Goal: Task Accomplishment & Management: Use online tool/utility

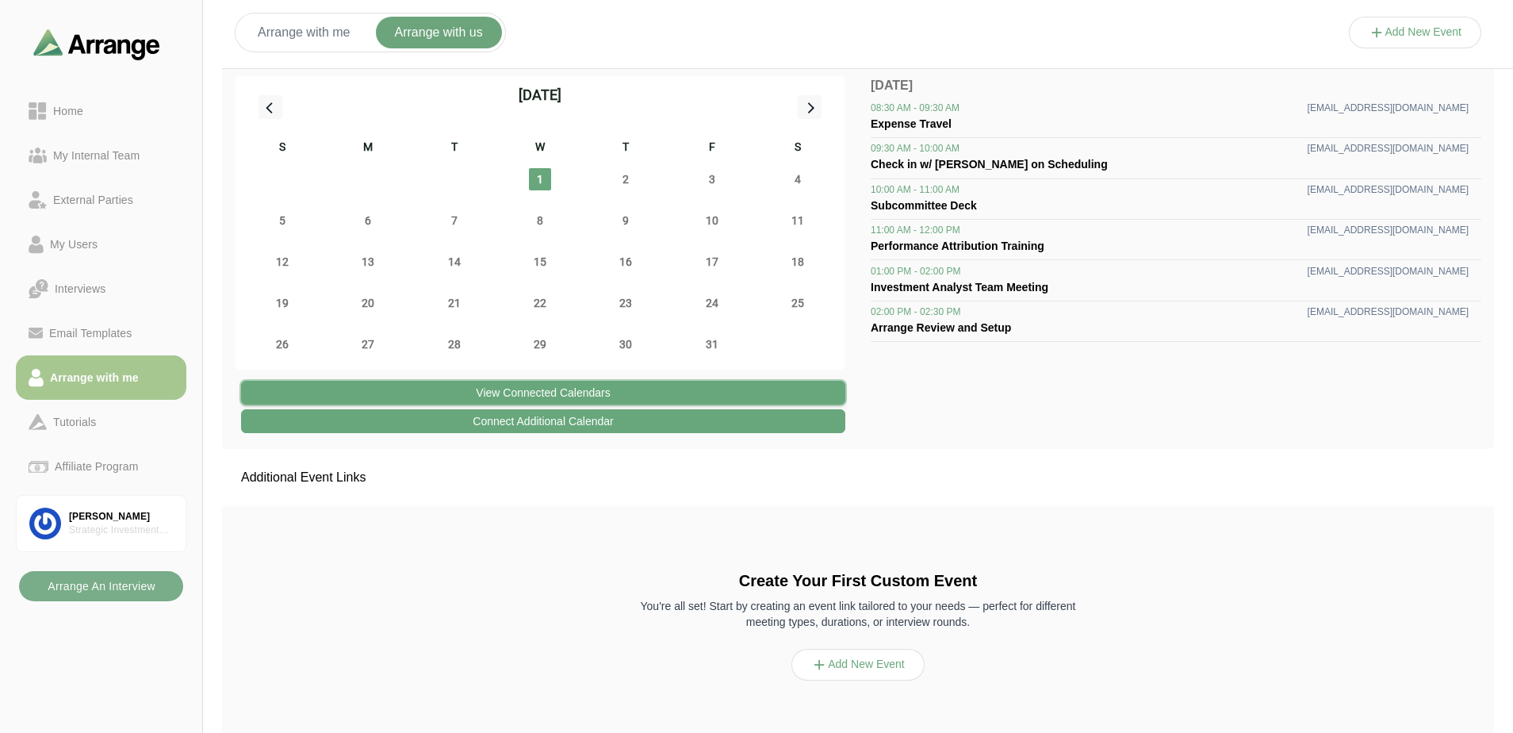
click at [718, 385] on button "View Connected Calendars" at bounding box center [543, 393] width 604 height 24
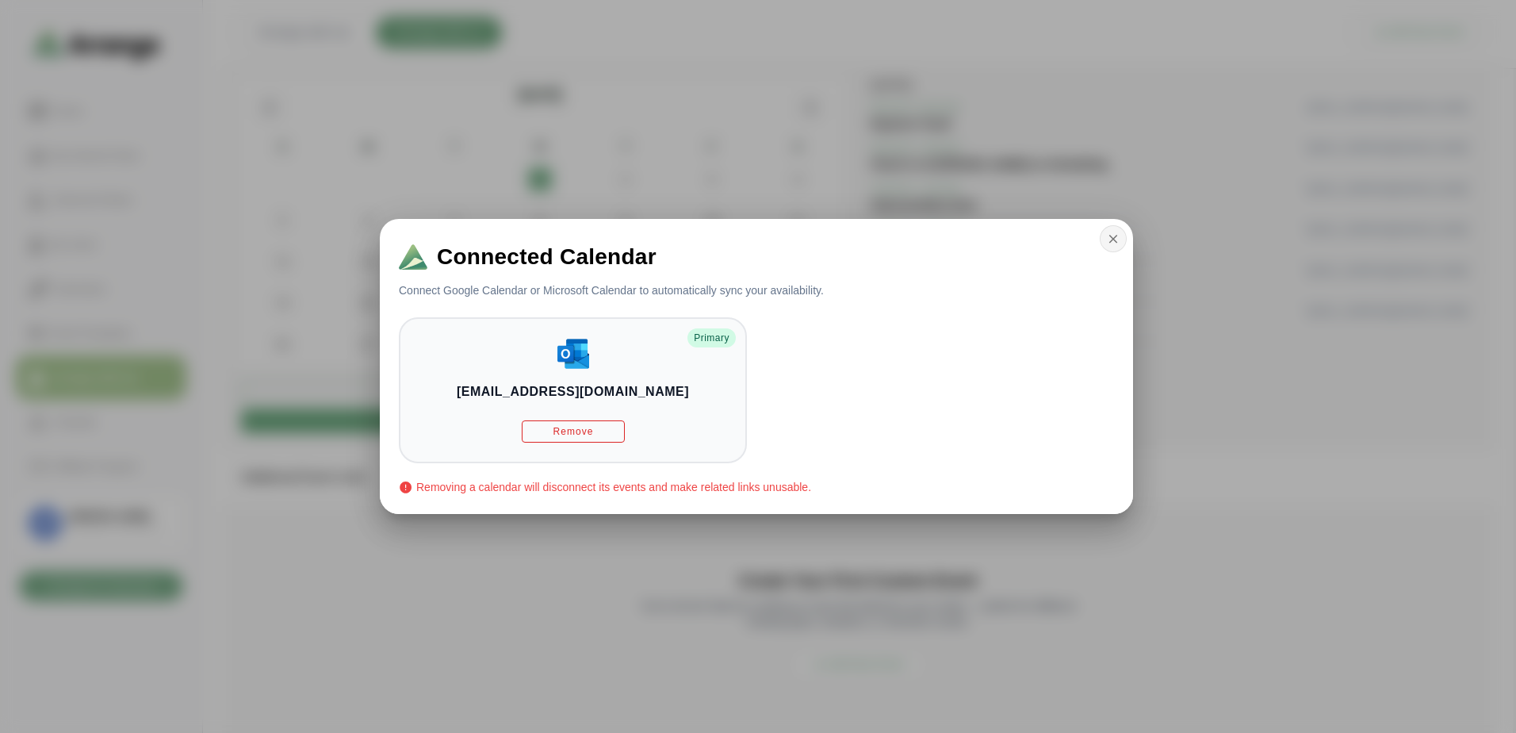
click at [1100, 239] on button "button" at bounding box center [1113, 238] width 27 height 27
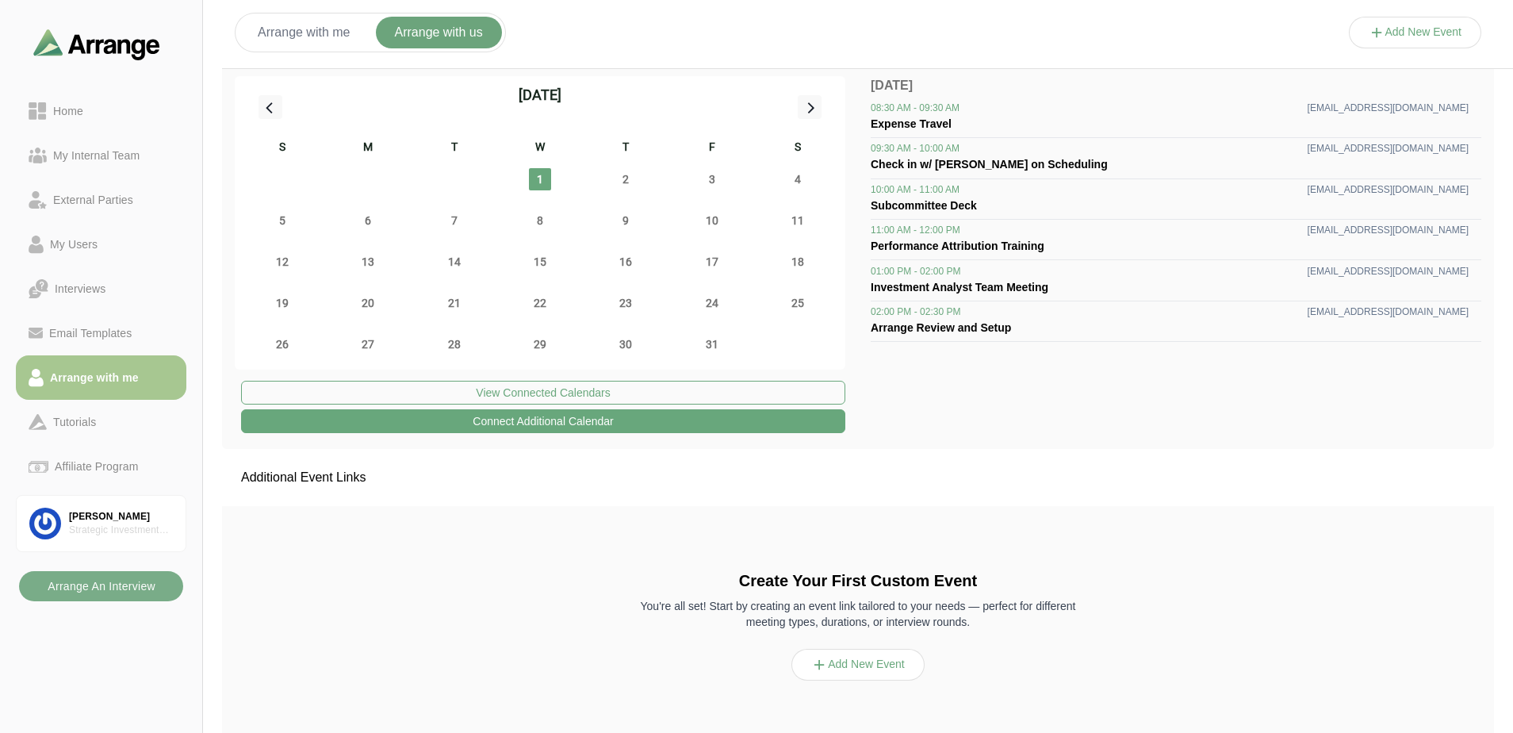
click at [659, 426] on button "Connect Additional Calendar" at bounding box center [543, 421] width 604 height 24
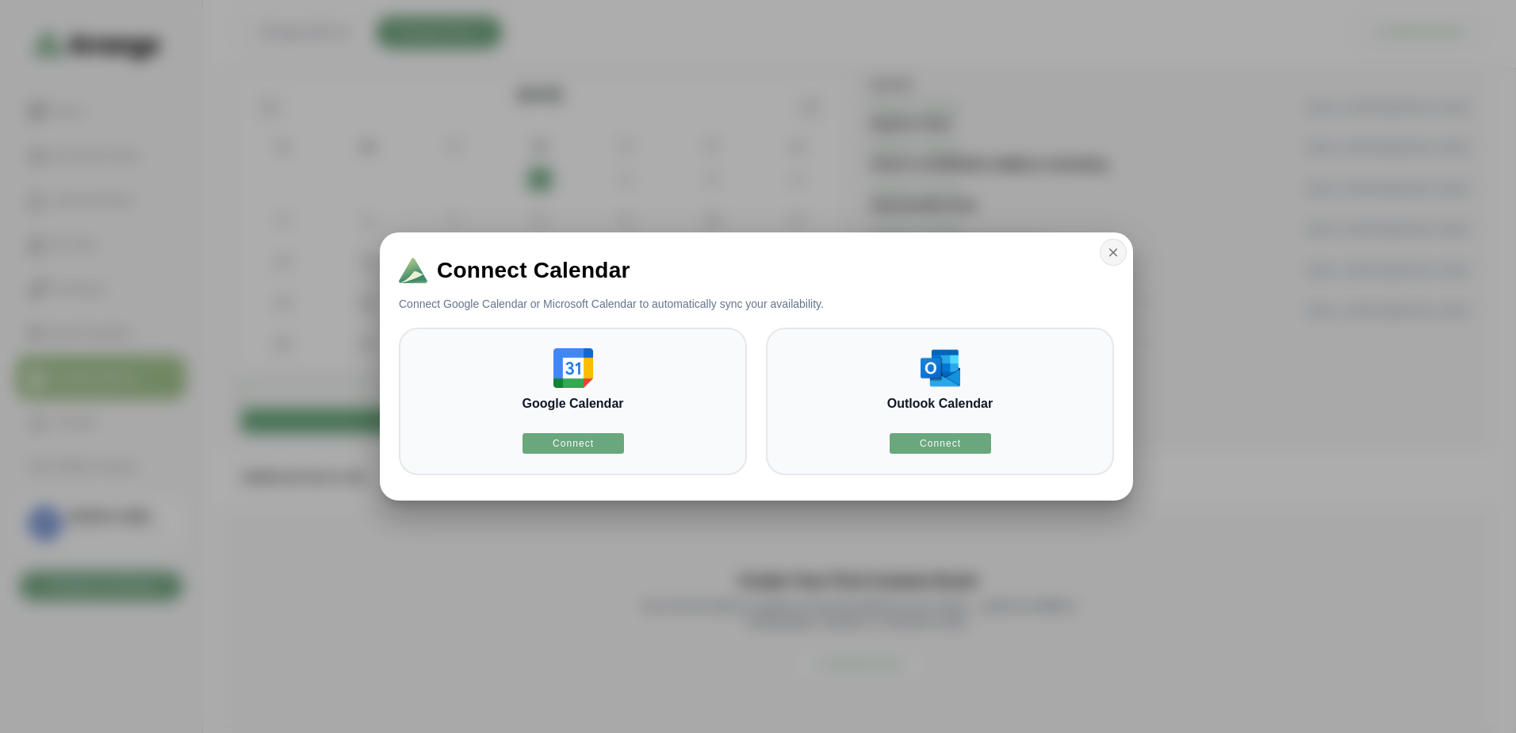
click at [1123, 257] on button "button" at bounding box center [1113, 252] width 27 height 27
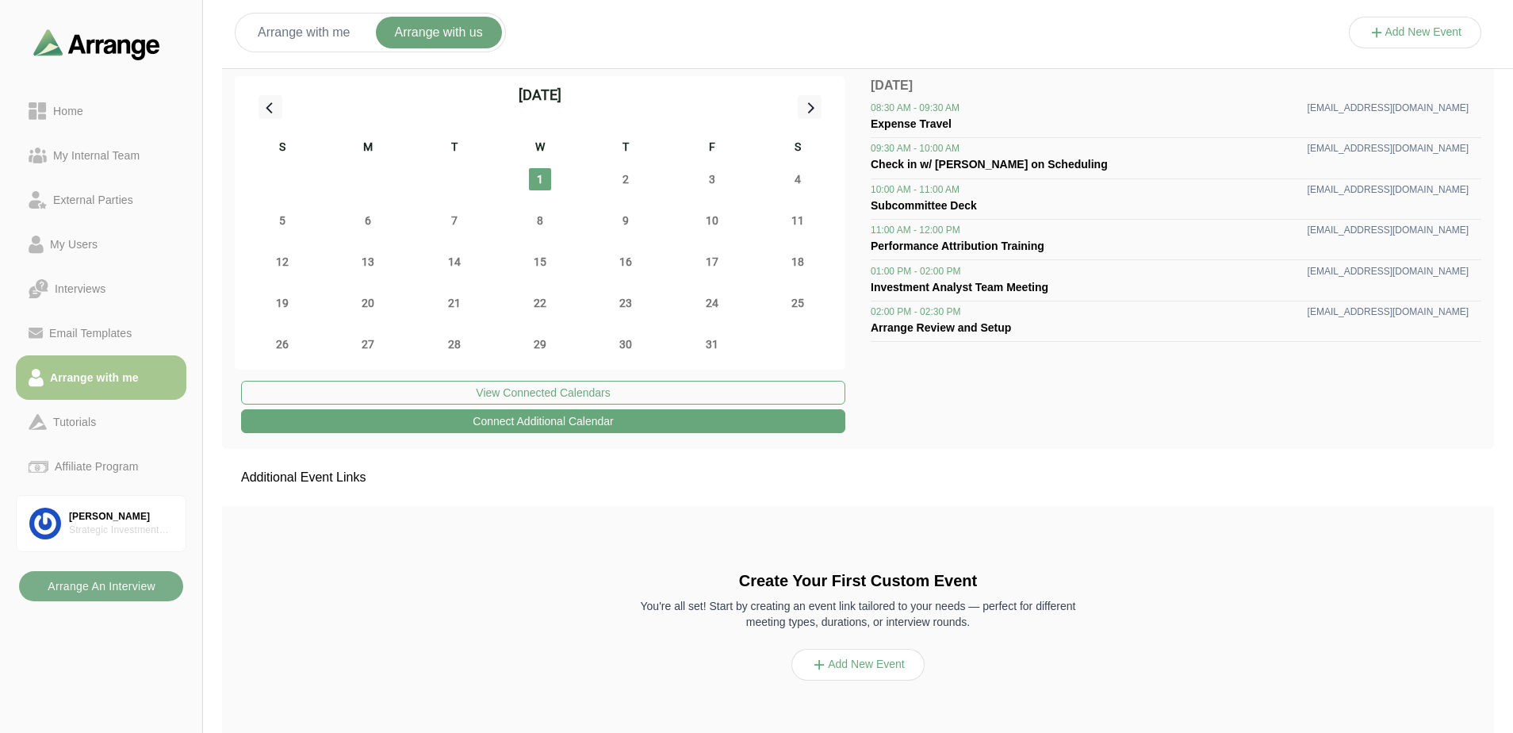
click at [1422, 20] on button "Add New Event" at bounding box center [1415, 33] width 133 height 32
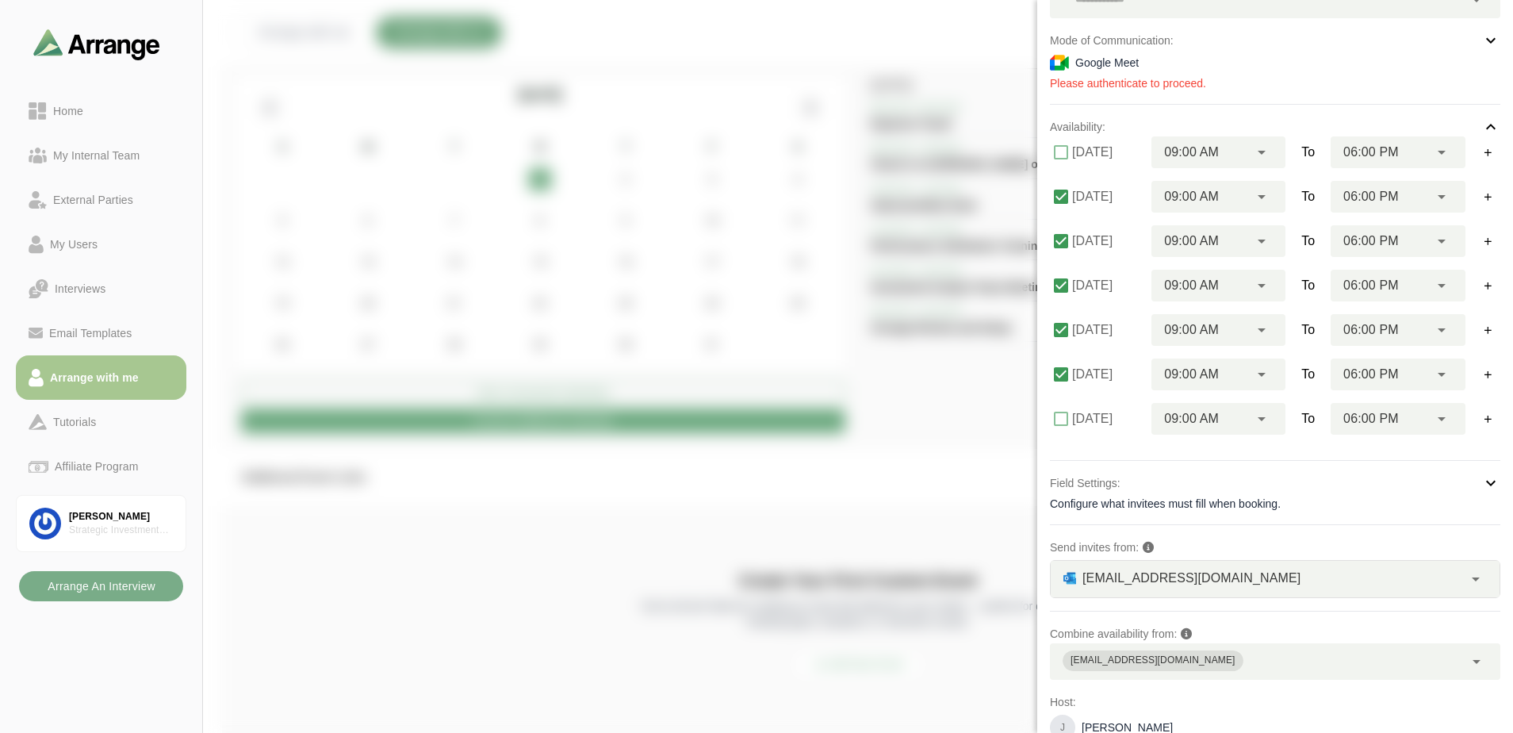
scroll to position [238, 0]
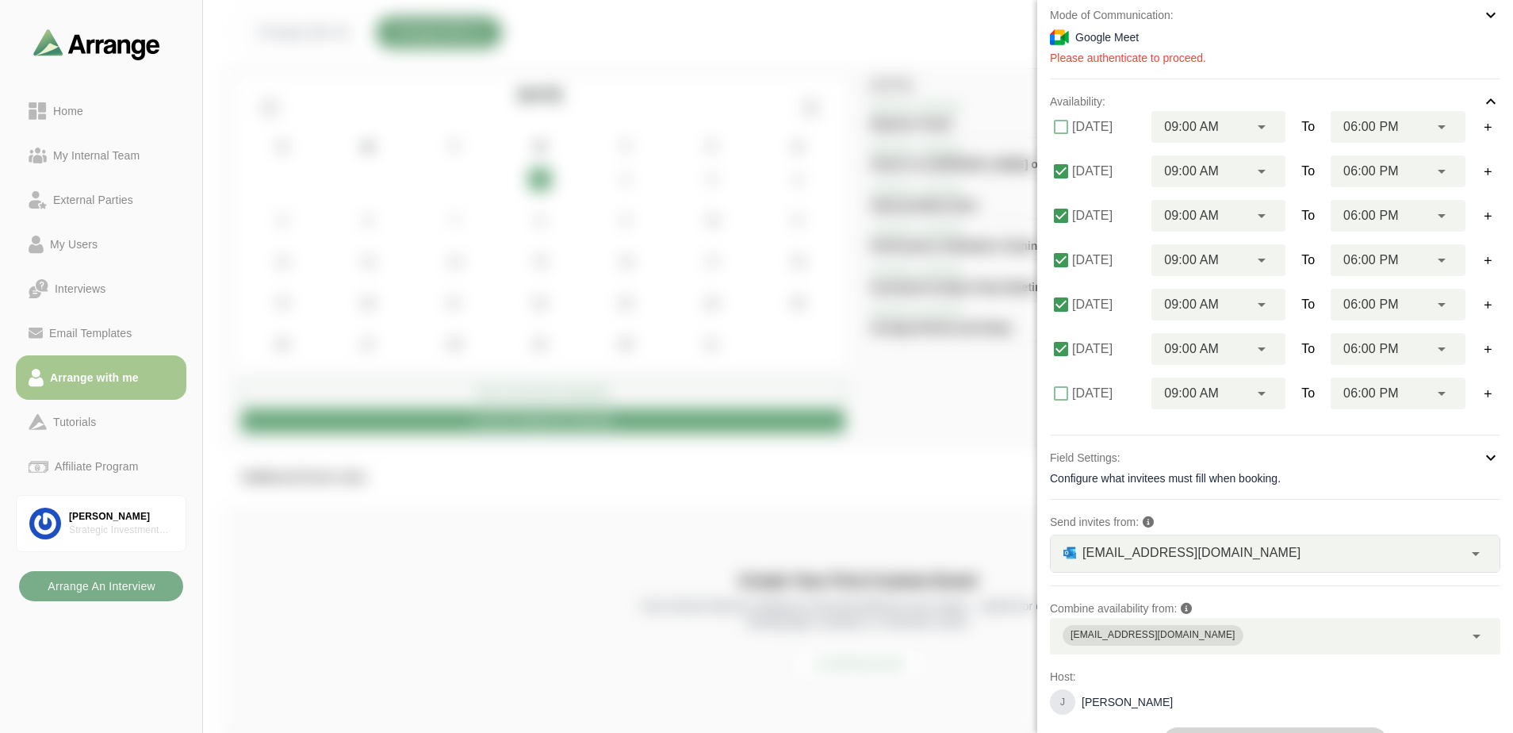
click at [1292, 555] on div "jbaker@strategicgroup.com **" at bounding box center [1256, 553] width 412 height 36
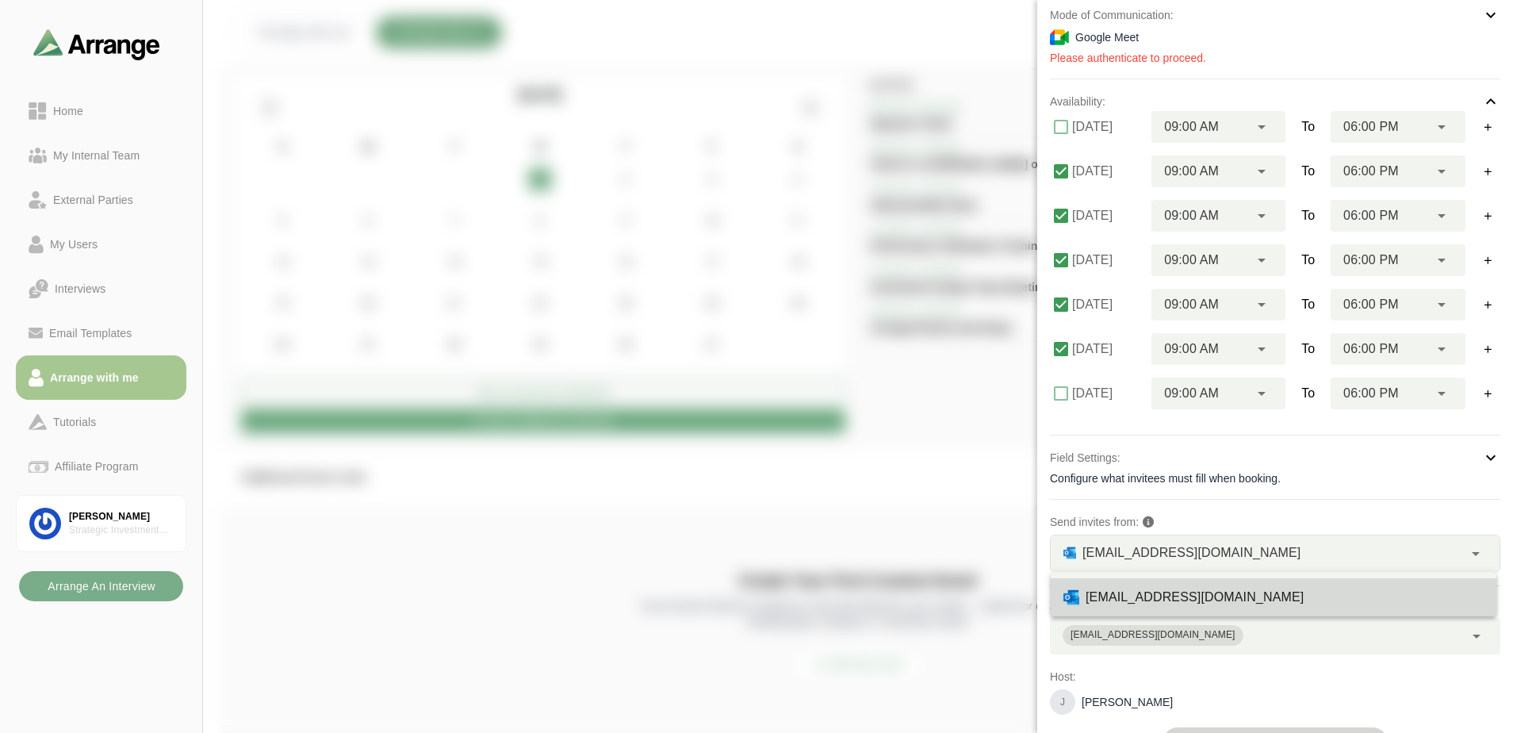
click at [1292, 555] on div "jbaker@strategicgroup.com **" at bounding box center [1256, 553] width 412 height 36
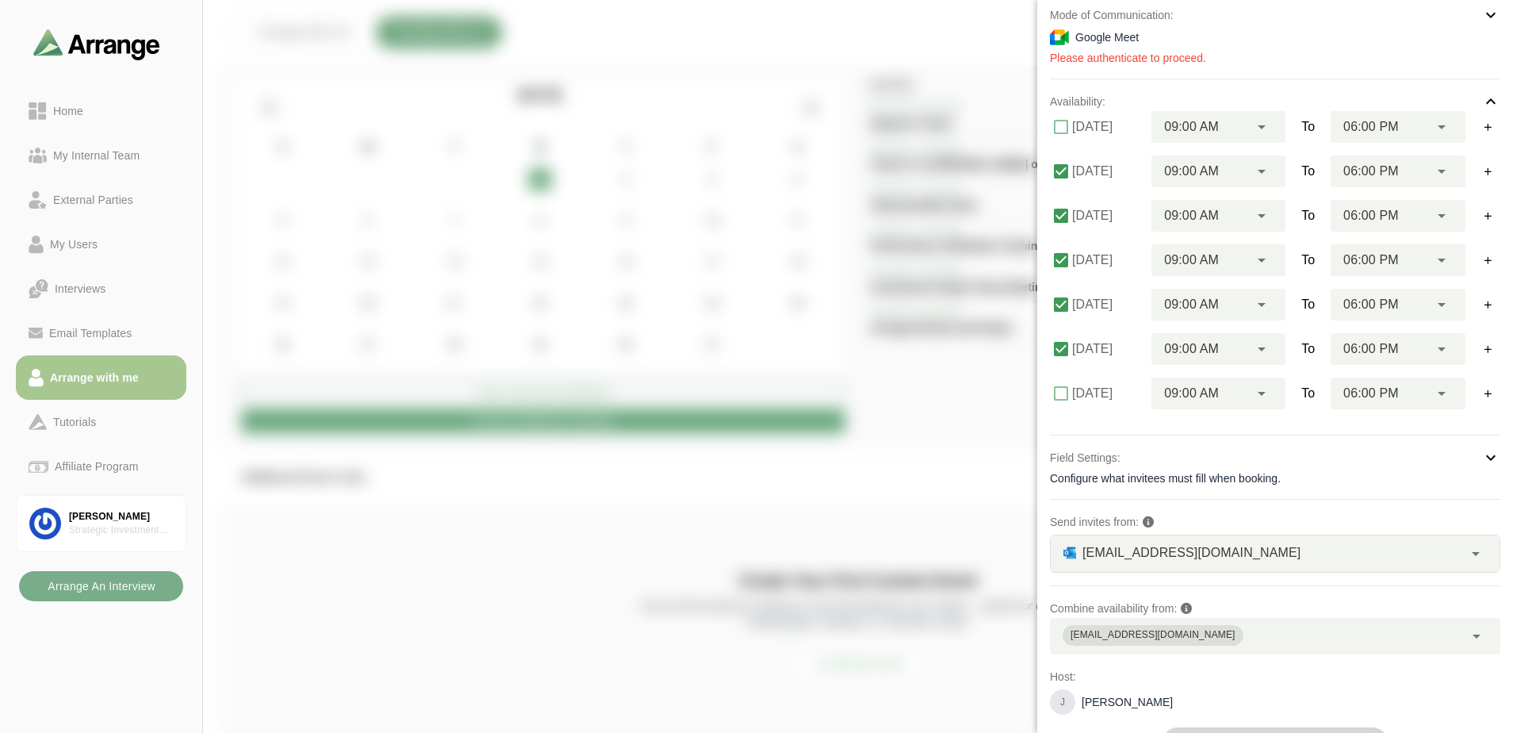
click at [1434, 124] on icon at bounding box center [1441, 126] width 19 height 19
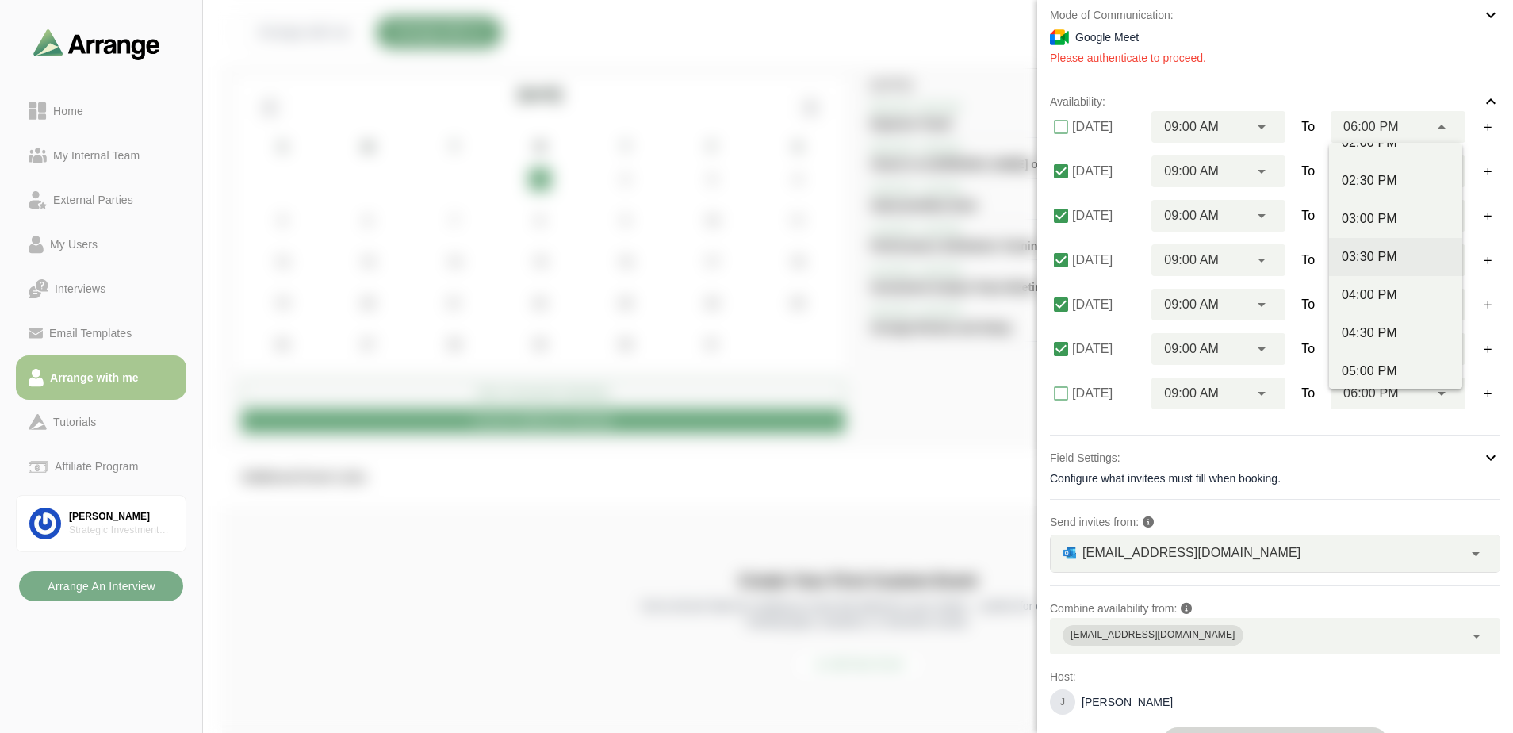
scroll to position [714, 0]
click at [1392, 297] on div "05:00 PM" at bounding box center [1395, 291] width 108 height 19
type input "********"
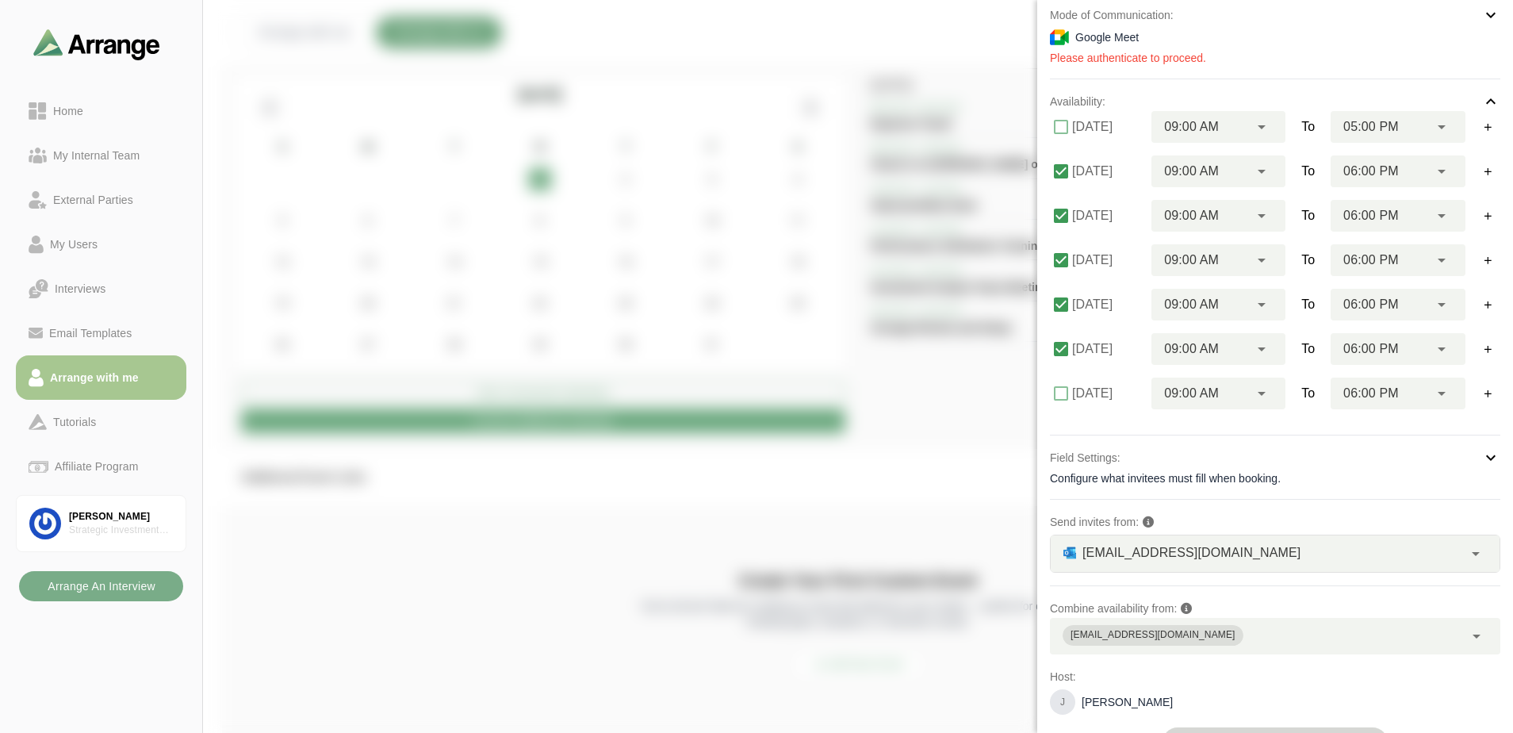
click at [1399, 168] on div "06:00 PM ********" at bounding box center [1379, 171] width 98 height 32
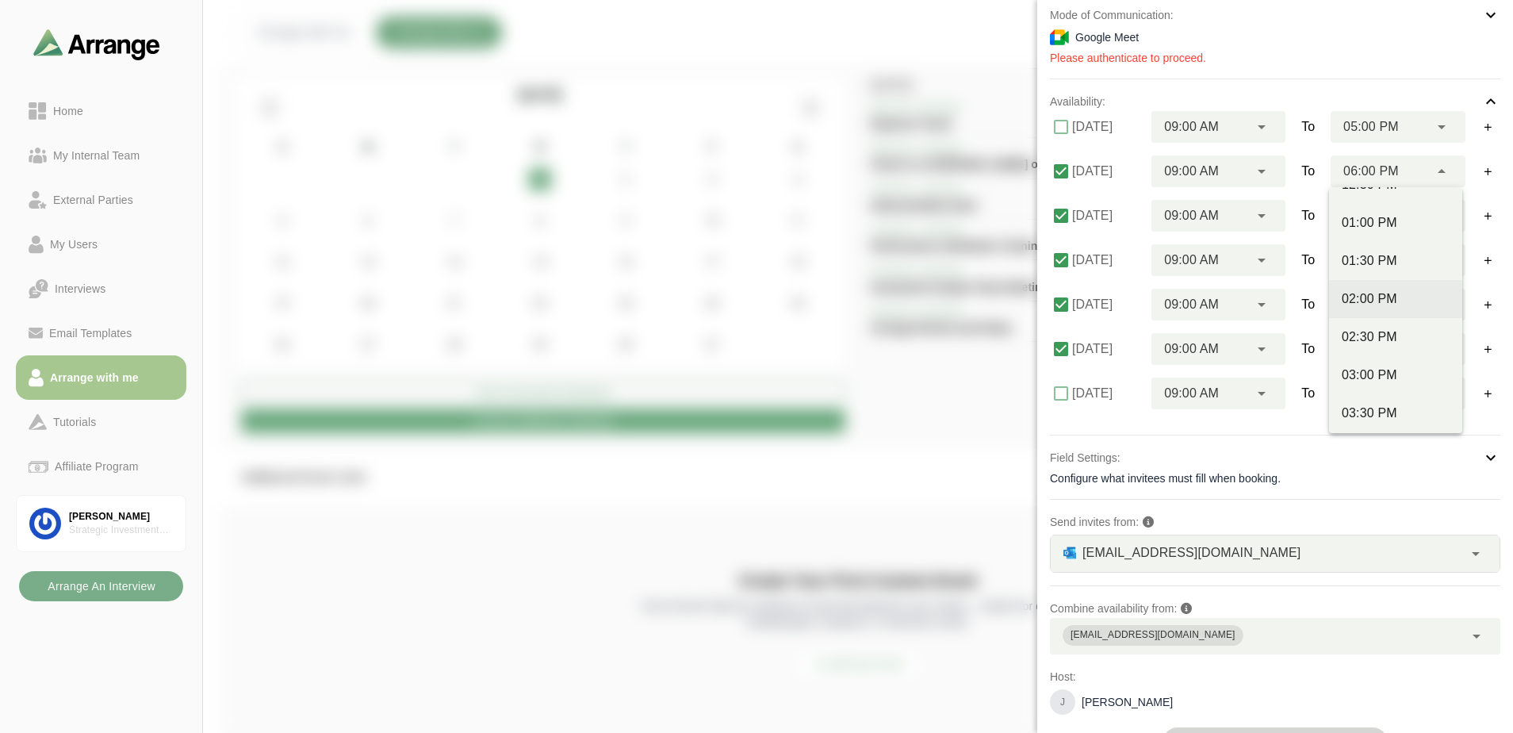
scroll to position [555, 0]
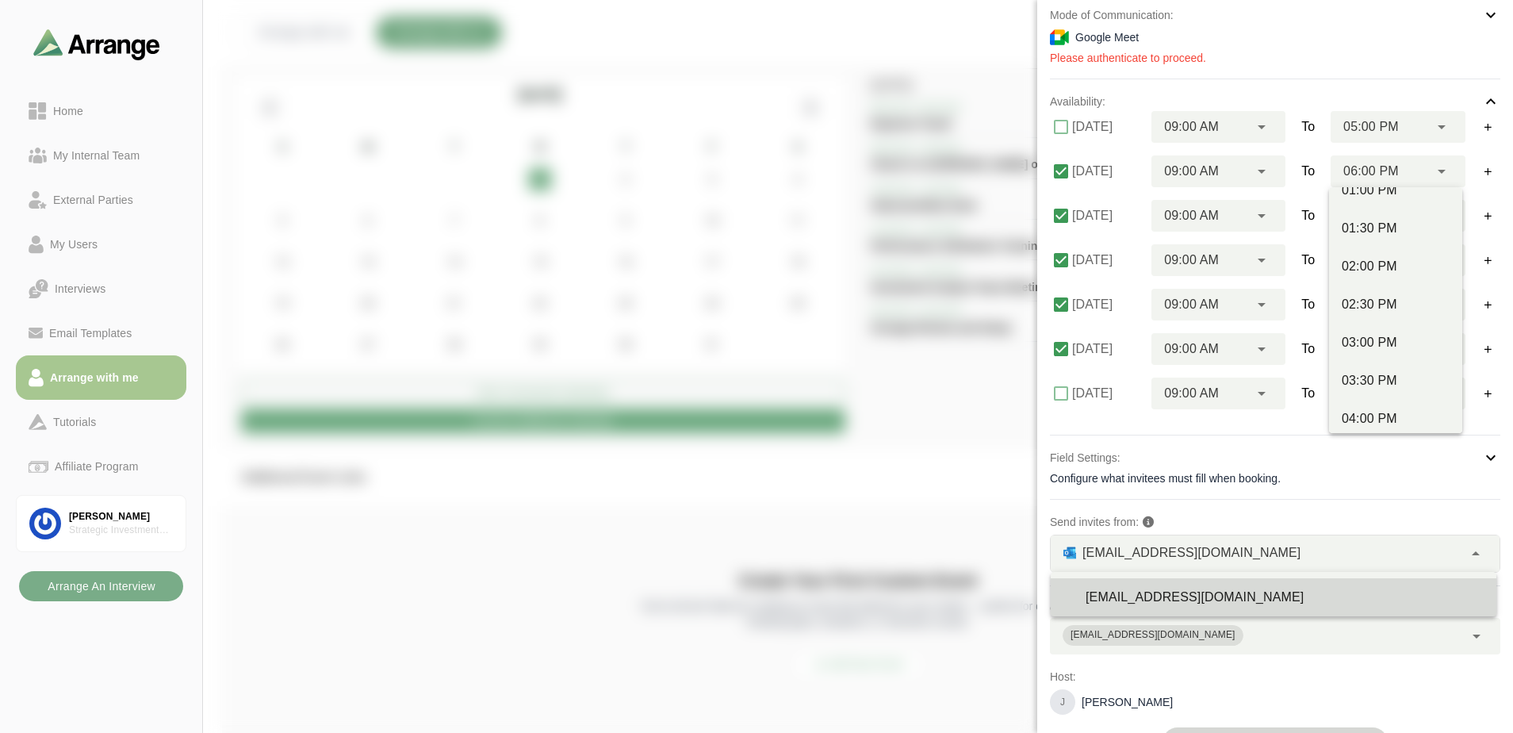
click at [1344, 549] on div "jbaker@strategicgroup.com **" at bounding box center [1256, 553] width 412 height 36
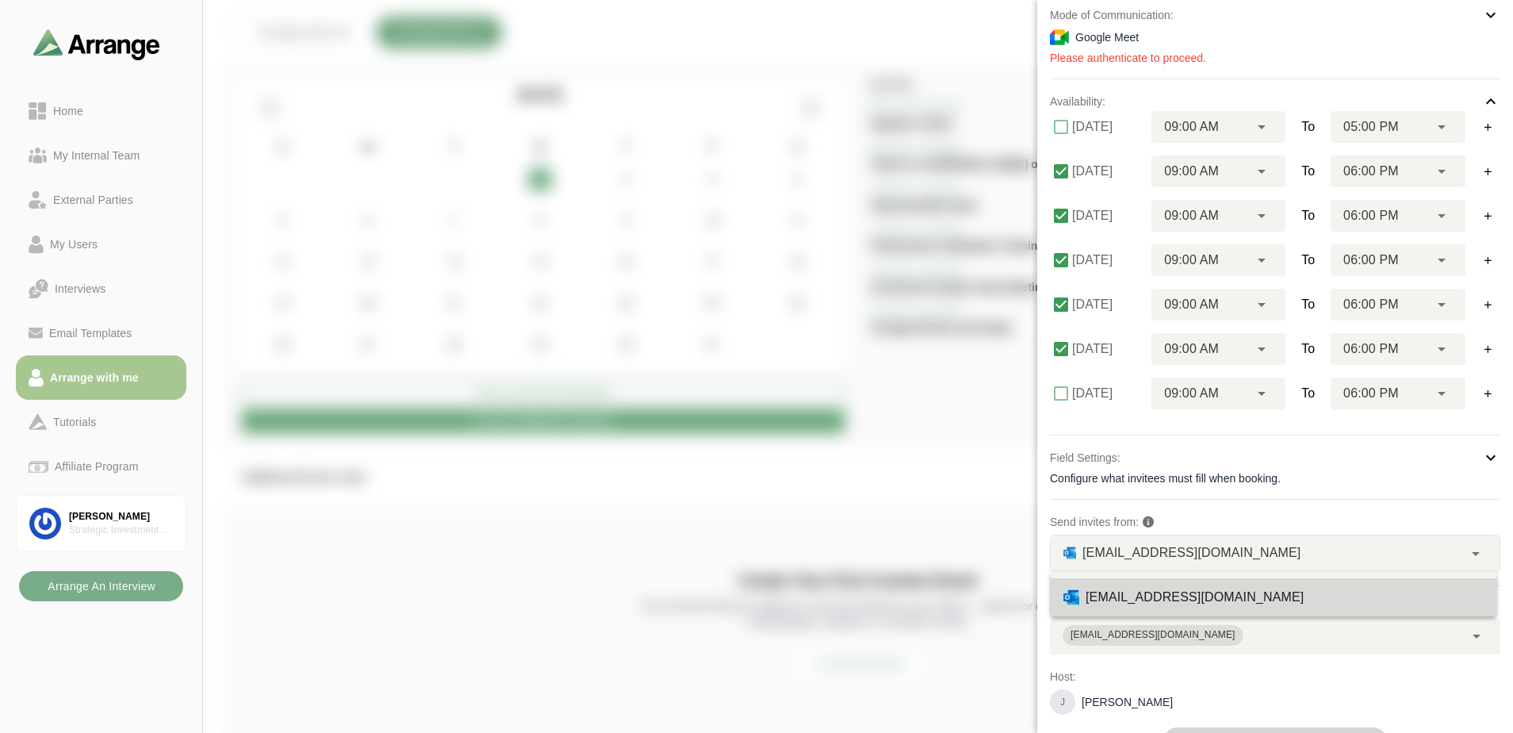
click at [1328, 511] on div "Event Name ********* Interview Duration: 30 Minutes ** Select users: Mode of Co…" at bounding box center [1275, 273] width 450 height 970
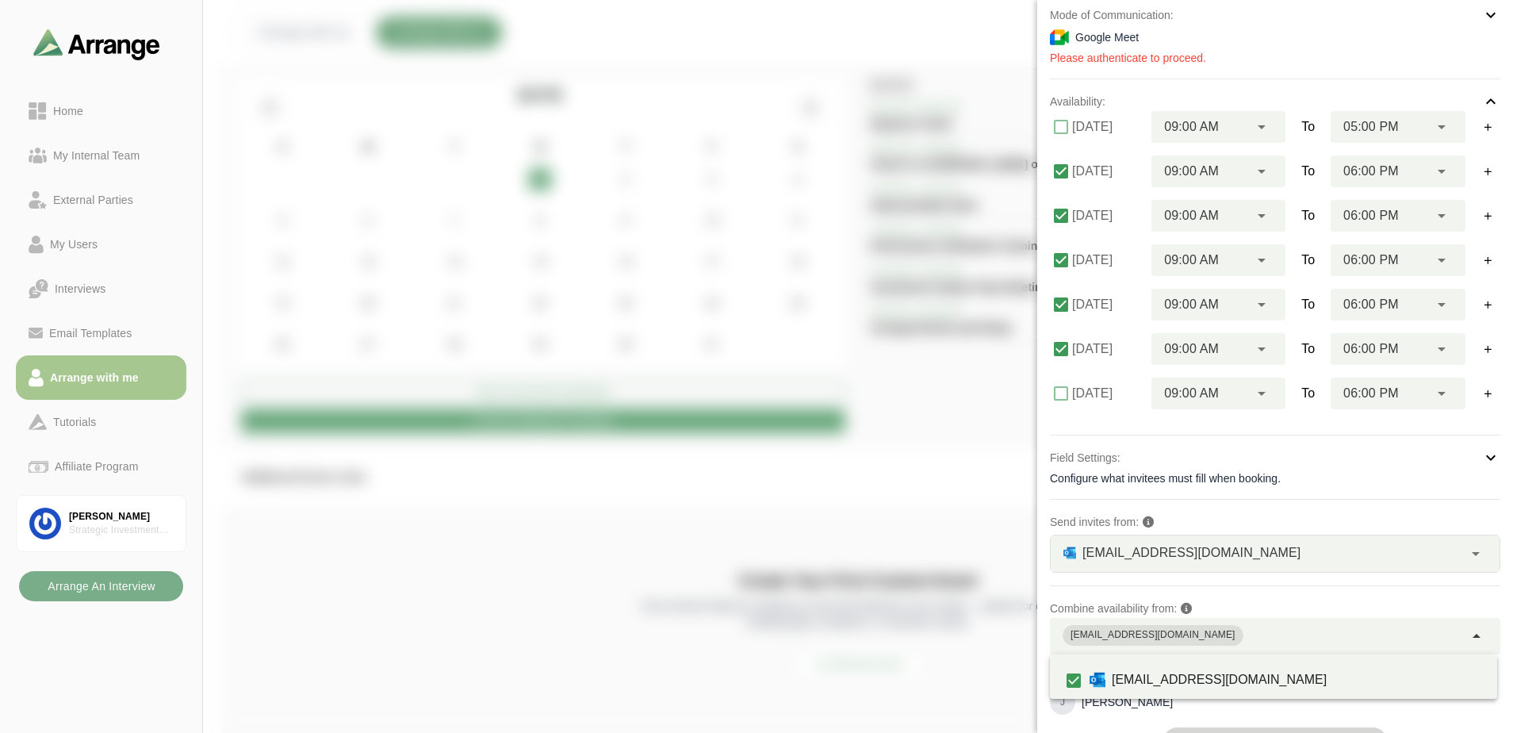
click at [1283, 649] on div "[EMAIL_ADDRESS][DOMAIN_NAME]" at bounding box center [1257, 636] width 414 height 36
click at [1285, 637] on div "[EMAIL_ADDRESS][DOMAIN_NAME]" at bounding box center [1257, 636] width 414 height 36
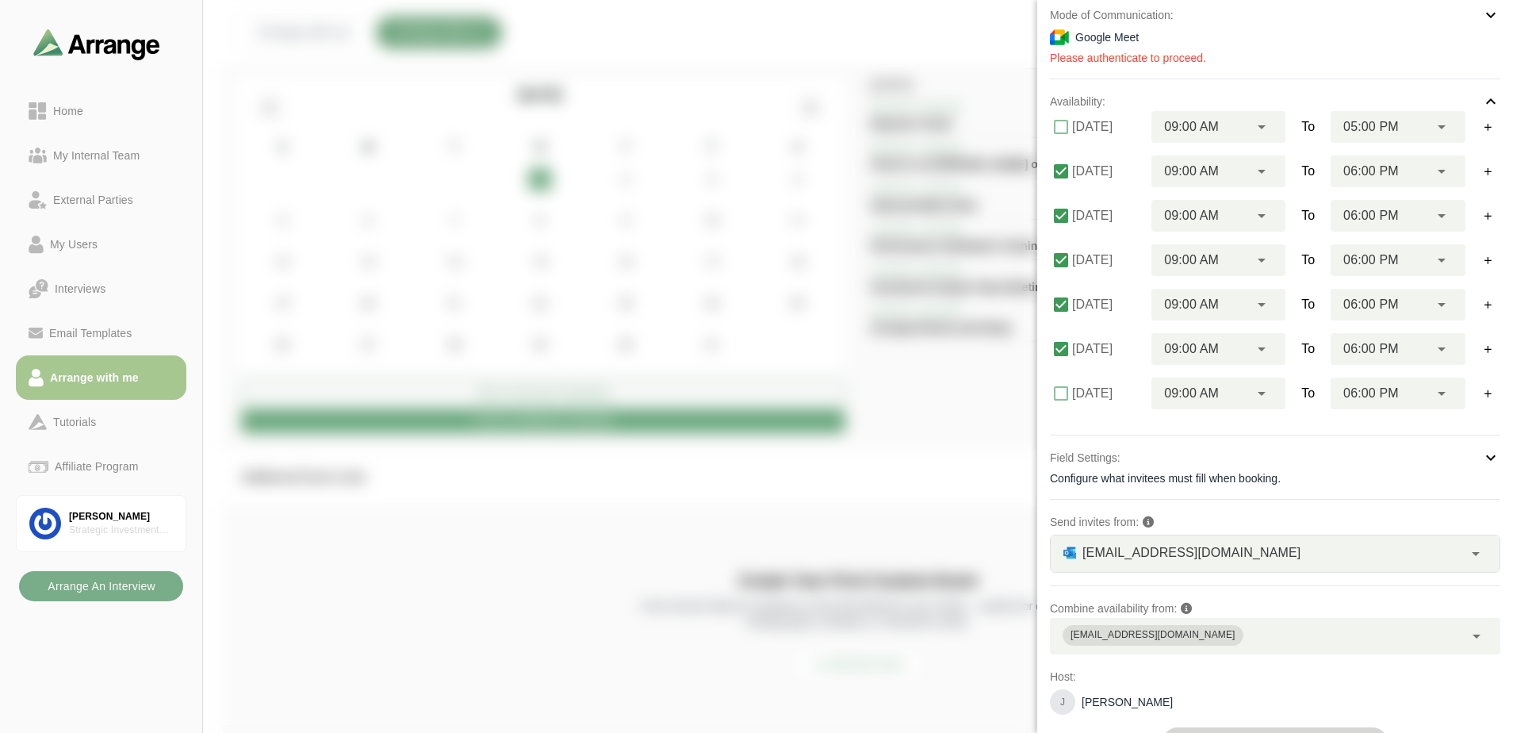
scroll to position [275, 0]
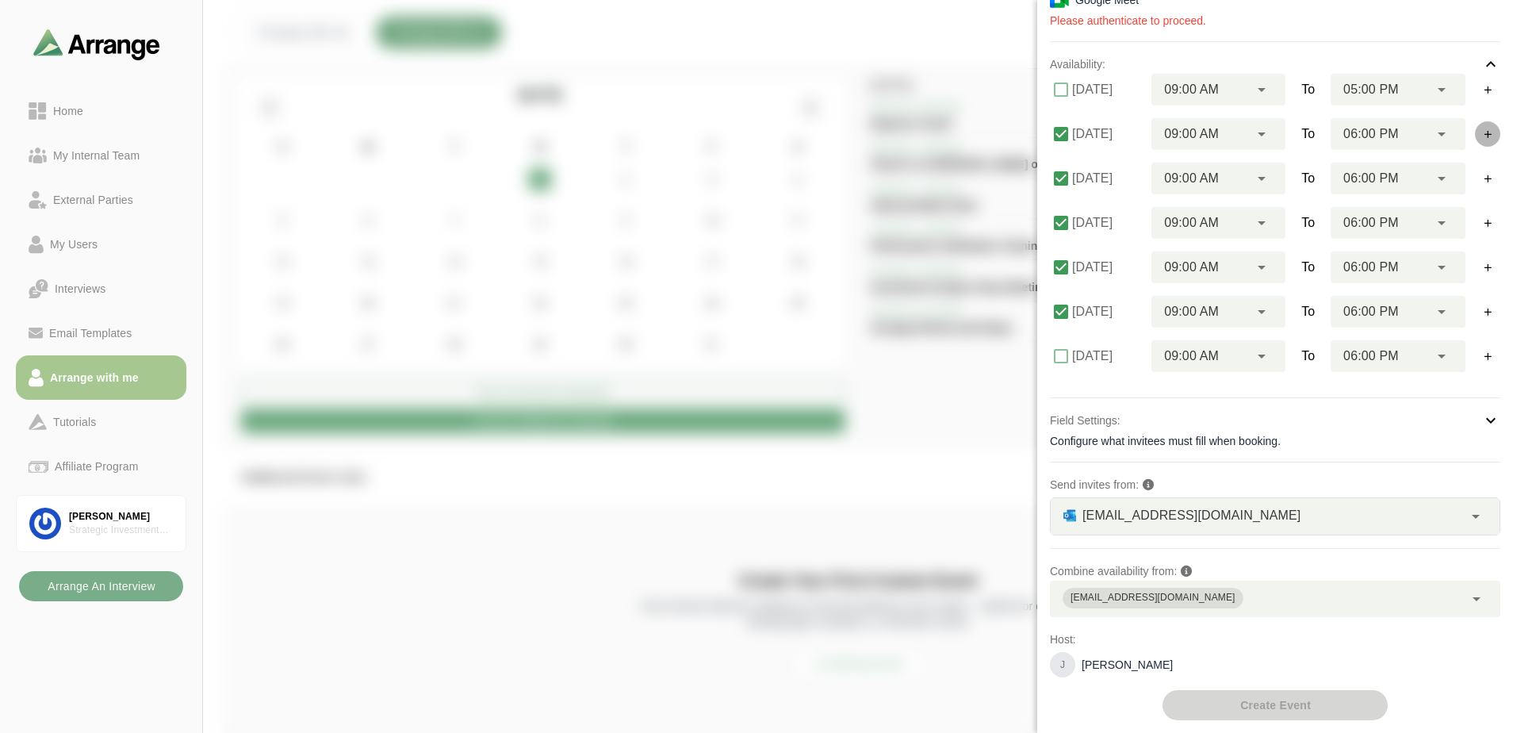
click at [1495, 134] on button "button" at bounding box center [1487, 133] width 25 height 25
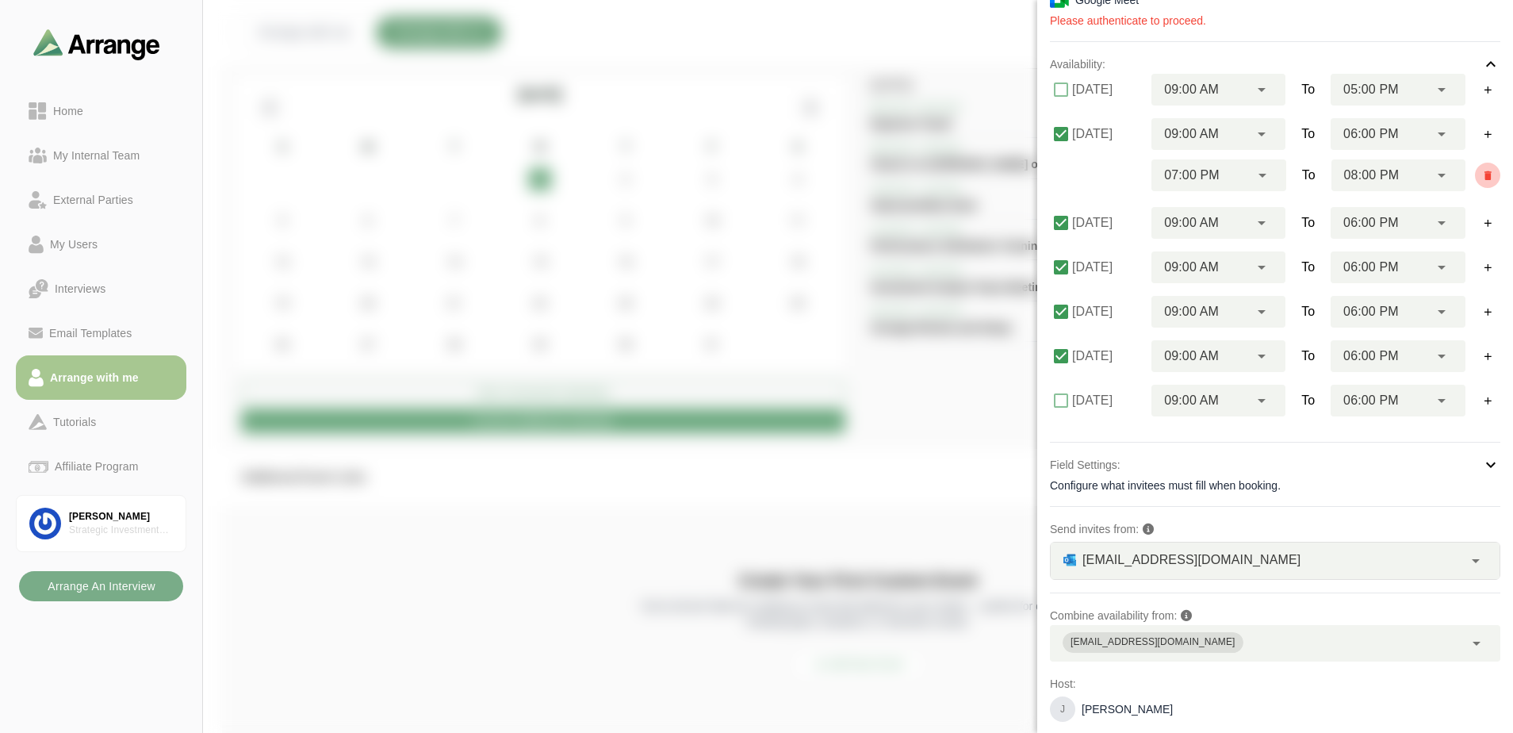
click at [1482, 173] on icon "button" at bounding box center [1488, 176] width 12 height 12
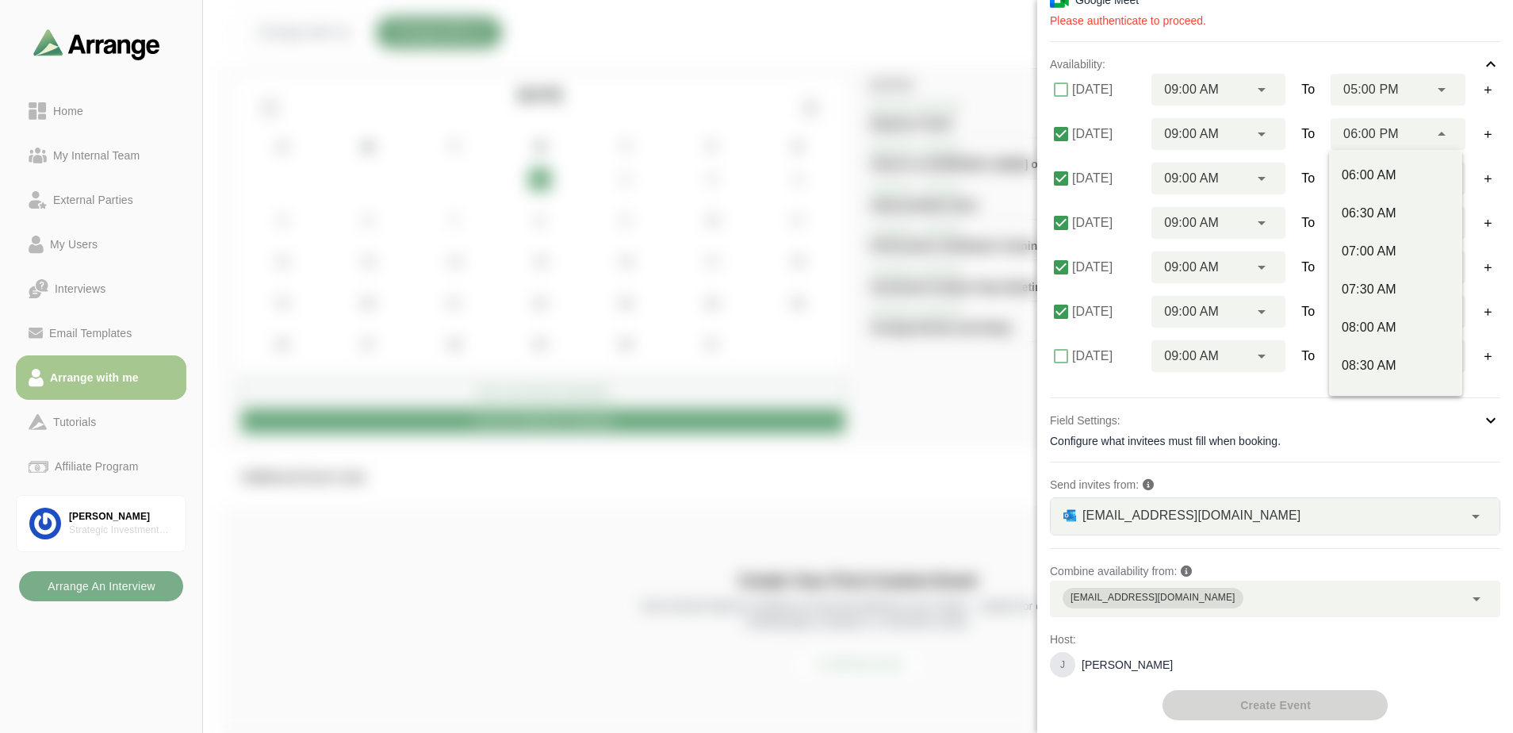
click at [1400, 135] on div "06:00 PM ********" at bounding box center [1379, 134] width 98 height 32
click at [1348, 132] on span "06:00 PM" at bounding box center [1370, 134] width 55 height 21
click at [1379, 300] on div "05:00 PM" at bounding box center [1395, 297] width 108 height 19
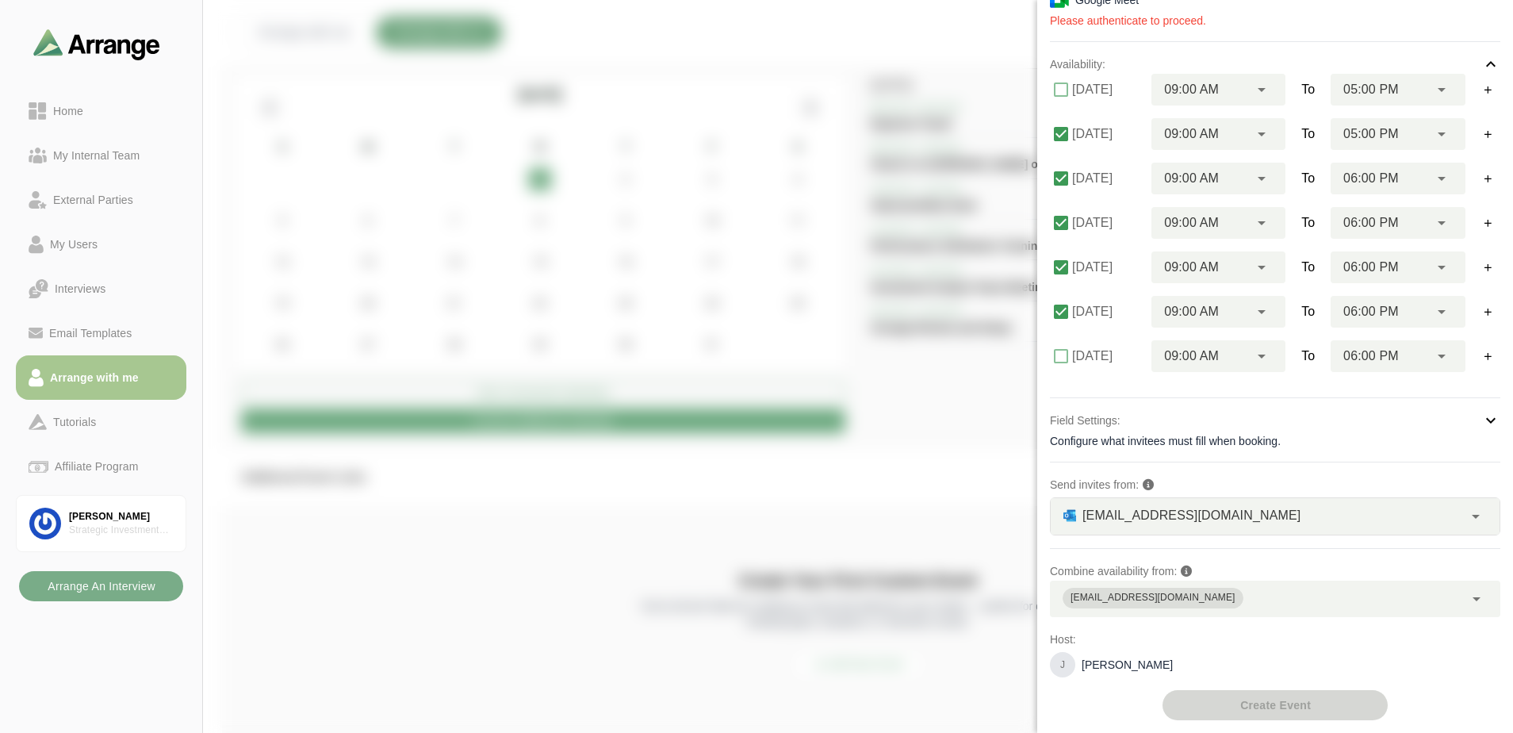
click at [1307, 132] on span "To" at bounding box center [1307, 133] width 13 height 19
click at [1279, 135] on div "09:00 AM ********" at bounding box center [1218, 134] width 134 height 32
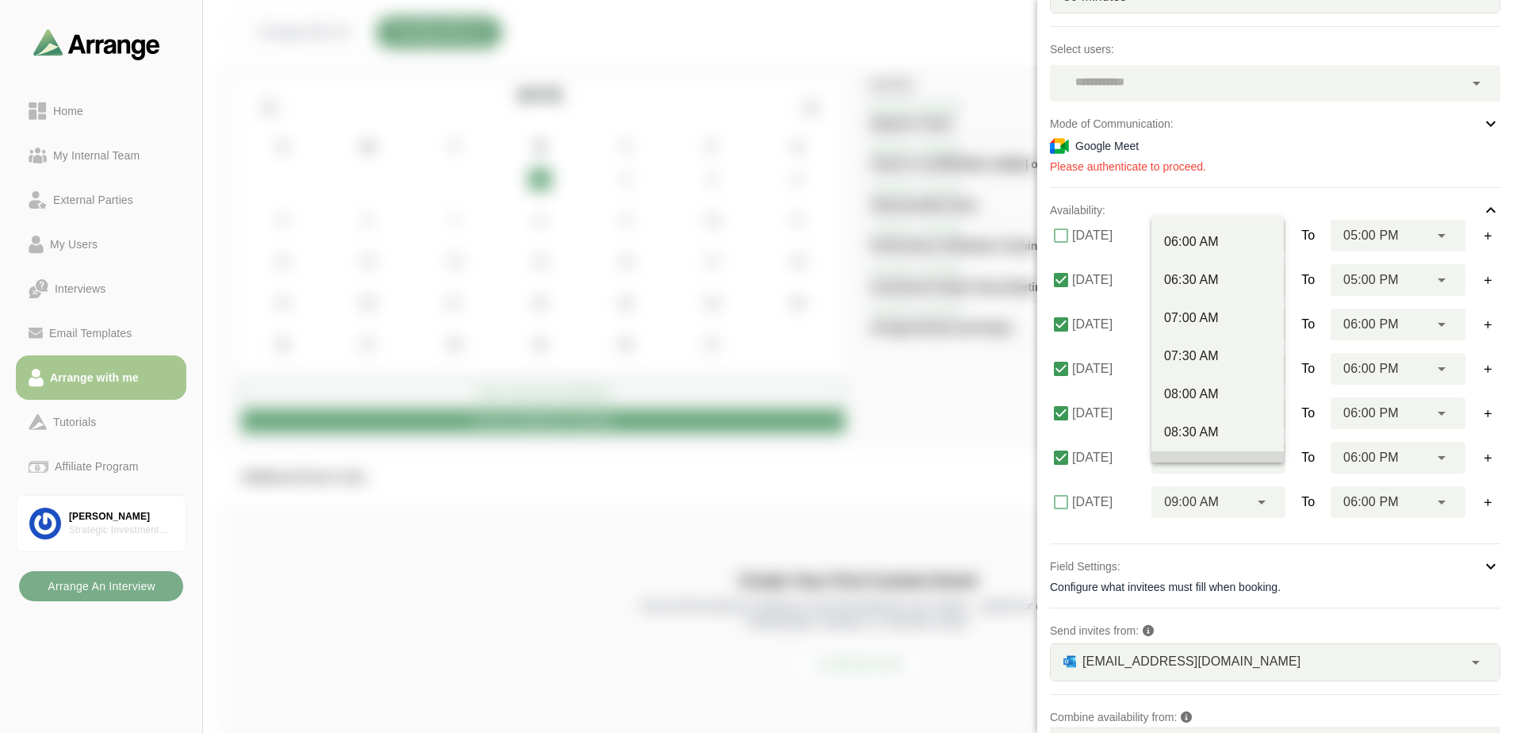
scroll to position [117, 0]
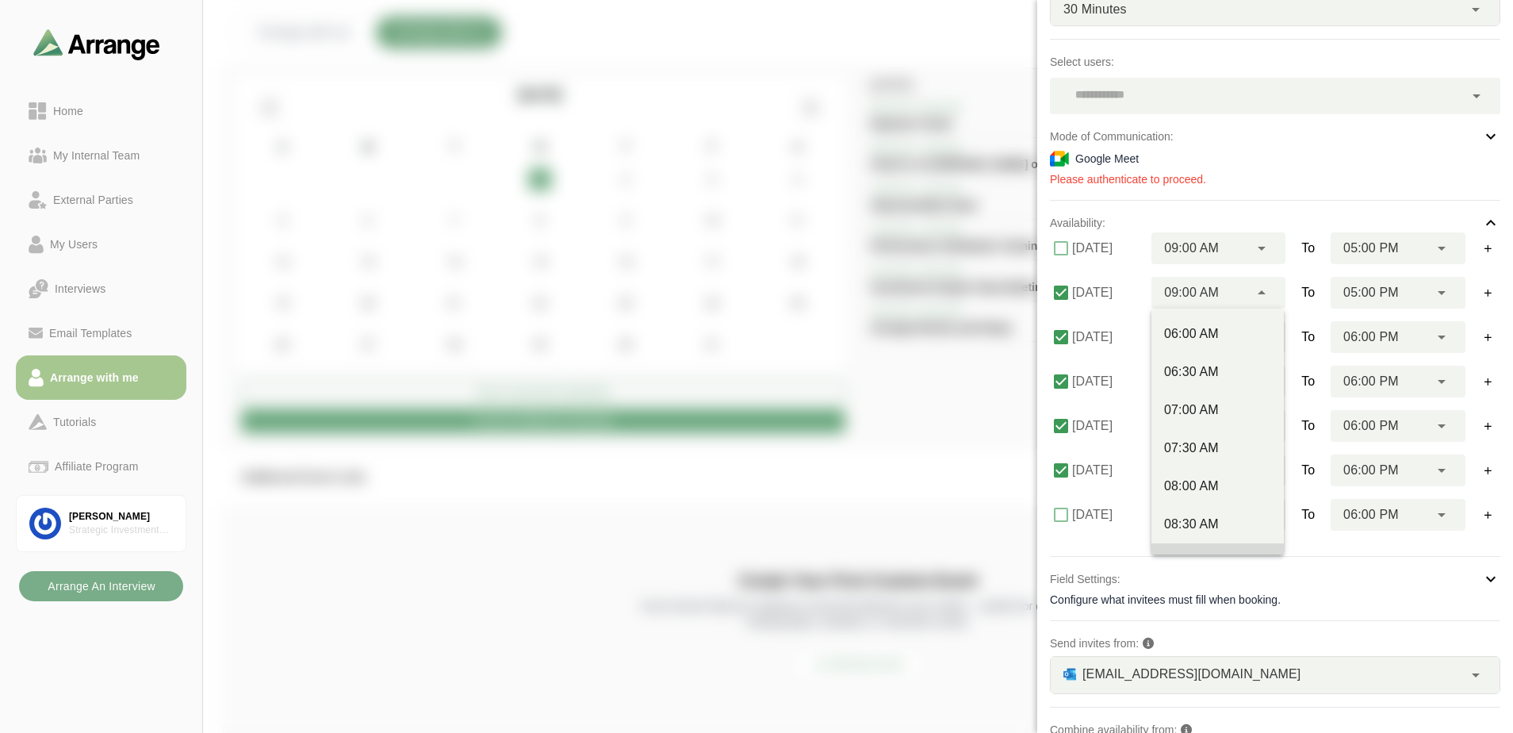
click at [1305, 283] on span "To" at bounding box center [1307, 292] width 13 height 19
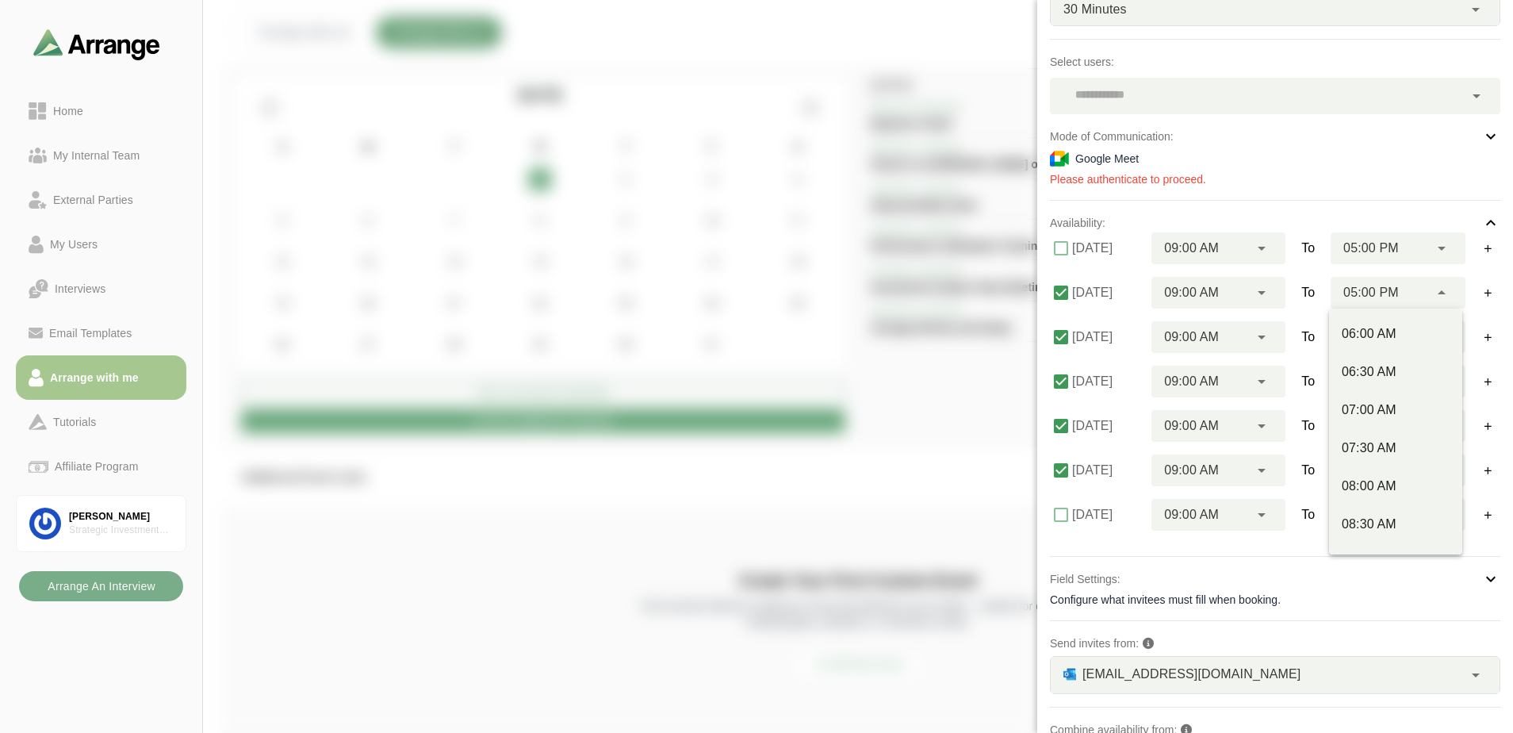
click at [1368, 297] on span "05:00 PM" at bounding box center [1370, 292] width 55 height 21
click at [1379, 448] on div "06:00 PM" at bounding box center [1395, 454] width 108 height 19
type input "********"
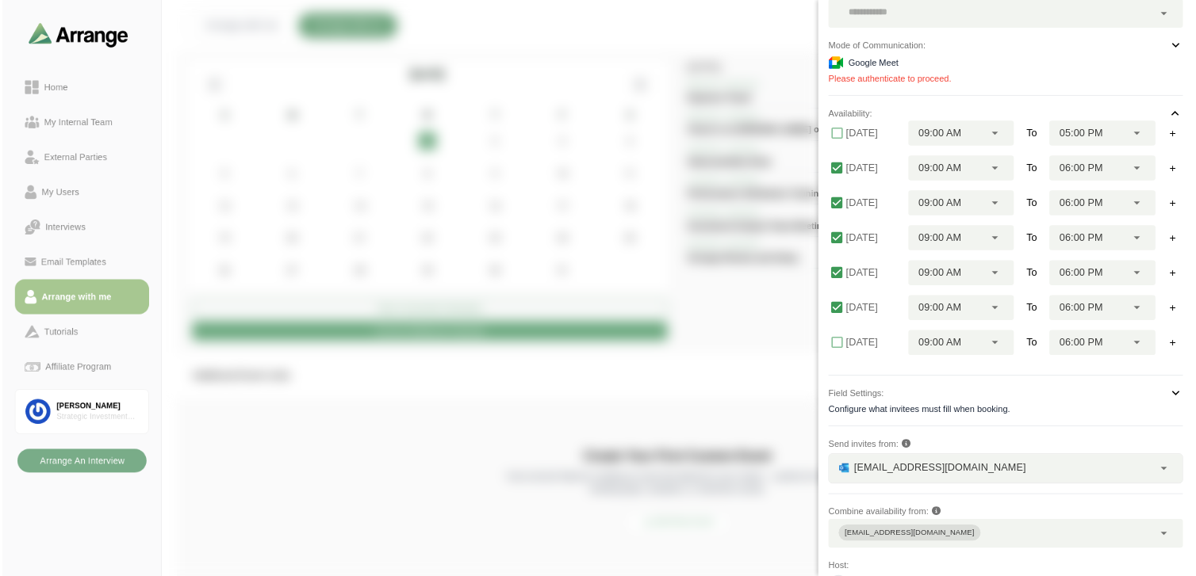
scroll to position [275, 0]
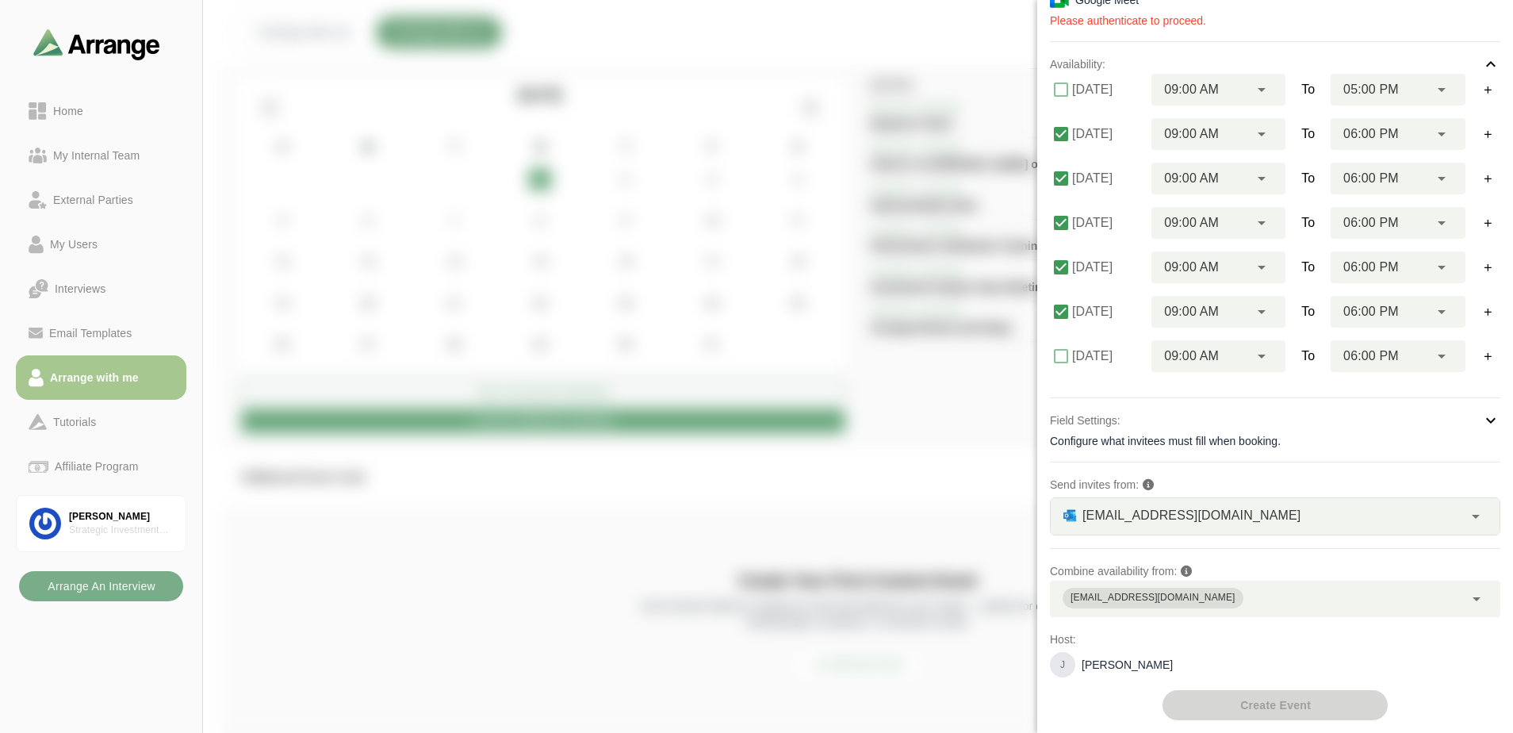
click at [1349, 48] on div at bounding box center [1415, 48] width 133 height 0
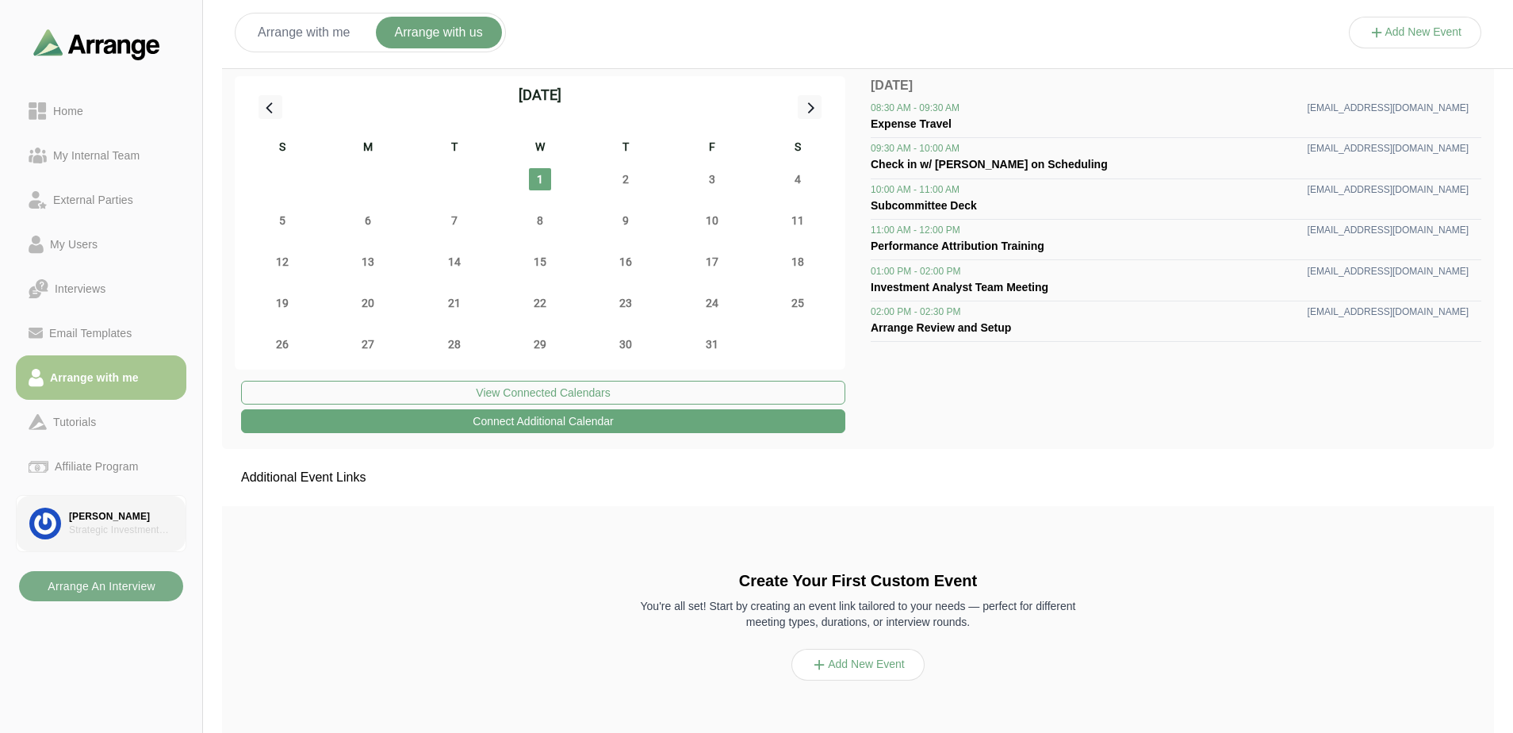
click at [78, 526] on div "Strategic Investment Group" at bounding box center [121, 529] width 104 height 13
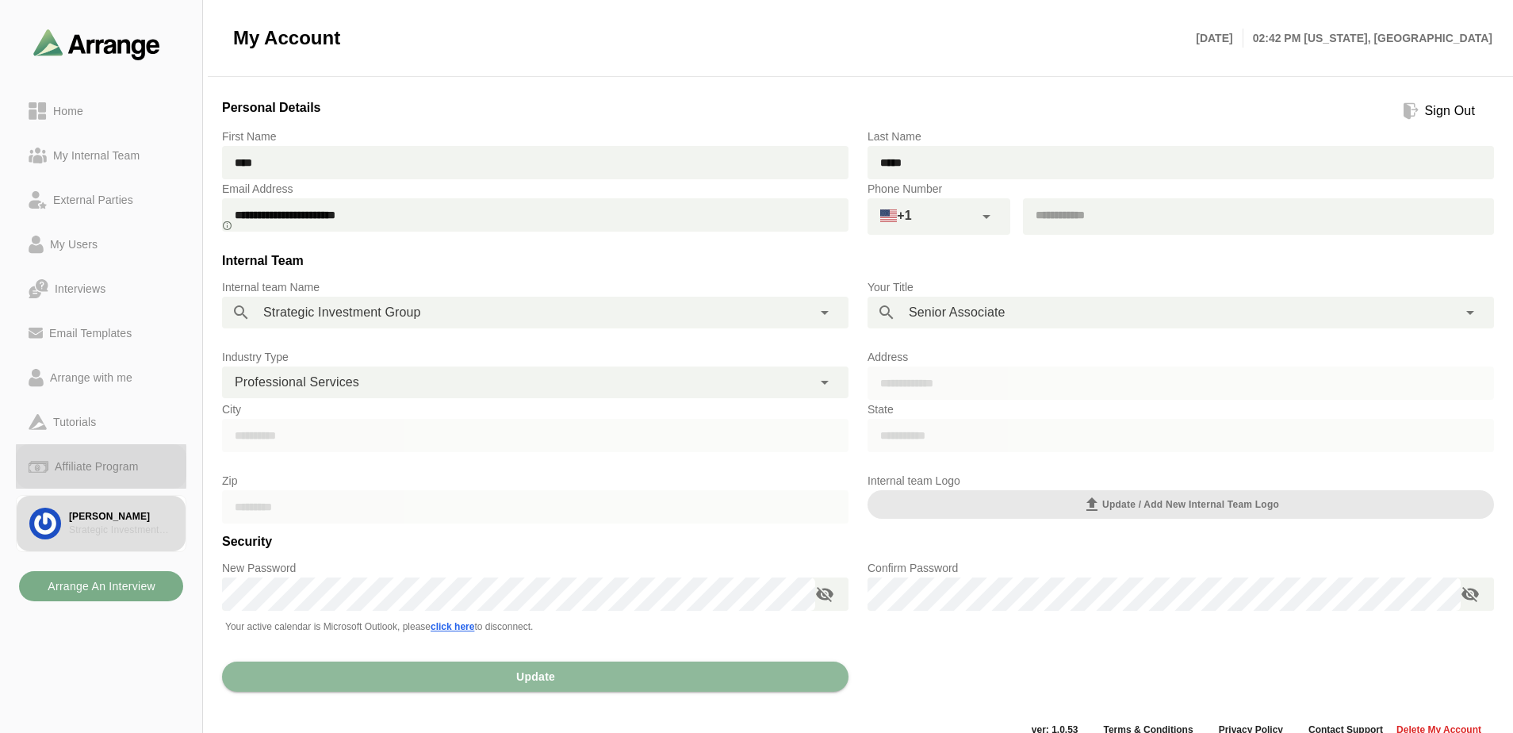
click at [90, 476] on link "Affiliate Program" at bounding box center [101, 466] width 170 height 44
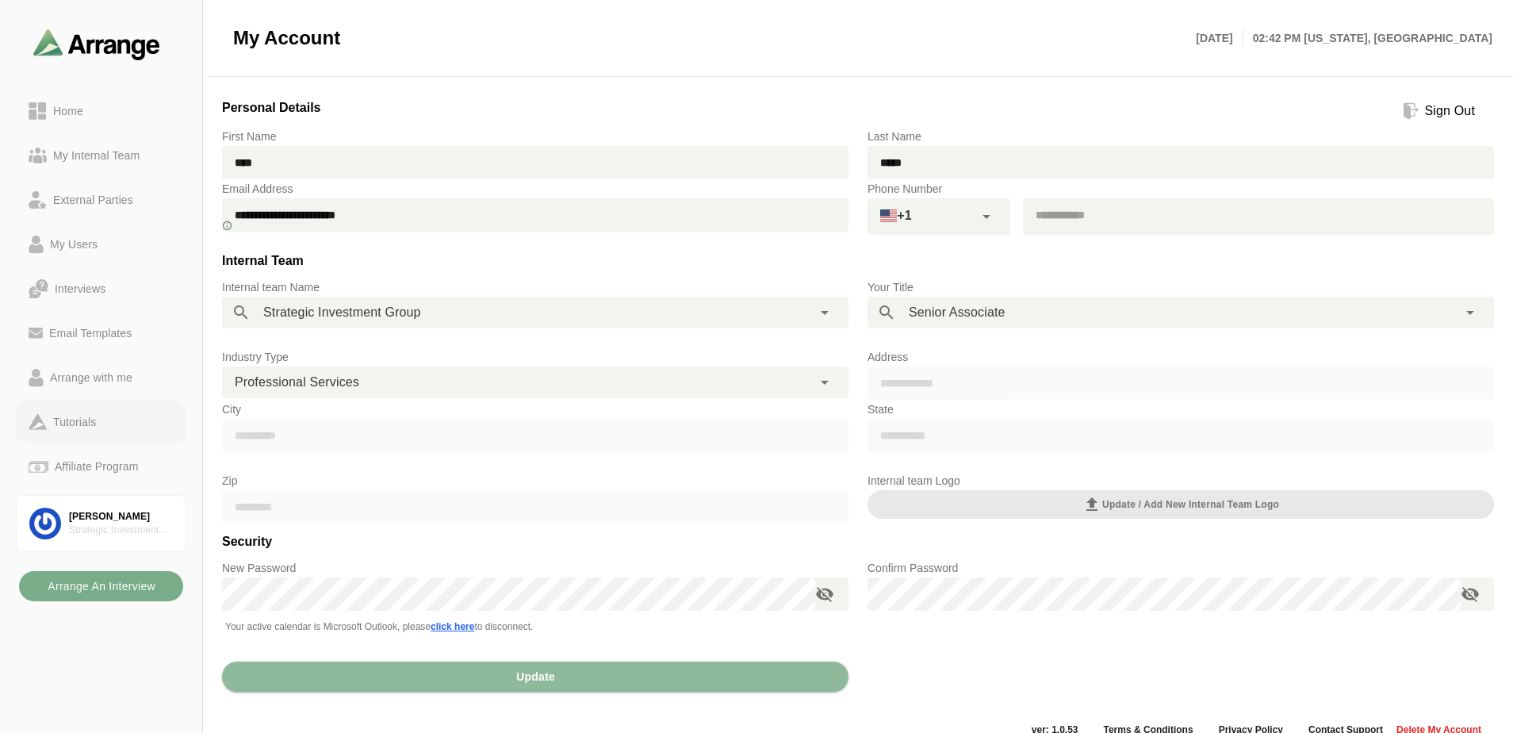
click at [77, 421] on div "Tutorials" at bounding box center [74, 421] width 55 height 19
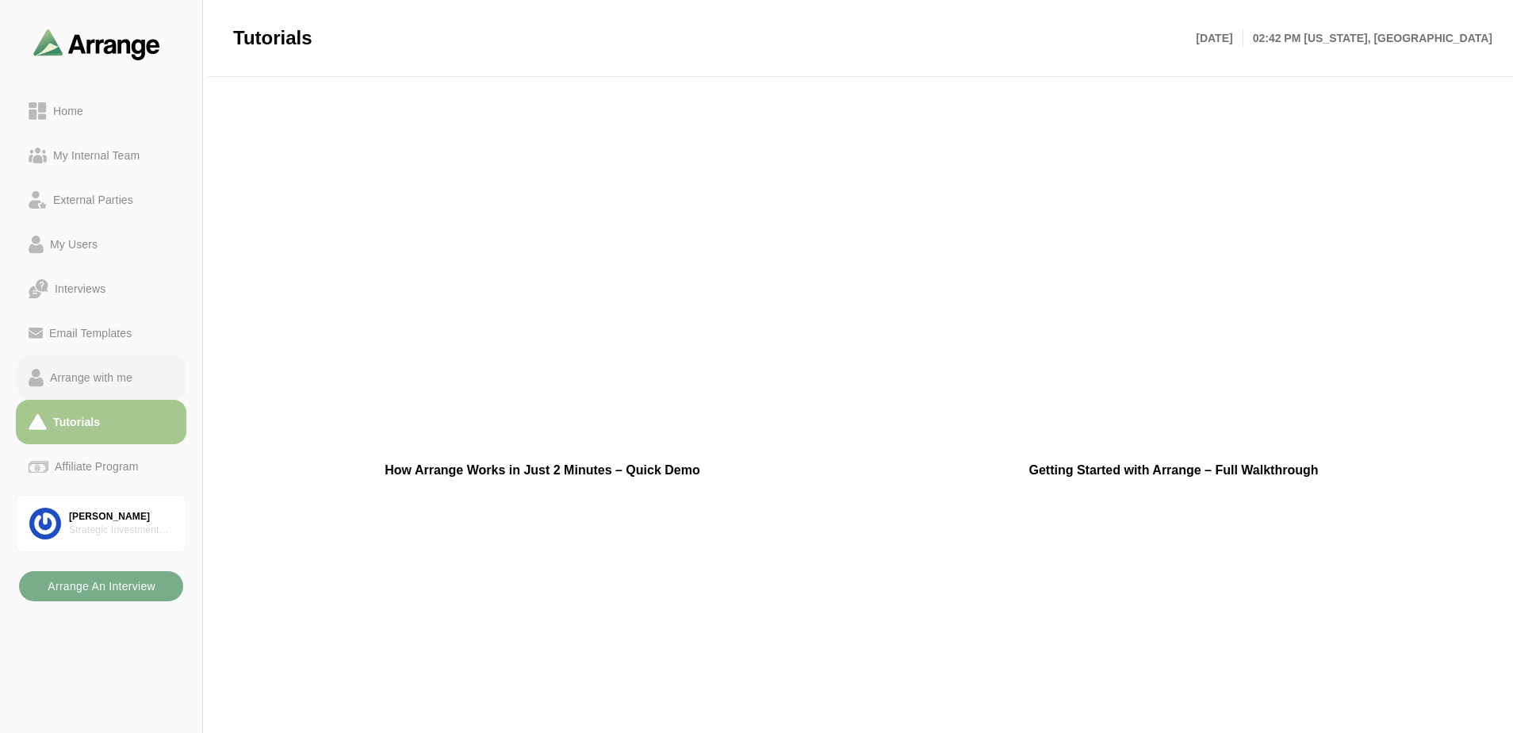
click at [100, 388] on link "Arrange with me" at bounding box center [101, 377] width 170 height 44
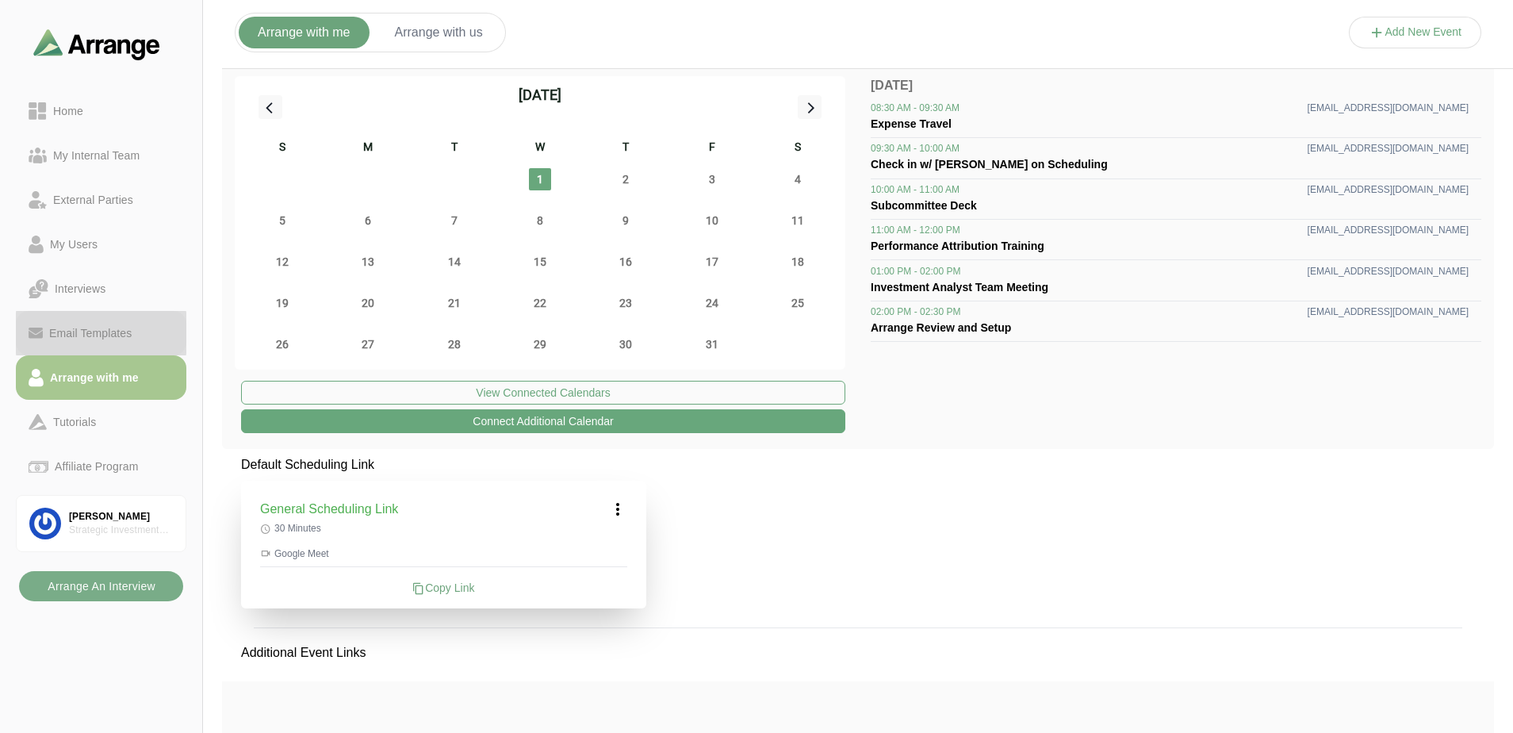
click at [101, 337] on div "Email Templates" at bounding box center [90, 332] width 95 height 19
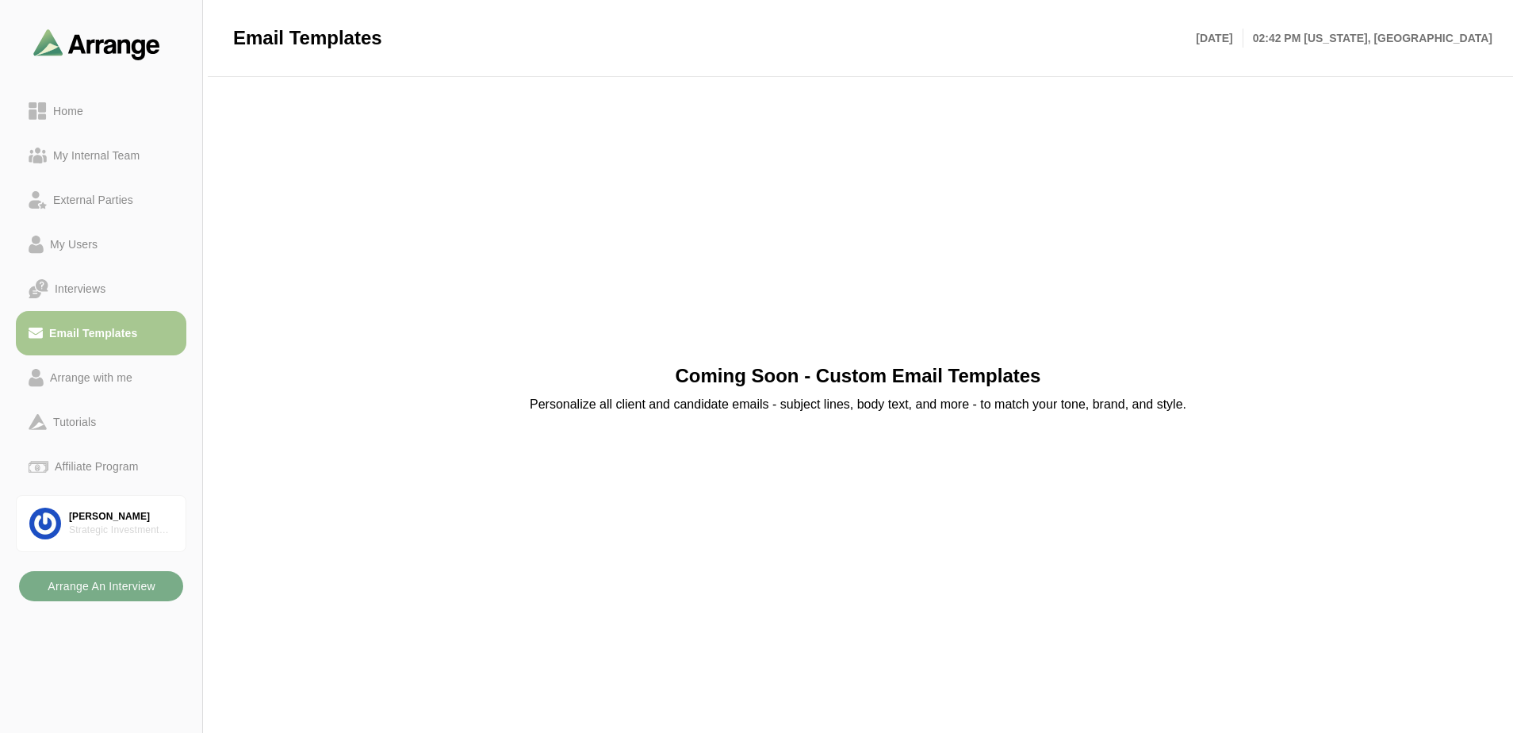
click at [745, 384] on h1 "Coming Soon - Custom Email Templates" at bounding box center [857, 375] width 365 height 25
click at [746, 404] on p "Personalize all client and candidate emails - subject lines, body text, and mor…" at bounding box center [858, 404] width 656 height 19
click at [901, 421] on div "Coming Soon - Custom Email Templates Personalize all client and candidate email…" at bounding box center [858, 388] width 1272 height 586
click at [950, 396] on p "Personalize all client and candidate emails - subject lines, body text, and mor…" at bounding box center [858, 404] width 656 height 19
click at [125, 285] on div "Interviews" at bounding box center [101, 289] width 145 height 20
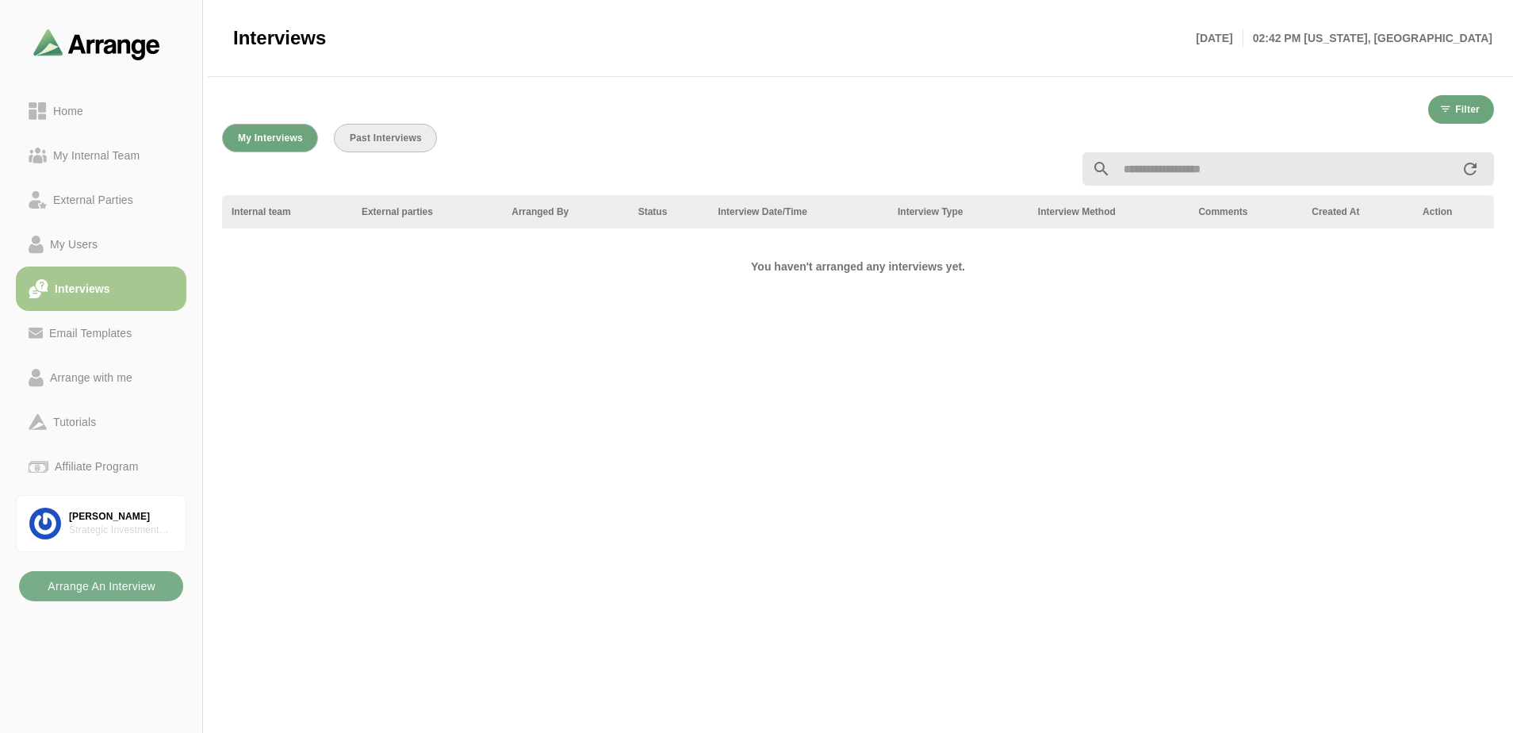
click at [409, 130] on button "Past Interviews" at bounding box center [385, 138] width 103 height 29
click at [274, 143] on div at bounding box center [857, 169] width 1291 height 52
click at [269, 134] on span "My Interviews" at bounding box center [270, 137] width 66 height 11
click at [78, 245] on div "My Users" at bounding box center [74, 244] width 60 height 19
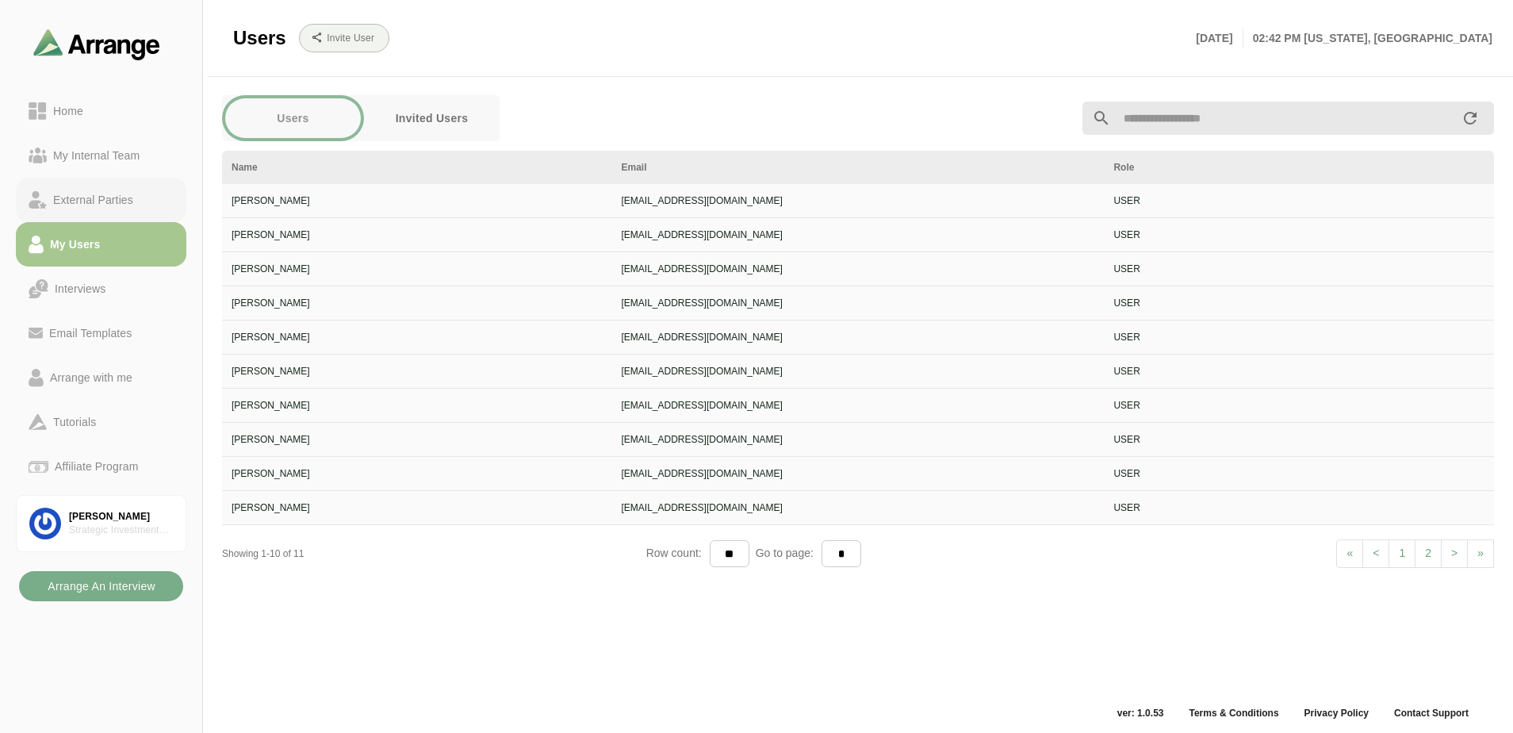
click at [86, 201] on div "External Parties" at bounding box center [93, 199] width 93 height 19
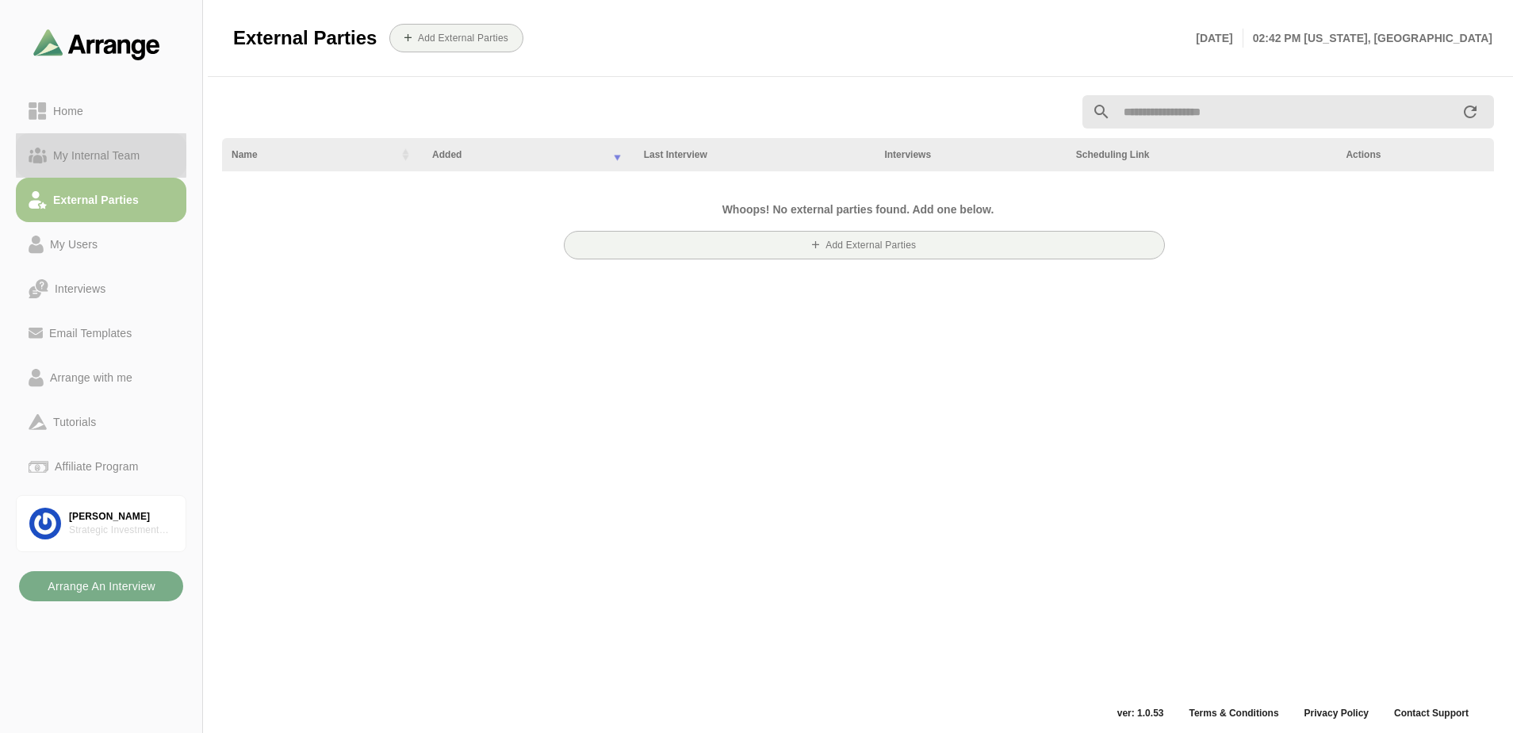
click at [89, 153] on div "My Internal Team" at bounding box center [96, 155] width 99 height 19
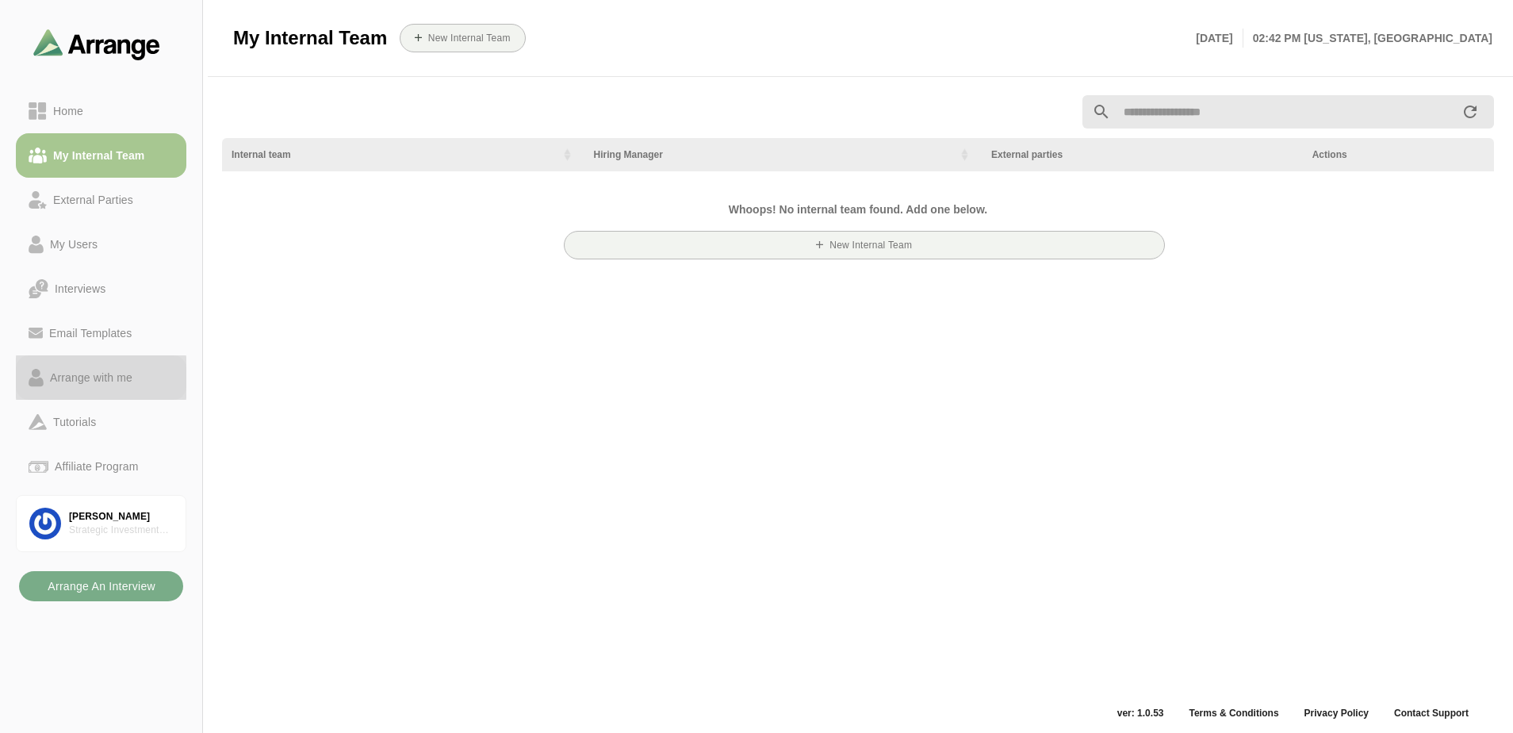
click at [135, 381] on div "Arrange with me" at bounding box center [91, 377] width 95 height 19
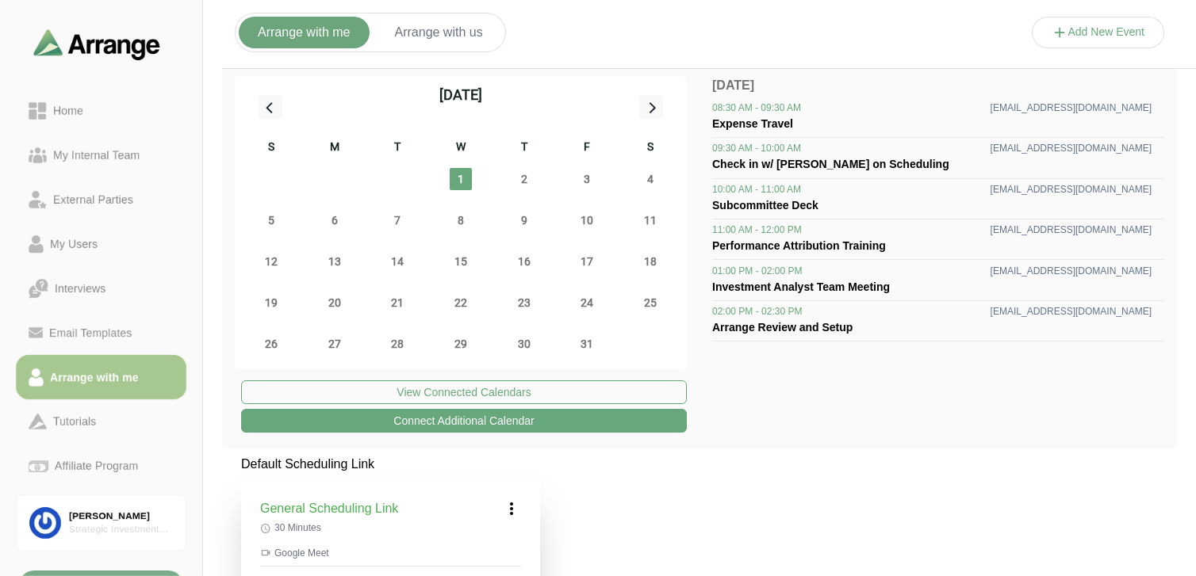
click at [431, 46] on button "Arrange with us" at bounding box center [439, 33] width 126 height 32
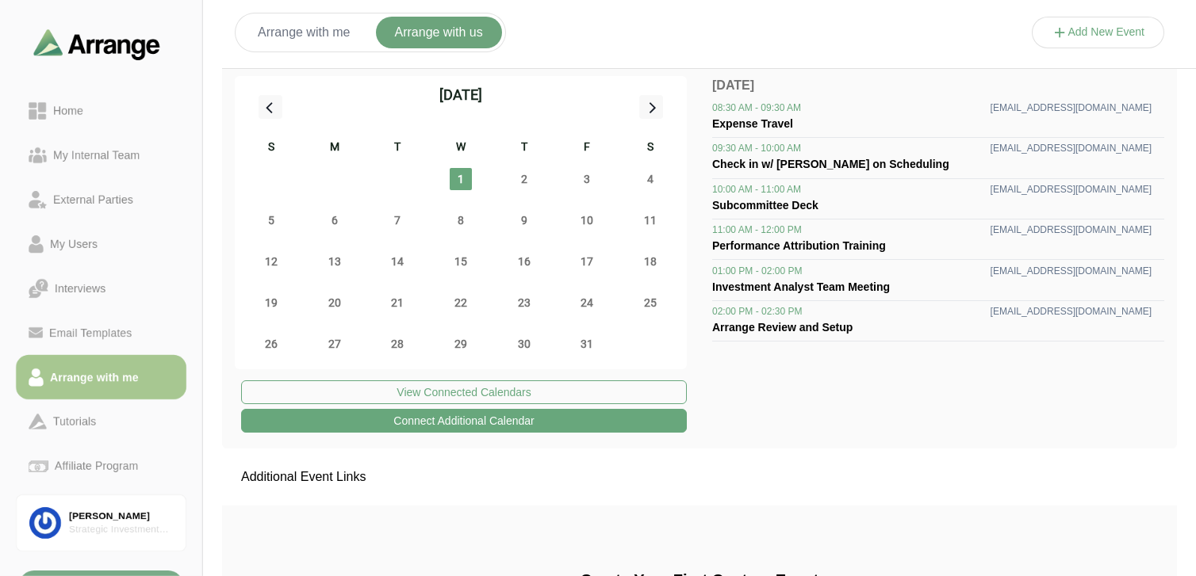
click at [348, 36] on button "Arrange with me" at bounding box center [304, 33] width 131 height 32
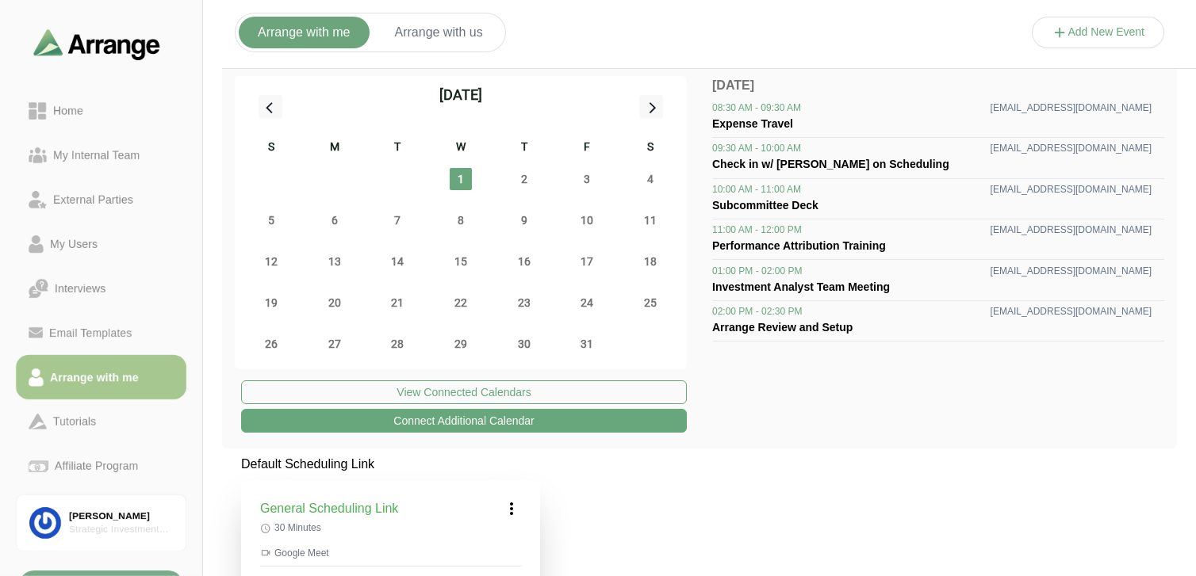
click at [438, 28] on button "Arrange with us" at bounding box center [439, 33] width 126 height 32
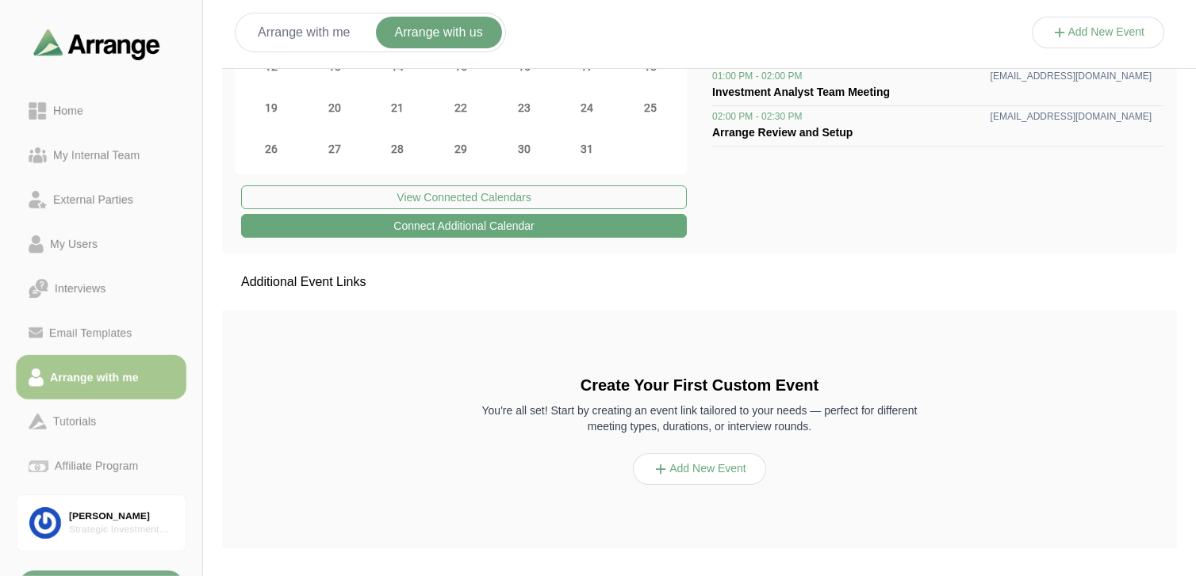
scroll to position [215, 0]
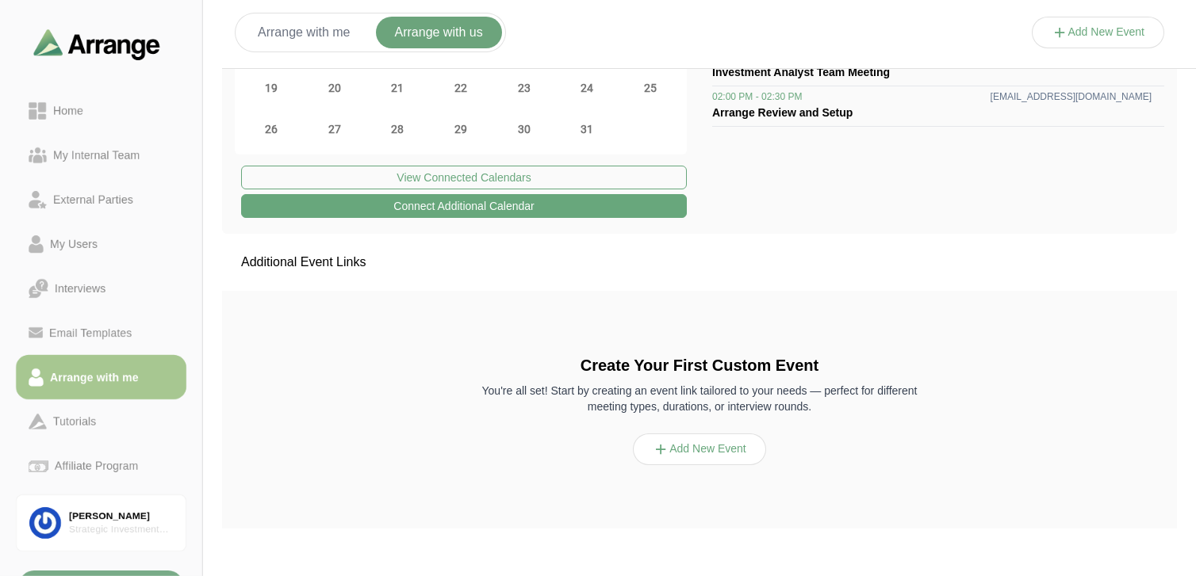
click at [703, 446] on button "Add New Event" at bounding box center [699, 450] width 133 height 32
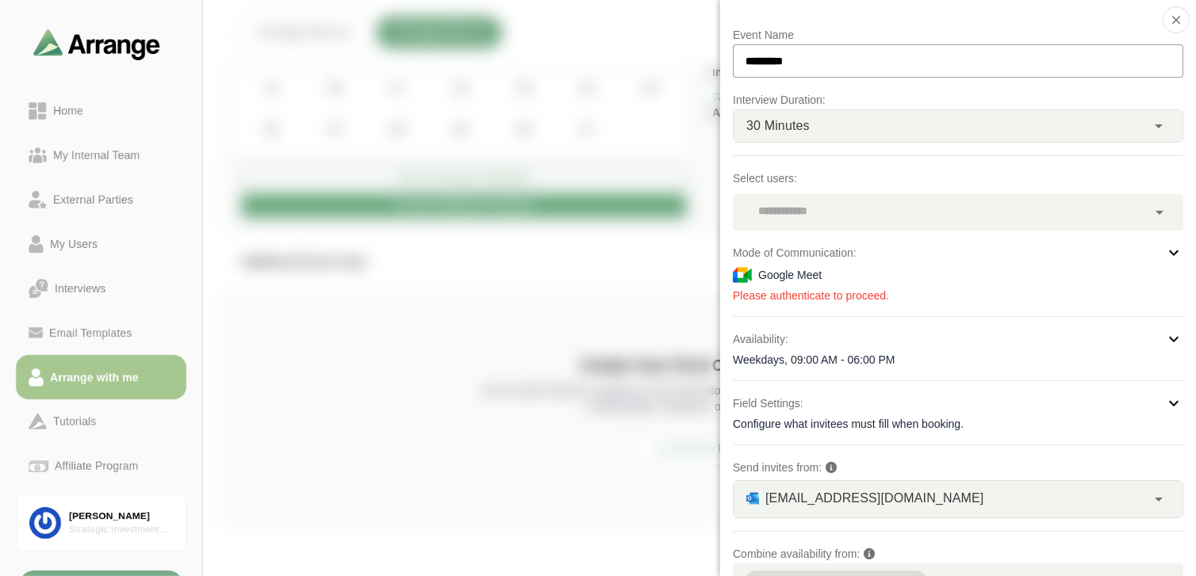
scroll to position [79, 0]
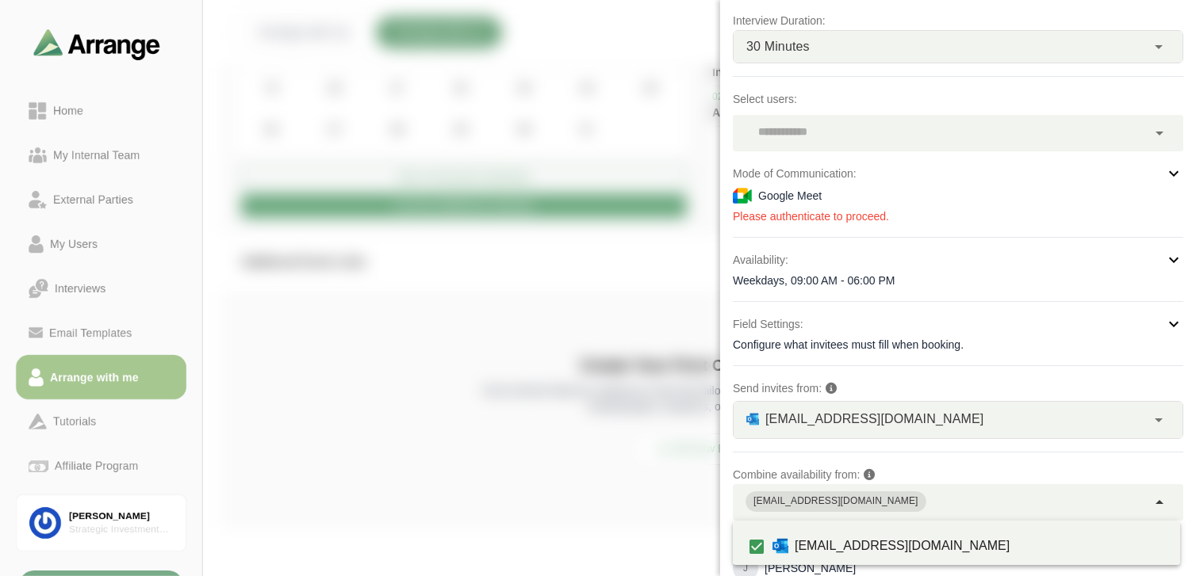
click at [973, 506] on div "[EMAIL_ADDRESS][DOMAIN_NAME]" at bounding box center [940, 502] width 414 height 36
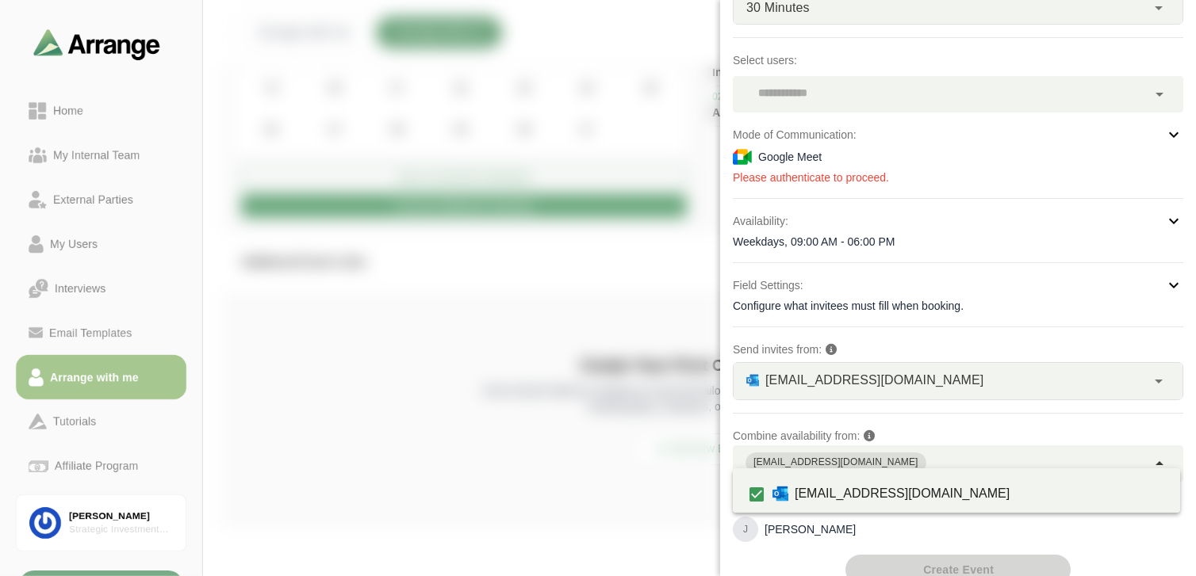
scroll to position [140, 0]
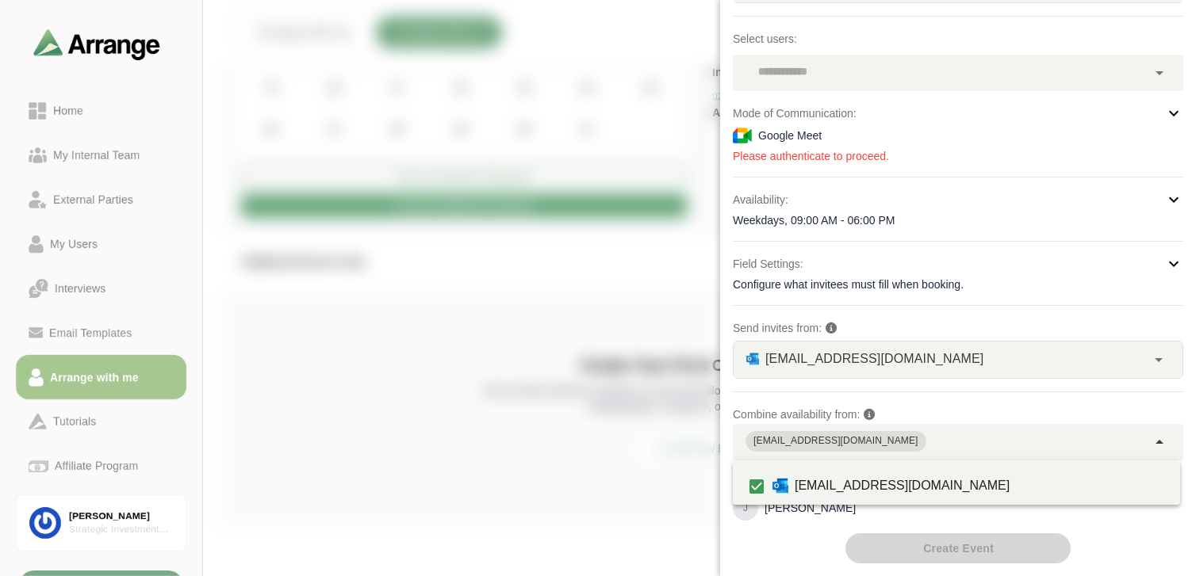
click at [779, 549] on div "Event Name ********* Interview Duration: 30 Minutes ** Select users: Mode of Co…" at bounding box center [958, 225] width 450 height 678
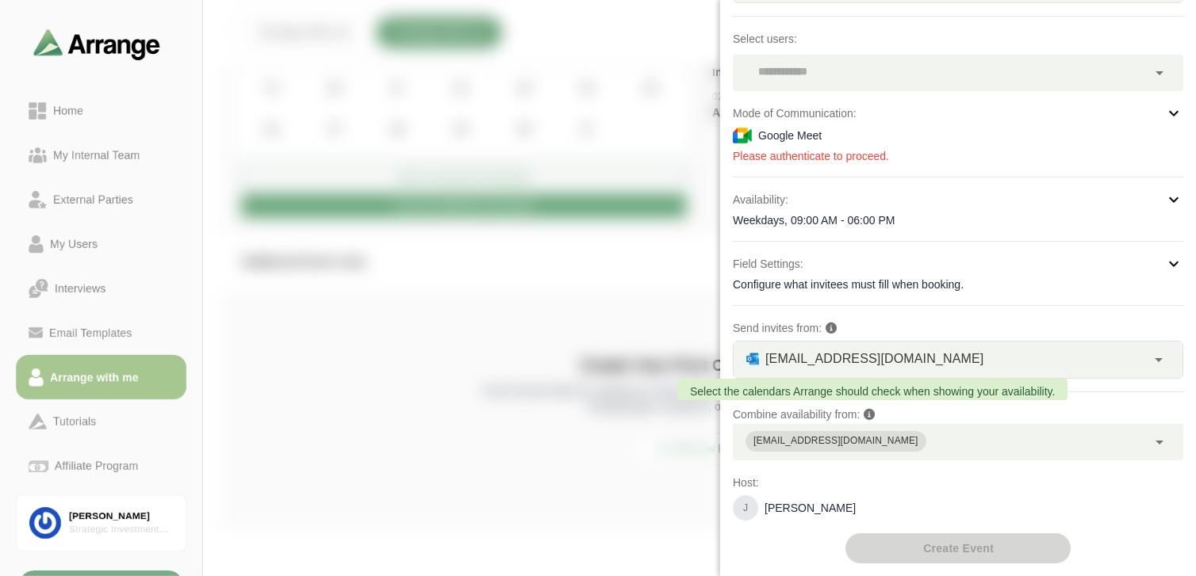
click at [867, 414] on icon at bounding box center [868, 414] width 11 height 11
click at [1031, 48] on div at bounding box center [1097, 48] width 133 height 0
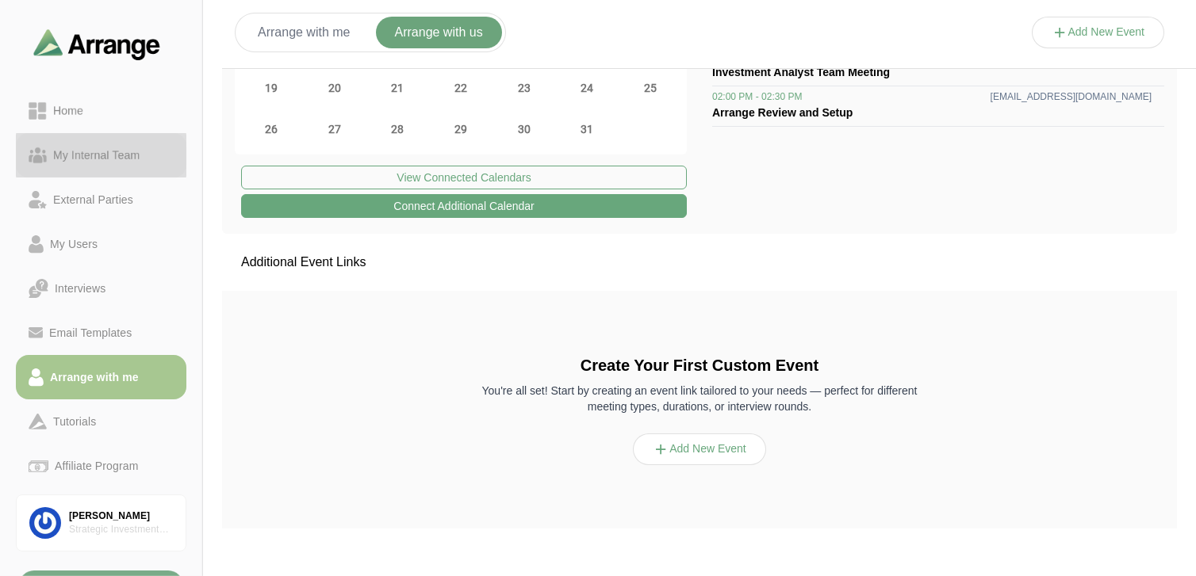
click at [90, 152] on div "My Internal Team" at bounding box center [96, 155] width 99 height 19
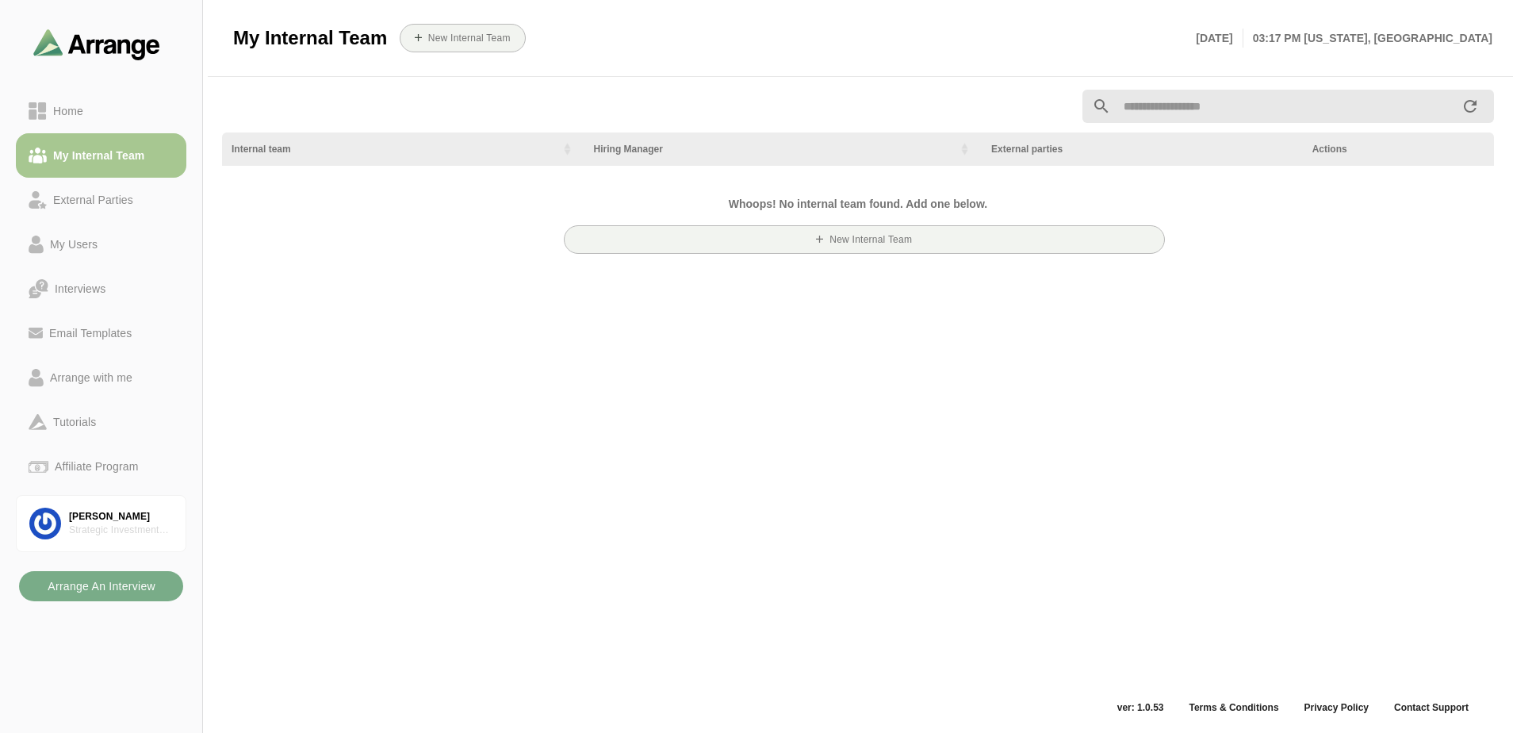
click at [1332, 425] on div "Internal team Hiring Manager External parties Actions Whoops! No internal team …" at bounding box center [857, 389] width 1291 height 618
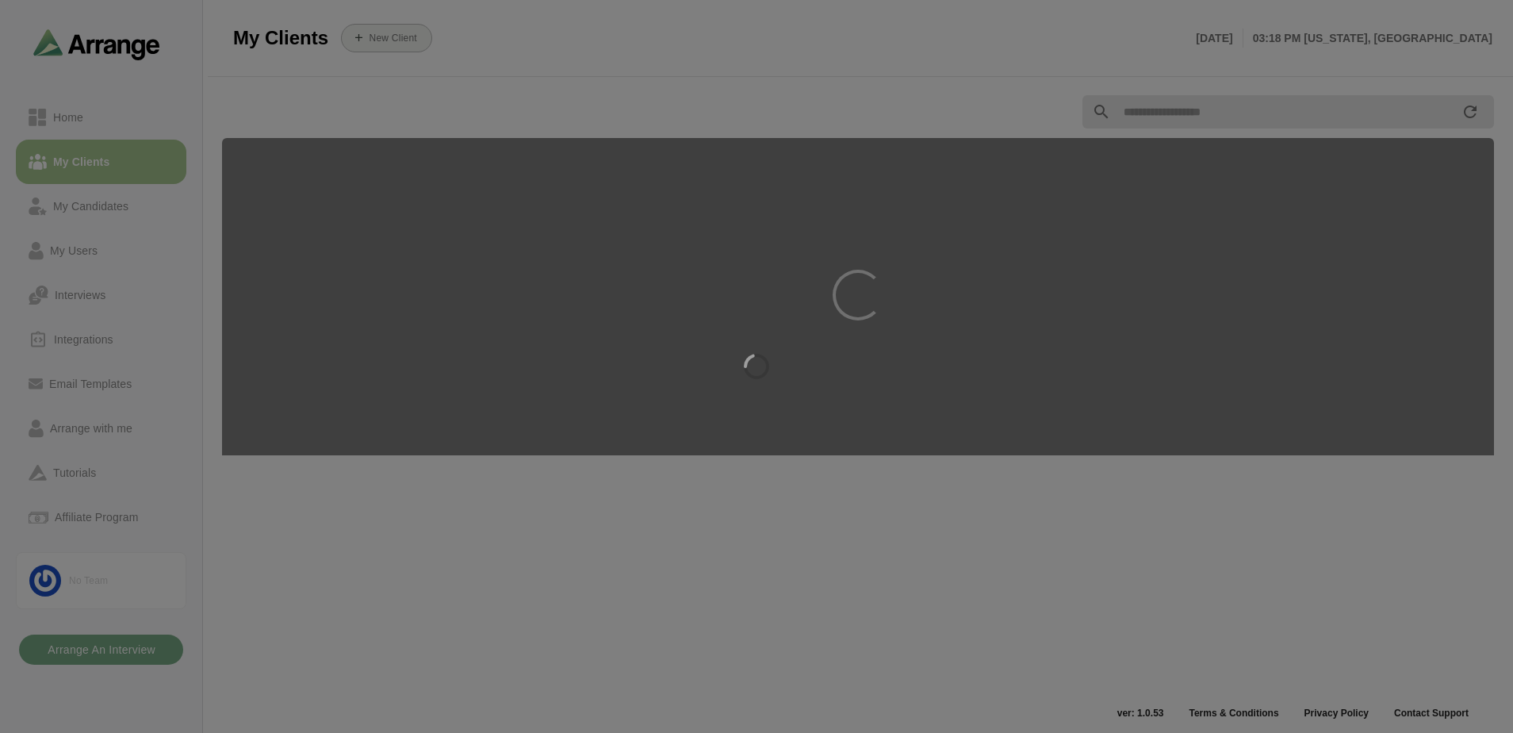
scroll to position [6, 0]
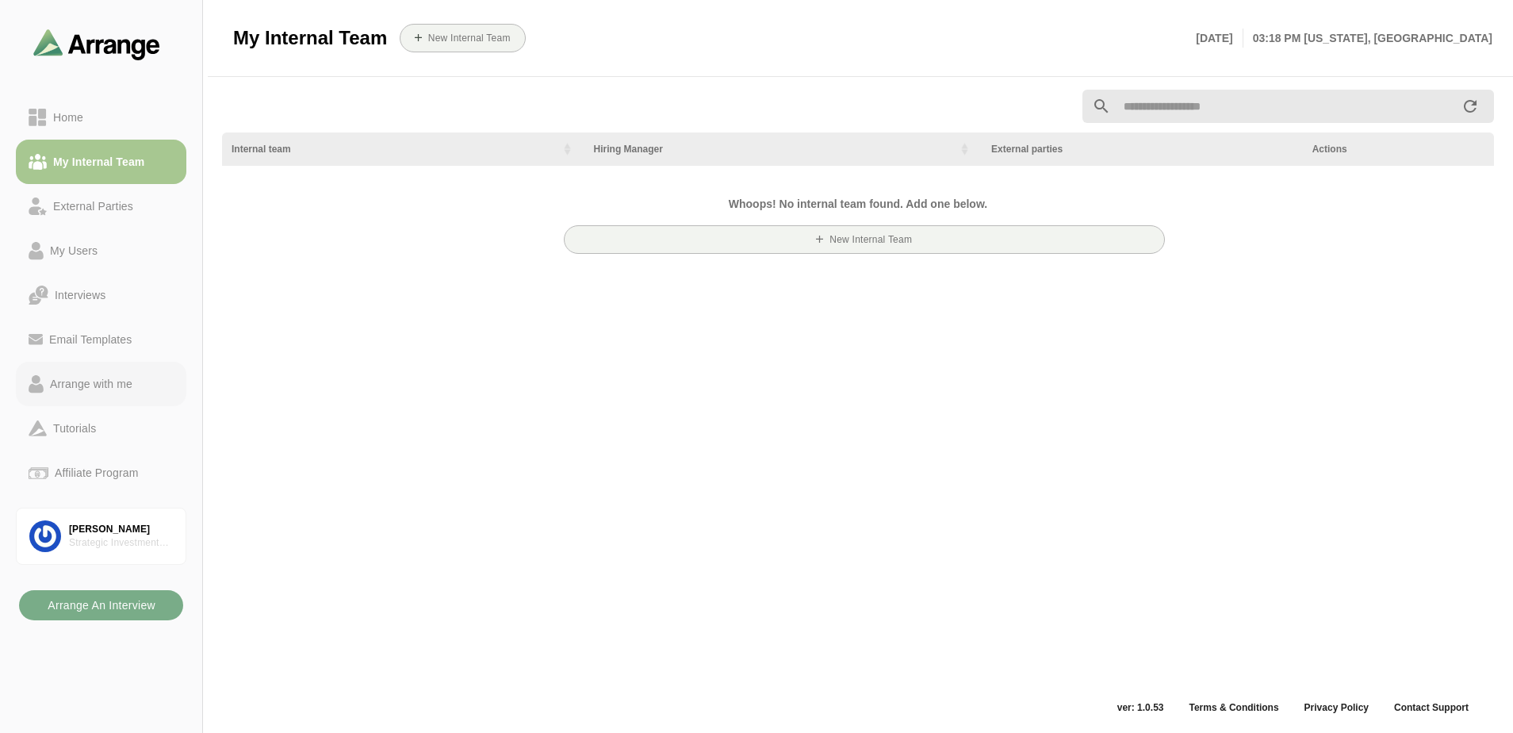
click at [85, 388] on div "Arrange with me" at bounding box center [91, 383] width 95 height 19
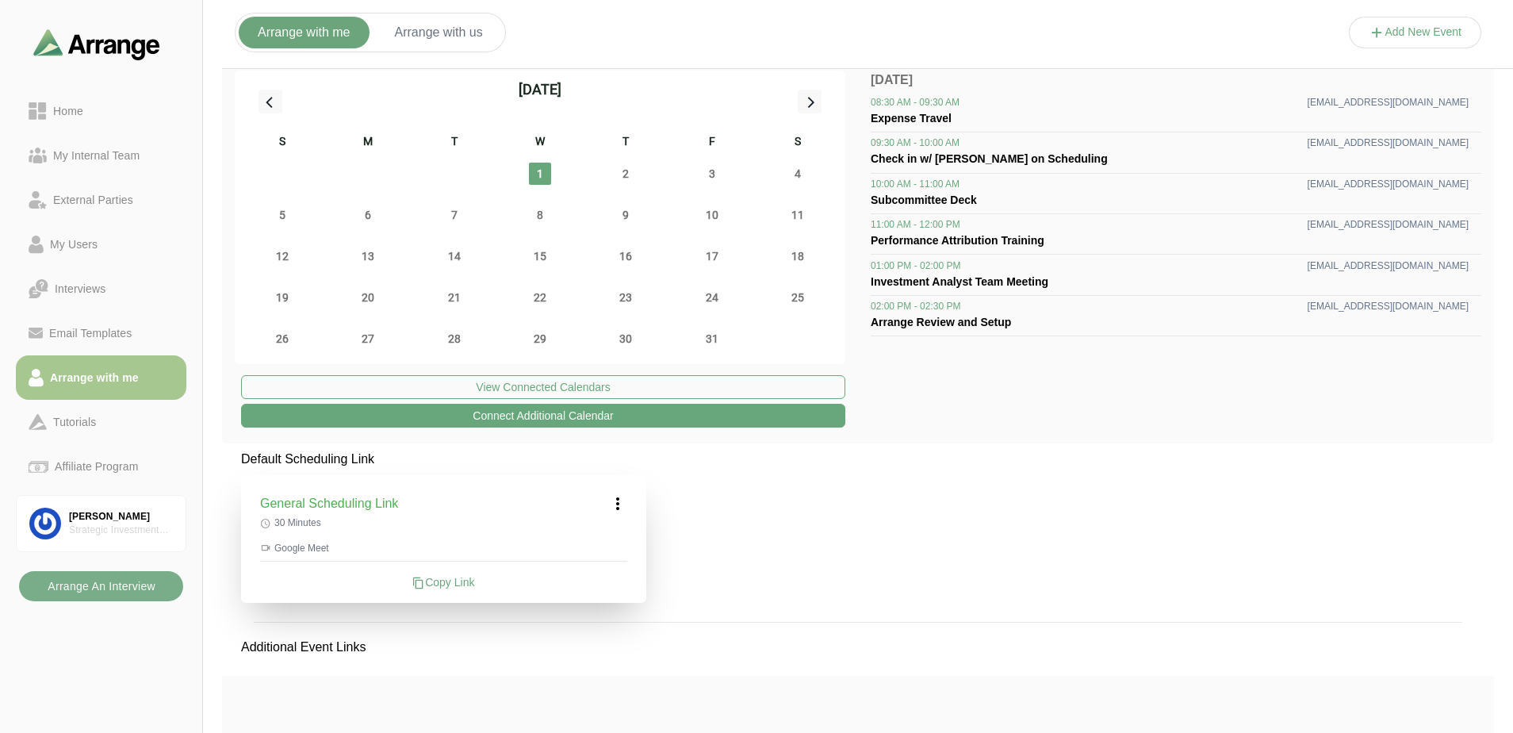
click at [1158, 579] on div "Default Scheduling Link General Scheduling Link 30 Minutes Google Meet Copy Lin…" at bounding box center [858, 688] width 1272 height 476
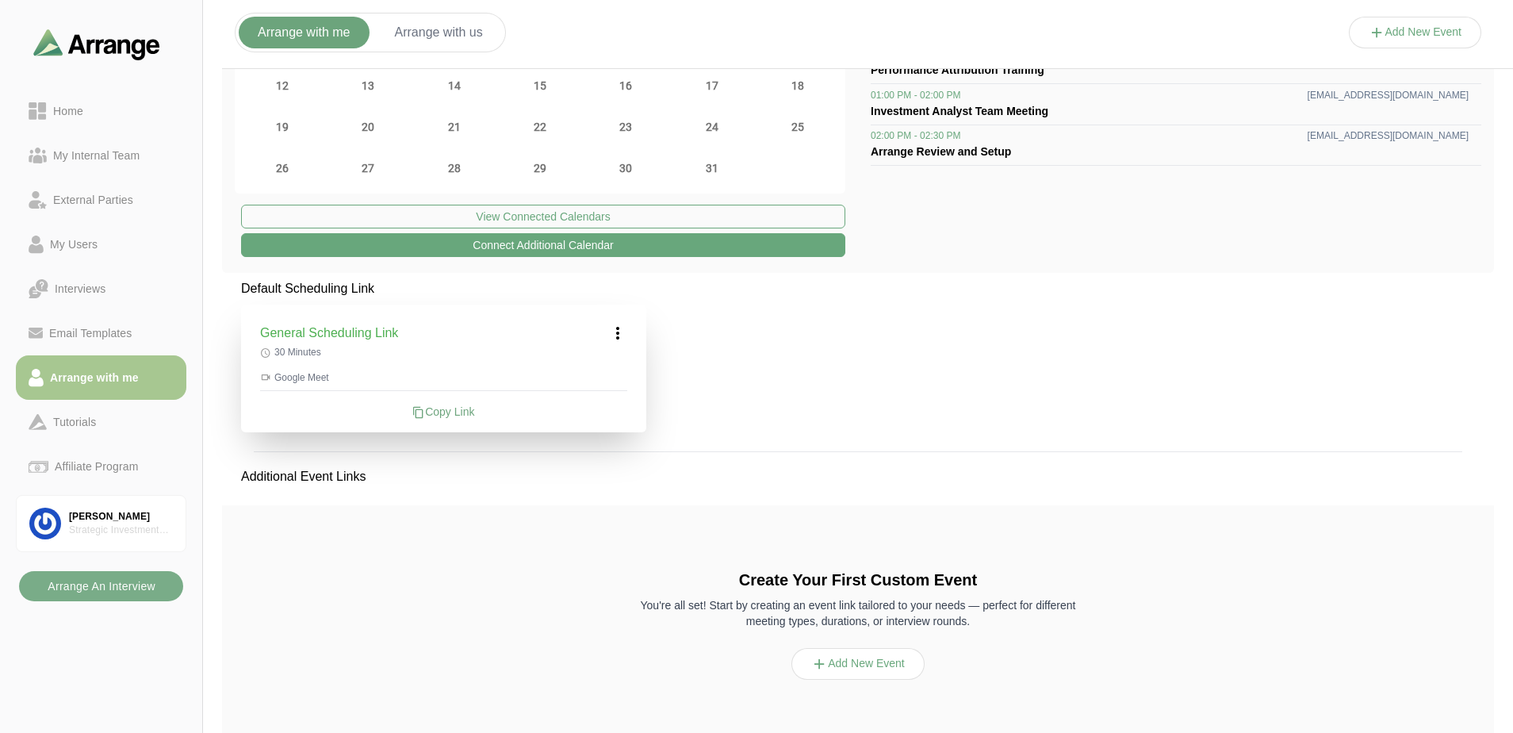
scroll to position [212, 0]
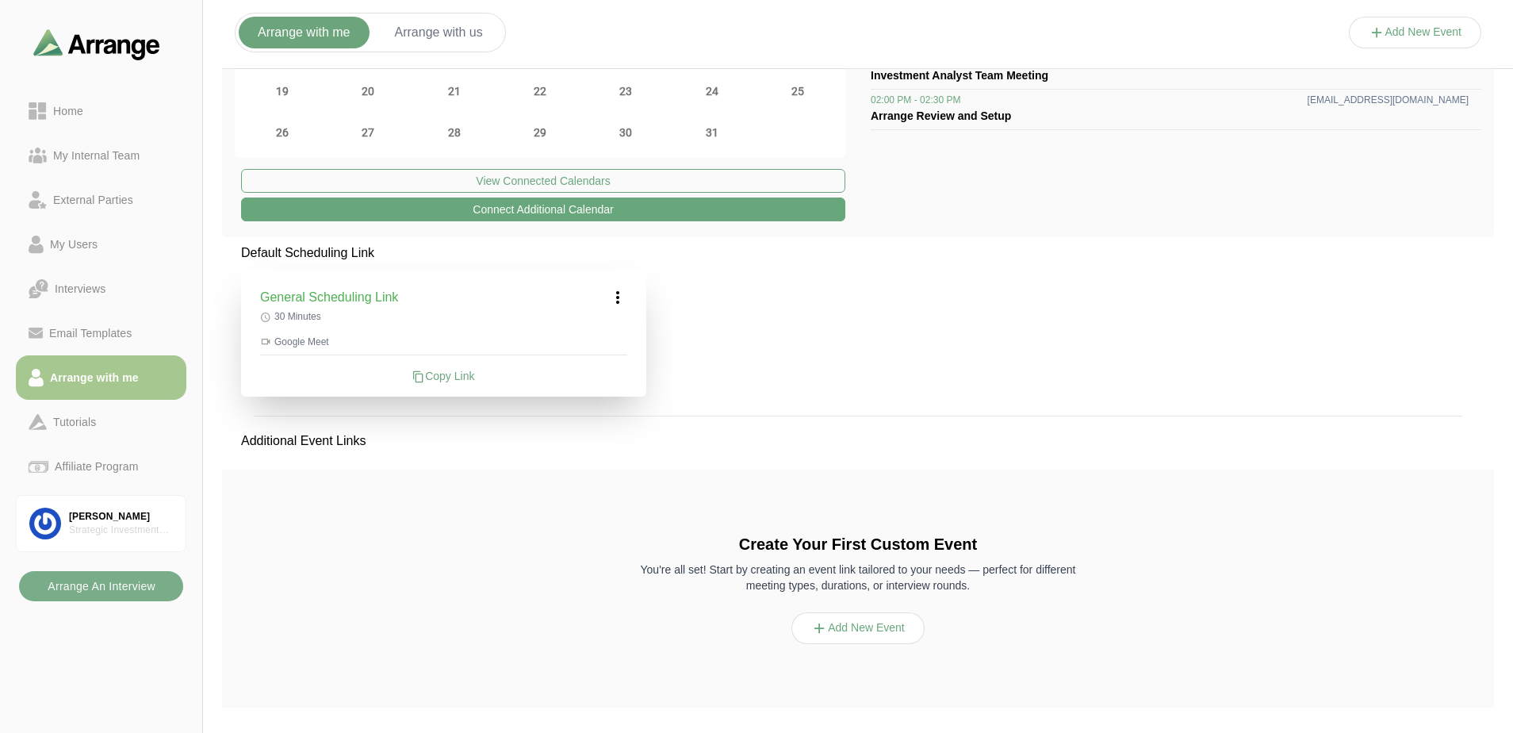
click at [886, 637] on button "Add New Event" at bounding box center [857, 628] width 133 height 32
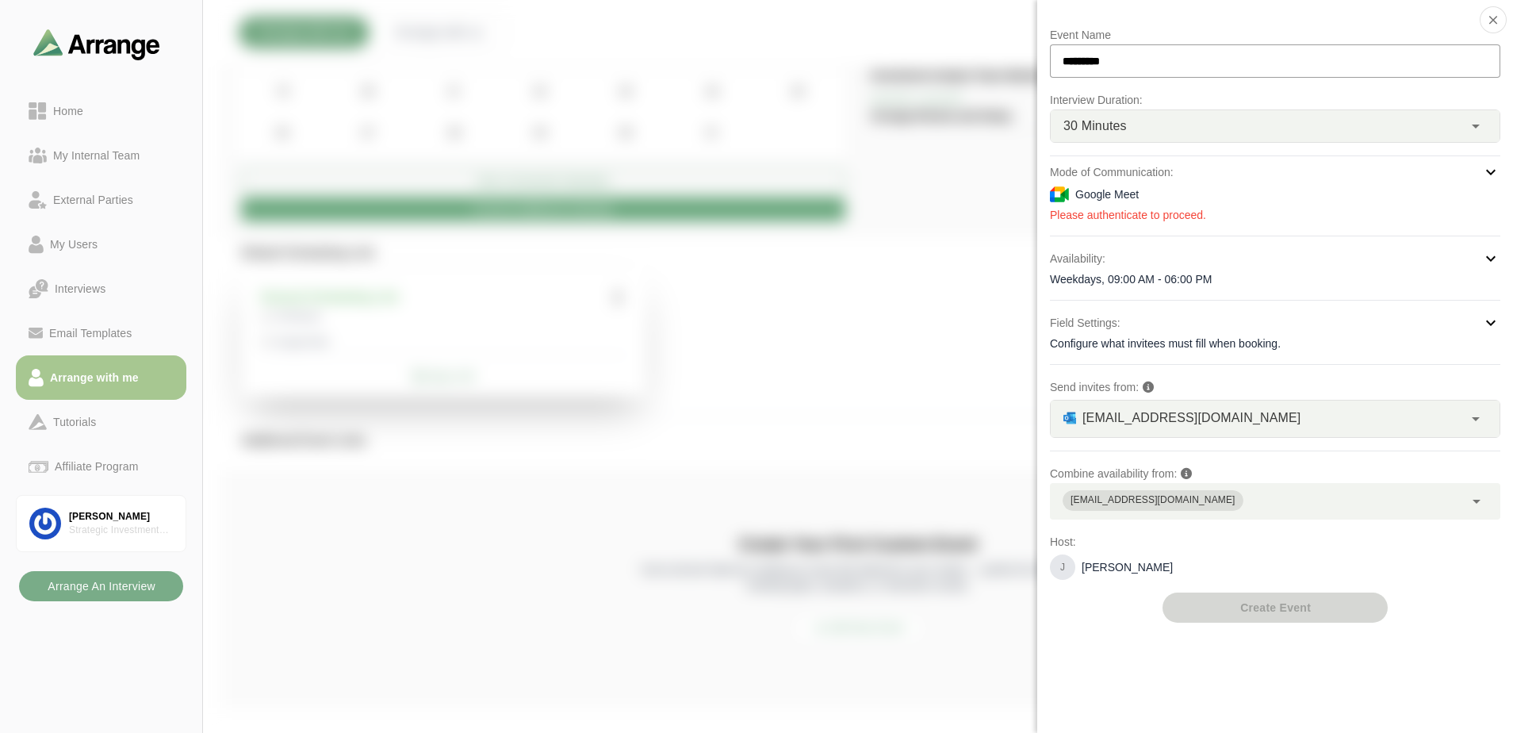
click at [1188, 127] on div "30 Minutes **" at bounding box center [1256, 126] width 412 height 32
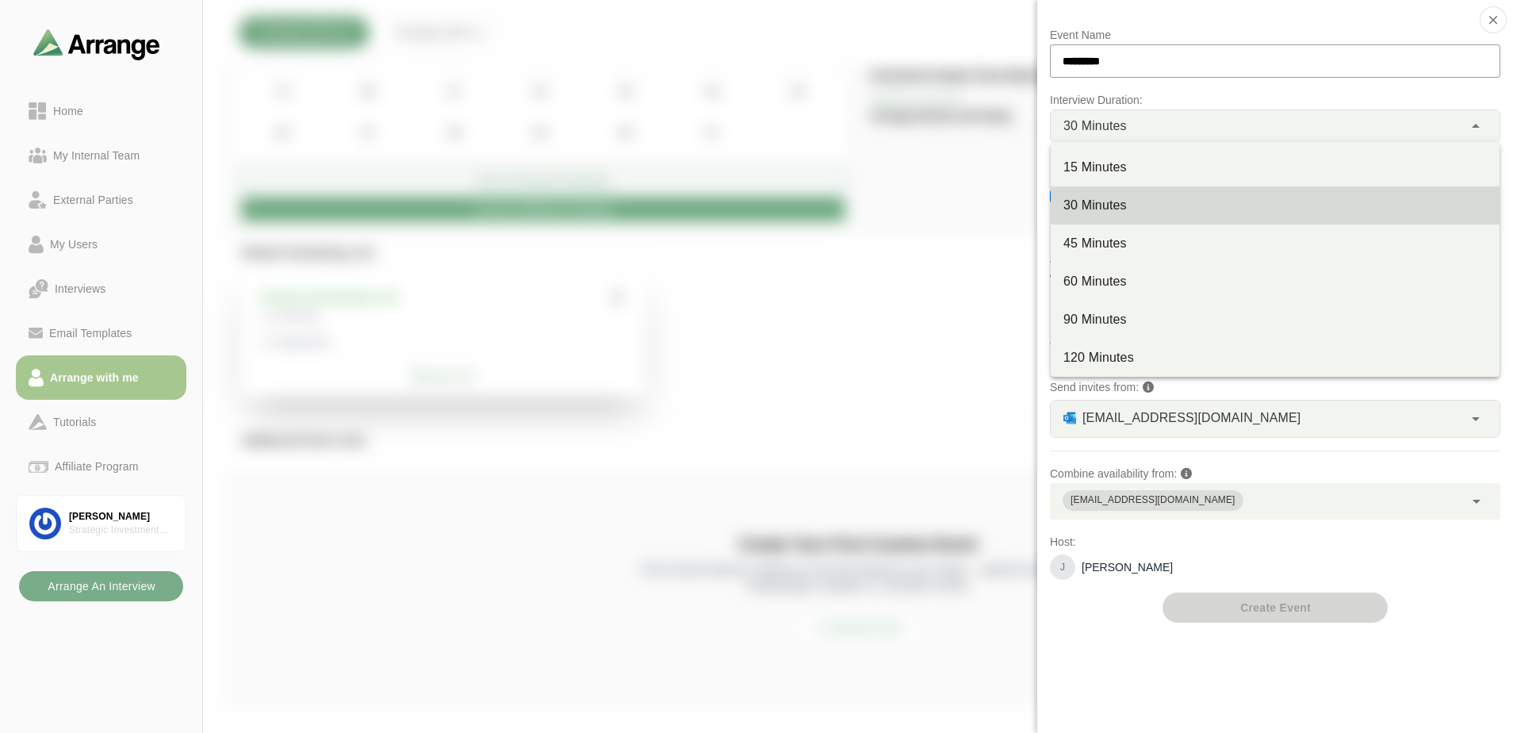
click at [1188, 127] on div "30 Minutes **" at bounding box center [1256, 126] width 412 height 32
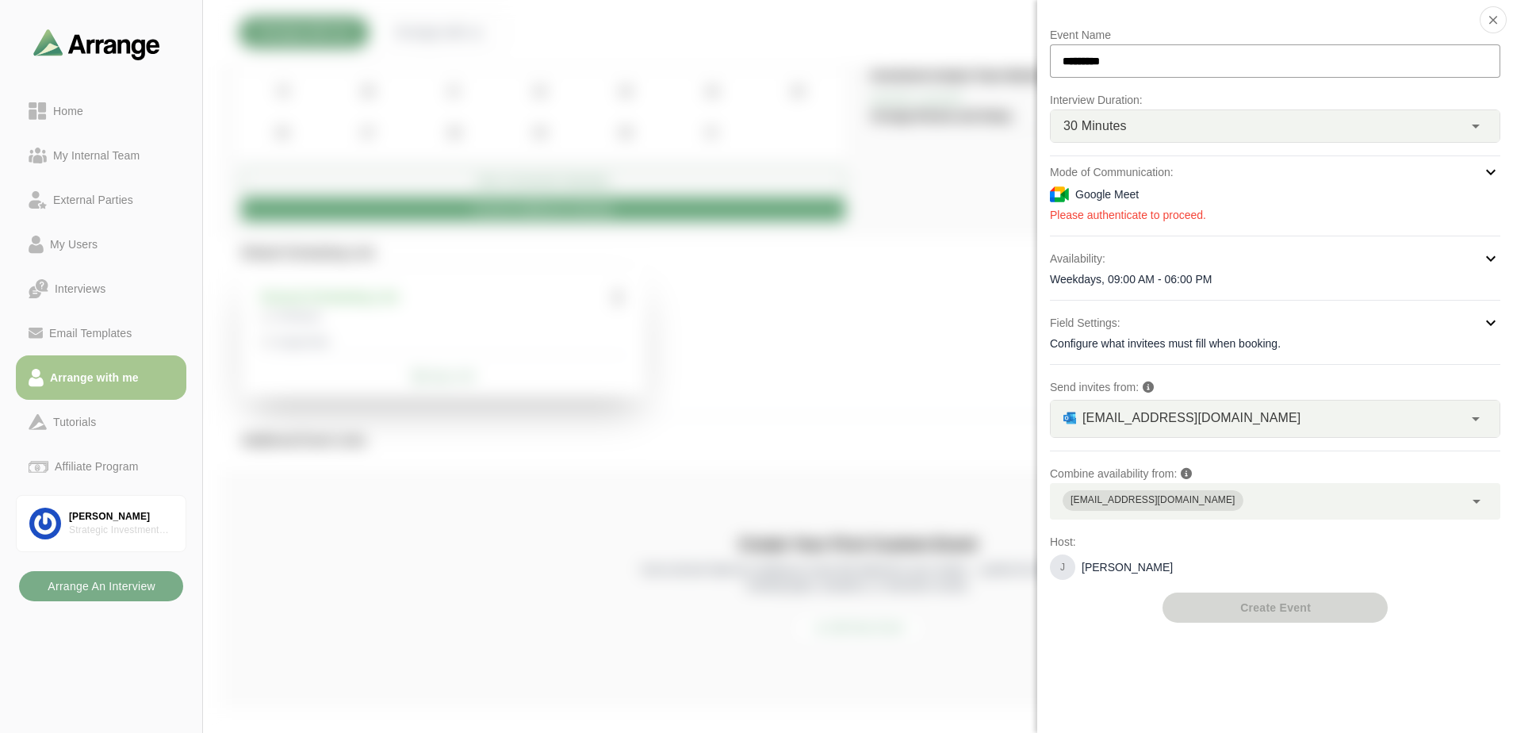
click at [1290, 501] on div "jbaker@strategicgroup.com" at bounding box center [1257, 501] width 414 height 36
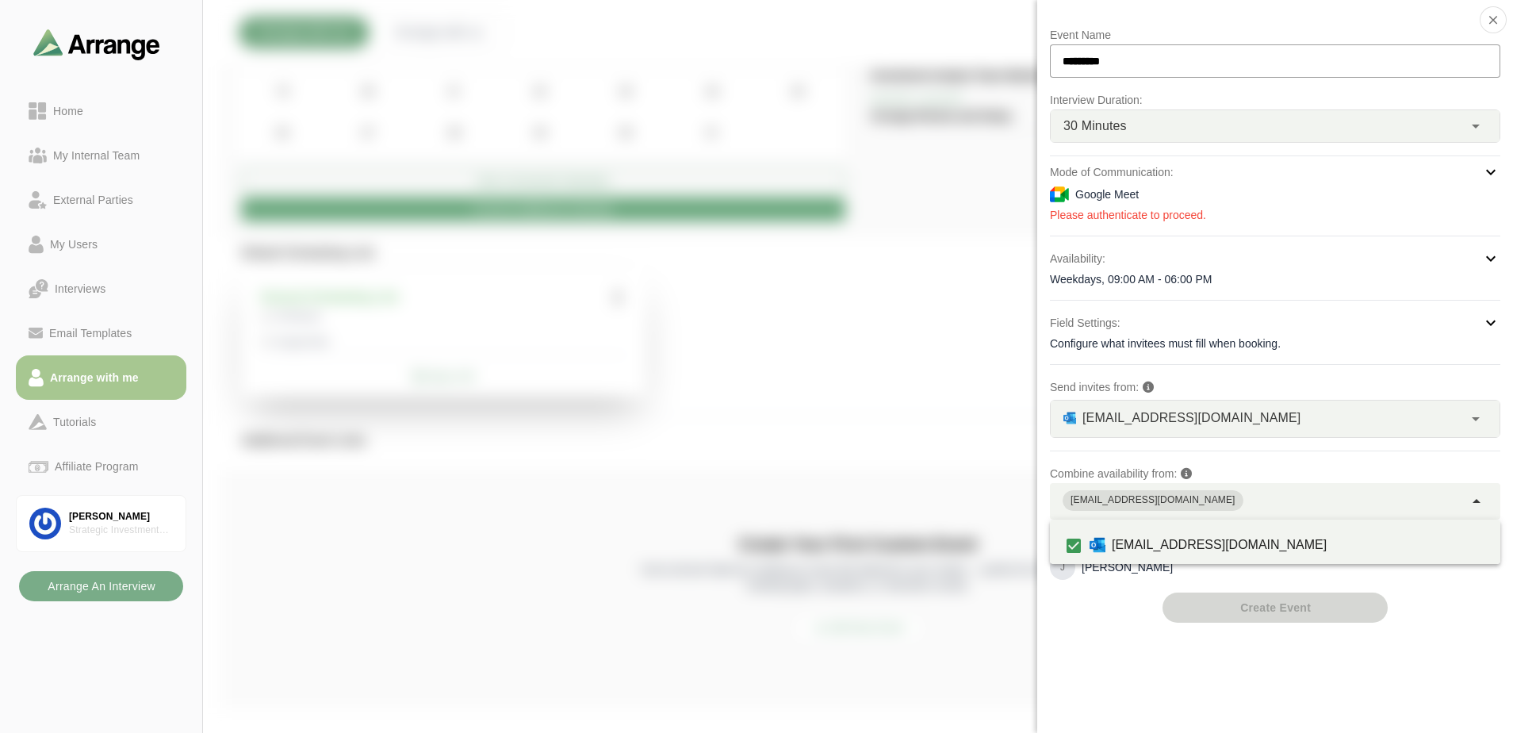
click at [1301, 503] on div "jbaker@strategicgroup.com" at bounding box center [1257, 501] width 414 height 36
click at [1326, 497] on div "jbaker@strategicgroup.com" at bounding box center [1257, 501] width 414 height 36
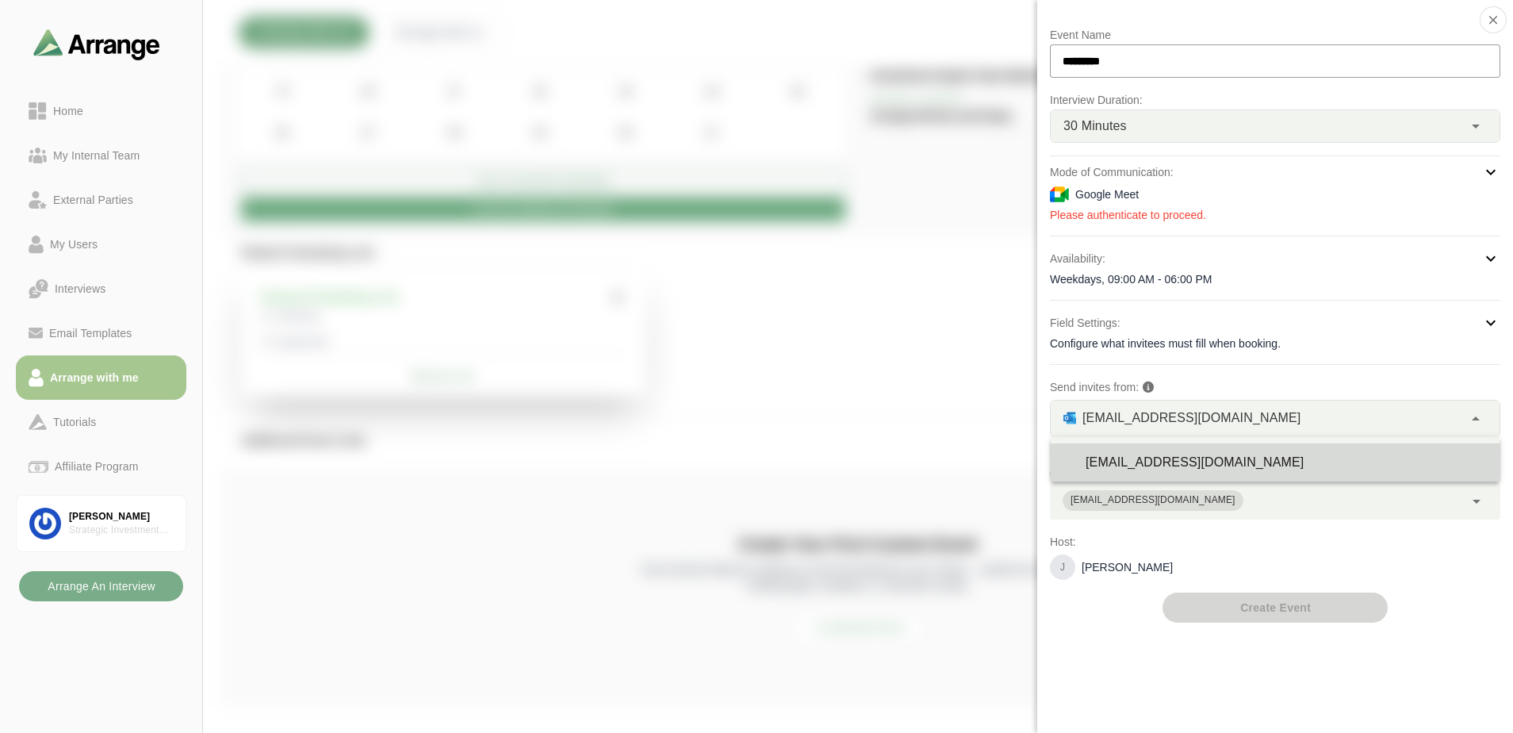
click at [1322, 415] on div "jbaker@strategicgroup.com **" at bounding box center [1256, 418] width 412 height 36
click at [1345, 519] on div "Event Name ********* Interview Duration: 30 Minutes ** Mode of Communication: G…" at bounding box center [1275, 323] width 450 height 597
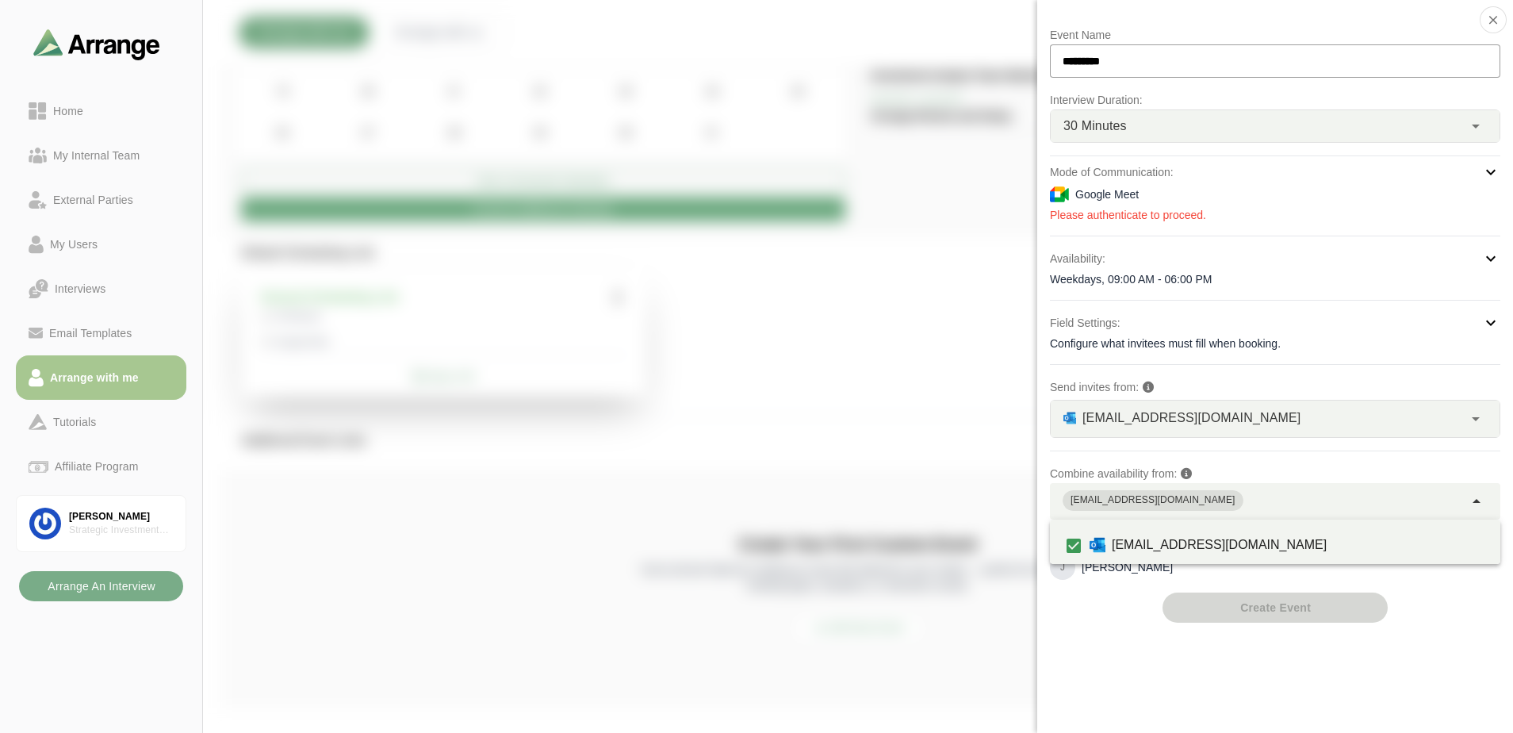
click at [1343, 510] on div "[EMAIL_ADDRESS][DOMAIN_NAME]" at bounding box center [1257, 501] width 414 height 36
click at [1247, 503] on div "[EMAIL_ADDRESS][DOMAIN_NAME]" at bounding box center [1257, 501] width 414 height 36
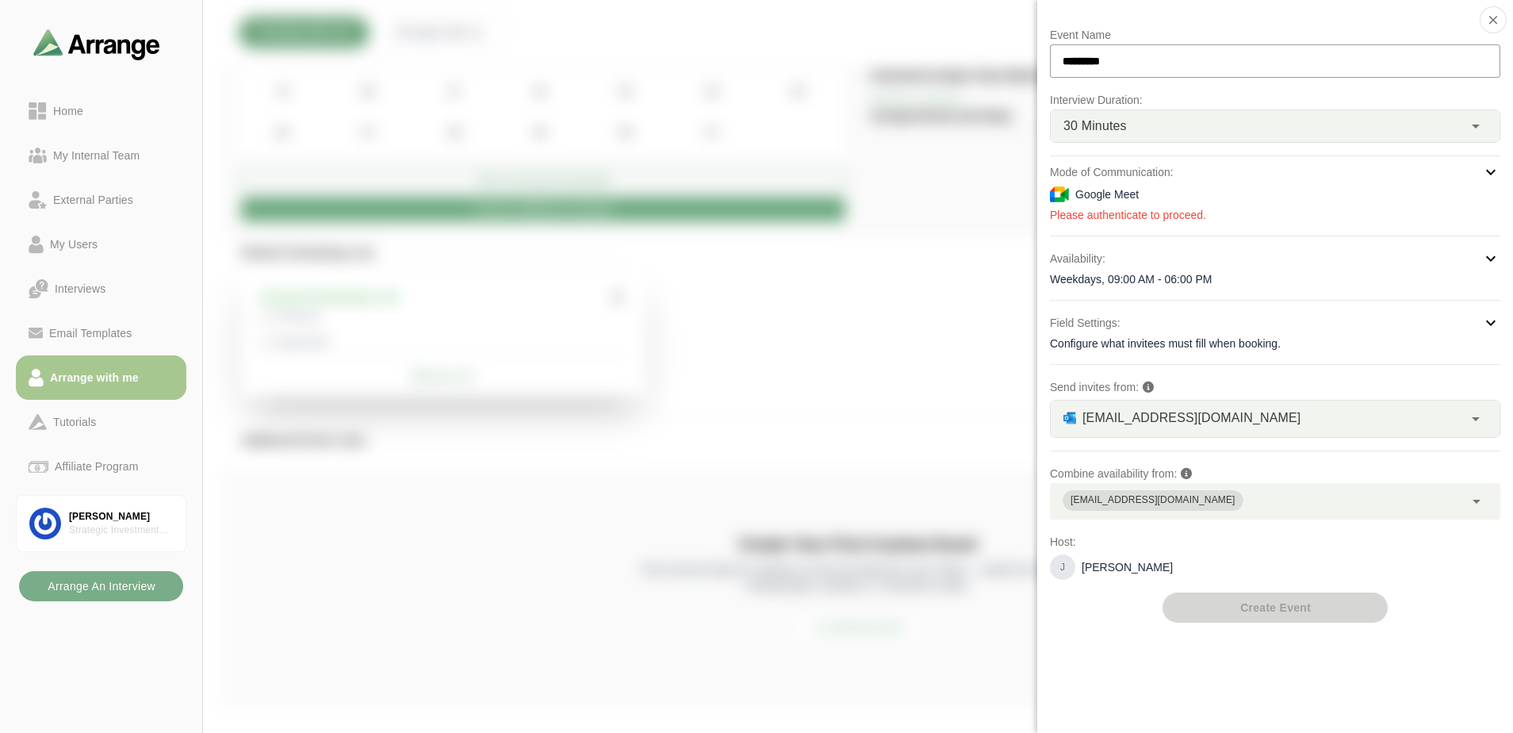
click at [1247, 503] on div "[EMAIL_ADDRESS][DOMAIN_NAME]" at bounding box center [1257, 501] width 414 height 36
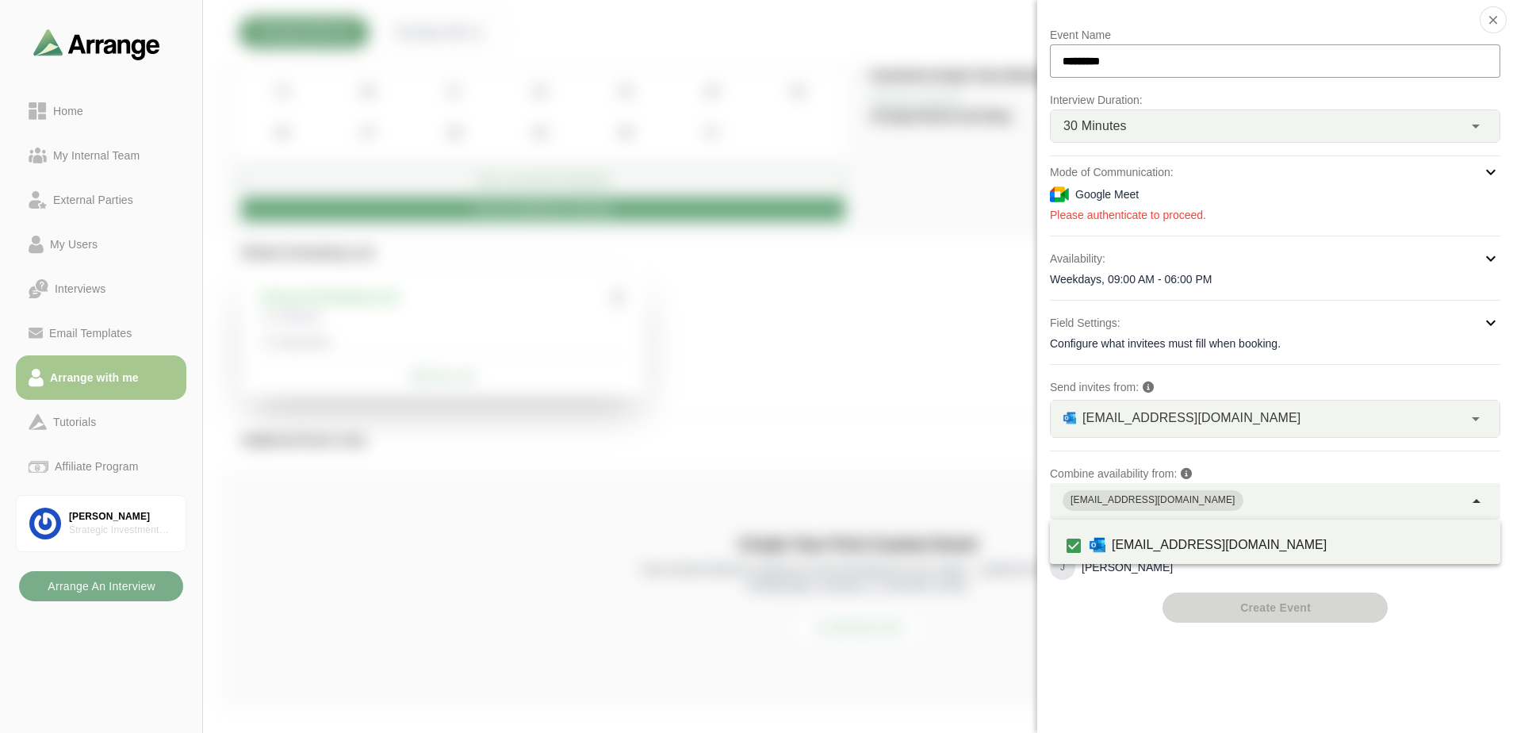
click at [1349, 48] on div at bounding box center [1415, 48] width 133 height 0
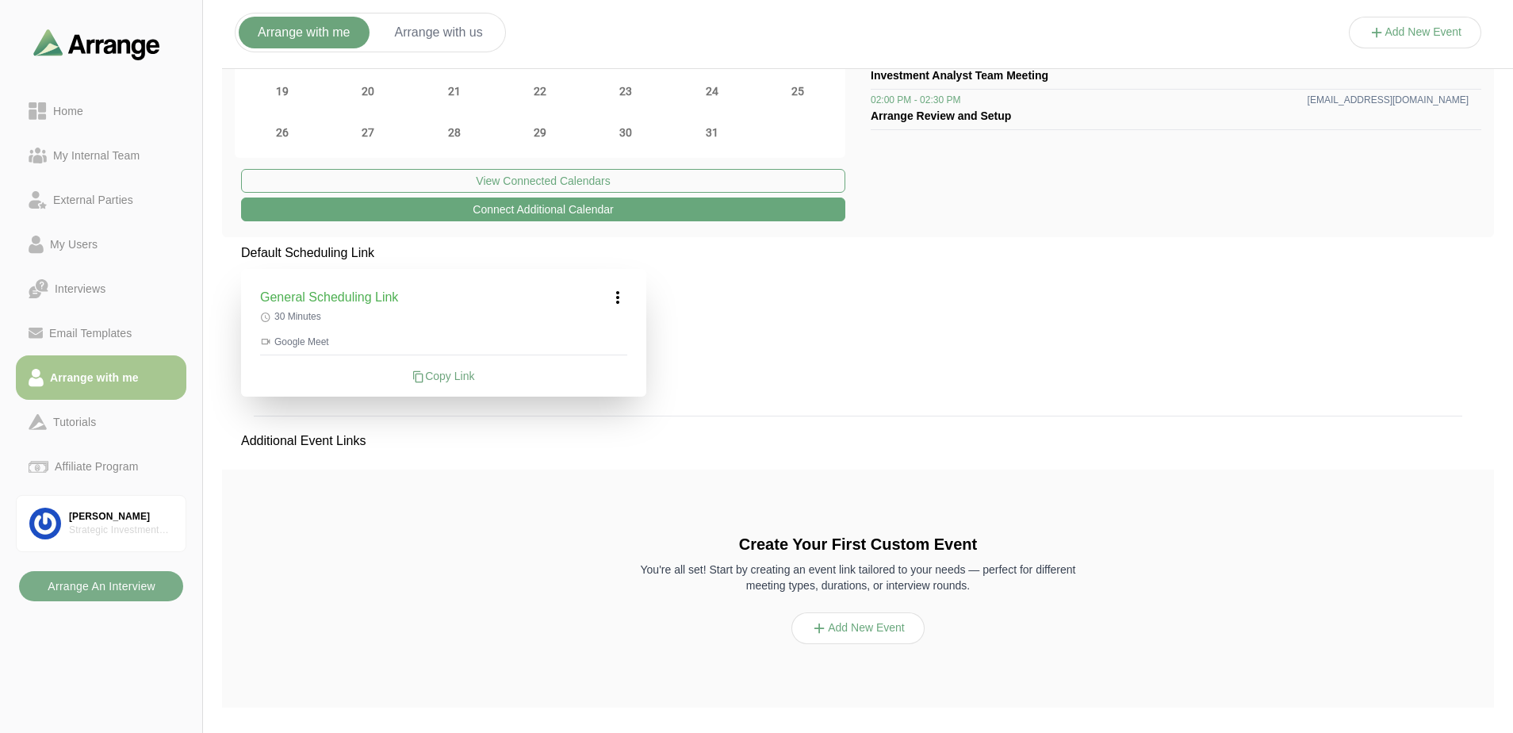
click at [1027, 313] on div "Default Scheduling Link General Scheduling Link 30 Minutes Google Meet Copy Lin…" at bounding box center [858, 481] width 1272 height 476
click at [446, 34] on button "Arrange with us" at bounding box center [439, 33] width 126 height 32
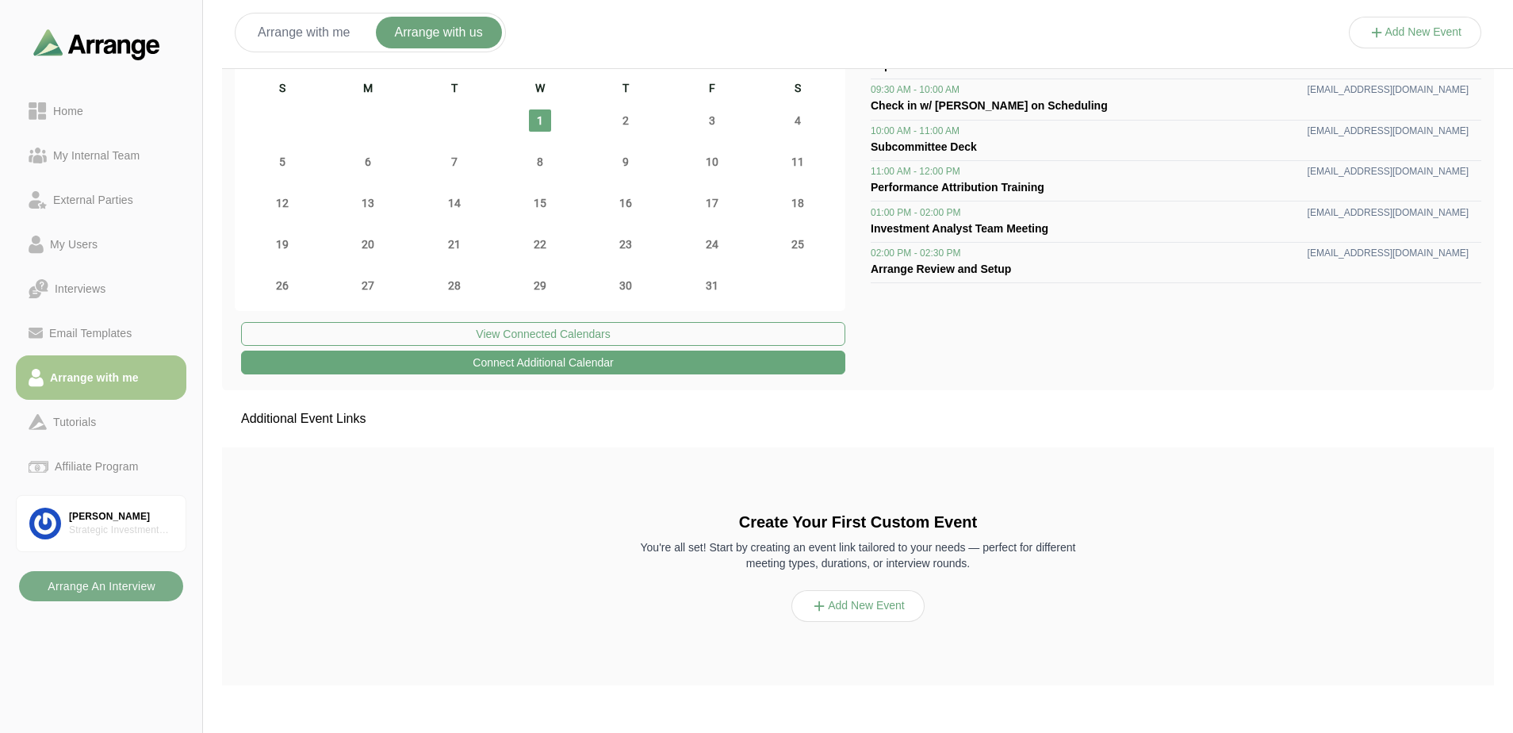
scroll to position [59, 0]
click at [889, 613] on button "Add New Event" at bounding box center [857, 606] width 133 height 32
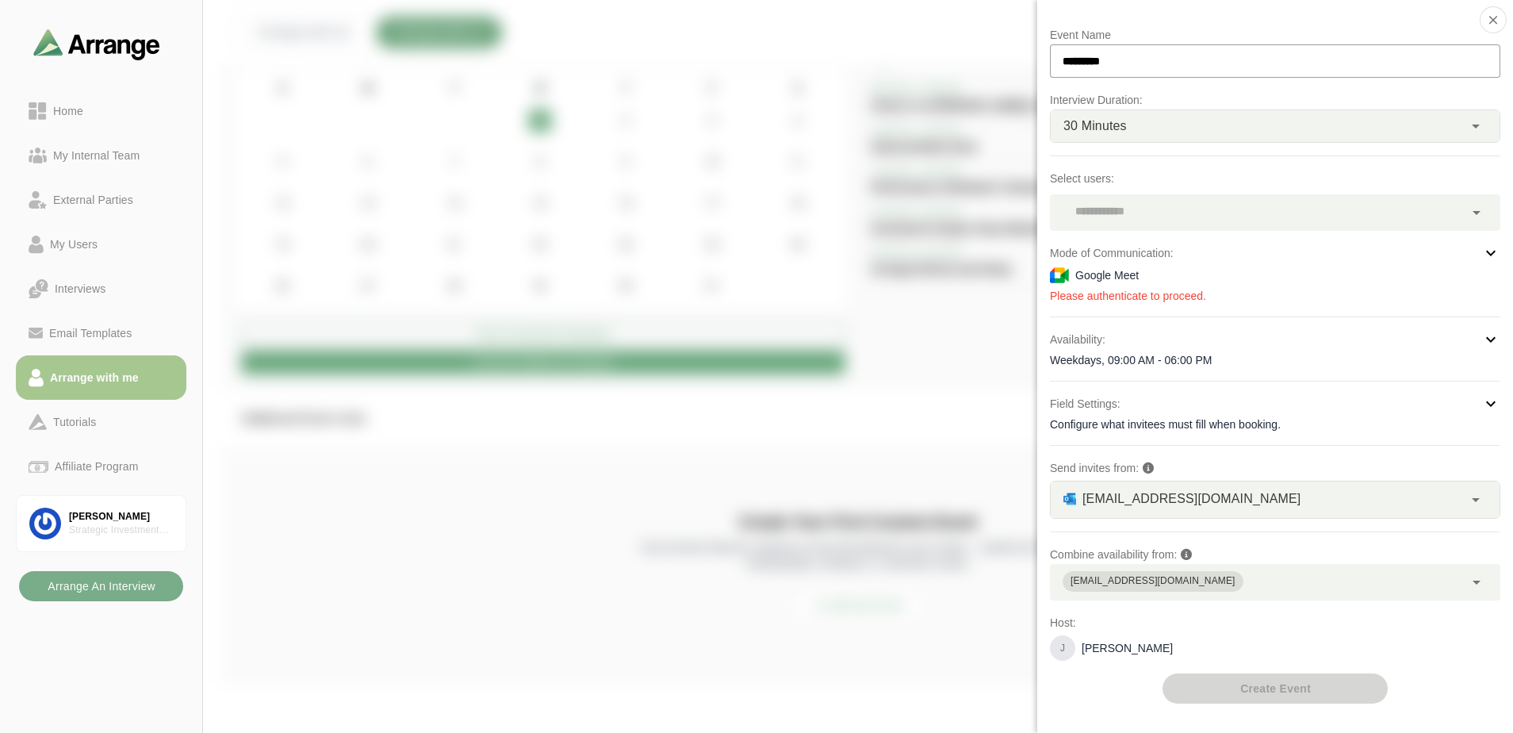
click at [1297, 572] on div "[EMAIL_ADDRESS][DOMAIN_NAME]" at bounding box center [1257, 582] width 414 height 36
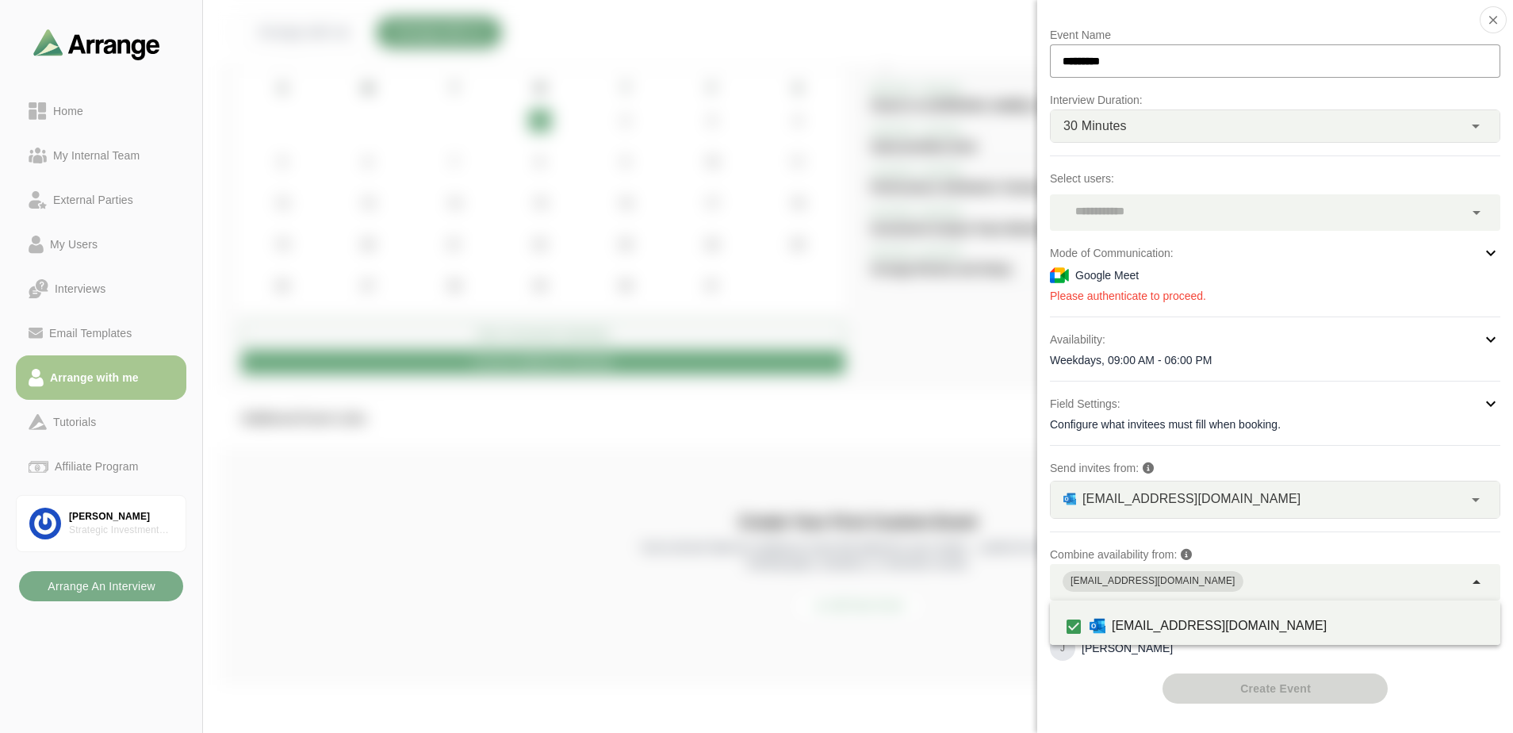
click at [1307, 585] on div "[EMAIL_ADDRESS][DOMAIN_NAME]" at bounding box center [1257, 582] width 414 height 36
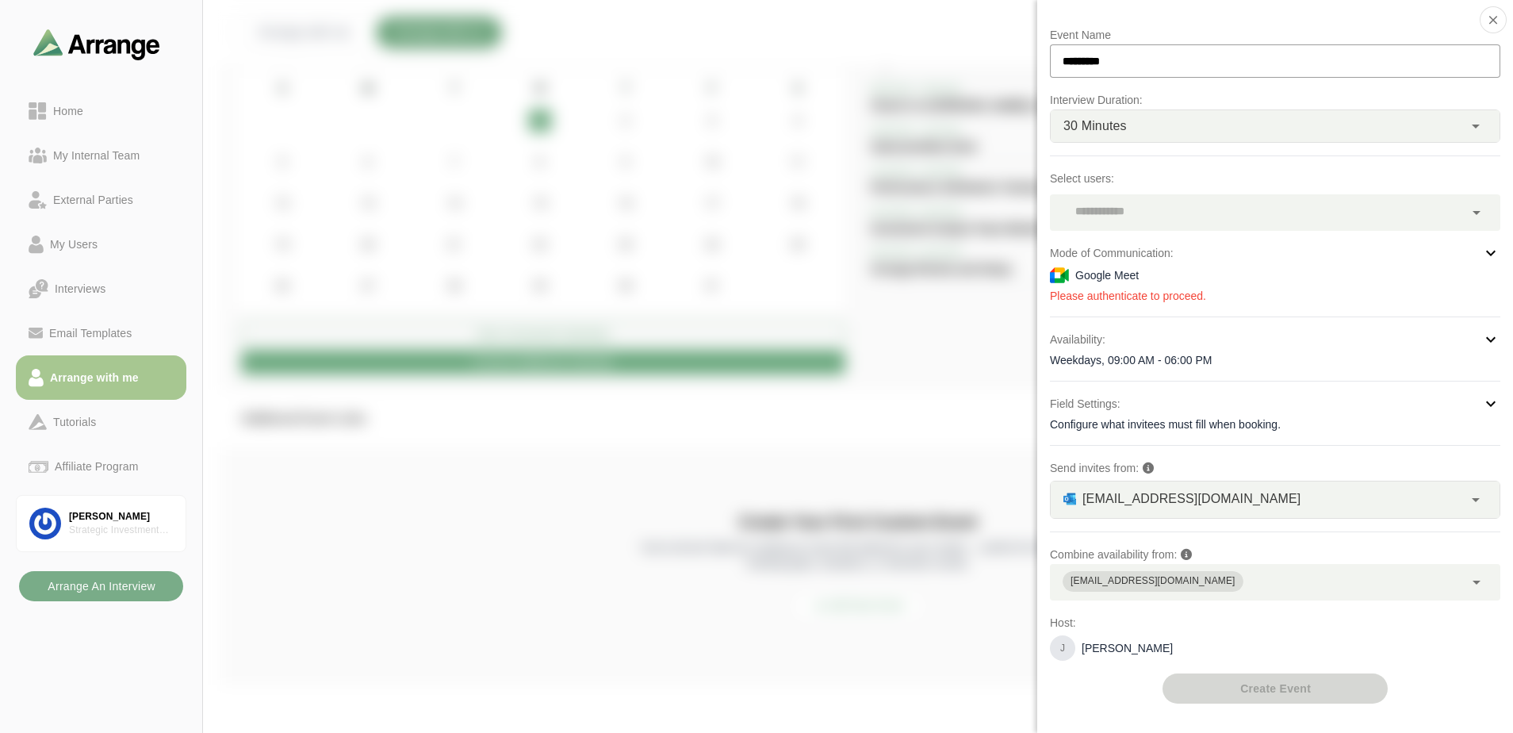
click at [1345, 61] on input "*********" at bounding box center [1275, 60] width 450 height 33
click at [1345, 573] on div "[EMAIL_ADDRESS][DOMAIN_NAME]" at bounding box center [1257, 582] width 414 height 36
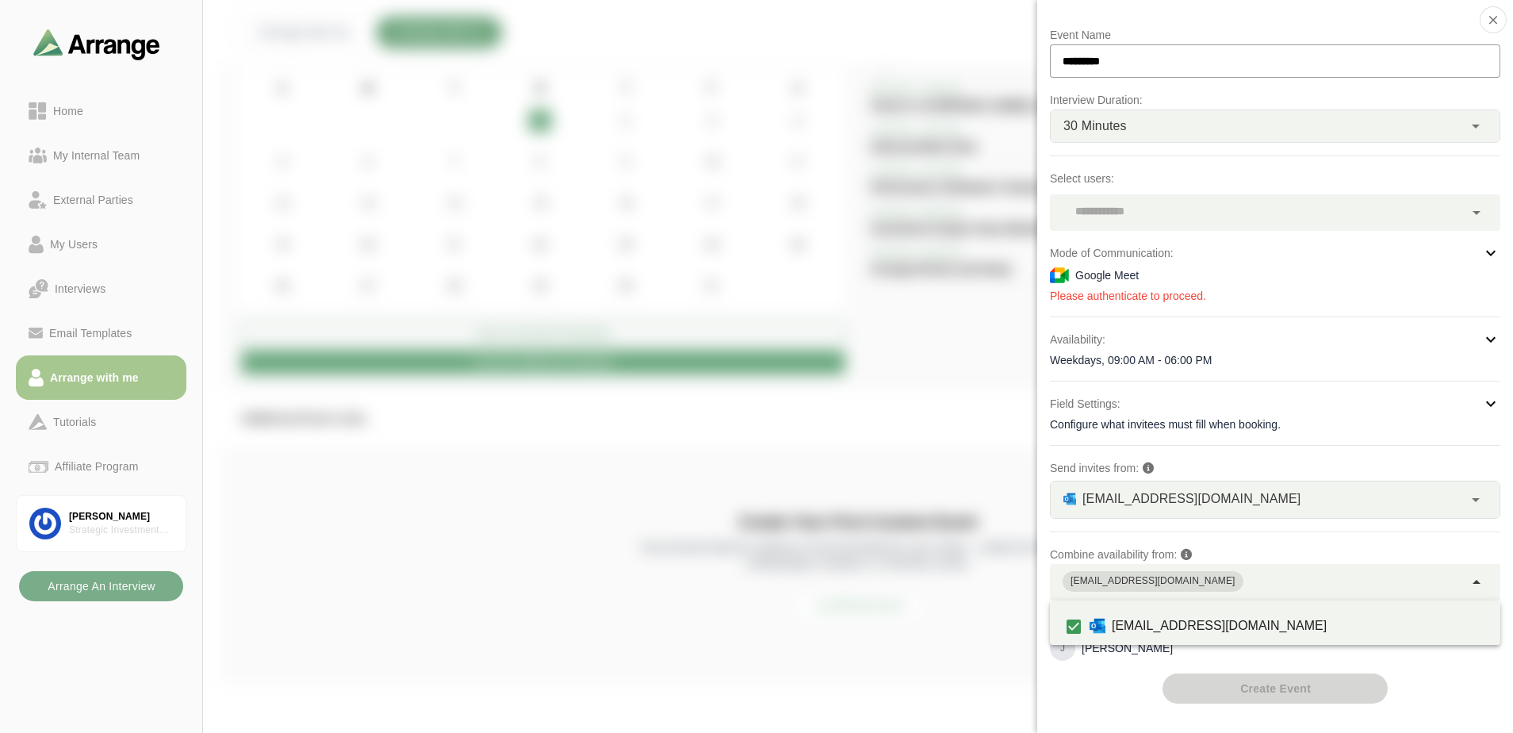
click at [1324, 549] on p "Combine availability from:" at bounding box center [1275, 554] width 450 height 19
click at [1300, 576] on div "[EMAIL_ADDRESS][DOMAIN_NAME]" at bounding box center [1257, 582] width 414 height 36
click at [1303, 584] on div "[EMAIL_ADDRESS][DOMAIN_NAME]" at bounding box center [1257, 582] width 414 height 36
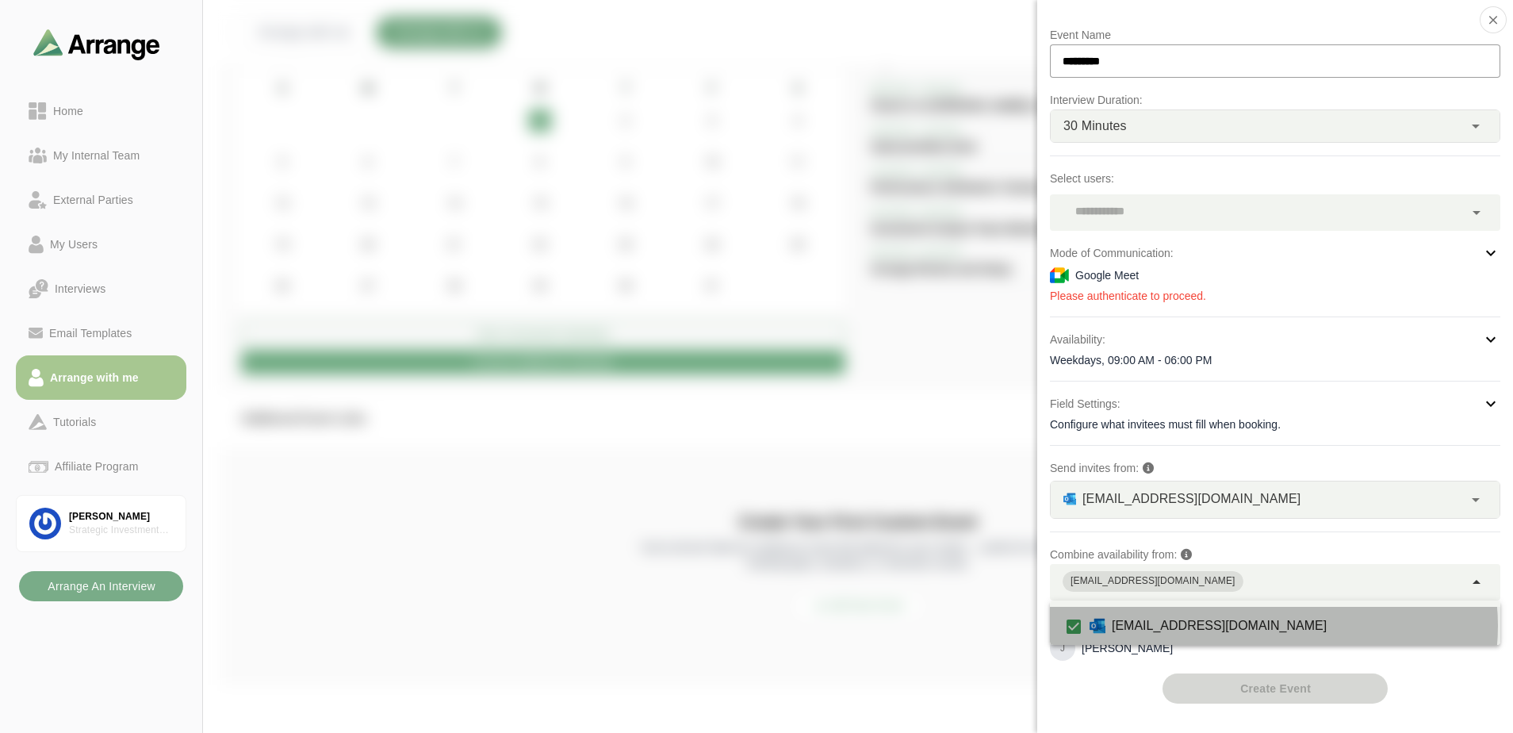
click at [1322, 616] on div "[EMAIL_ADDRESS][DOMAIN_NAME]" at bounding box center [1275, 626] width 450 height 38
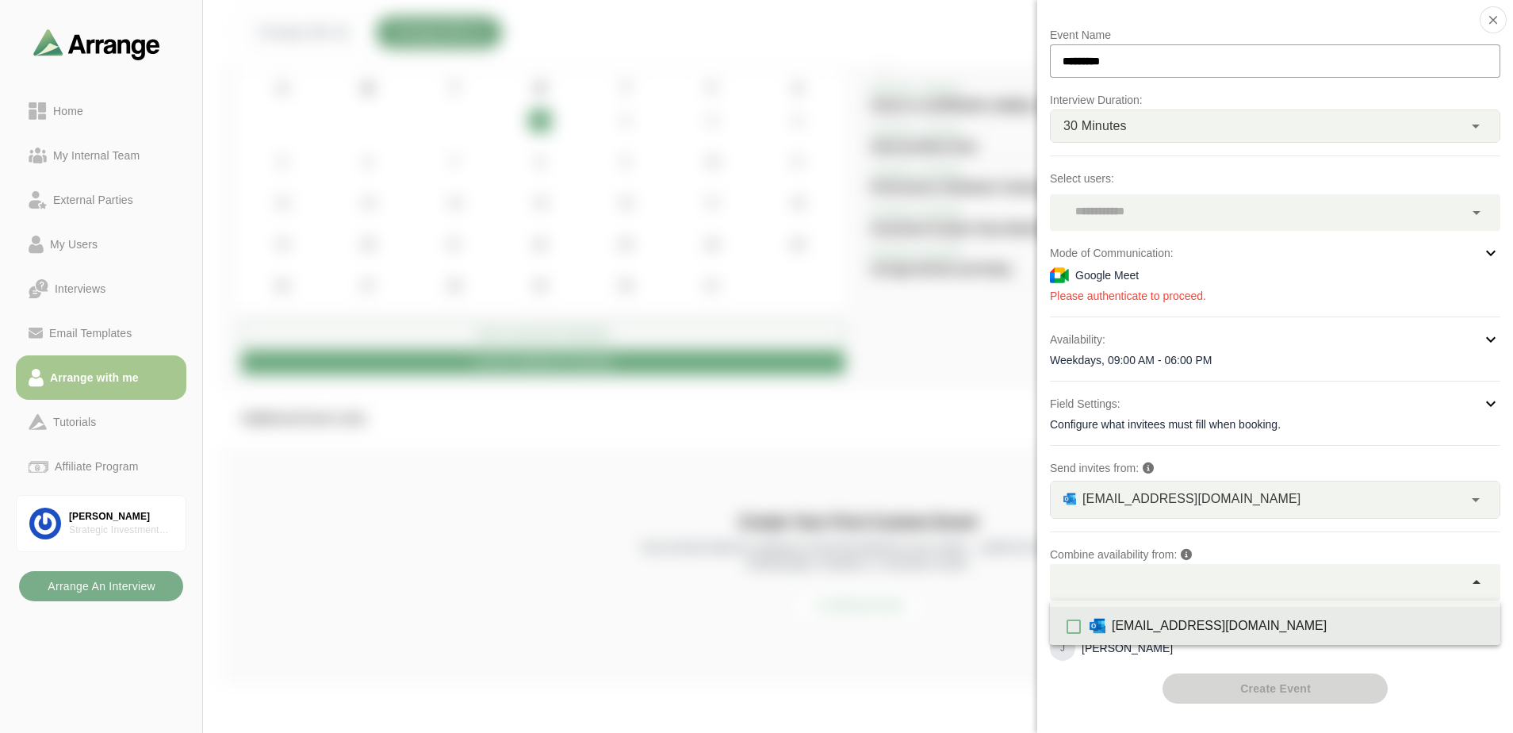
click at [1321, 622] on div "[EMAIL_ADDRESS][DOMAIN_NAME]" at bounding box center [1275, 626] width 450 height 38
click at [1306, 579] on div "[EMAIL_ADDRESS][DOMAIN_NAME]" at bounding box center [1257, 582] width 414 height 36
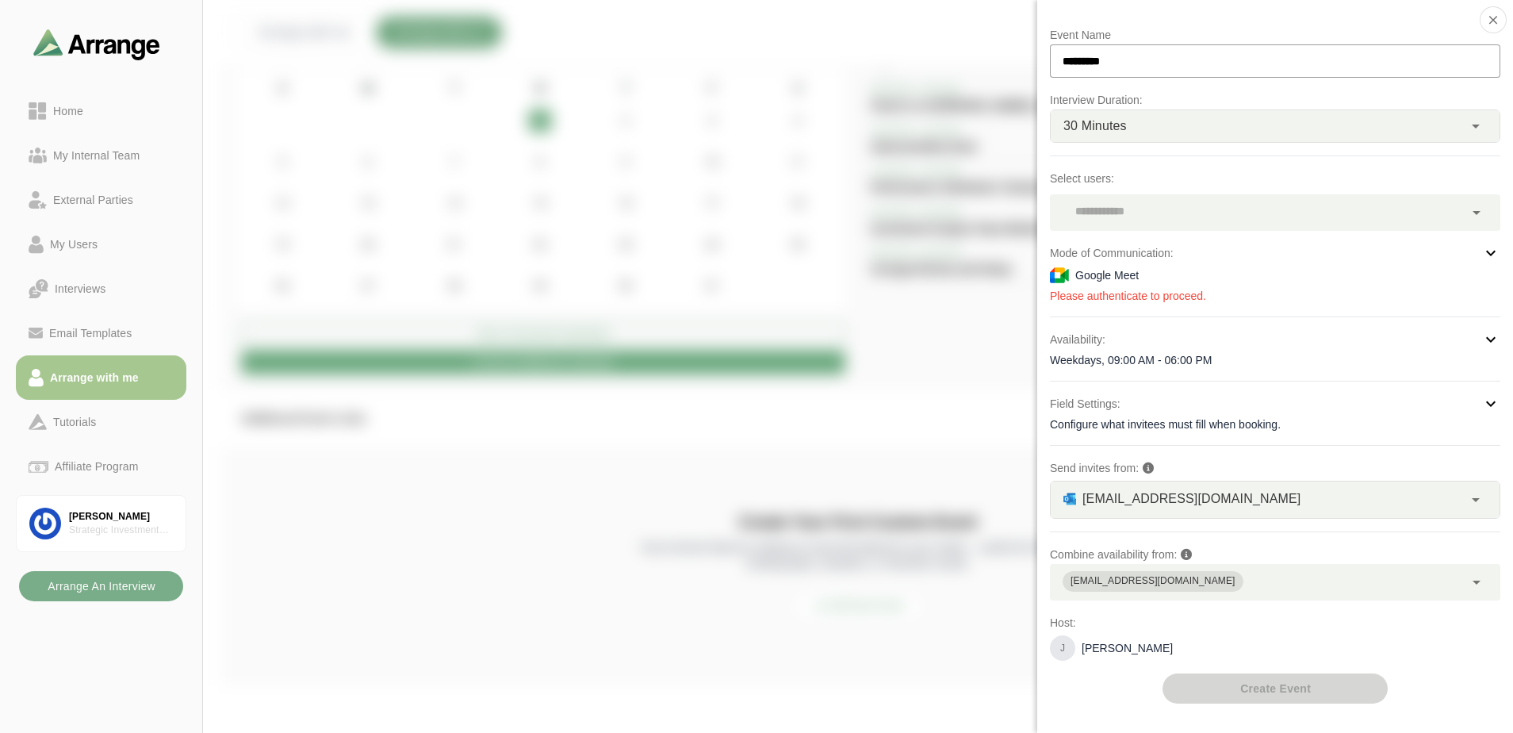
click at [1306, 579] on div "[EMAIL_ADDRESS][DOMAIN_NAME]" at bounding box center [1257, 582] width 414 height 36
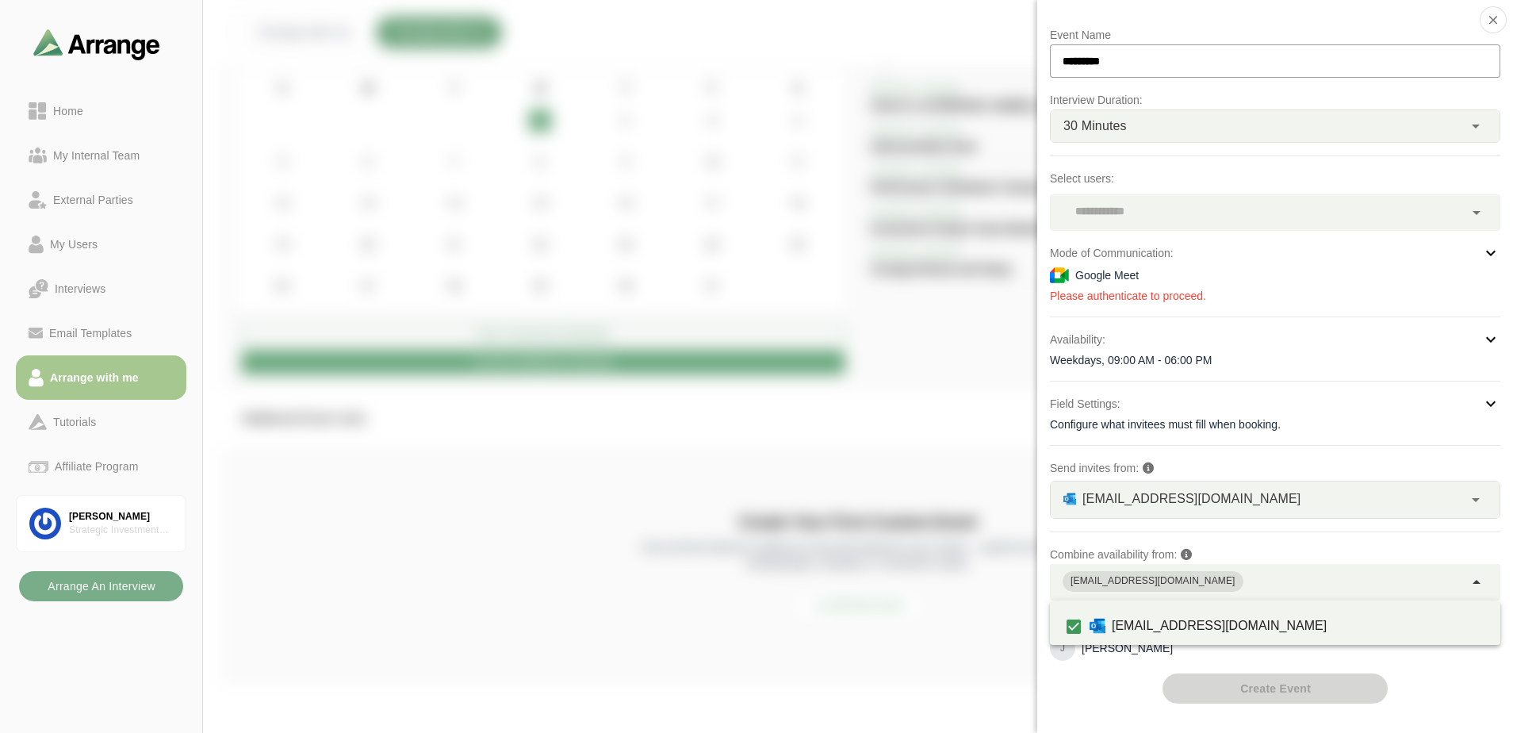
click at [1306, 579] on div "[EMAIL_ADDRESS][DOMAIN_NAME]" at bounding box center [1257, 582] width 414 height 36
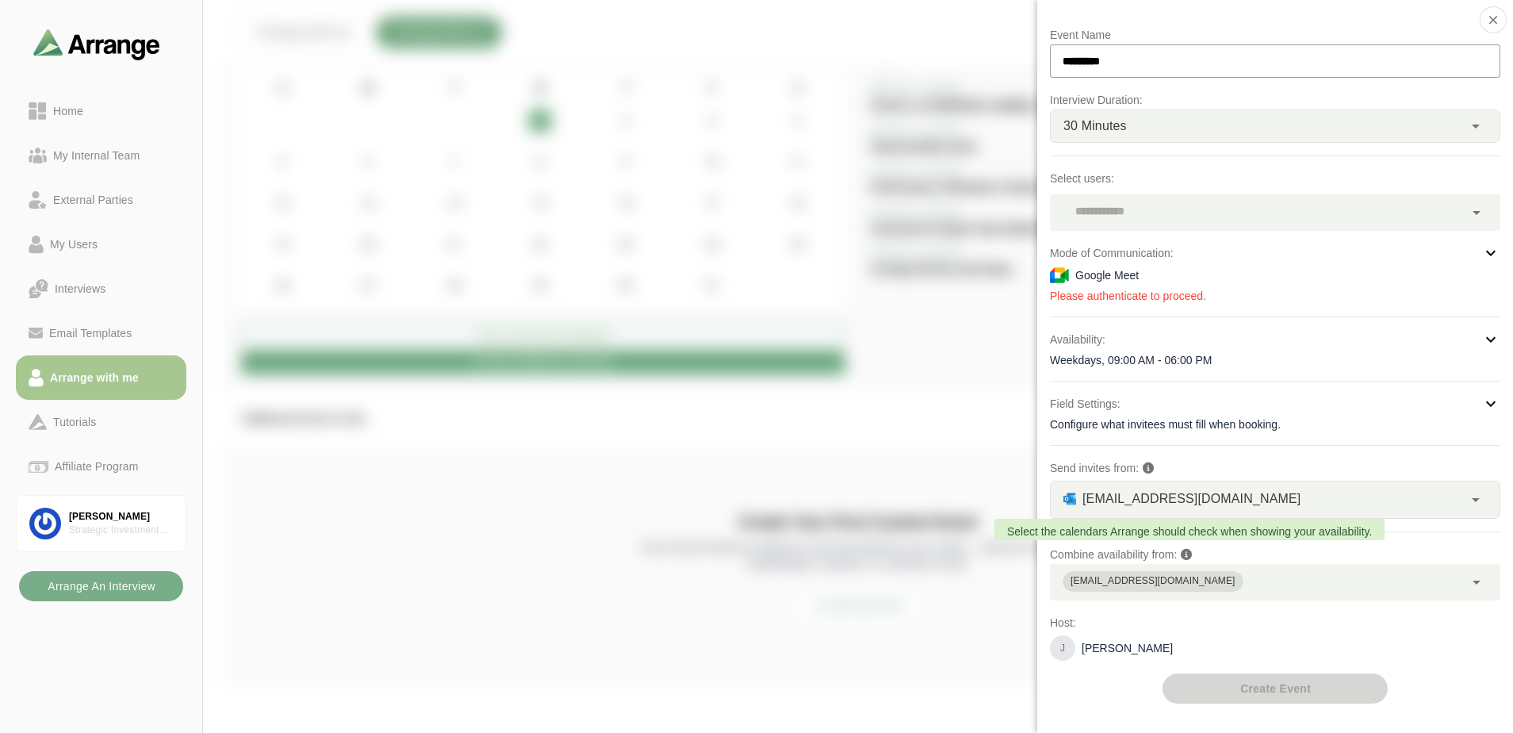
click at [1184, 553] on icon at bounding box center [1186, 554] width 11 height 11
click at [1123, 645] on p "[PERSON_NAME]" at bounding box center [1126, 648] width 91 height 16
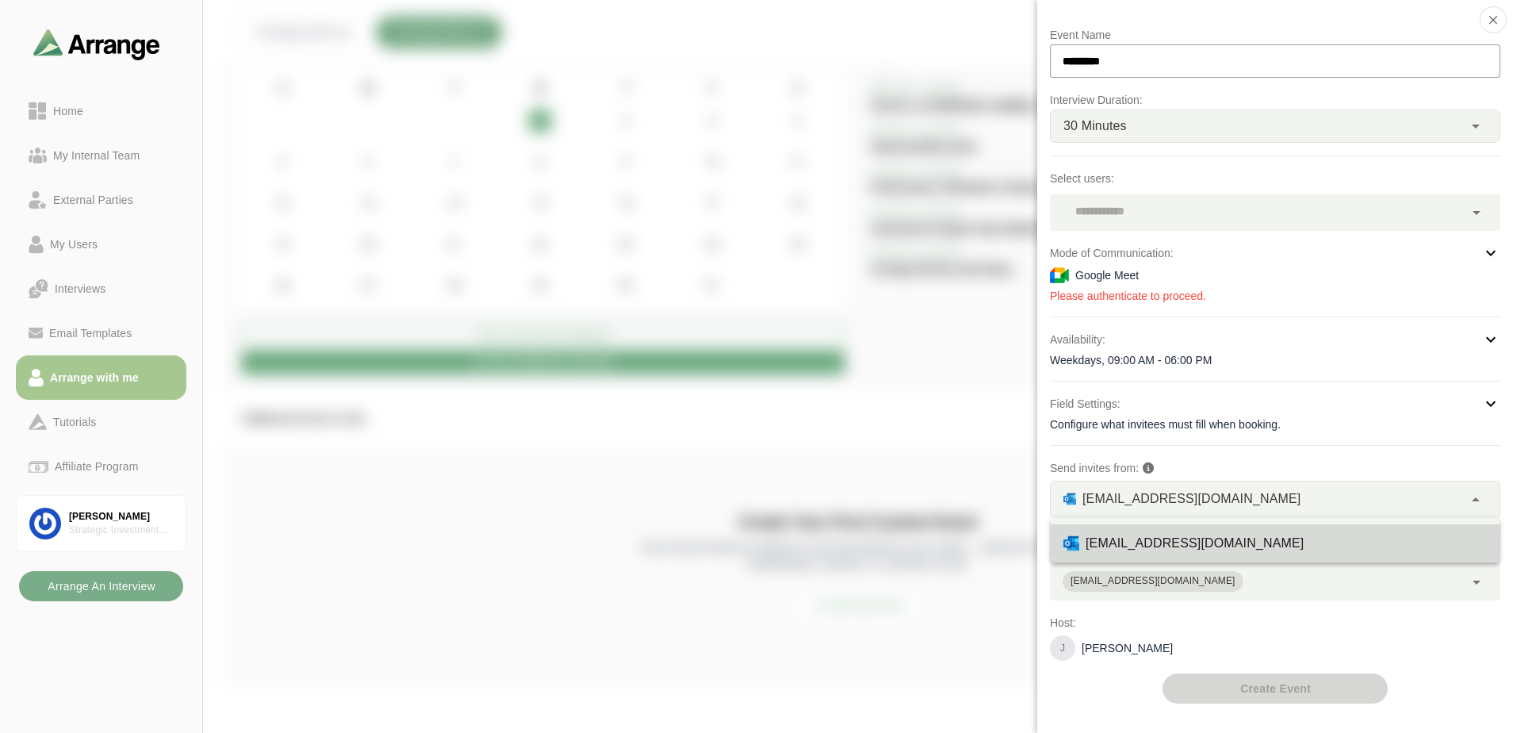
click at [1239, 493] on span "[EMAIL_ADDRESS][DOMAIN_NAME]" at bounding box center [1191, 498] width 218 height 21
click at [1321, 443] on div "Event Name ********* Interview Duration: 30 Minutes ** Select users: Mode of Co…" at bounding box center [1275, 364] width 450 height 678
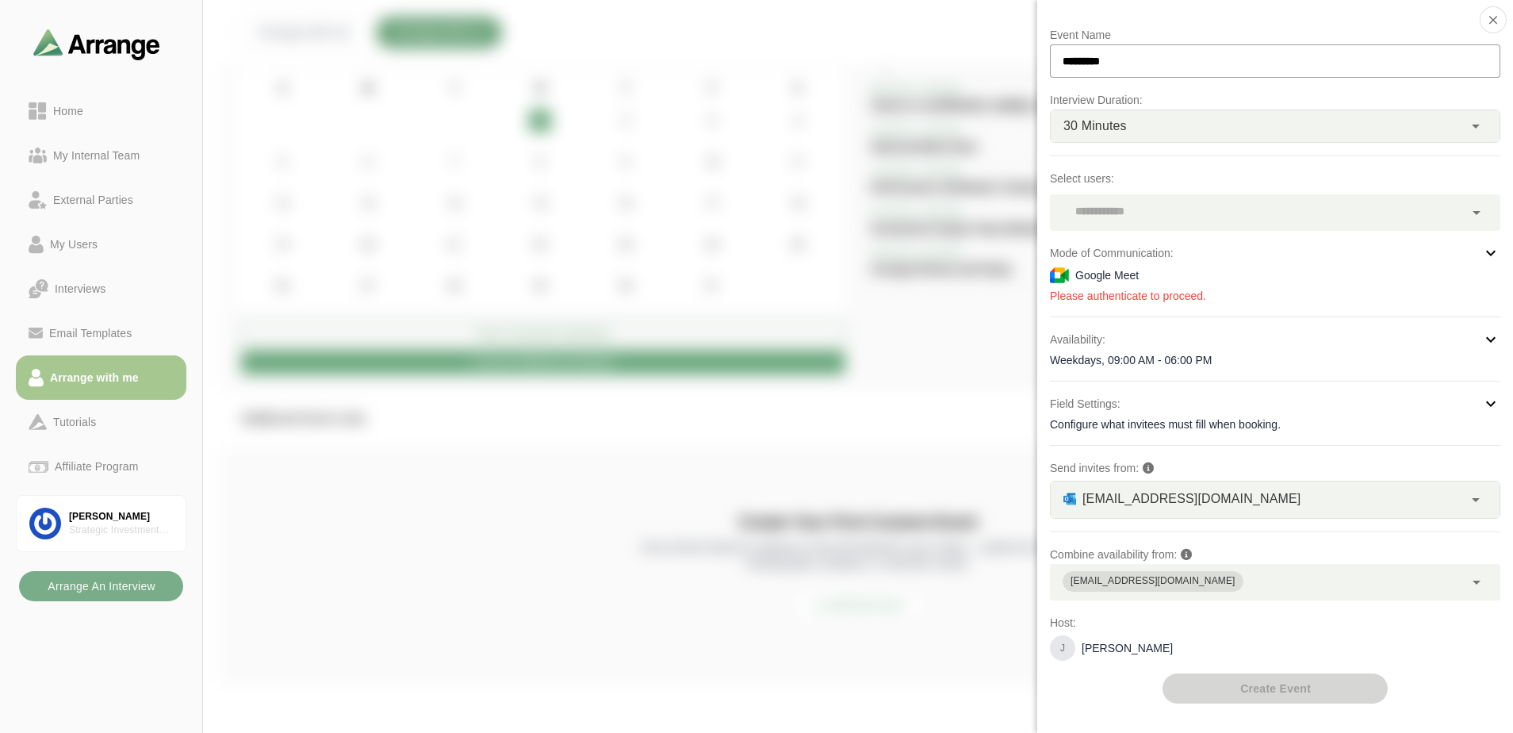
click at [1307, 417] on div "Configure what invitees must fill when booking." at bounding box center [1275, 424] width 450 height 16
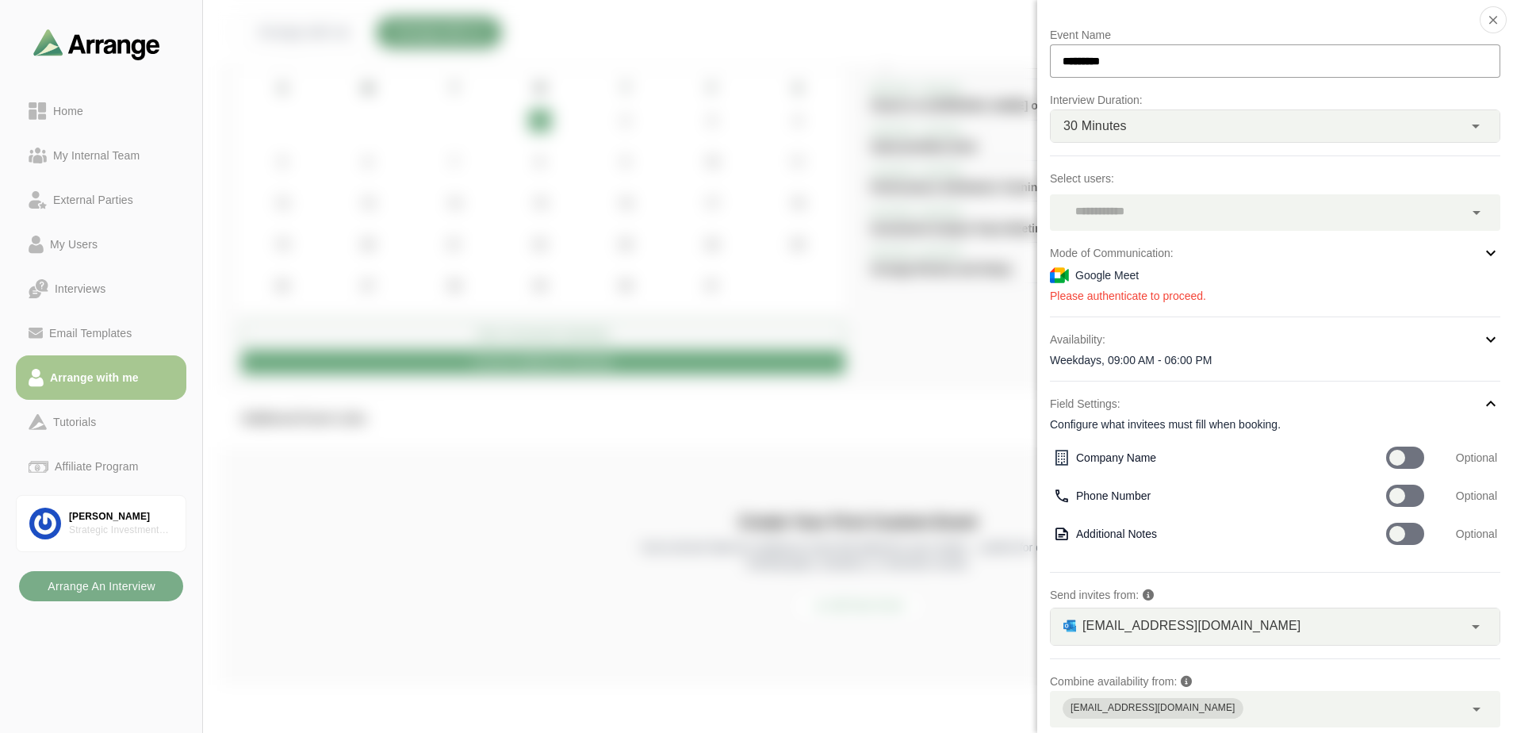
click at [1307, 417] on div "Configure what invitees must fill when booking." at bounding box center [1275, 424] width 450 height 16
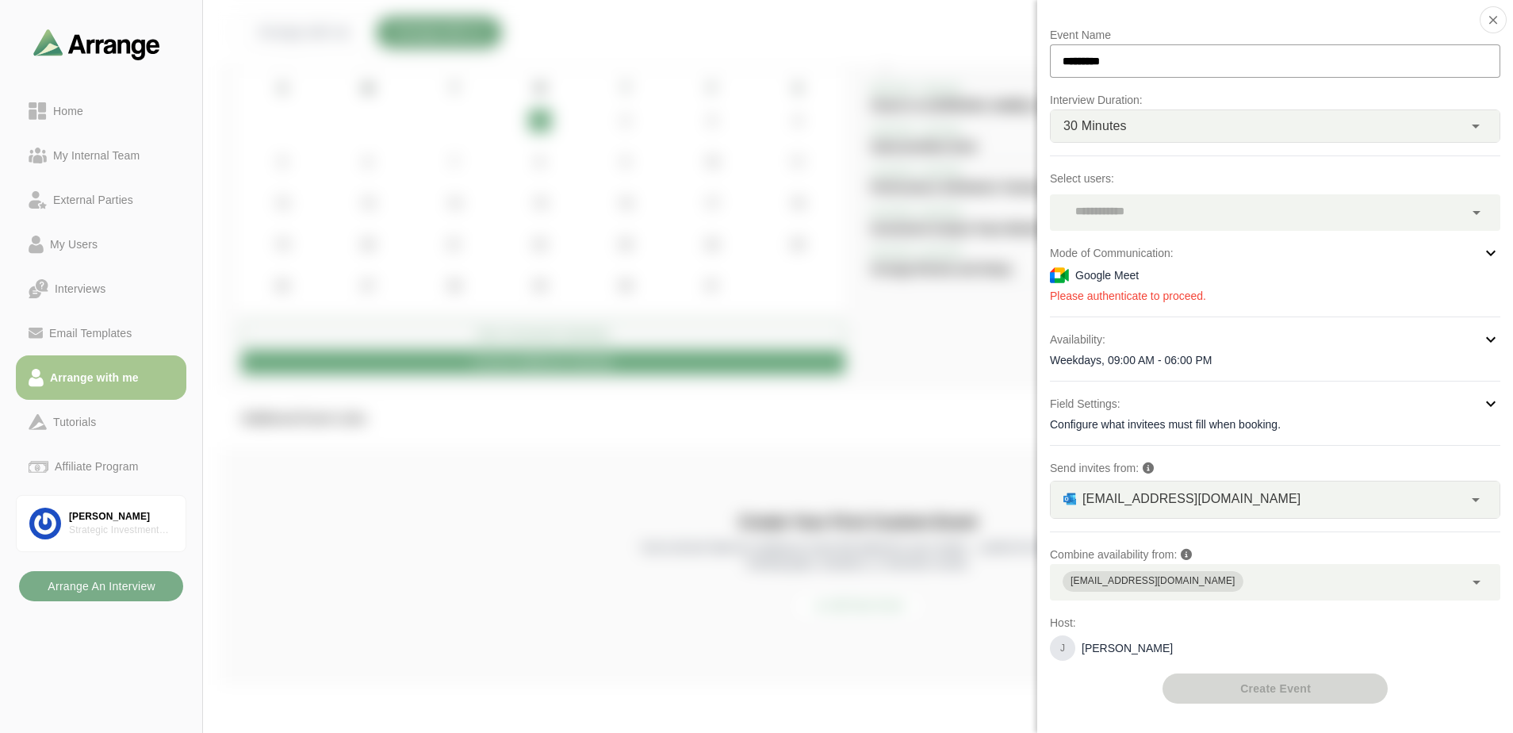
click at [1293, 365] on div "Weekdays, 09:00 AM - 06:00 PM" at bounding box center [1275, 360] width 450 height 16
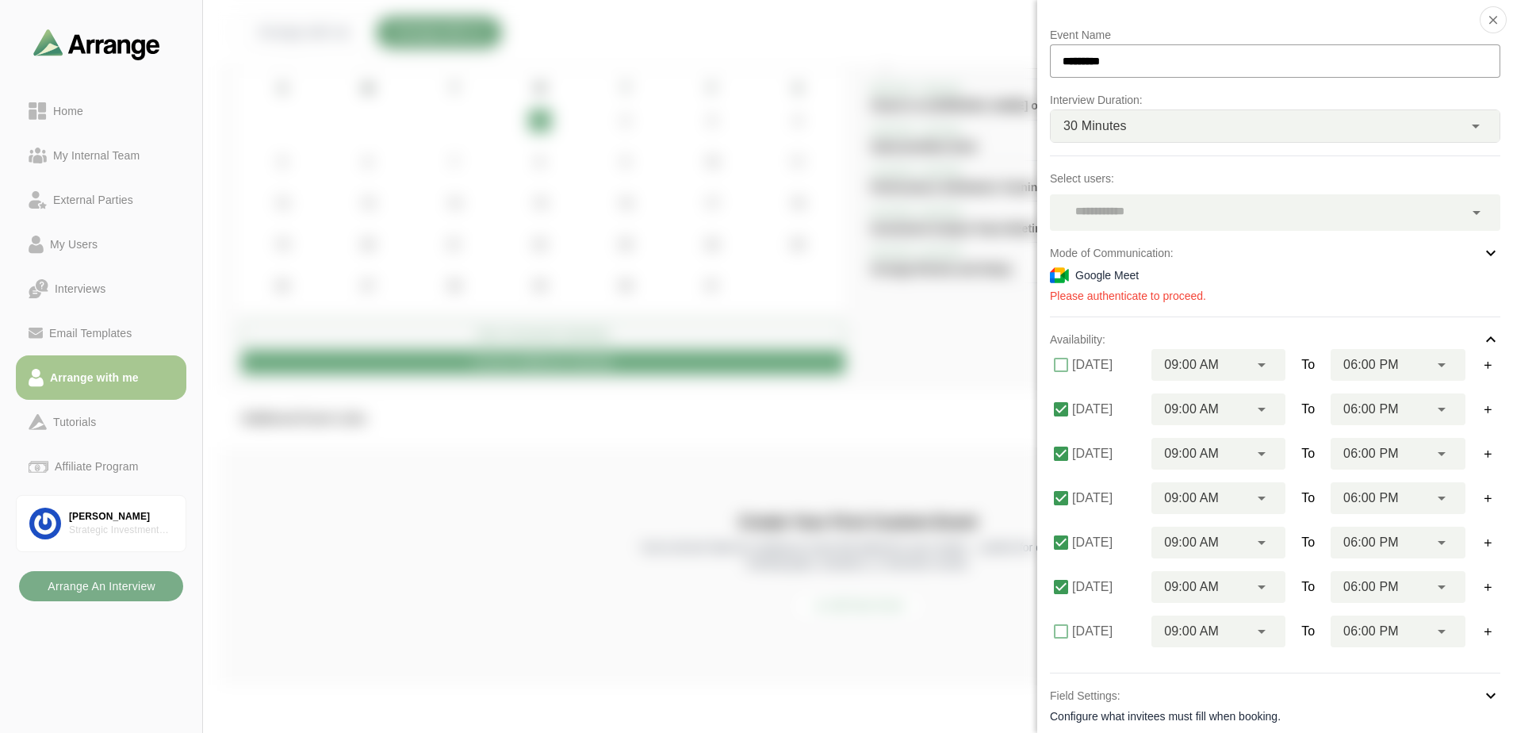
click at [1296, 329] on div "Event Name ********* Interview Duration: 30 Minutes ** Select users: Mode of Co…" at bounding box center [1275, 510] width 450 height 970
click at [1311, 335] on div "Availability:" at bounding box center [1275, 339] width 450 height 19
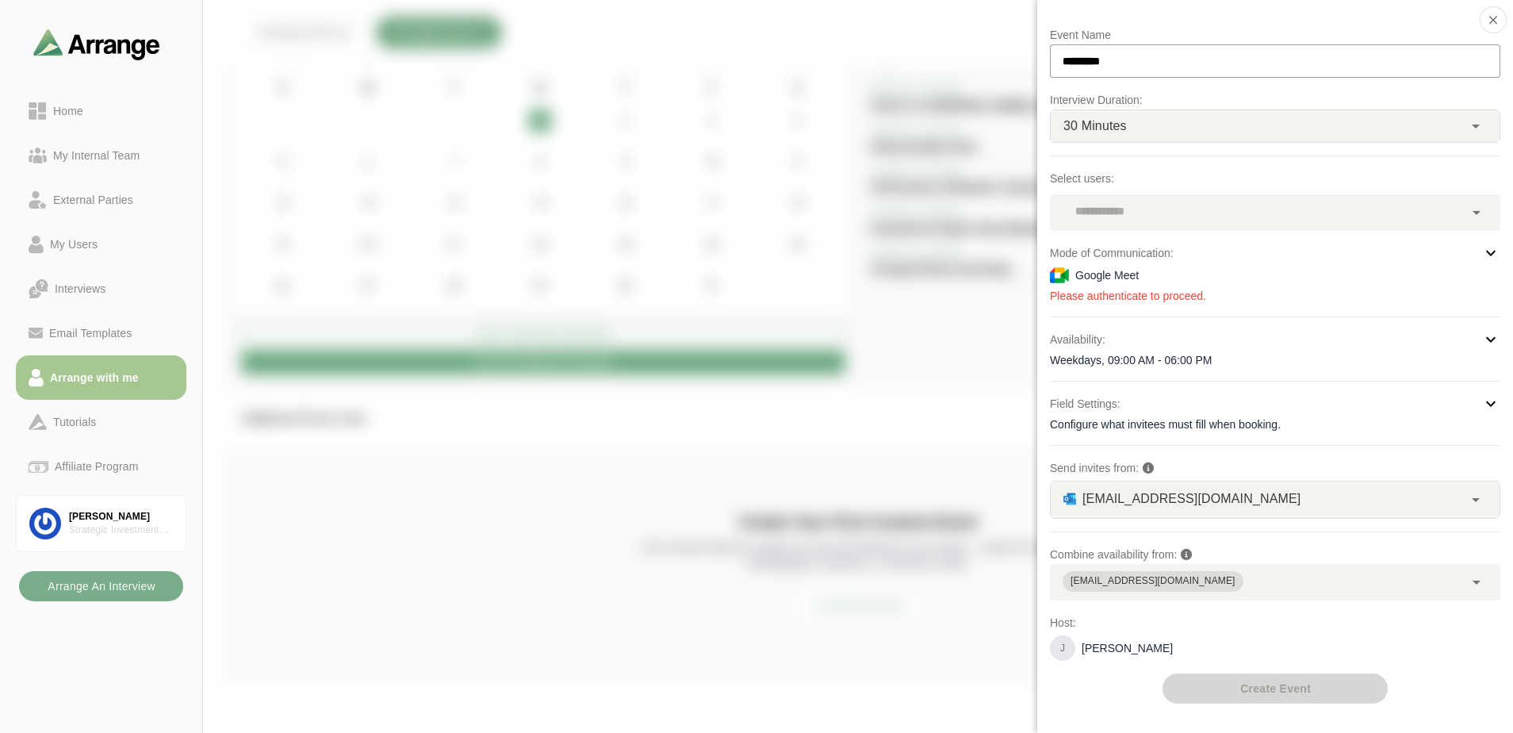
click at [1168, 52] on input "*********" at bounding box center [1275, 60] width 450 height 33
click at [1206, 209] on div at bounding box center [1257, 212] width 414 height 36
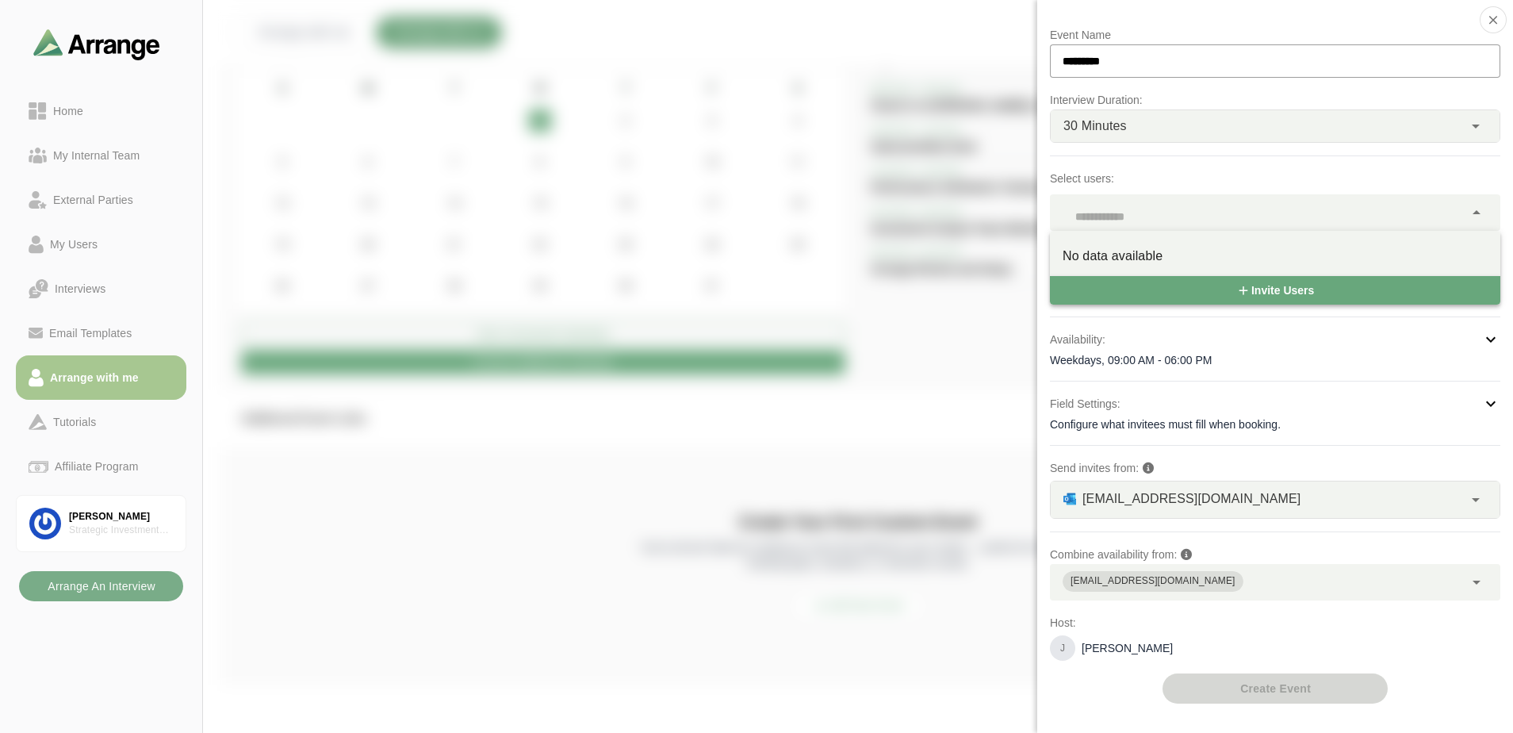
drag, startPoint x: 1127, startPoint y: 262, endPoint x: 1173, endPoint y: 241, distance: 51.4
click at [1127, 263] on div "No data available" at bounding box center [1274, 256] width 425 height 19
click at [1225, 173] on p "Select users:" at bounding box center [1275, 178] width 450 height 19
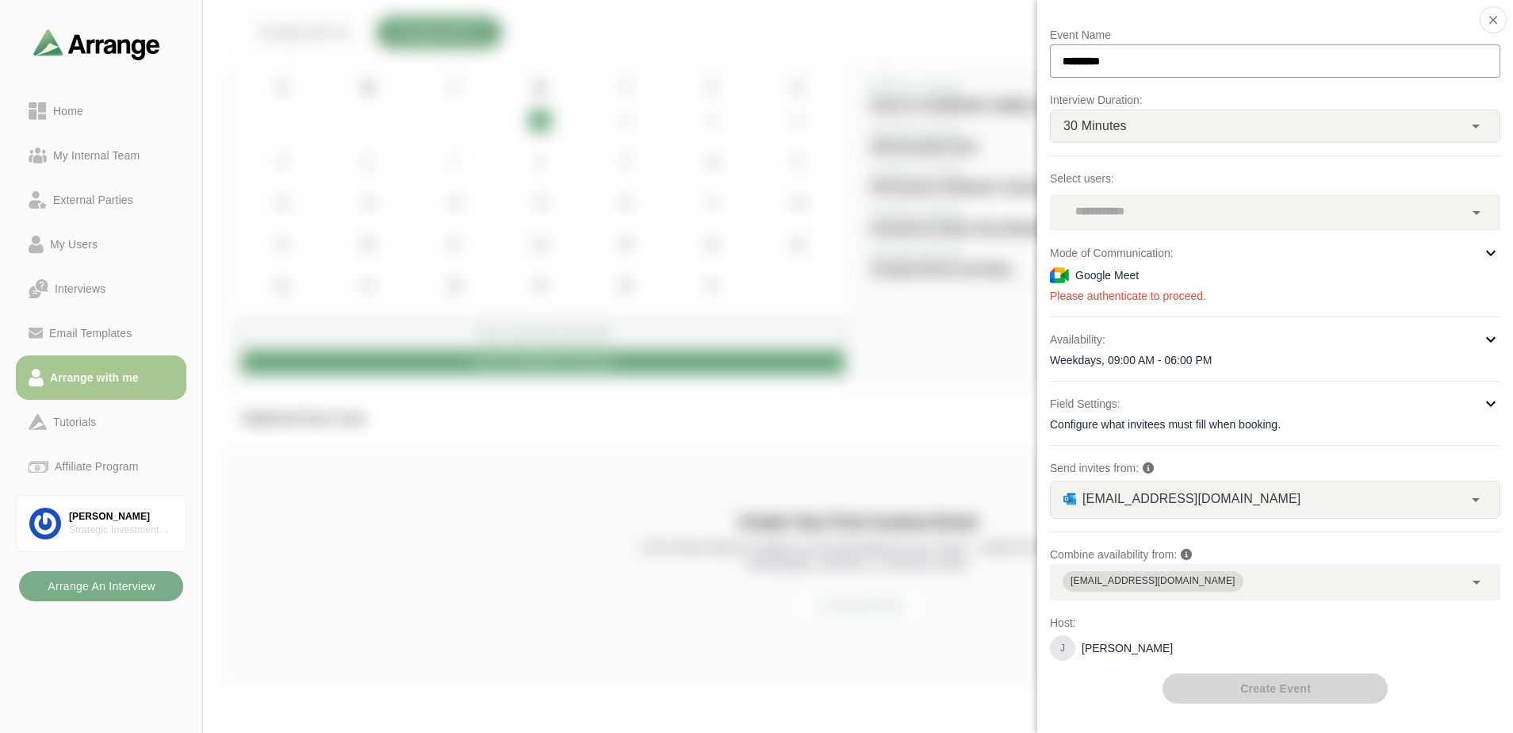
click at [1245, 230] on div at bounding box center [1257, 212] width 414 height 36
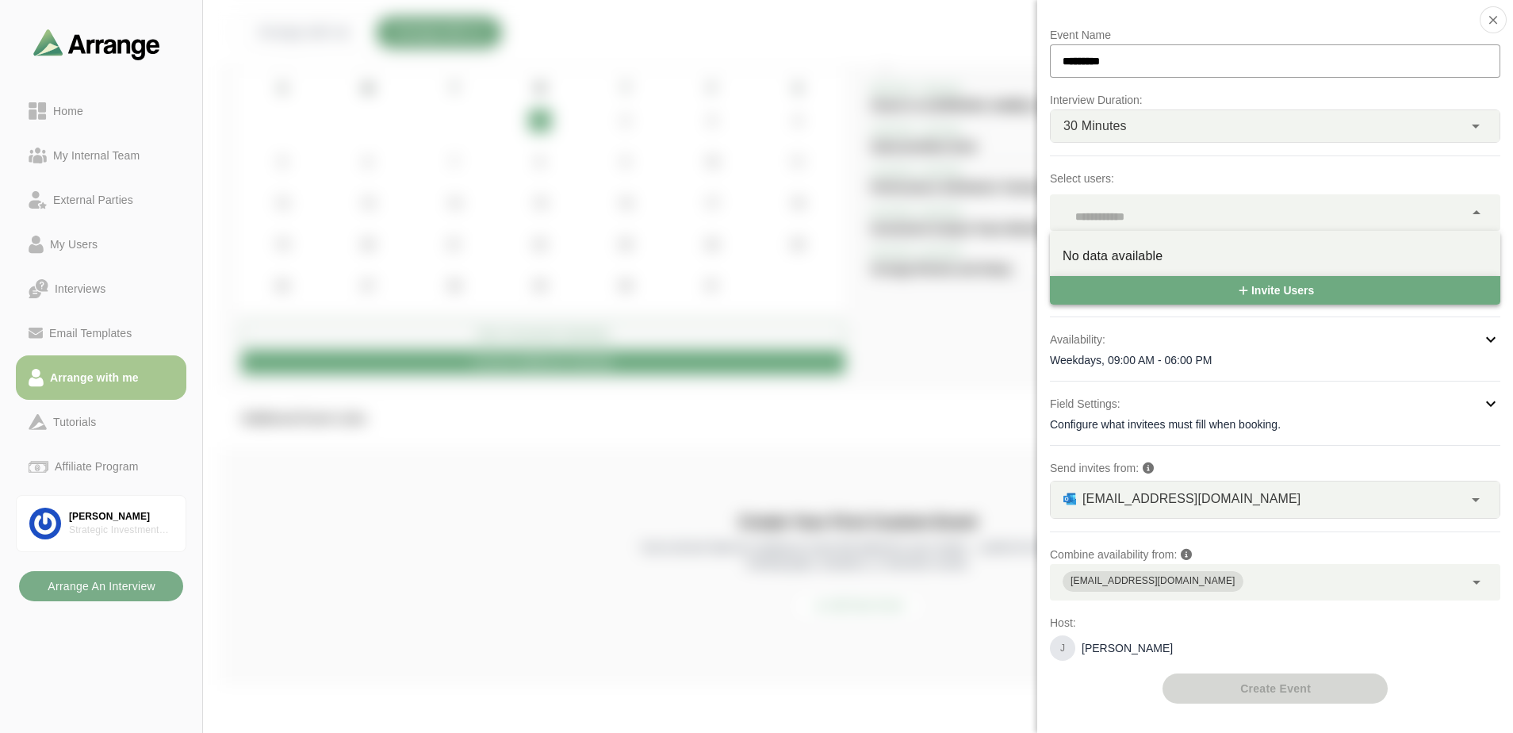
click at [1256, 290] on span "Invite Users" at bounding box center [1275, 290] width 78 height 30
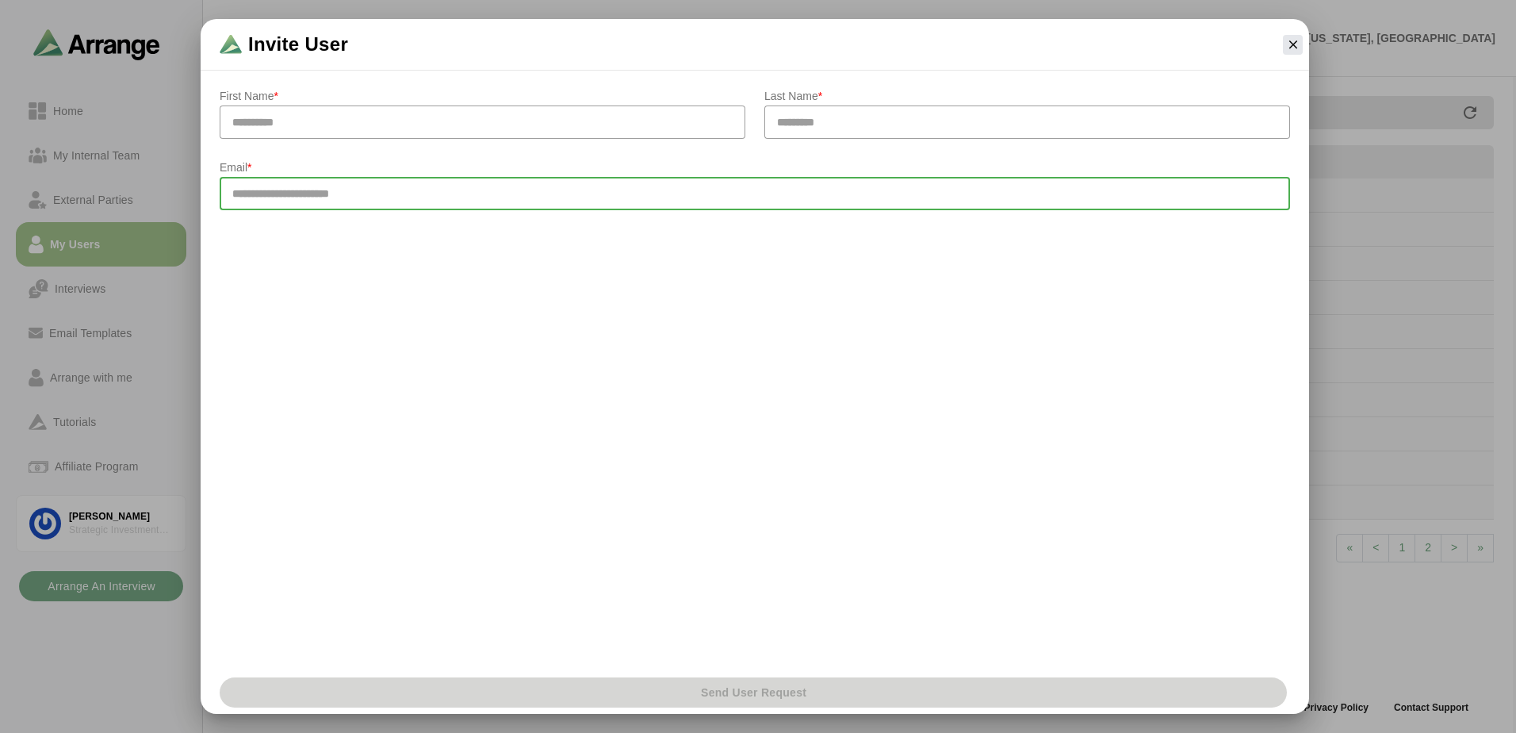
click at [848, 190] on input "email" at bounding box center [755, 193] width 1070 height 33
click at [1287, 44] on icon "button" at bounding box center [1293, 44] width 14 height 14
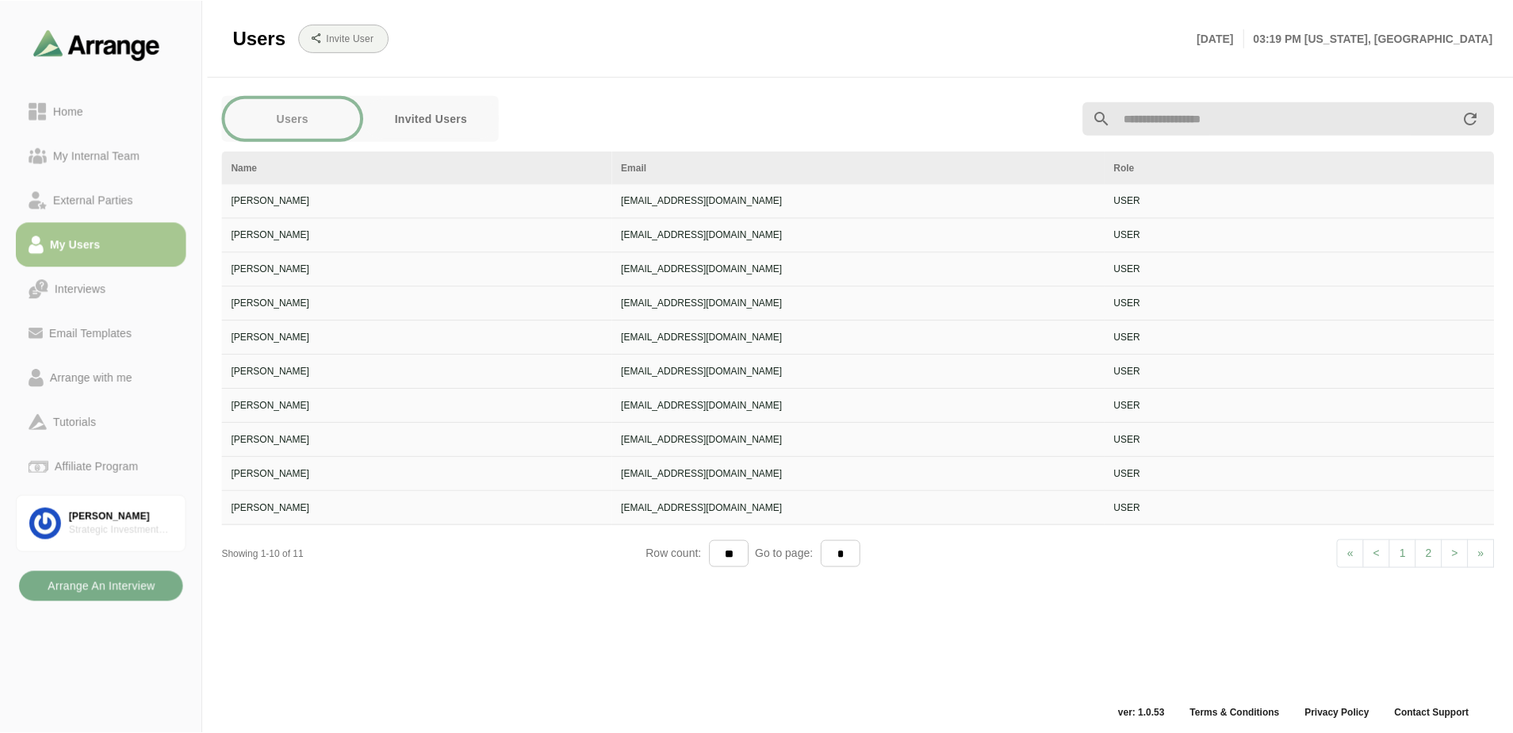
scroll to position [6, 0]
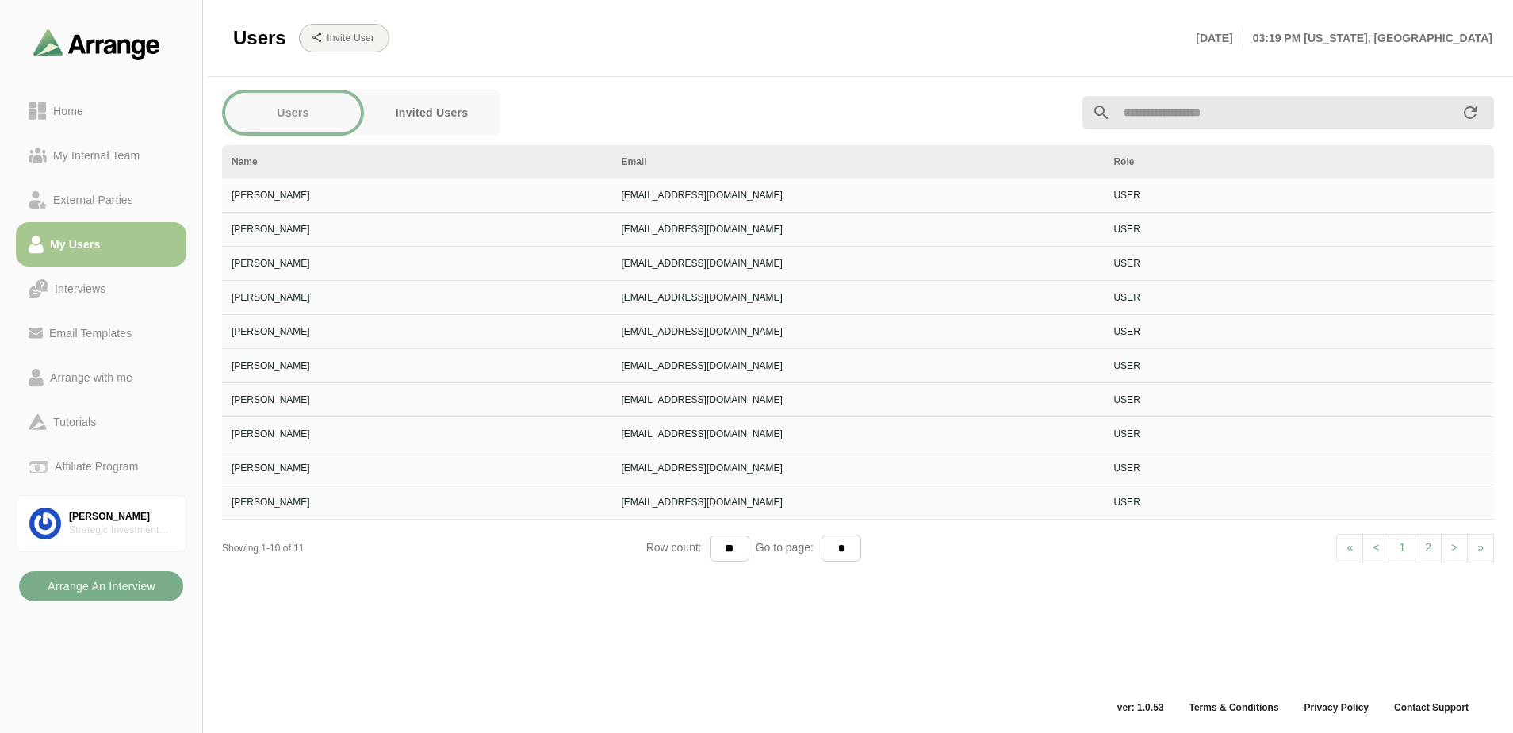
click at [1431, 556] on link "2" at bounding box center [1427, 548] width 27 height 29
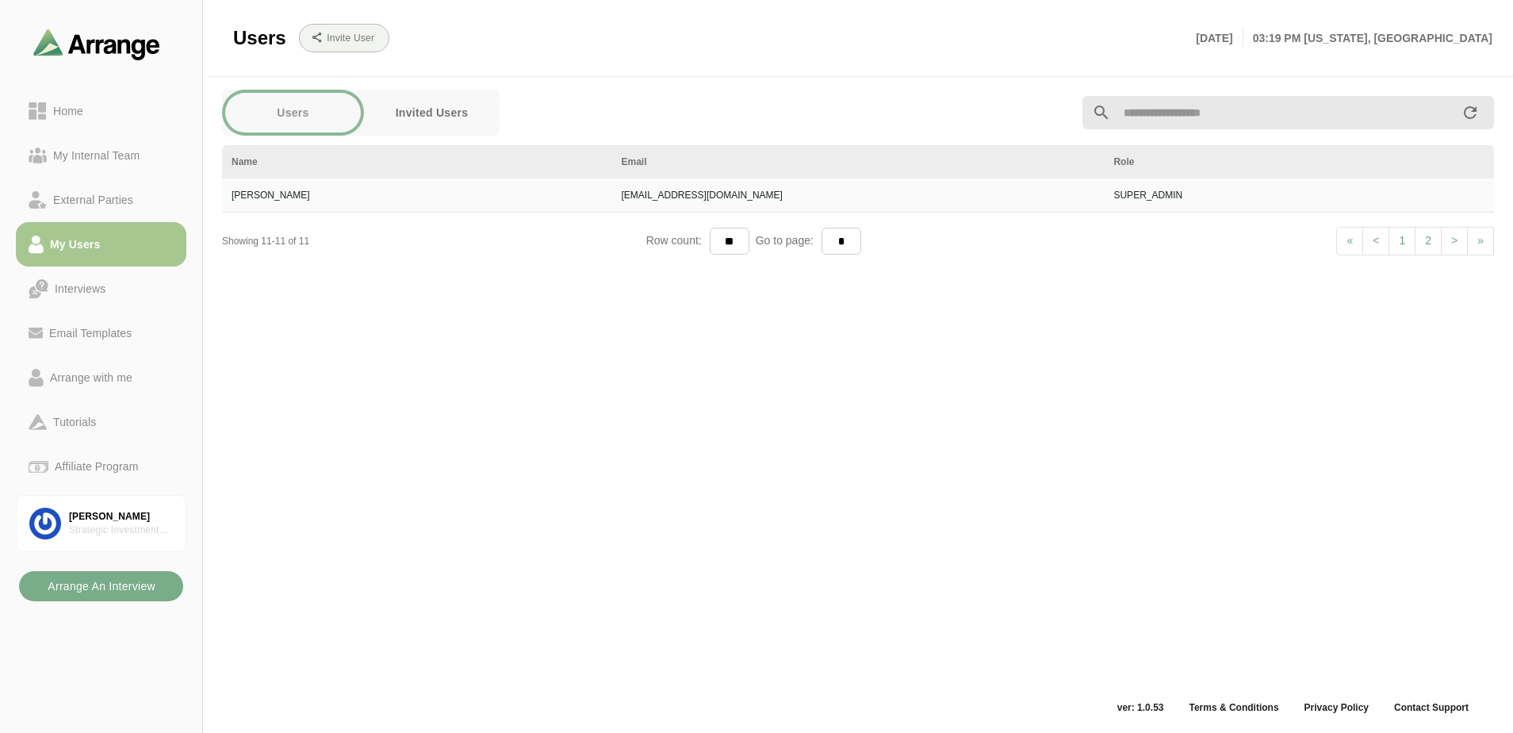
click at [1400, 244] on link "1" at bounding box center [1401, 241] width 27 height 29
select select "*"
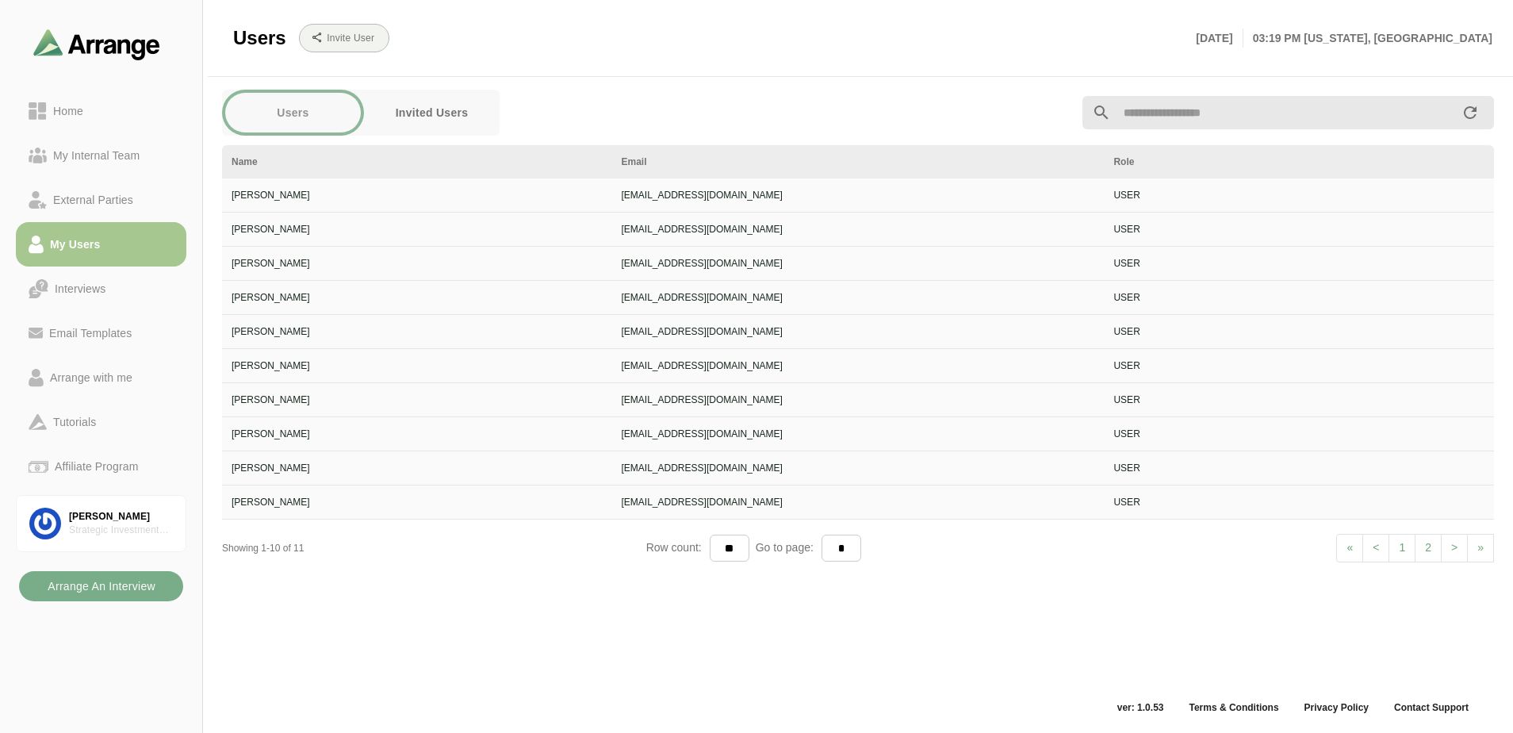
click at [431, 101] on button "Invited Users" at bounding box center [432, 113] width 136 height 40
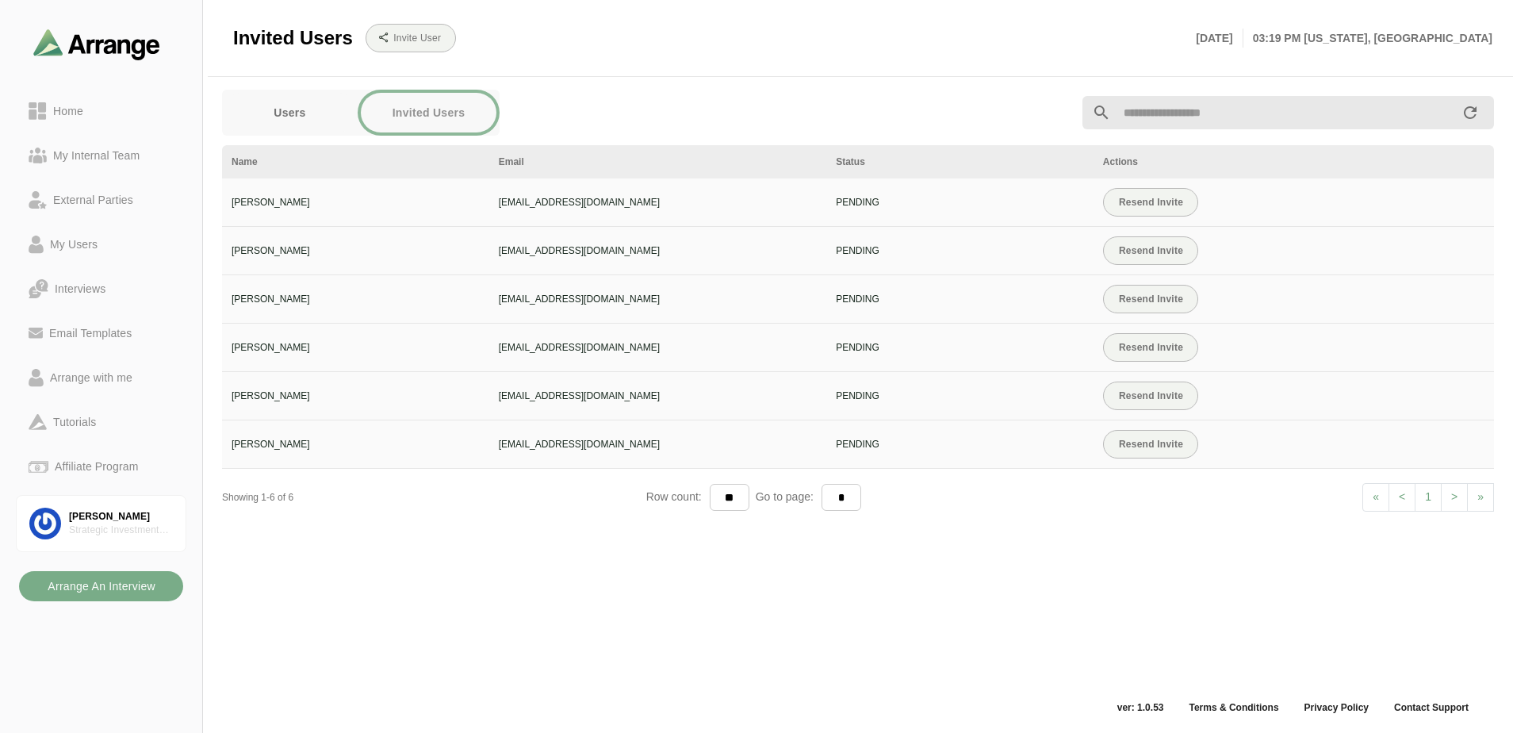
click at [293, 98] on button "Users" at bounding box center [290, 113] width 136 height 40
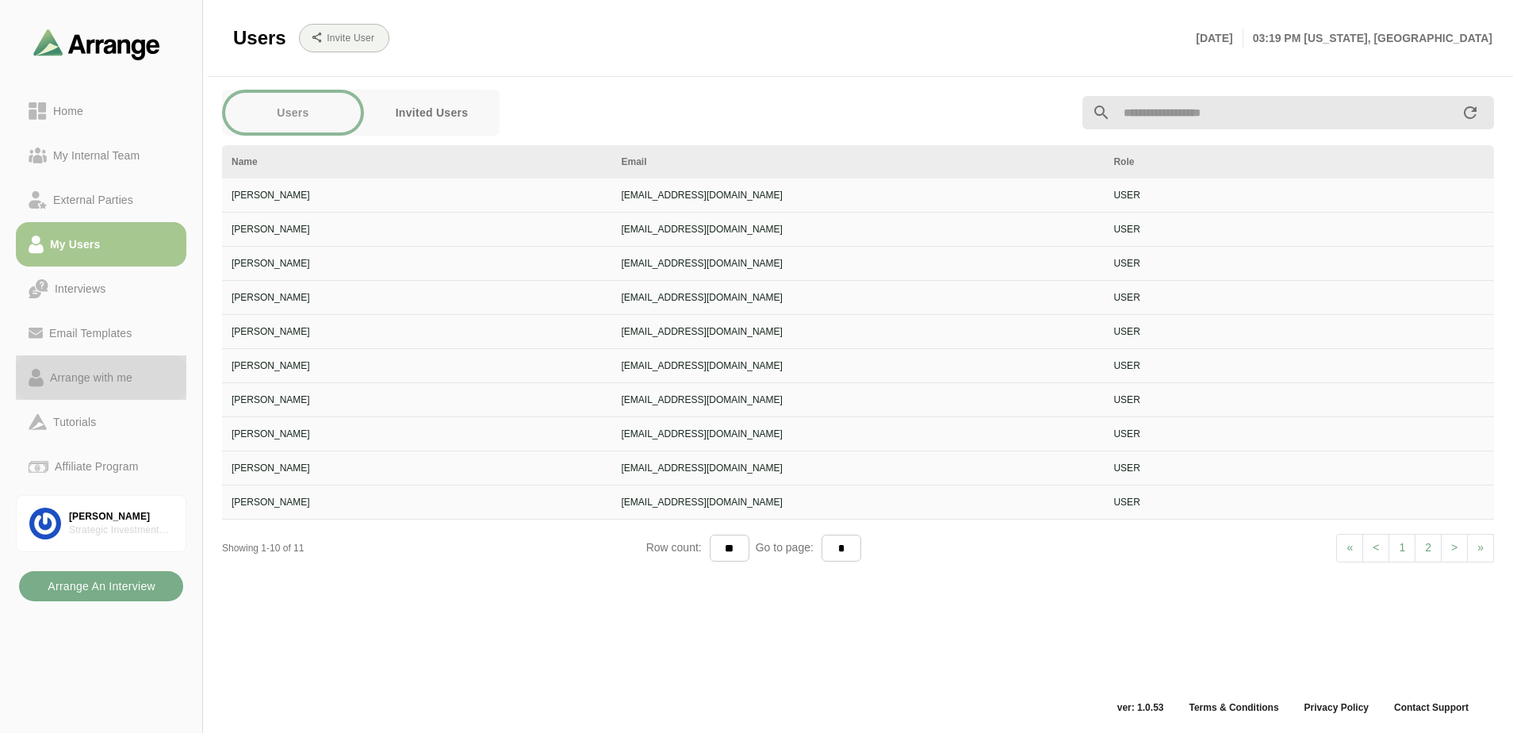
click at [97, 381] on div "Arrange with me" at bounding box center [91, 377] width 95 height 19
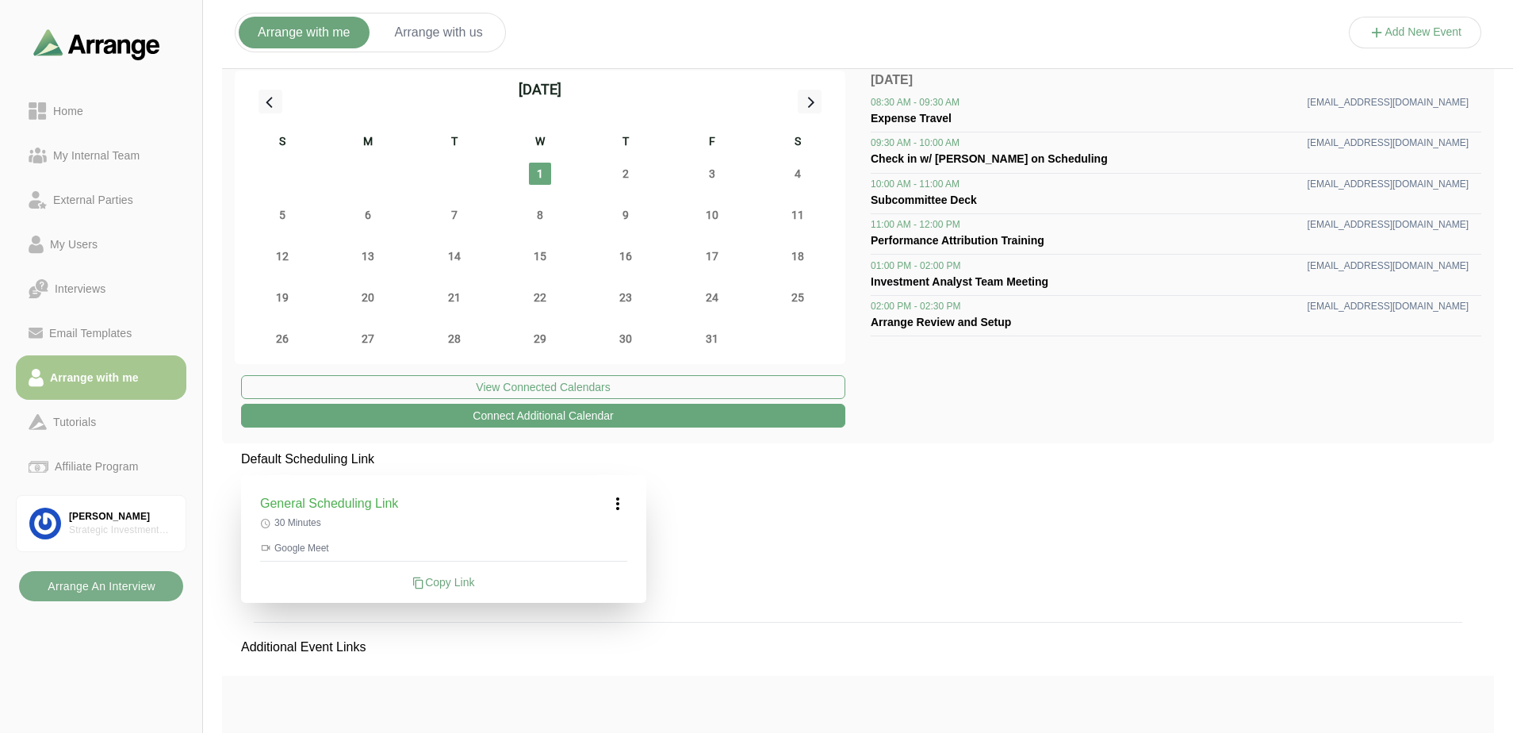
click at [807, 528] on div "Default Scheduling Link General Scheduling Link 30 Minutes Google Meet Copy Lin…" at bounding box center [858, 688] width 1272 height 476
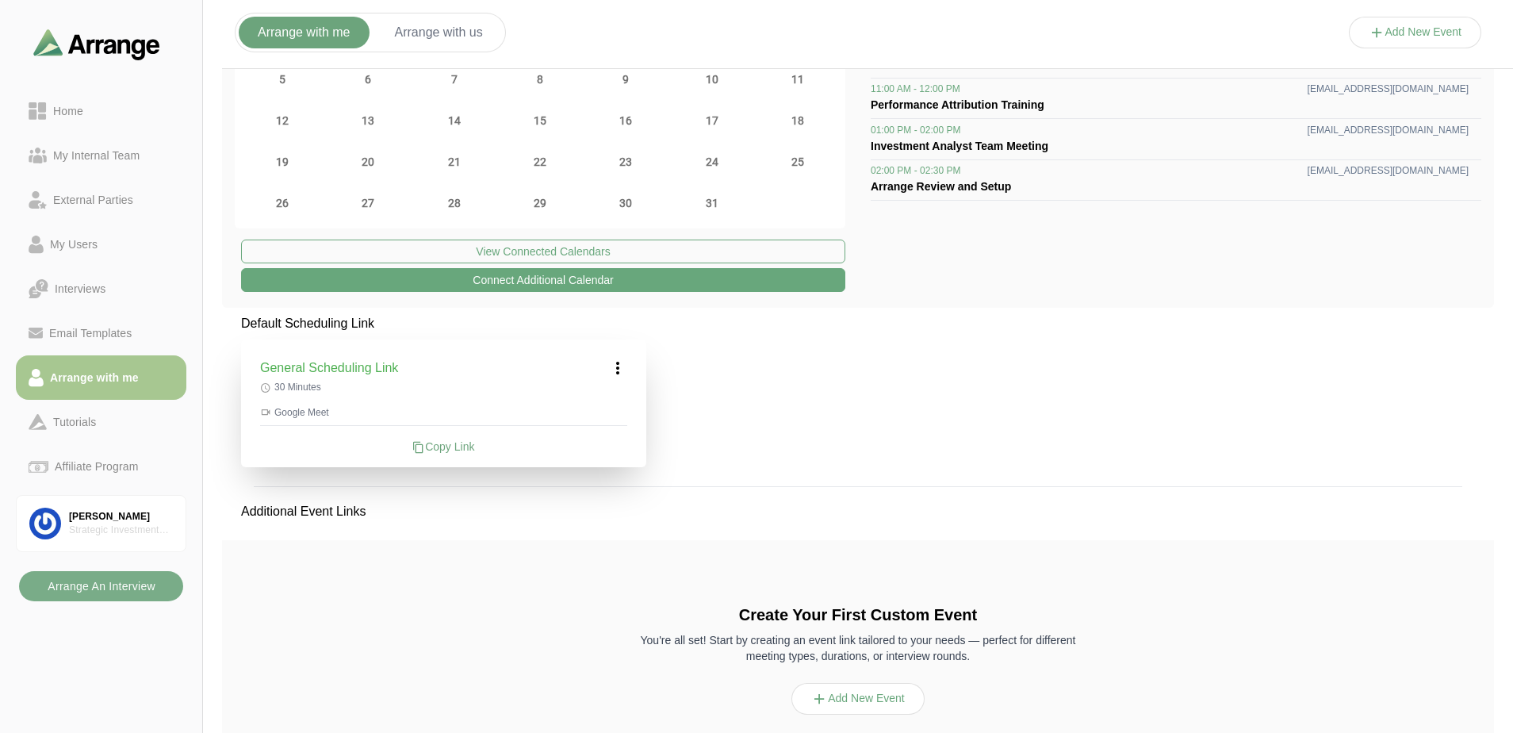
scroll to position [212, 0]
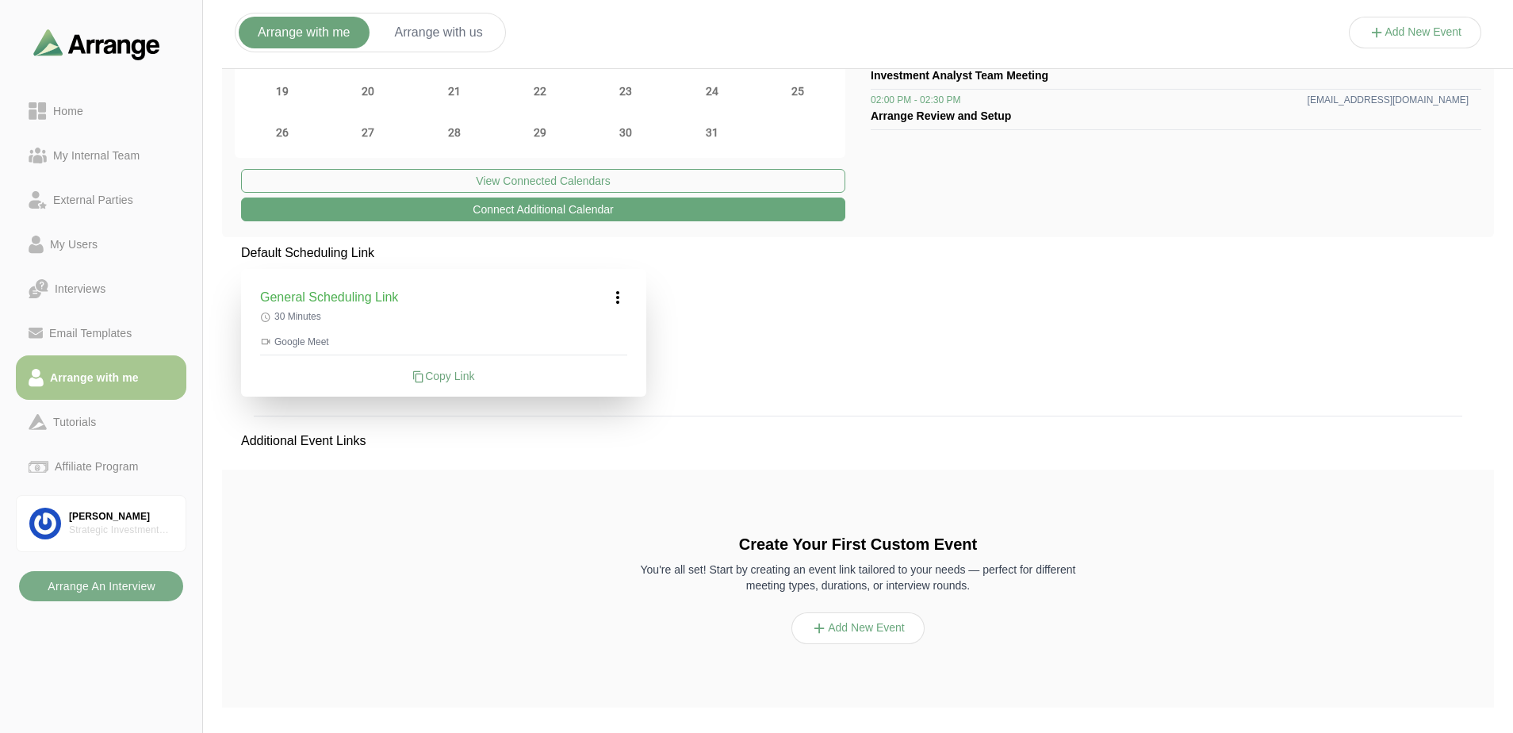
click at [905, 626] on button "Add New Event" at bounding box center [857, 628] width 133 height 32
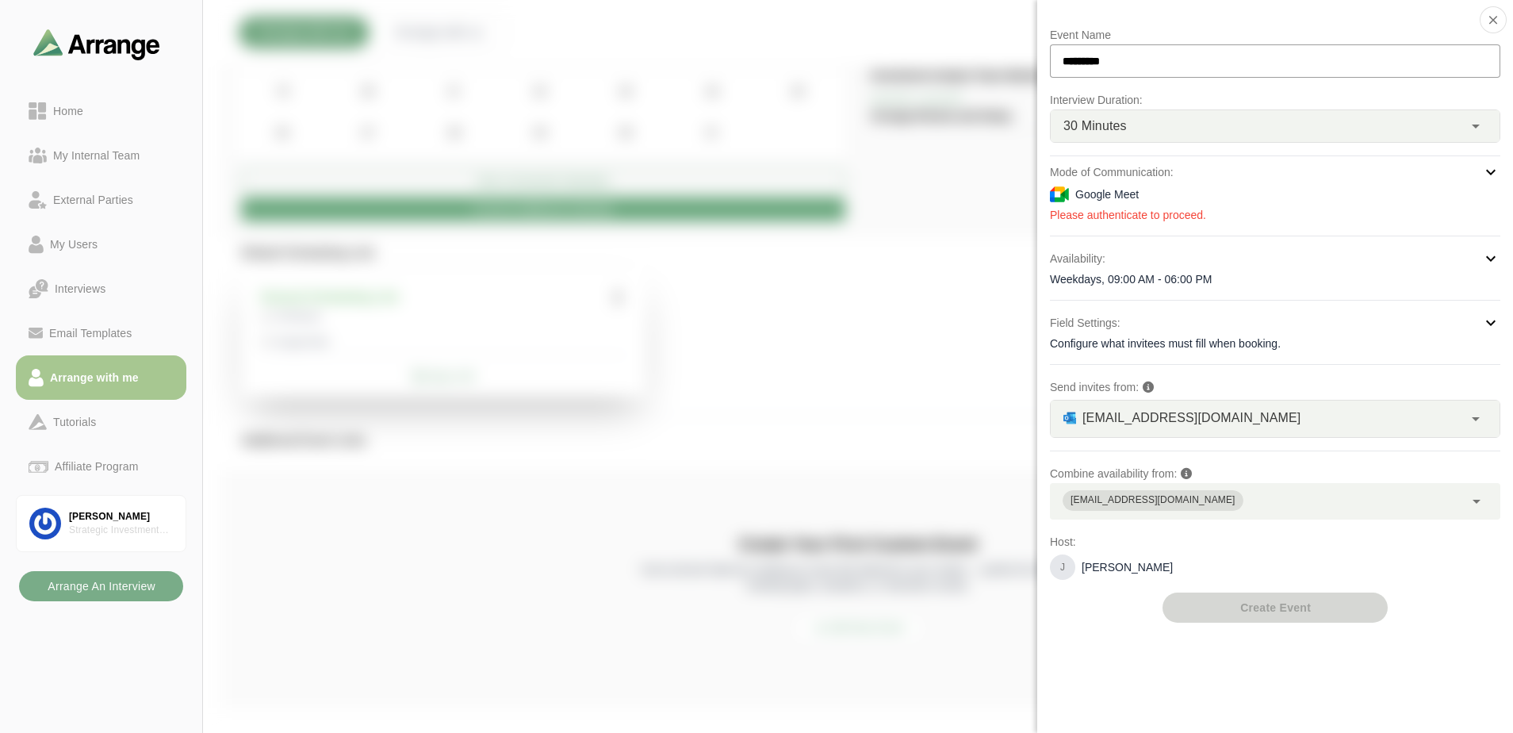
click at [1321, 501] on div "[EMAIL_ADDRESS][DOMAIN_NAME]" at bounding box center [1257, 501] width 414 height 36
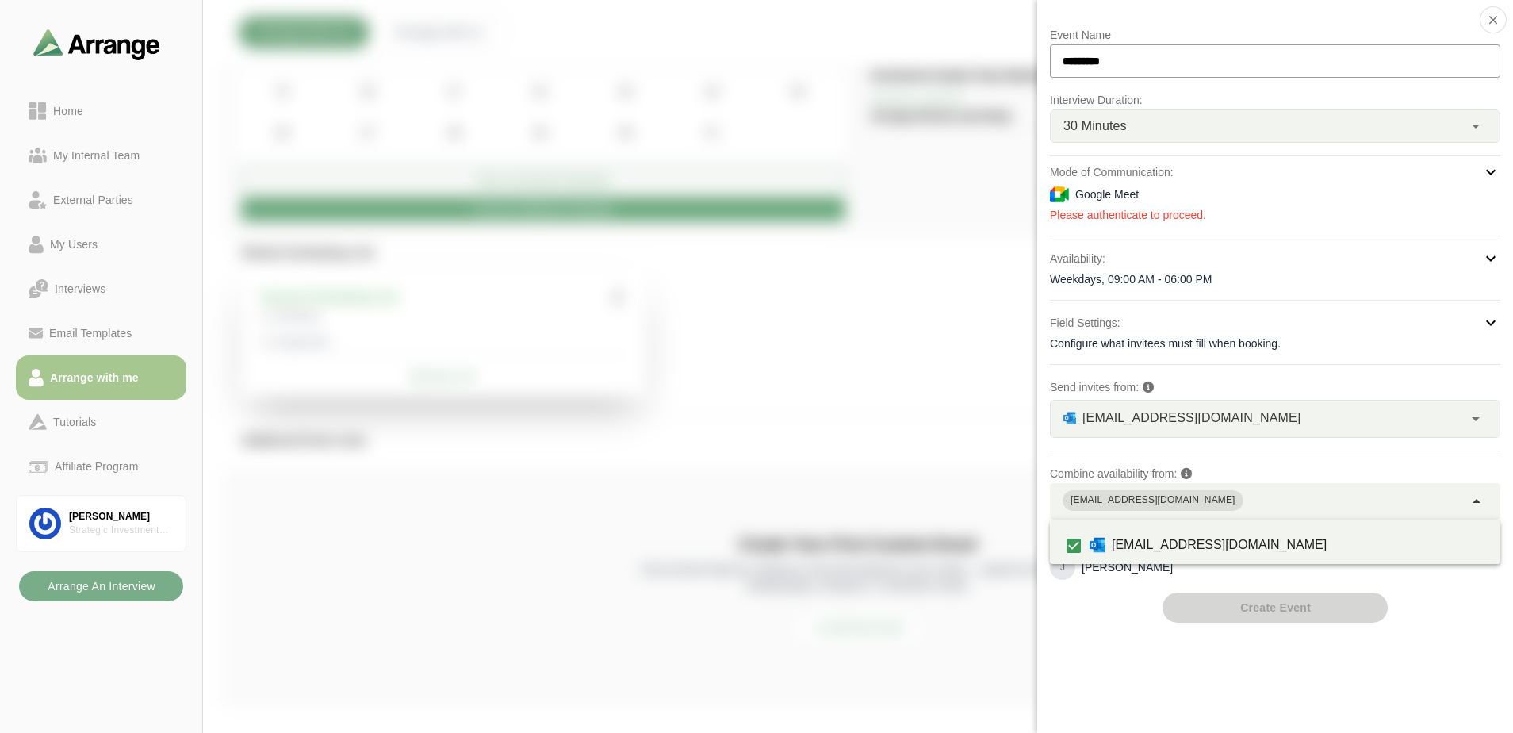
click at [1337, 501] on div "[EMAIL_ADDRESS][DOMAIN_NAME]" at bounding box center [1257, 501] width 414 height 36
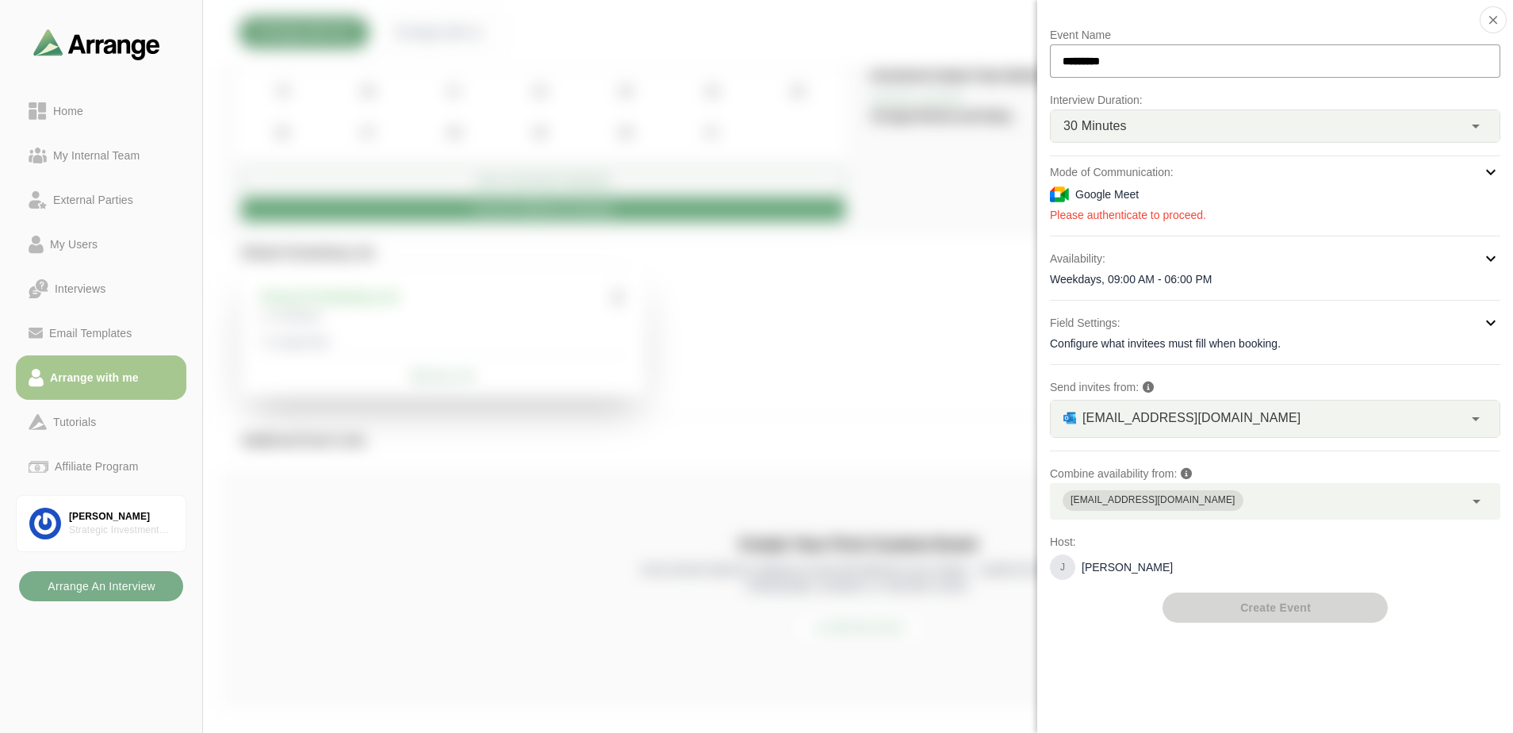
click at [1319, 343] on div "Configure what invitees must fill when booking." at bounding box center [1275, 343] width 450 height 16
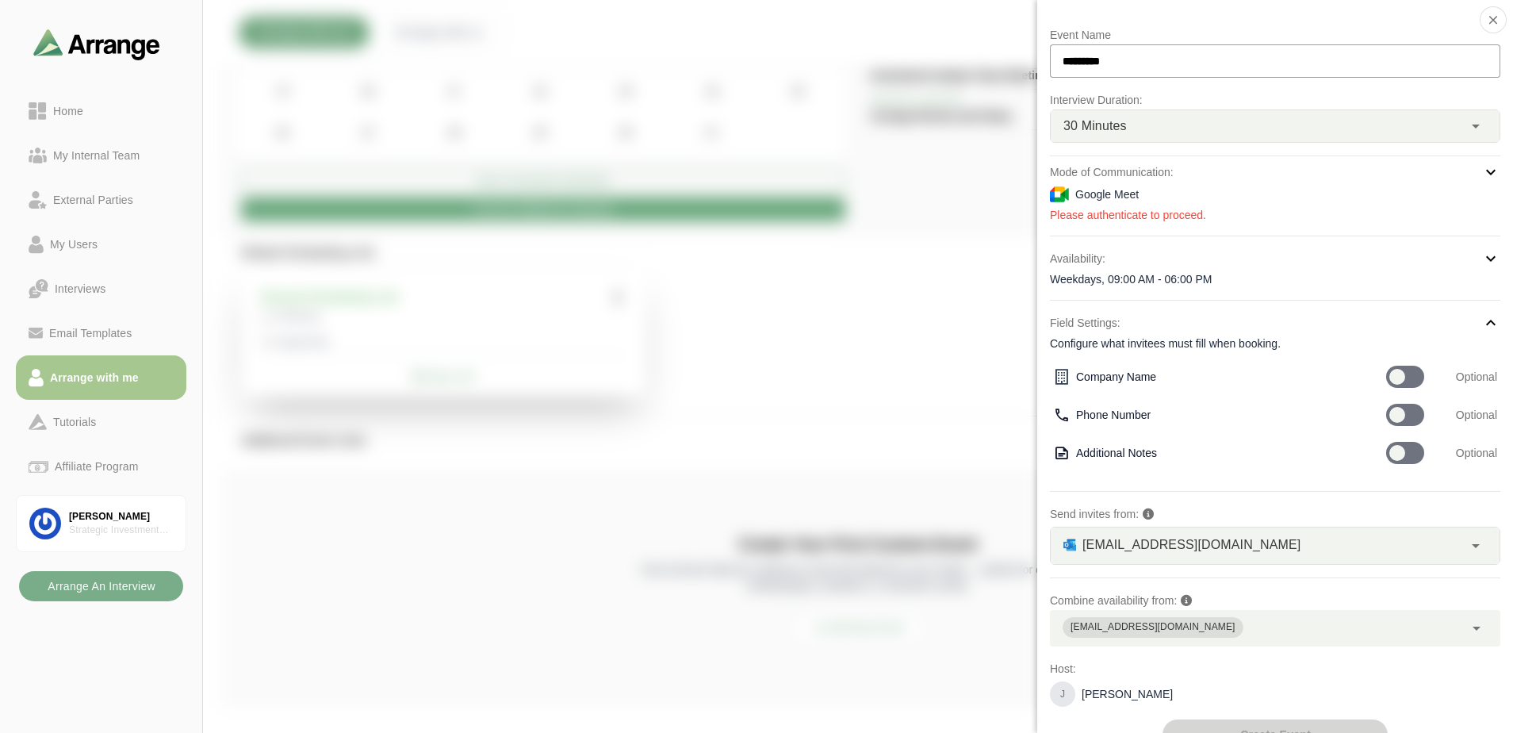
click at [1319, 343] on div "Configure what invitees must fill when booking." at bounding box center [1275, 343] width 450 height 16
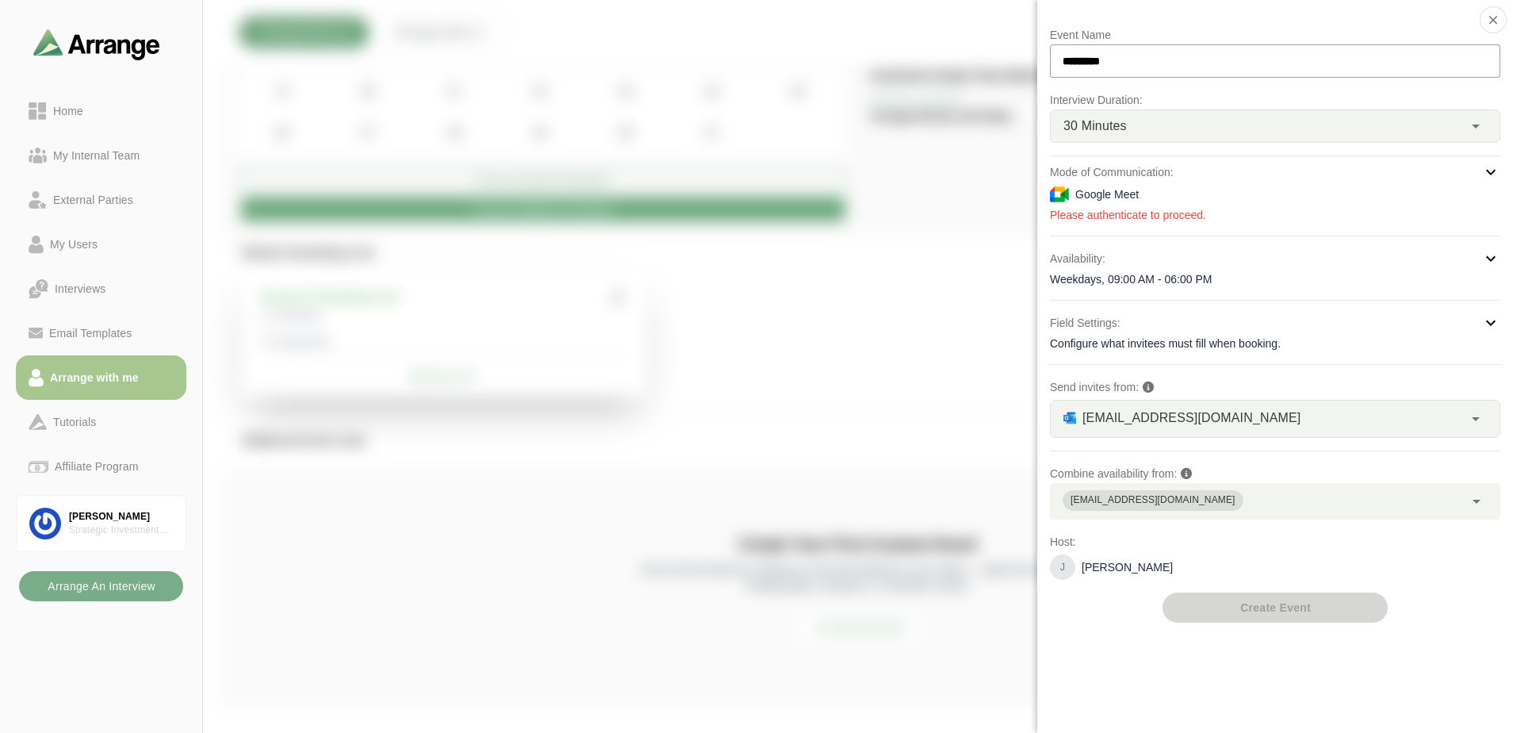
click at [1340, 492] on div "[EMAIL_ADDRESS][DOMAIN_NAME]" at bounding box center [1257, 501] width 414 height 36
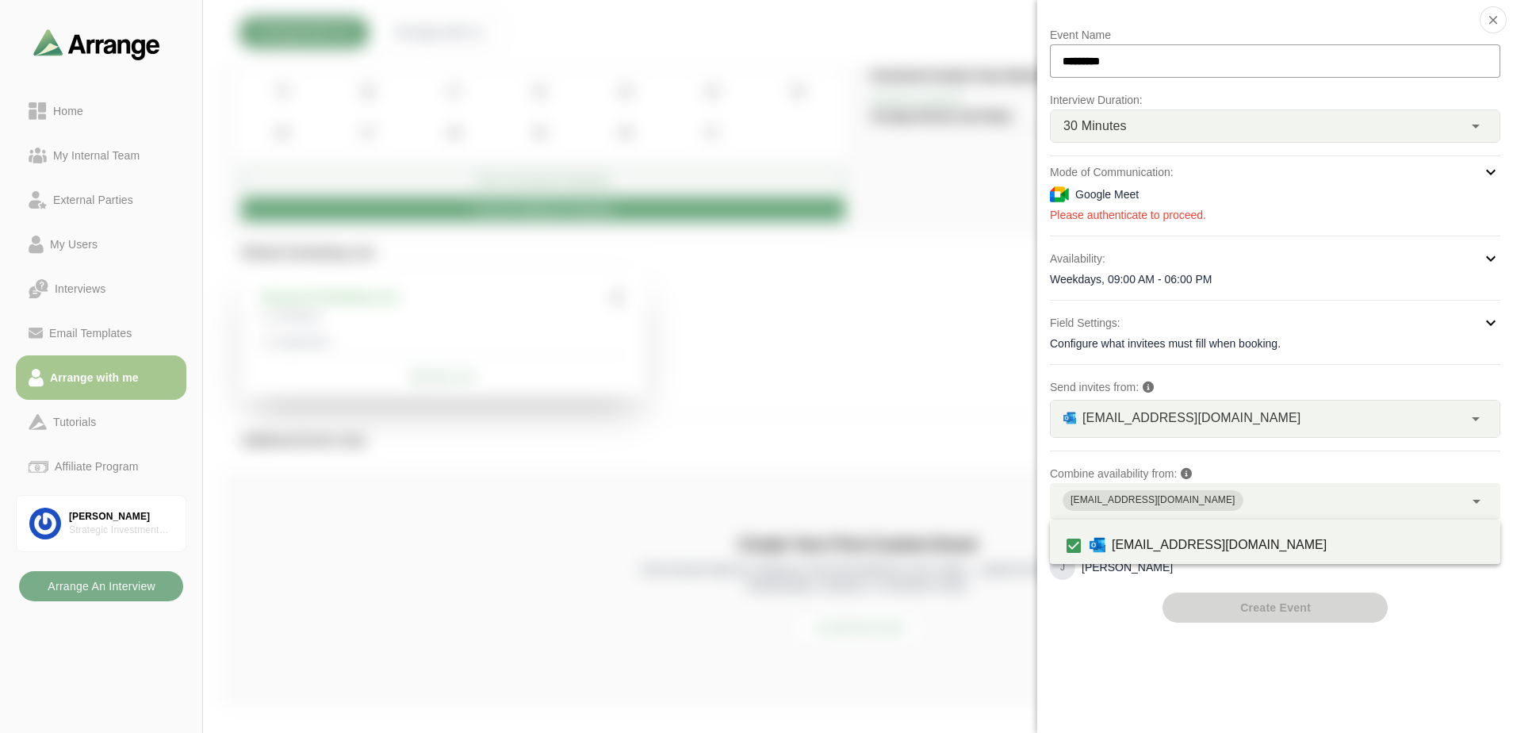
click at [1349, 48] on div at bounding box center [1415, 48] width 133 height 0
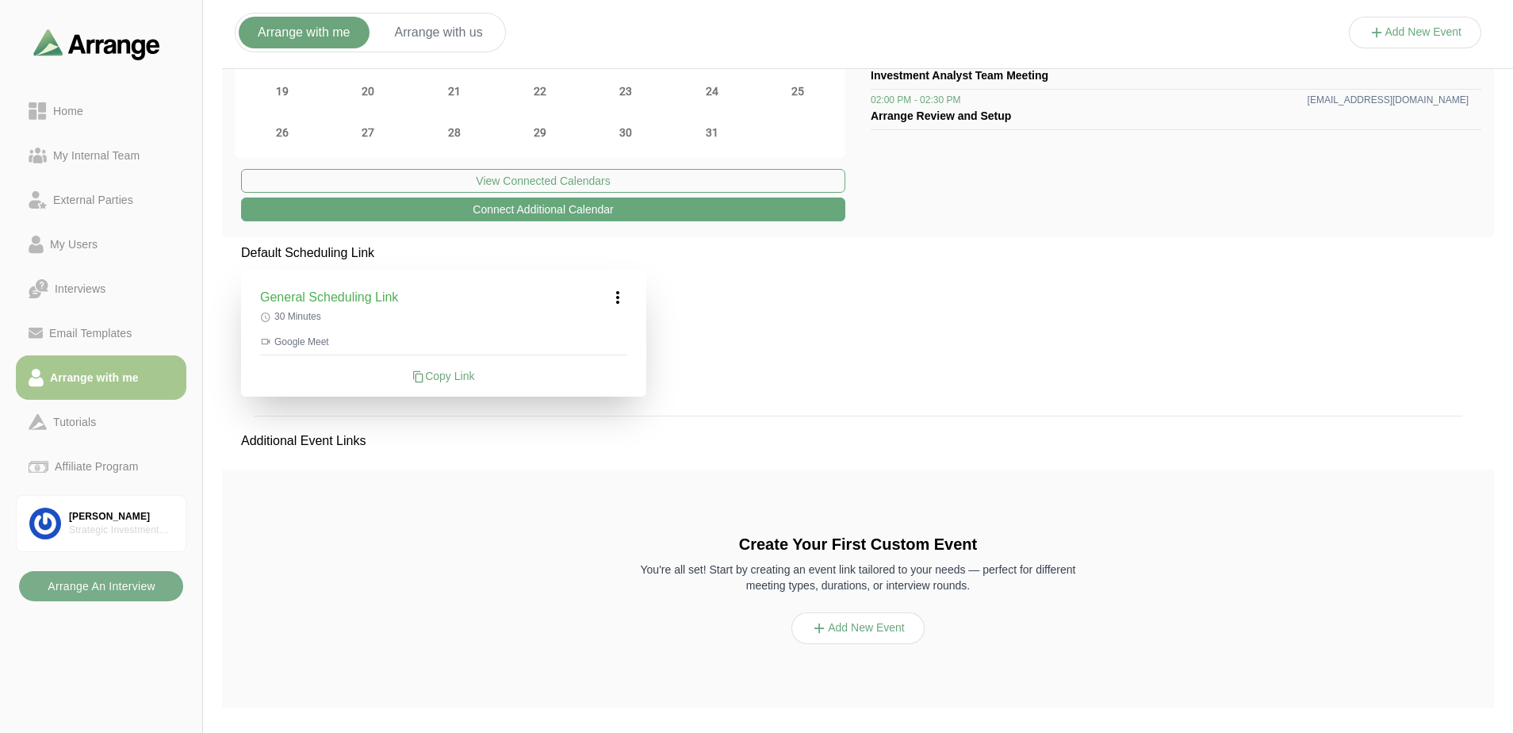
click at [440, 25] on button "Arrange with us" at bounding box center [439, 33] width 126 height 32
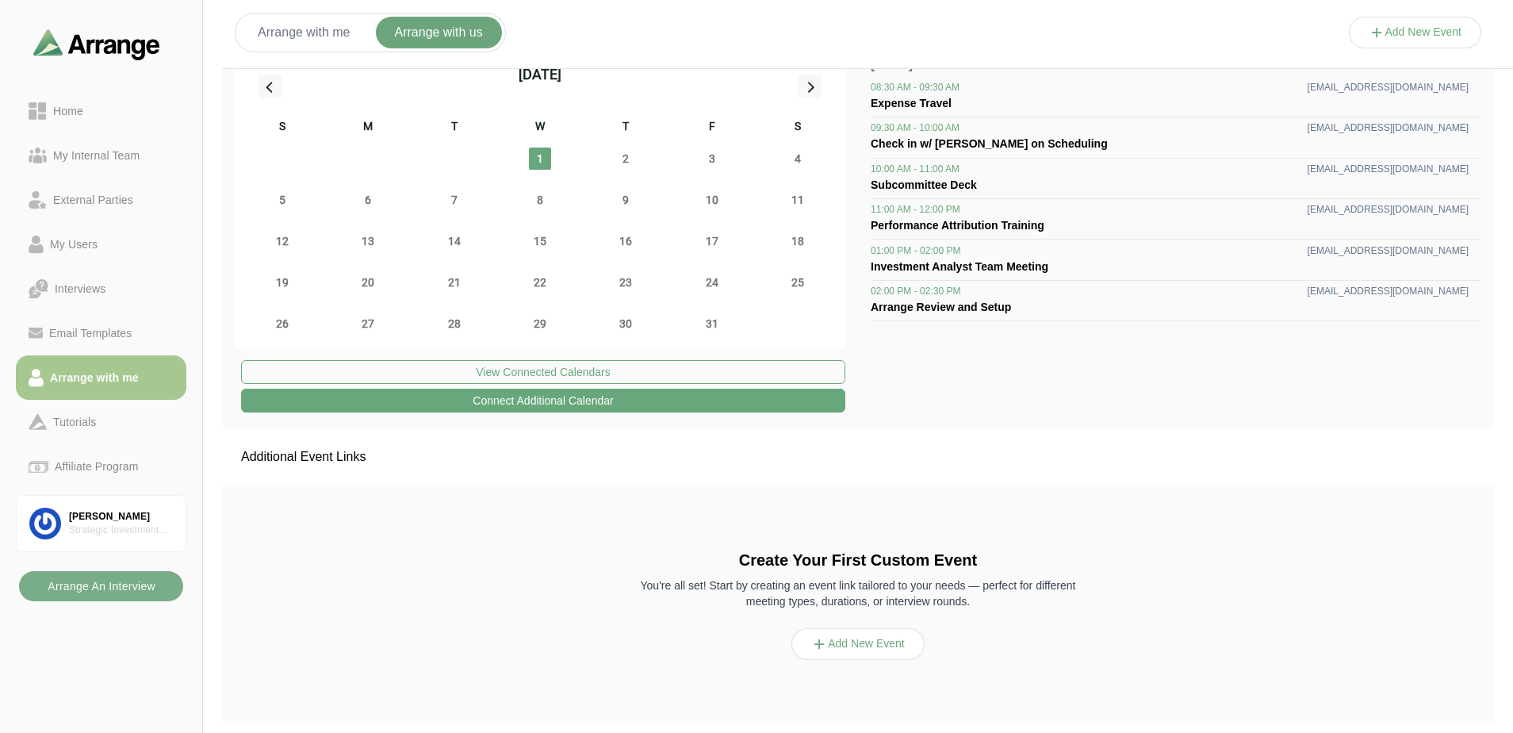
scroll to position [0, 0]
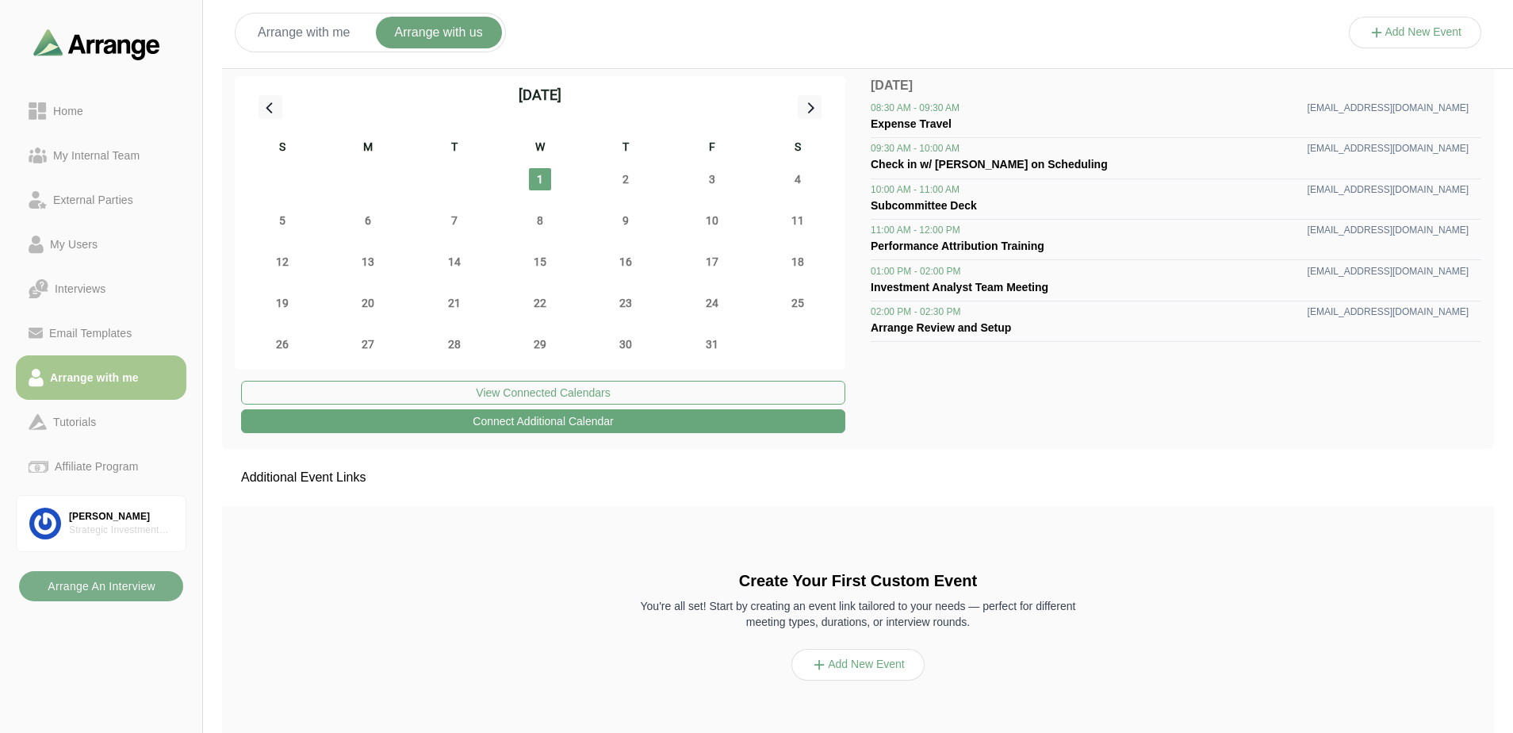
click at [298, 36] on button "Arrange with me" at bounding box center [304, 33] width 131 height 32
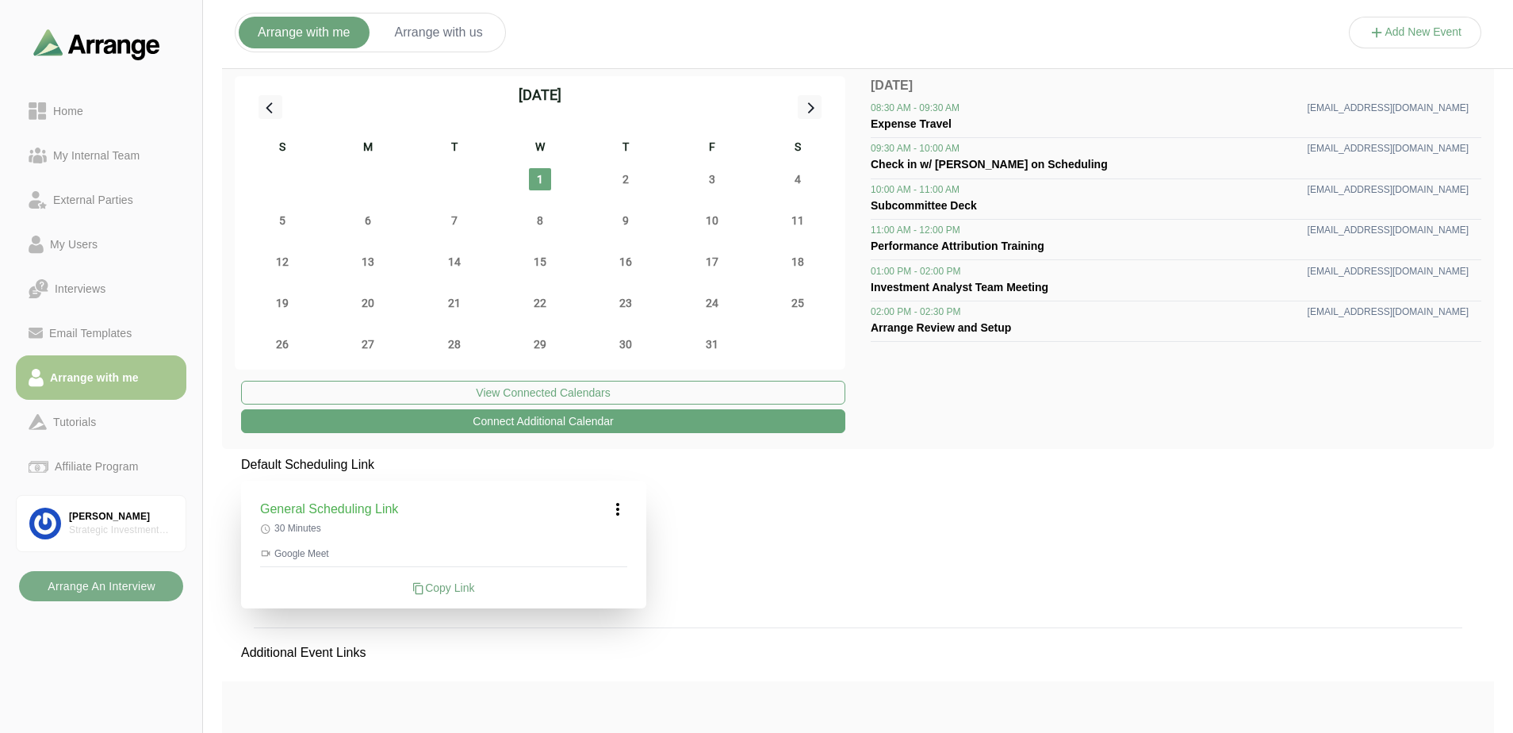
click at [472, 20] on button "Arrange with us" at bounding box center [439, 33] width 126 height 32
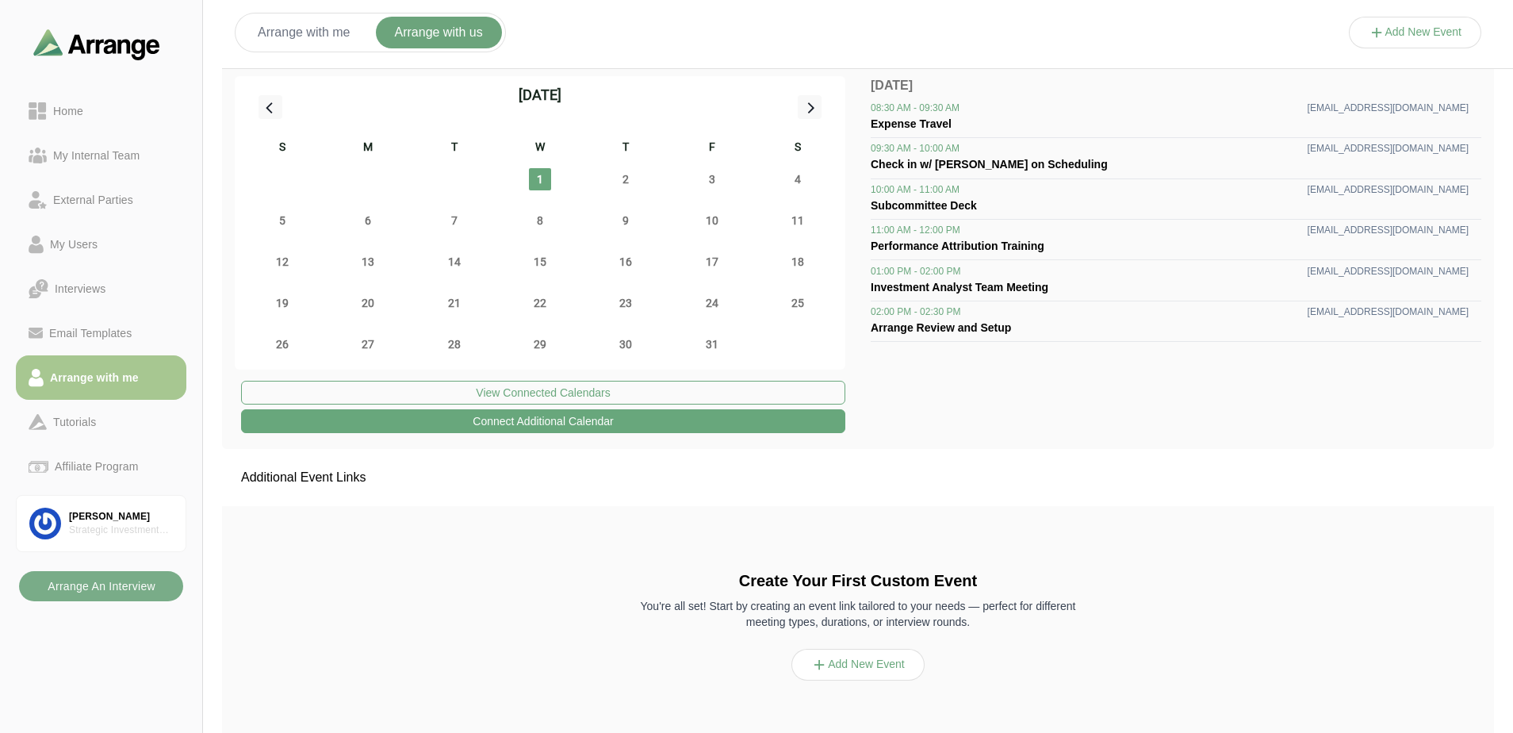
click at [343, 69] on div "October 2025 S M T W T F S 28 29 30 1 2 3 4 5 6 7 8 9 10 11 12 13 14 15 16 17 1…" at bounding box center [858, 255] width 1272 height 385
click at [338, 36] on button "Arrange with me" at bounding box center [304, 33] width 131 height 32
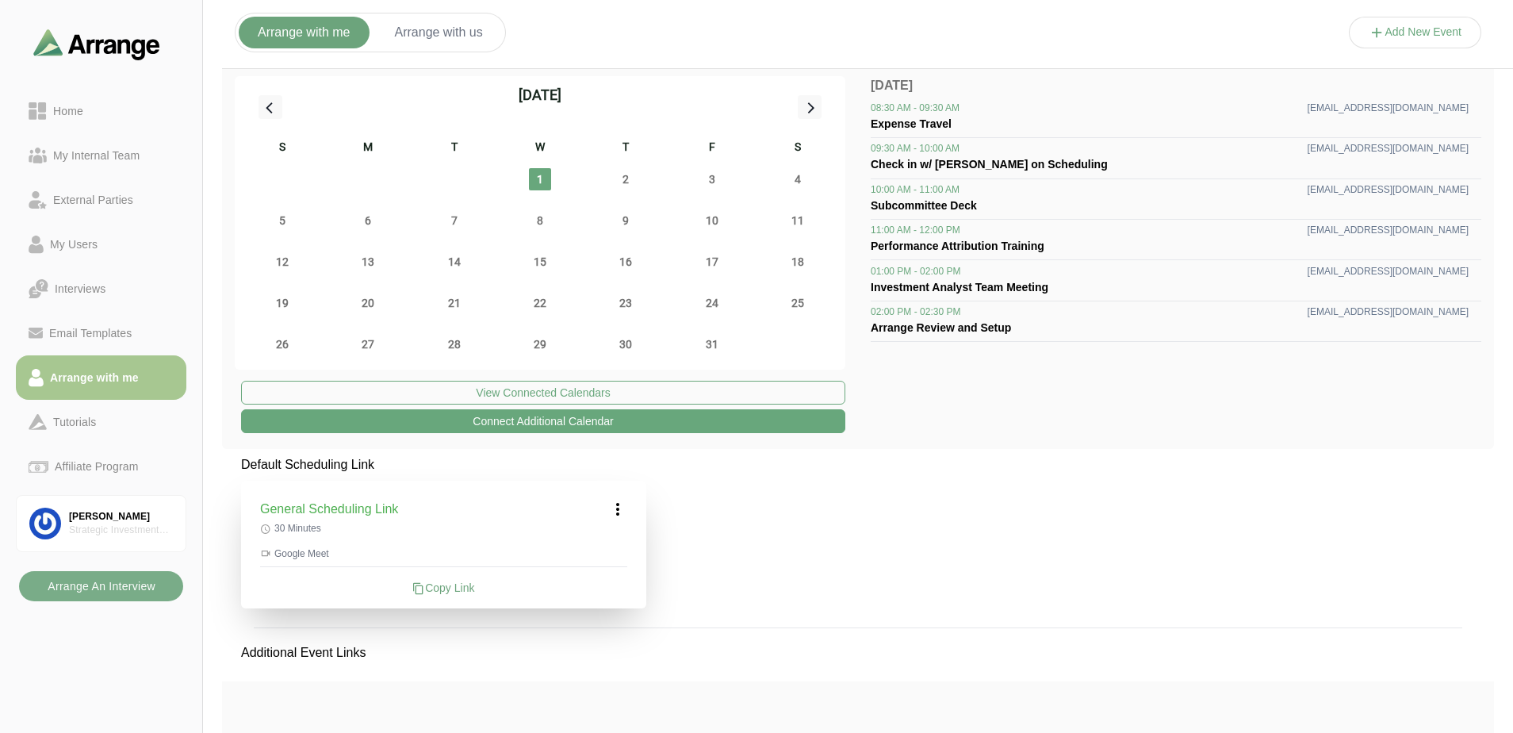
click at [448, 17] on button "Arrange with us" at bounding box center [439, 33] width 126 height 32
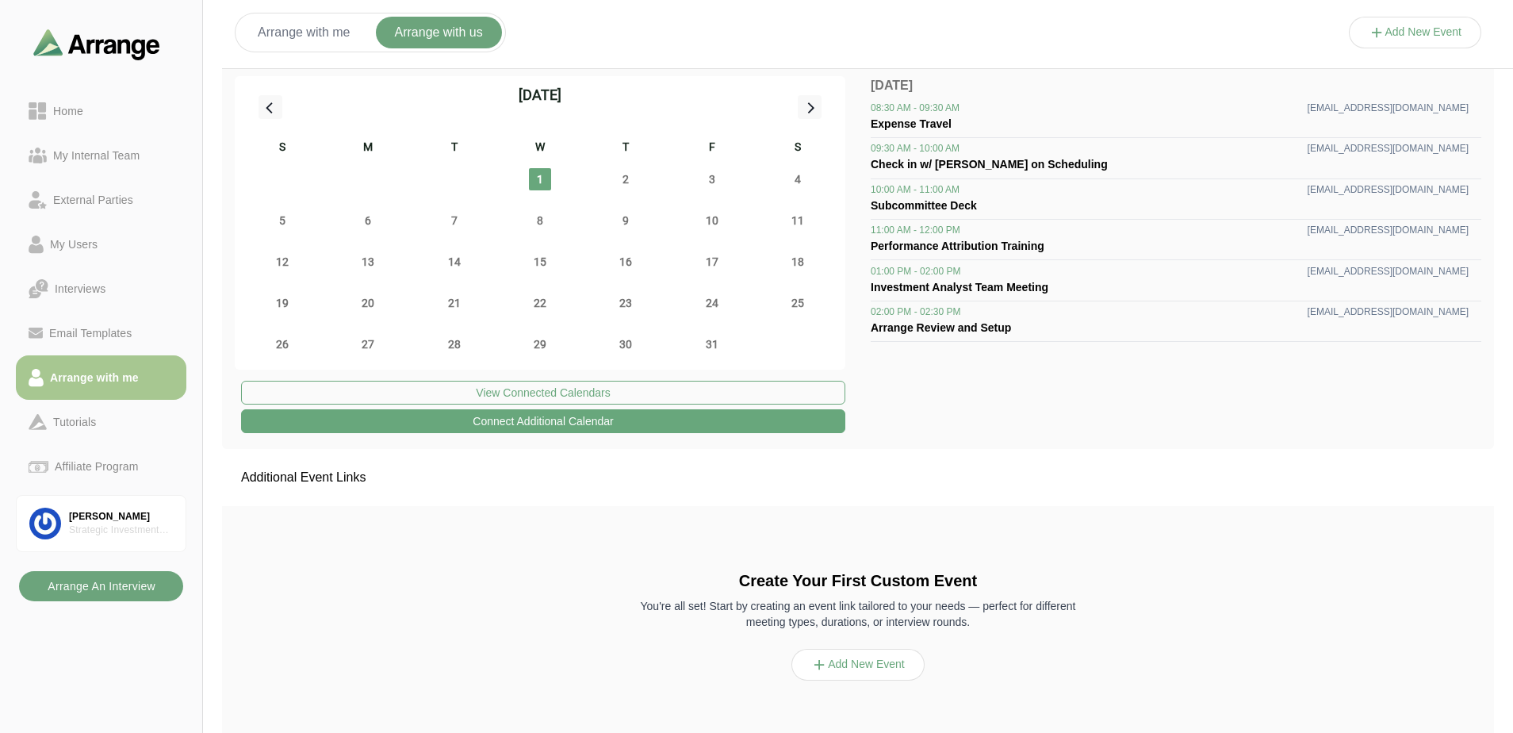
click at [82, 589] on b "Arrange An Interview" at bounding box center [101, 586] width 109 height 30
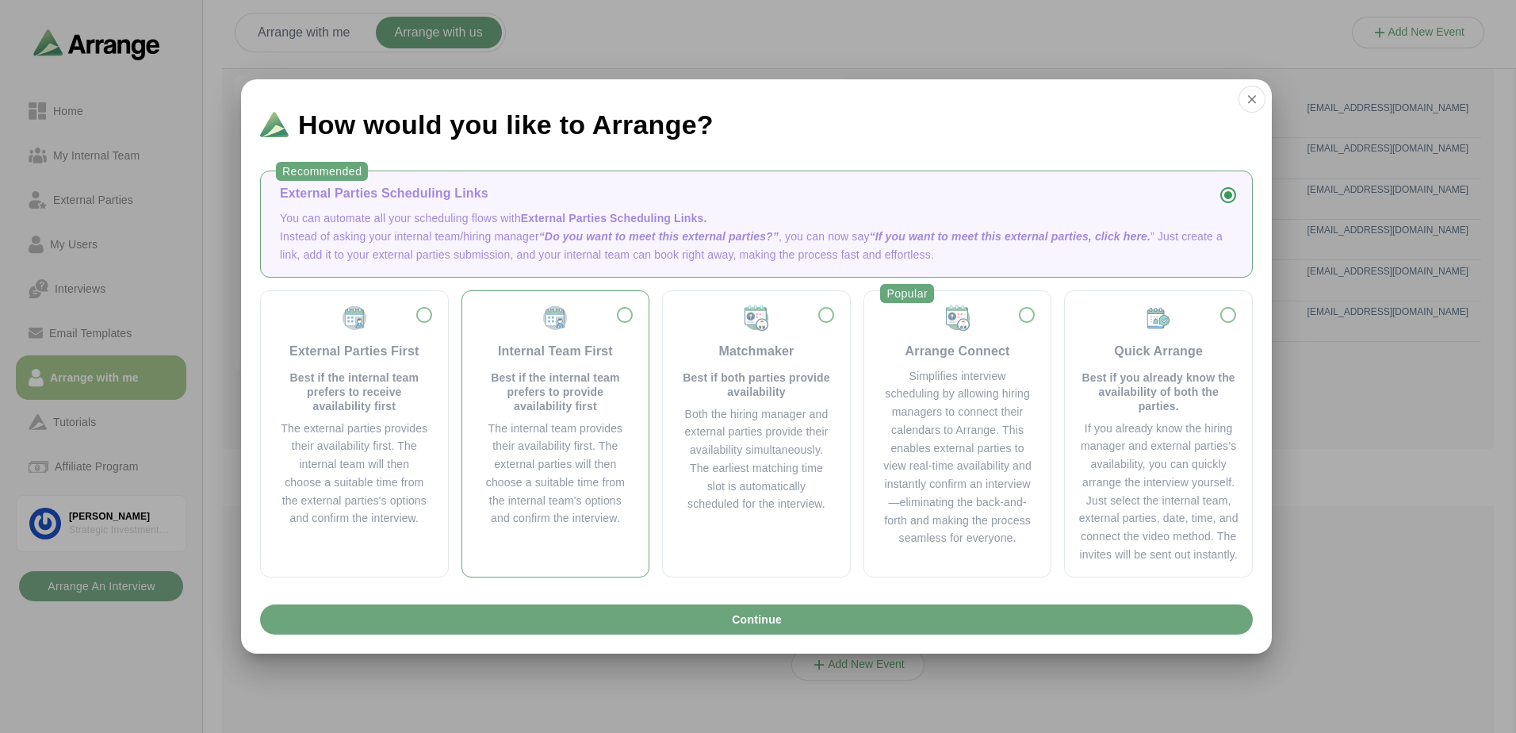
click at [589, 447] on div "The internal team provides their availability first. The external parties will …" at bounding box center [555, 473] width 149 height 109
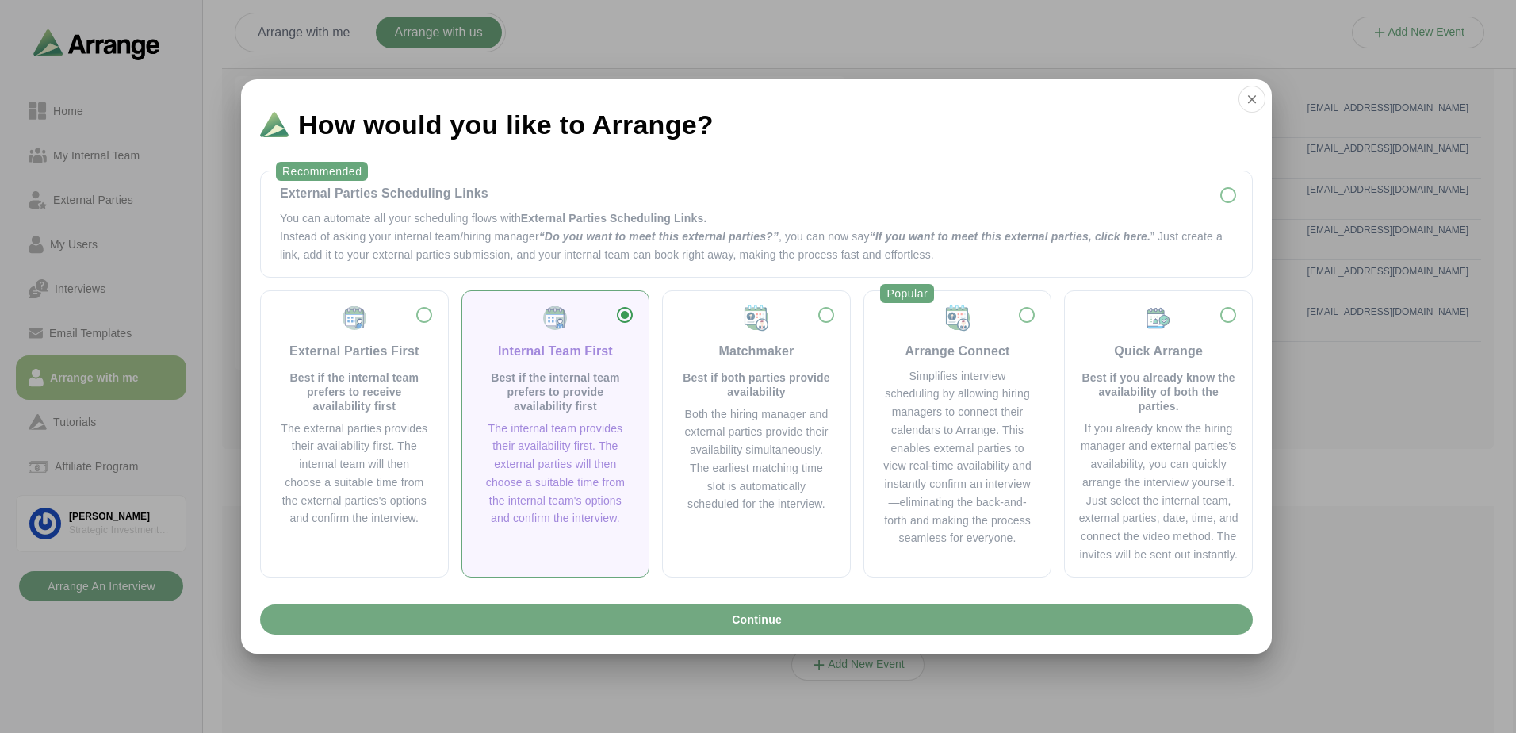
click at [651, 616] on button "Continue" at bounding box center [756, 619] width 993 height 30
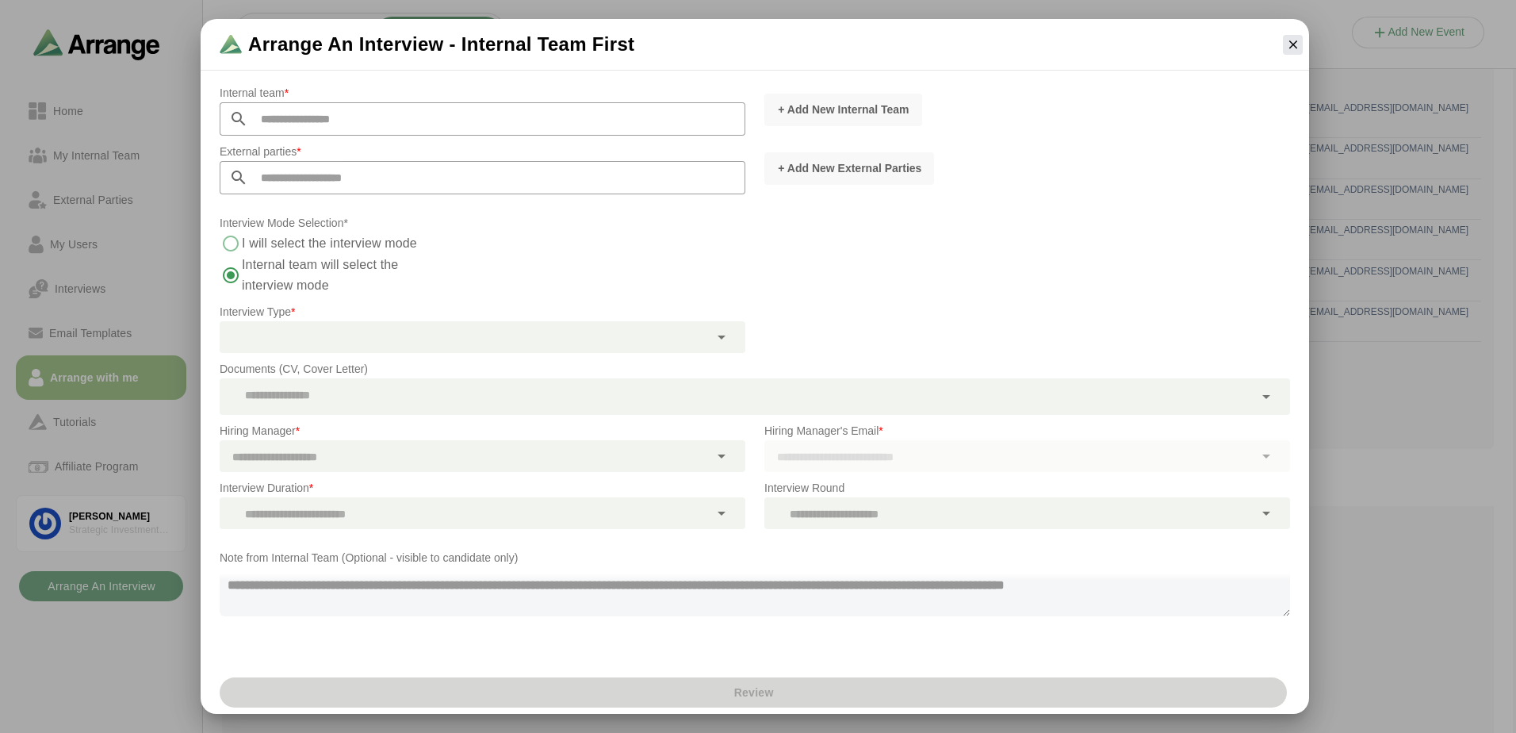
click at [594, 344] on div at bounding box center [464, 337] width 489 height 32
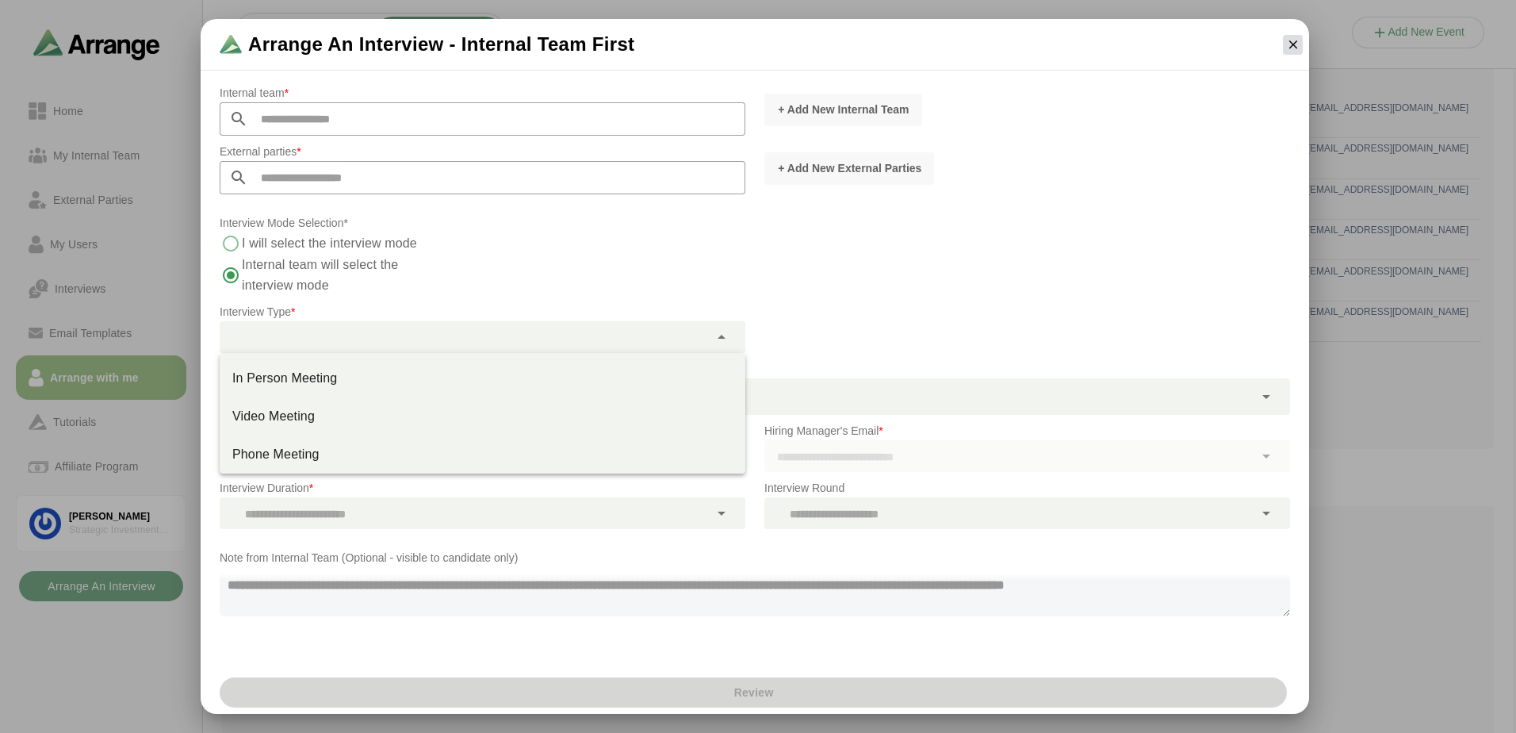
click at [1283, 43] on button "button" at bounding box center [1293, 45] width 20 height 20
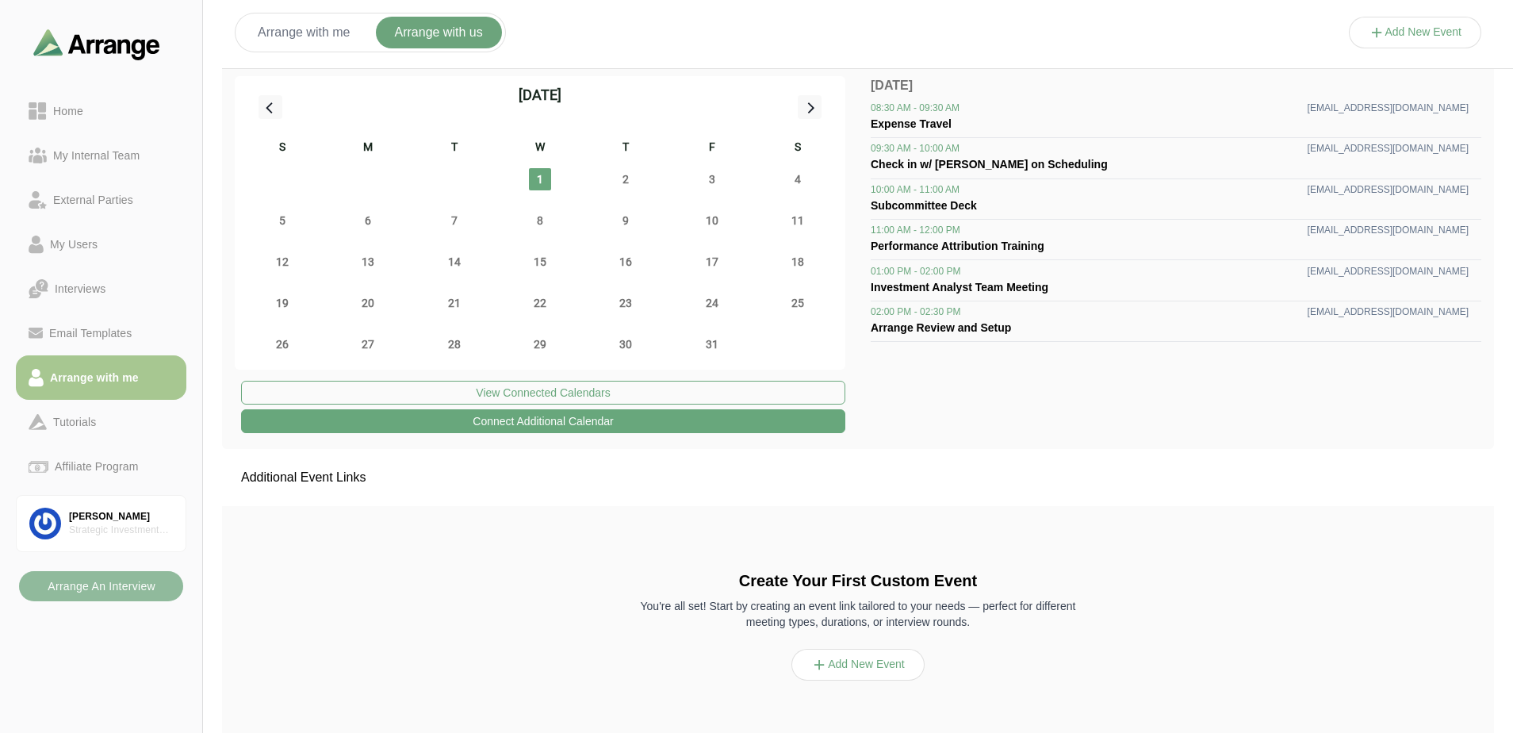
click at [110, 576] on b "Arrange An Interview" at bounding box center [101, 586] width 109 height 30
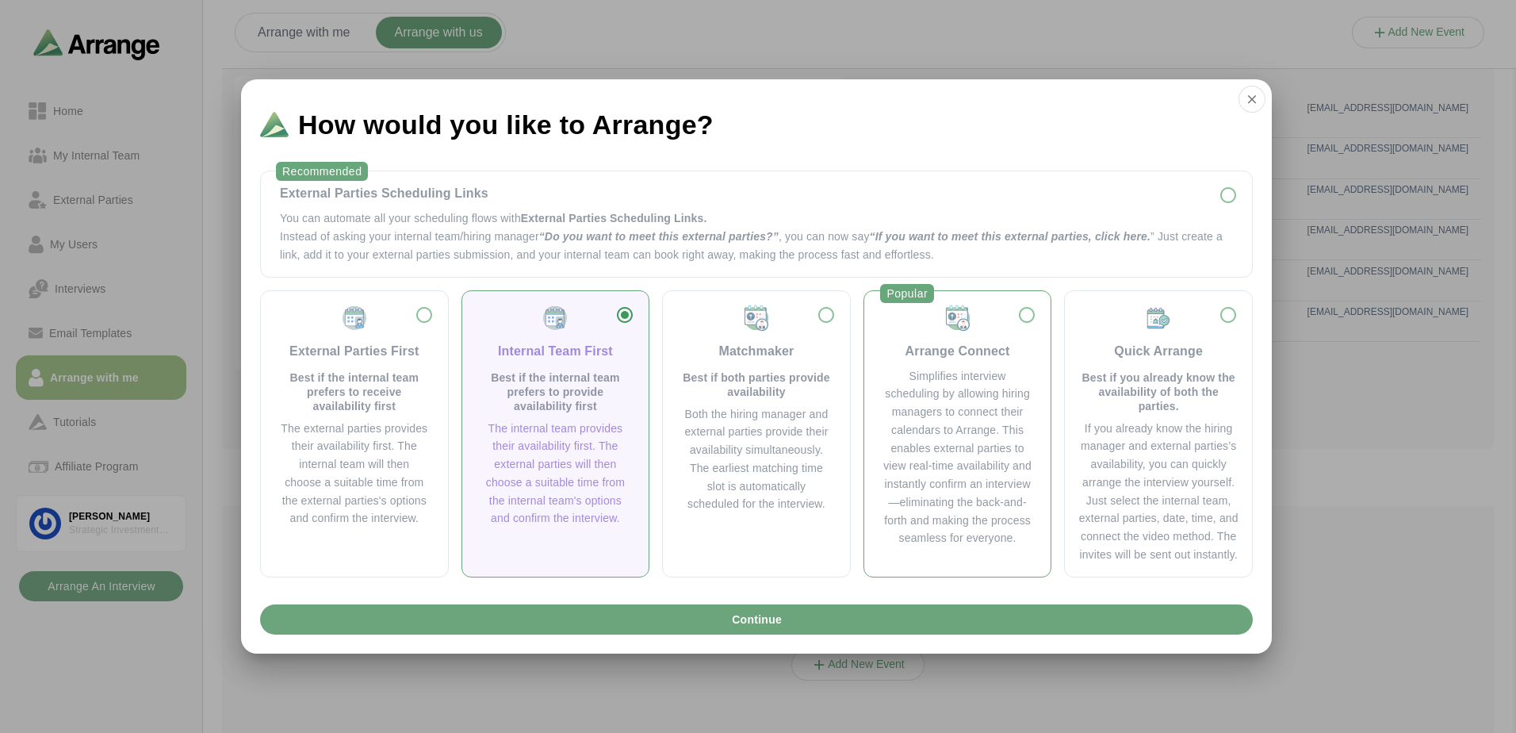
click at [986, 410] on div "Simplifies interview scheduling by allowing hiring managers to connect their ca…" at bounding box center [957, 457] width 149 height 181
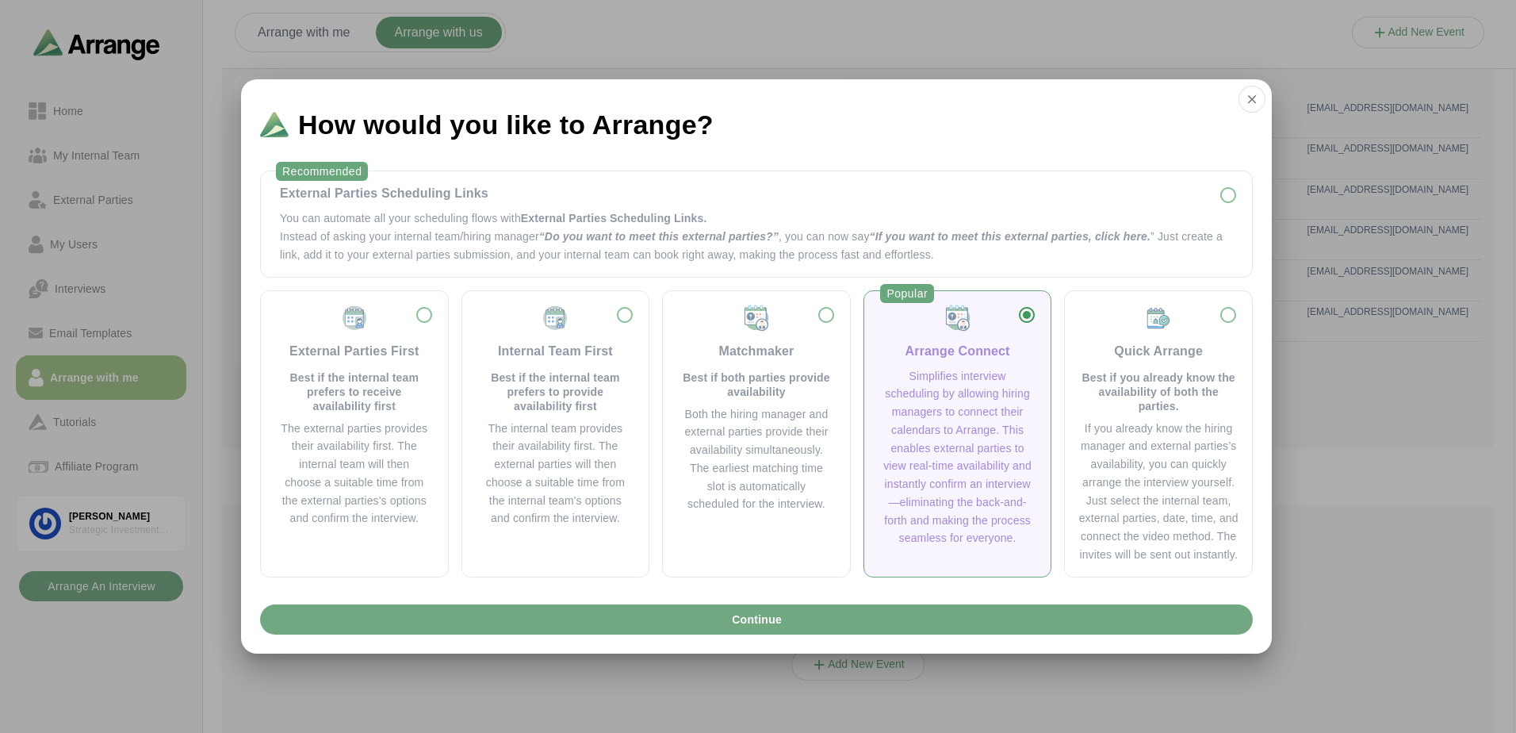
click at [953, 616] on button "Continue" at bounding box center [756, 619] width 993 height 30
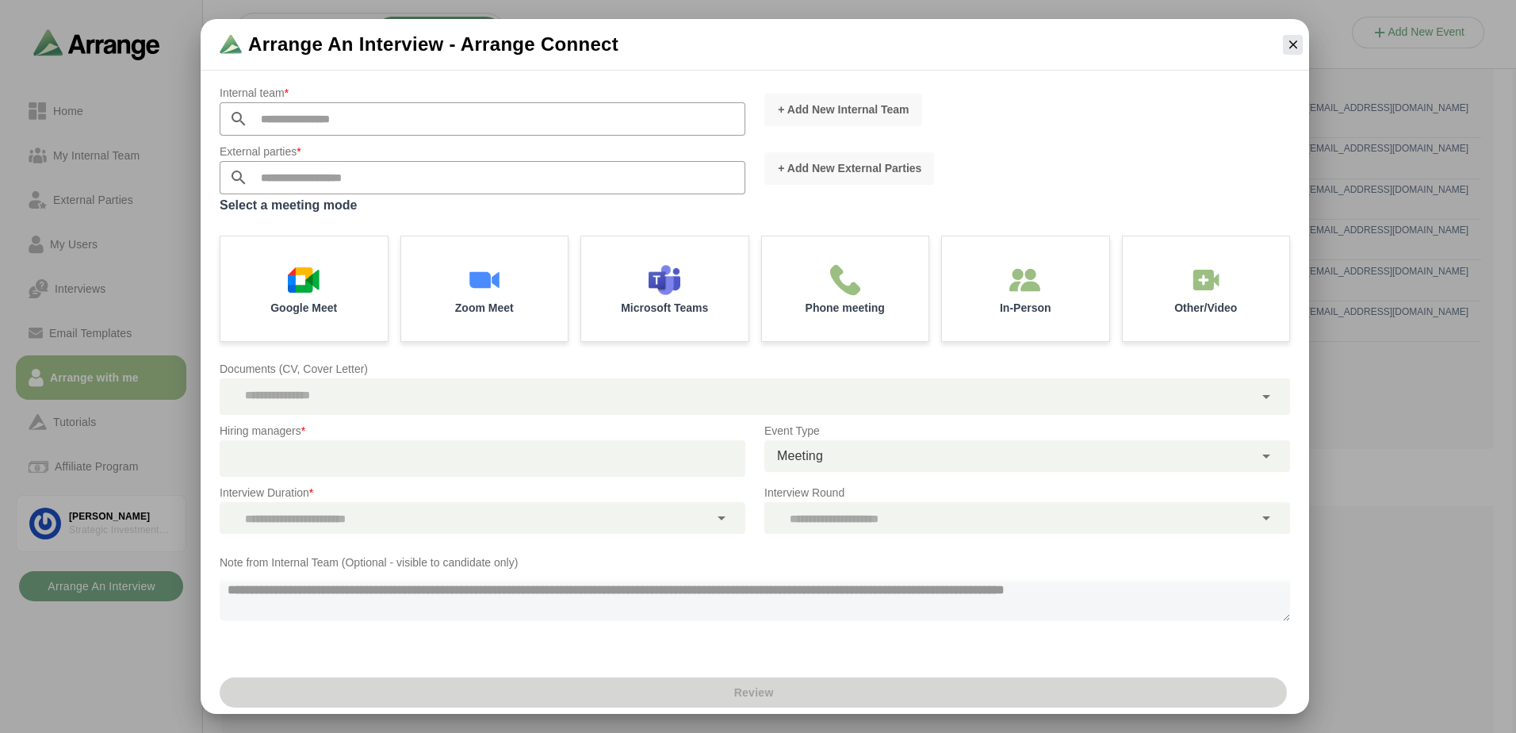
click at [419, 177] on input "text" at bounding box center [496, 177] width 497 height 33
click at [442, 128] on input "text" at bounding box center [496, 118] width 497 height 33
click at [871, 168] on span "+ Add New External parties" at bounding box center [849, 168] width 144 height 16
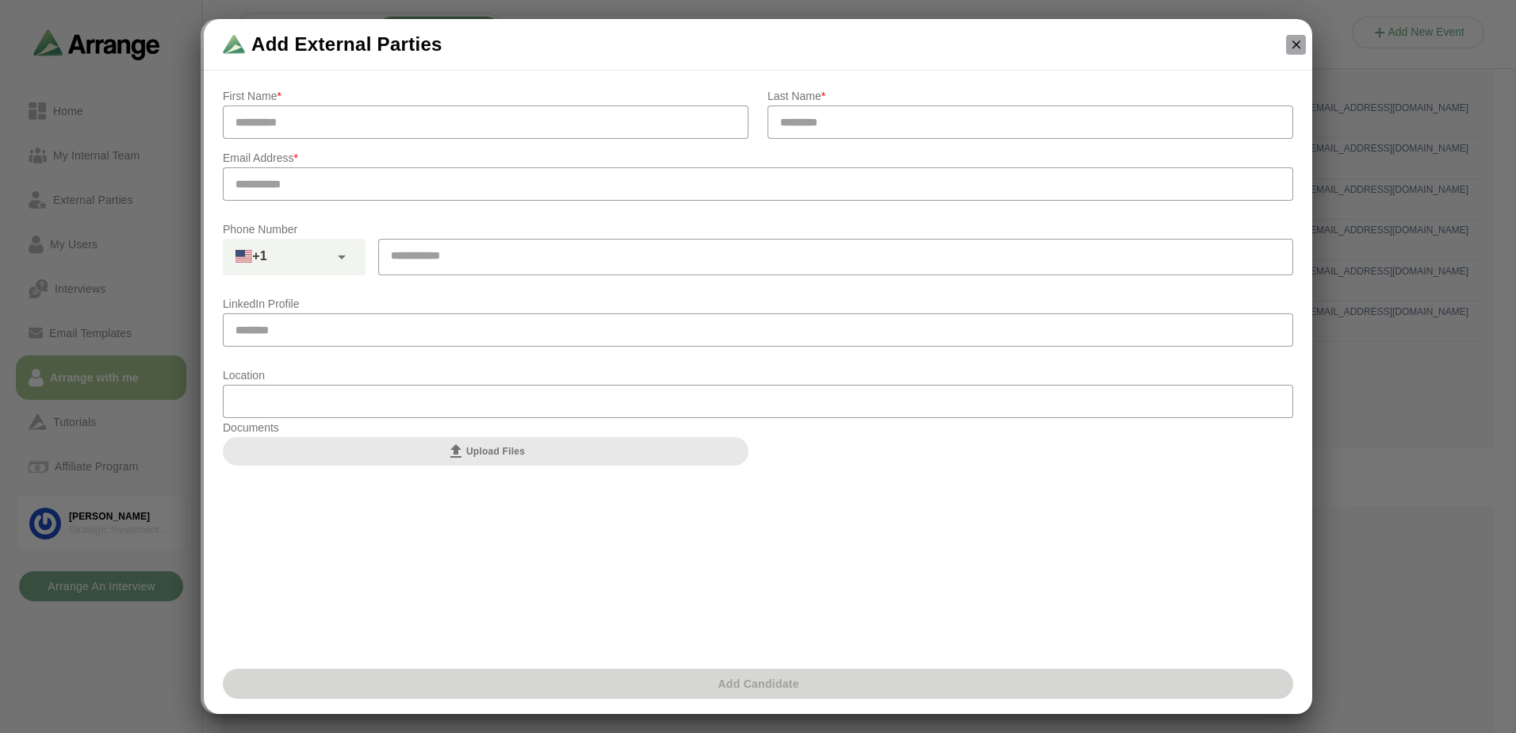
click at [1303, 38] on button "button" at bounding box center [1296, 45] width 20 height 20
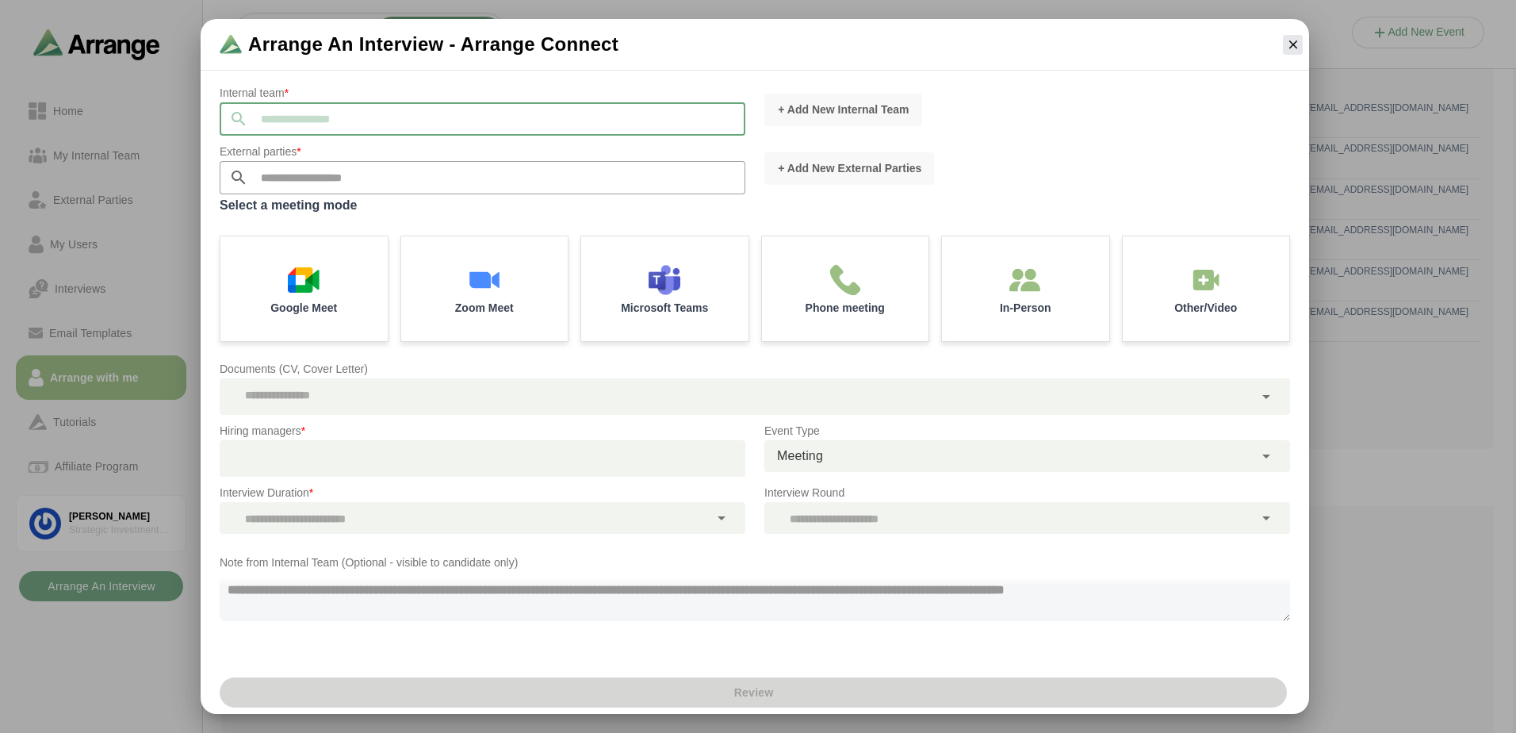
click at [298, 129] on input "text" at bounding box center [496, 118] width 497 height 33
click at [365, 114] on input "***" at bounding box center [496, 118] width 497 height 33
type input "*"
click at [1290, 44] on icon "button" at bounding box center [1293, 44] width 14 height 14
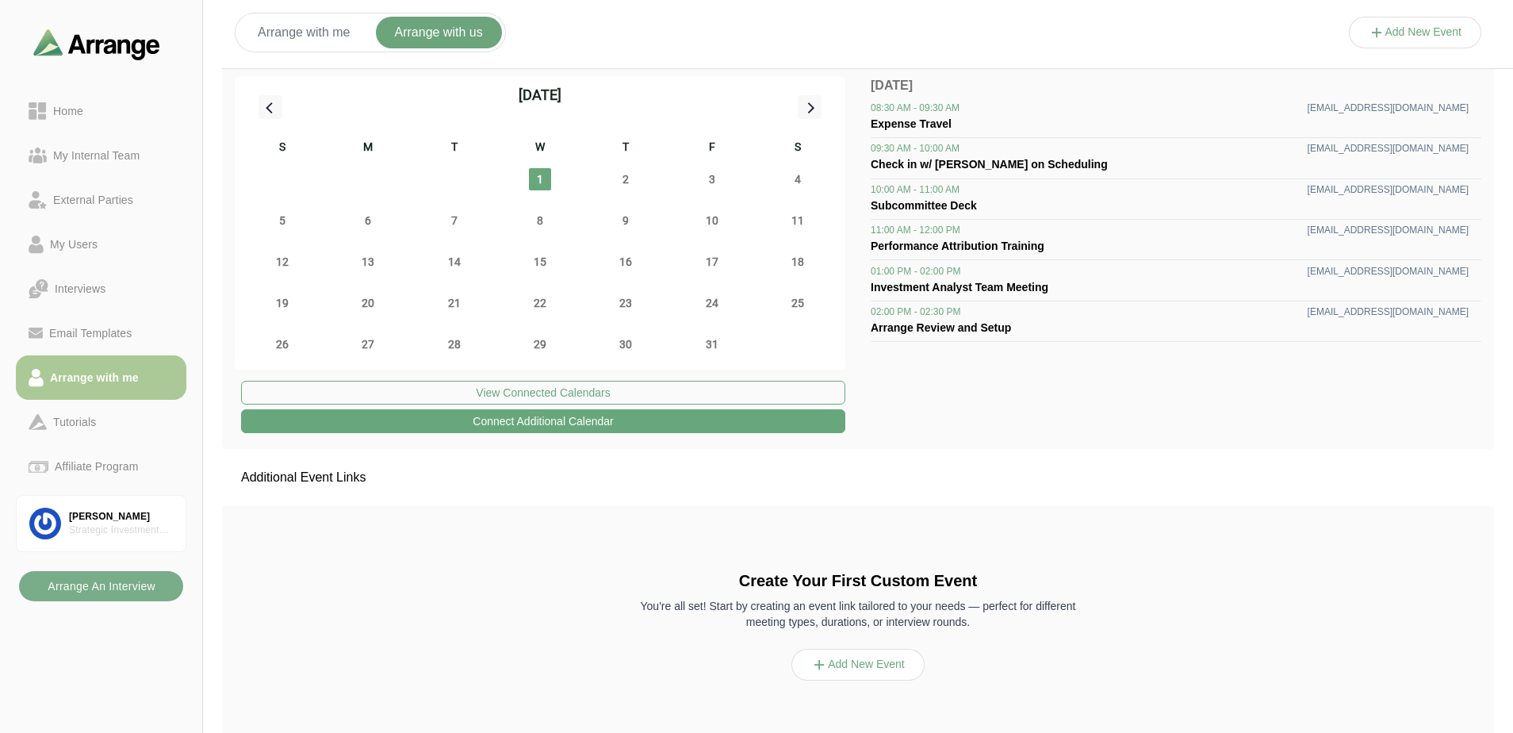
click at [112, 378] on div "Arrange with me" at bounding box center [94, 377] width 101 height 19
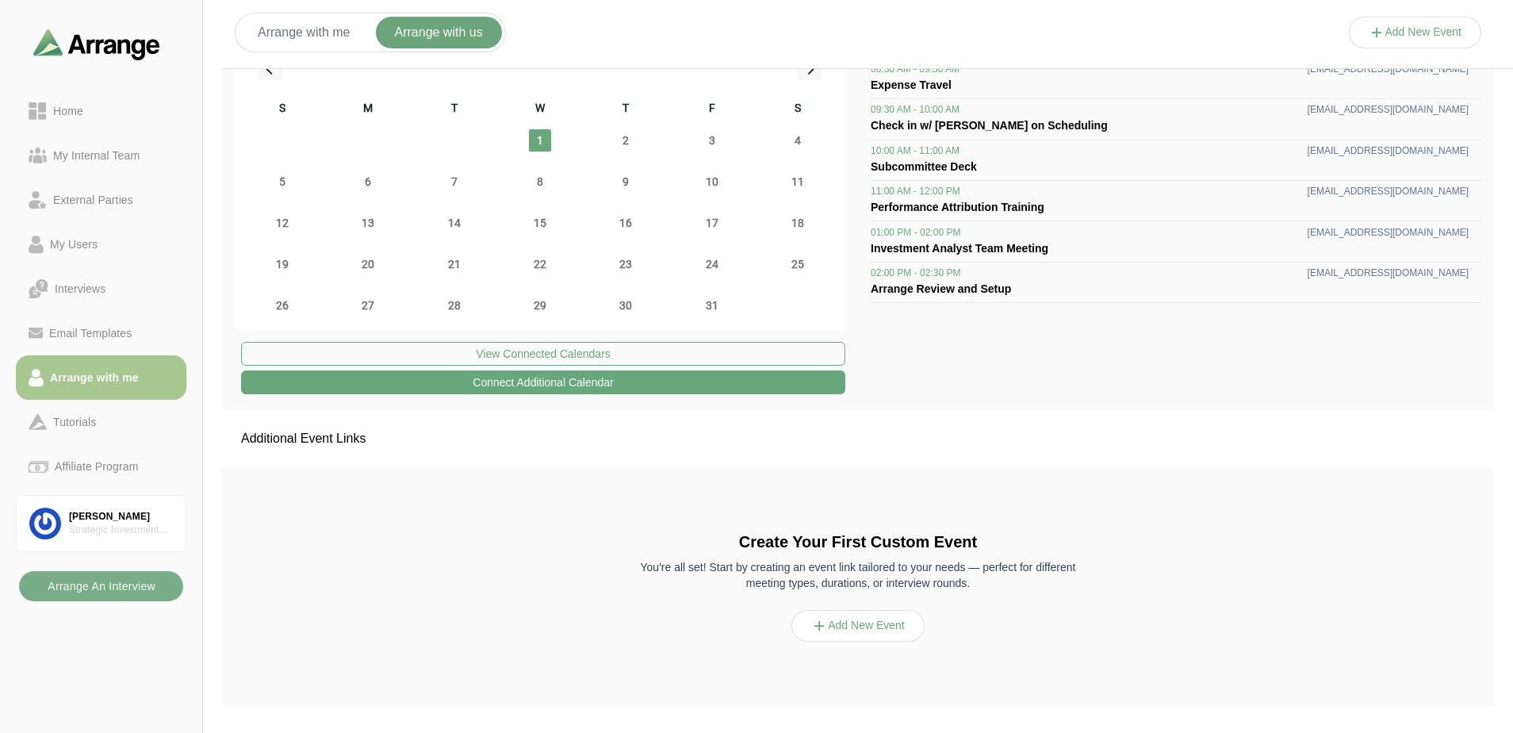
scroll to position [59, 0]
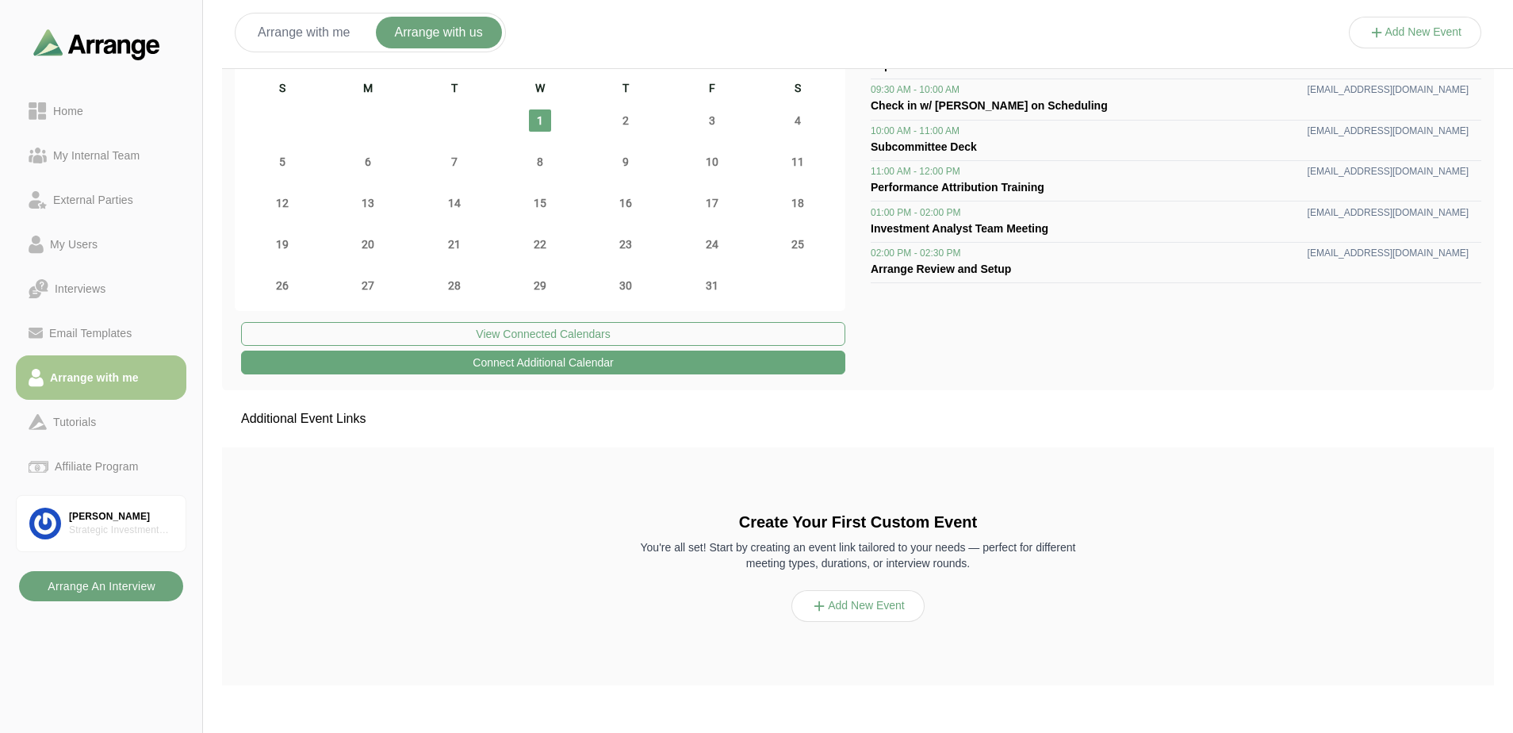
click at [138, 590] on b "Arrange An Interview" at bounding box center [101, 586] width 109 height 30
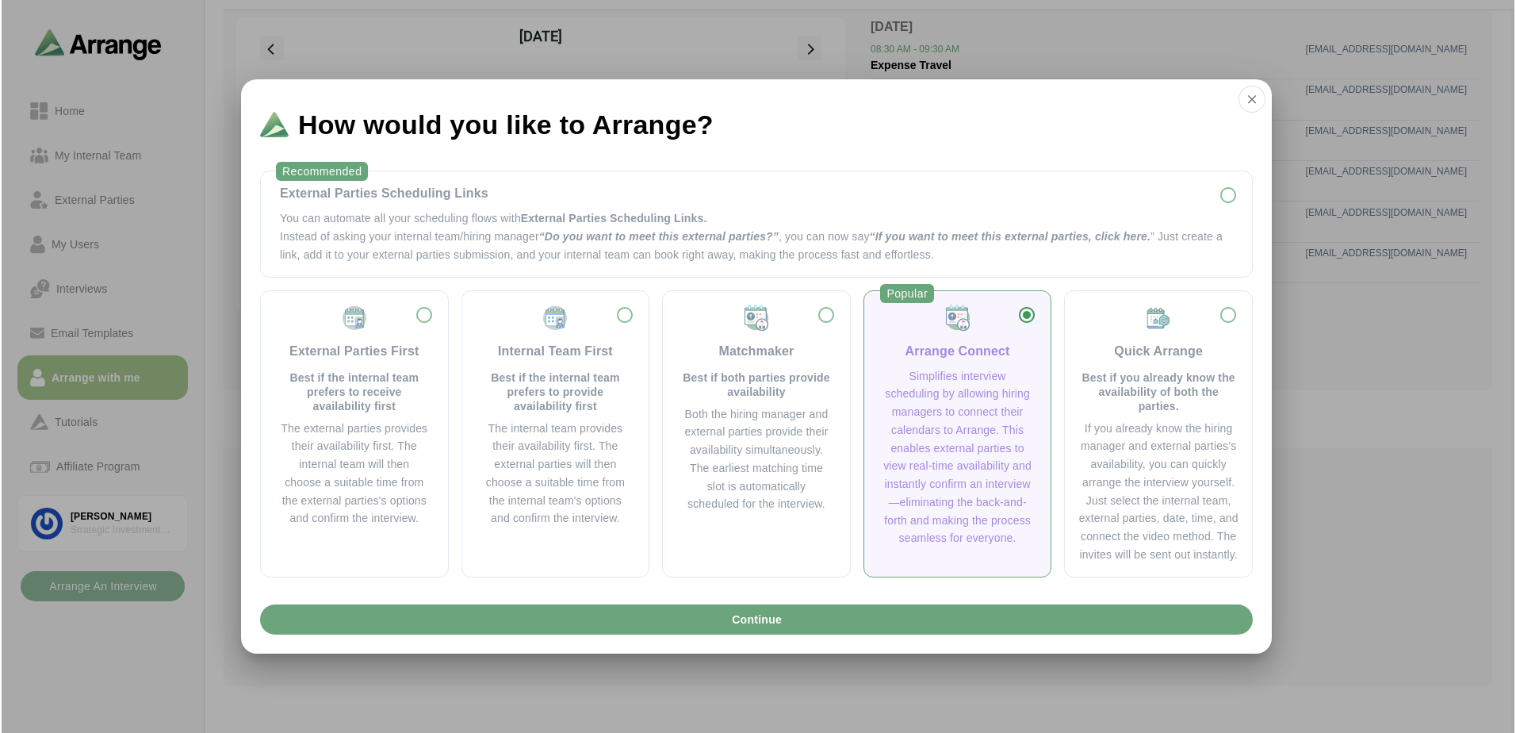
scroll to position [0, 0]
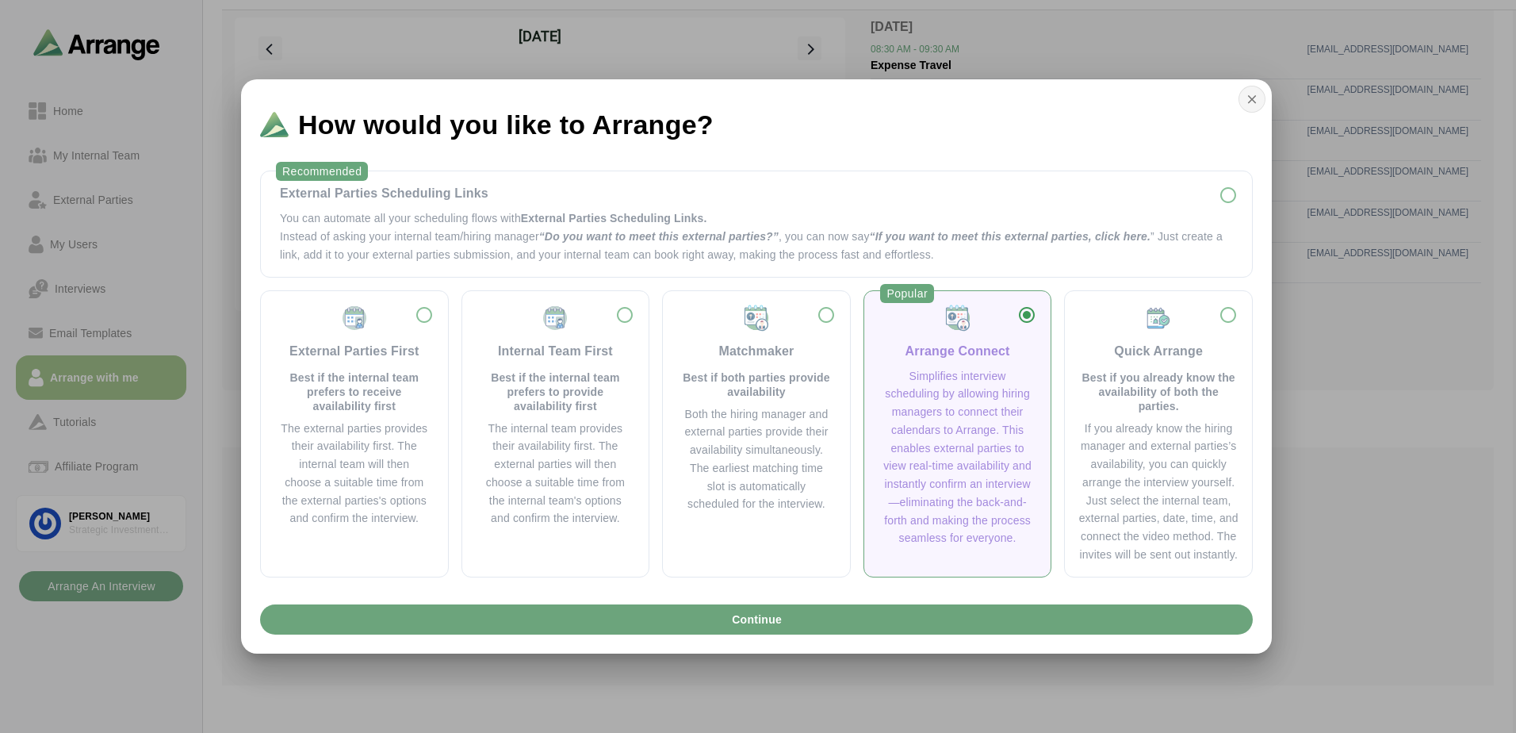
click at [1246, 97] on icon "button" at bounding box center [1252, 99] width 14 height 14
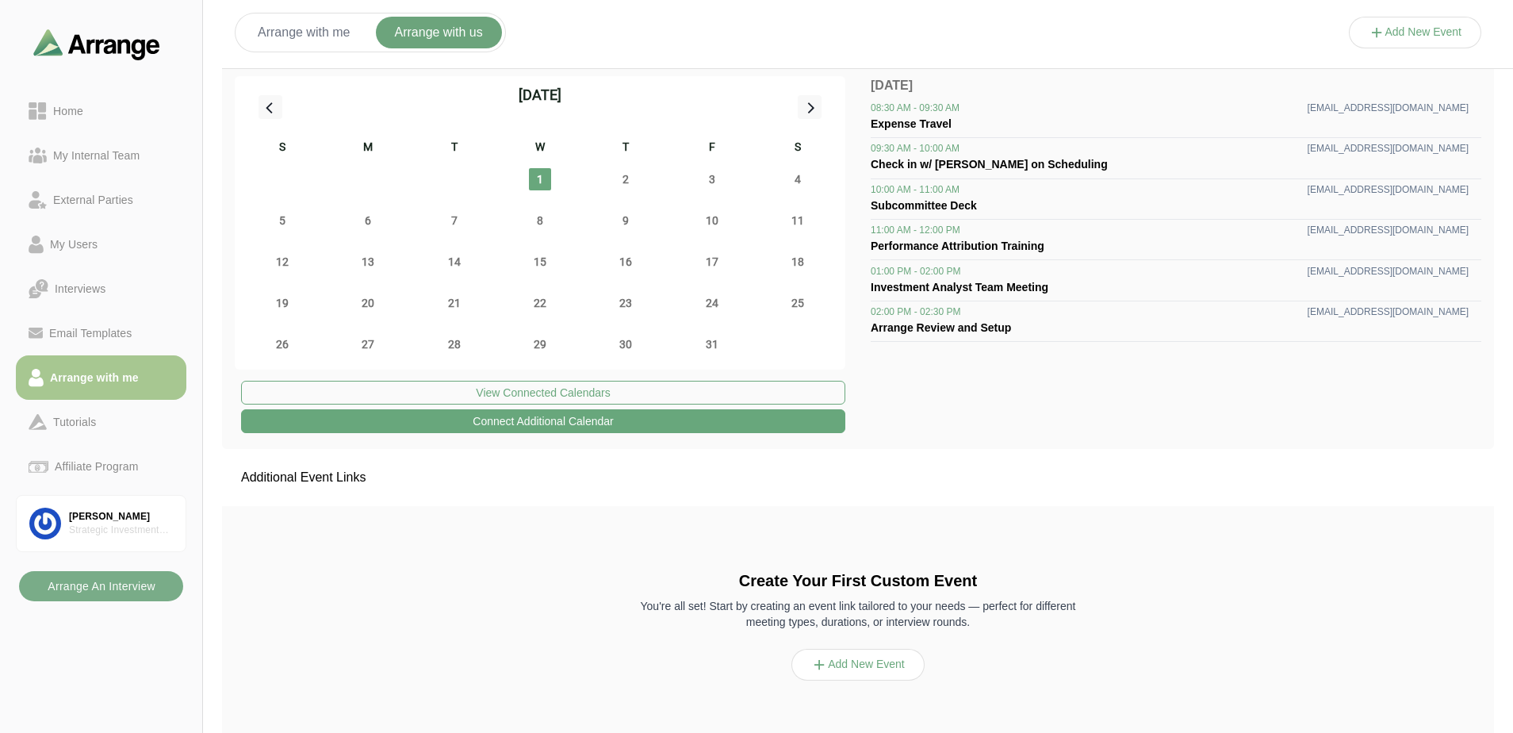
click at [878, 658] on button "Add New Event" at bounding box center [857, 665] width 133 height 32
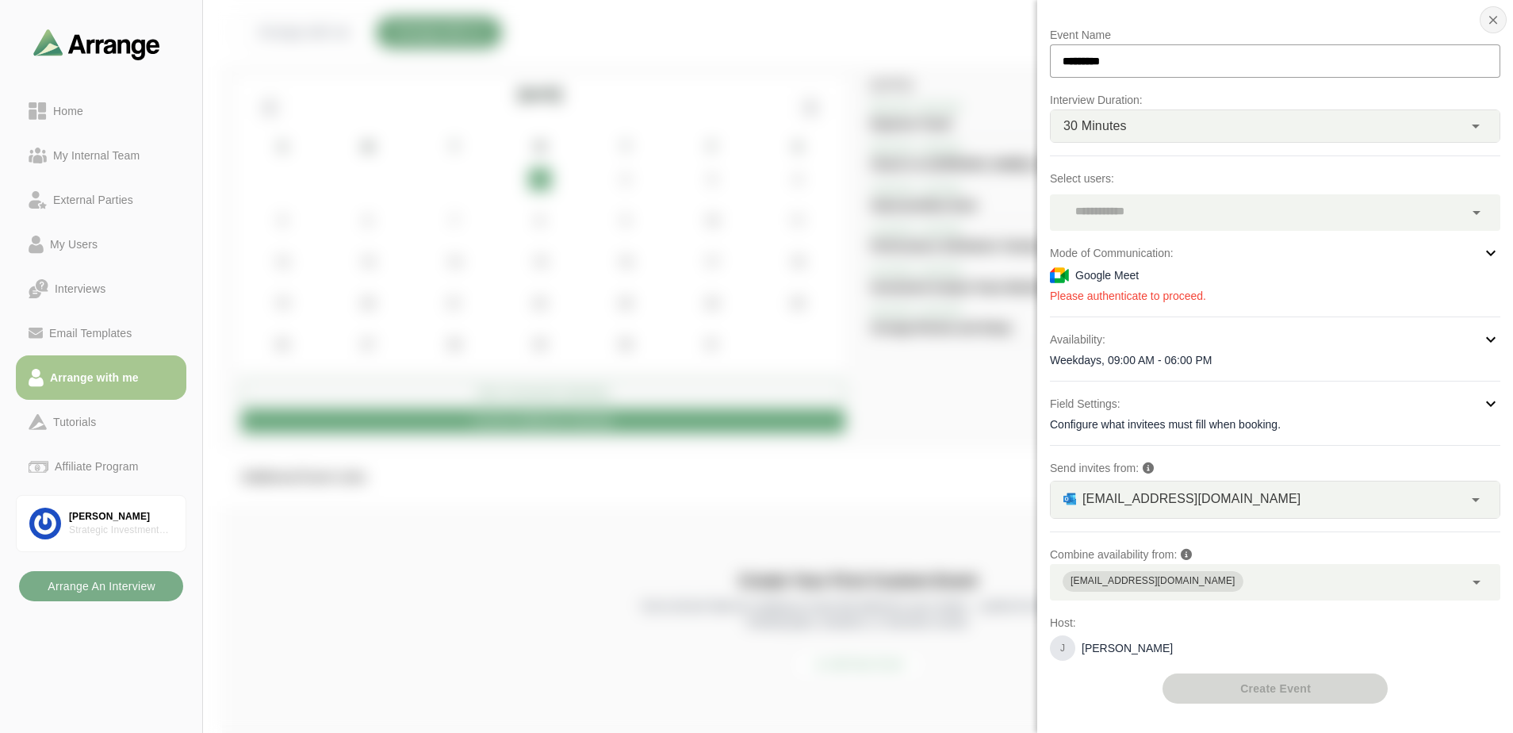
click at [1496, 18] on icon "button" at bounding box center [1493, 20] width 14 height 14
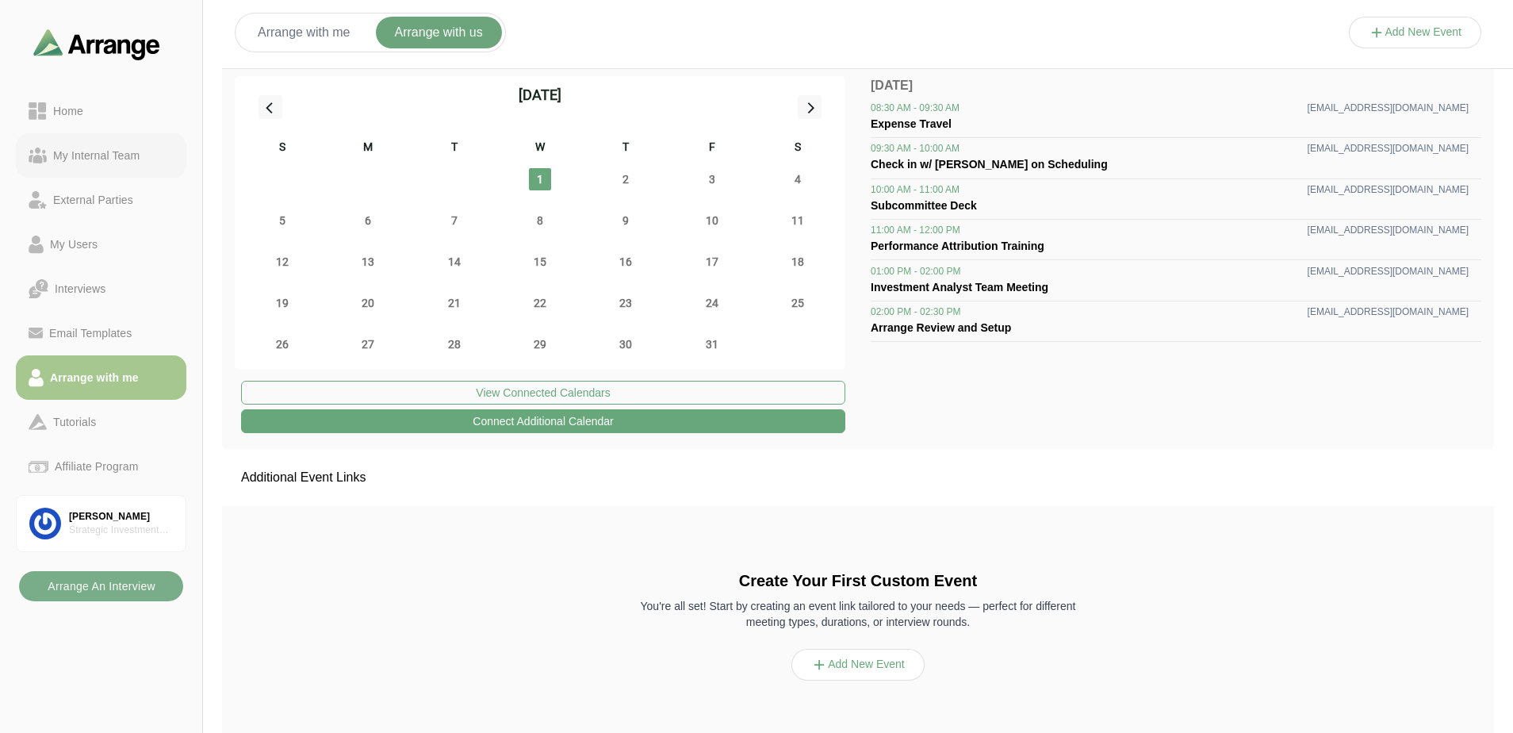
click at [115, 164] on link "My Internal Team" at bounding box center [101, 155] width 170 height 44
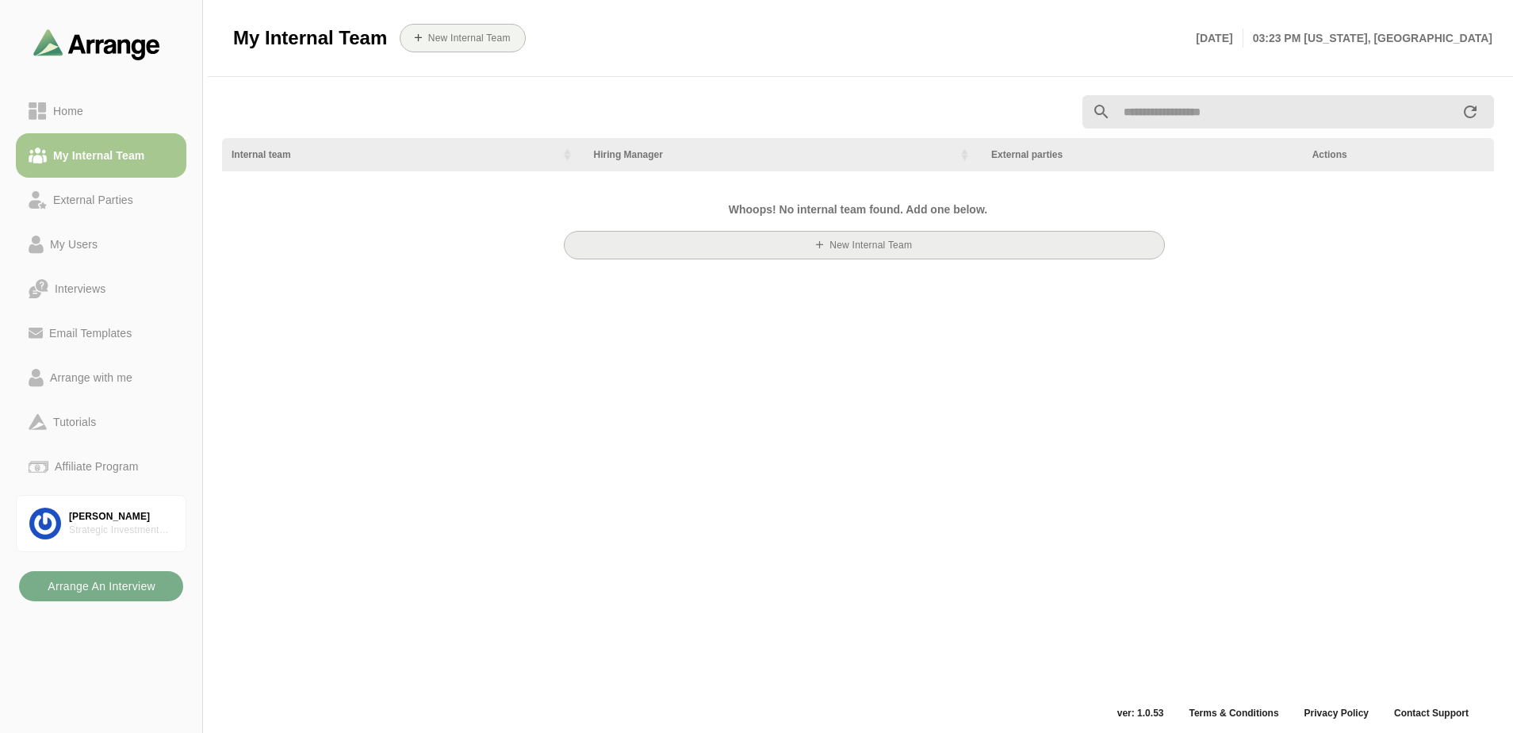
click at [798, 254] on button "New Internal team" at bounding box center [864, 245] width 601 height 29
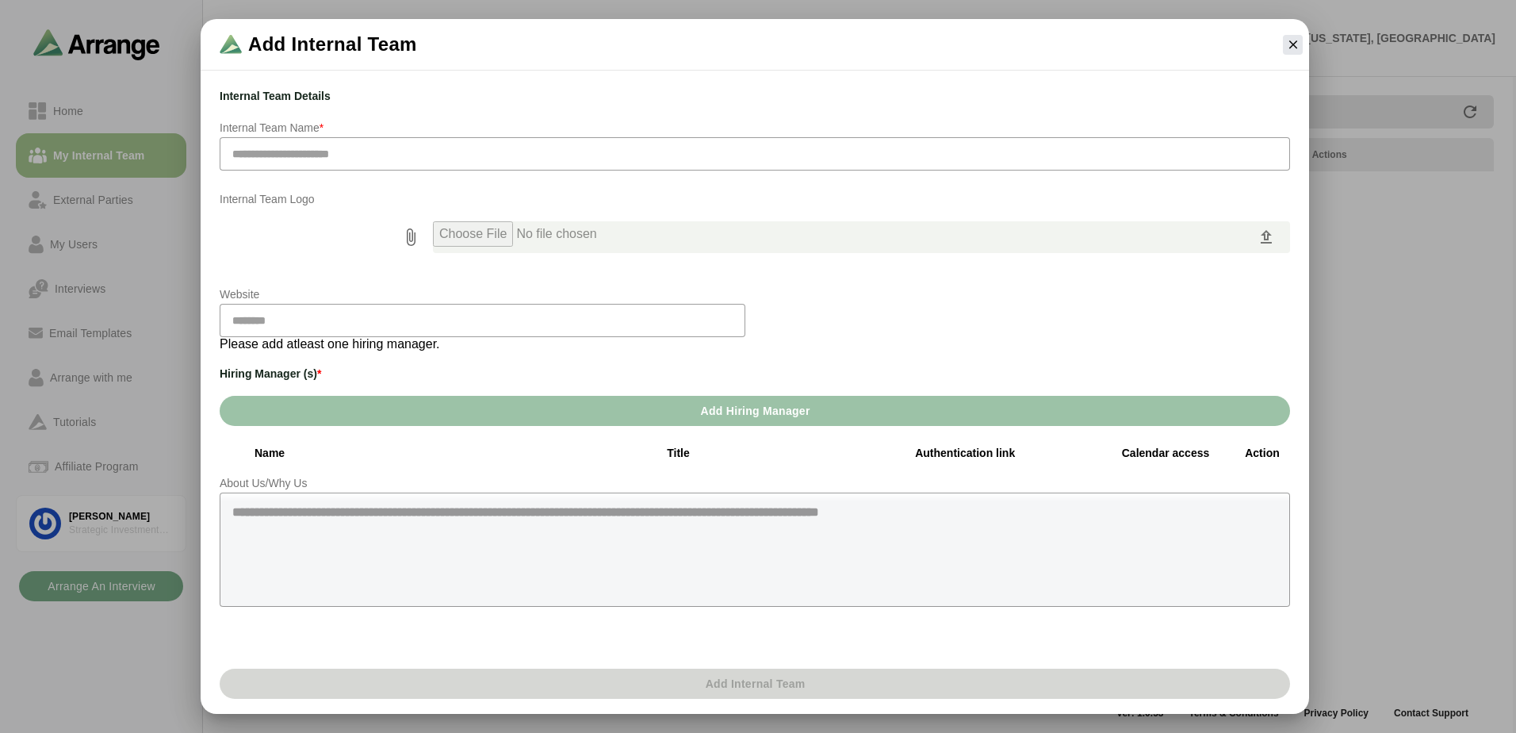
click at [437, 151] on input "text" at bounding box center [755, 153] width 1070 height 33
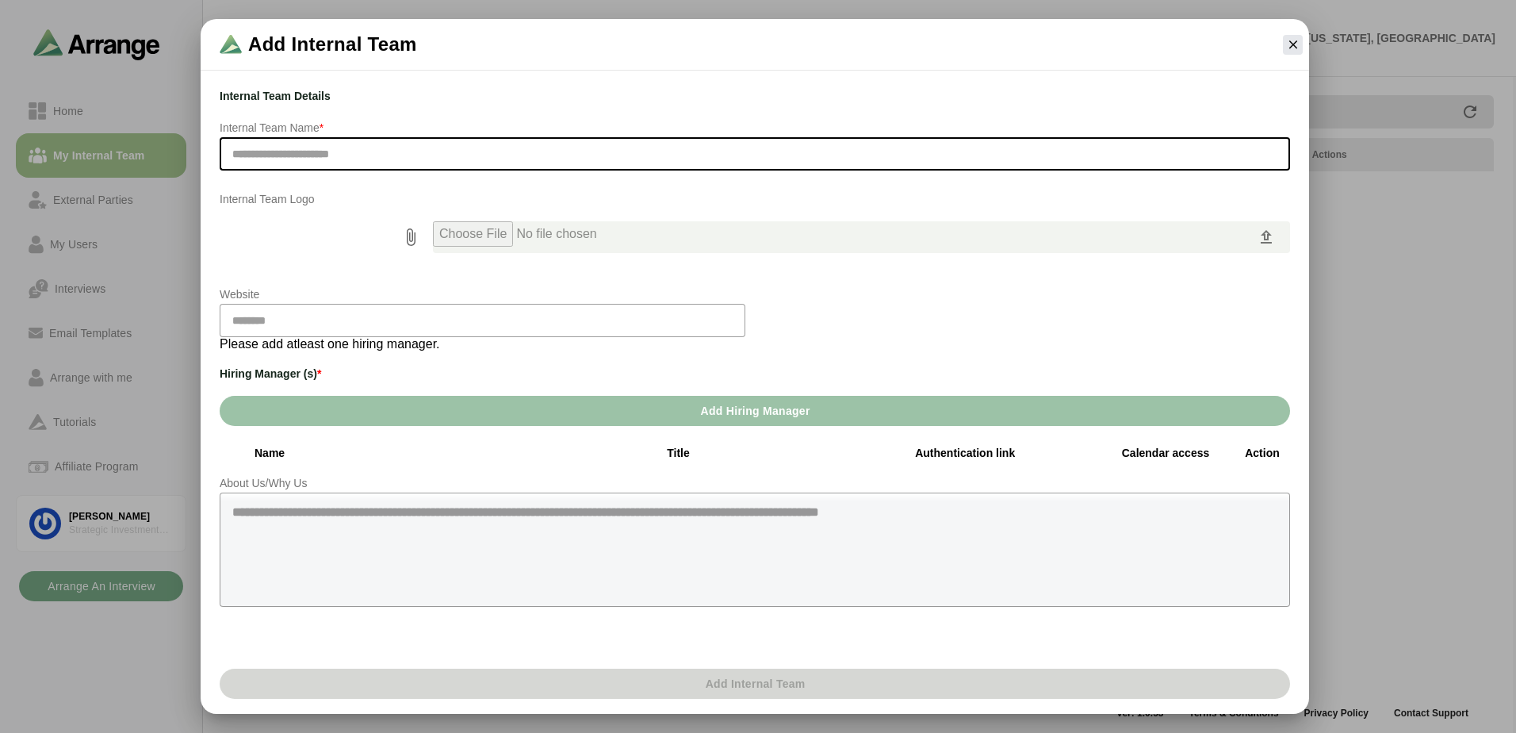
drag, startPoint x: 461, startPoint y: 522, endPoint x: 499, endPoint y: 485, distance: 52.7
click at [462, 519] on textarea at bounding box center [755, 549] width 1070 height 114
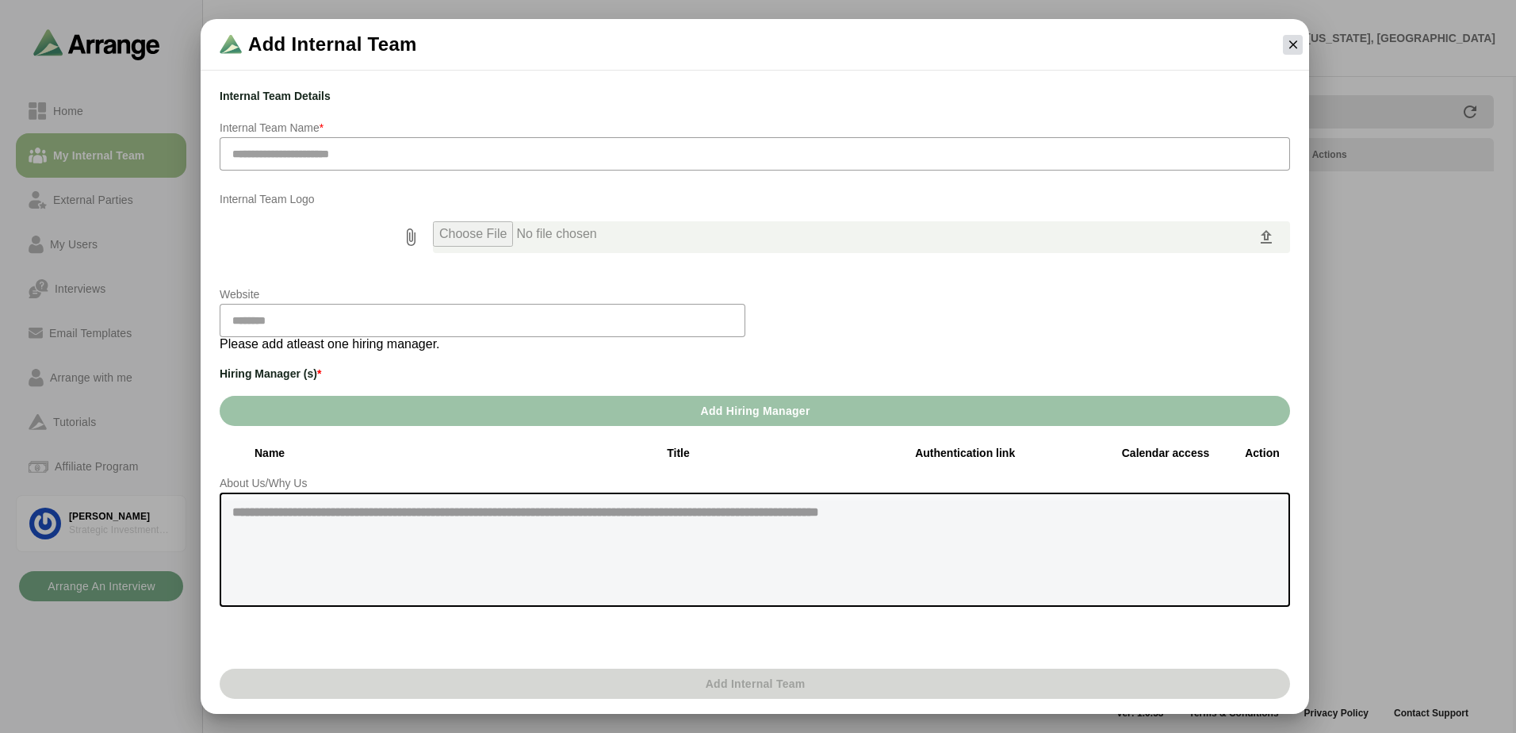
click at [1288, 48] on icon "button" at bounding box center [1293, 44] width 14 height 14
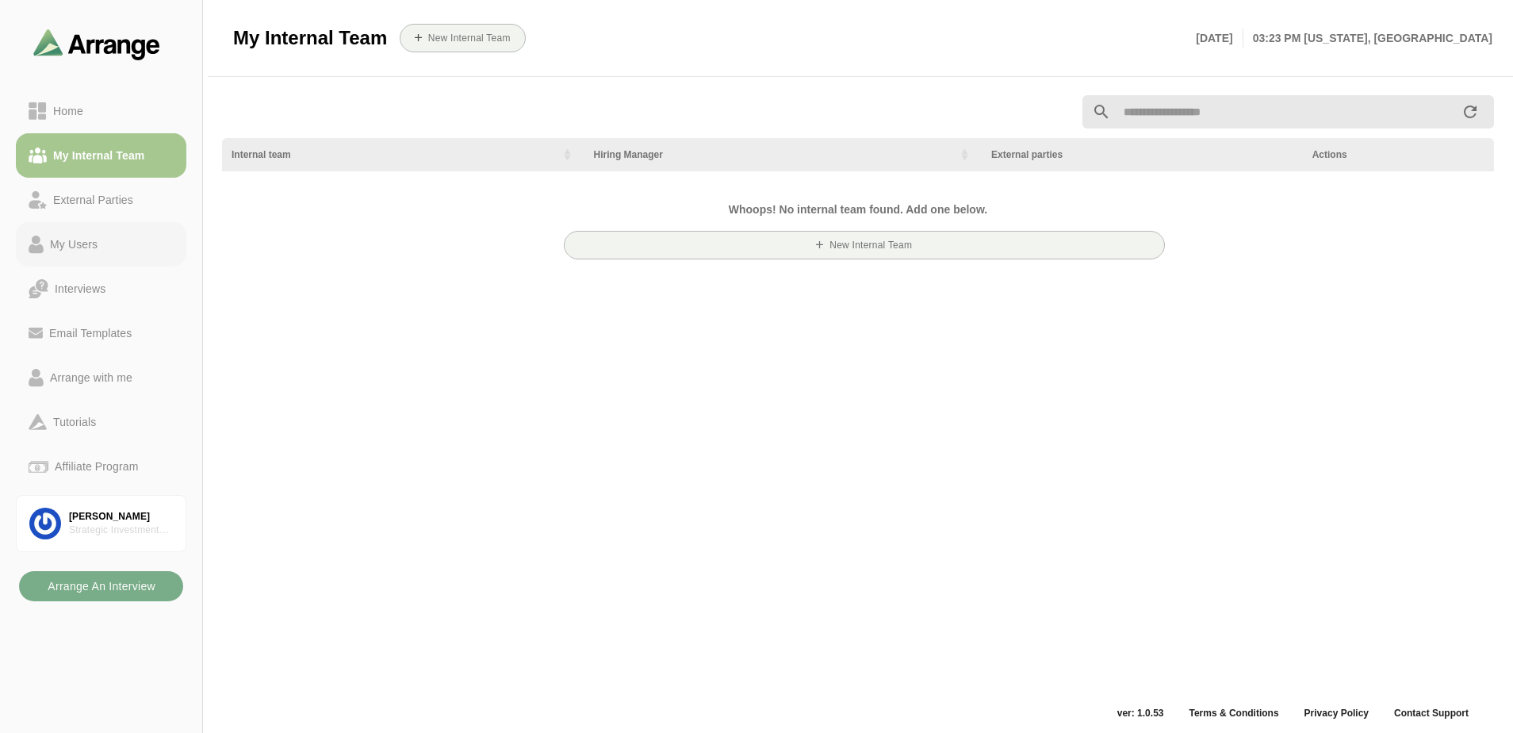
click at [132, 238] on div "My Users" at bounding box center [101, 244] width 145 height 19
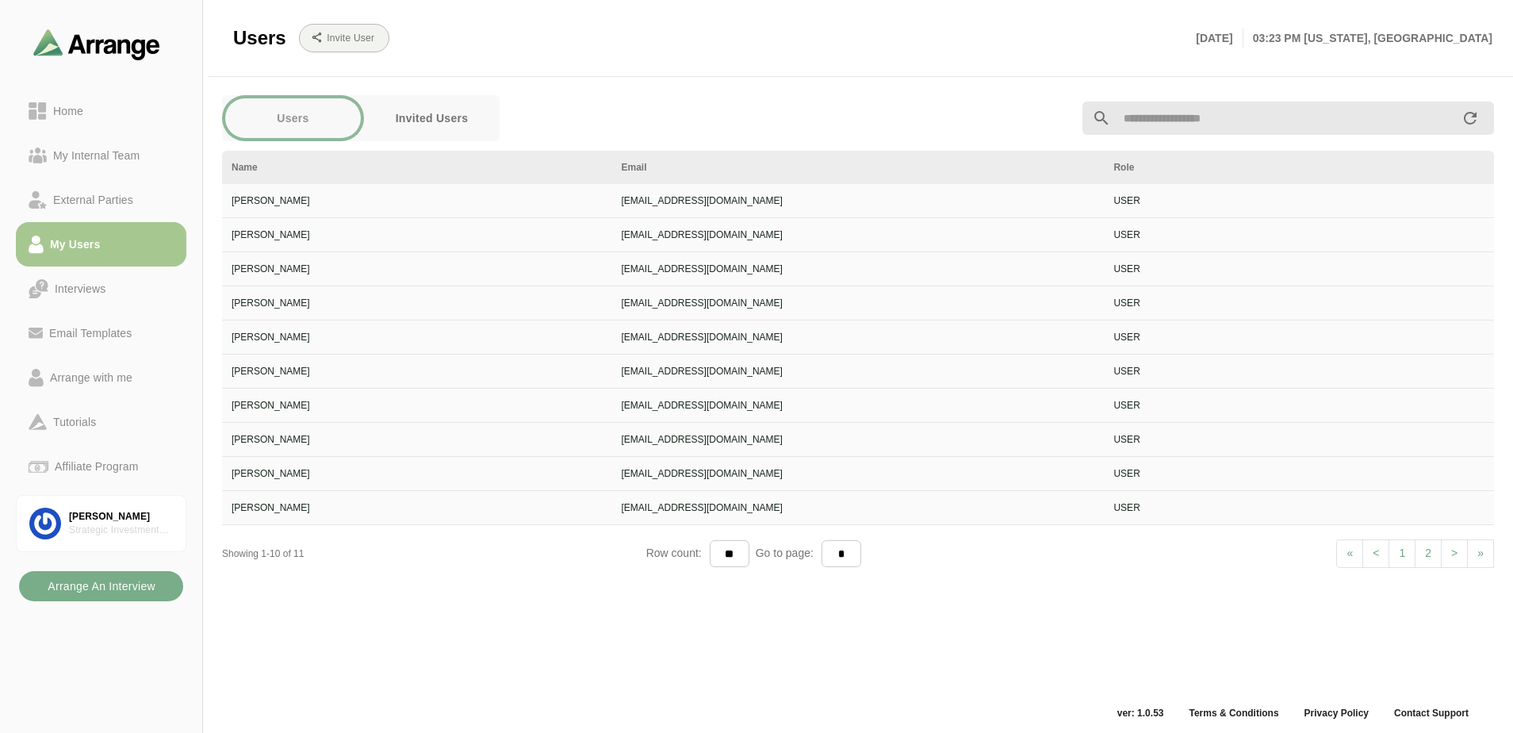
click at [296, 512] on div "[PERSON_NAME]" at bounding box center [417, 507] width 371 height 14
click at [1113, 477] on div "USER" at bounding box center [1298, 473] width 371 height 14
click at [79, 121] on link "Home" at bounding box center [101, 111] width 170 height 44
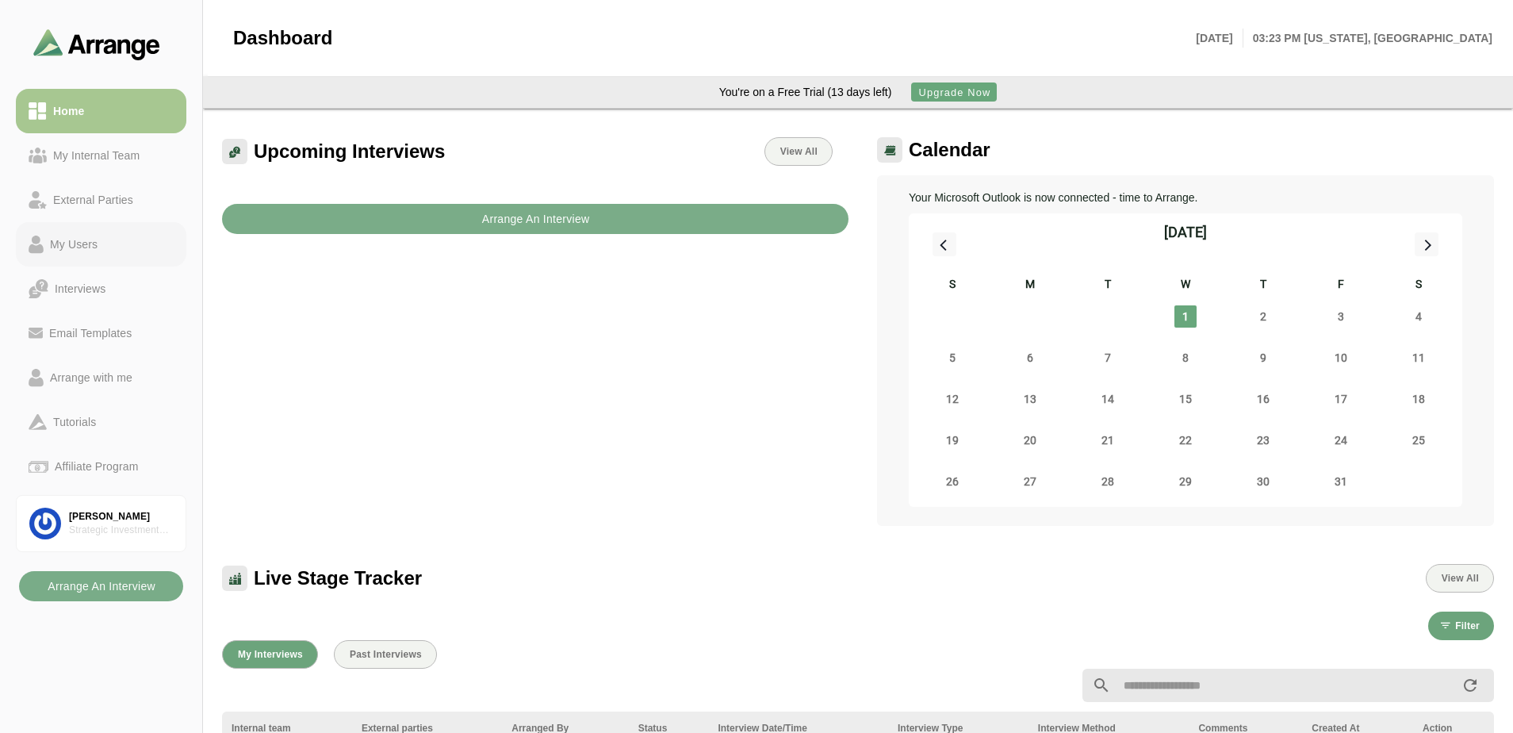
click at [85, 240] on div "My Users" at bounding box center [74, 244] width 60 height 19
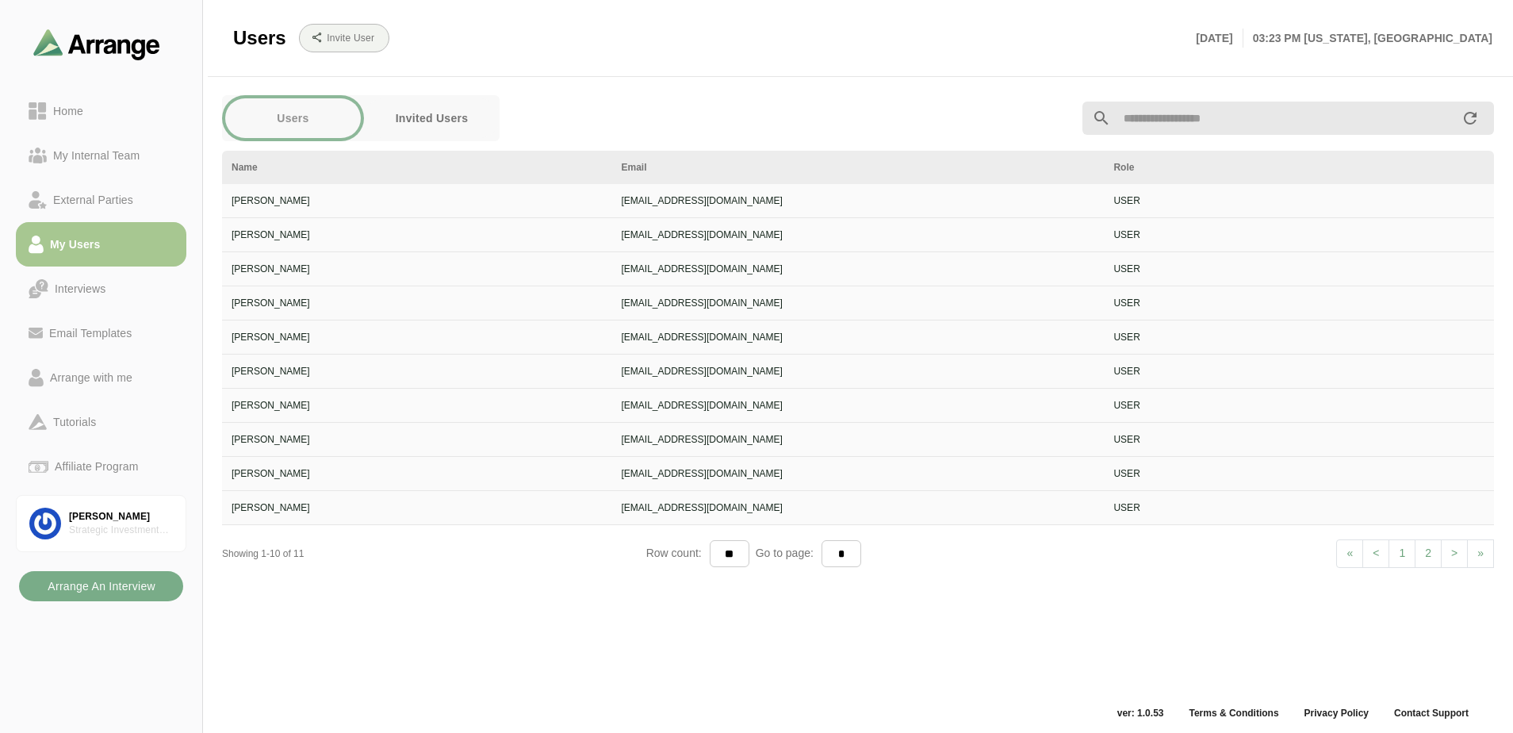
click at [1160, 286] on td "USER" at bounding box center [1299, 303] width 390 height 34
drag, startPoint x: 1094, startPoint y: 180, endPoint x: 1112, endPoint y: 193, distance: 21.6
click at [1104, 180] on th "Role" at bounding box center [1299, 167] width 390 height 33
click at [1113, 193] on div "USER" at bounding box center [1298, 200] width 371 height 14
click at [461, 118] on button "Invited Users" at bounding box center [432, 118] width 136 height 40
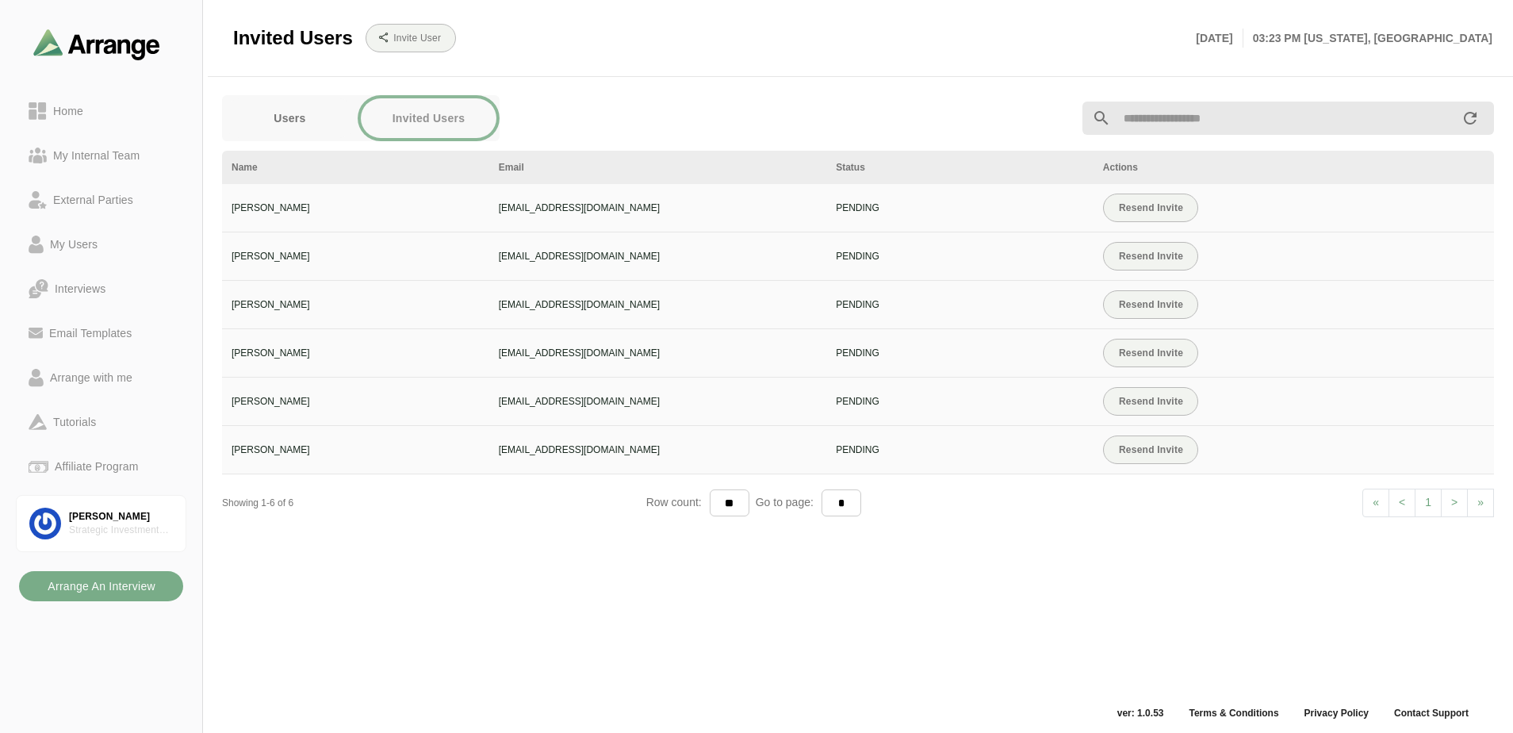
click at [289, 129] on button "Users" at bounding box center [290, 118] width 136 height 40
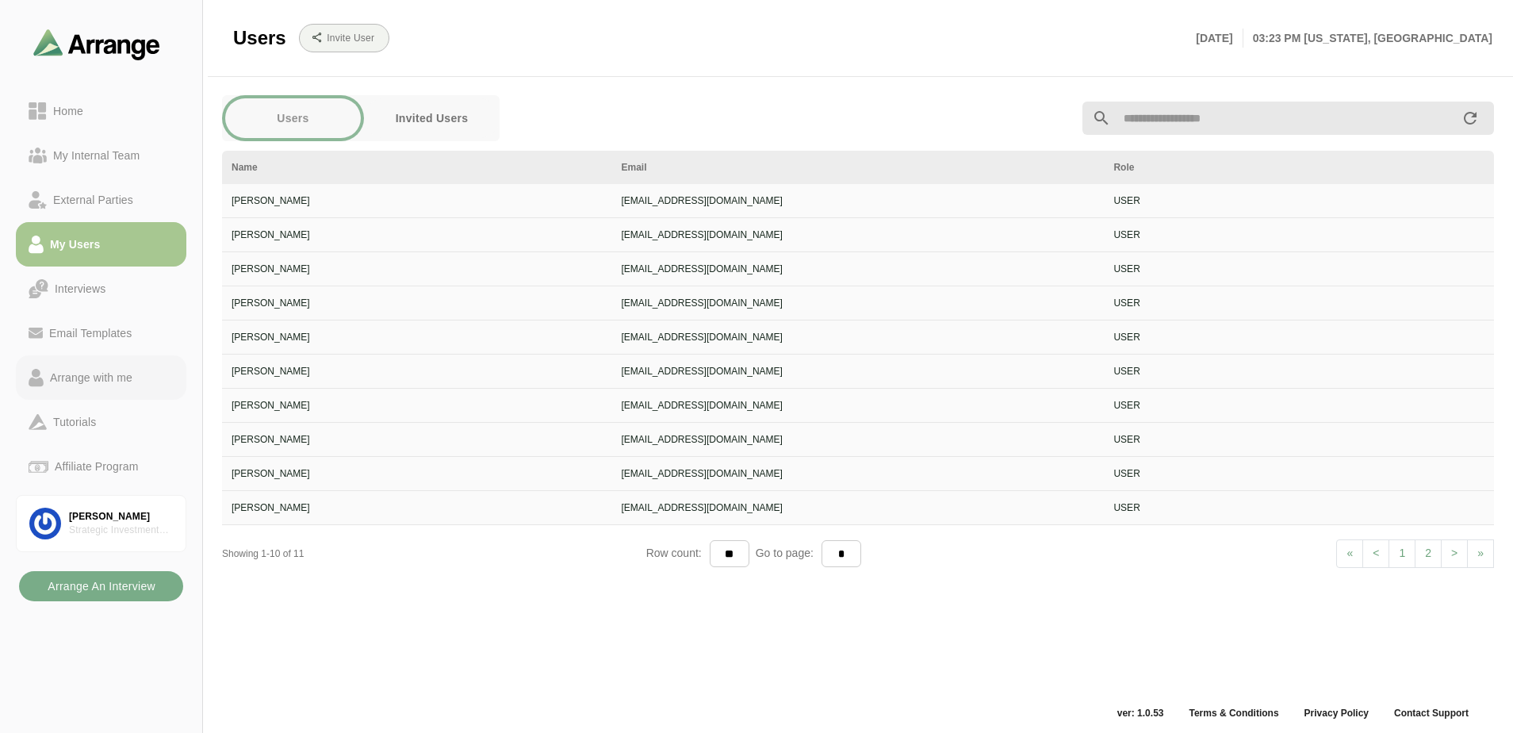
click at [107, 373] on div "Arrange with me" at bounding box center [91, 377] width 95 height 19
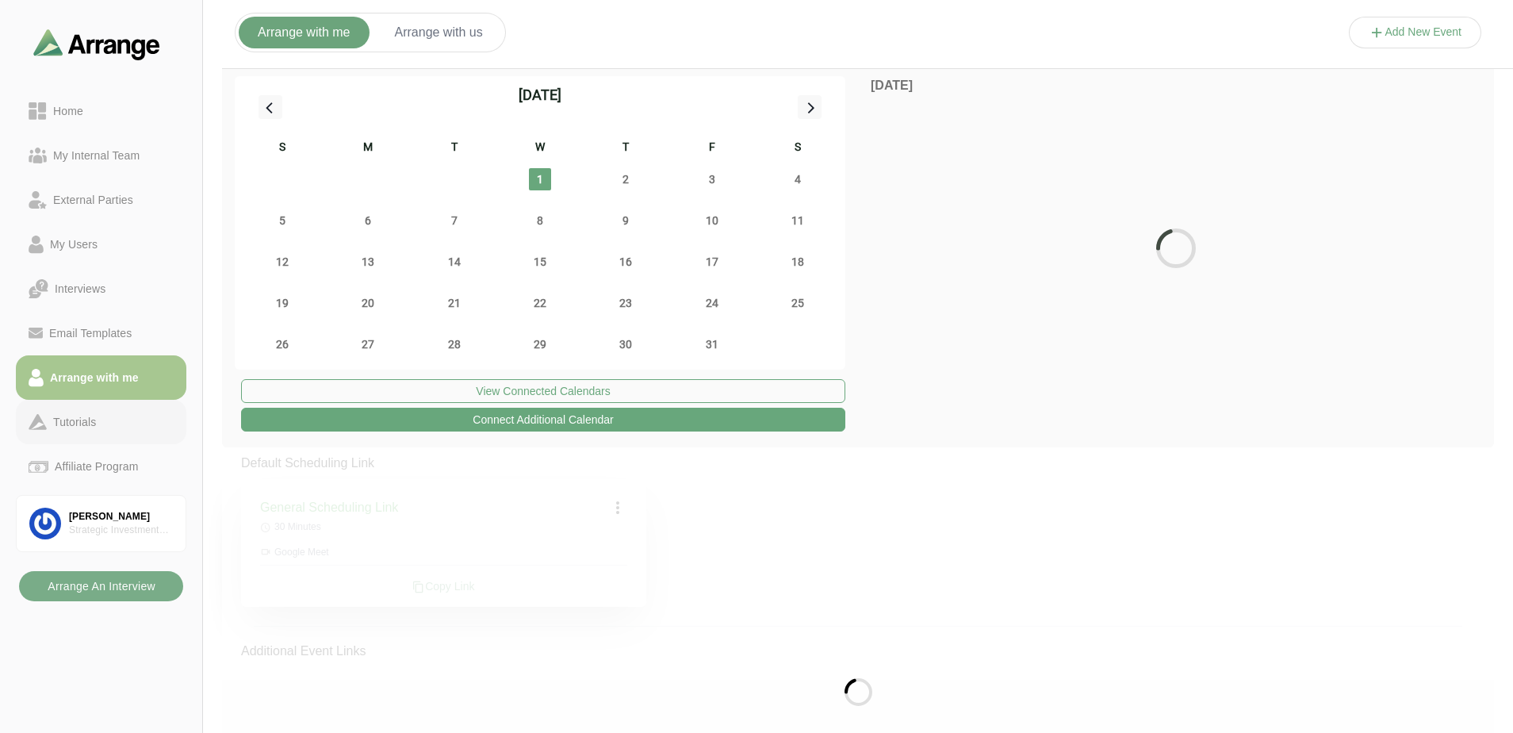
click at [103, 414] on div "Tutorials" at bounding box center [101, 421] width 145 height 19
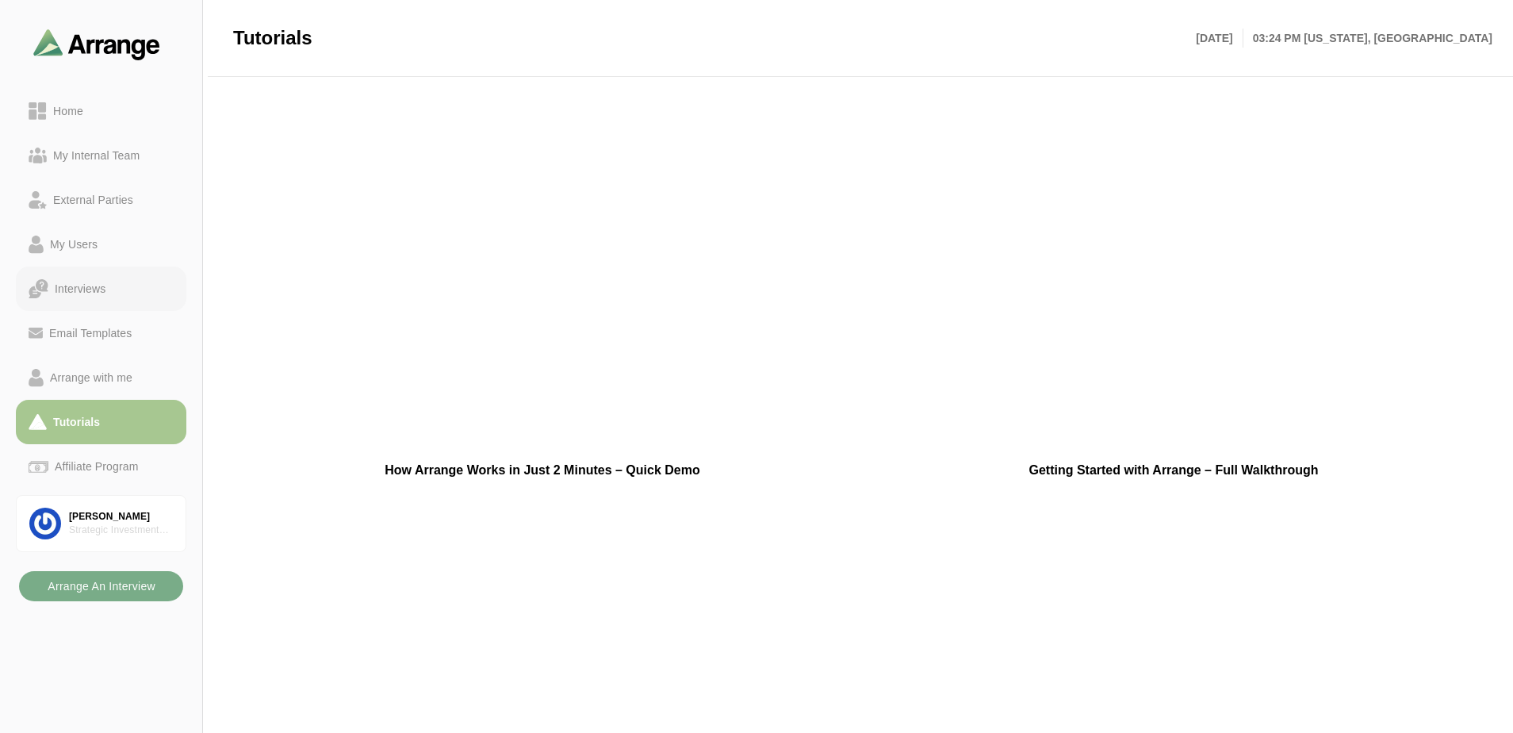
click at [85, 279] on div "Interviews" at bounding box center [79, 288] width 63 height 19
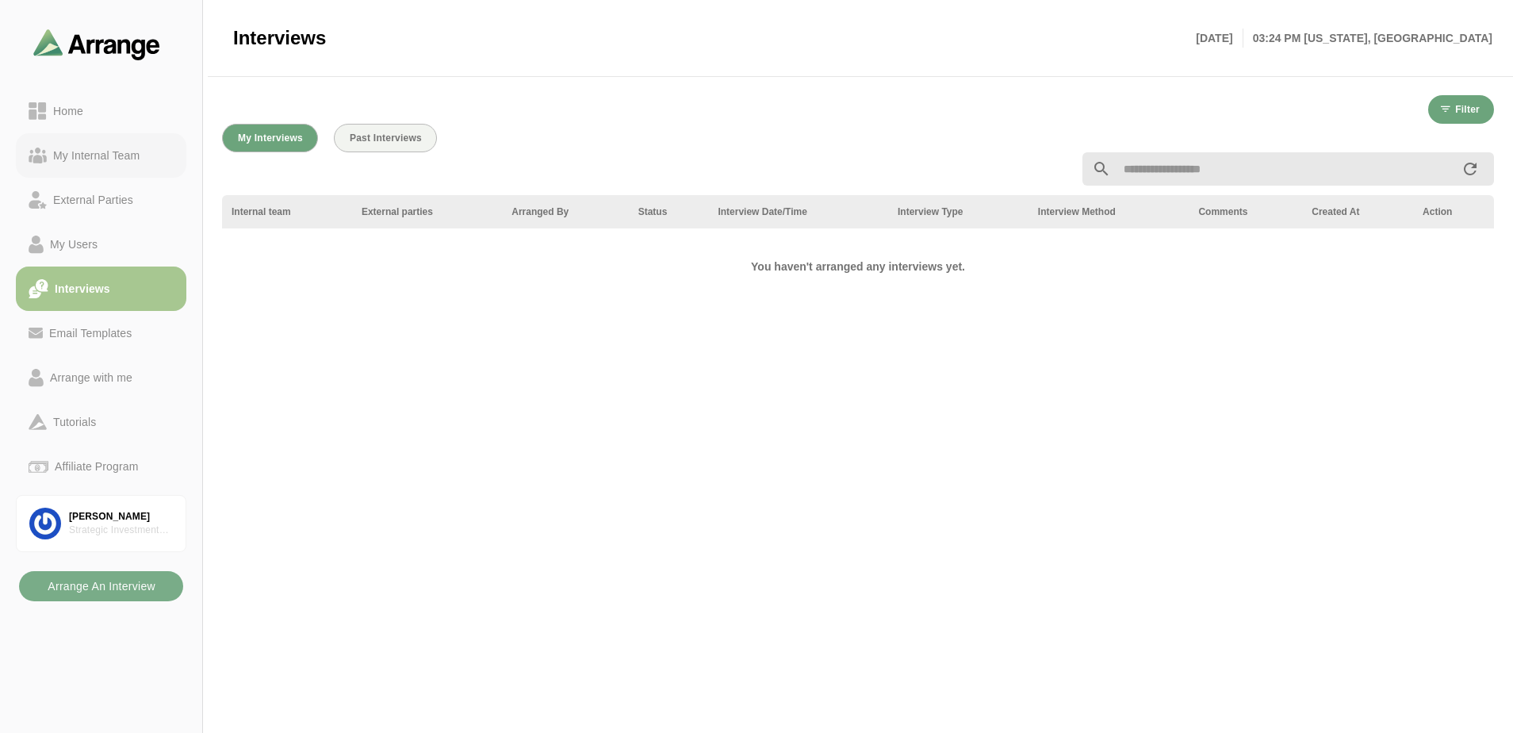
click at [93, 155] on div "My Internal Team" at bounding box center [96, 155] width 99 height 19
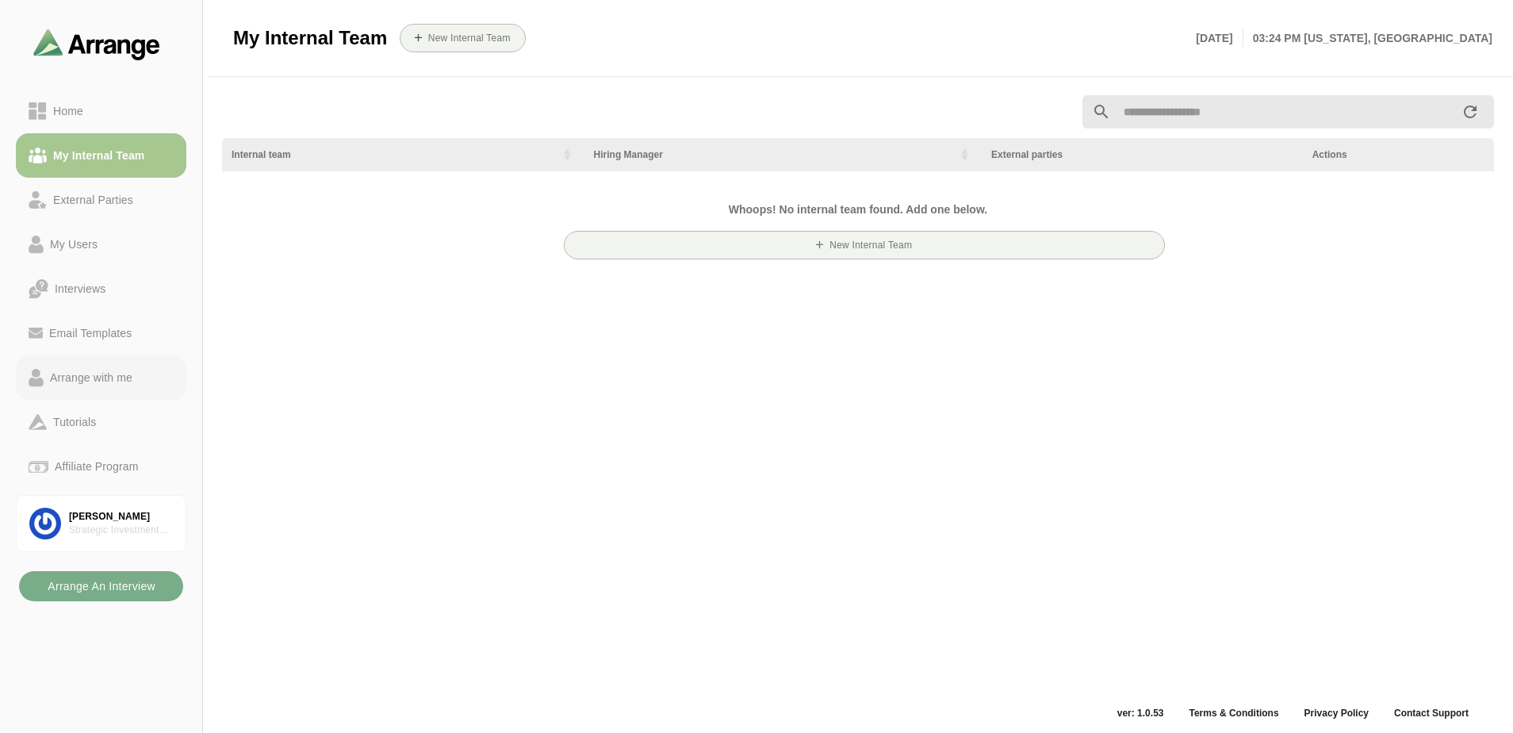
click at [74, 381] on div "Arrange with me" at bounding box center [91, 377] width 95 height 19
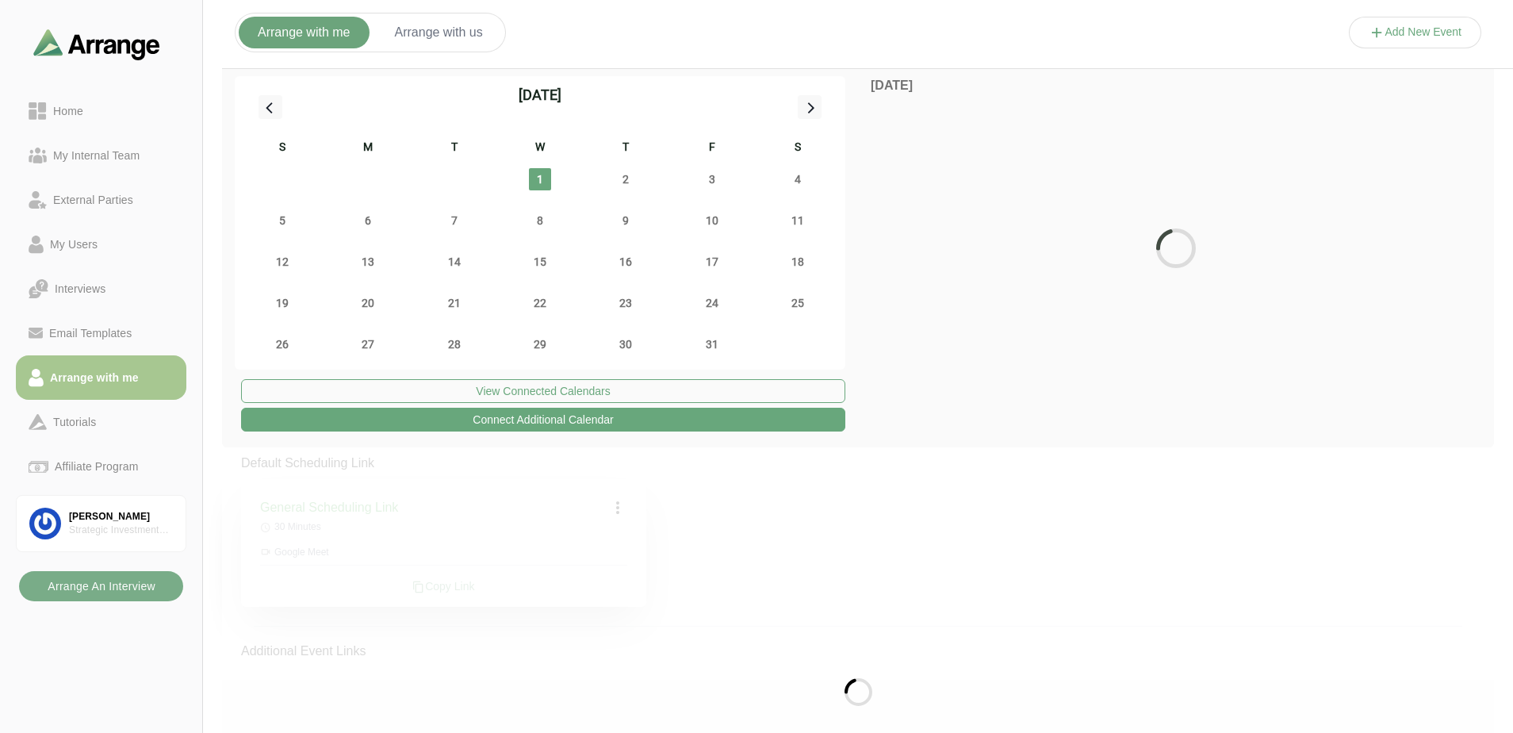
click at [413, 20] on button "Arrange with us" at bounding box center [439, 33] width 126 height 32
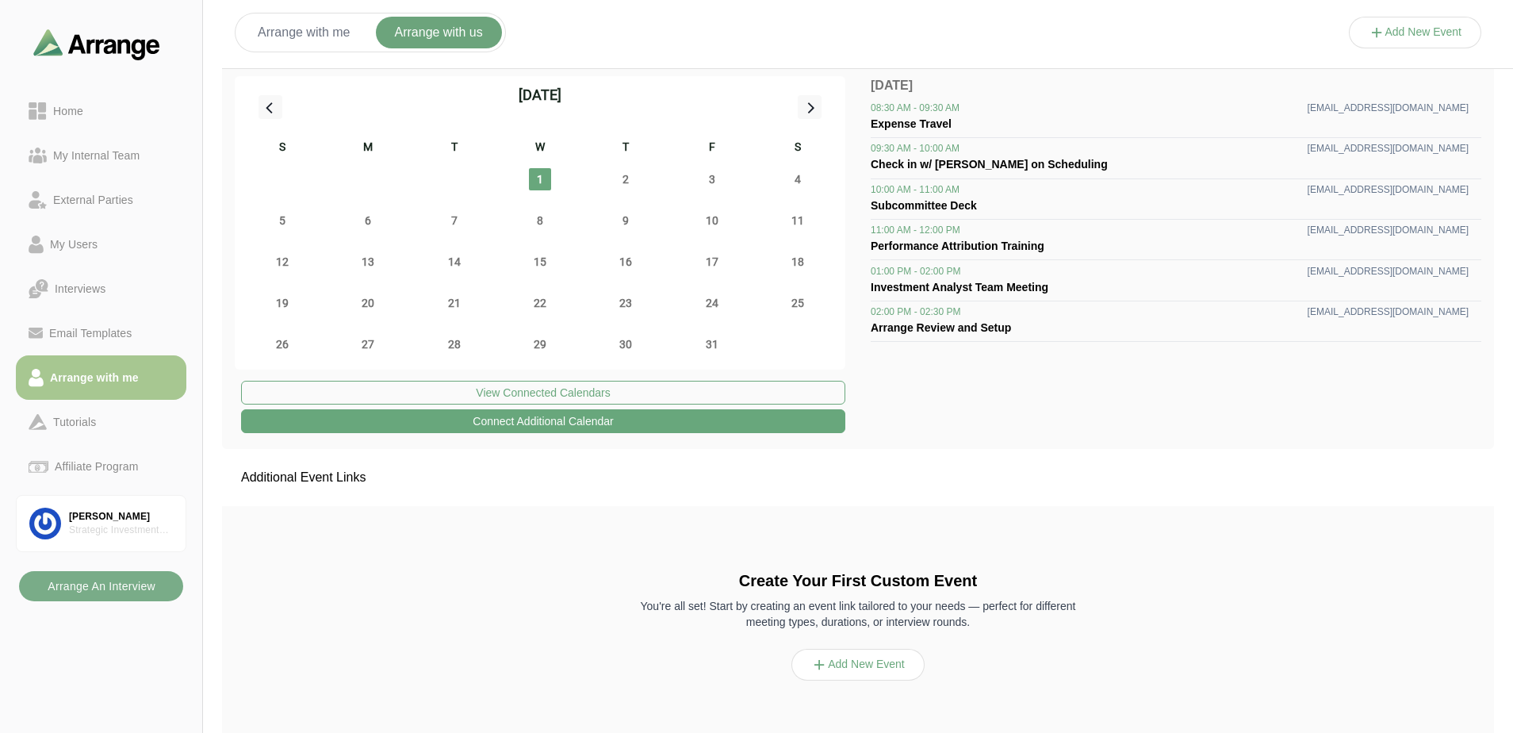
click at [893, 659] on button "Add New Event" at bounding box center [857, 665] width 133 height 32
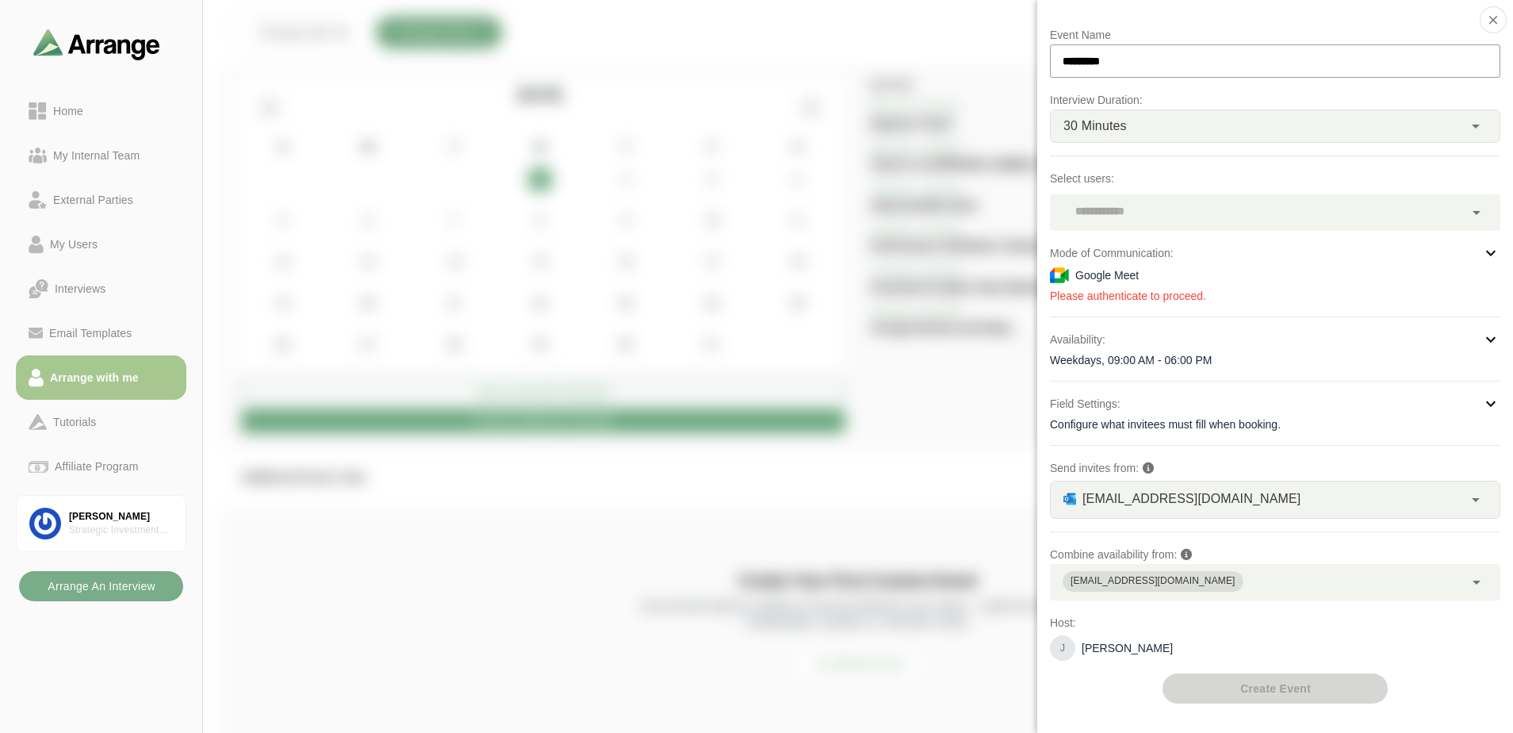
click at [1334, 595] on div "[EMAIL_ADDRESS][DOMAIN_NAME]" at bounding box center [1257, 582] width 414 height 36
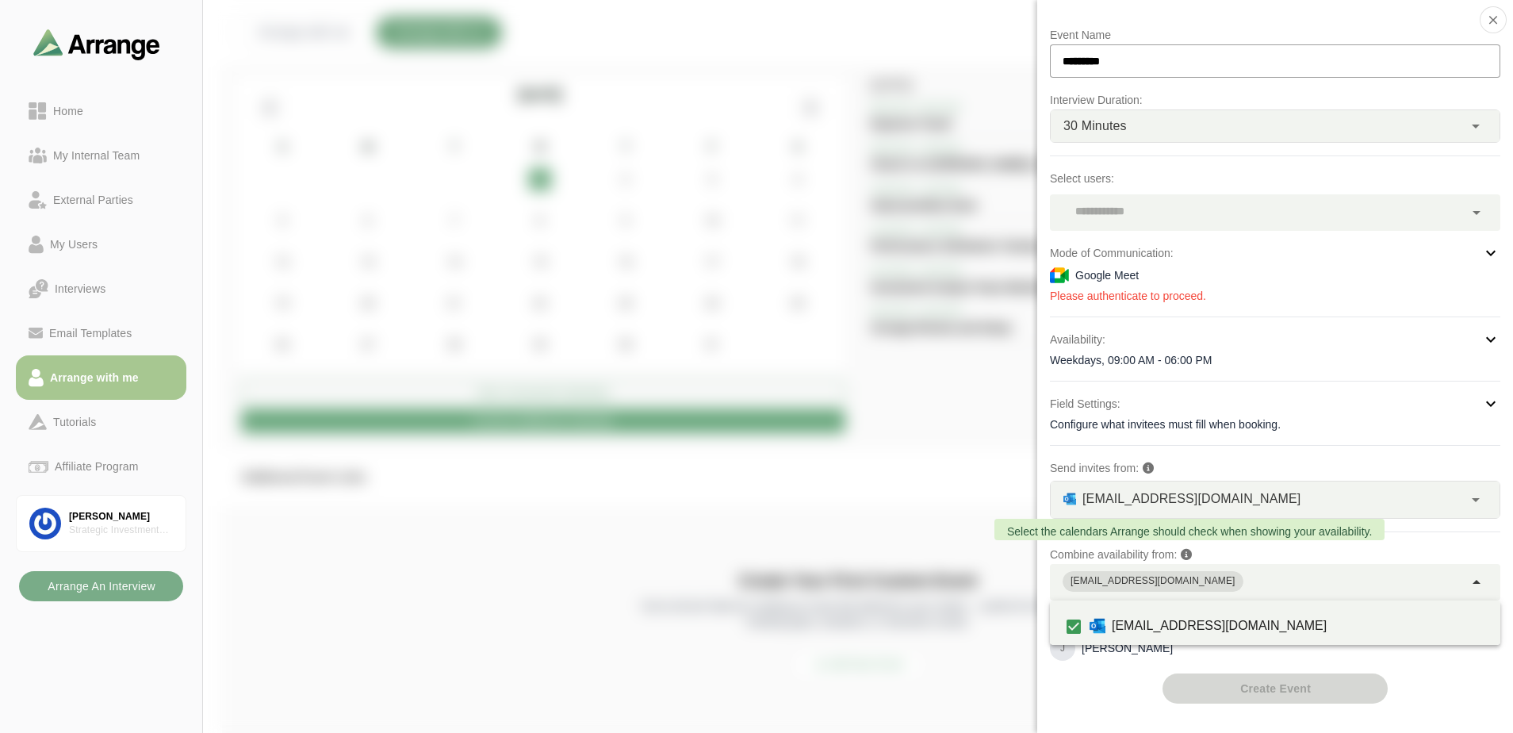
click at [1192, 553] on icon at bounding box center [1186, 554] width 11 height 11
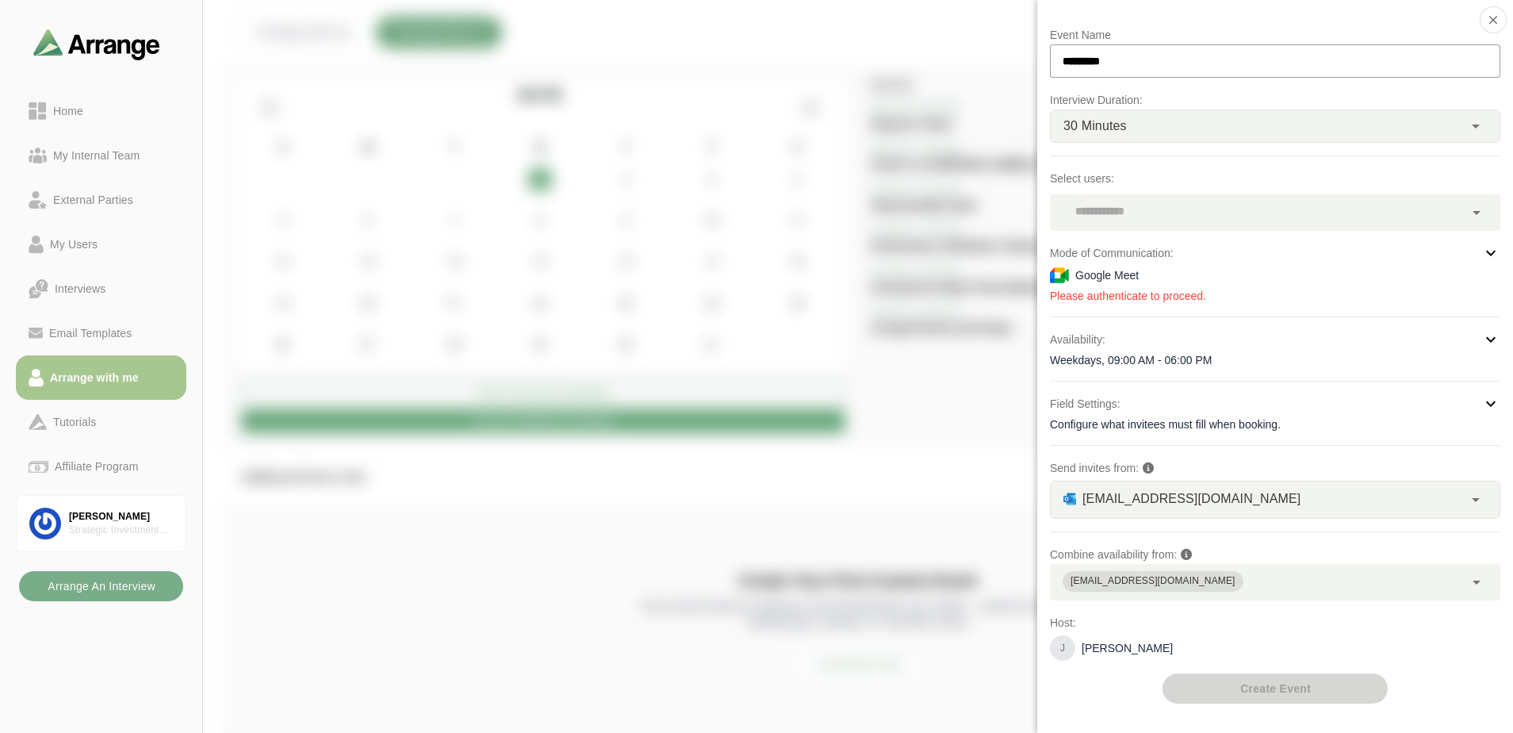
click at [1199, 545] on p "Combine availability from:" at bounding box center [1275, 554] width 450 height 19
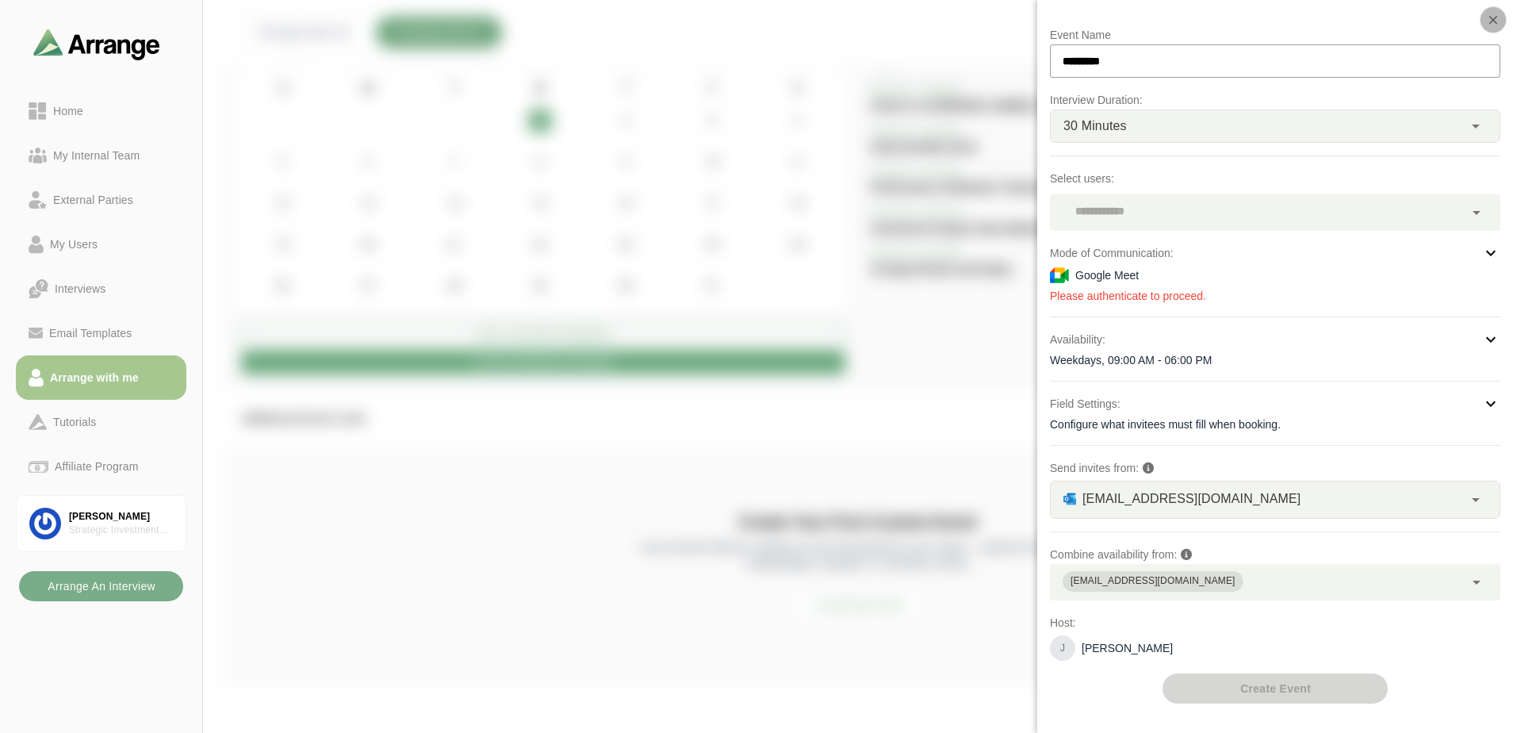
click at [1498, 24] on icon "button" at bounding box center [1493, 20] width 14 height 14
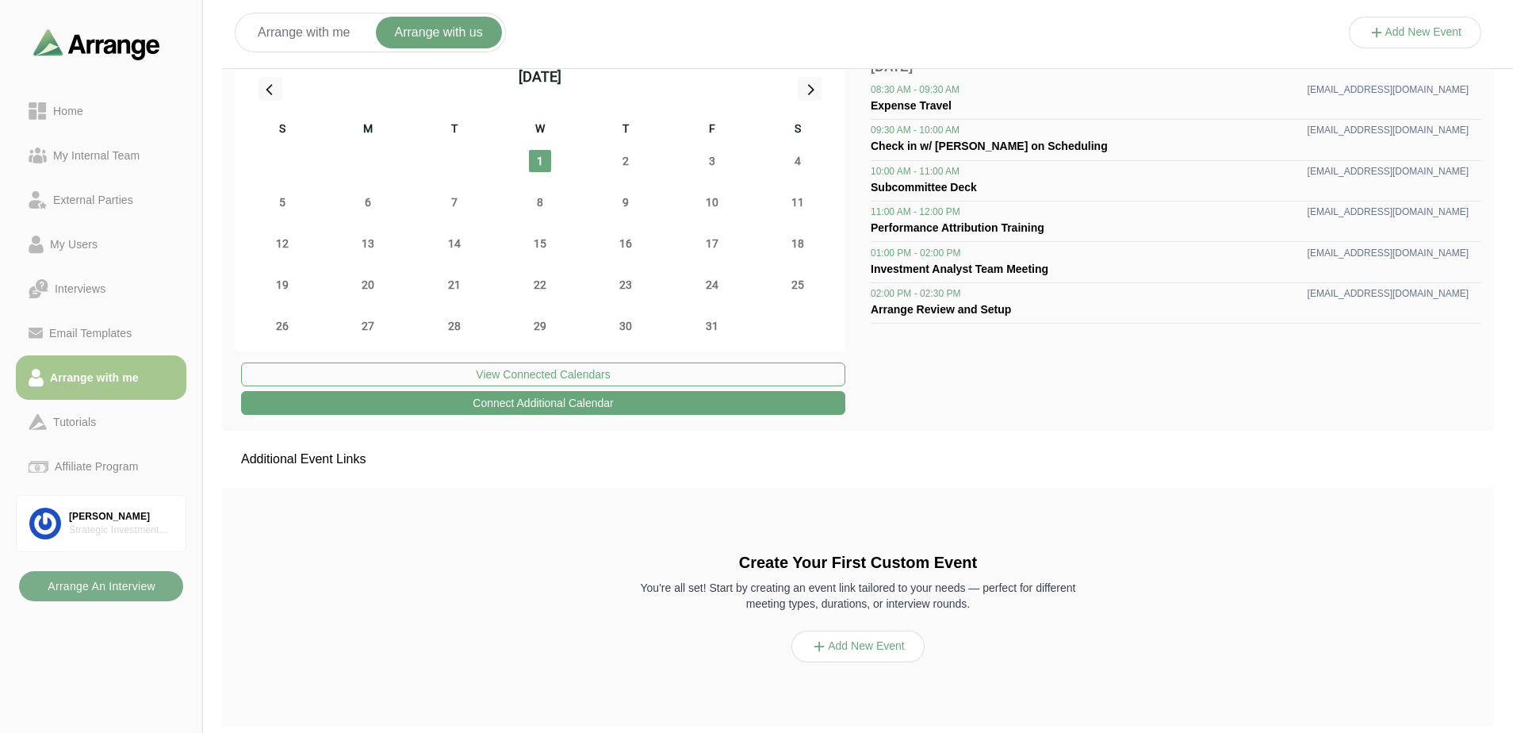
scroll to position [0, 0]
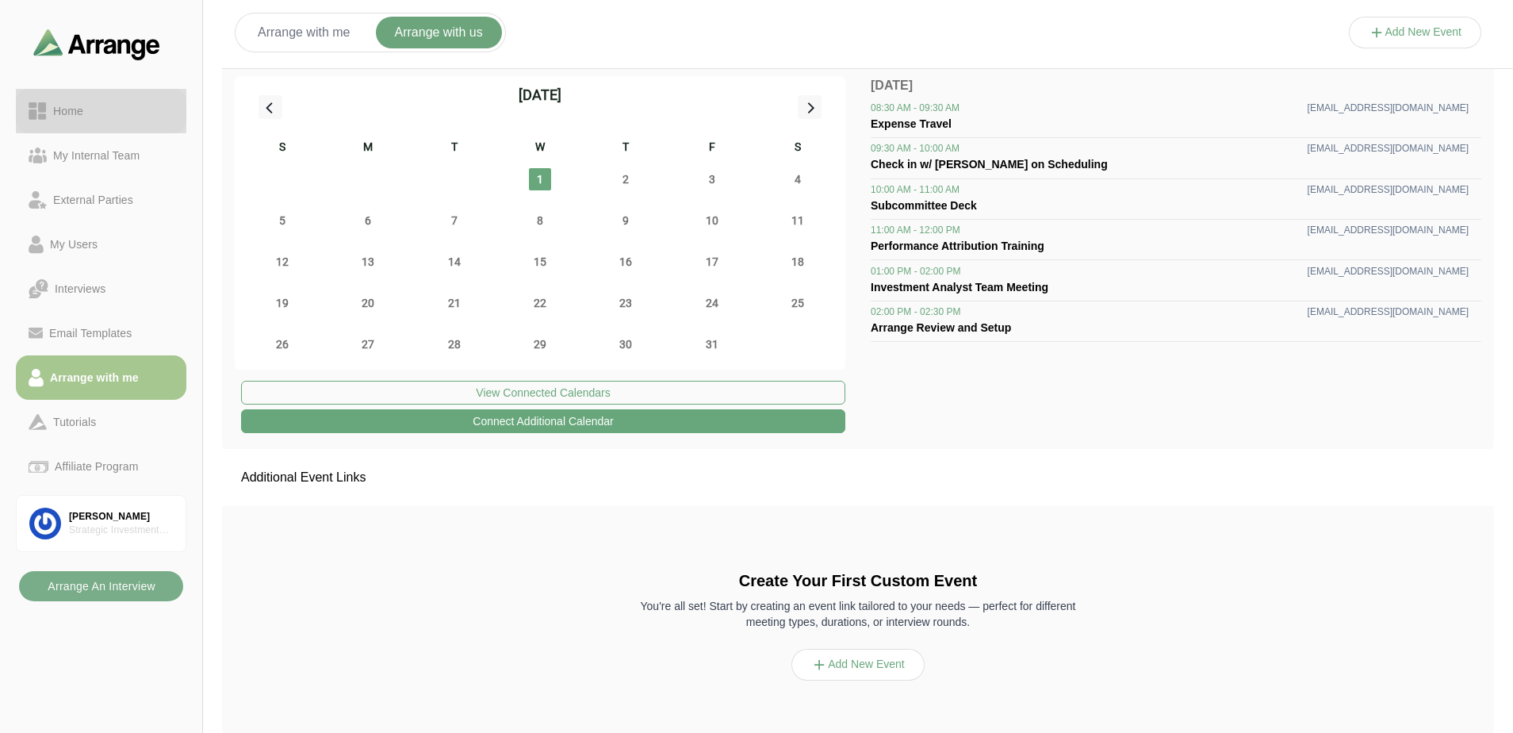
click at [75, 113] on div "Home" at bounding box center [68, 110] width 43 height 19
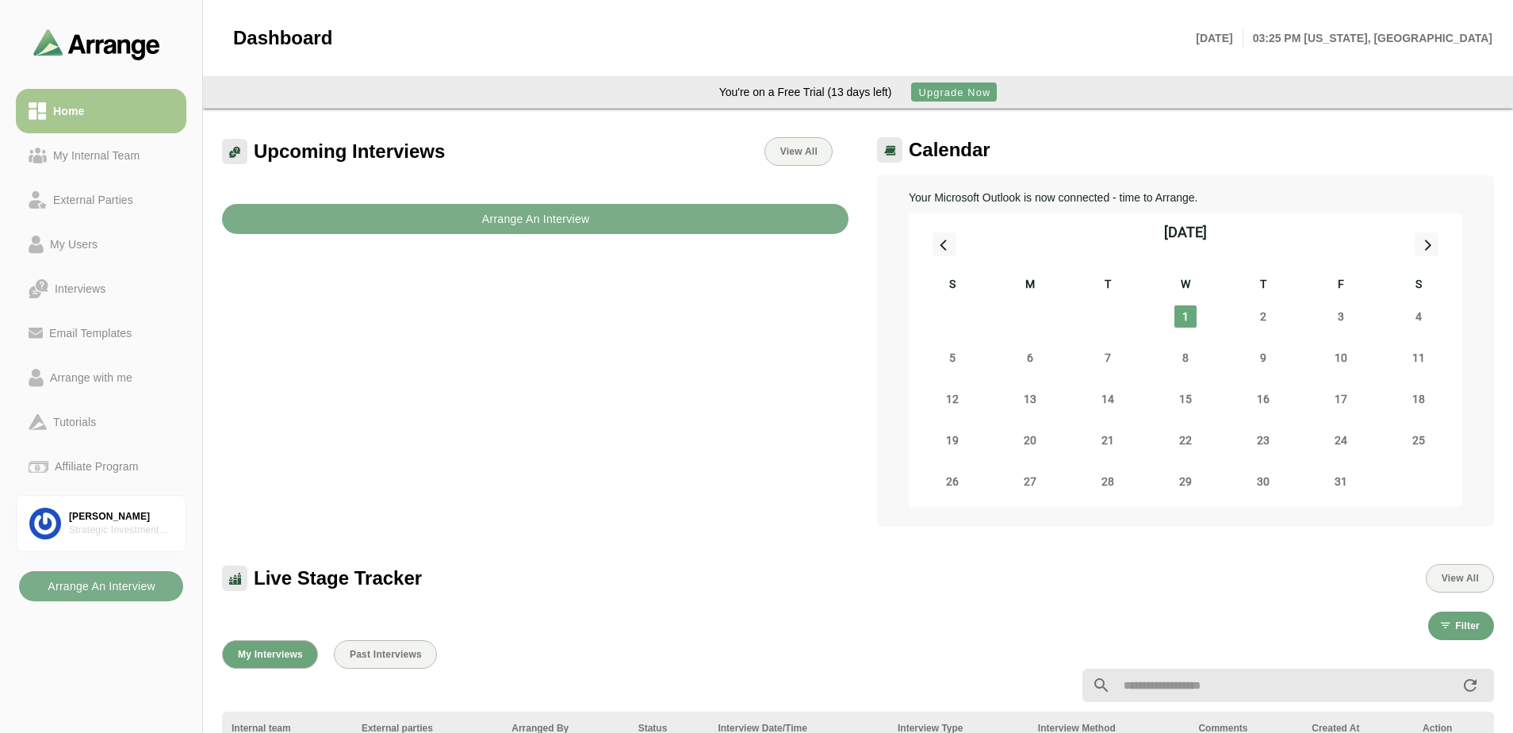
click at [825, 84] on div "You're on a Free Trial (13 days left)" at bounding box center [805, 91] width 173 height 17
click at [841, 90] on div "You're on a Free Trial (13 days left)" at bounding box center [805, 91] width 173 height 17
click at [741, 82] on div "You're on a Free Trial (13 days left) Upgrade Now" at bounding box center [857, 91] width 1297 height 19
drag, startPoint x: 723, startPoint y: 87, endPoint x: 817, endPoint y: 94, distance: 94.6
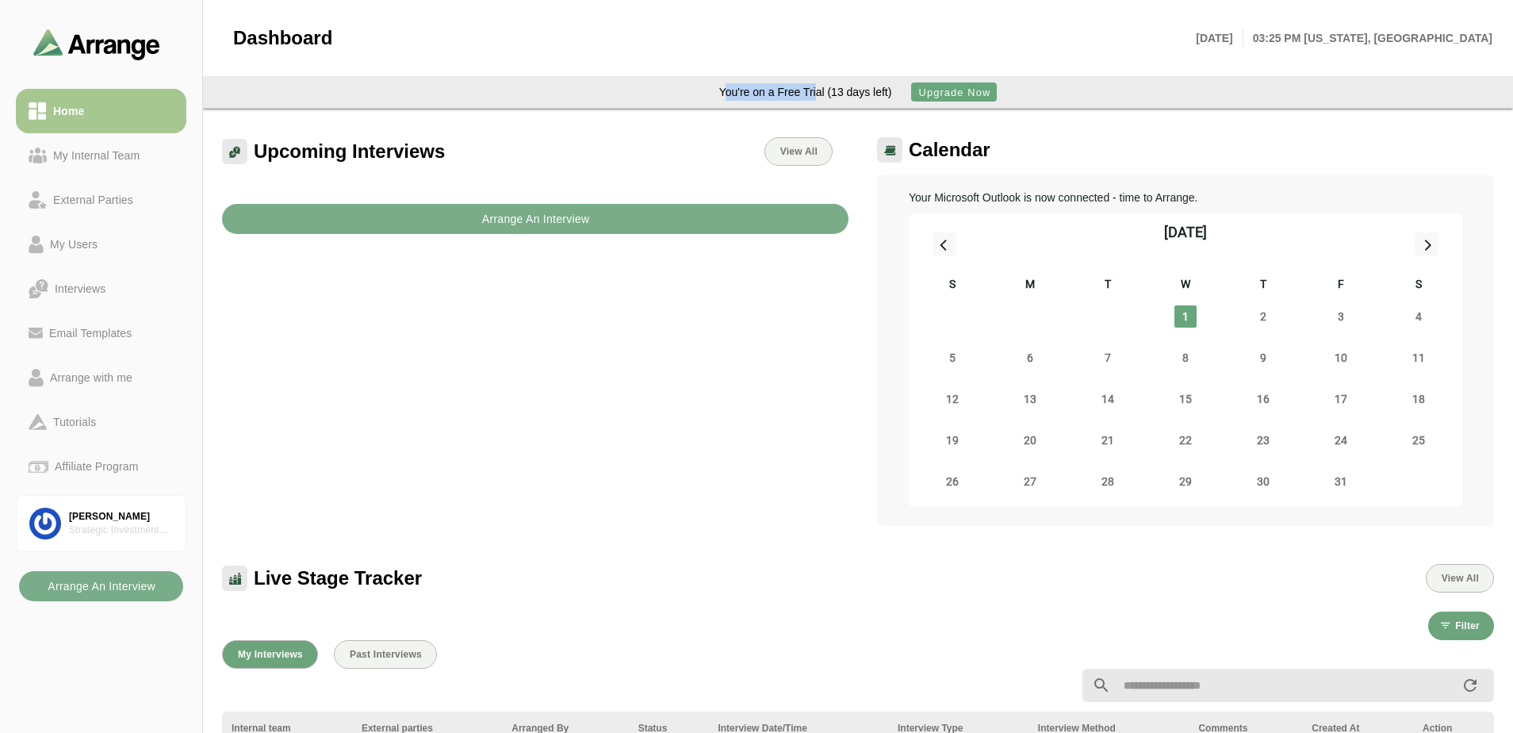
click at [817, 94] on div "You're on a Free Trial (13 days left)" at bounding box center [805, 91] width 173 height 17
drag, startPoint x: 732, startPoint y: 97, endPoint x: 884, endPoint y: 93, distance: 152.3
click at [884, 93] on div "You're on a Free Trial (13 days left)" at bounding box center [805, 91] width 173 height 17
click at [884, 94] on div "You're on a Free Trial (13 days left)" at bounding box center [805, 91] width 173 height 17
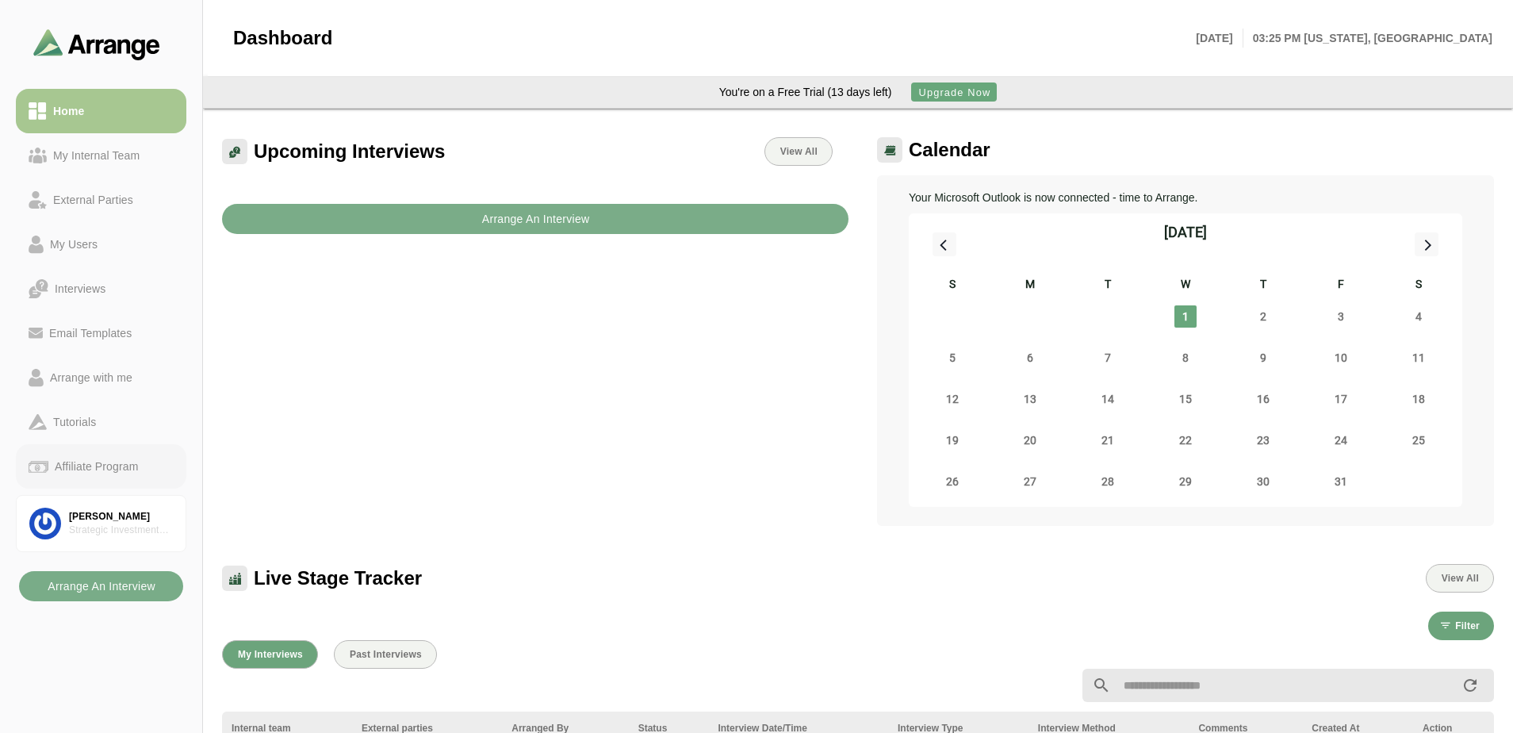
click at [107, 479] on link "Affiliate Program" at bounding box center [101, 466] width 170 height 44
click at [100, 372] on div "Arrange with me" at bounding box center [91, 377] width 95 height 19
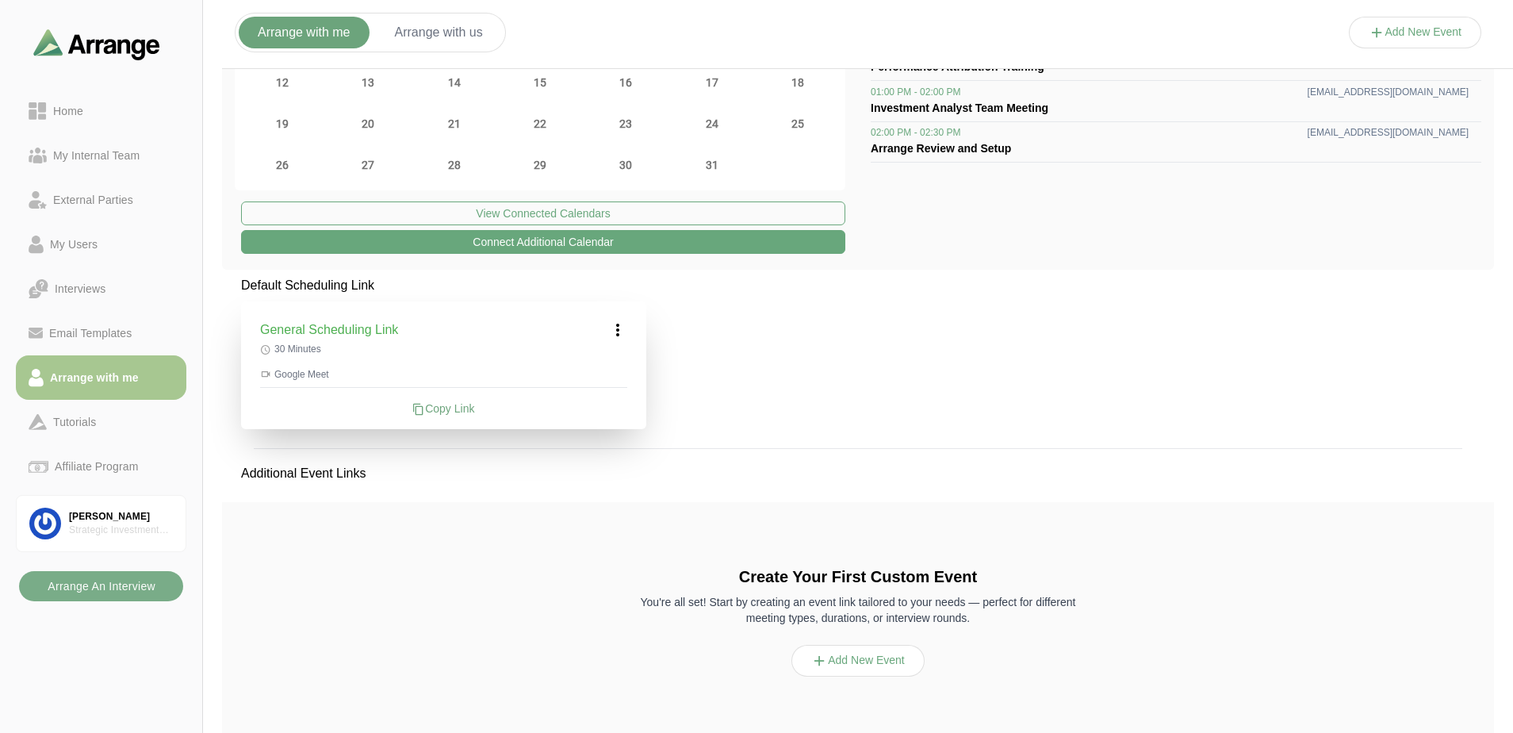
scroll to position [212, 0]
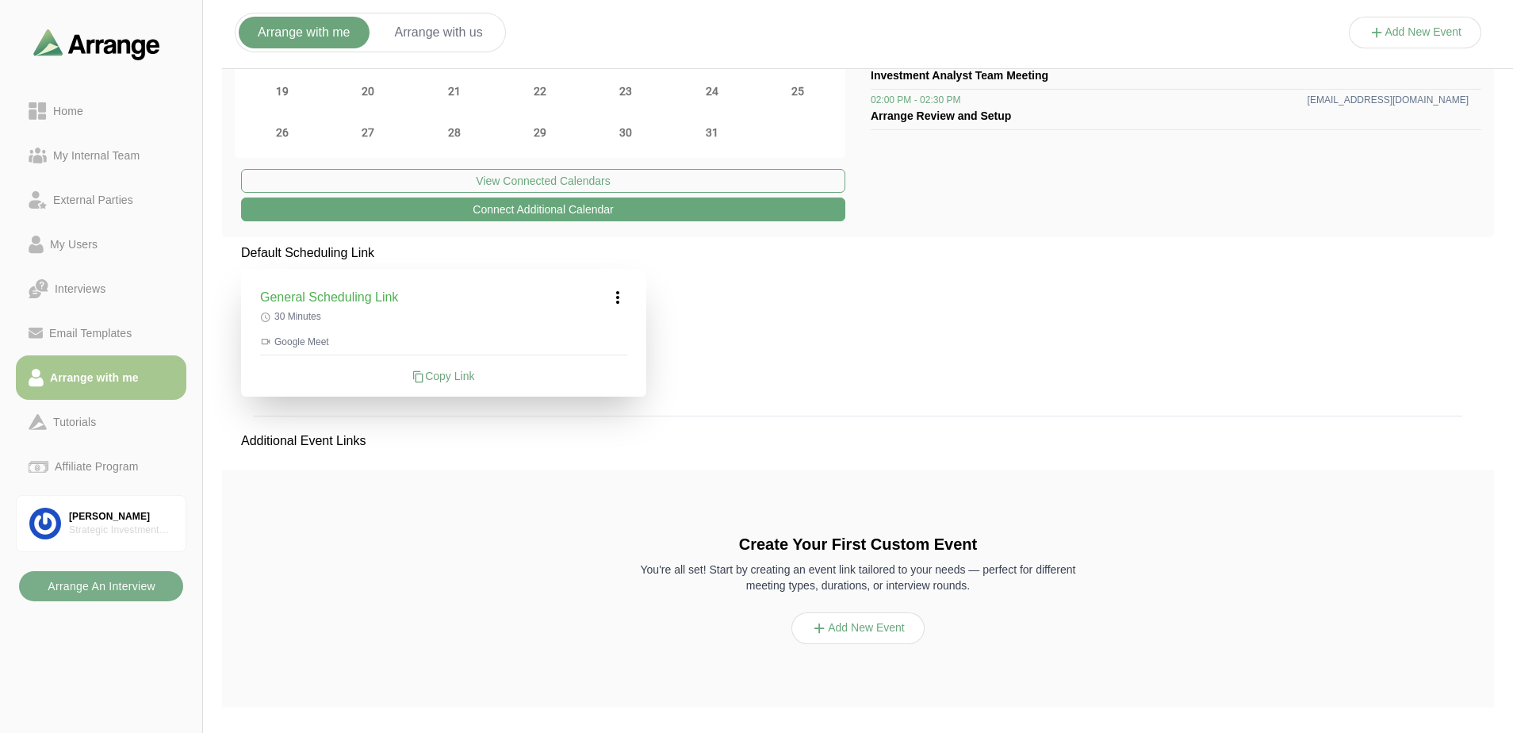
click at [887, 632] on button "Add New Event" at bounding box center [857, 628] width 133 height 32
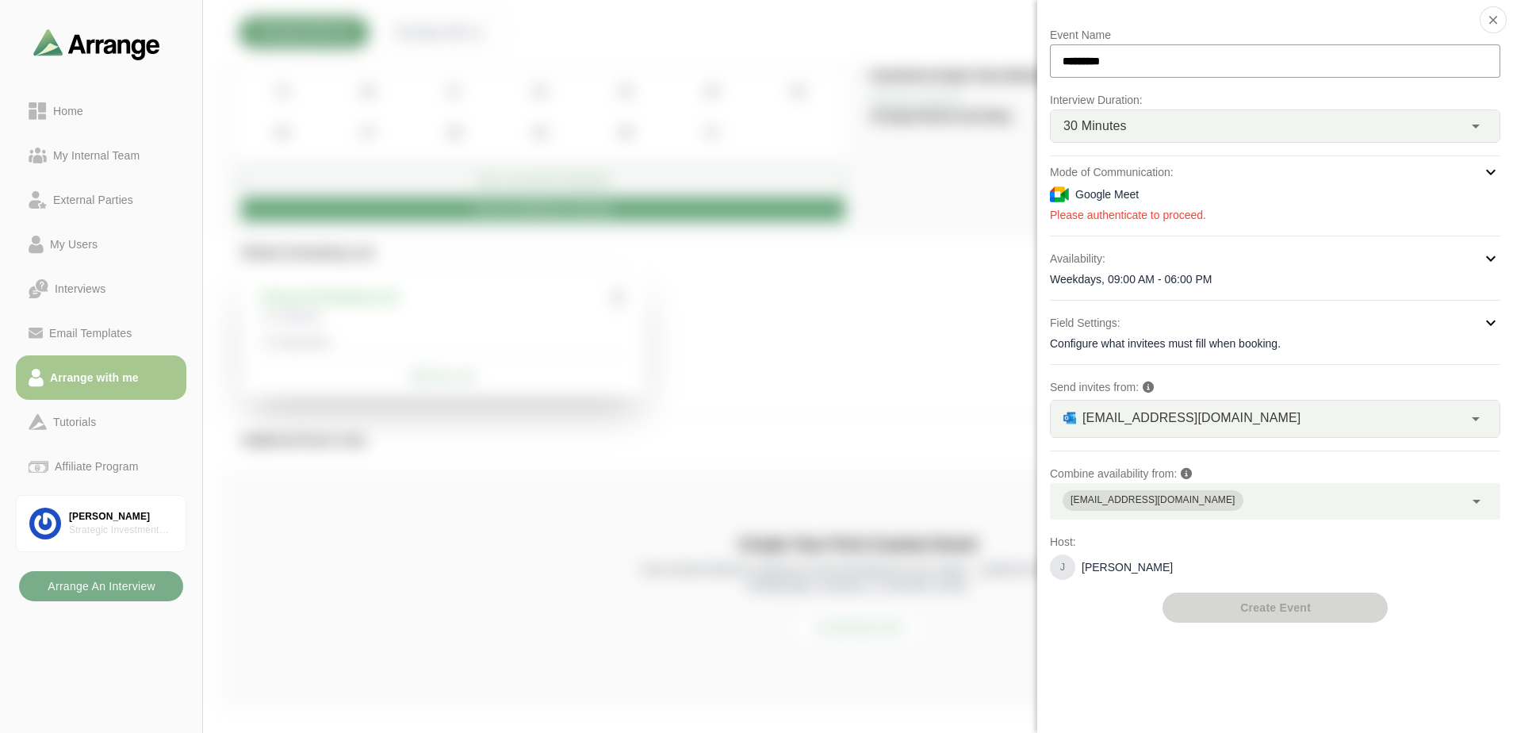
click at [1279, 500] on div "[EMAIL_ADDRESS][DOMAIN_NAME]" at bounding box center [1257, 501] width 414 height 36
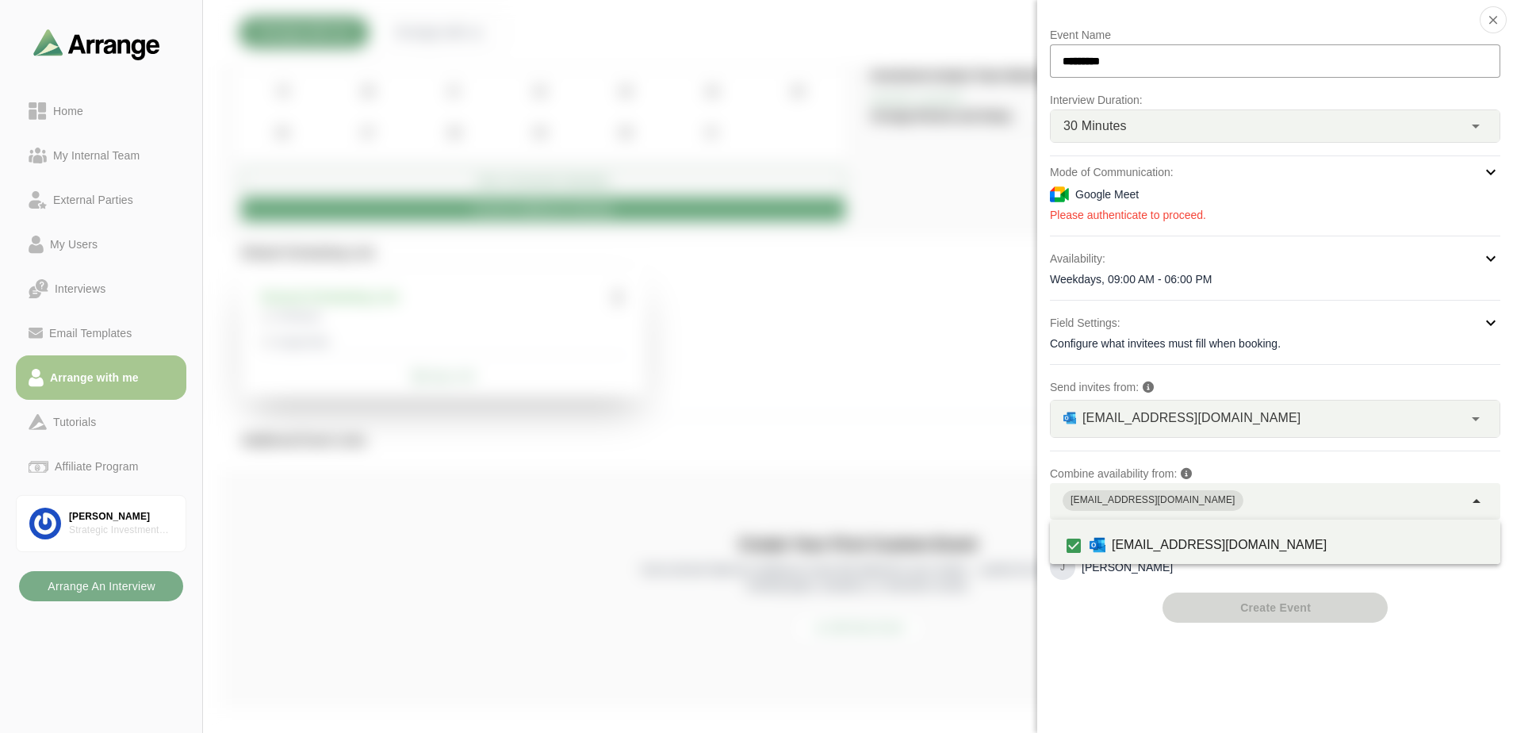
click at [1279, 500] on div "[EMAIL_ADDRESS][DOMAIN_NAME]" at bounding box center [1257, 501] width 414 height 36
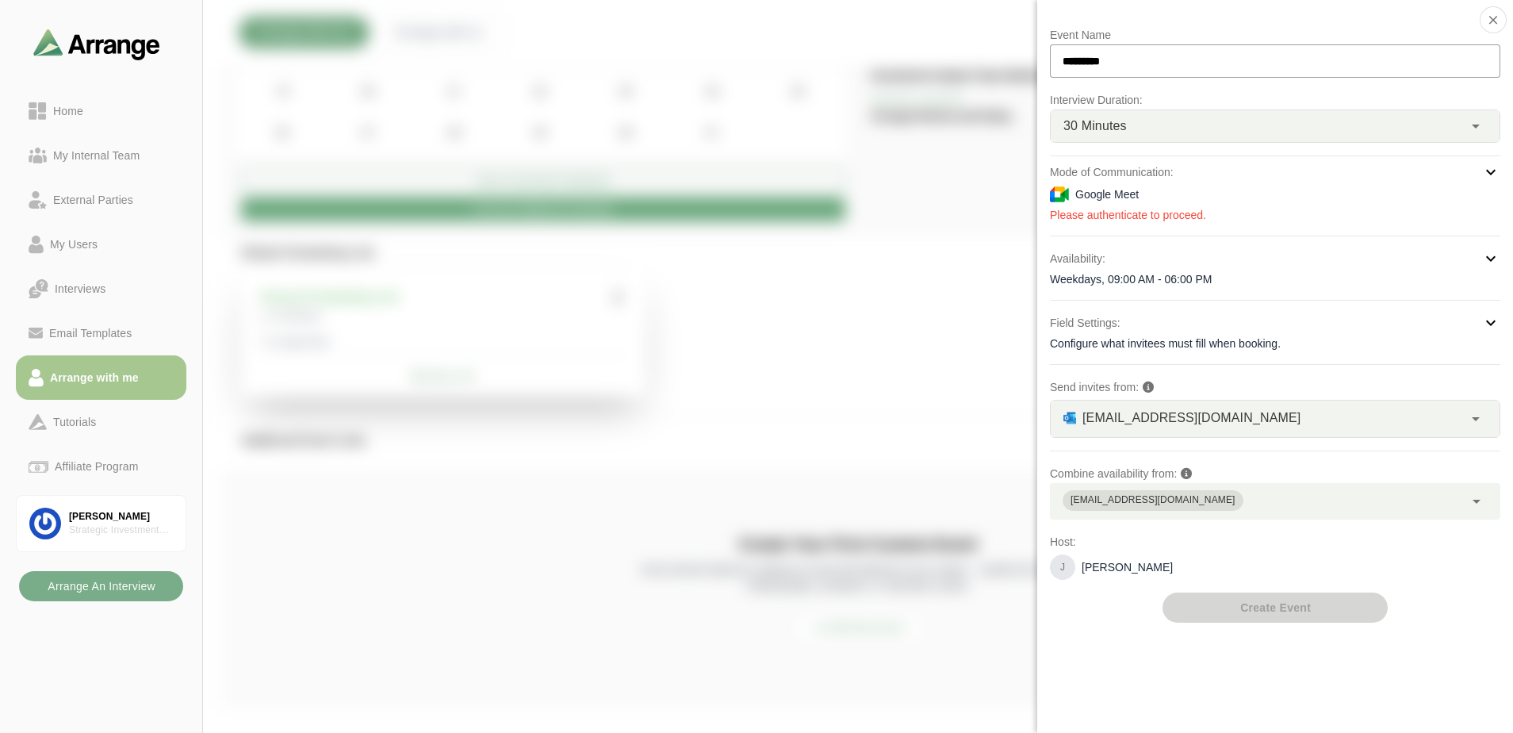
click at [1280, 500] on div "[EMAIL_ADDRESS][DOMAIN_NAME]" at bounding box center [1257, 501] width 414 height 36
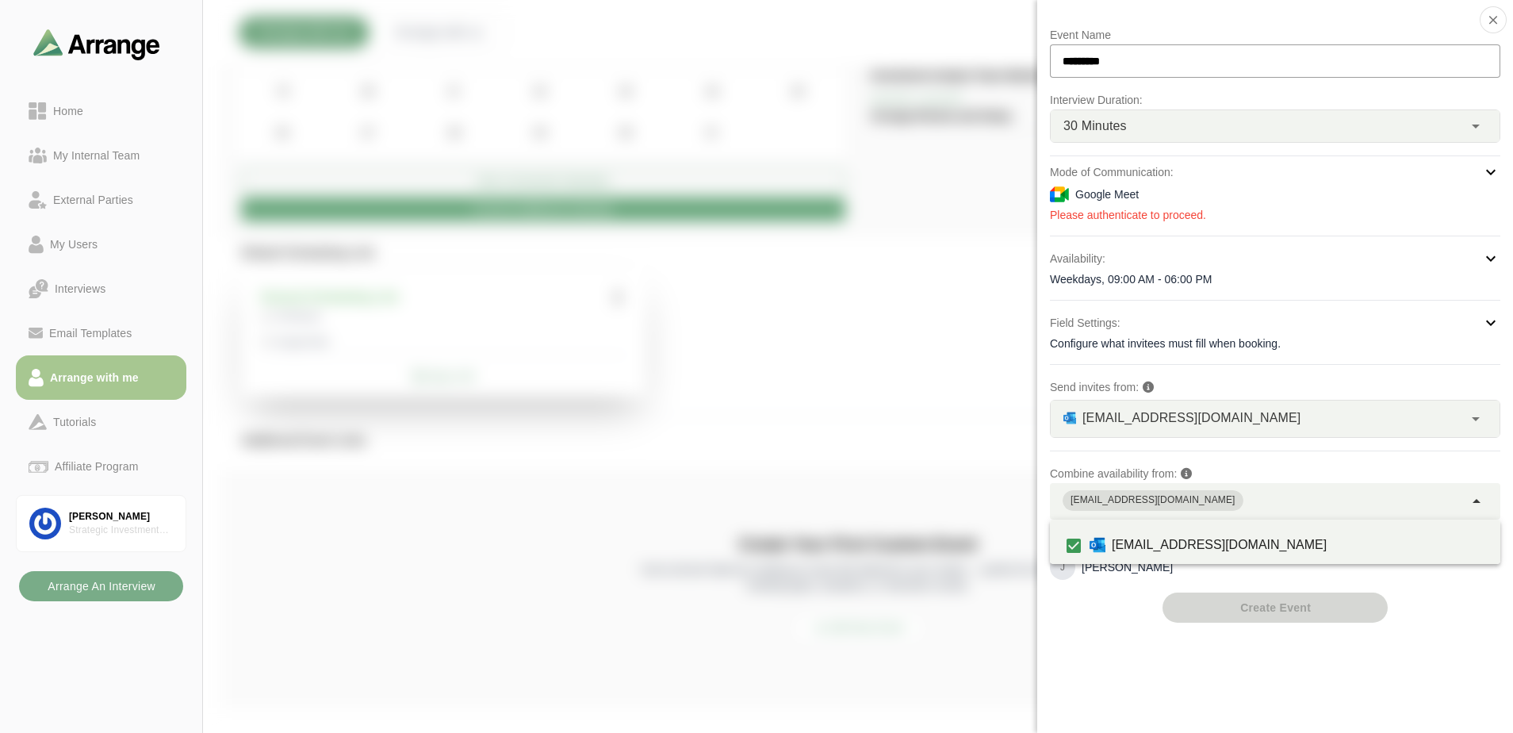
click at [1280, 500] on div "[EMAIL_ADDRESS][DOMAIN_NAME]" at bounding box center [1257, 501] width 414 height 36
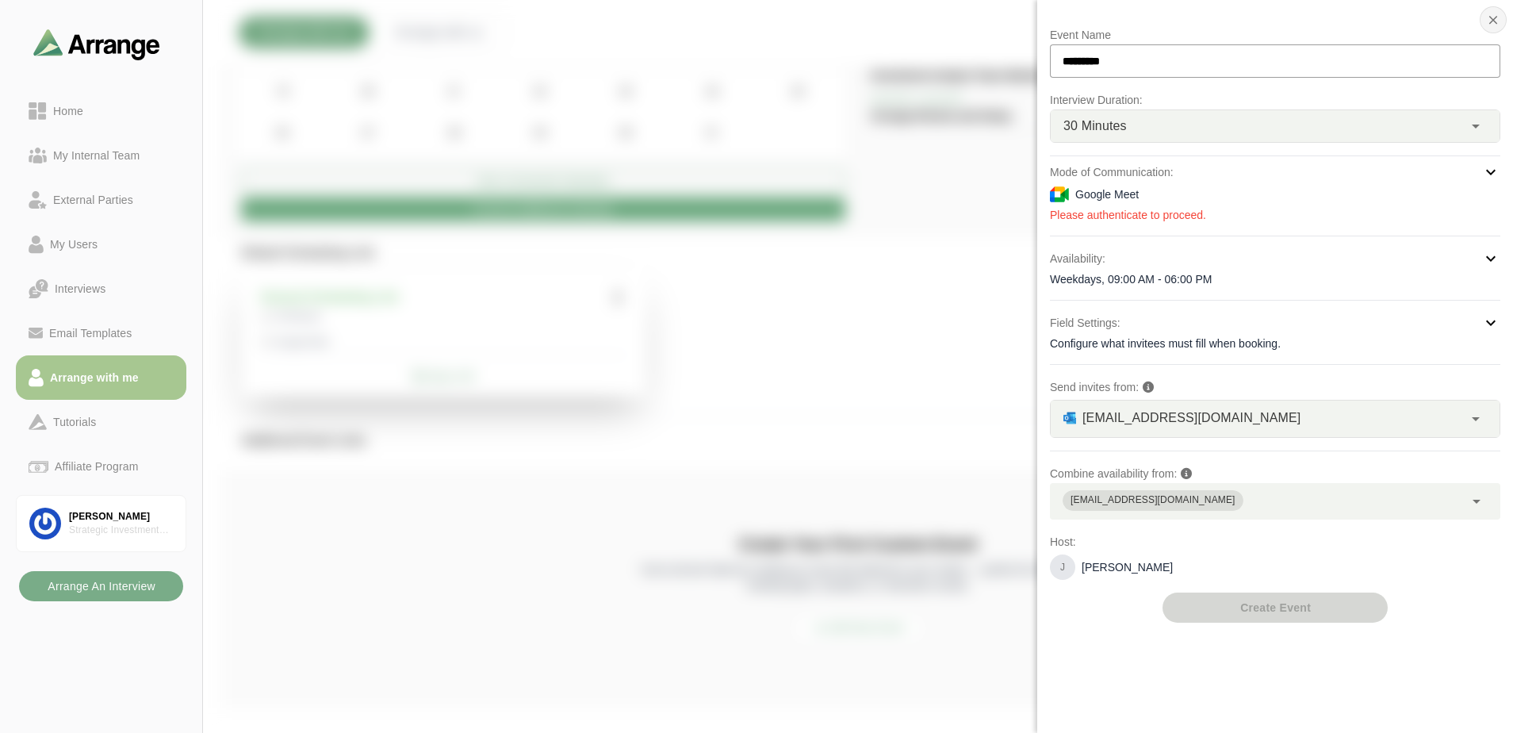
click at [1483, 20] on button "button" at bounding box center [1492, 19] width 27 height 27
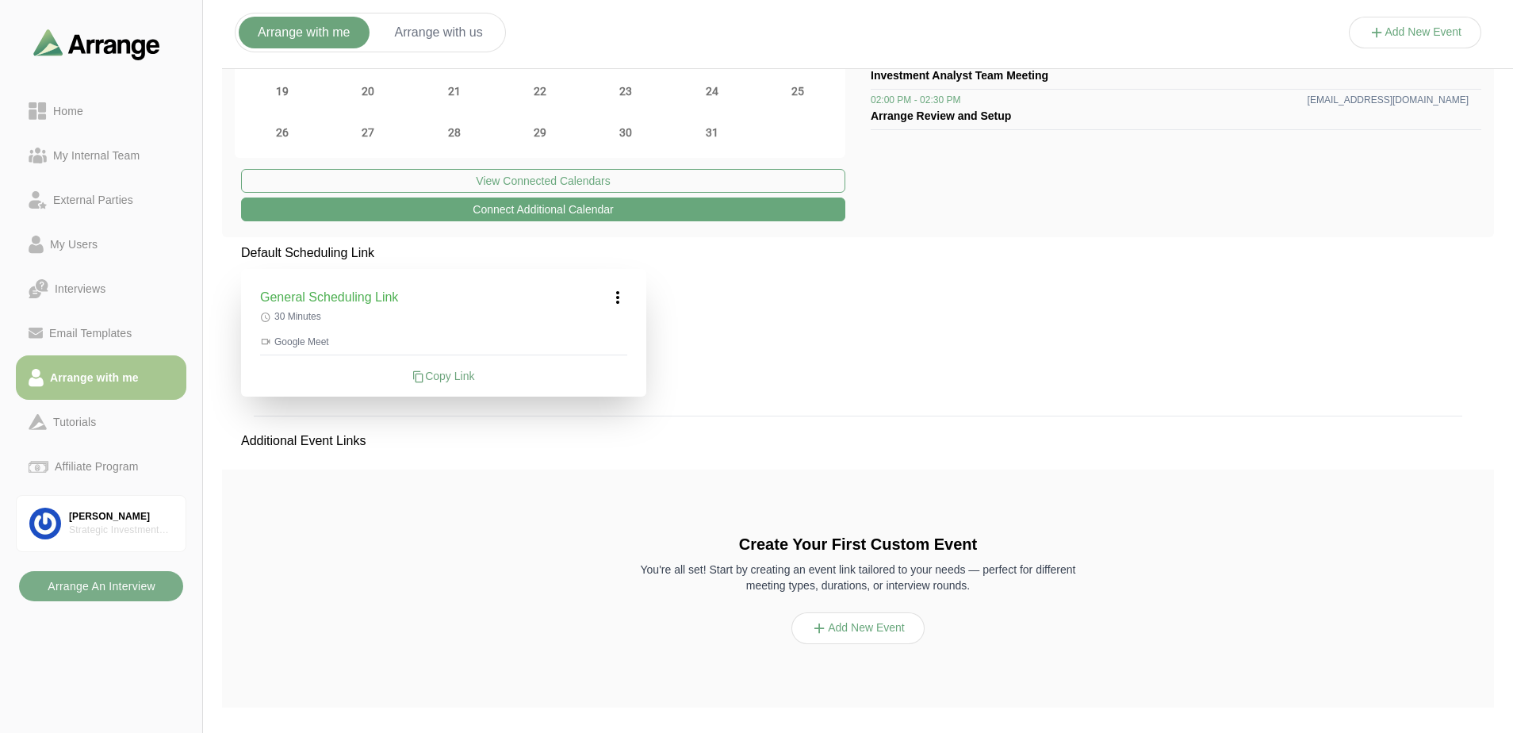
click at [855, 635] on button "Add New Event" at bounding box center [857, 628] width 133 height 32
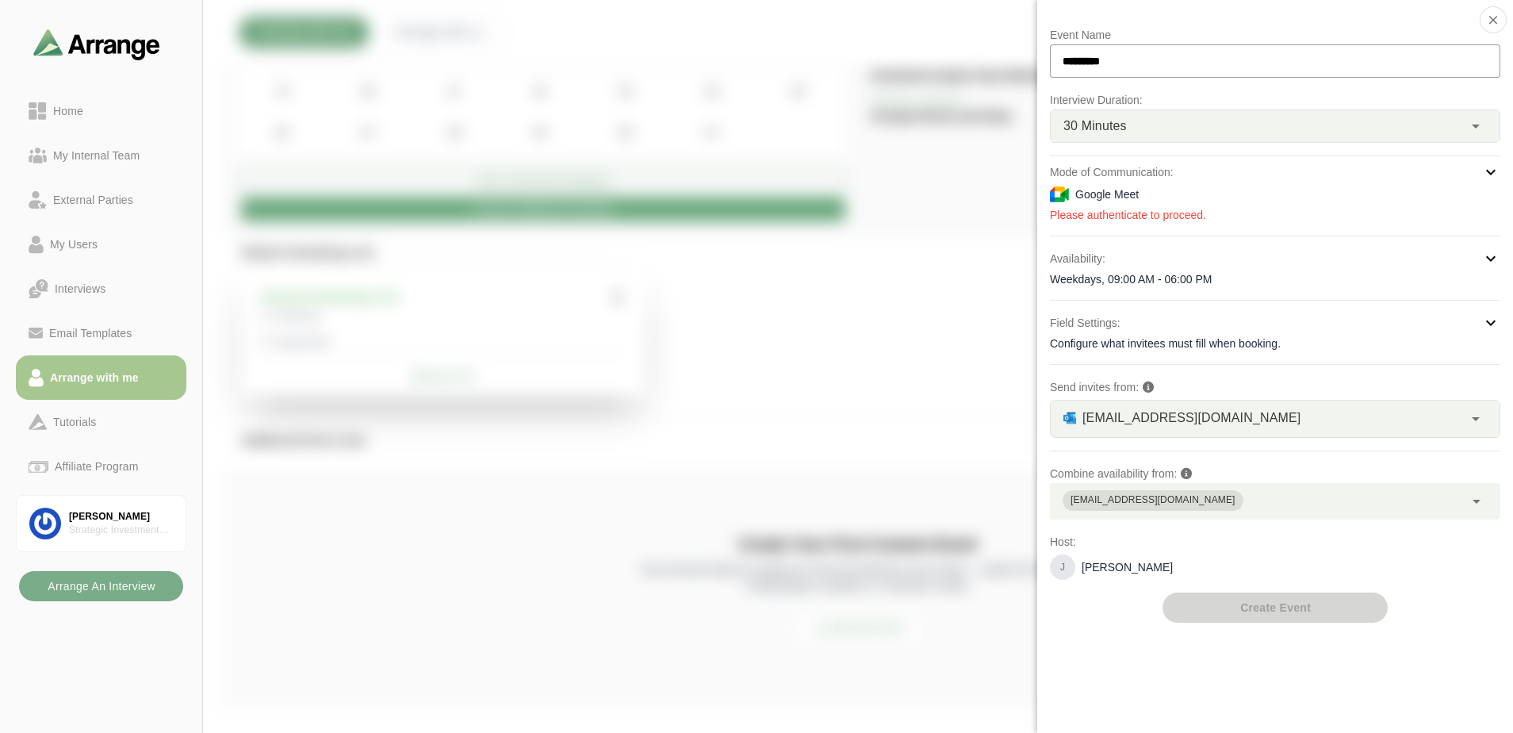
click at [1310, 496] on div "[EMAIL_ADDRESS][DOMAIN_NAME]" at bounding box center [1257, 501] width 414 height 36
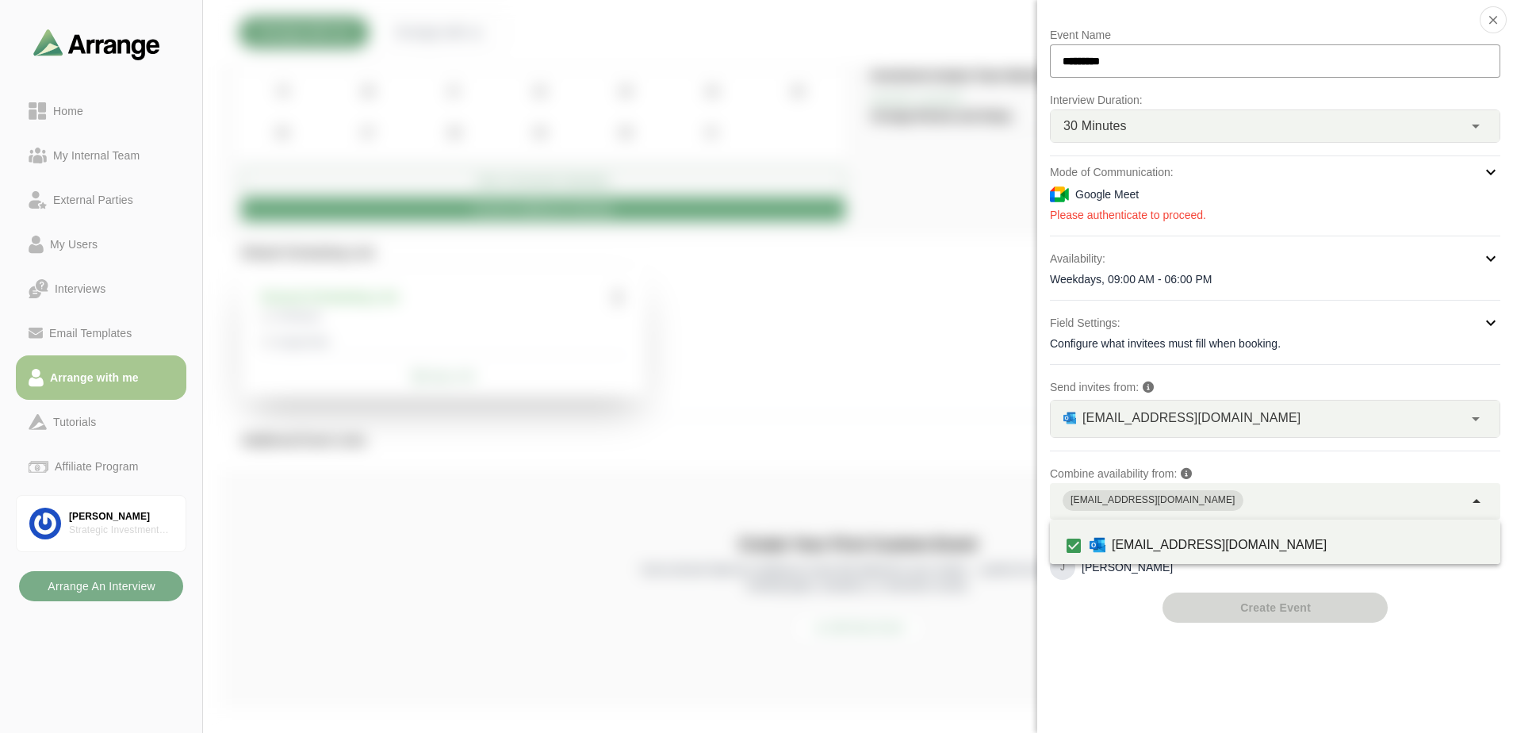
click at [1251, 507] on div "[EMAIL_ADDRESS][DOMAIN_NAME]" at bounding box center [1257, 501] width 414 height 36
click at [1309, 423] on div "jbaker@strategicgroup.com **" at bounding box center [1256, 418] width 412 height 36
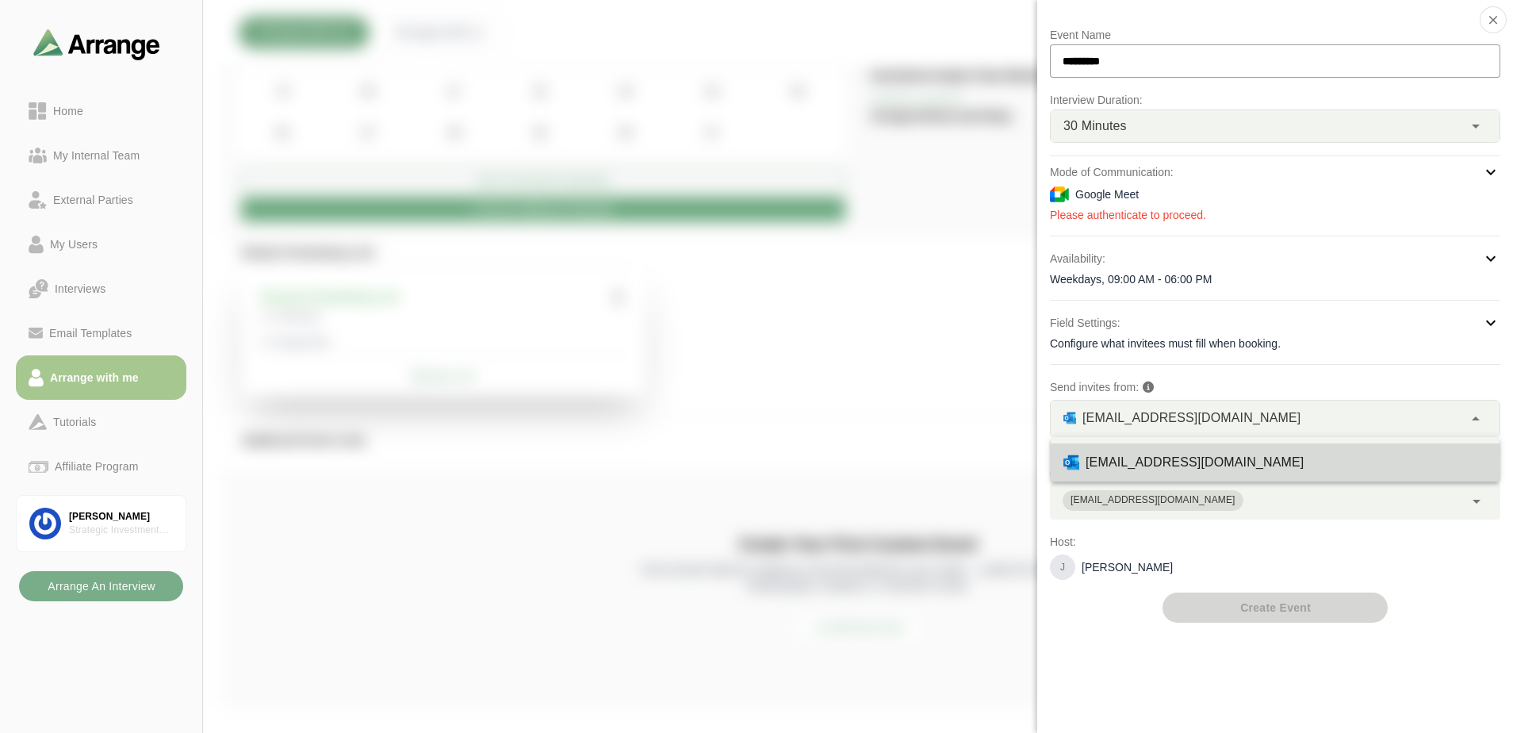
click at [1286, 419] on div "jbaker@strategicgroup.com **" at bounding box center [1256, 418] width 412 height 36
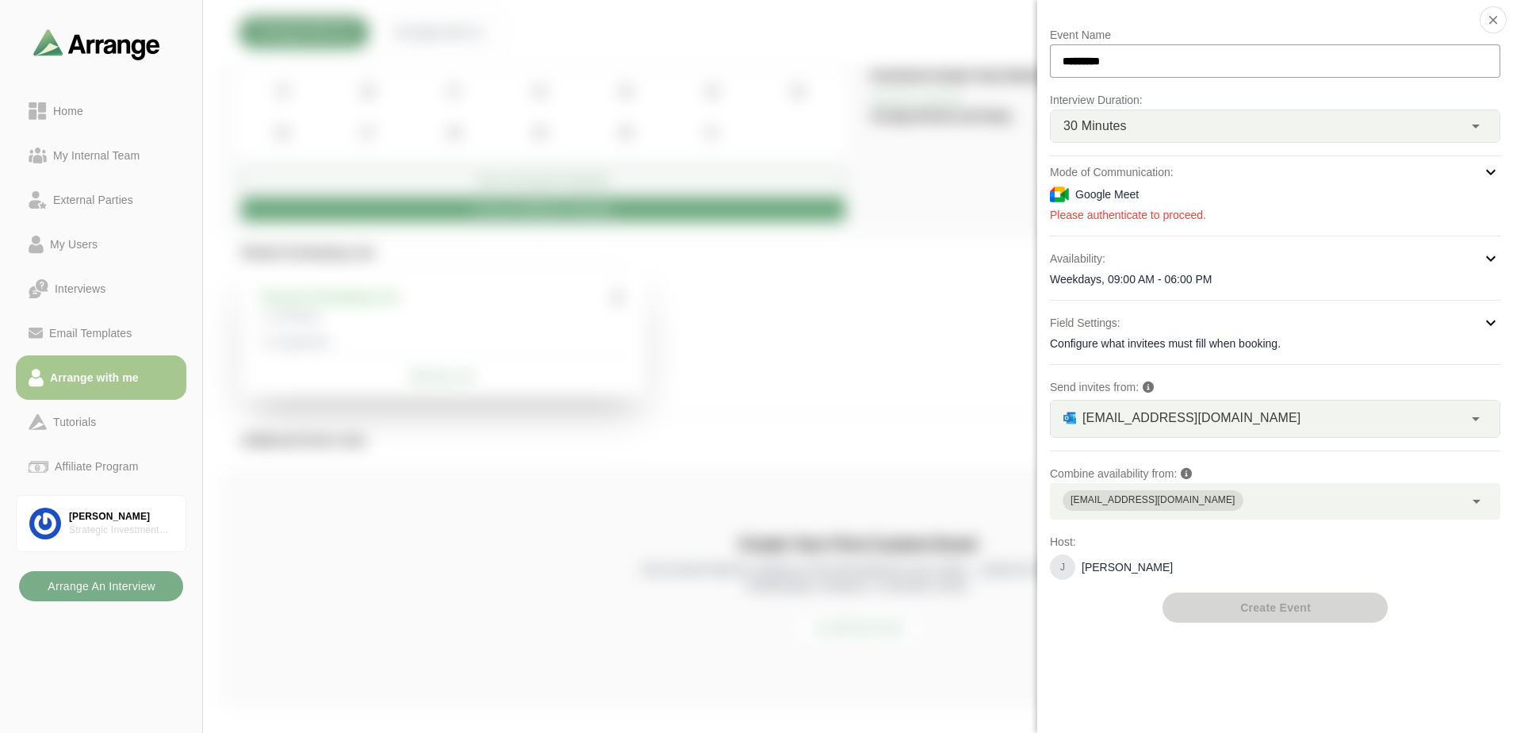
click at [1490, 34] on p "Event Name" at bounding box center [1275, 34] width 450 height 19
click at [1489, 26] on icon "button" at bounding box center [1493, 20] width 14 height 14
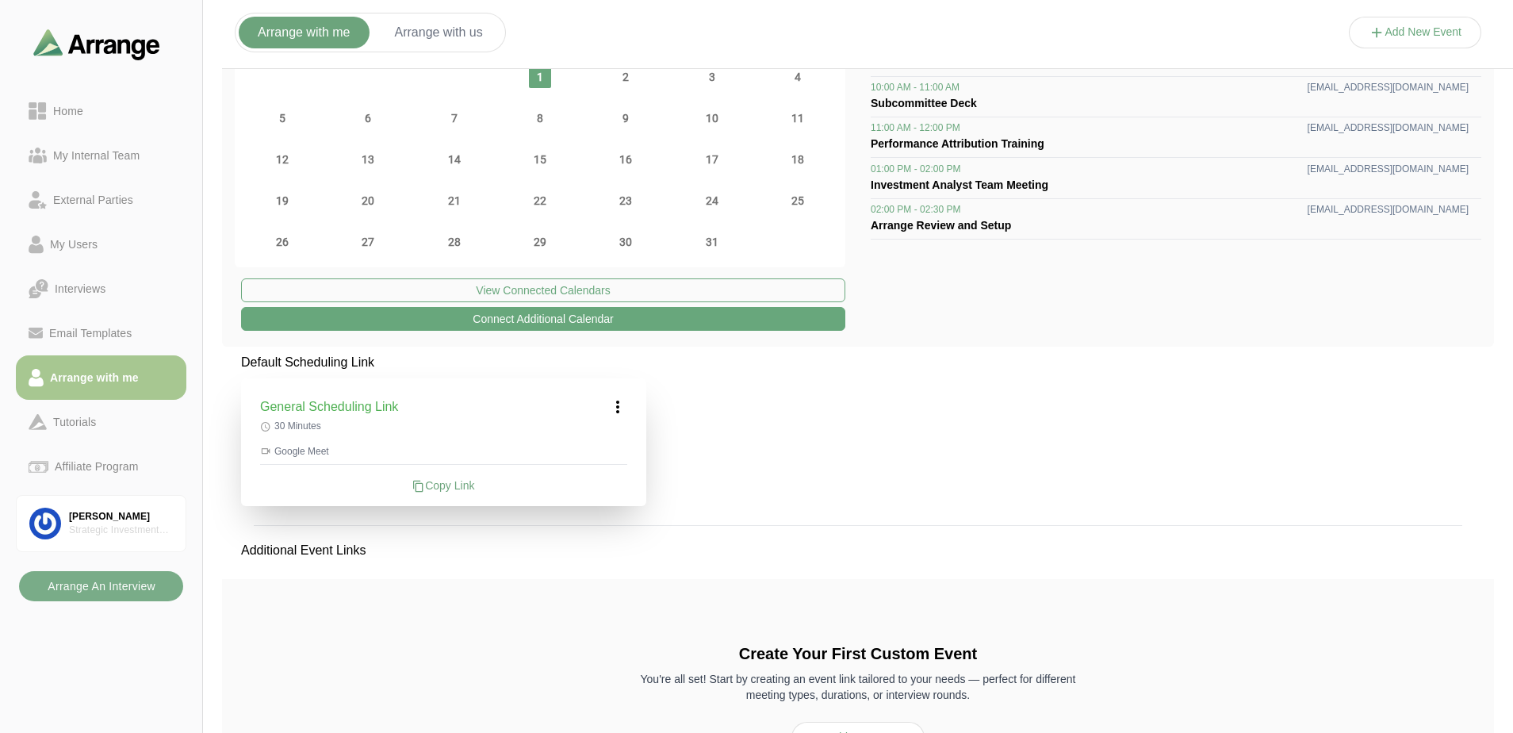
scroll to position [0, 0]
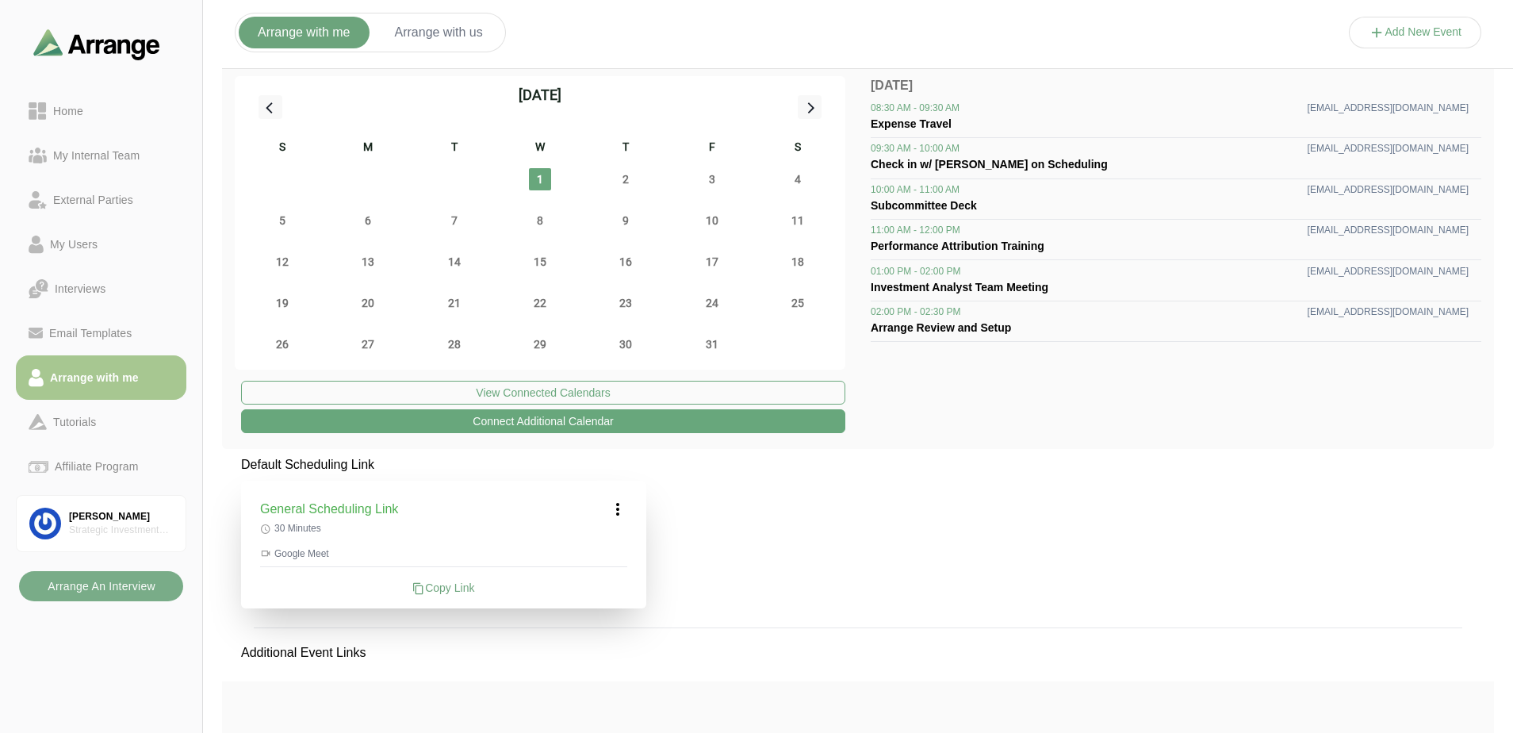
click at [442, 36] on button "Arrange with us" at bounding box center [439, 33] width 126 height 32
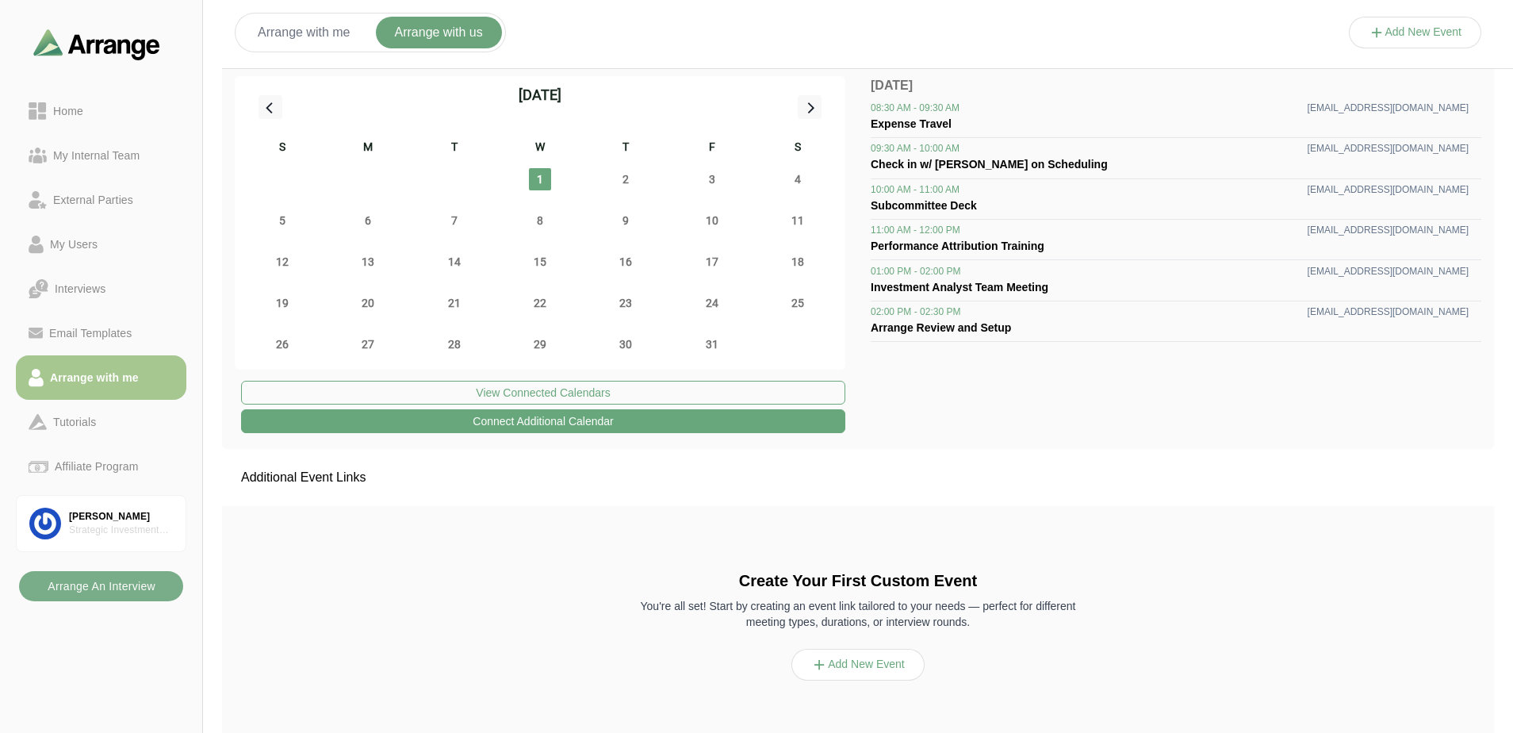
click at [871, 660] on button "Add New Event" at bounding box center [857, 665] width 133 height 32
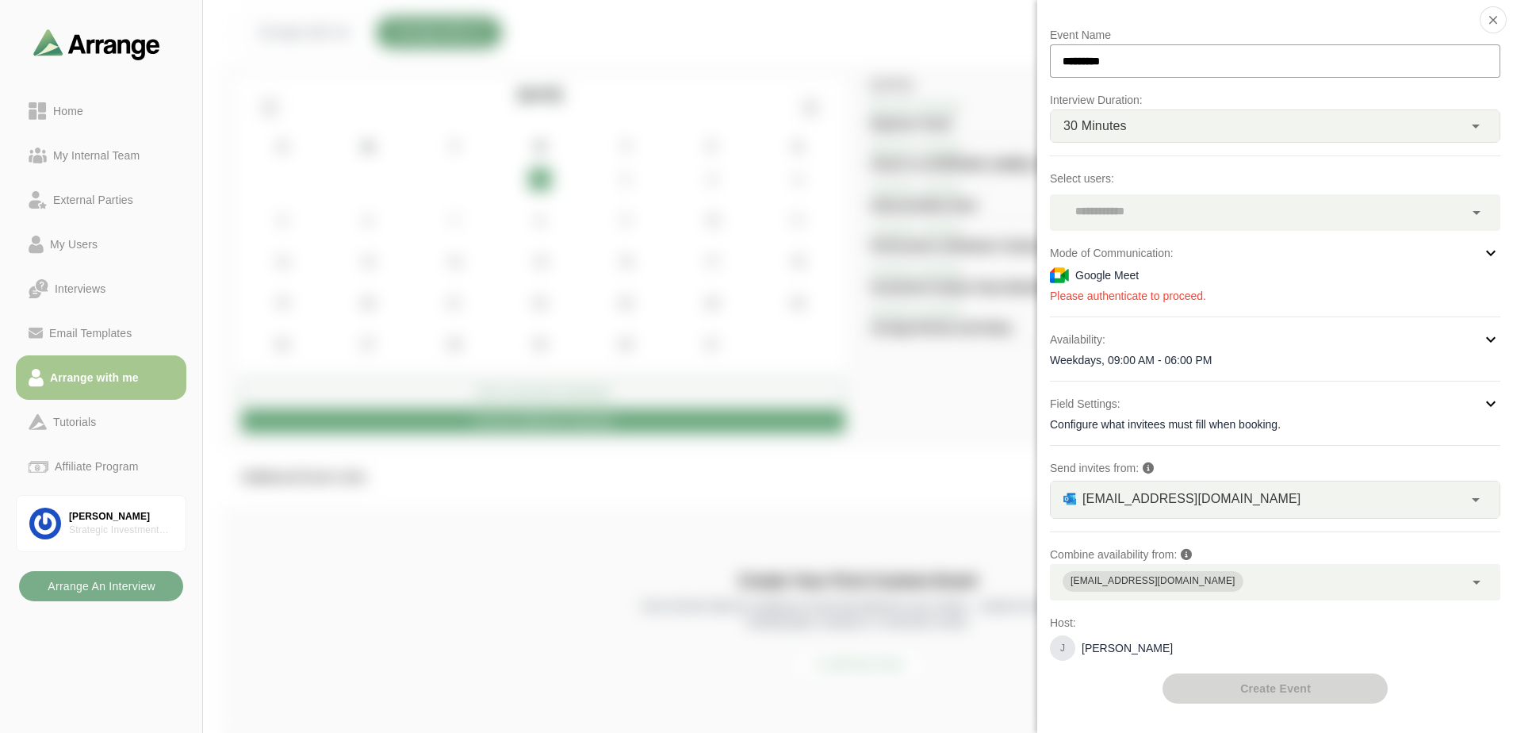
click at [1223, 200] on div at bounding box center [1257, 212] width 414 height 36
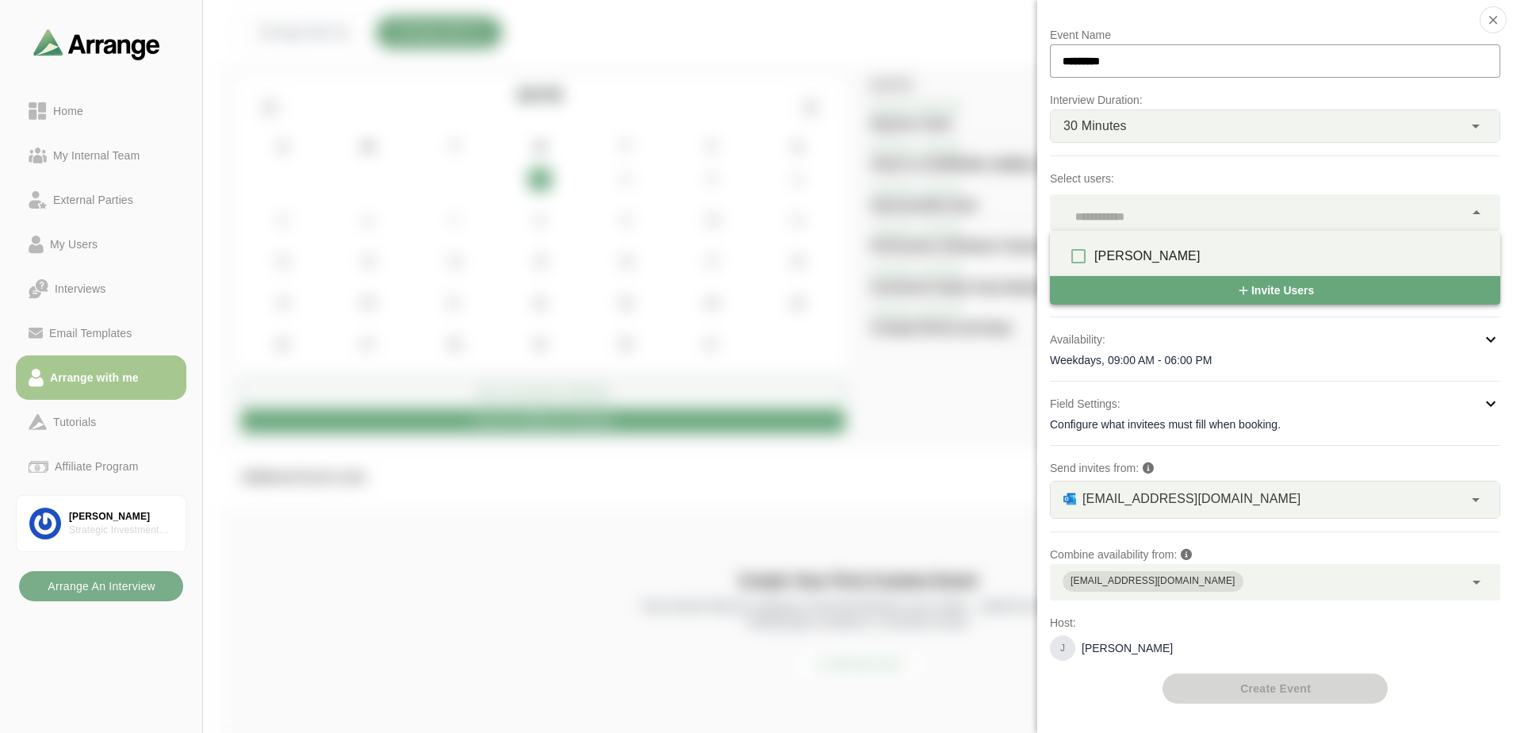
click at [1225, 209] on div at bounding box center [1257, 212] width 414 height 36
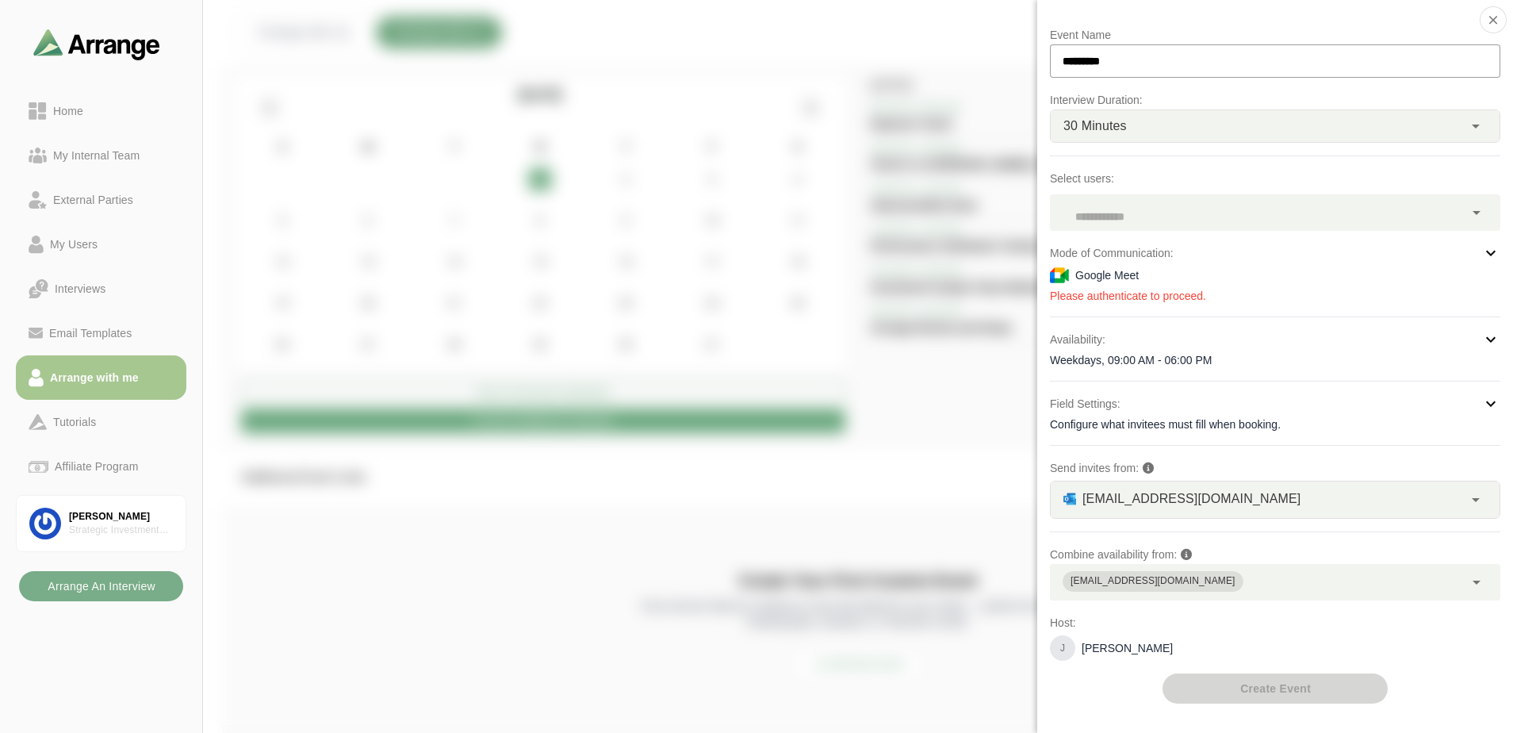
click at [1225, 209] on div at bounding box center [1257, 212] width 414 height 36
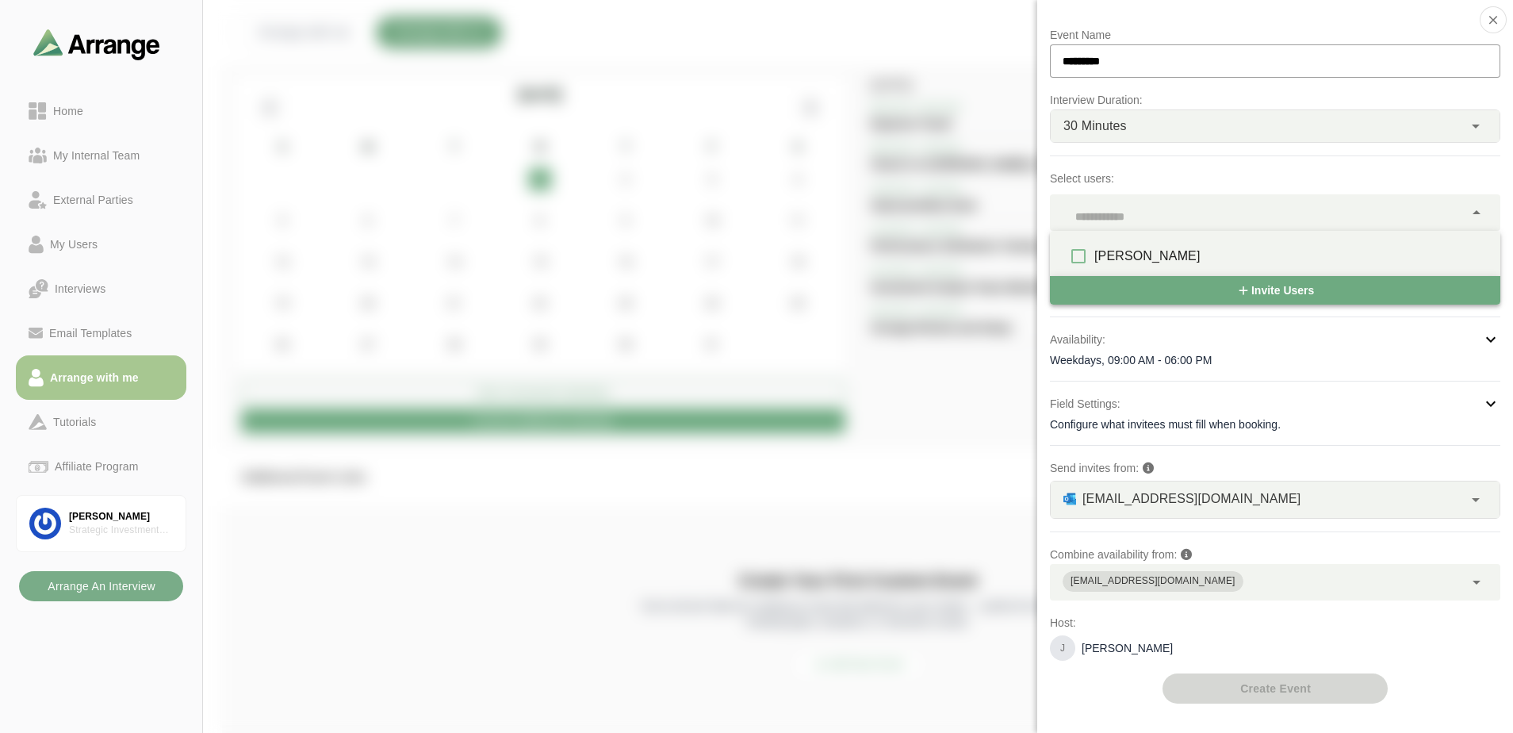
click at [1266, 293] on span "Invite Users" at bounding box center [1275, 290] width 78 height 30
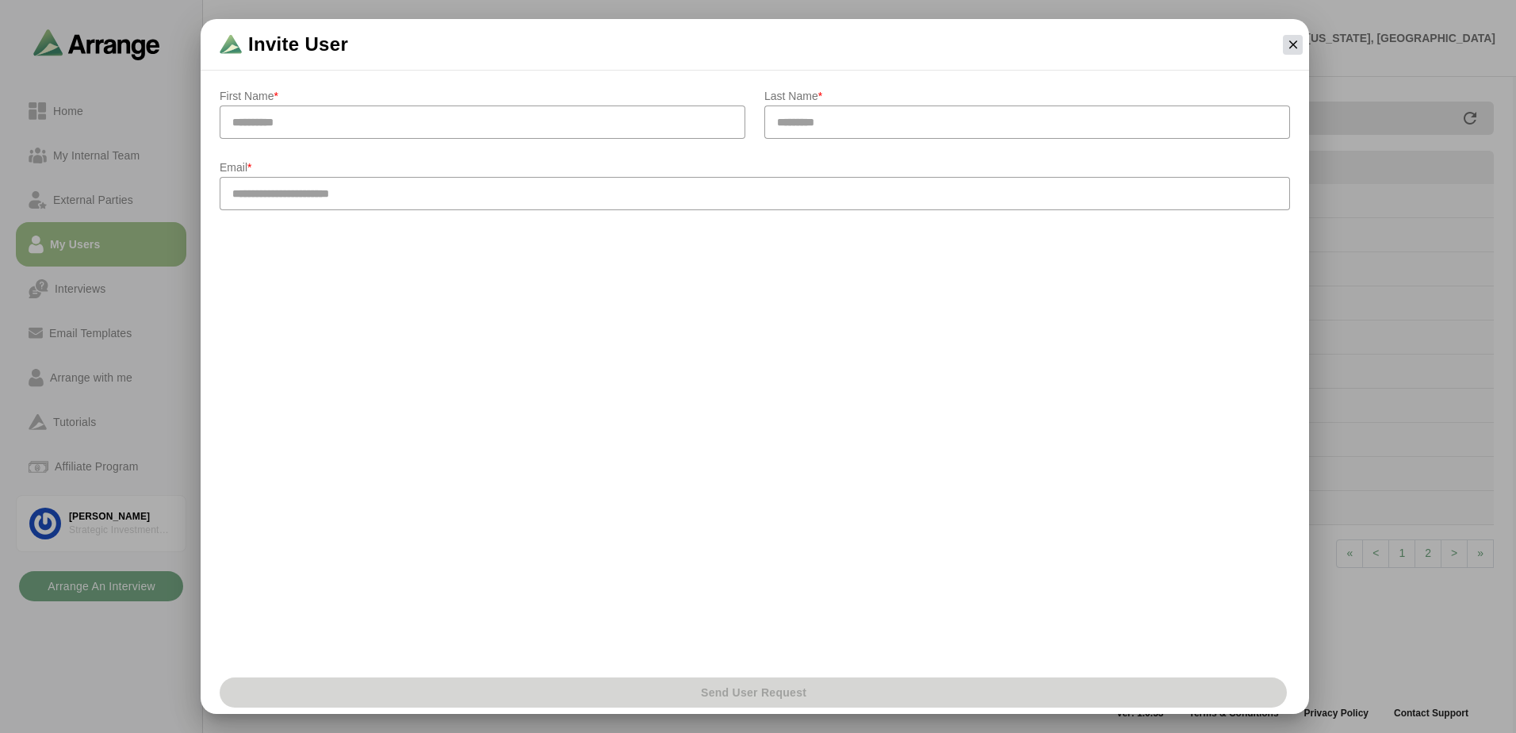
click at [1300, 45] on button "button" at bounding box center [1293, 45] width 20 height 20
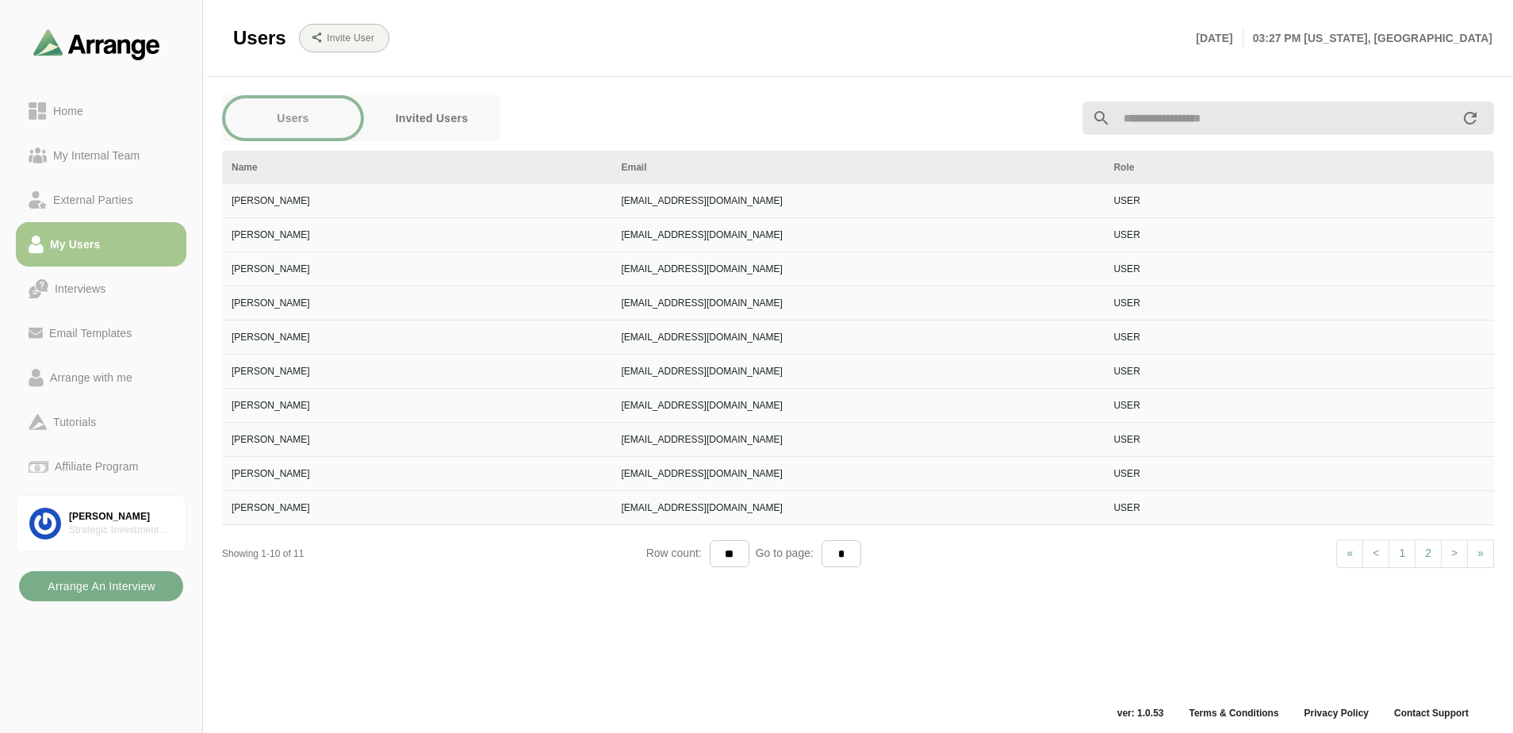
drag, startPoint x: 534, startPoint y: 339, endPoint x: 556, endPoint y: 362, distance: 32.0
click at [534, 339] on div "[PERSON_NAME]" at bounding box center [417, 337] width 371 height 14
drag, startPoint x: 614, startPoint y: 385, endPoint x: 825, endPoint y: 390, distance: 210.2
click at [612, 385] on td "[PERSON_NAME]" at bounding box center [417, 371] width 390 height 34
click at [875, 396] on td "[EMAIL_ADDRESS][DOMAIN_NAME]" at bounding box center [858, 405] width 492 height 34
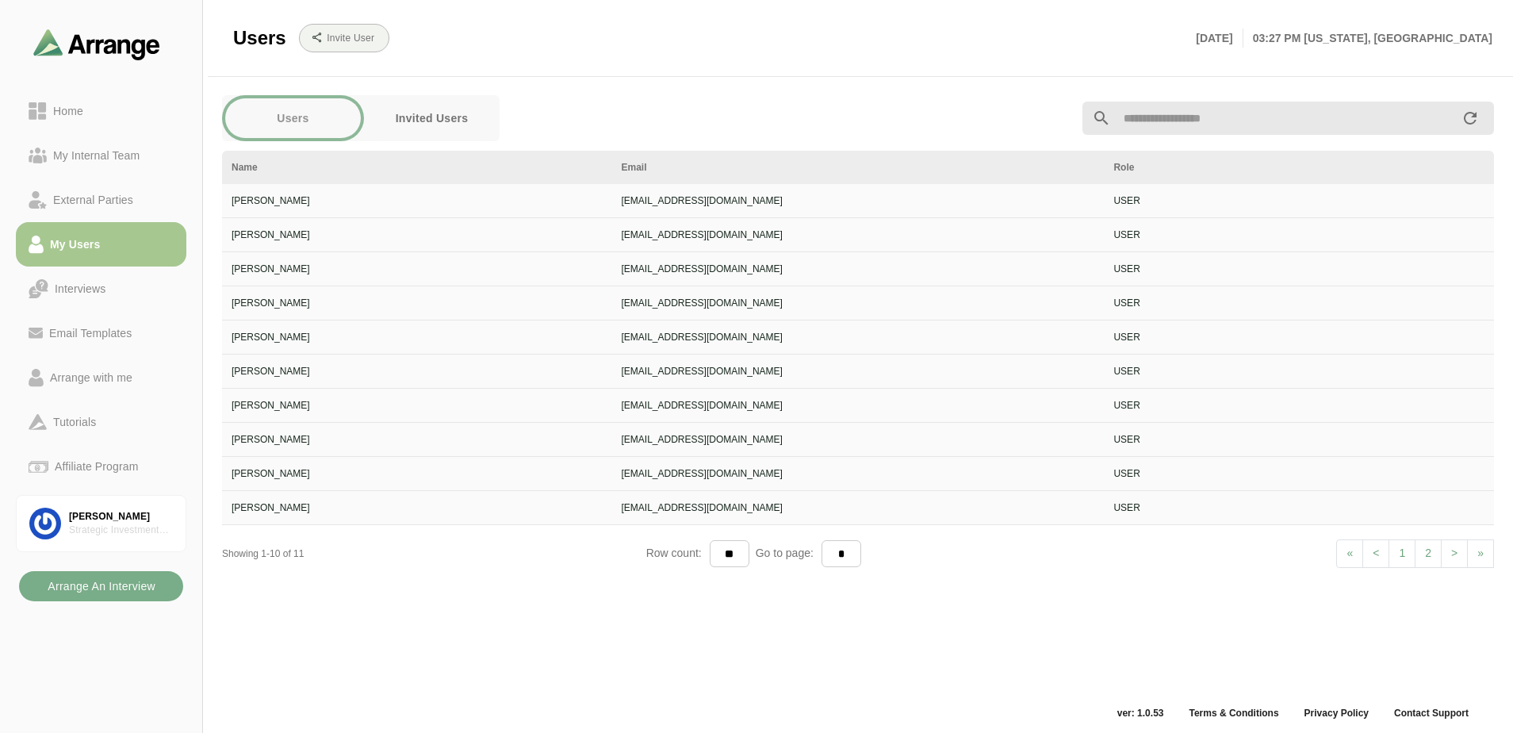
click at [289, 315] on td "[PERSON_NAME]" at bounding box center [417, 303] width 390 height 34
click at [80, 345] on link "Email Templates" at bounding box center [101, 333] width 170 height 44
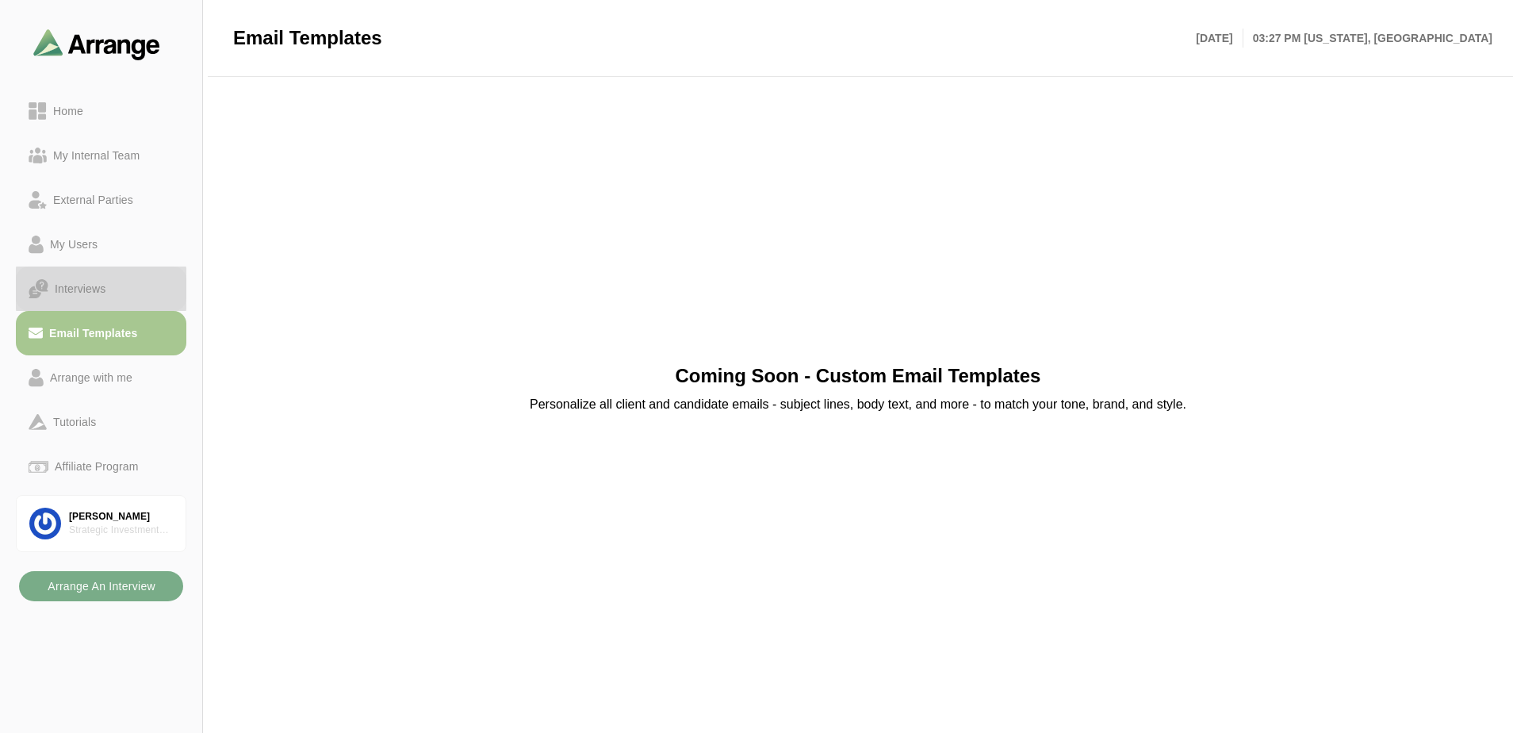
click at [88, 299] on link "Interviews" at bounding box center [101, 288] width 170 height 44
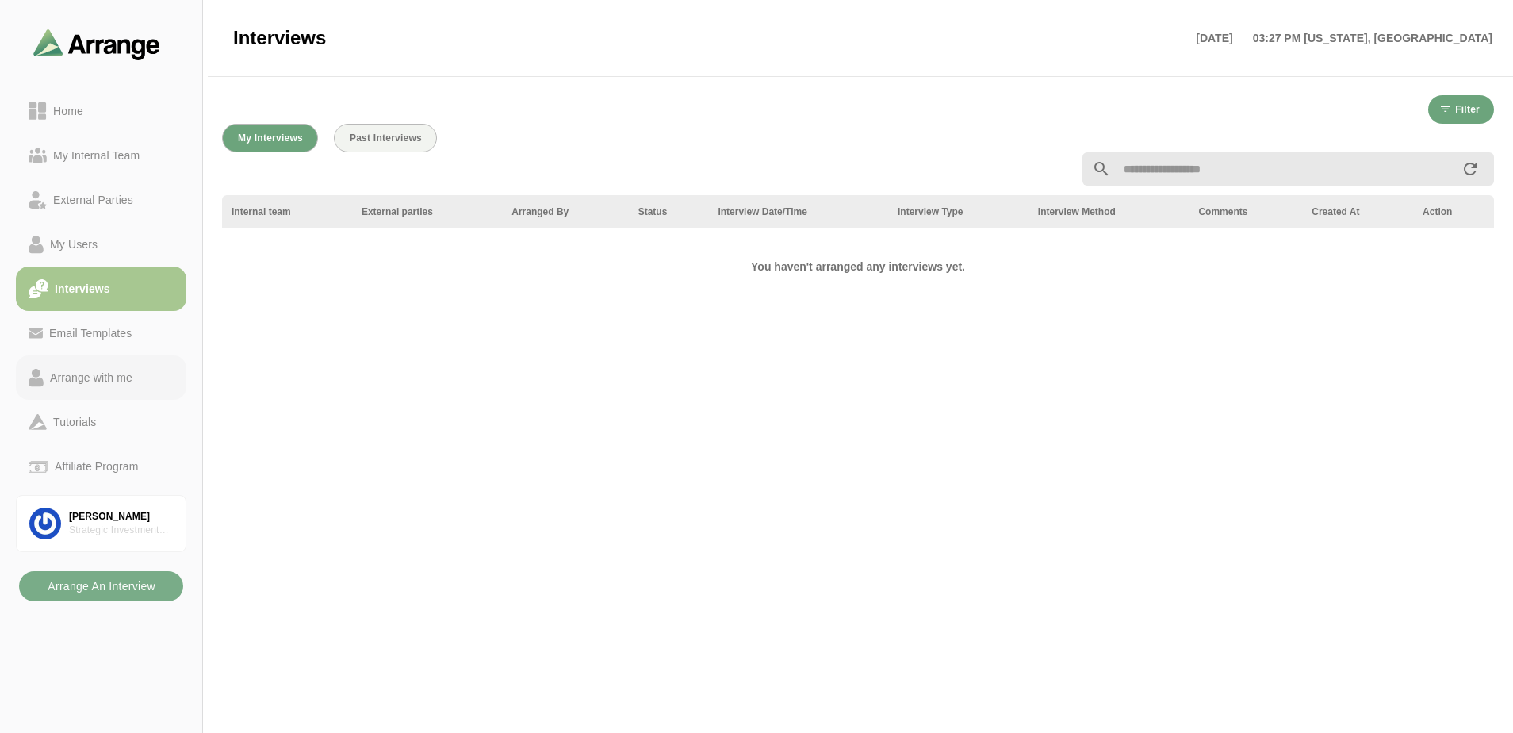
click at [106, 374] on div "Arrange with me" at bounding box center [91, 377] width 95 height 19
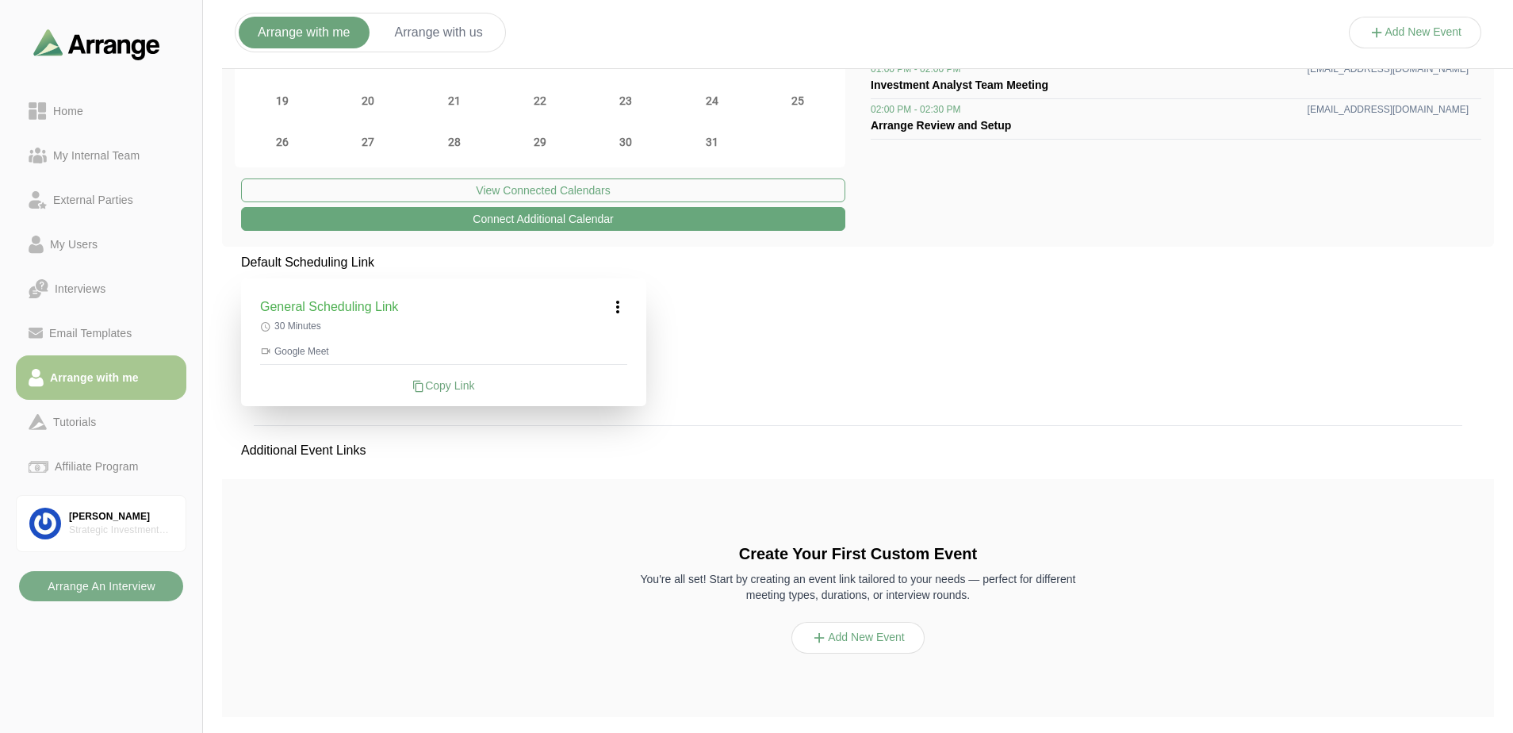
scroll to position [212, 0]
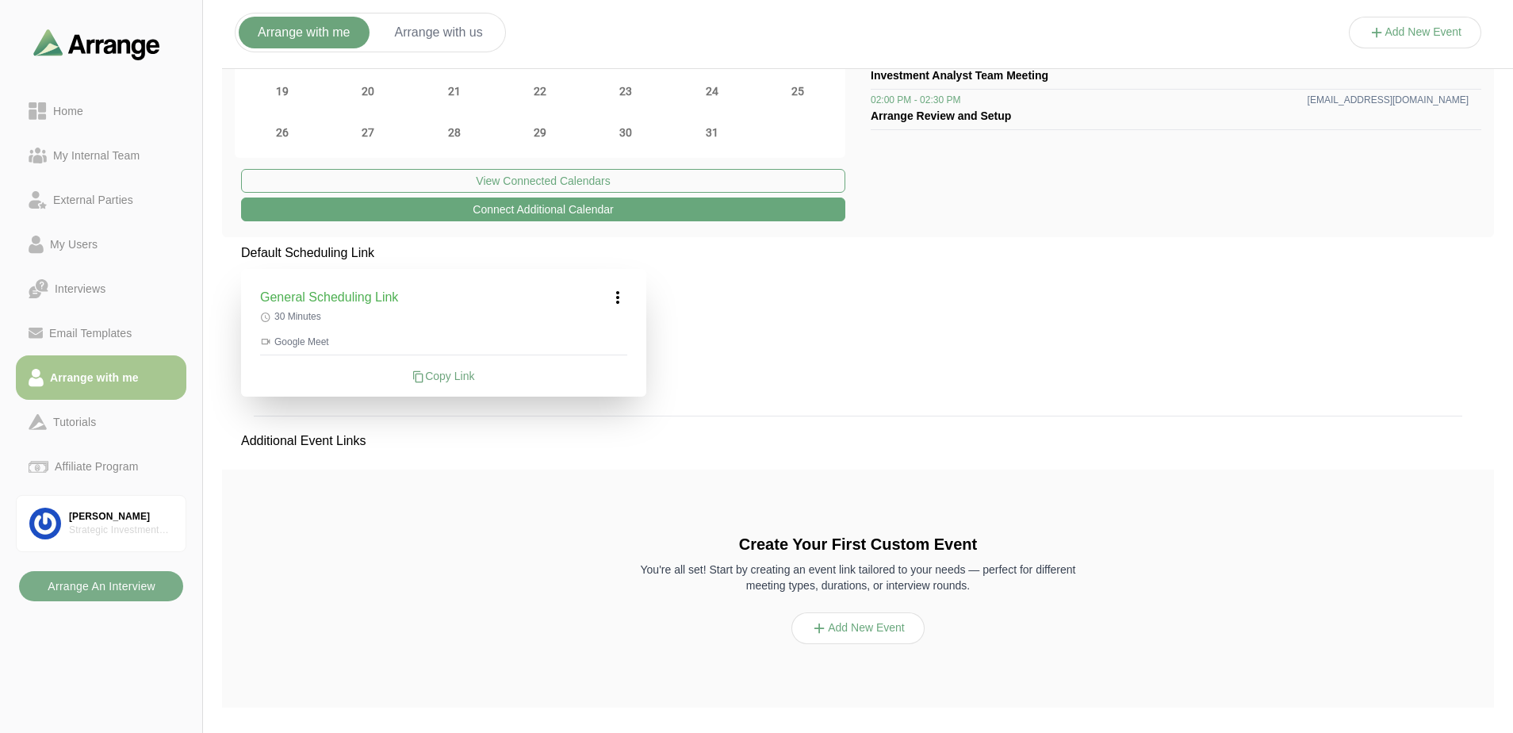
click at [1101, 411] on div "Default Scheduling Link General Scheduling Link 30 Minutes Google Meet Copy Lin…" at bounding box center [858, 481] width 1272 height 476
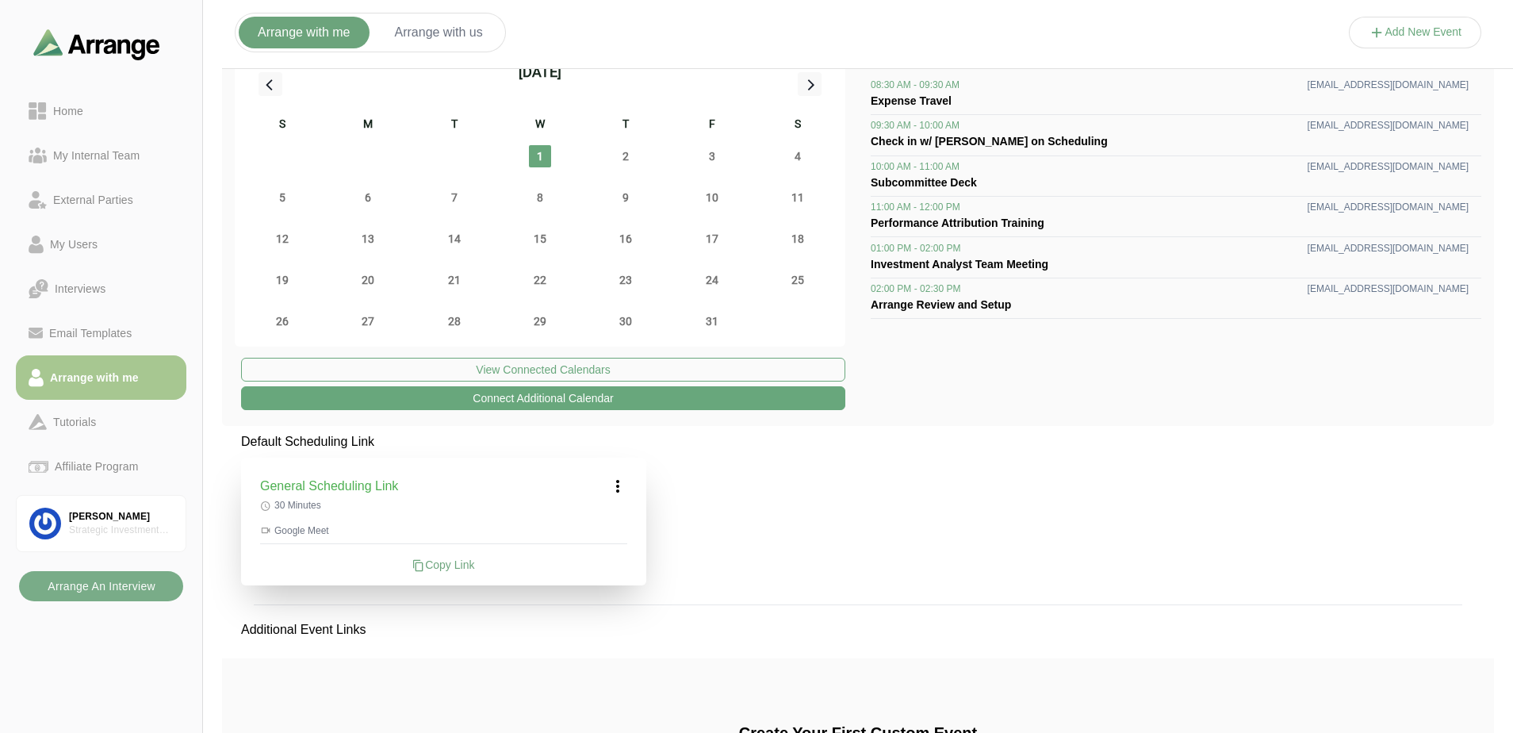
scroll to position [0, 0]
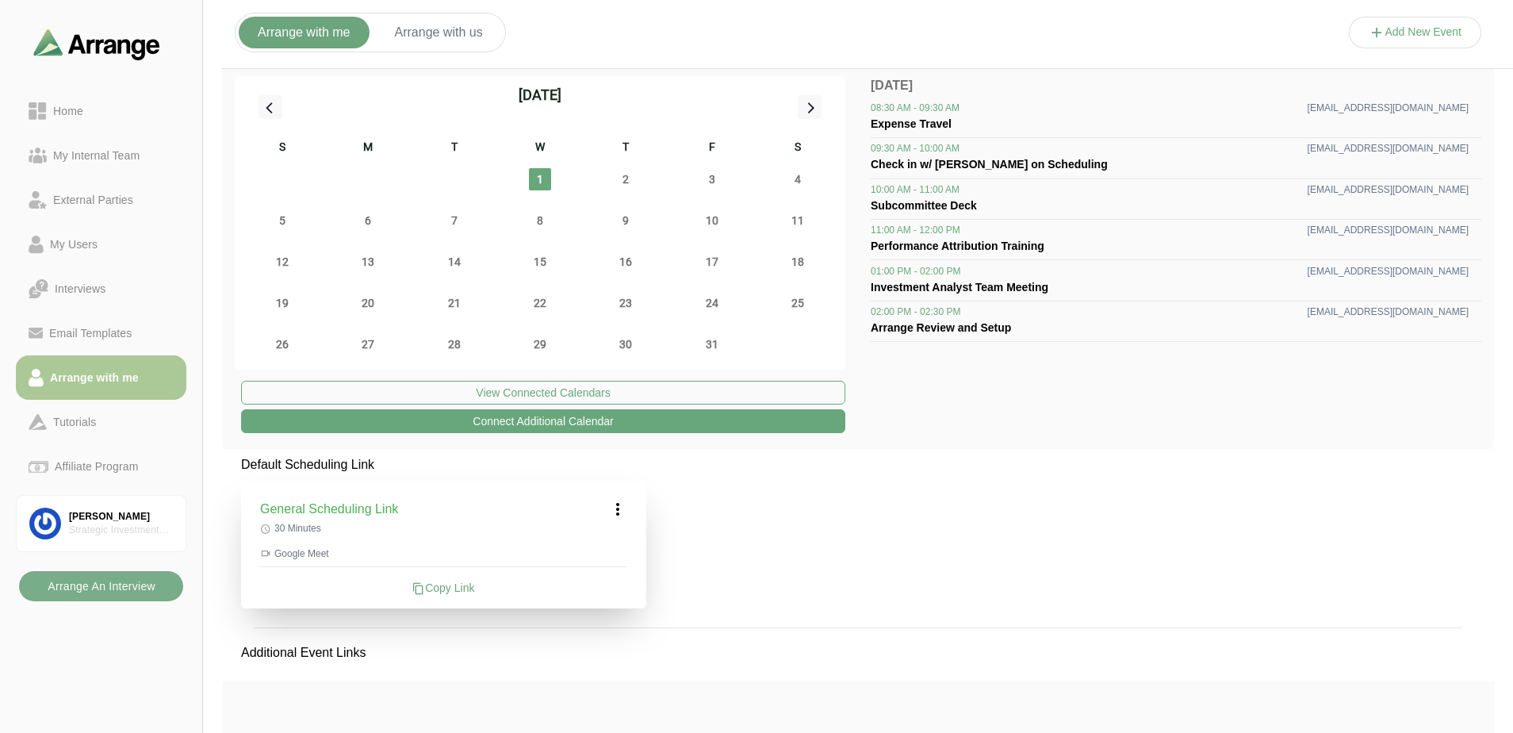
click at [98, 373] on div "Arrange with me" at bounding box center [94, 377] width 101 height 19
click at [50, 118] on div "Home" at bounding box center [68, 110] width 43 height 19
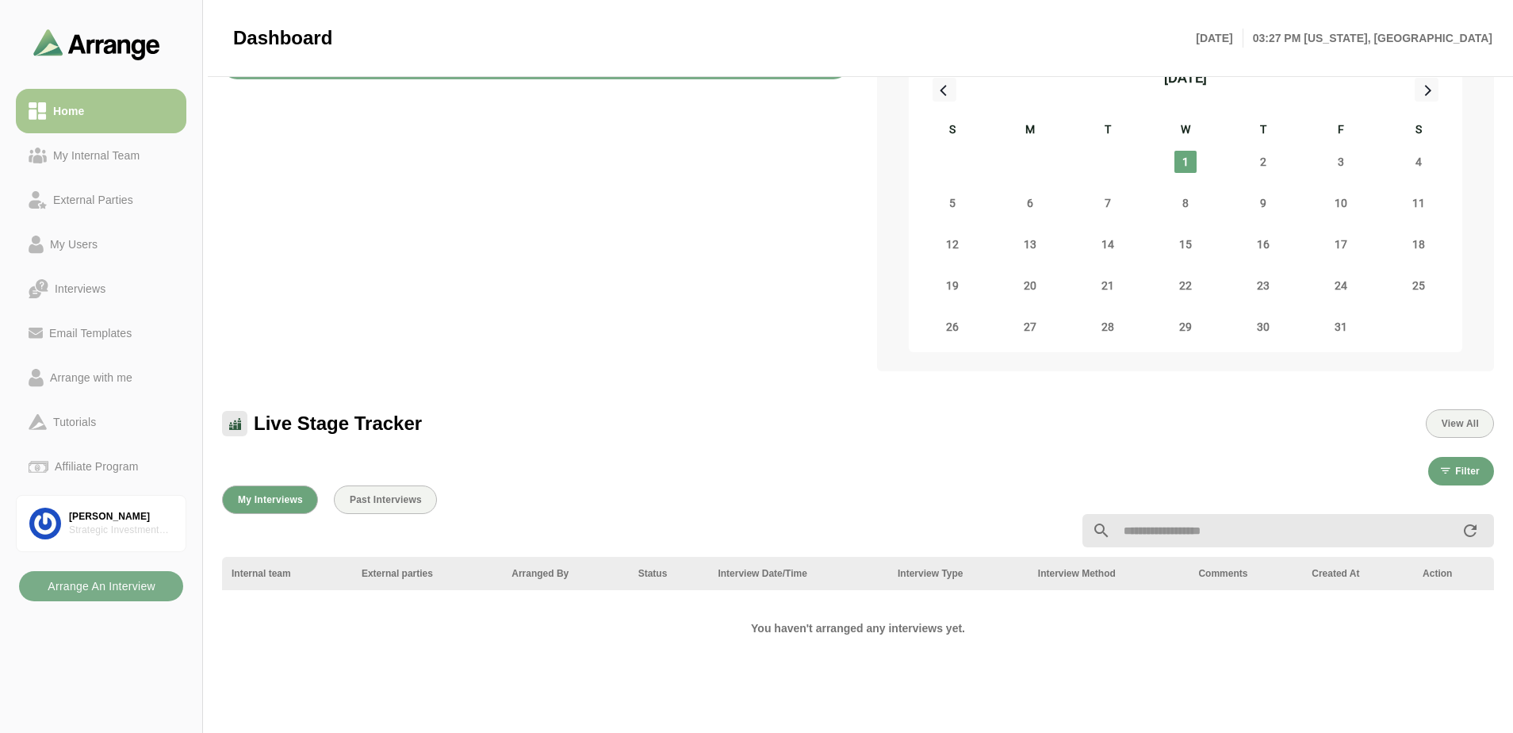
scroll to position [159, 0]
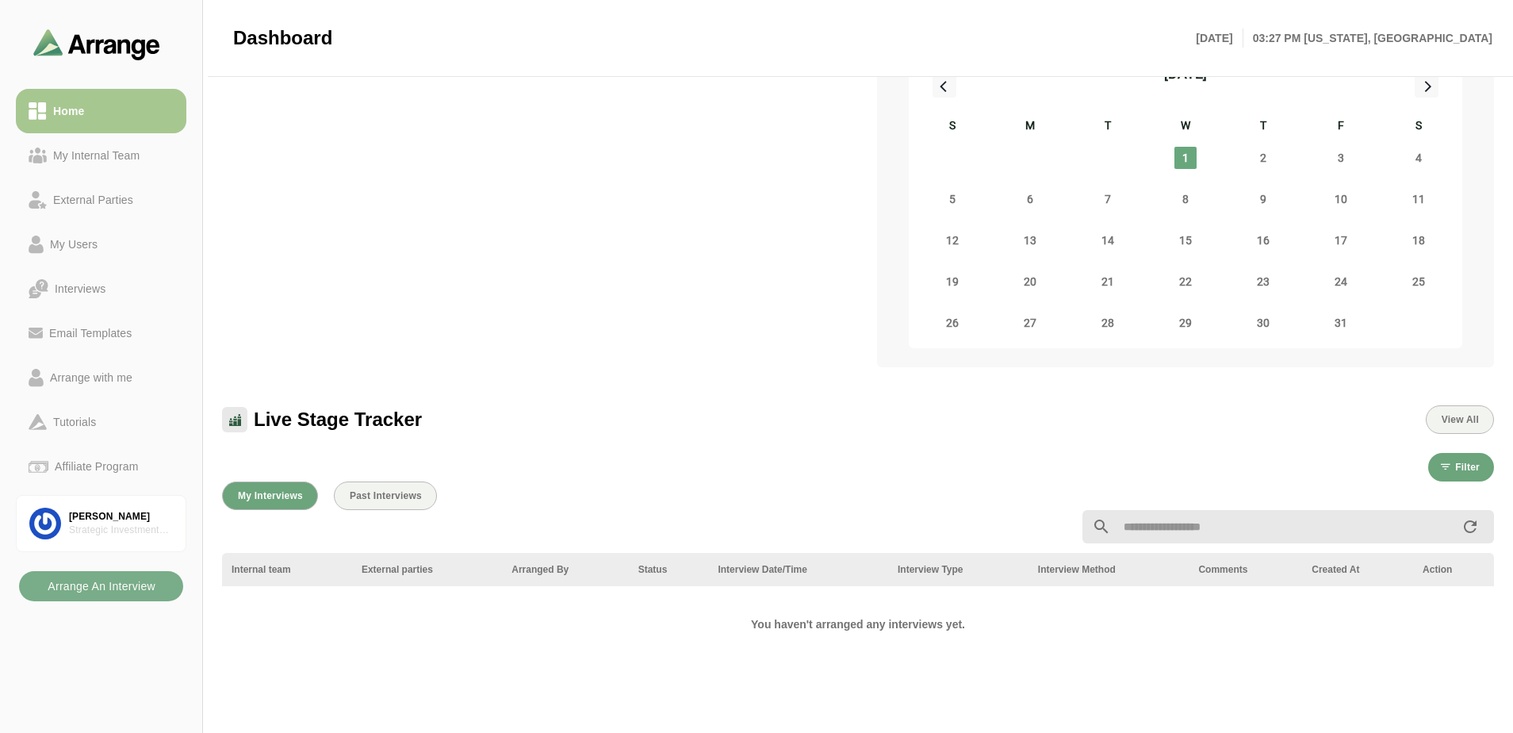
drag, startPoint x: 295, startPoint y: 425, endPoint x: 333, endPoint y: 454, distance: 48.0
click at [295, 425] on span "Live Stage Tracker" at bounding box center [338, 420] width 168 height 24
click at [390, 496] on span "Past Interviews" at bounding box center [385, 495] width 73 height 11
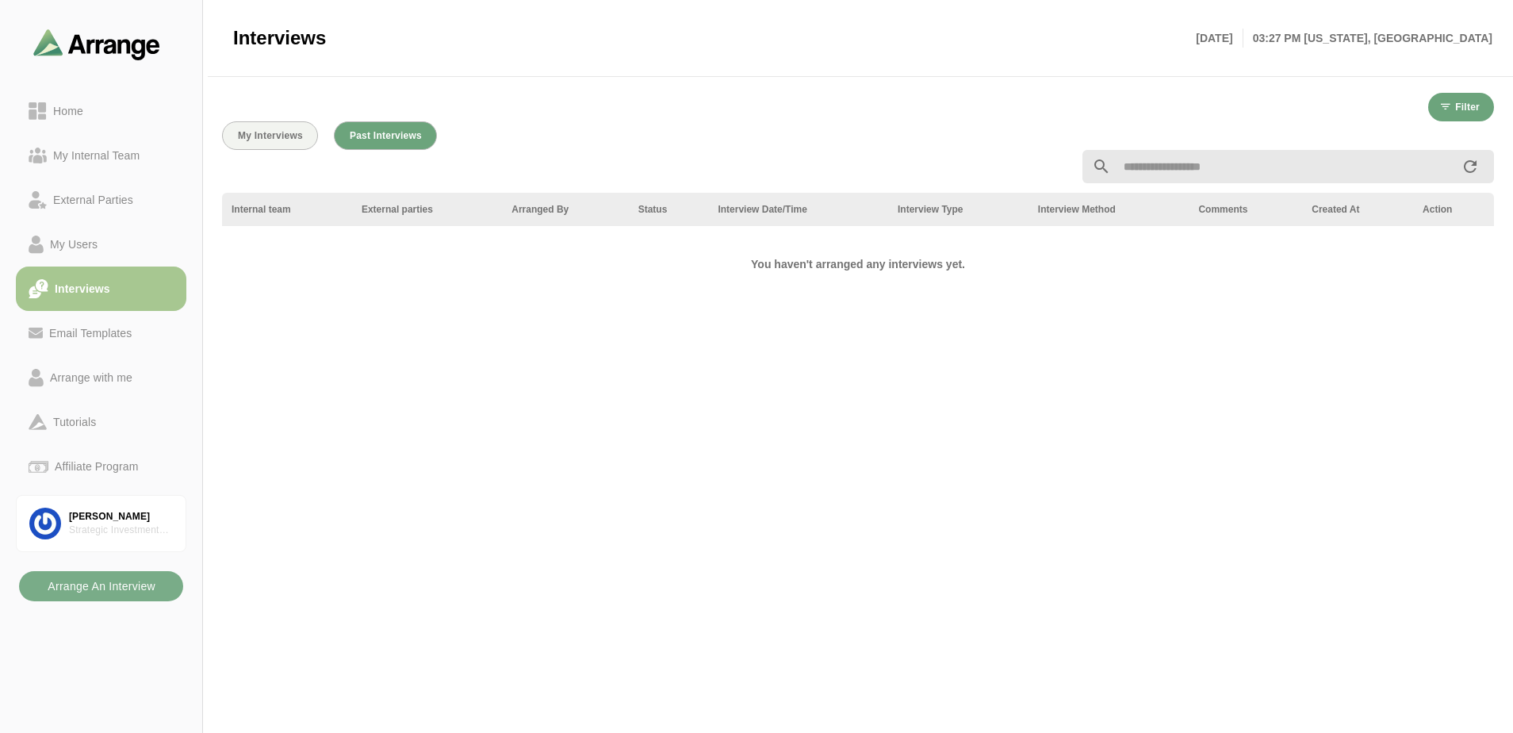
click at [254, 143] on div at bounding box center [857, 166] width 1291 height 52
click at [265, 125] on button "My Interviews" at bounding box center [270, 135] width 96 height 29
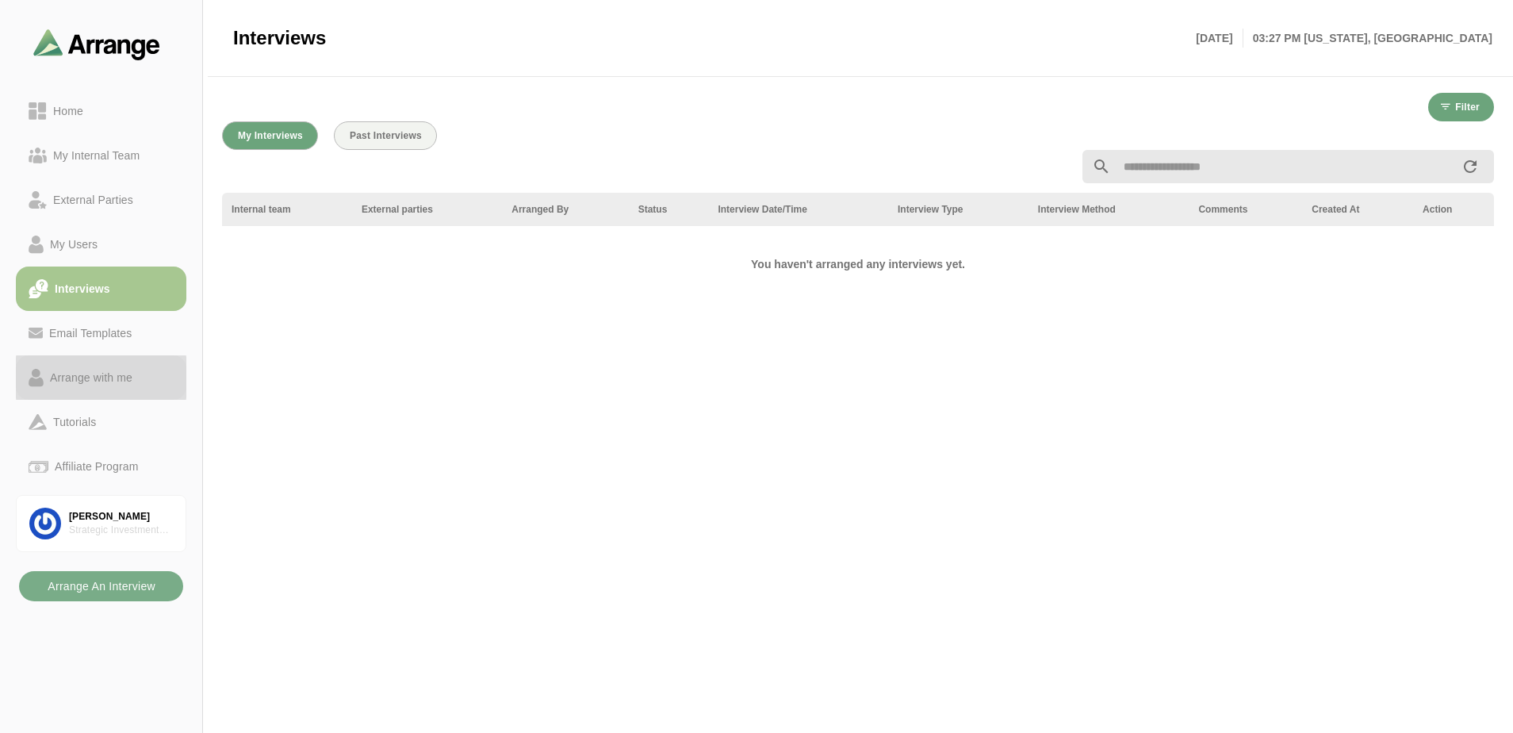
click at [101, 372] on div "Arrange with me" at bounding box center [91, 377] width 95 height 19
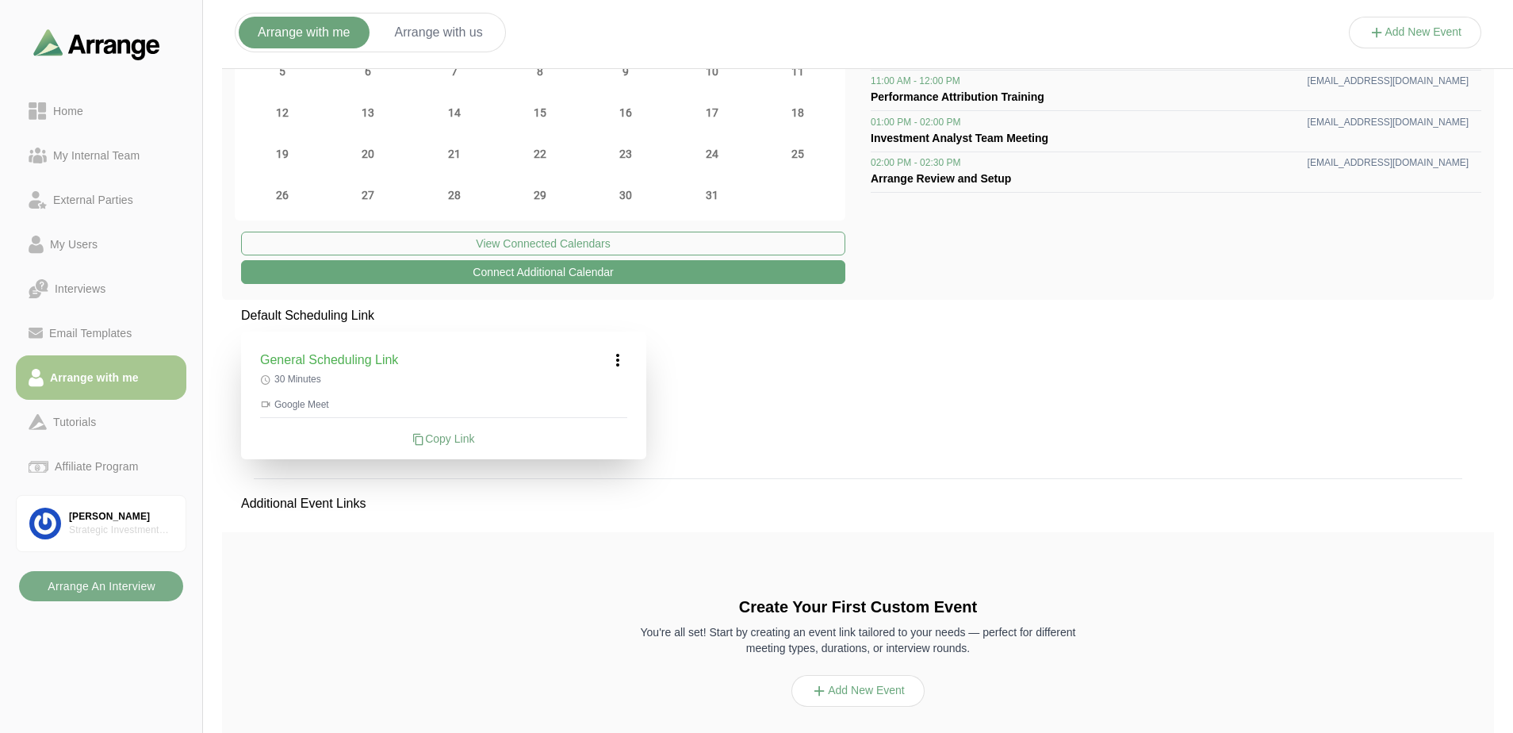
scroll to position [159, 0]
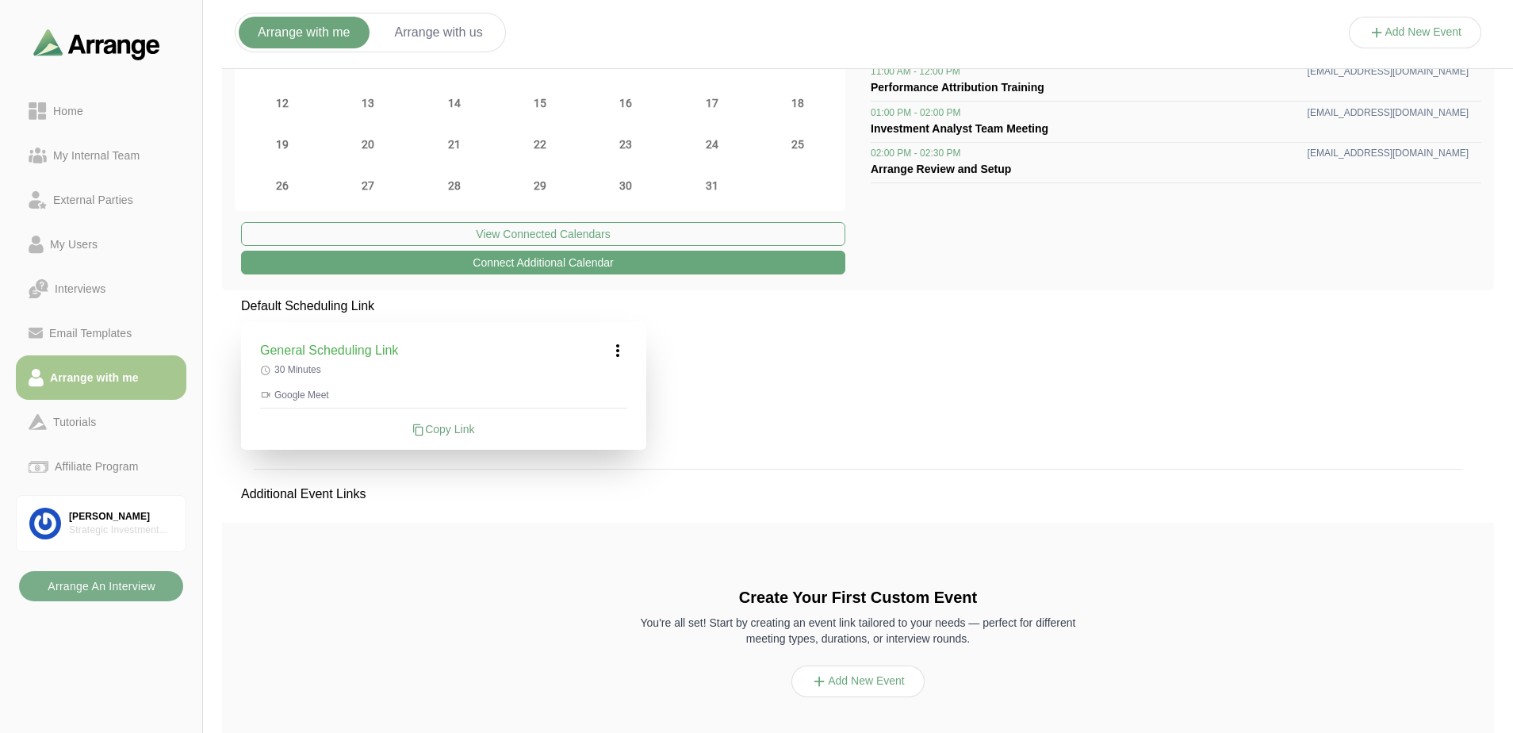
click at [867, 688] on button "Add New Event" at bounding box center [857, 681] width 133 height 32
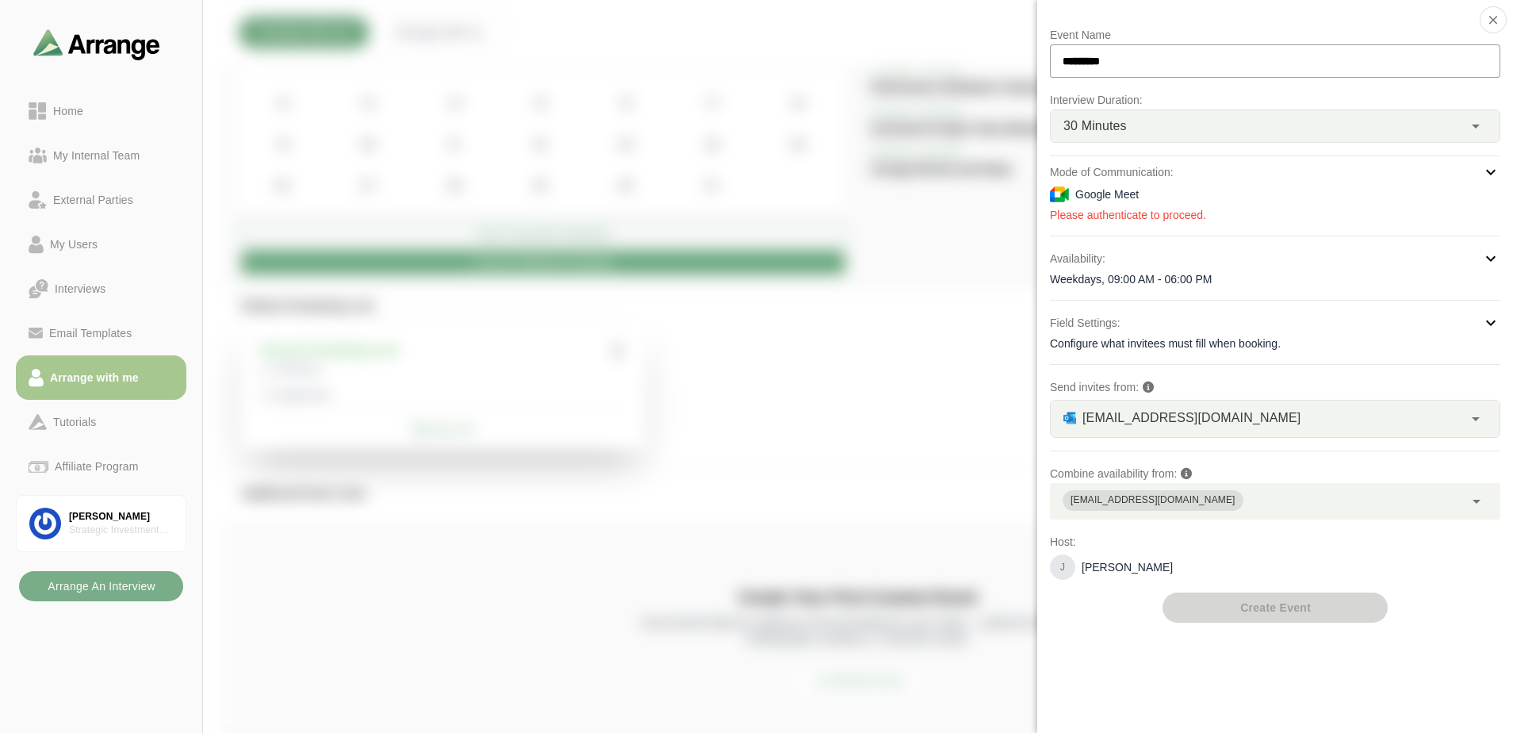
click at [1349, 48] on div at bounding box center [1415, 48] width 133 height 0
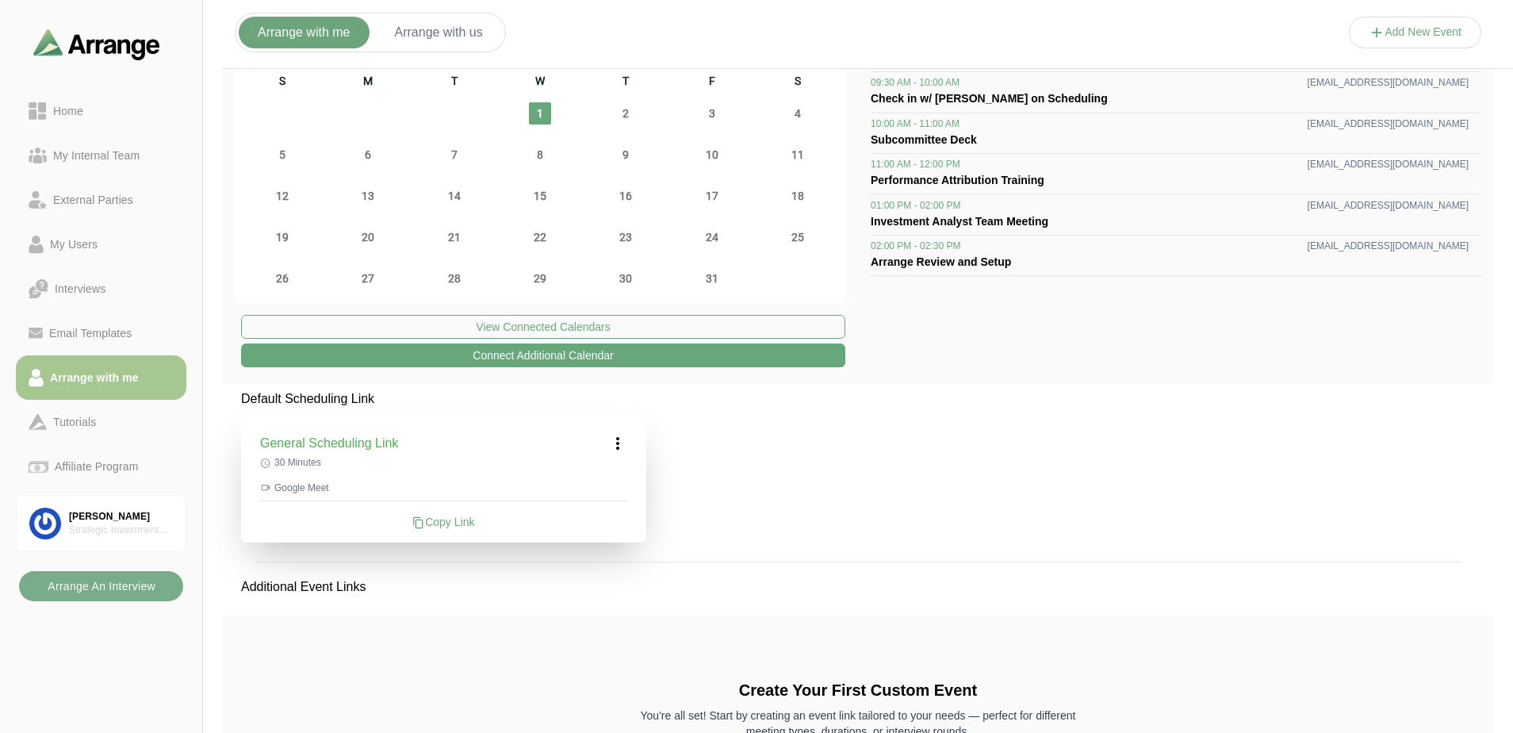
scroll to position [0, 0]
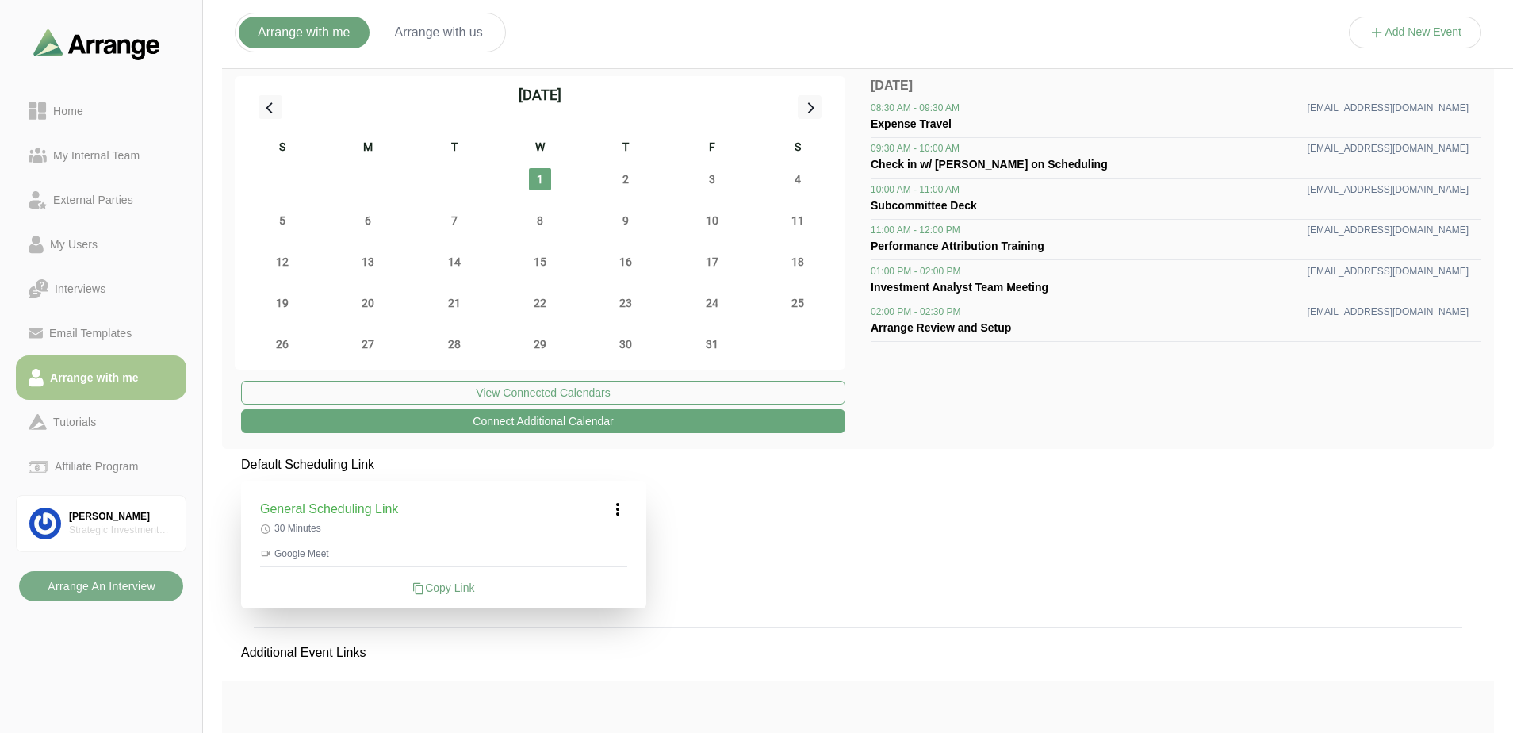
click at [915, 327] on span "Arrange Review and Setup" at bounding box center [941, 327] width 140 height 13
click at [94, 109] on div "Home" at bounding box center [101, 110] width 145 height 19
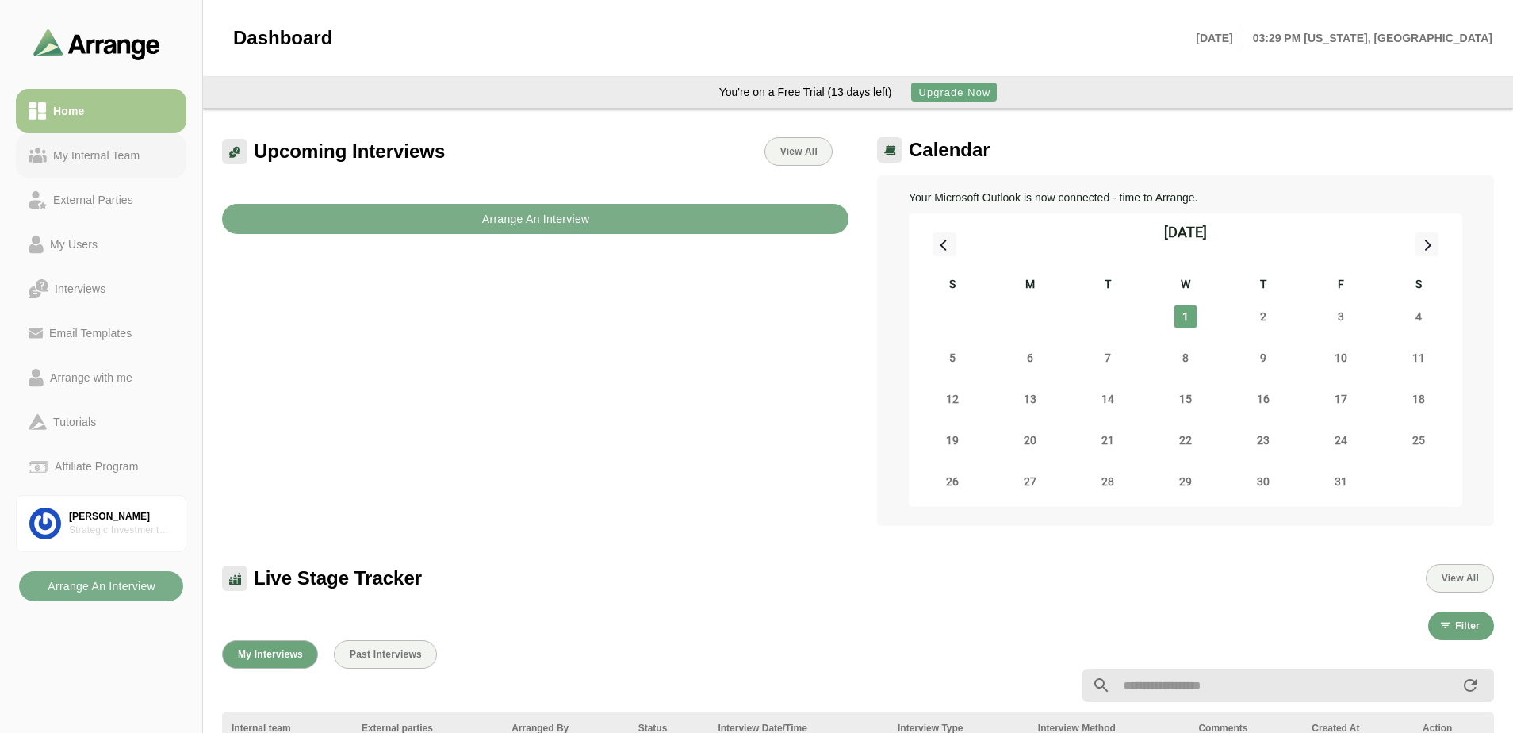
click at [98, 166] on link "My Internal Team" at bounding box center [101, 155] width 170 height 44
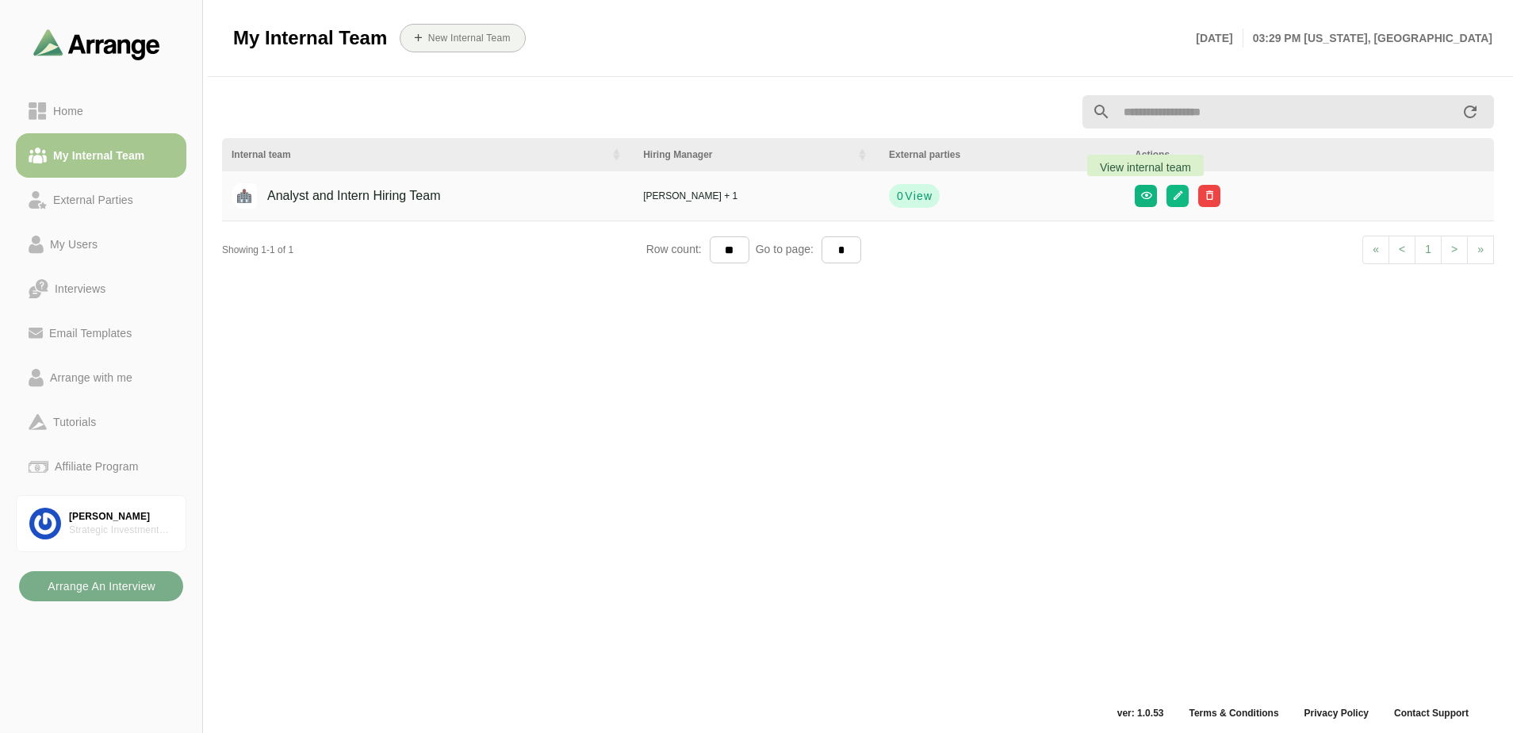
click at [1141, 193] on icon "button" at bounding box center [1145, 195] width 12 height 12
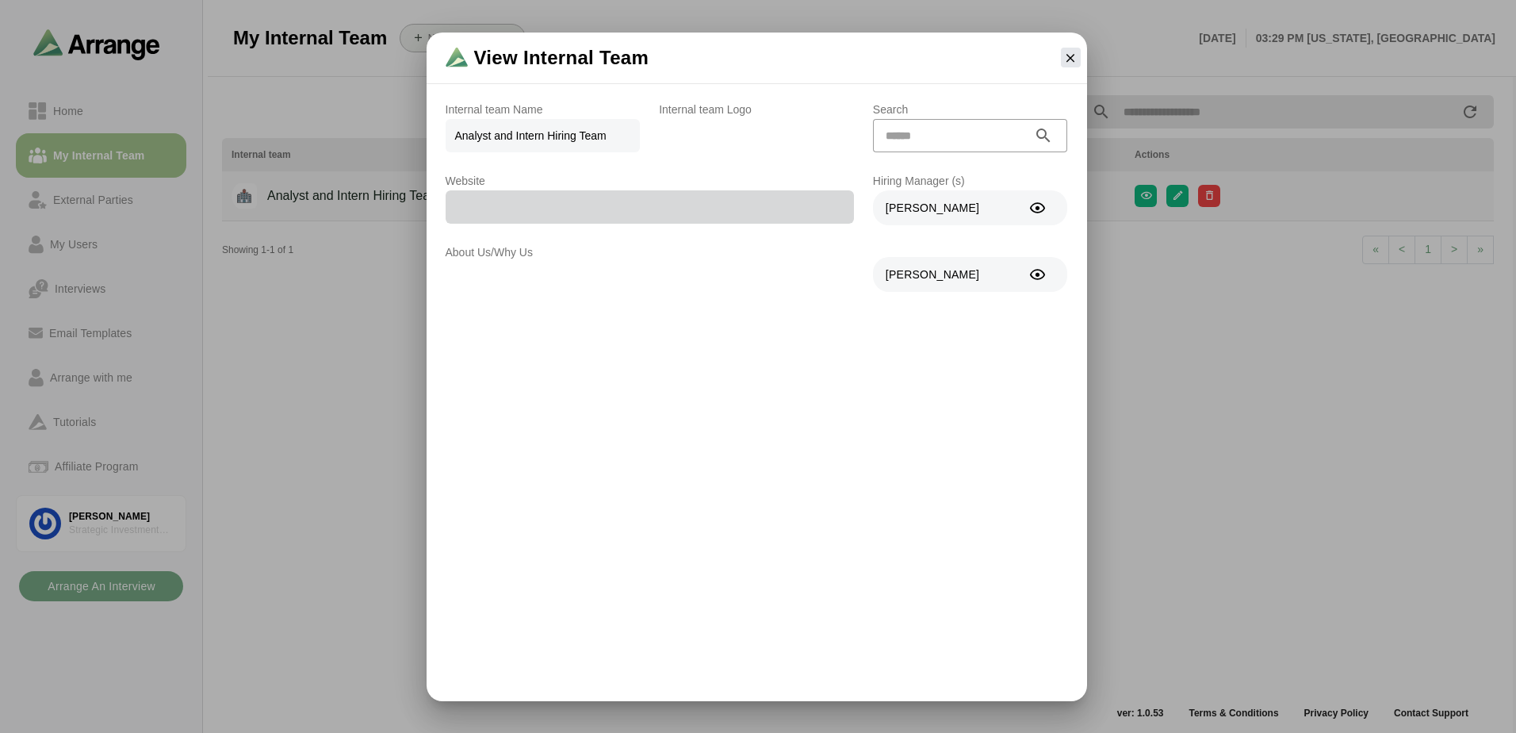
click at [469, 112] on p "Internal team Name" at bounding box center [543, 109] width 195 height 19
drag, startPoint x: 500, startPoint y: 128, endPoint x: 570, endPoint y: 97, distance: 76.3
click at [500, 127] on span "Analyst and Intern Hiring Team" at bounding box center [543, 135] width 195 height 33
click at [1077, 55] on button "button" at bounding box center [1071, 58] width 20 height 20
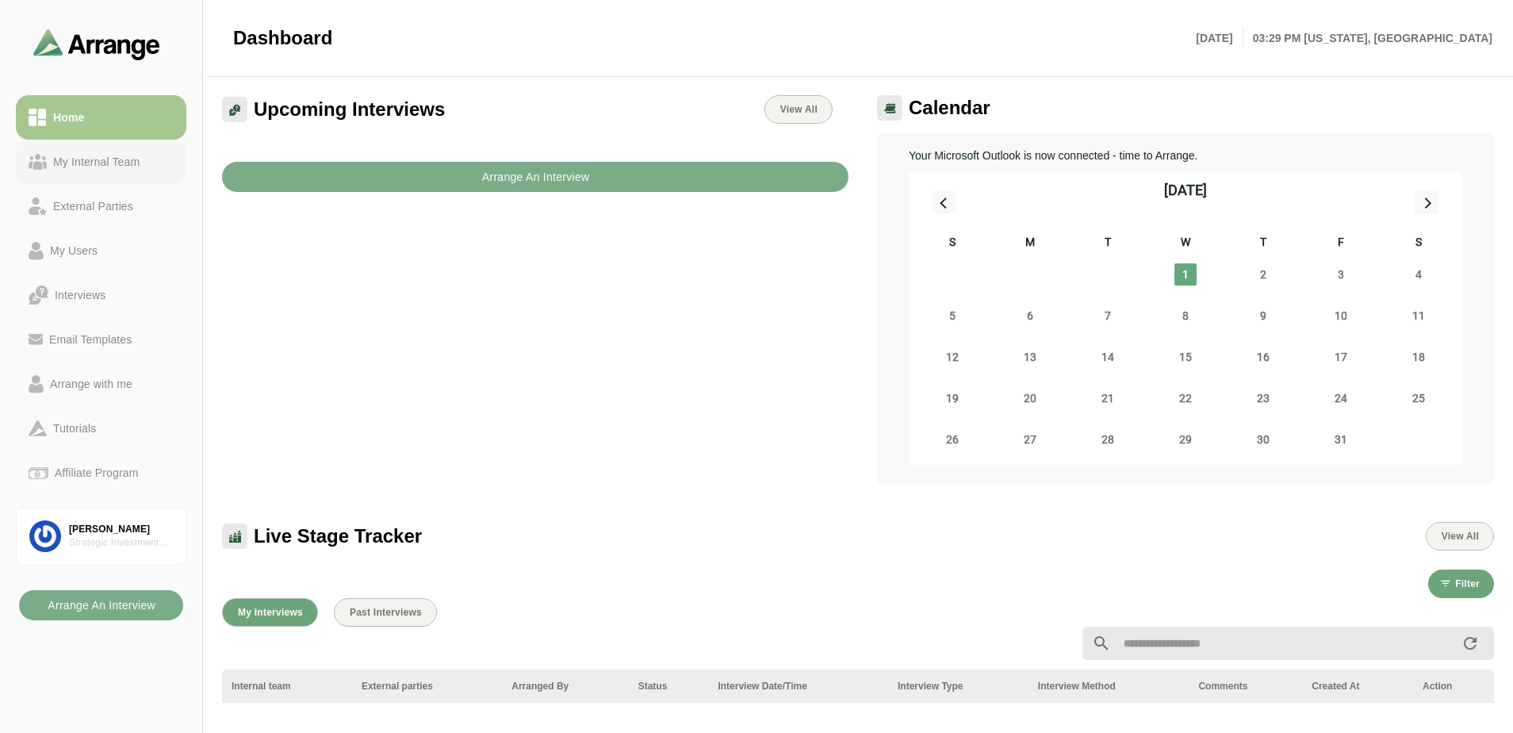
click at [78, 160] on div "My Internal Team" at bounding box center [96, 161] width 99 height 19
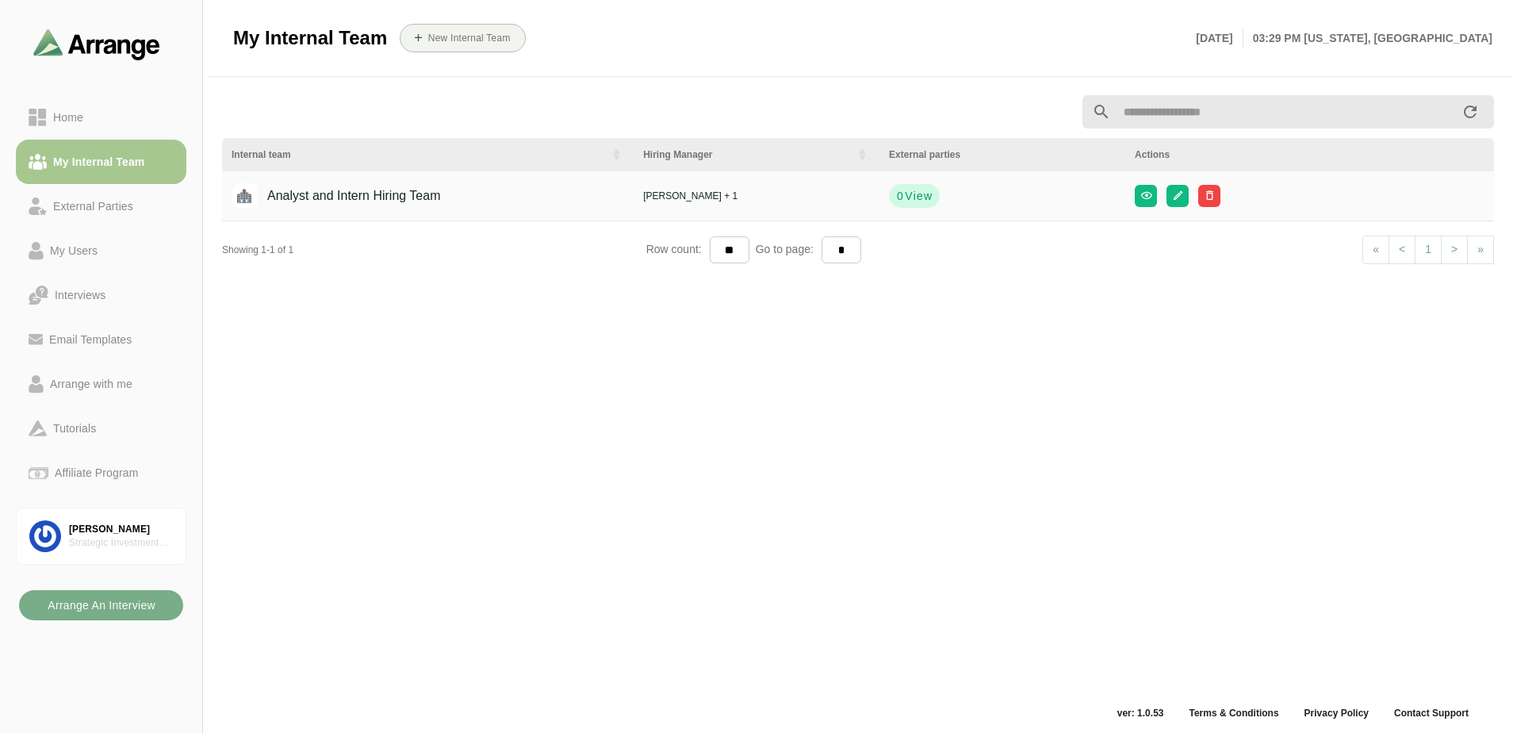
click at [335, 193] on div "Analyst and Intern Hiring Team" at bounding box center [341, 196] width 197 height 30
click at [1149, 196] on icon "button" at bounding box center [1145, 195] width 12 height 12
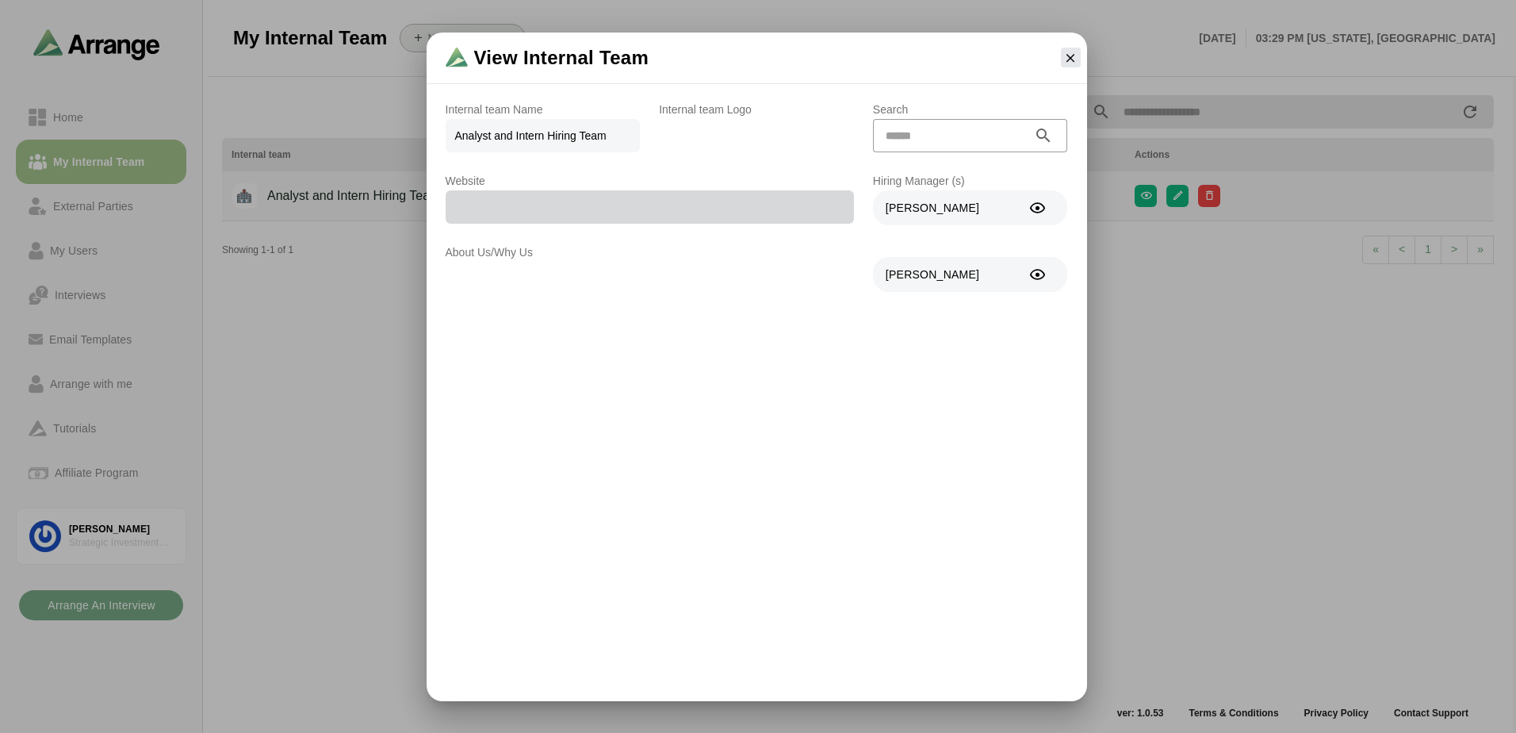
click at [699, 193] on span at bounding box center [650, 206] width 408 height 33
click at [681, 224] on div "Website" at bounding box center [649, 197] width 427 height 71
click at [677, 212] on span at bounding box center [650, 206] width 408 height 33
click at [936, 227] on div "Jack Baker Alec Haidinger" at bounding box center [970, 240] width 195 height 101
click at [1064, 56] on icon "button" at bounding box center [1070, 58] width 14 height 14
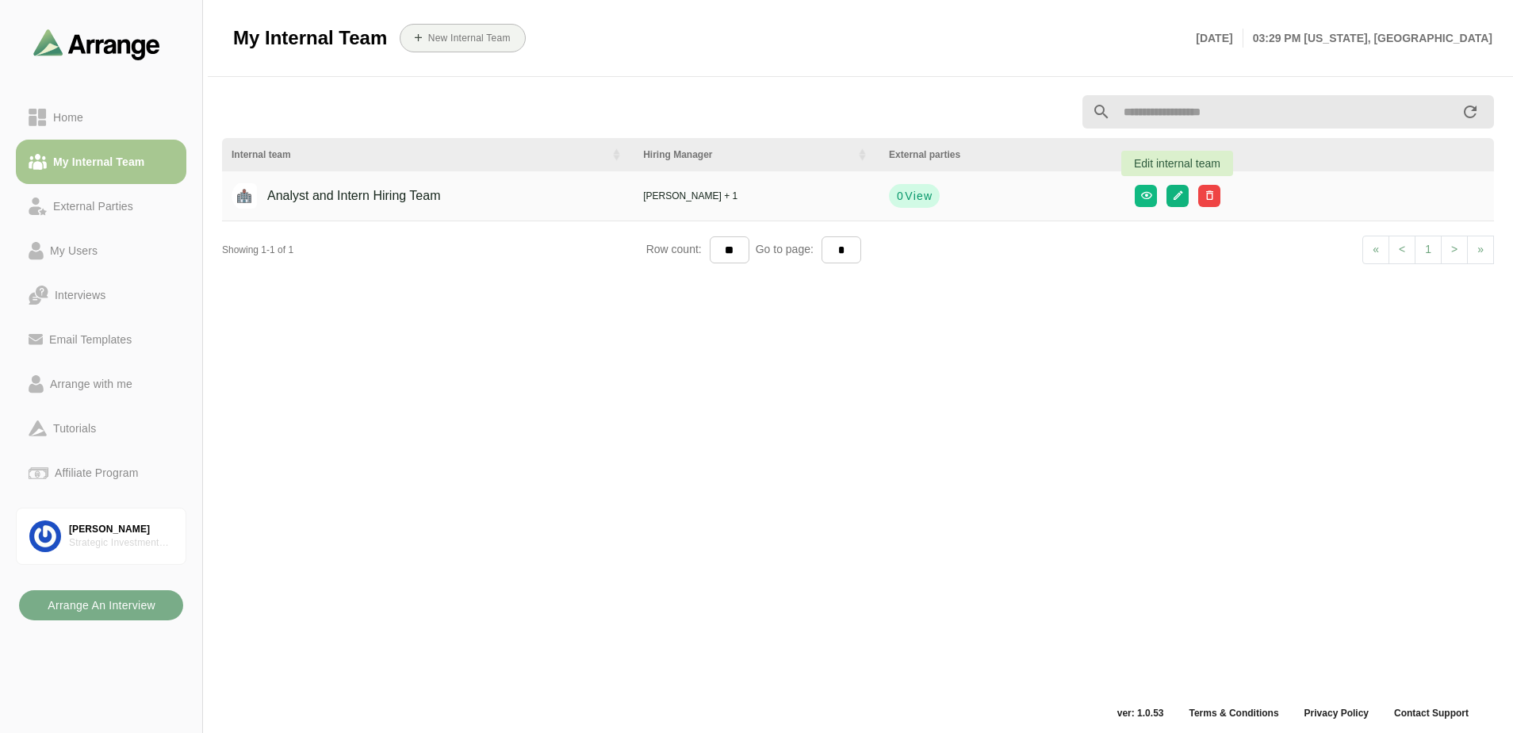
click at [1179, 199] on icon "button" at bounding box center [1177, 195] width 12 height 12
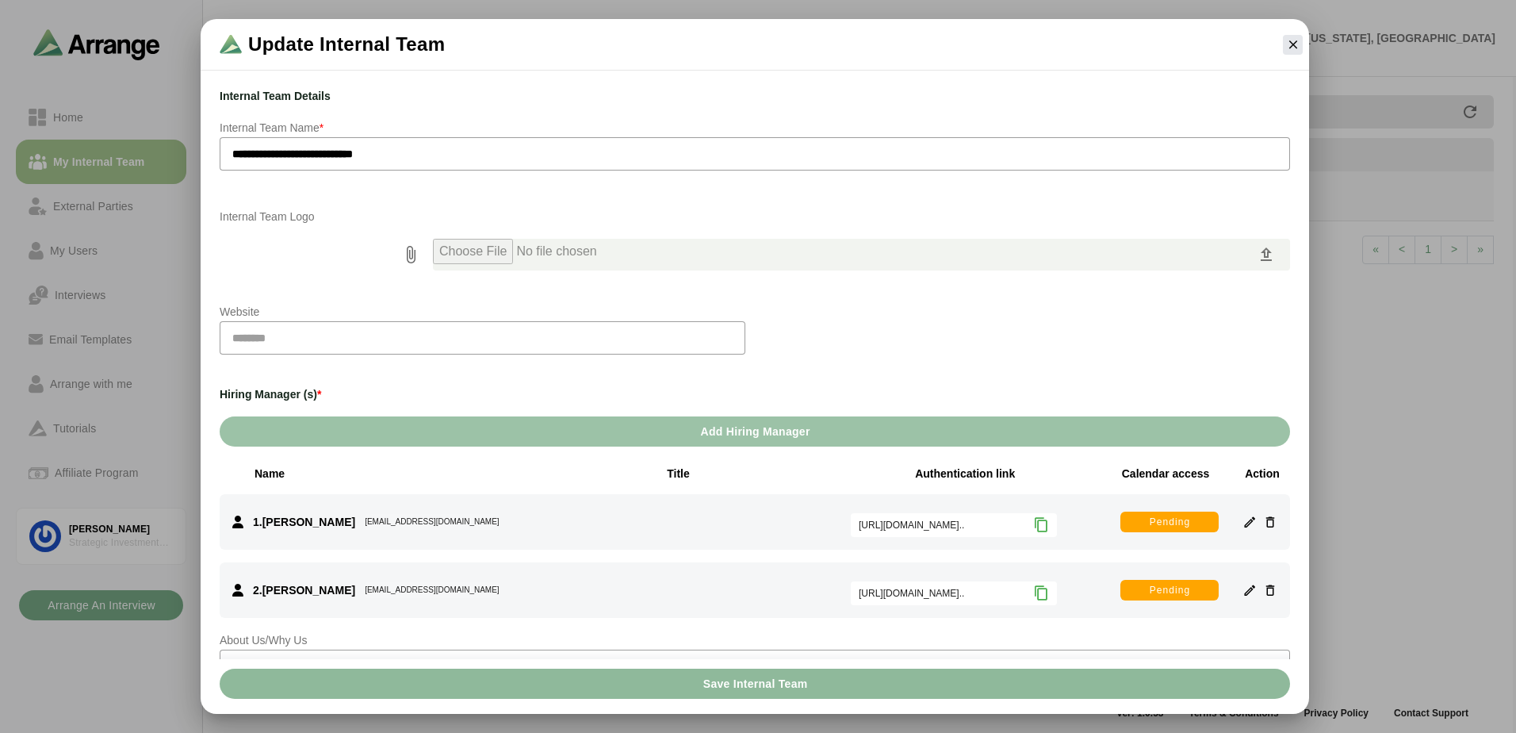
click at [461, 252] on input "file" at bounding box center [845, 255] width 824 height 32
click at [541, 323] on input "text" at bounding box center [483, 337] width 526 height 33
click at [856, 381] on div "**********" at bounding box center [754, 388] width 1089 height 622
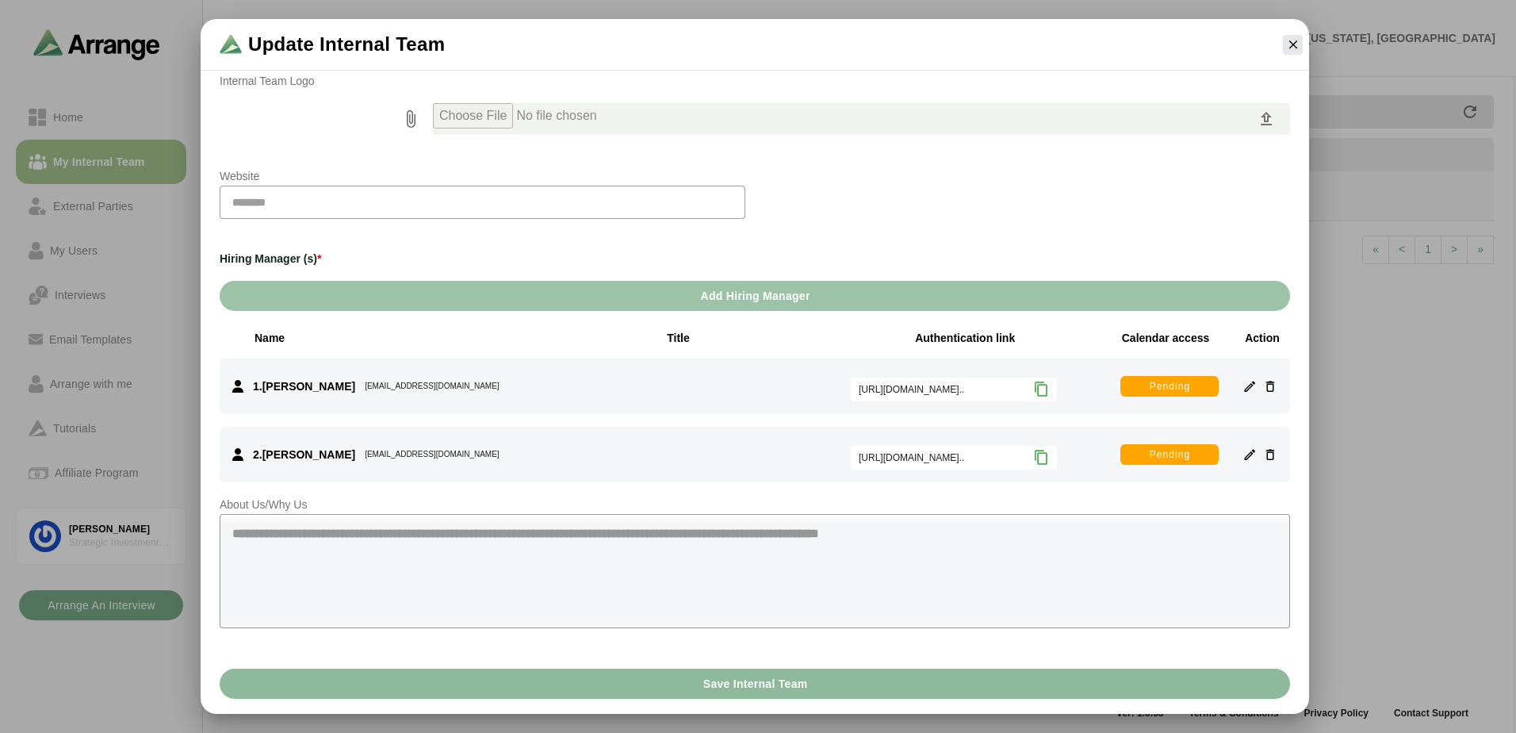
scroll to position [162, 0]
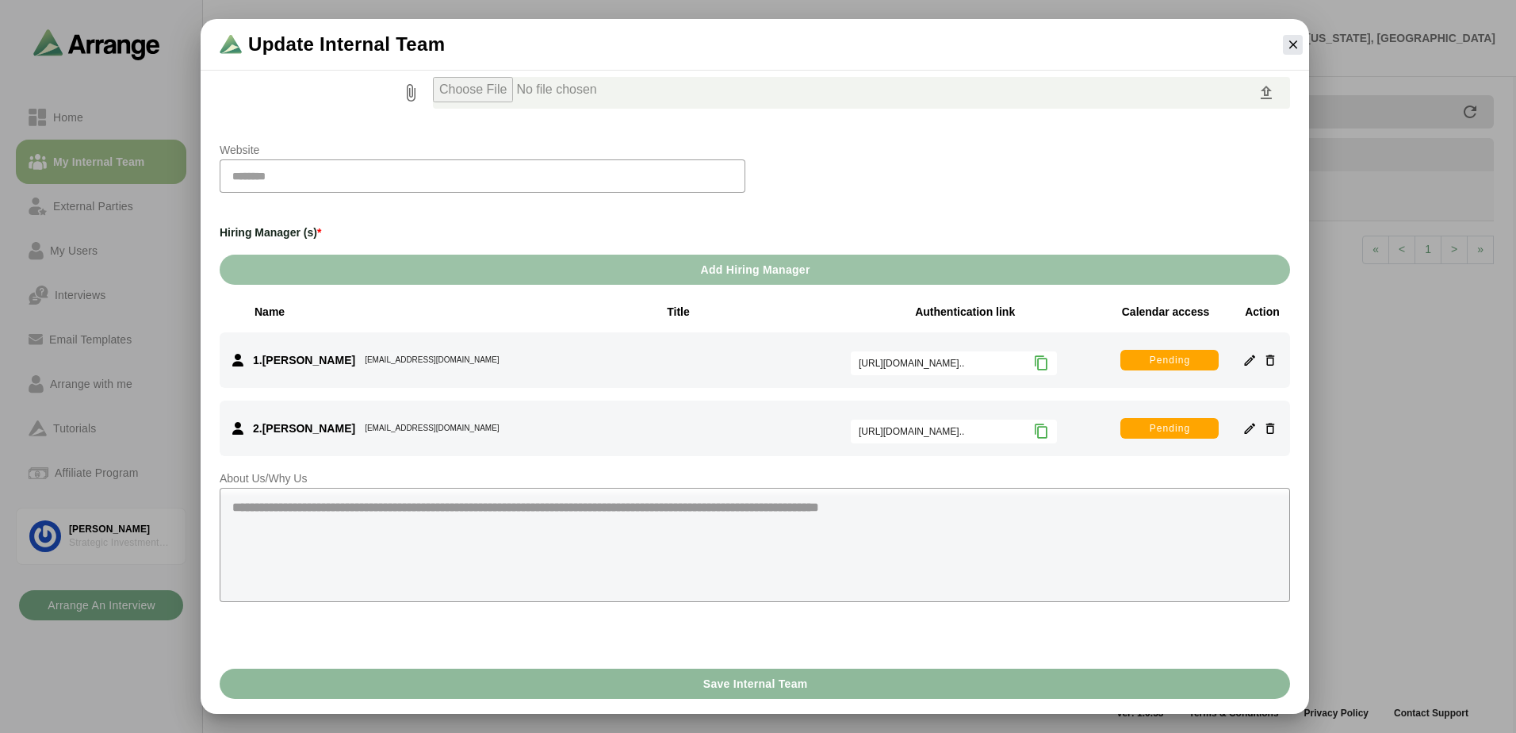
click at [668, 521] on textarea at bounding box center [755, 545] width 1070 height 114
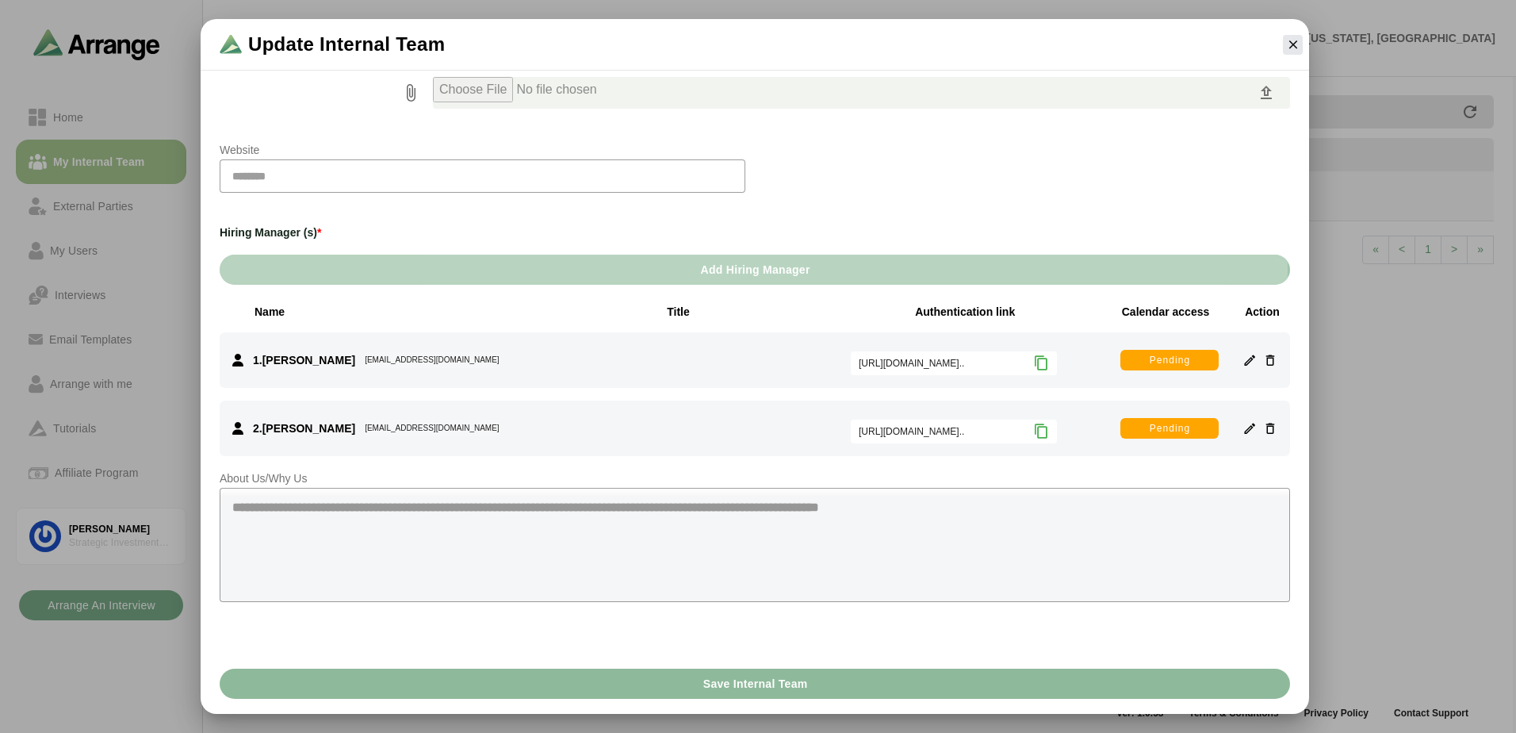
click at [752, 268] on span "Add Hiring Manager" at bounding box center [754, 269] width 110 height 30
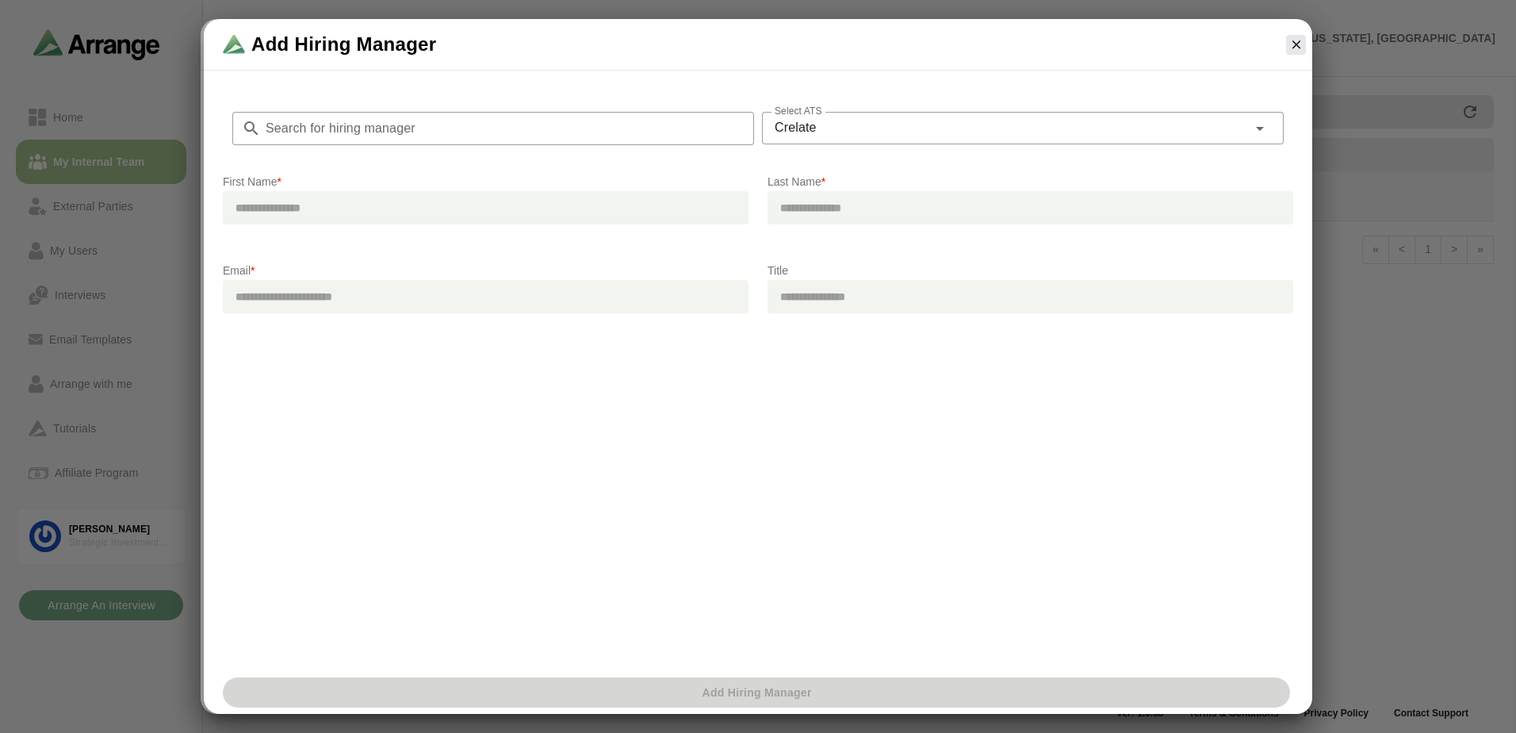
click at [460, 127] on input "Search for hiring manager" at bounding box center [507, 128] width 493 height 33
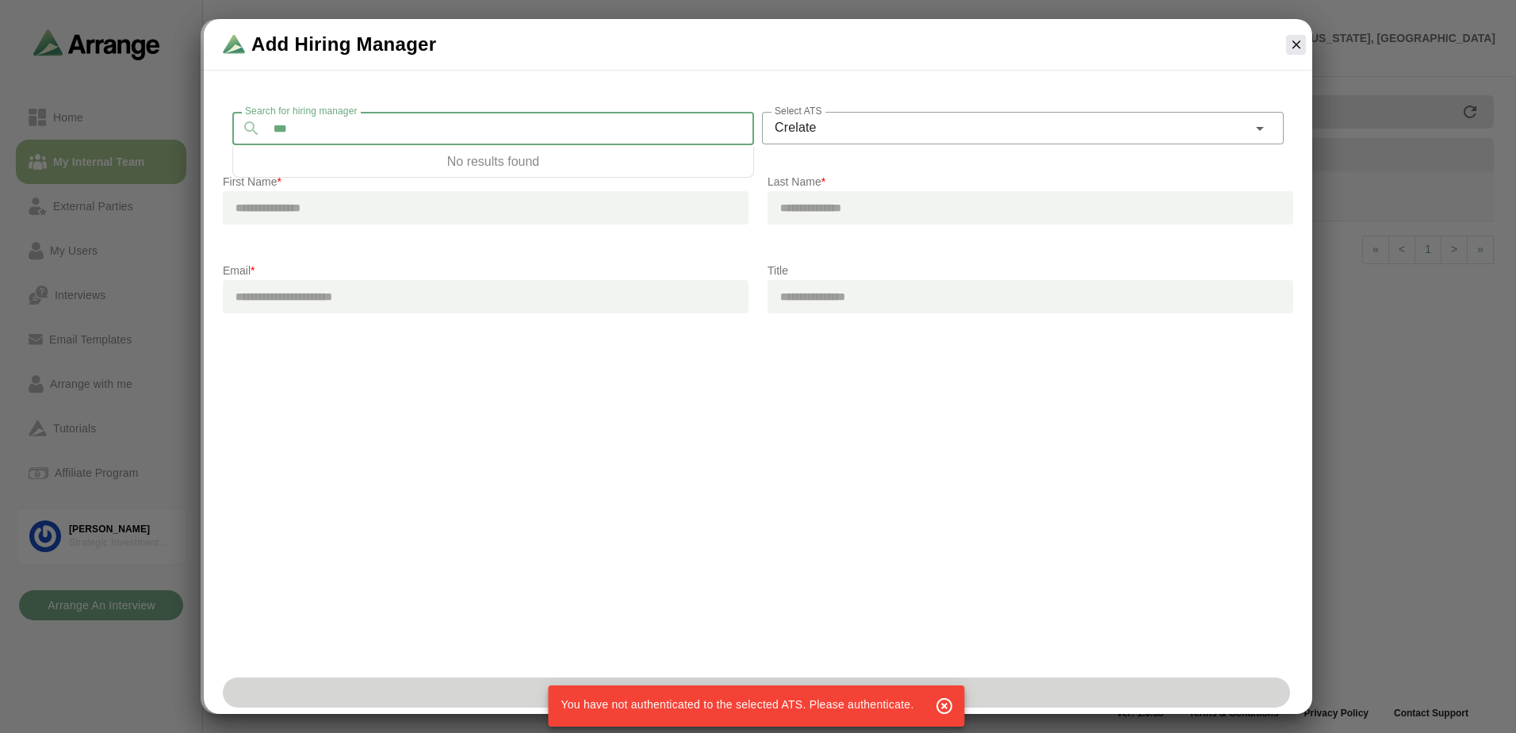
click at [951, 131] on div "Crelate *******" at bounding box center [1004, 128] width 485 height 32
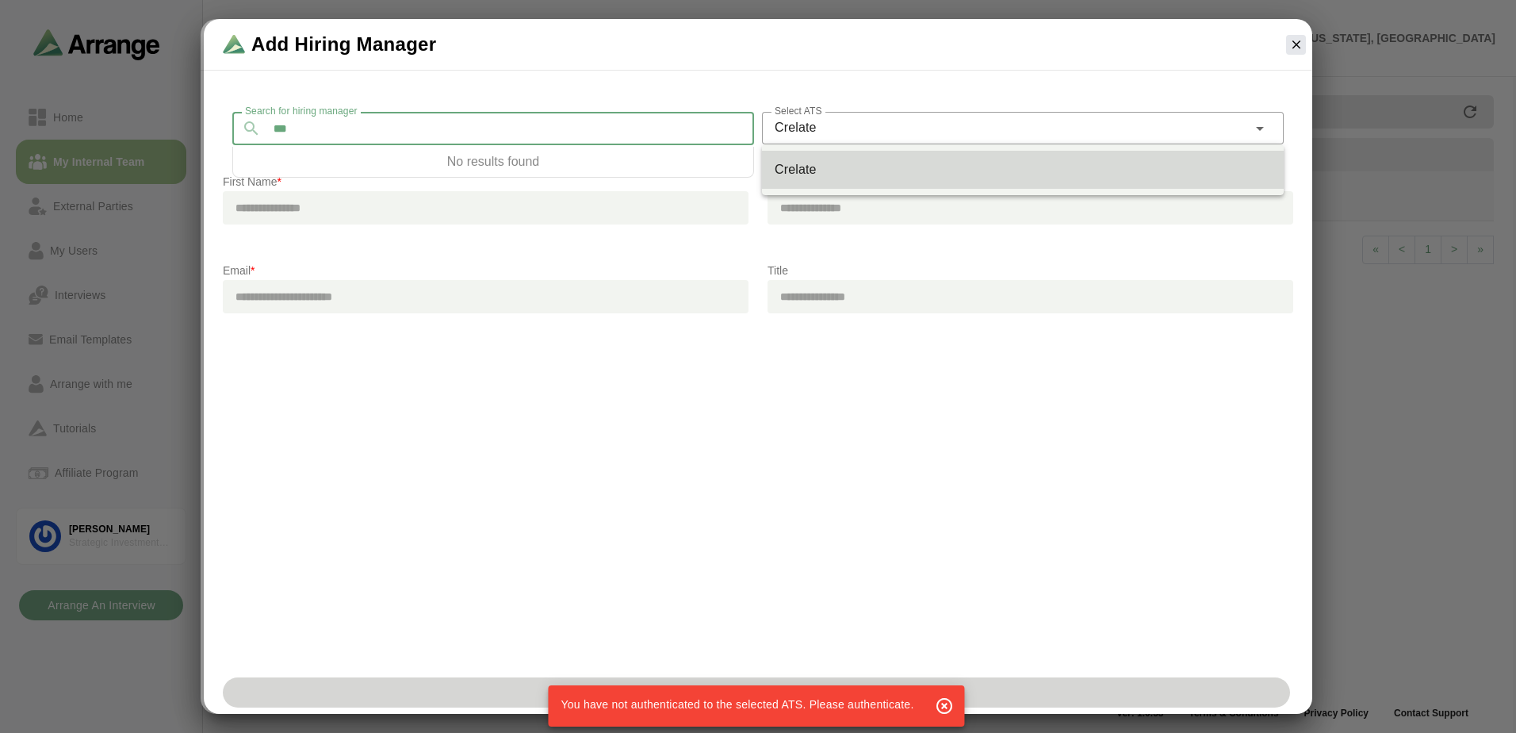
click at [469, 132] on input "***" at bounding box center [507, 128] width 493 height 33
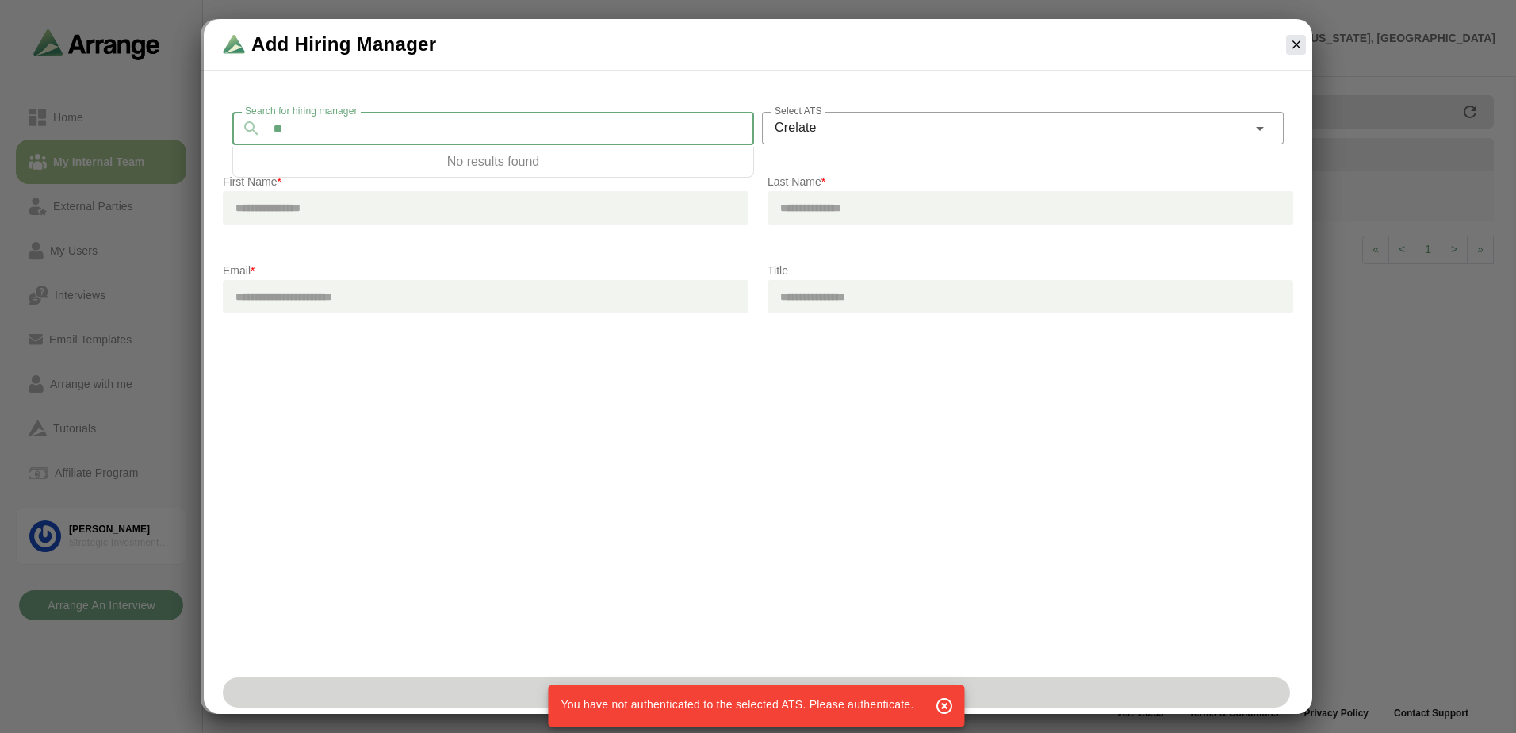
type input "*"
click at [1297, 40] on icon "button" at bounding box center [1296, 44] width 14 height 14
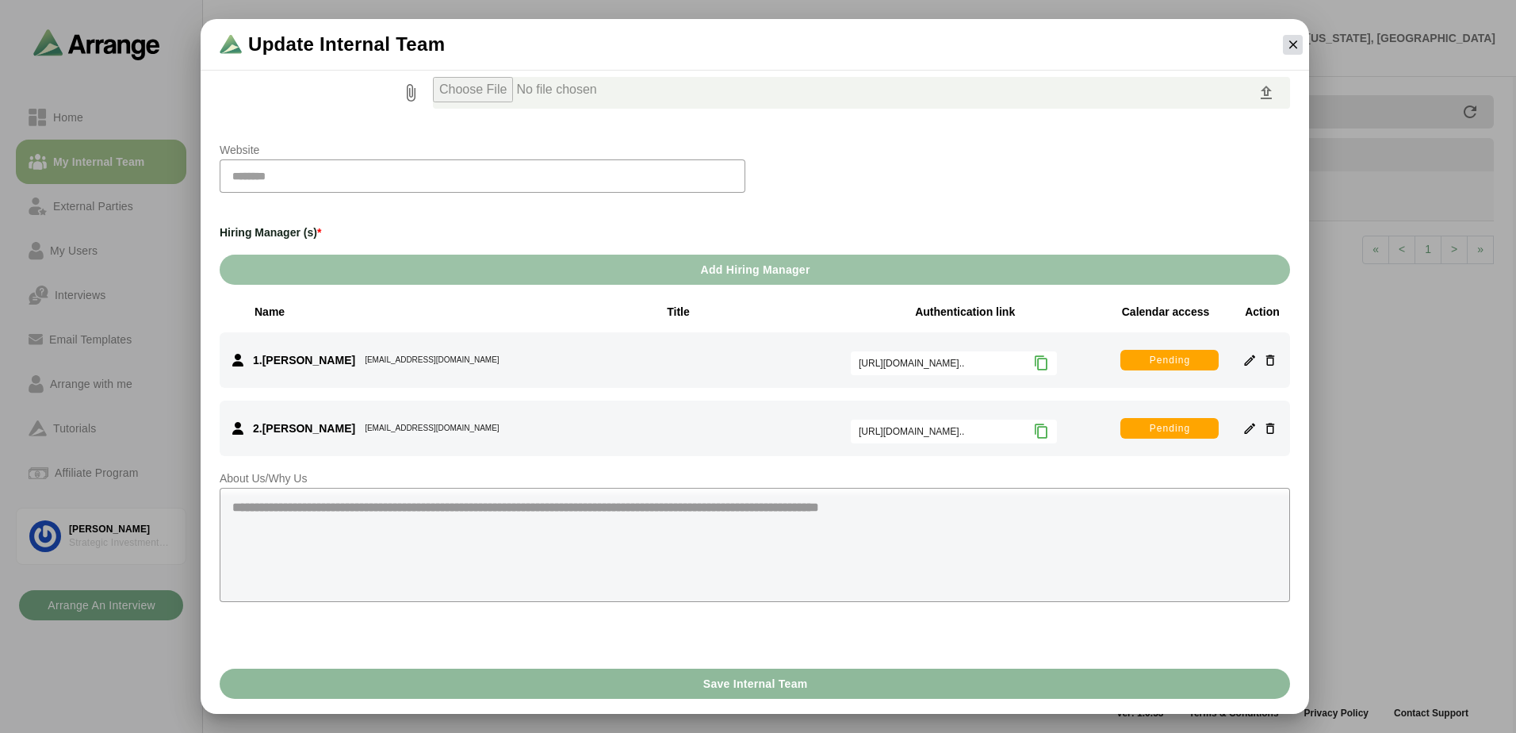
click at [1288, 44] on icon "button" at bounding box center [1293, 44] width 14 height 14
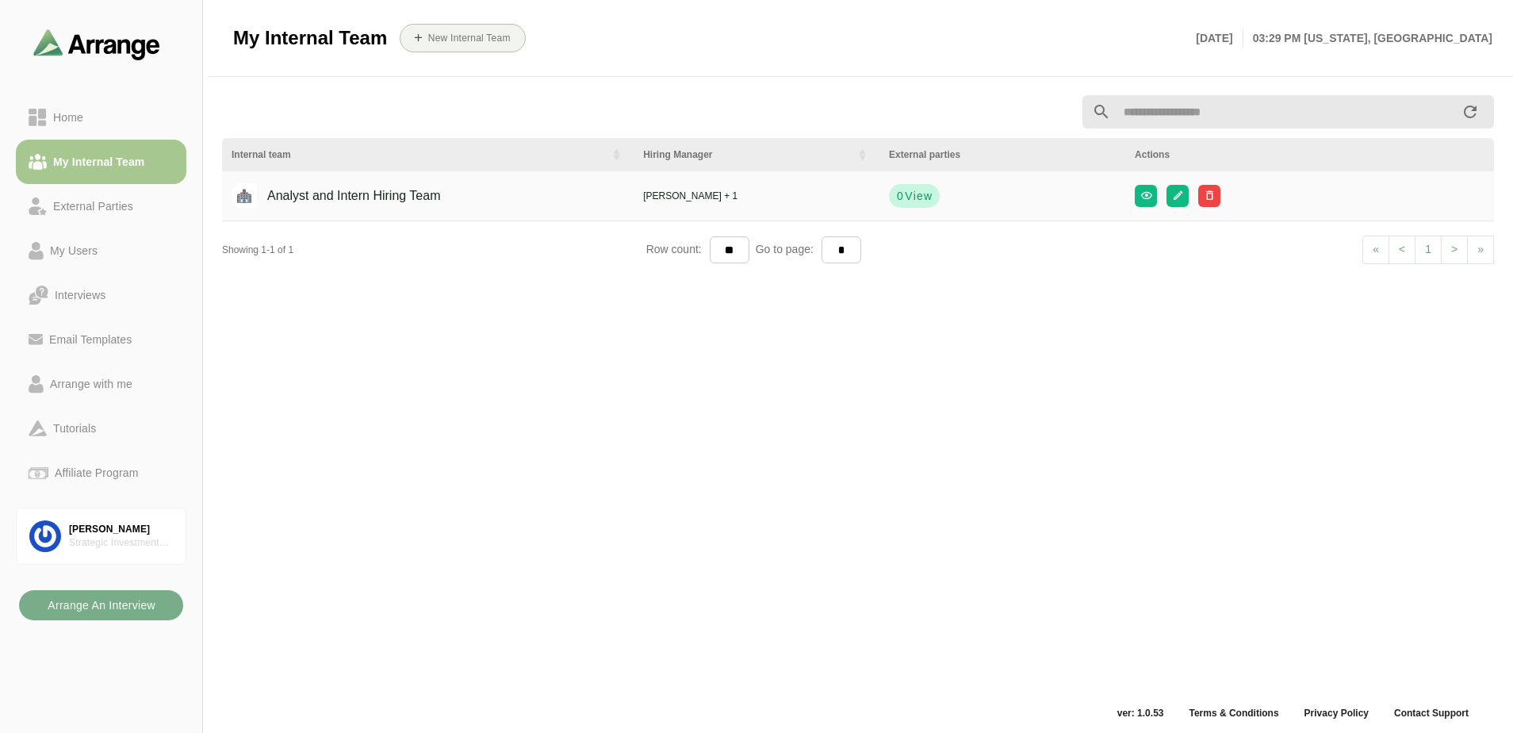
click at [926, 191] on span "View" at bounding box center [918, 196] width 29 height 16
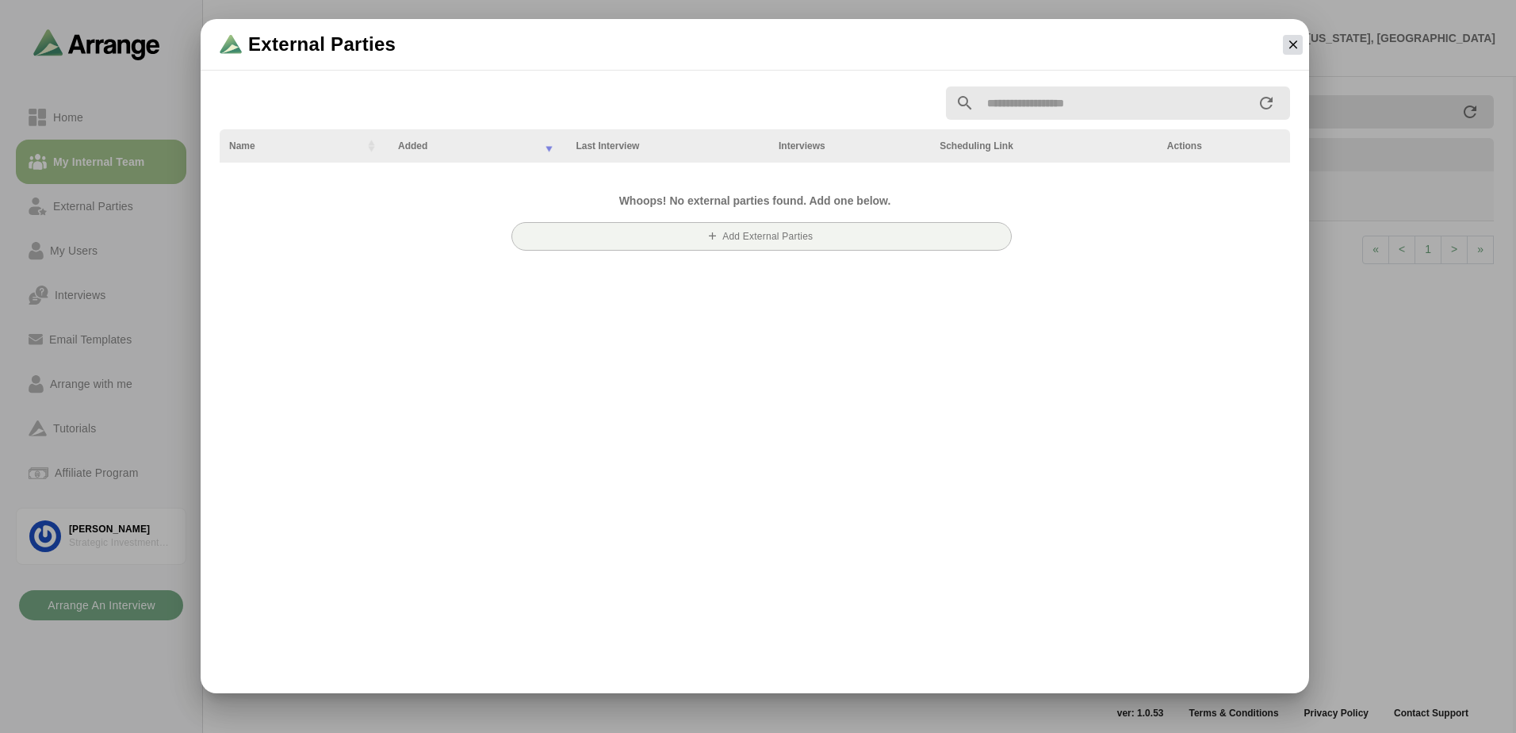
click at [1288, 44] on icon "button" at bounding box center [1293, 44] width 14 height 14
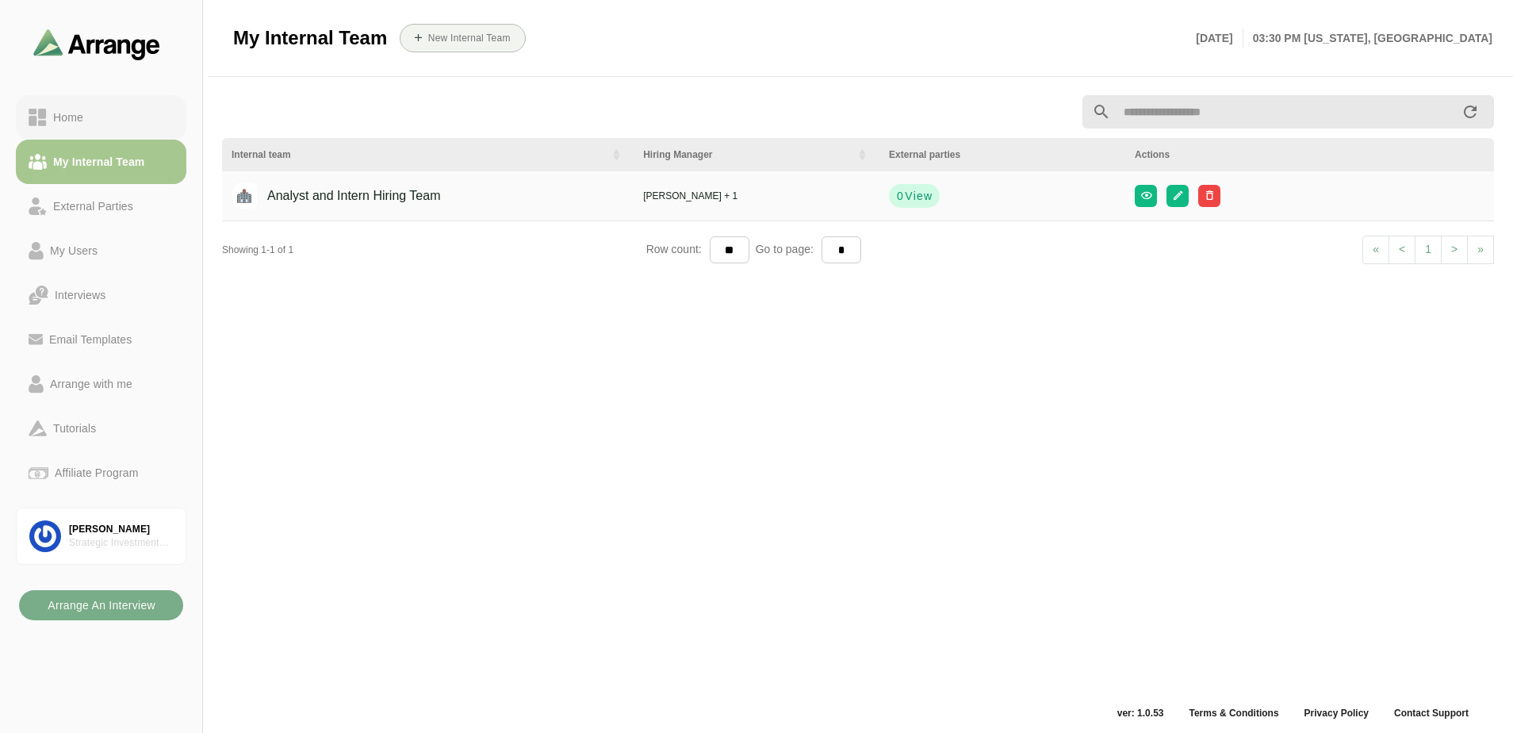
click at [101, 117] on div "Home" at bounding box center [101, 117] width 145 height 19
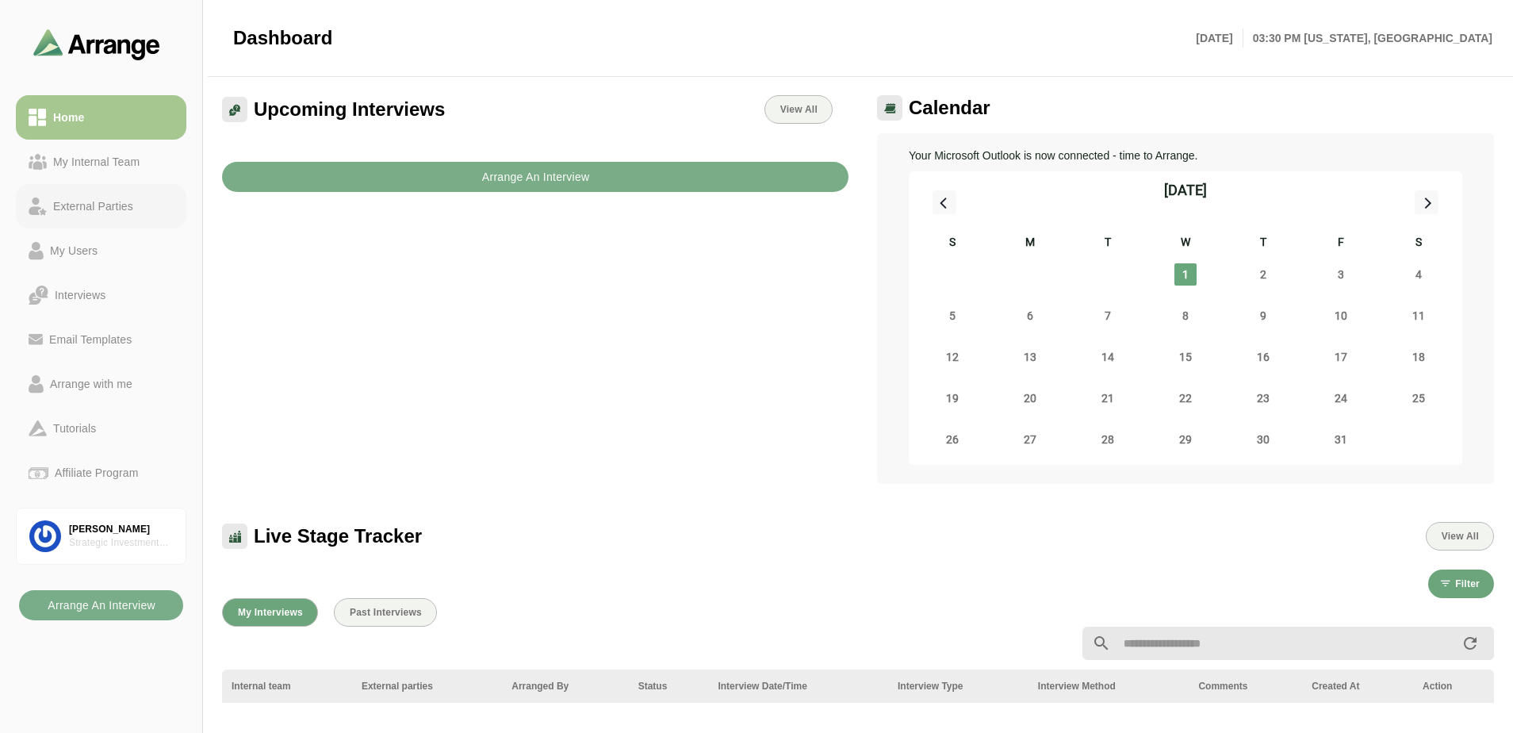
click at [105, 207] on div "External Parties" at bounding box center [93, 206] width 93 height 19
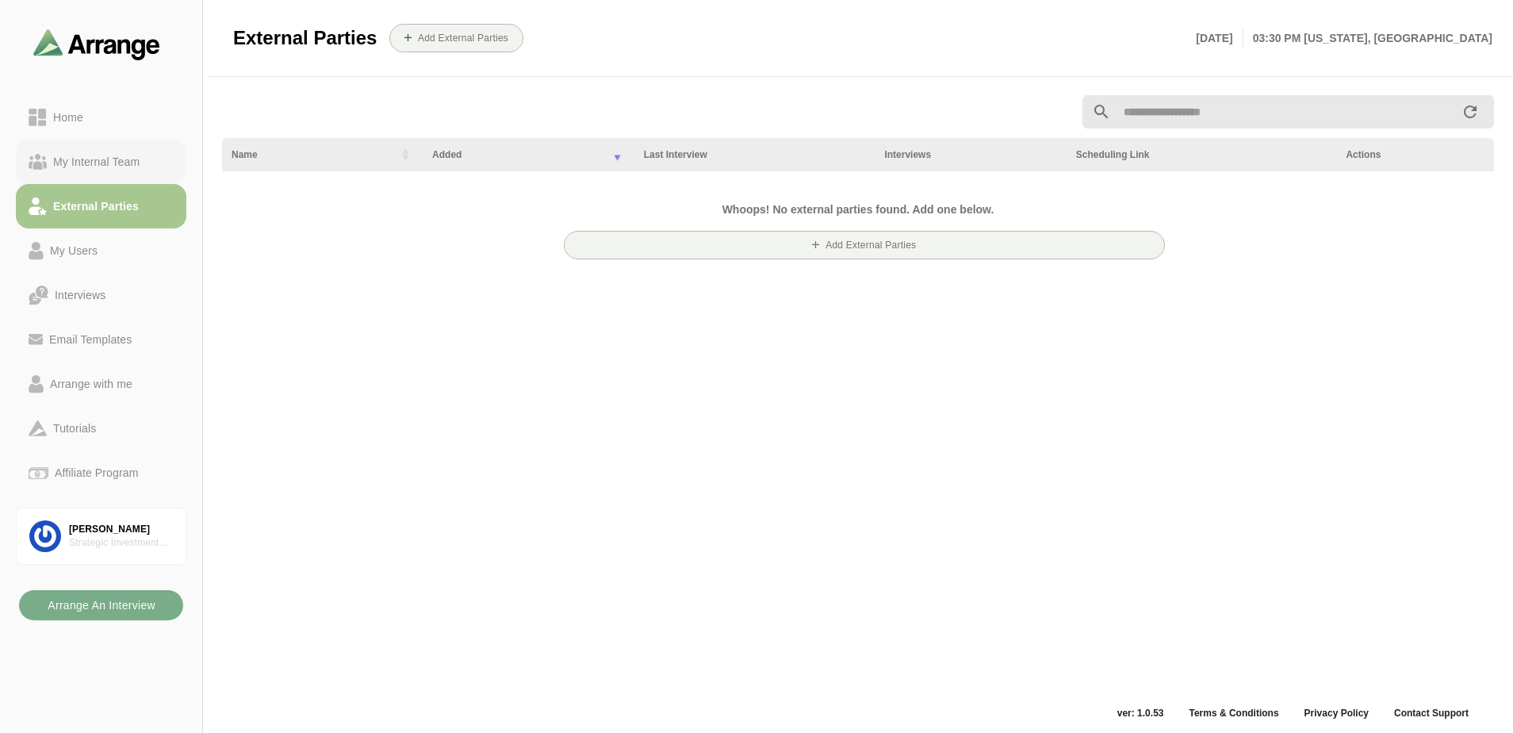
click at [112, 159] on div "My Internal Team" at bounding box center [96, 161] width 99 height 19
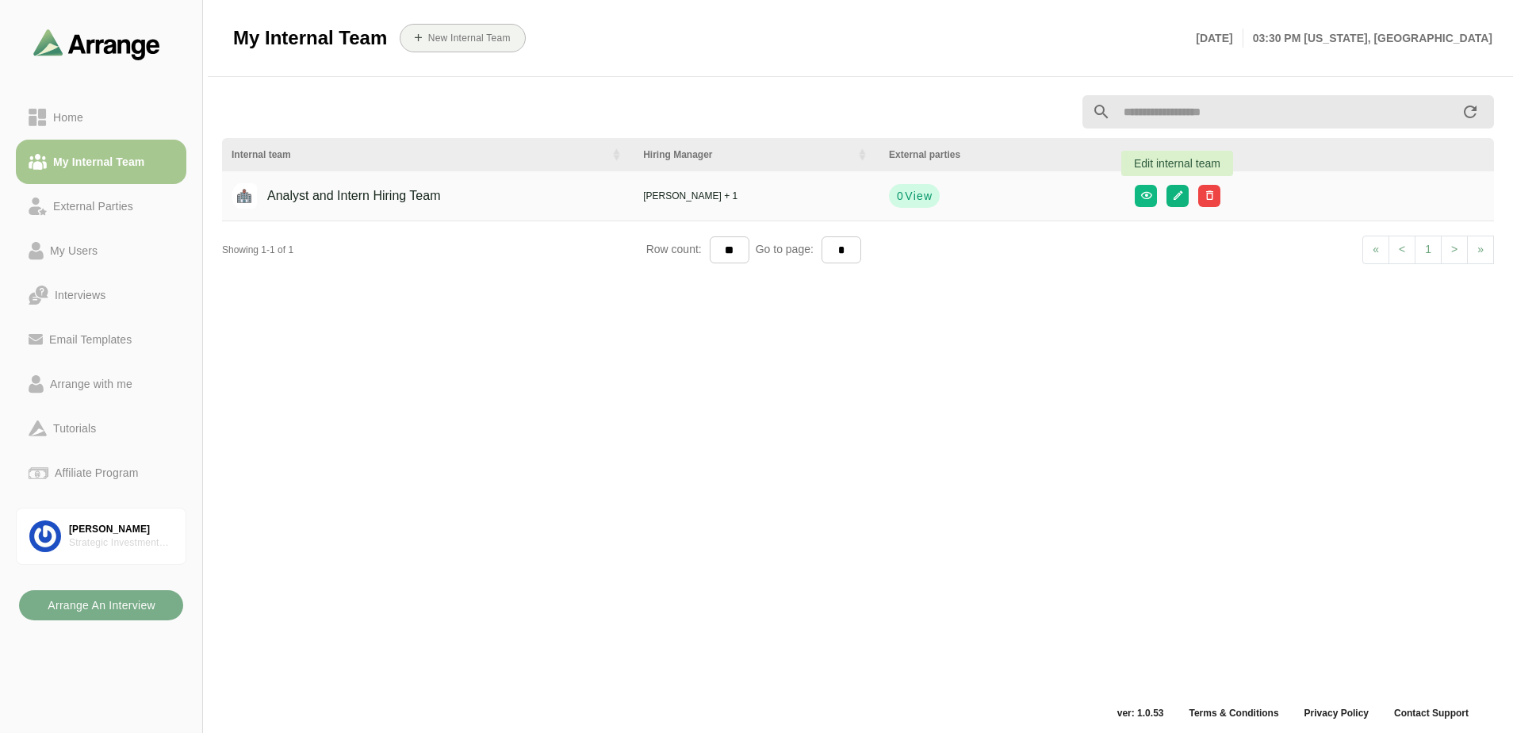
click at [1167, 193] on button "button" at bounding box center [1177, 196] width 22 height 22
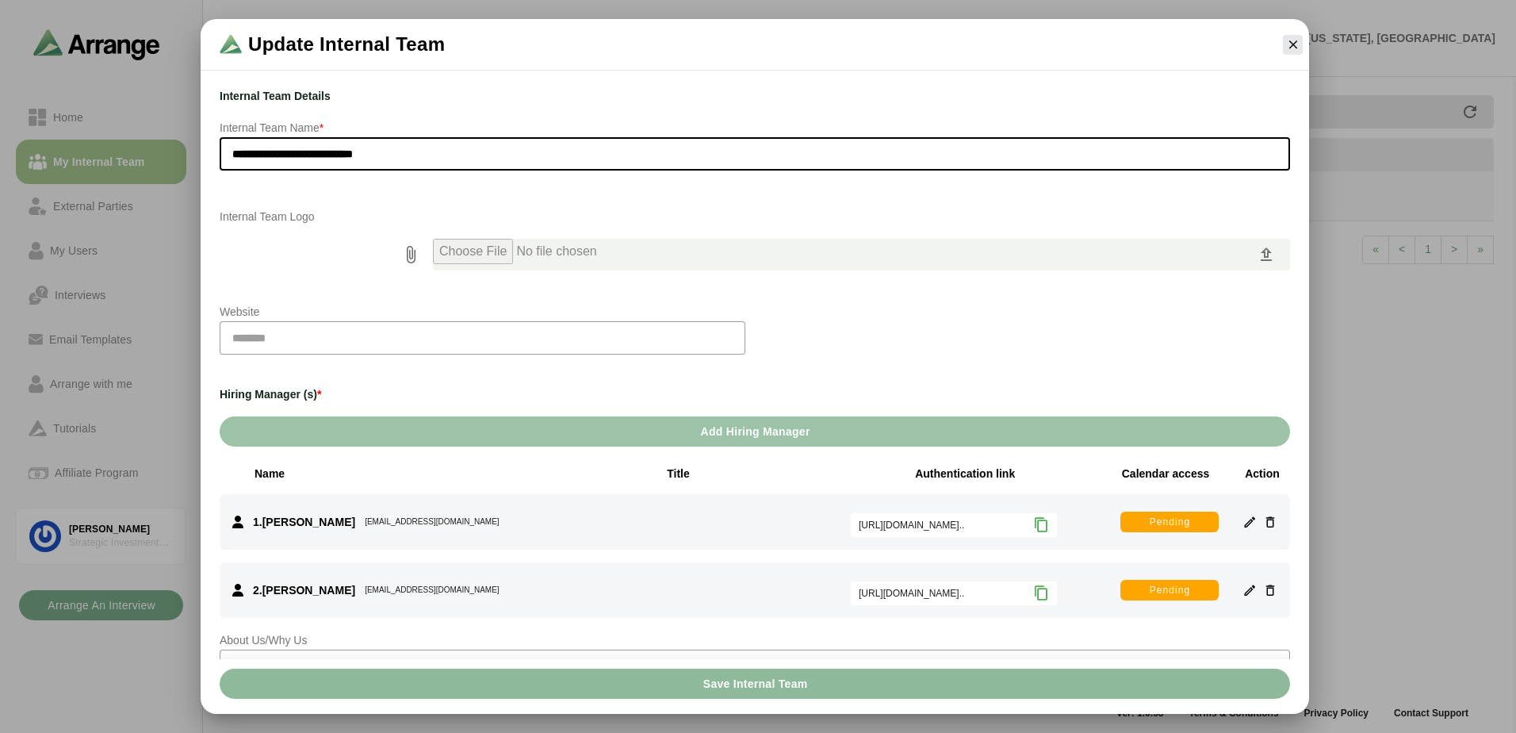
click at [639, 153] on input "**********" at bounding box center [755, 153] width 1070 height 33
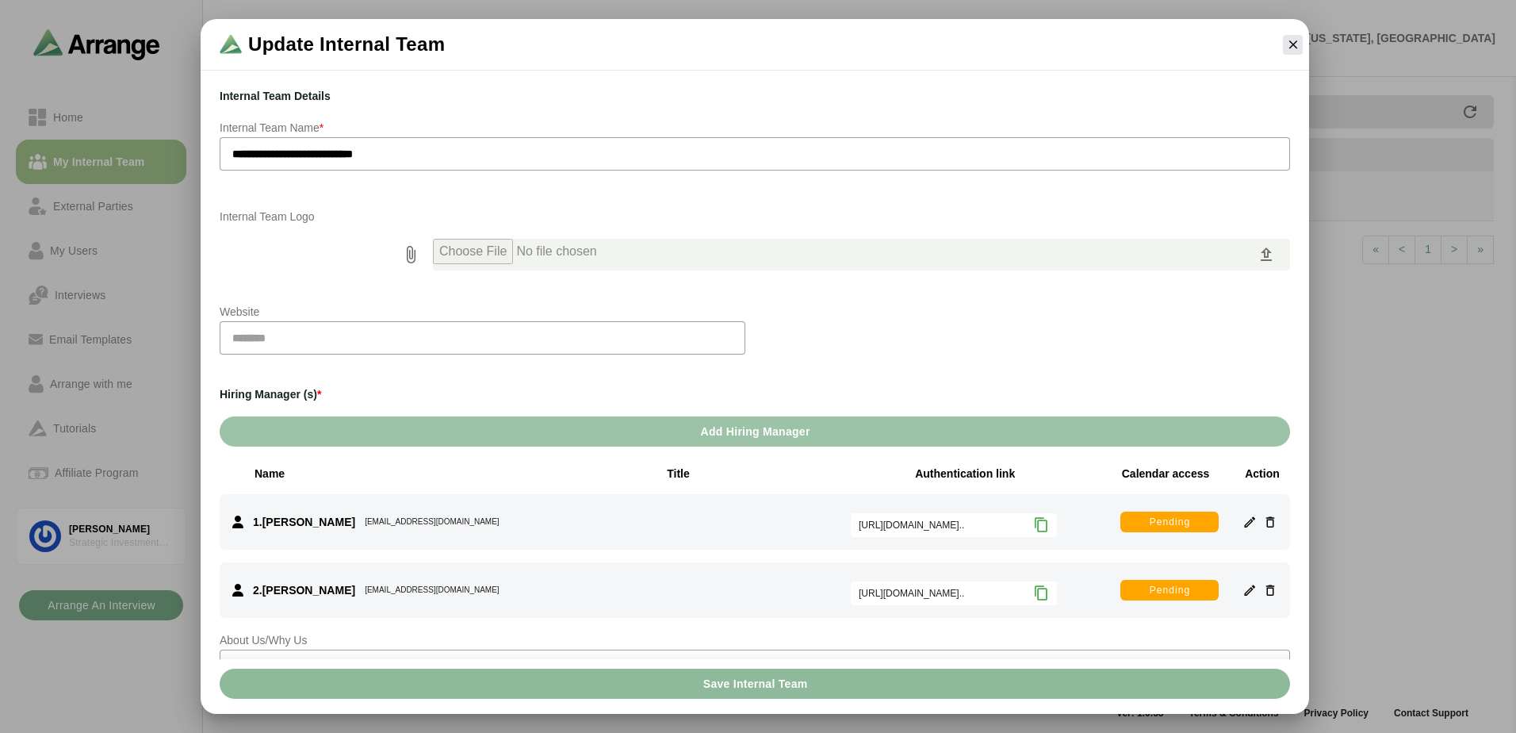
click at [710, 278] on div at bounding box center [846, 254] width 908 height 51
click at [1296, 55] on div at bounding box center [1292, 45] width 33 height 33
click at [1295, 47] on icon "button" at bounding box center [1293, 44] width 14 height 14
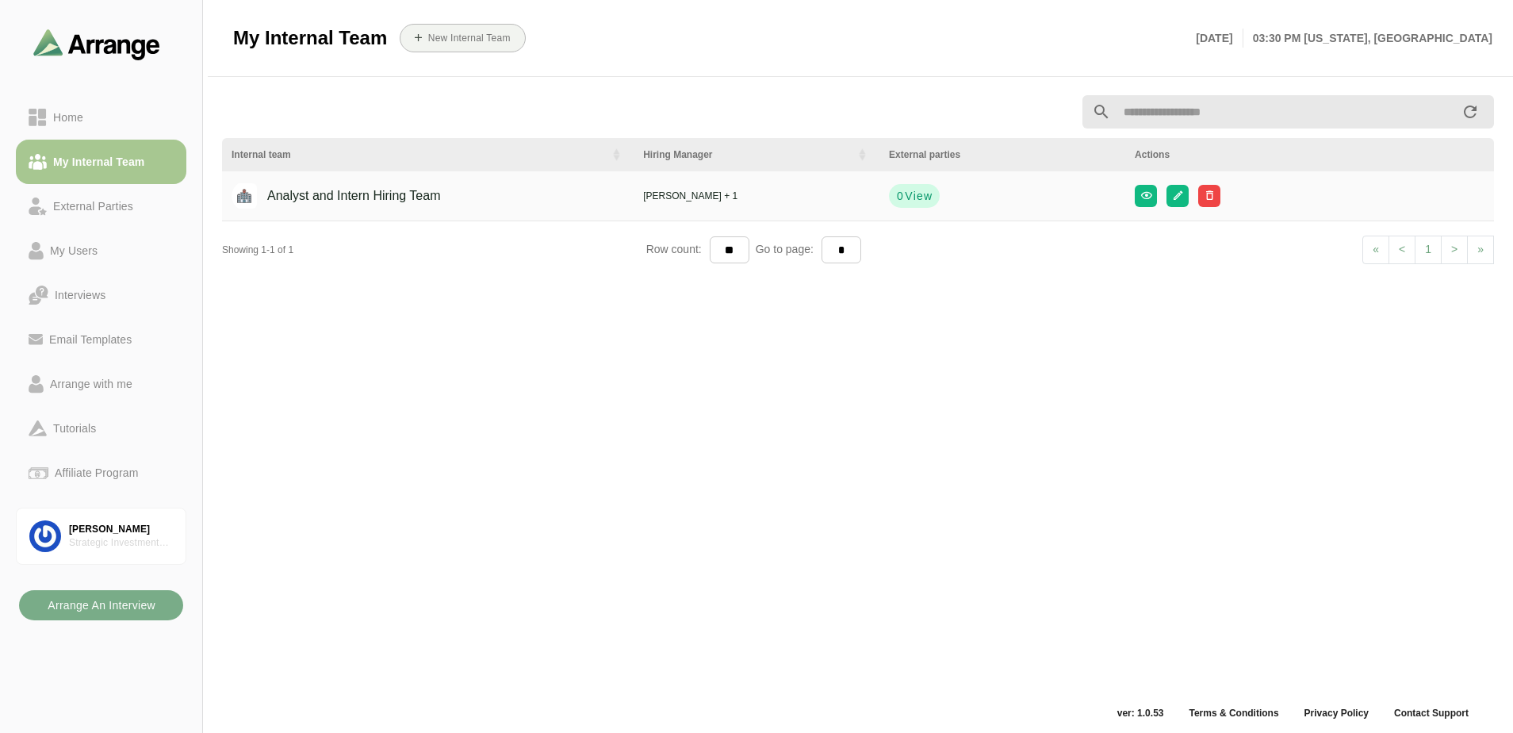
click at [580, 290] on div "Internal team Hiring Manager External parties Actions Analyst and Intern Hiring…" at bounding box center [857, 395] width 1291 height 618
click at [1174, 201] on icon "button" at bounding box center [1177, 195] width 12 height 12
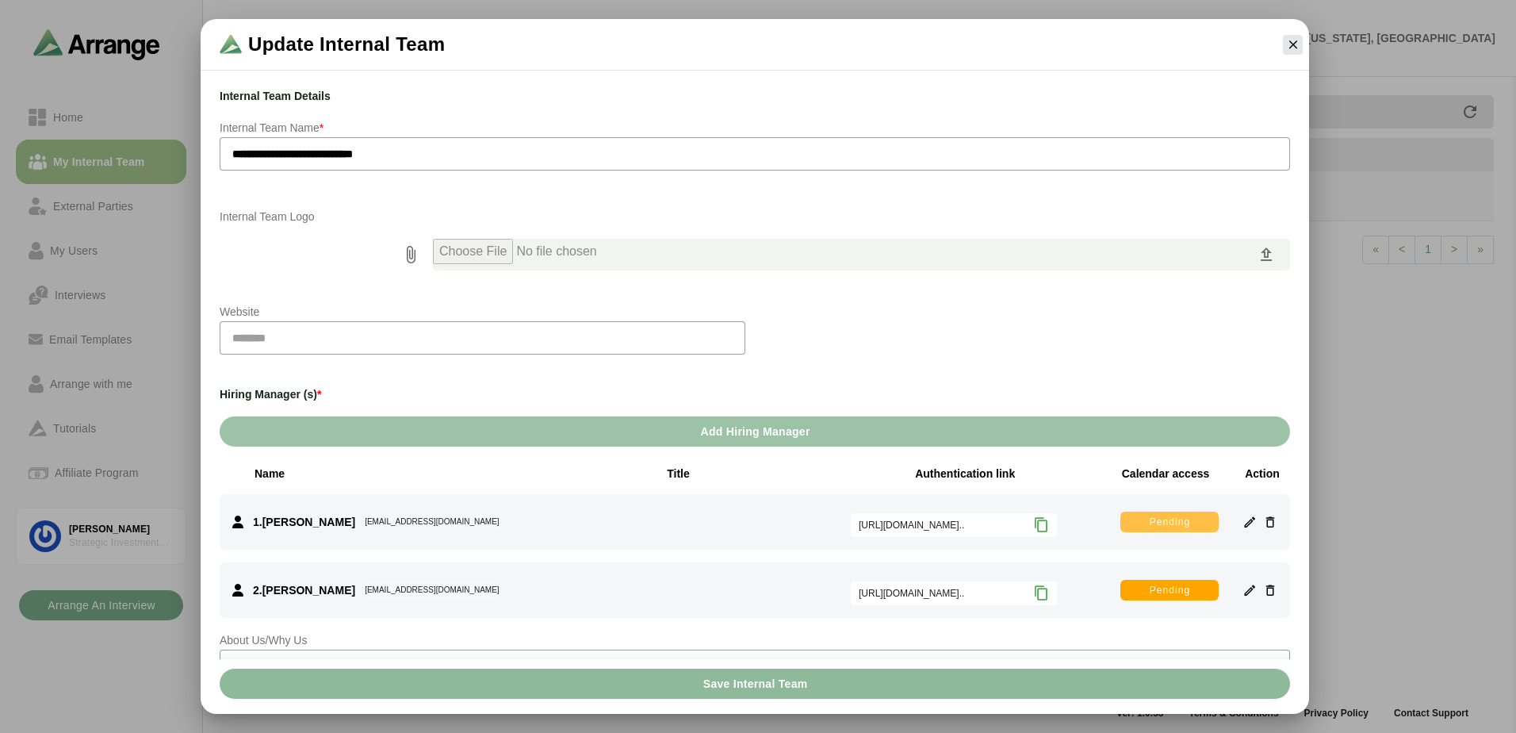
click at [1197, 519] on button "Pending" at bounding box center [1169, 522] width 98 height 22
click at [1288, 49] on icon "button" at bounding box center [1293, 44] width 14 height 14
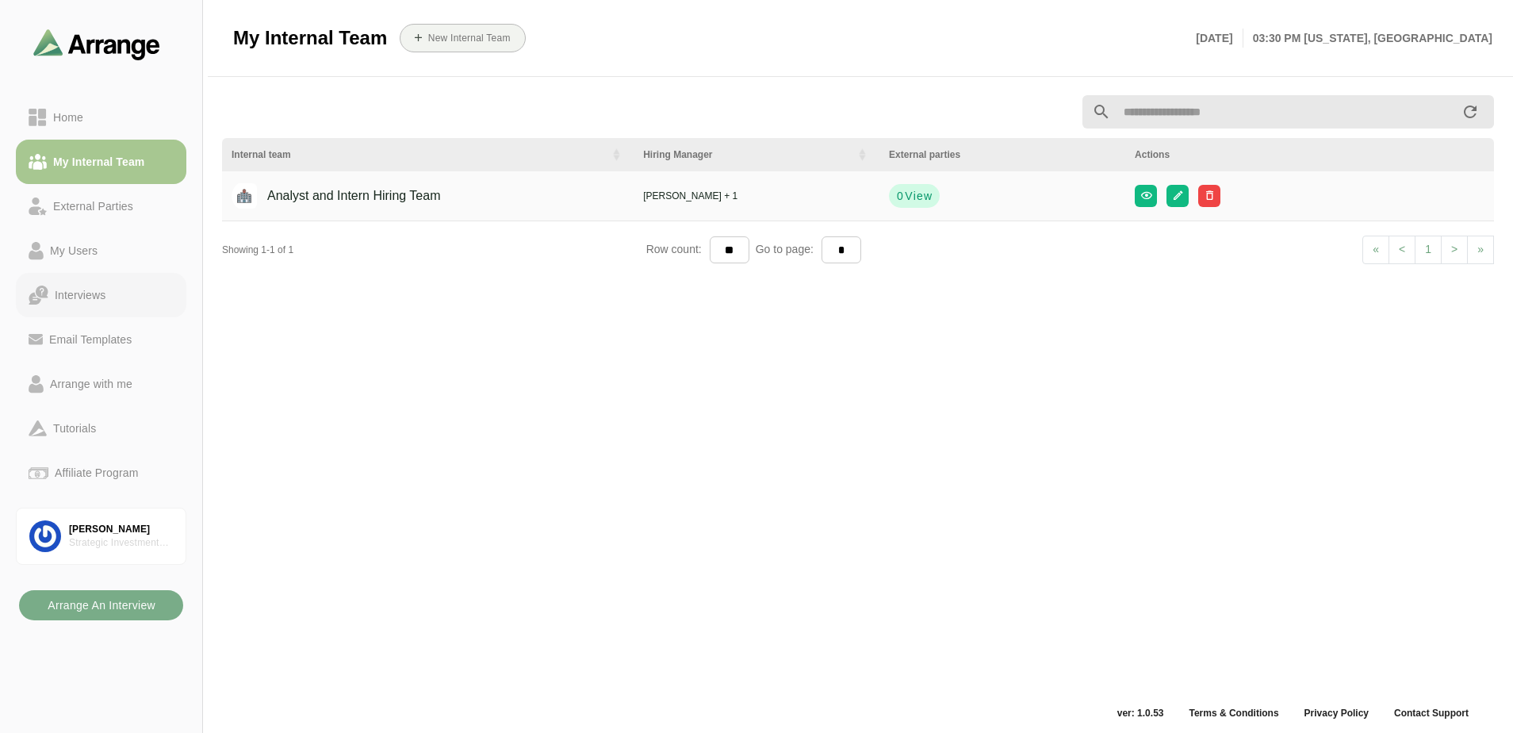
click at [59, 280] on link "Interviews" at bounding box center [101, 295] width 170 height 44
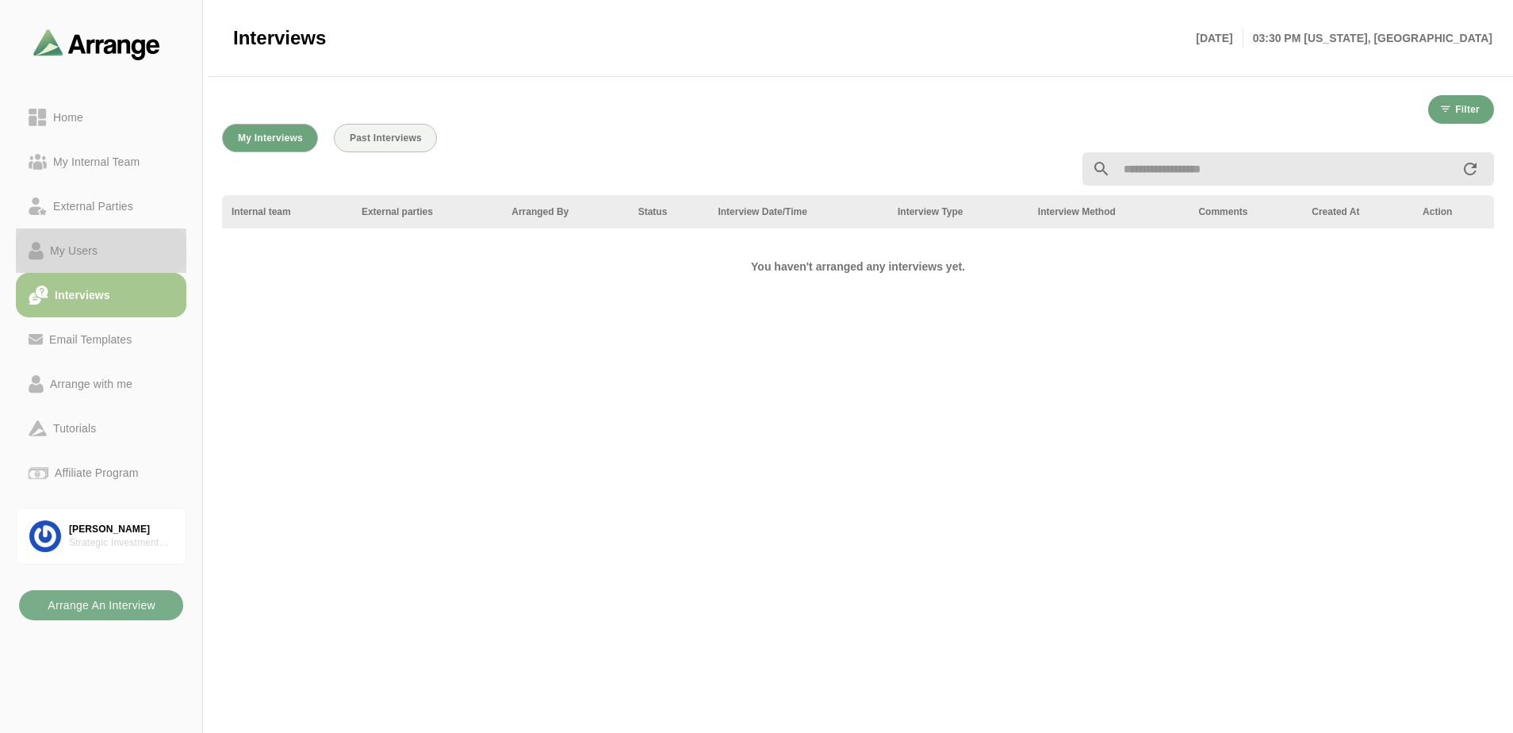
click at [81, 250] on div "My Users" at bounding box center [74, 250] width 60 height 19
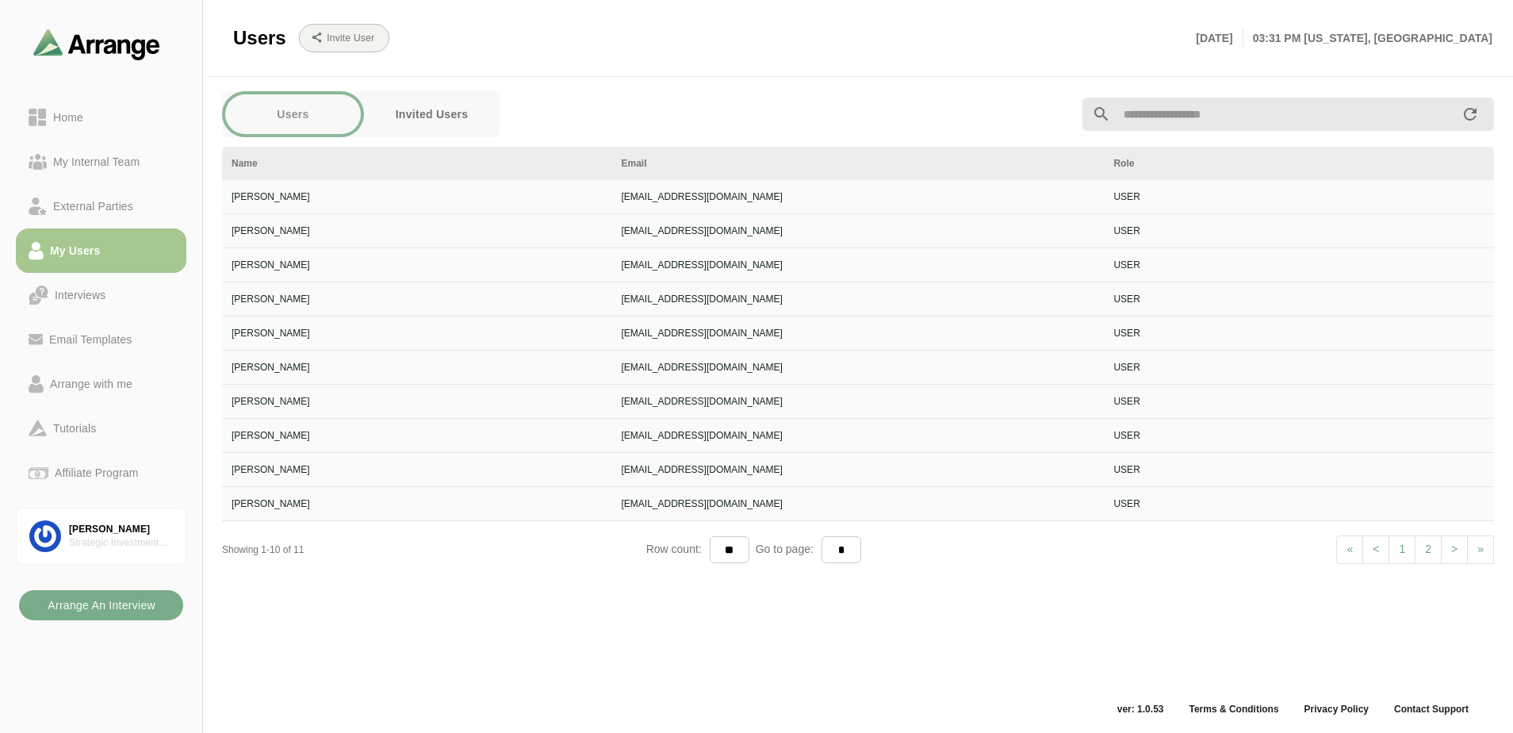
scroll to position [6, 0]
click at [746, 494] on td "[EMAIL_ADDRESS][DOMAIN_NAME]" at bounding box center [858, 502] width 492 height 34
click at [748, 468] on div "[EMAIL_ADDRESS][DOMAIN_NAME]" at bounding box center [858, 468] width 473 height 14
drag, startPoint x: 63, startPoint y: 161, endPoint x: 78, endPoint y: 170, distance: 18.1
click at [63, 161] on div "My Internal Team" at bounding box center [96, 161] width 99 height 19
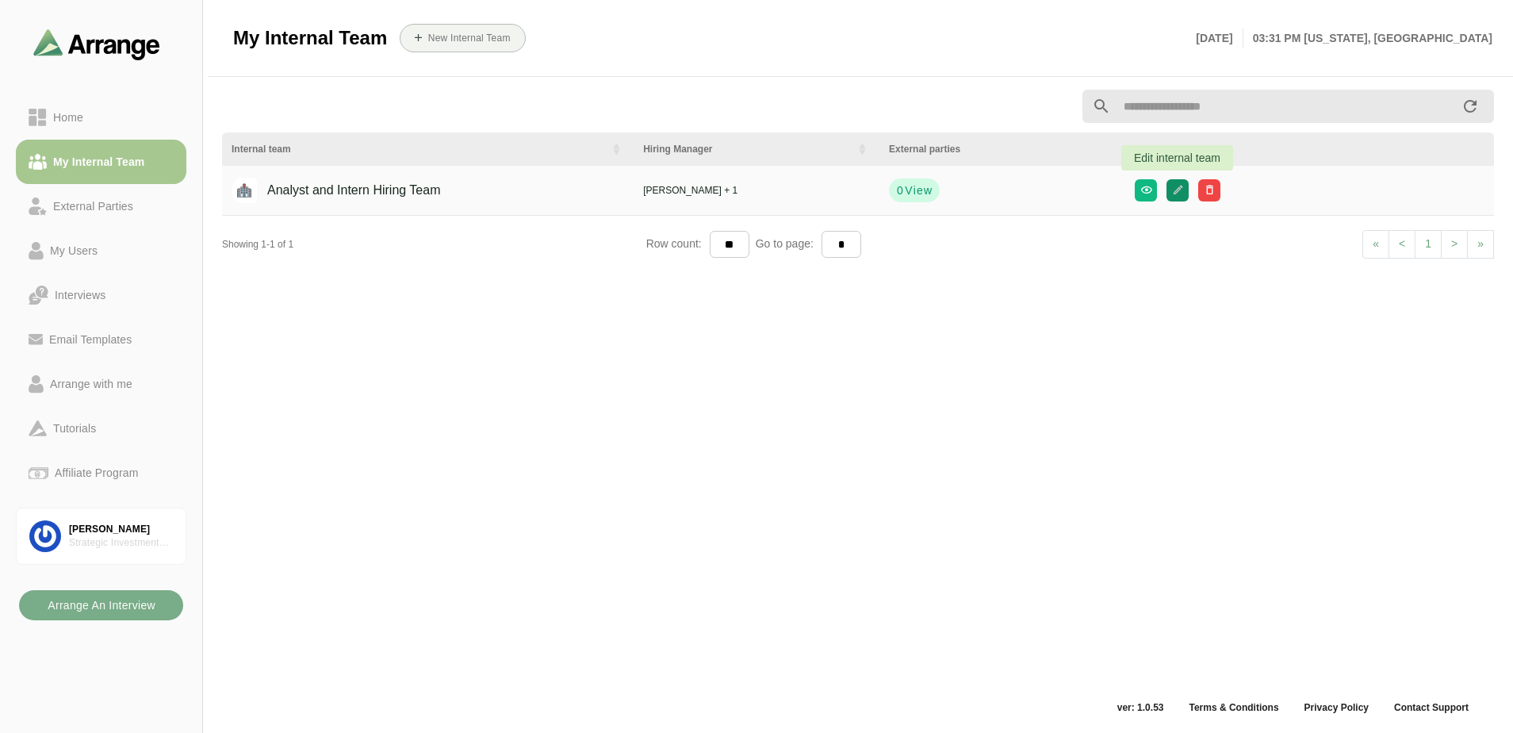
click at [1169, 194] on button "button" at bounding box center [1177, 190] width 22 height 22
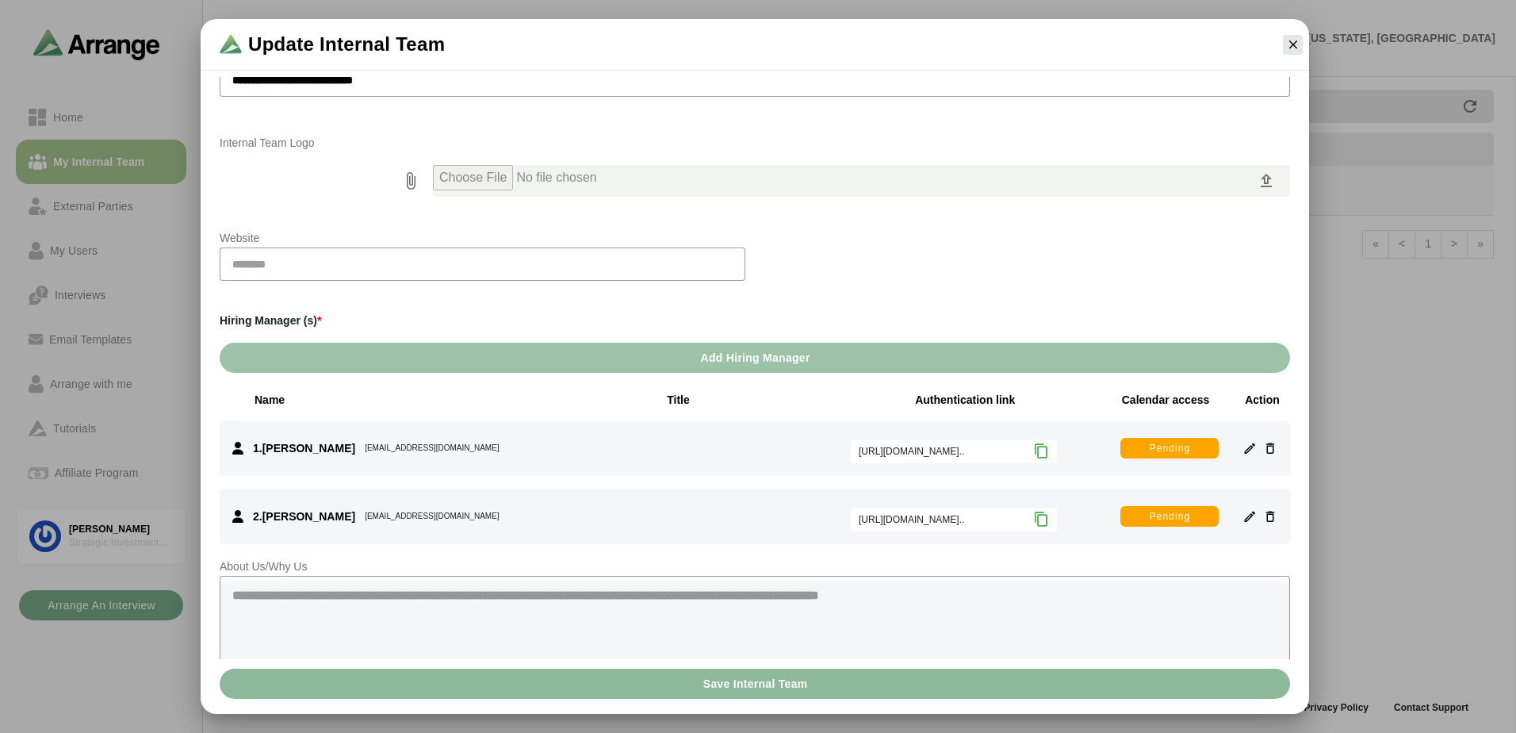
scroll to position [162, 0]
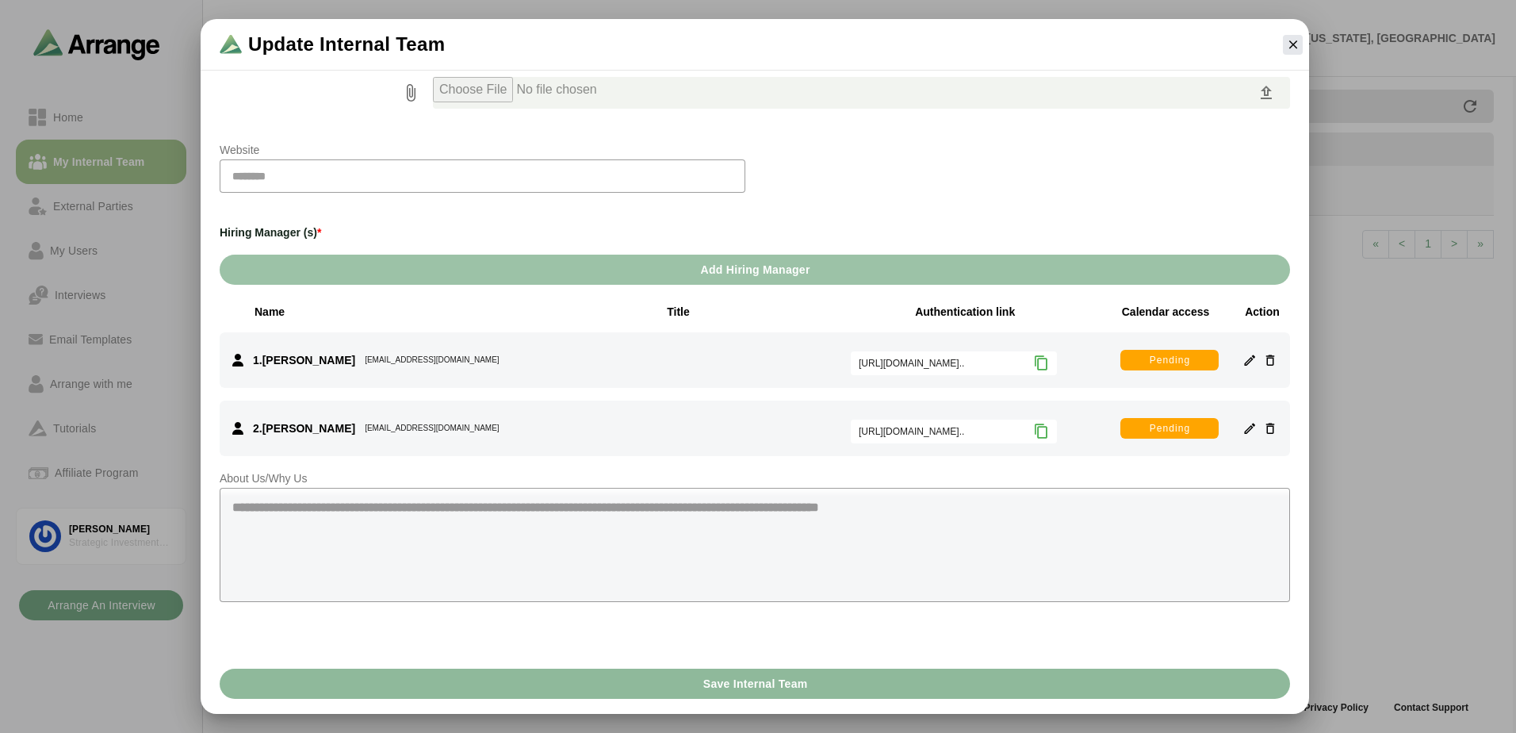
click at [627, 370] on div "1 .Jack Baker jbaker@strategicgroup.com Authentication link https://app.arrange…" at bounding box center [755, 359] width 1070 height 55
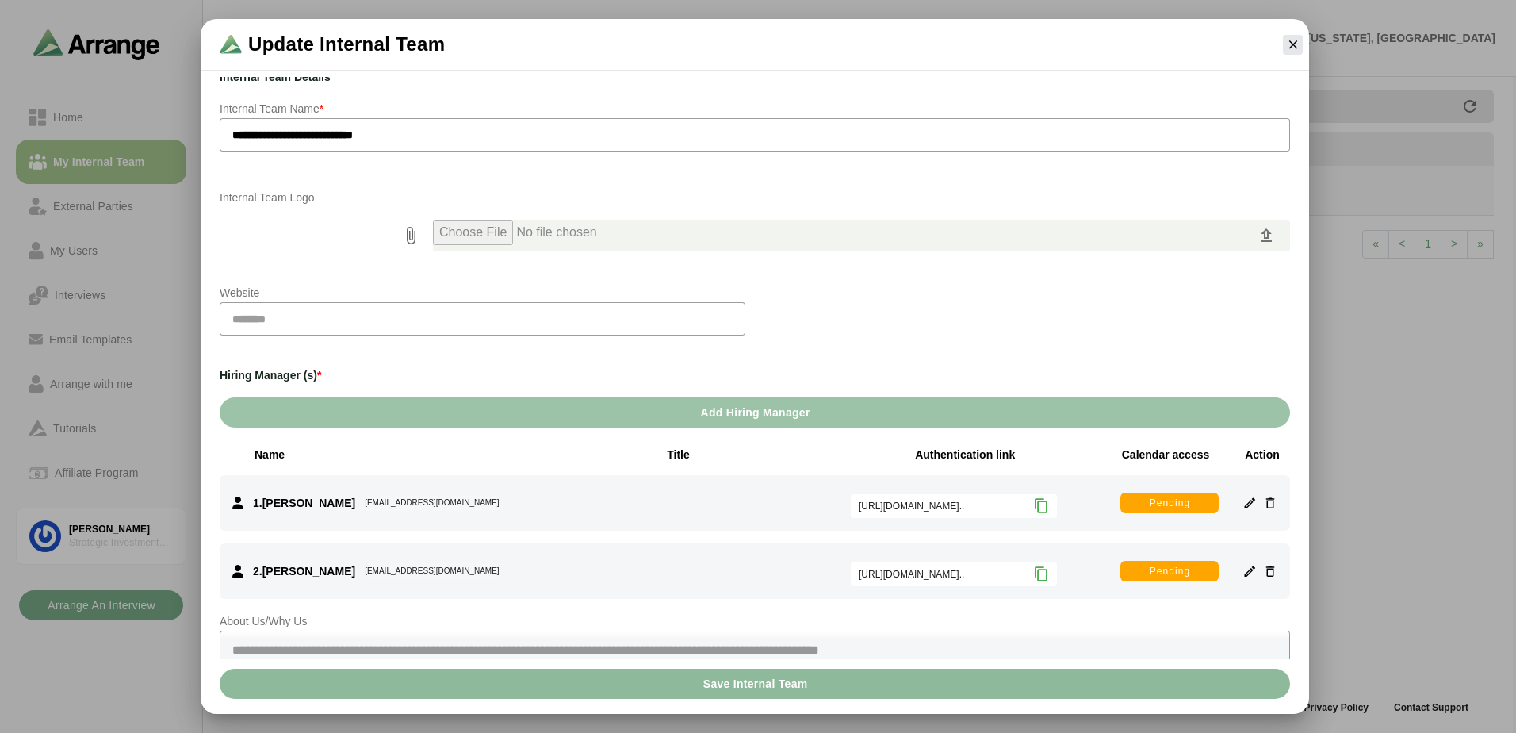
scroll to position [3, 0]
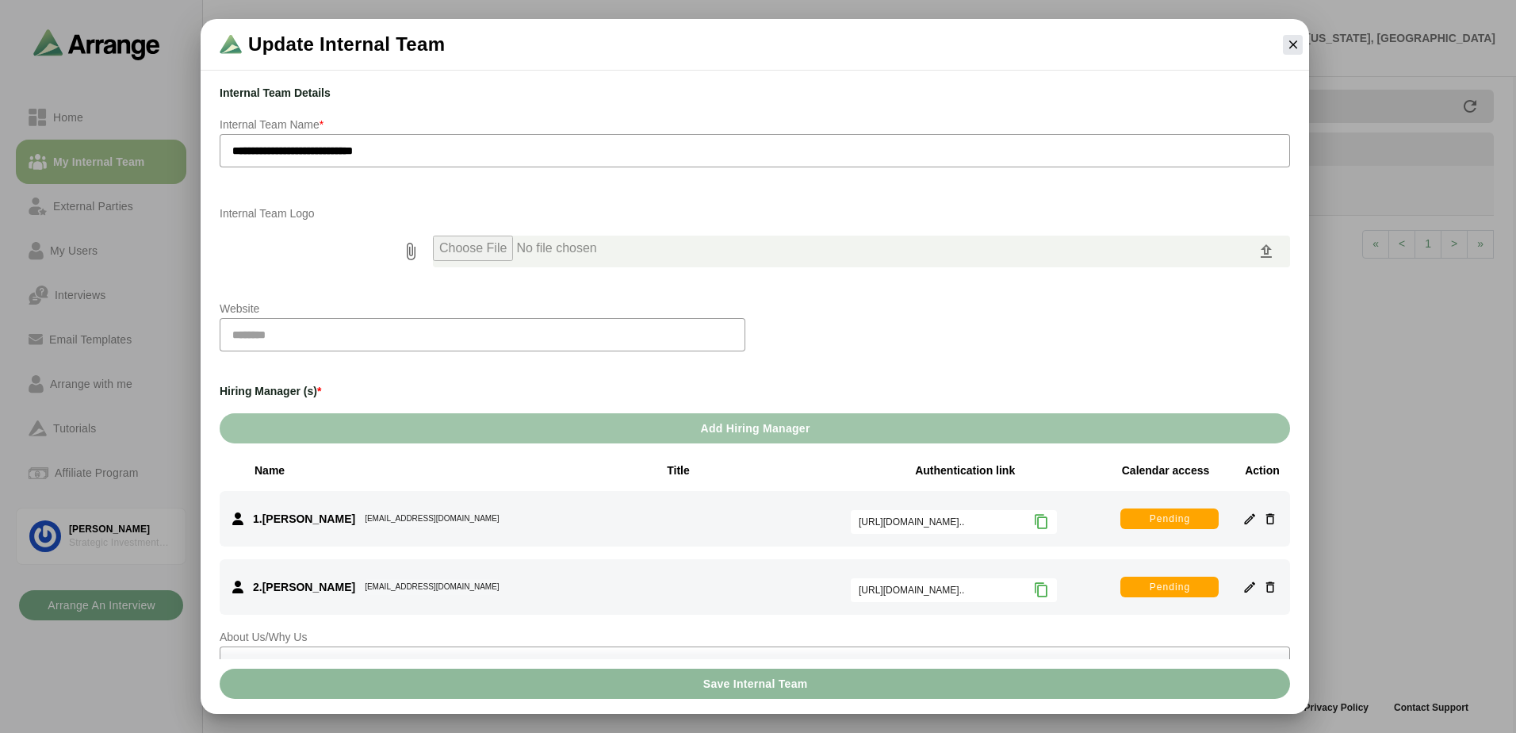
click at [667, 434] on button "Add Hiring Manager" at bounding box center [755, 428] width 1070 height 30
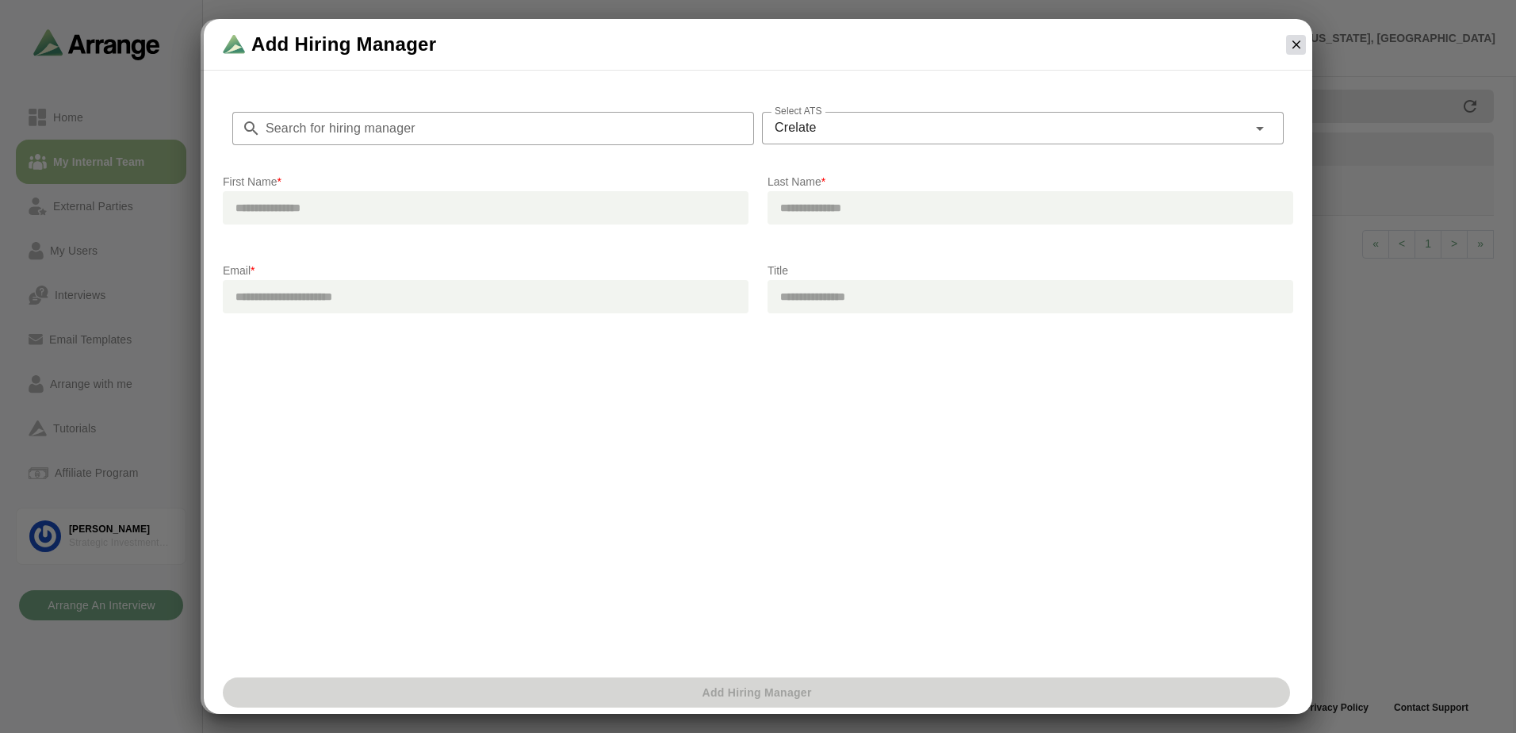
click at [1300, 48] on icon "button" at bounding box center [1296, 44] width 14 height 14
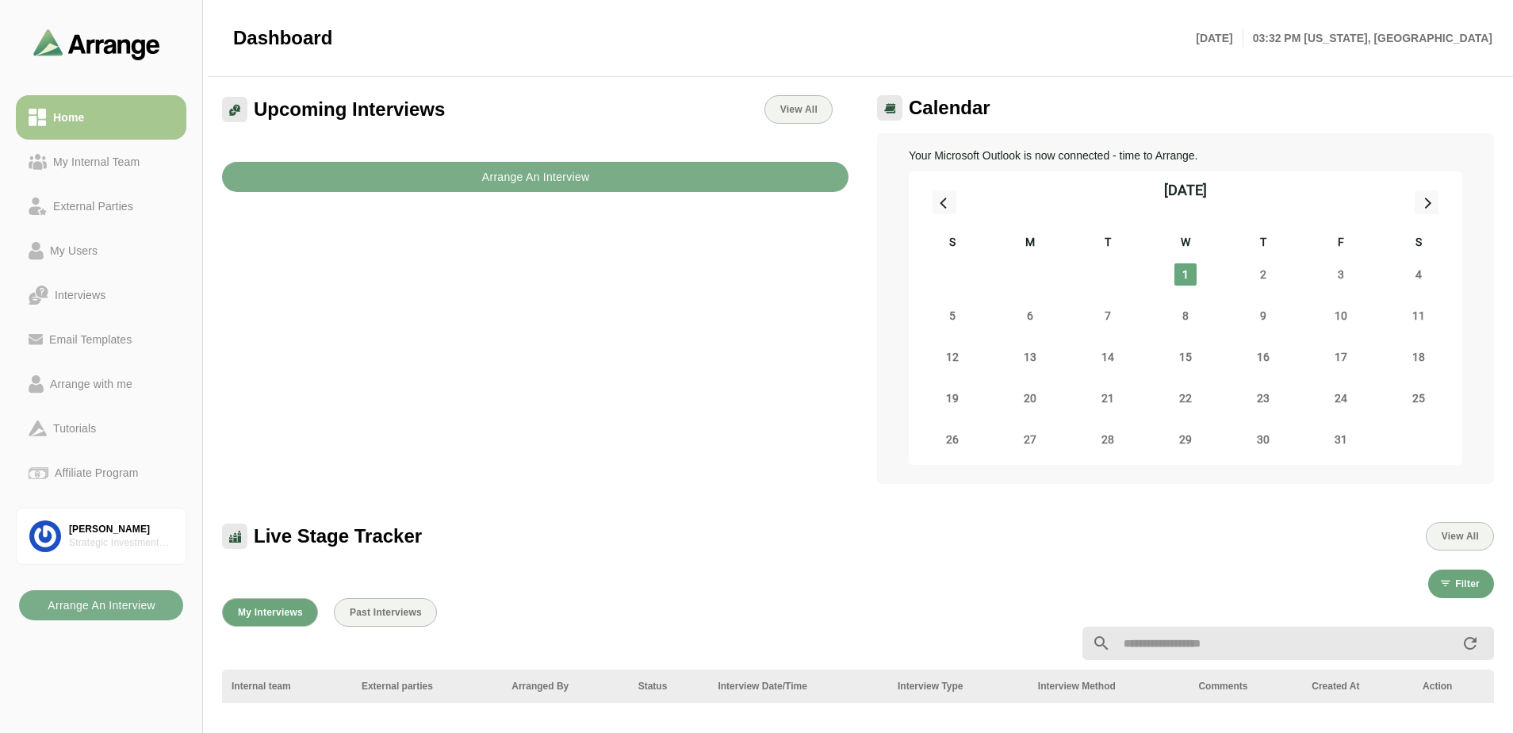
click at [584, 434] on div "Upcoming Interviews View All Arrange An Interview" at bounding box center [534, 290] width 645 height 408
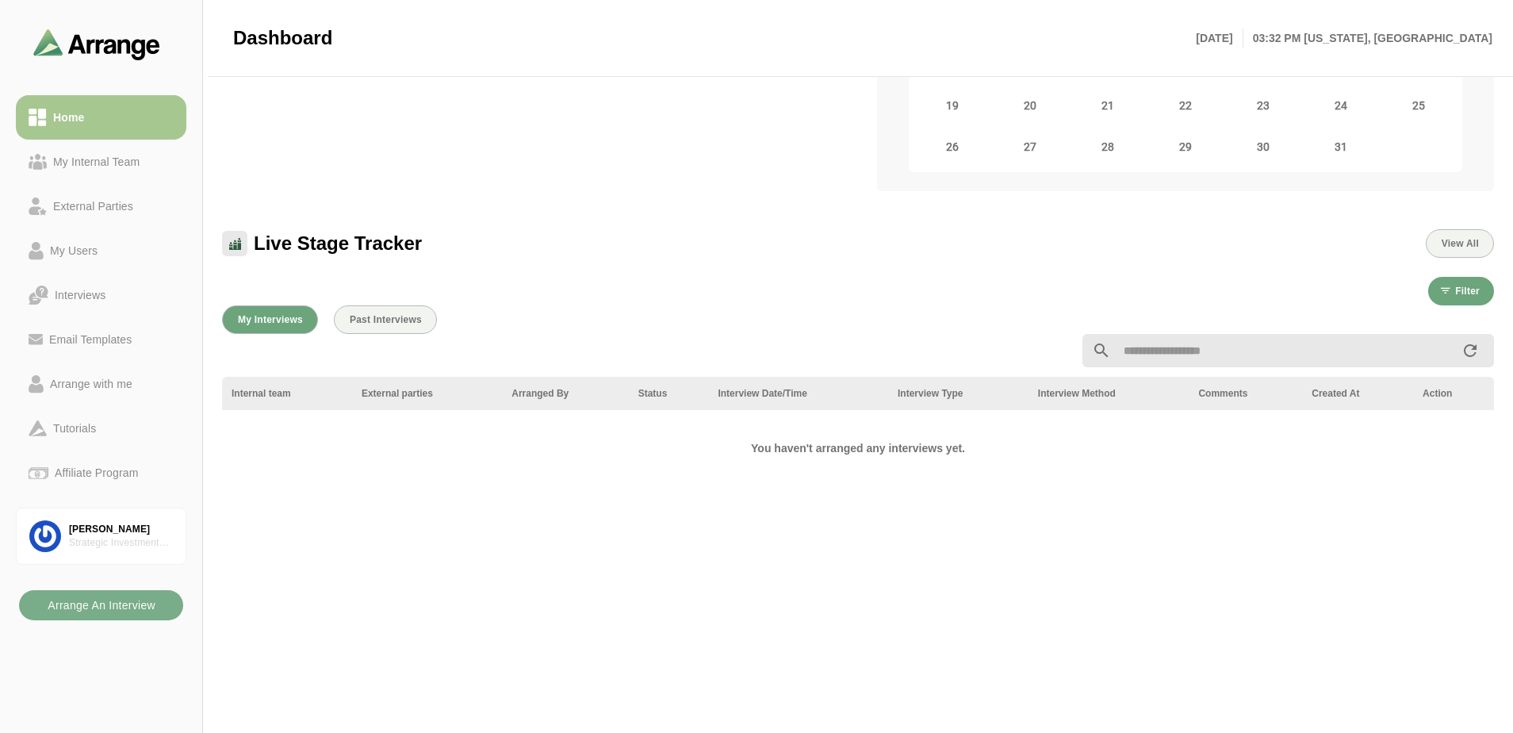
scroll to position [317, 0]
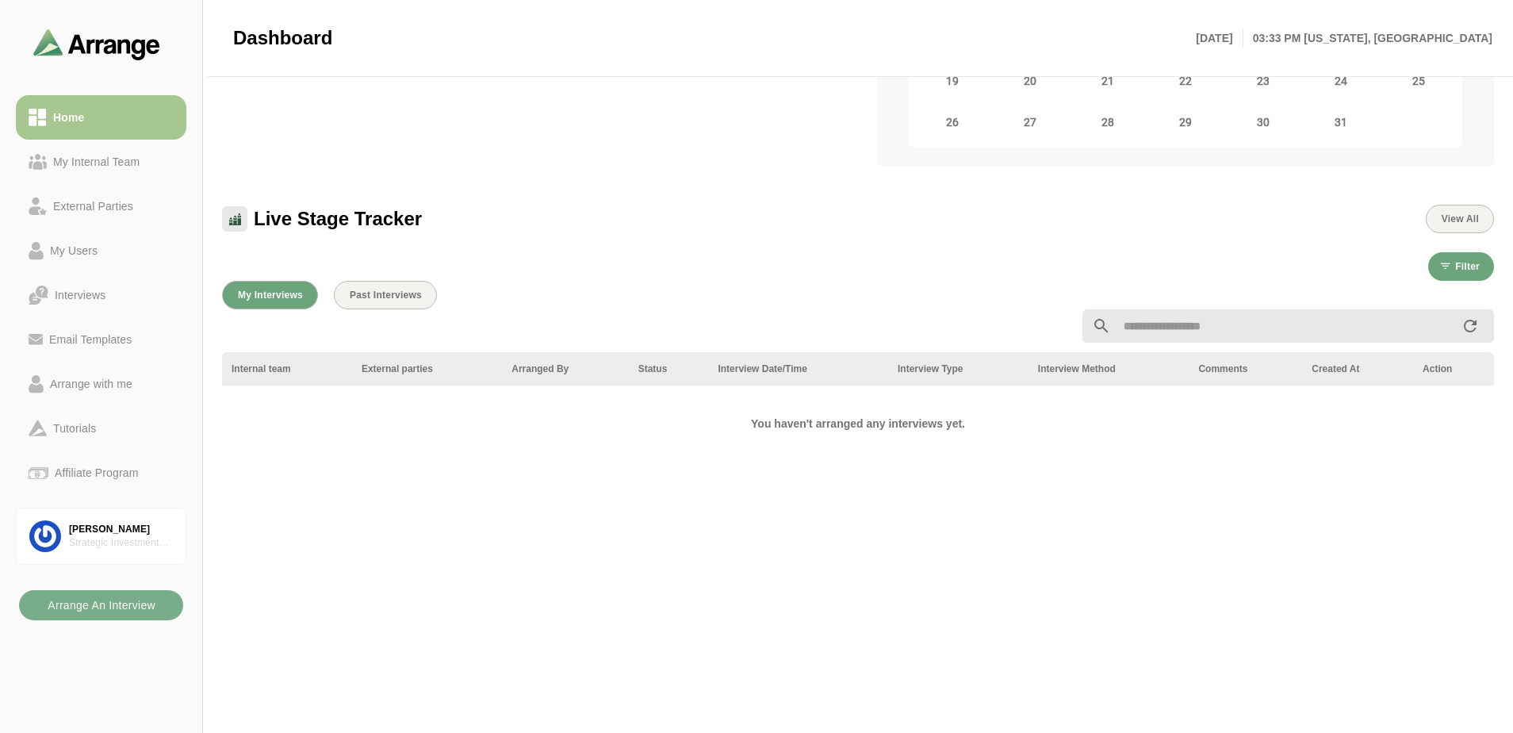
click at [293, 564] on div "My Interviews Past Interviews Internal team External parties Arranged By Status…" at bounding box center [857, 580] width 1291 height 618
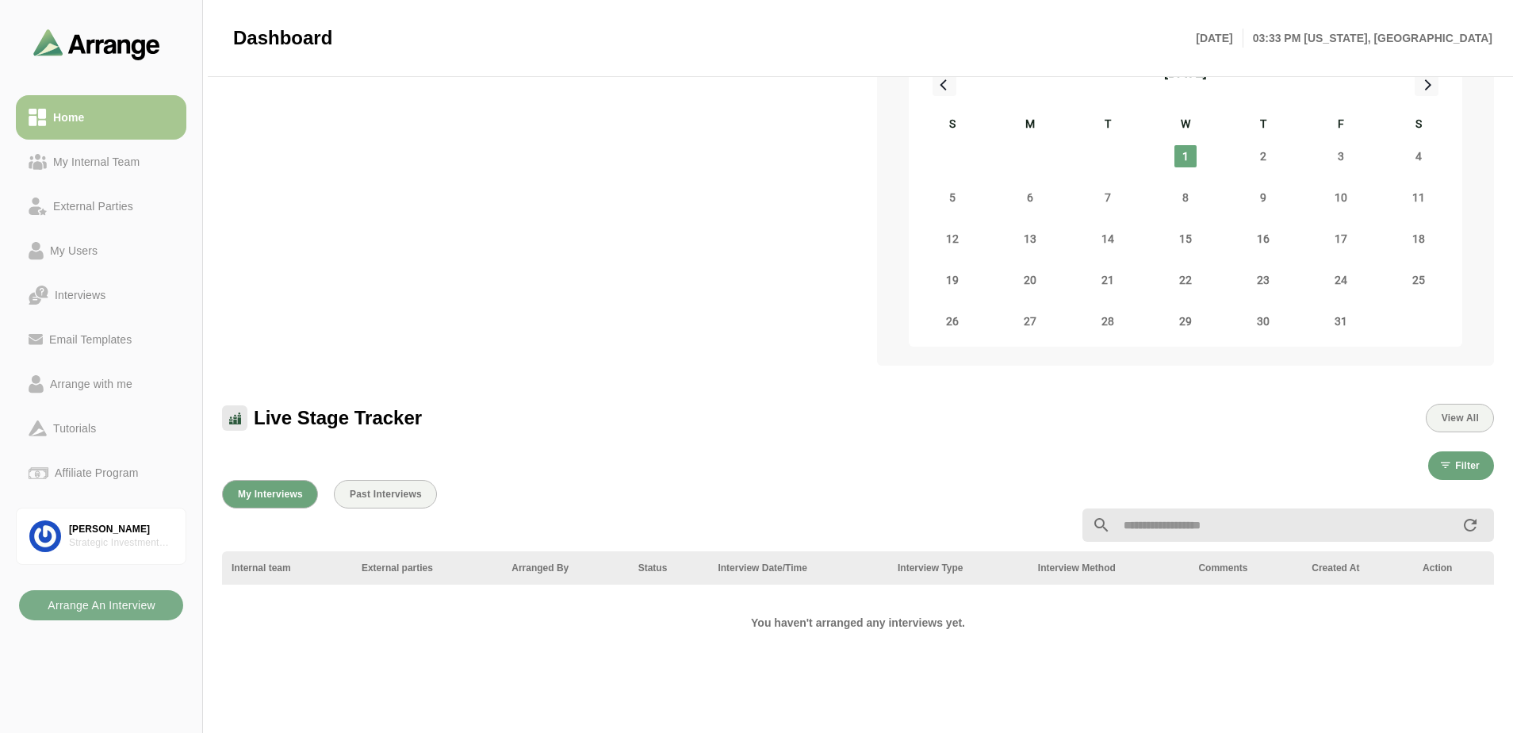
scroll to position [0, 0]
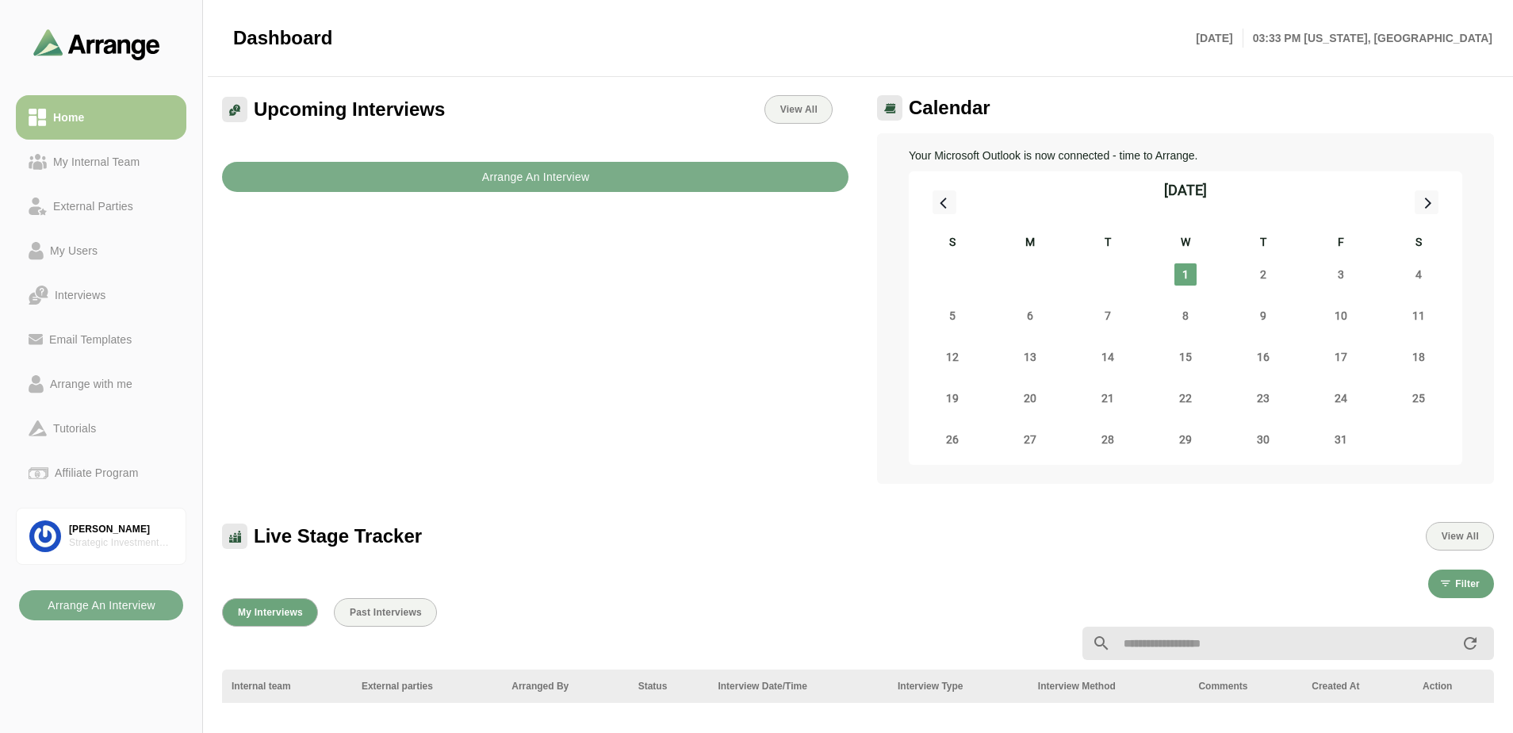
click at [258, 37] on span "Dashboard" at bounding box center [282, 38] width 99 height 24
click at [697, 423] on div "Upcoming Interviews View All Arrange An Interview" at bounding box center [534, 290] width 645 height 408
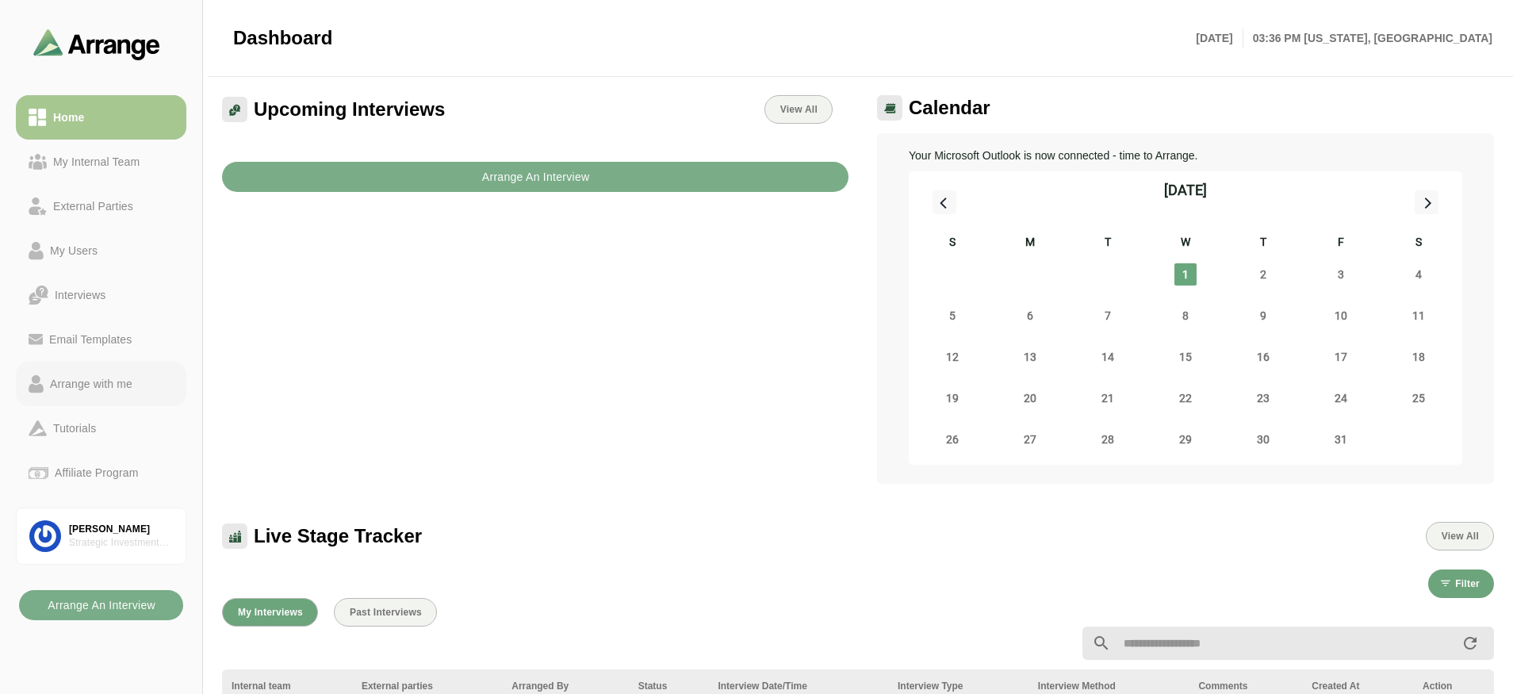
click at [82, 375] on div "Arrange with me" at bounding box center [91, 383] width 95 height 19
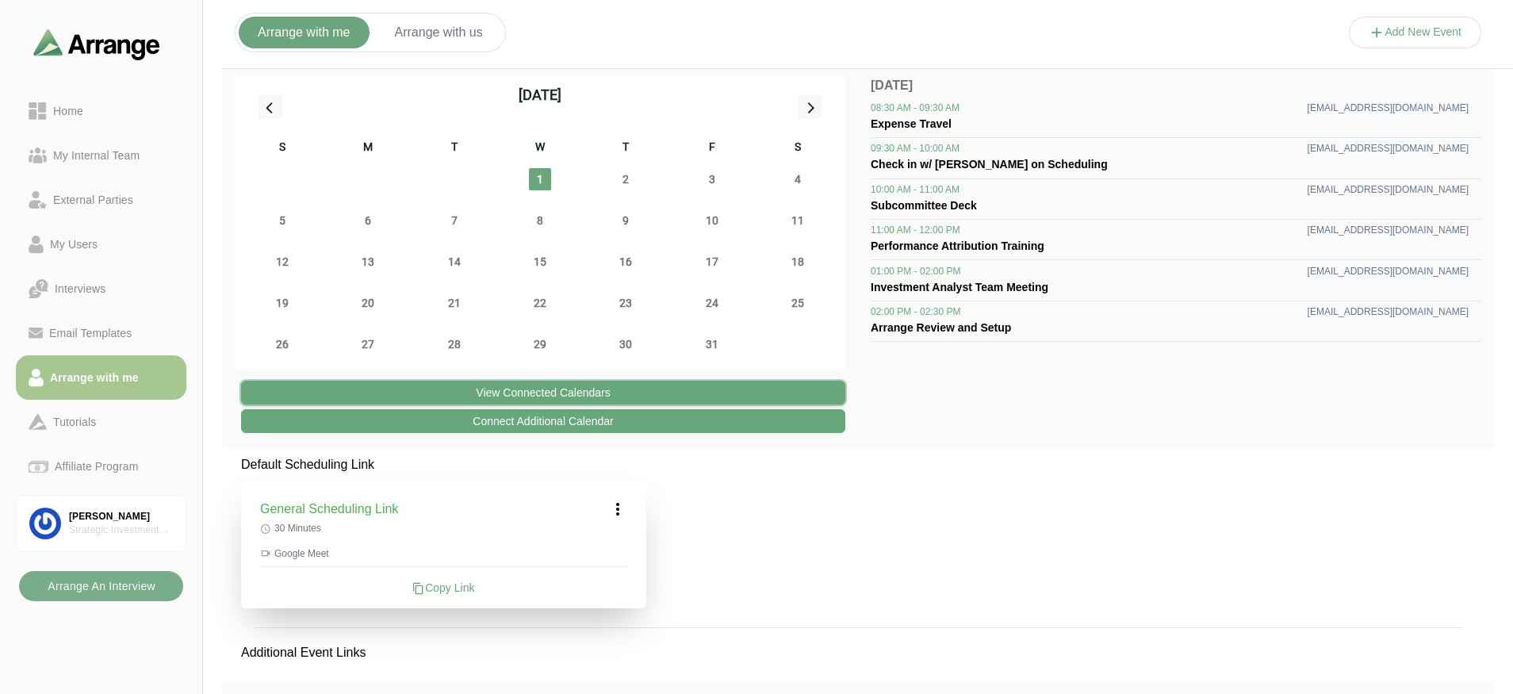
click at [612, 381] on button "View Connected Calendars" at bounding box center [543, 393] width 604 height 24
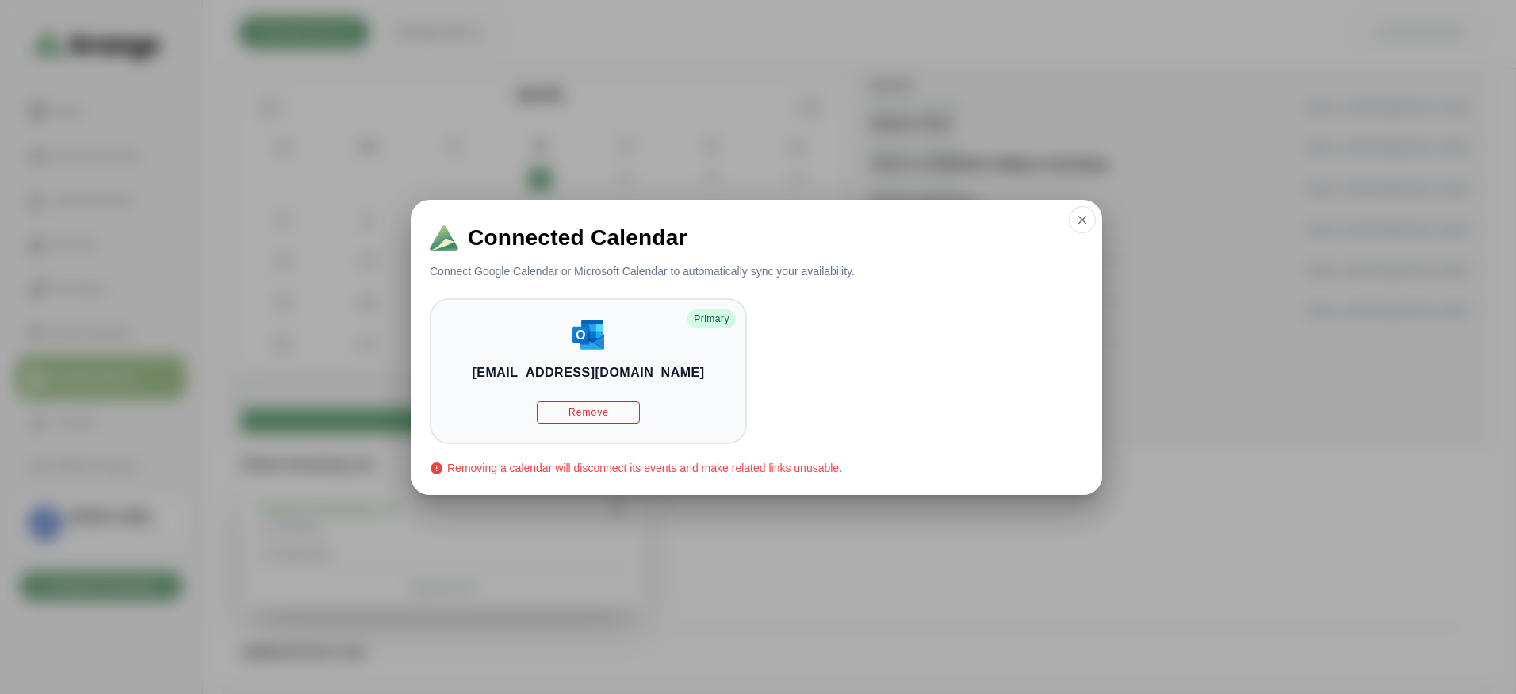
click at [1080, 565] on div at bounding box center [758, 347] width 1516 height 694
click at [1073, 214] on button "button" at bounding box center [1082, 219] width 27 height 27
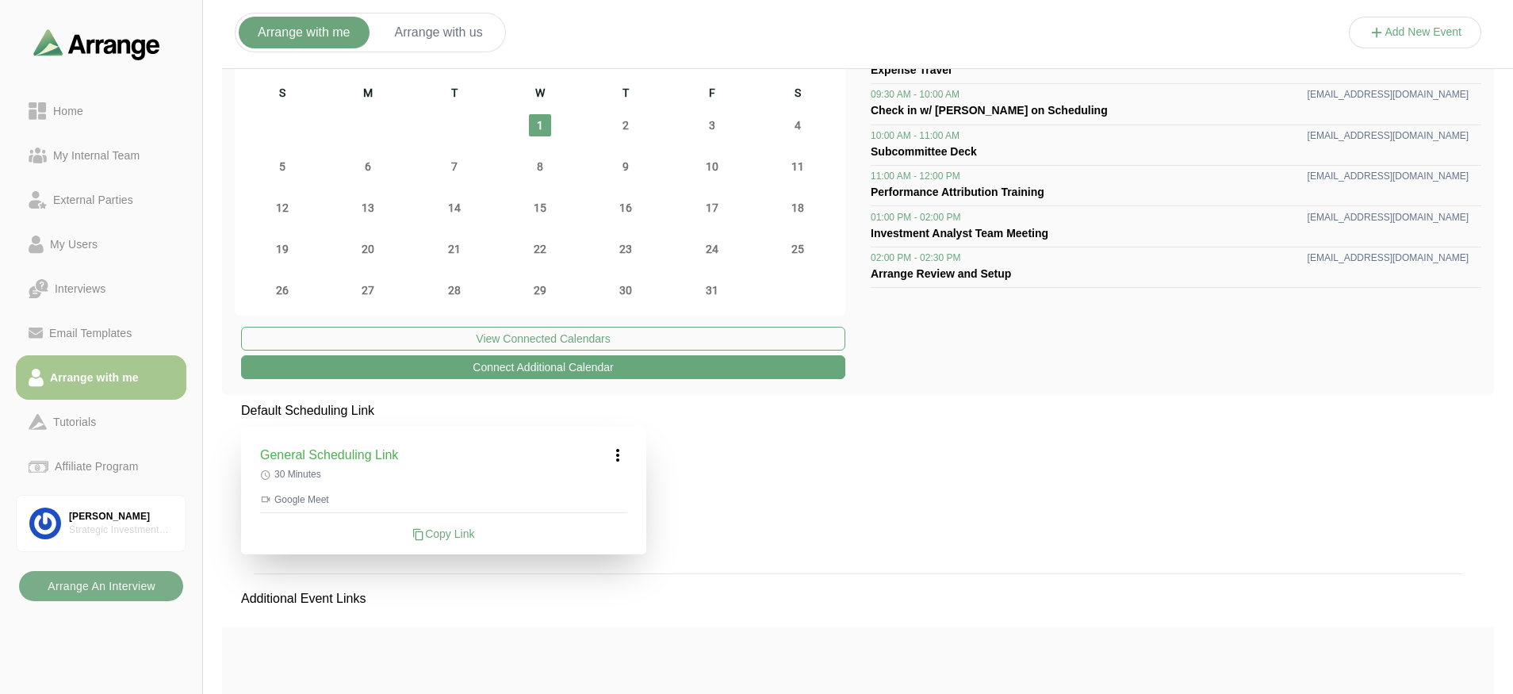
scroll to position [79, 0]
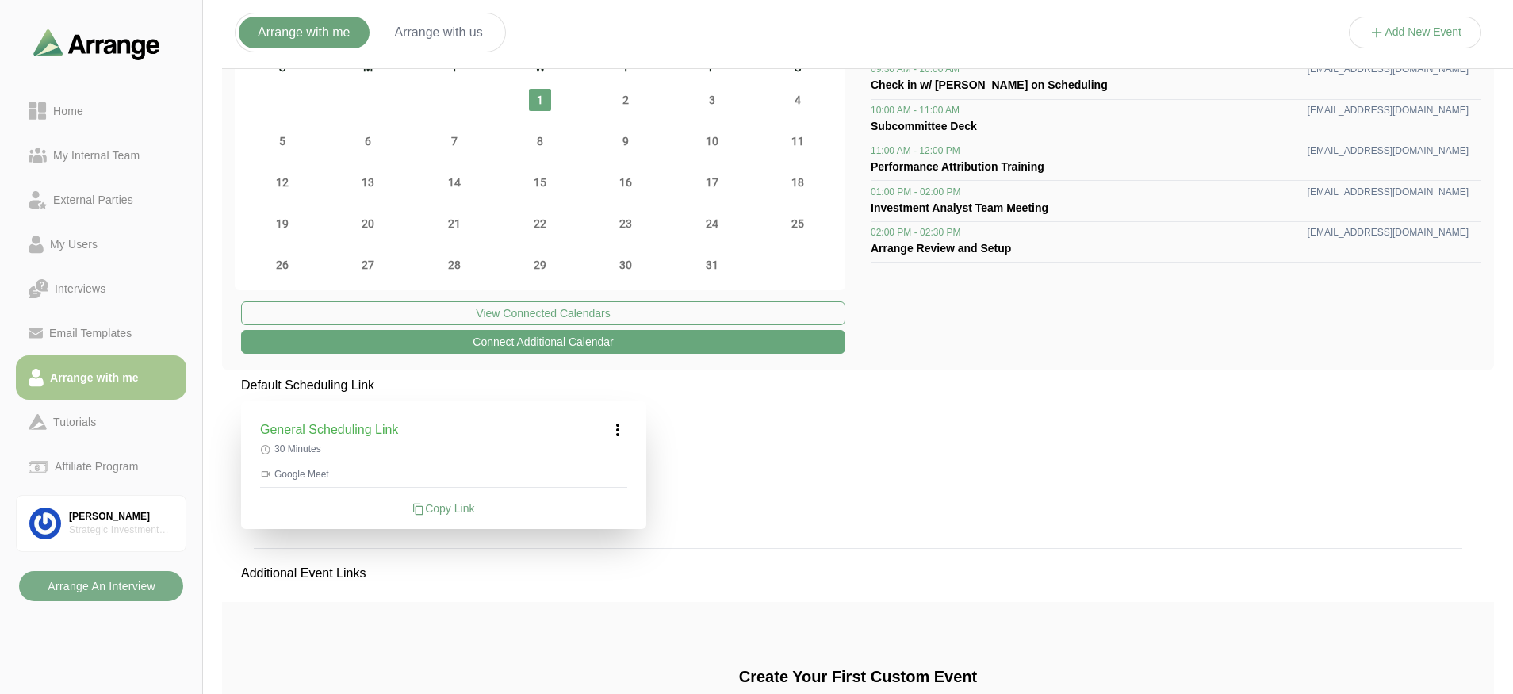
click at [616, 427] on icon at bounding box center [617, 429] width 19 height 19
click at [602, 479] on div "Edit" at bounding box center [602, 473] width 73 height 29
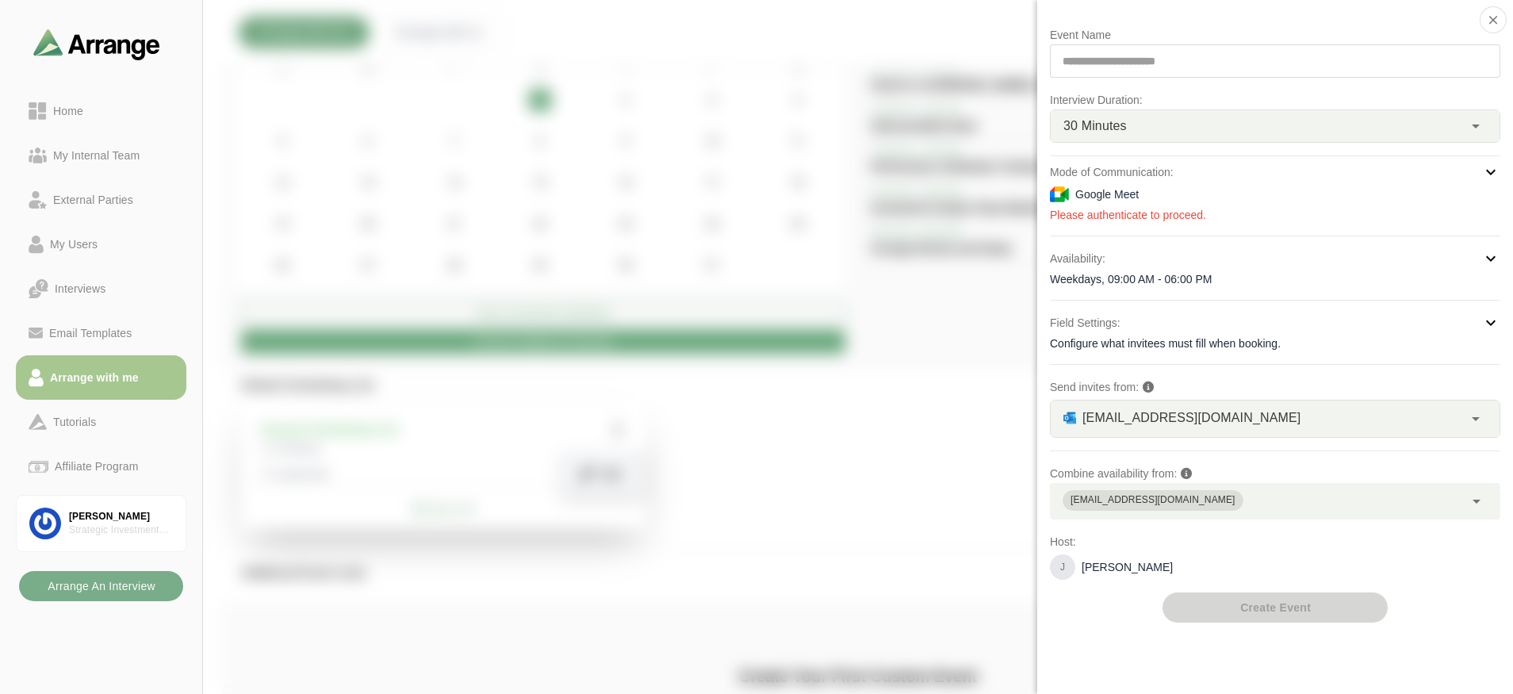
click at [1080, 190] on div "Google Meet" at bounding box center [1275, 194] width 450 height 19
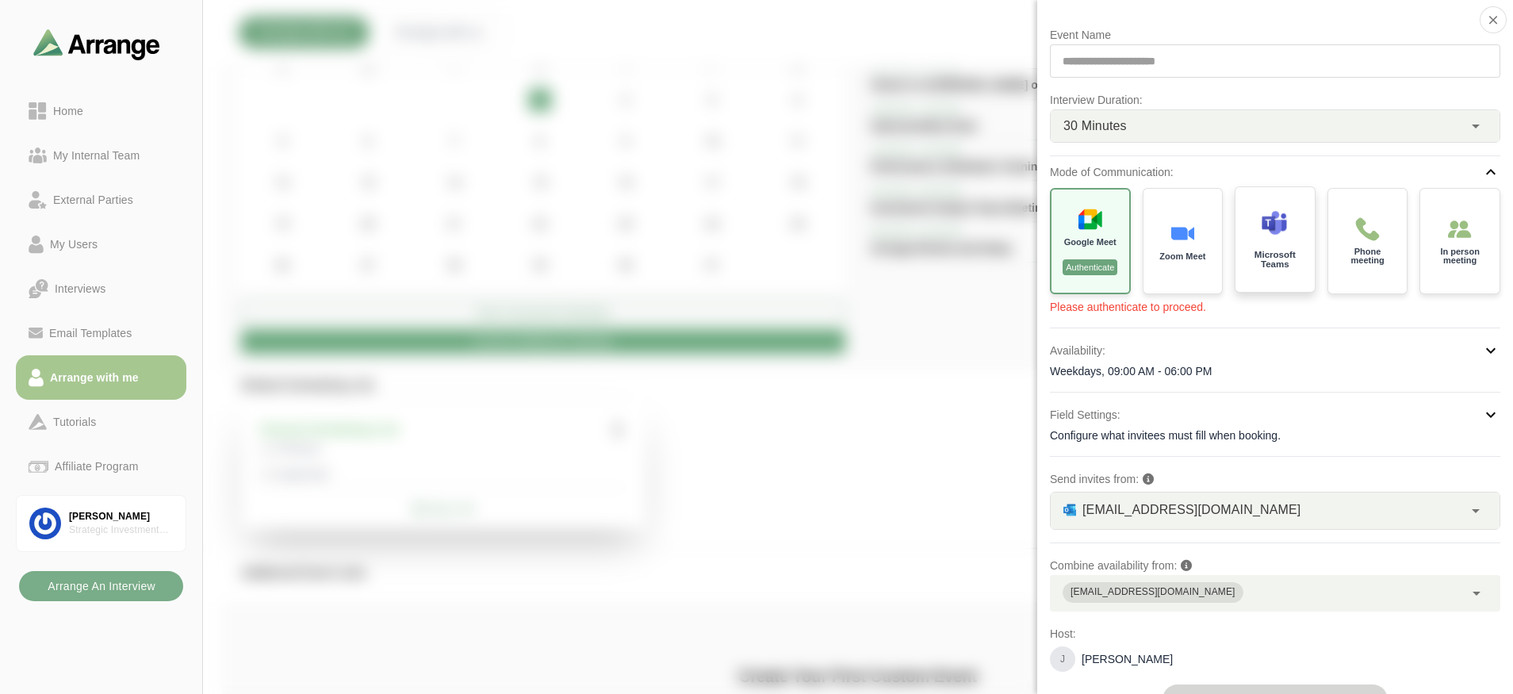
click at [1080, 267] on p "Microsoft Teams" at bounding box center [1274, 260] width 56 height 18
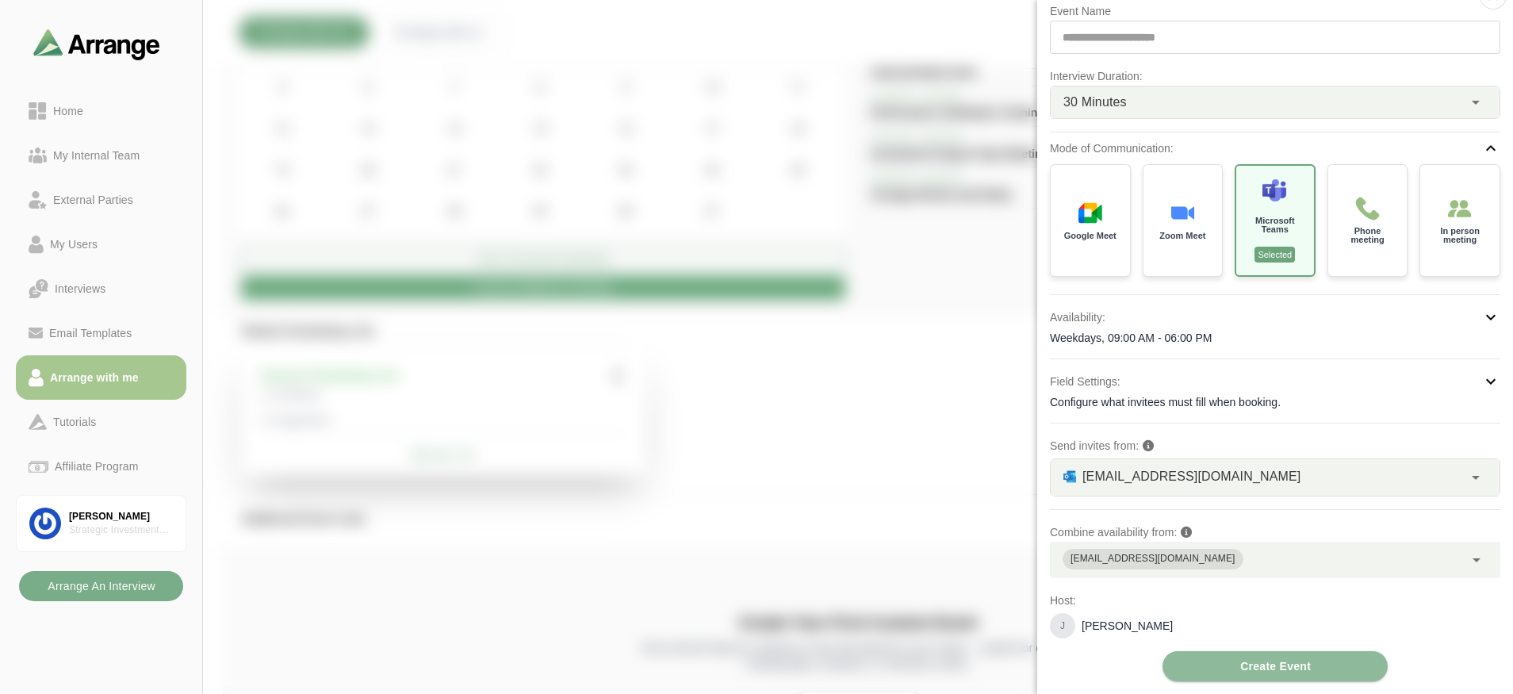
scroll to position [159, 0]
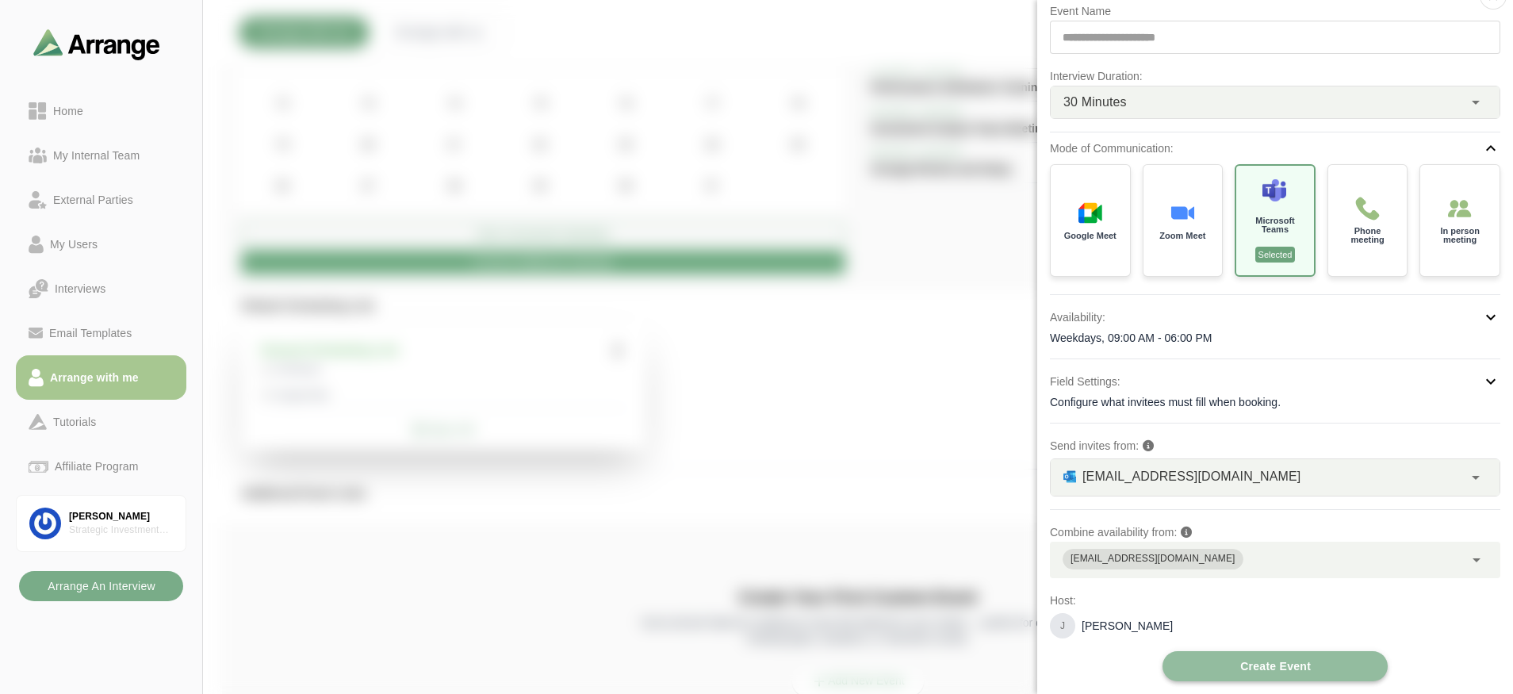
click at [1080, 591] on button "Create Event" at bounding box center [1274, 666] width 225 height 30
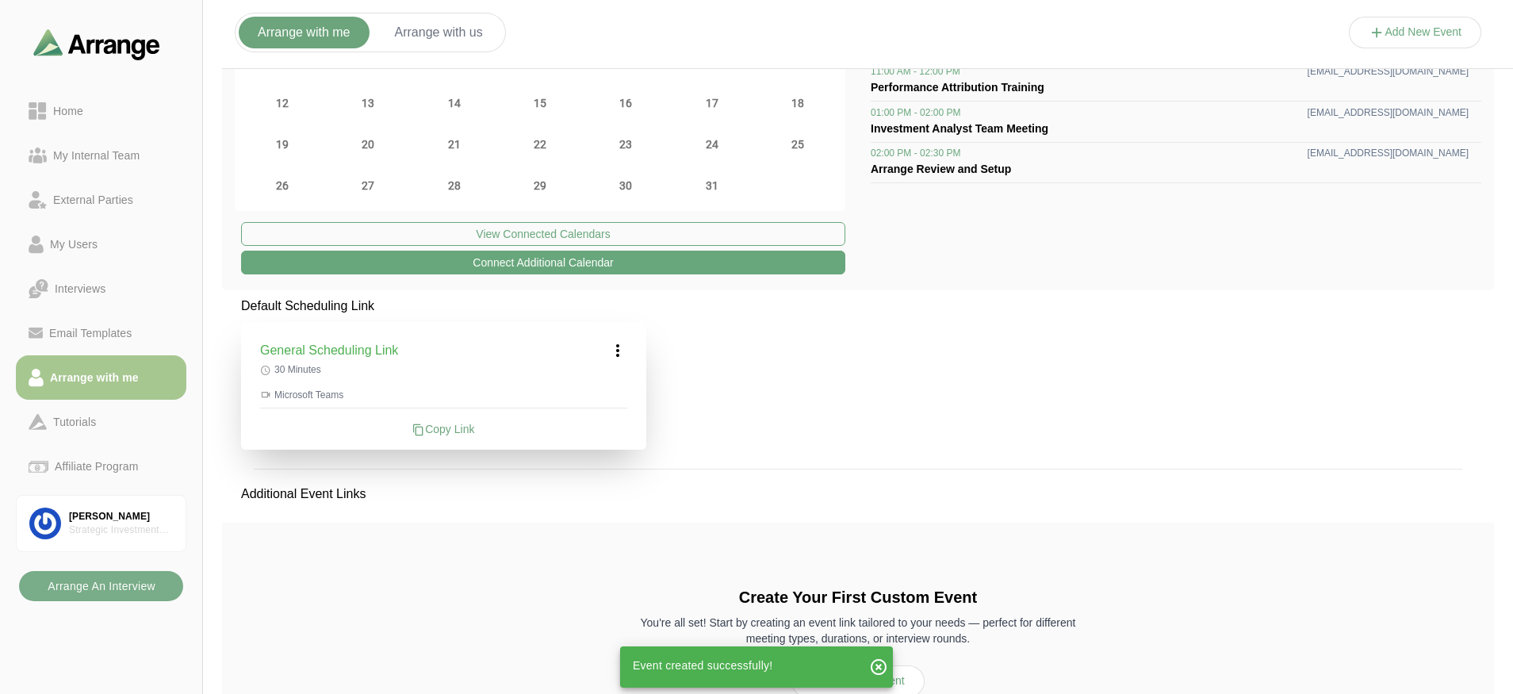
click at [431, 427] on div "Copy Link" at bounding box center [443, 429] width 367 height 16
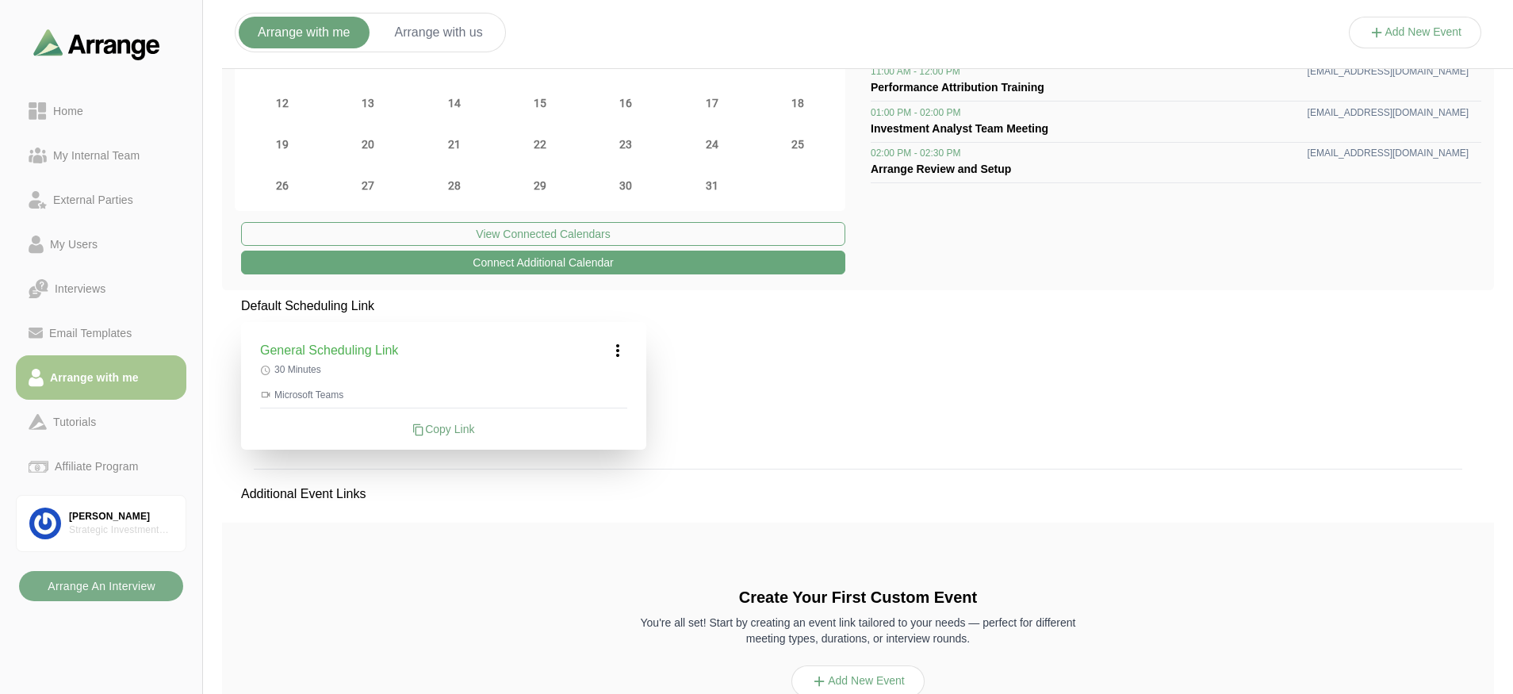
click at [981, 416] on div "Default Scheduling Link General Scheduling Link 30 Minutes Microsoft Teams Copy…" at bounding box center [858, 535] width 1272 height 476
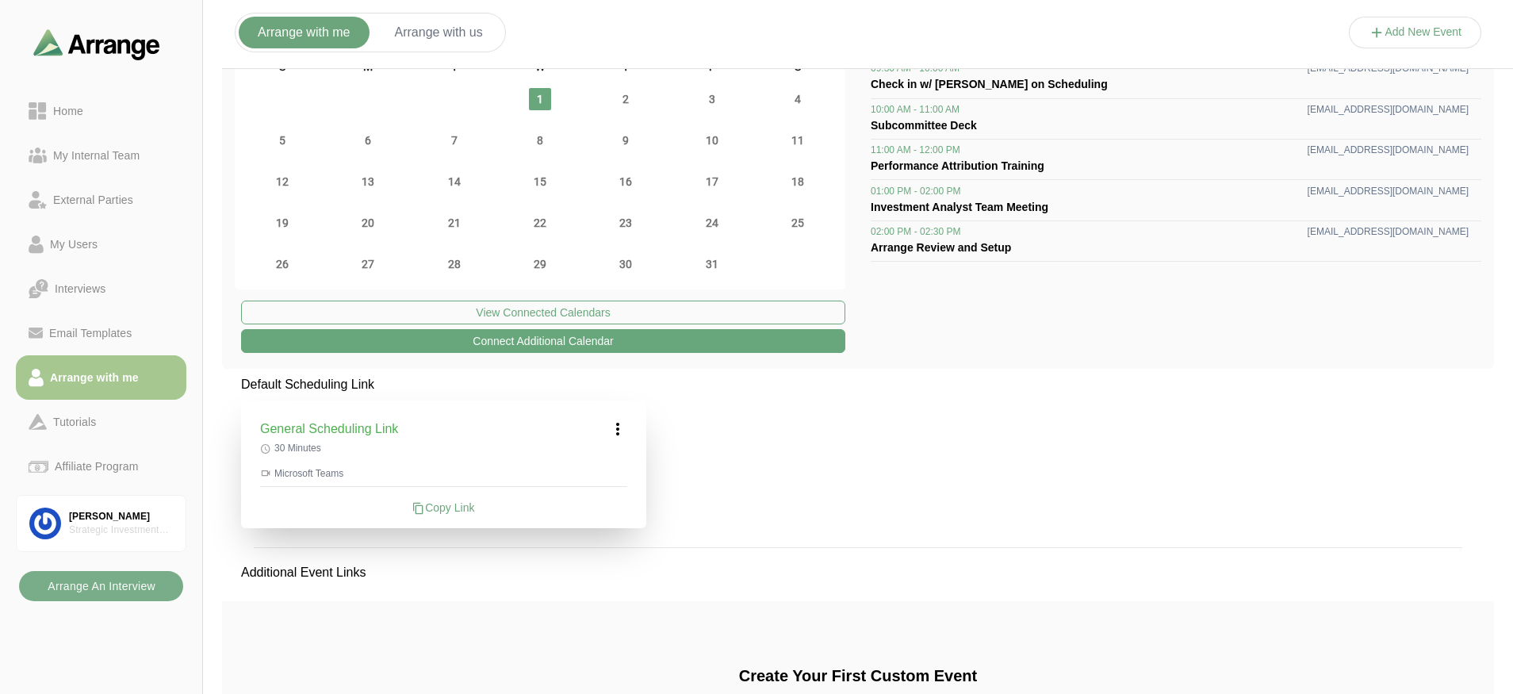
scroll to position [79, 0]
click at [613, 434] on icon at bounding box center [617, 429] width 19 height 19
click at [800, 455] on div "Default Scheduling Link General Scheduling Link Edit 30 Minutes Microsoft Teams…" at bounding box center [858, 614] width 1272 height 476
click at [1026, 442] on div "Default Scheduling Link General Scheduling Link 30 Minutes Microsoft Teams Copy…" at bounding box center [858, 614] width 1272 height 476
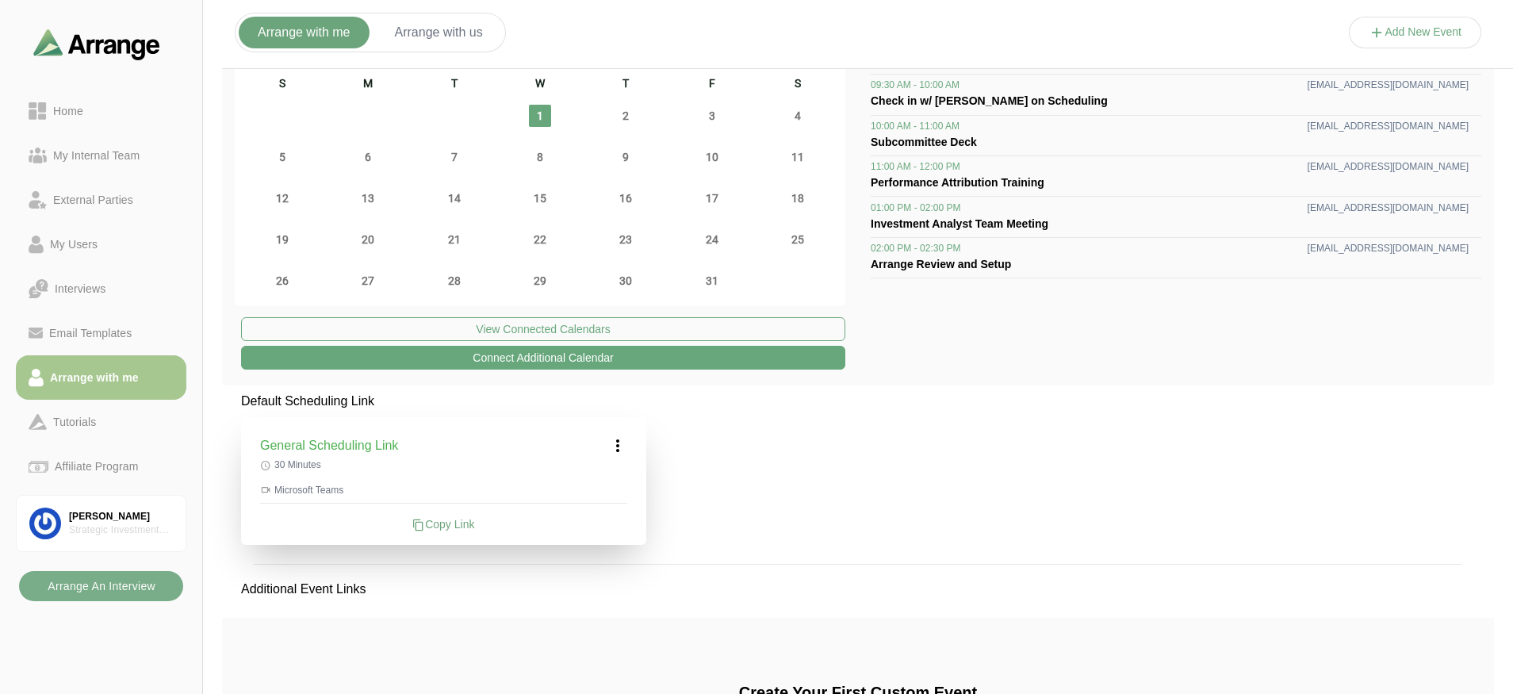
scroll to position [0, 0]
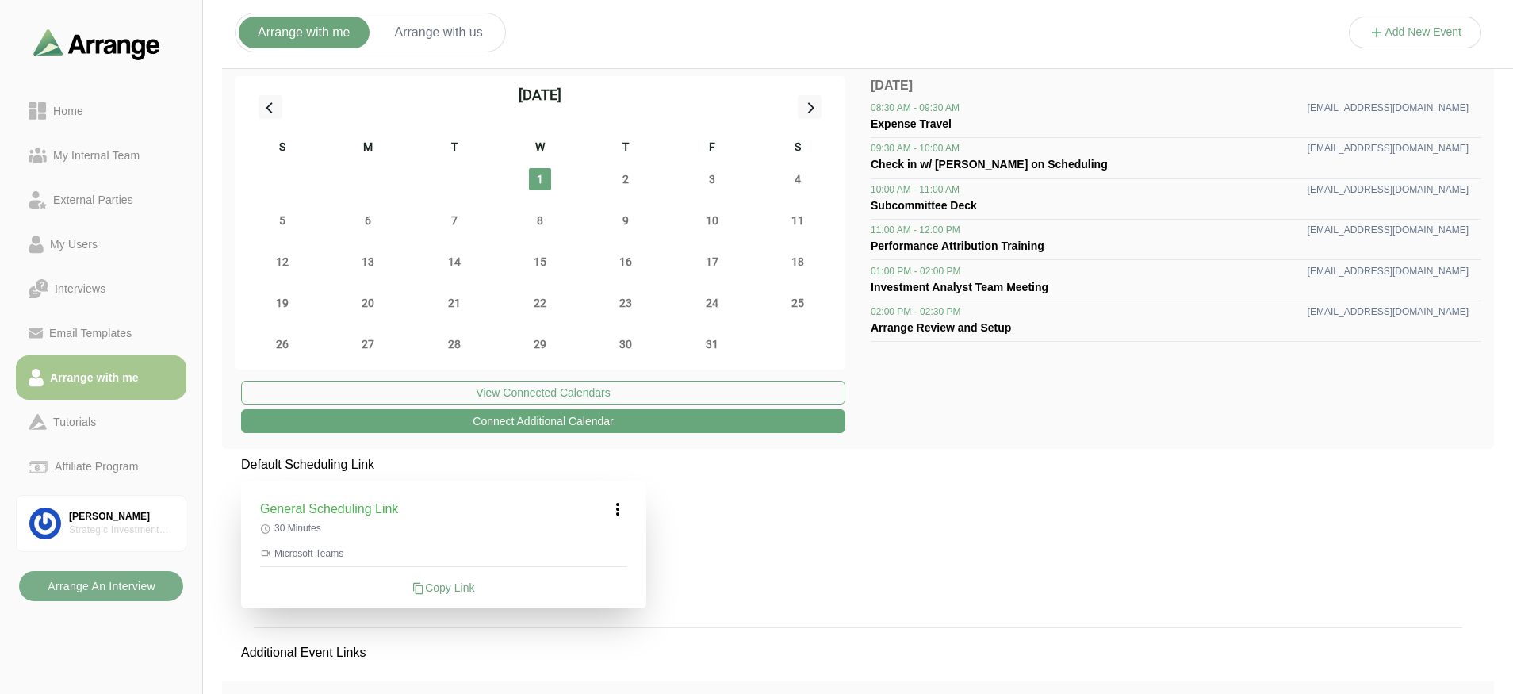
click at [461, 36] on button "Arrange with us" at bounding box center [439, 33] width 126 height 32
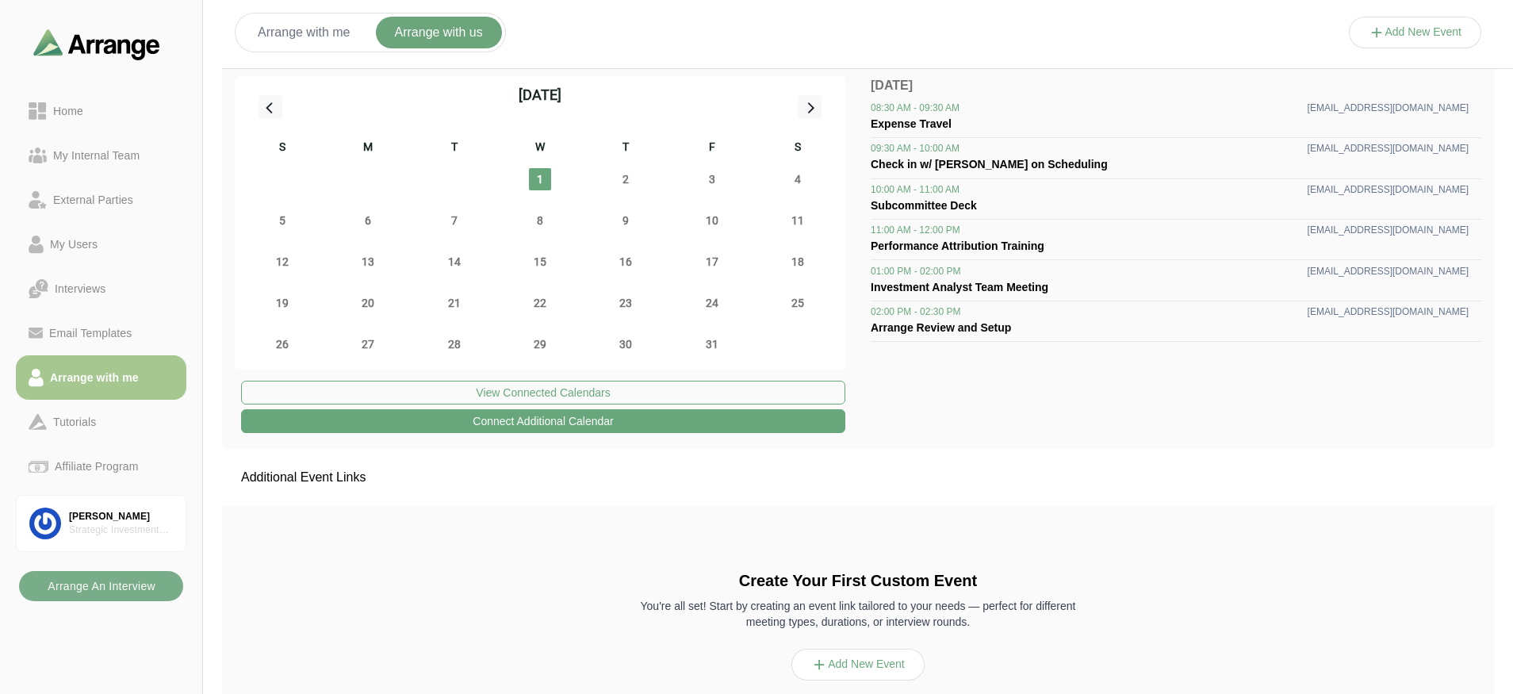
click at [1080, 36] on button "Add New Event" at bounding box center [1415, 33] width 133 height 32
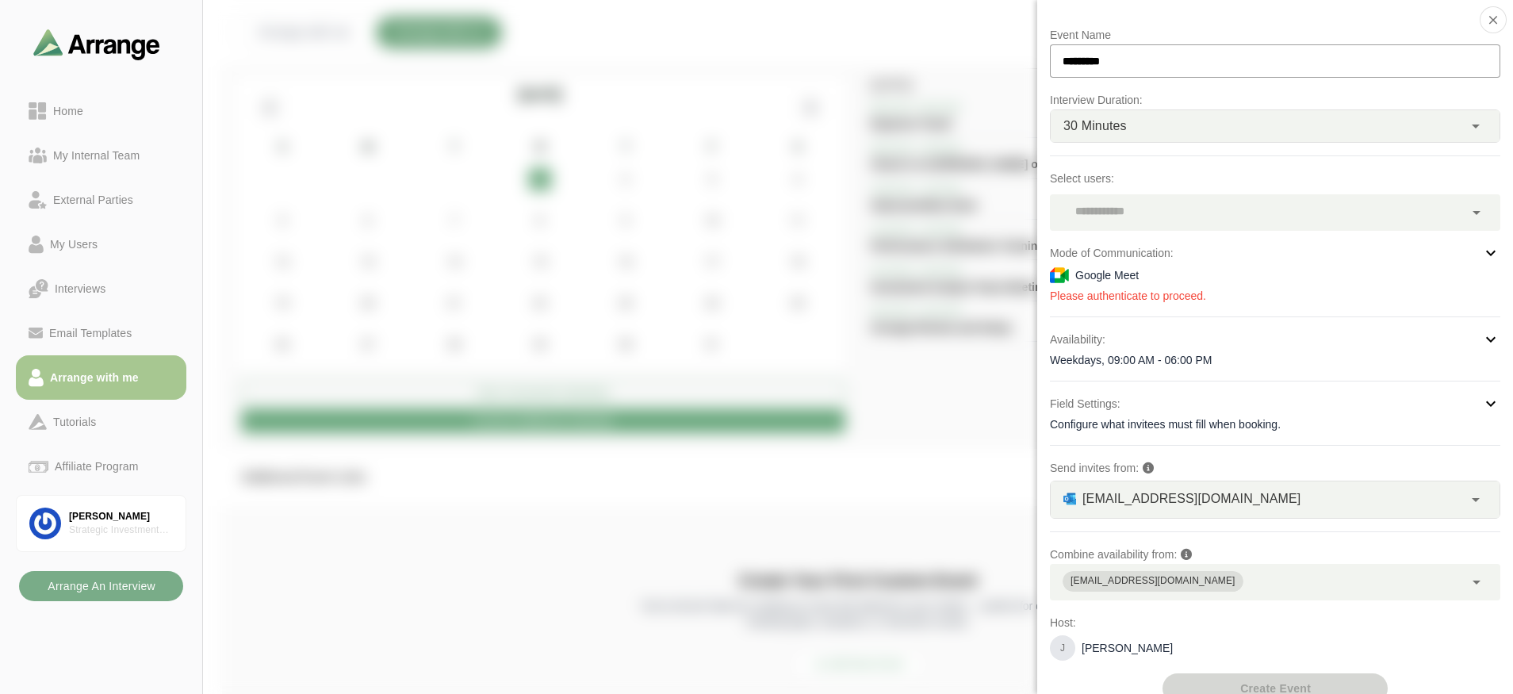
click at [1080, 220] on div at bounding box center [1257, 212] width 414 height 36
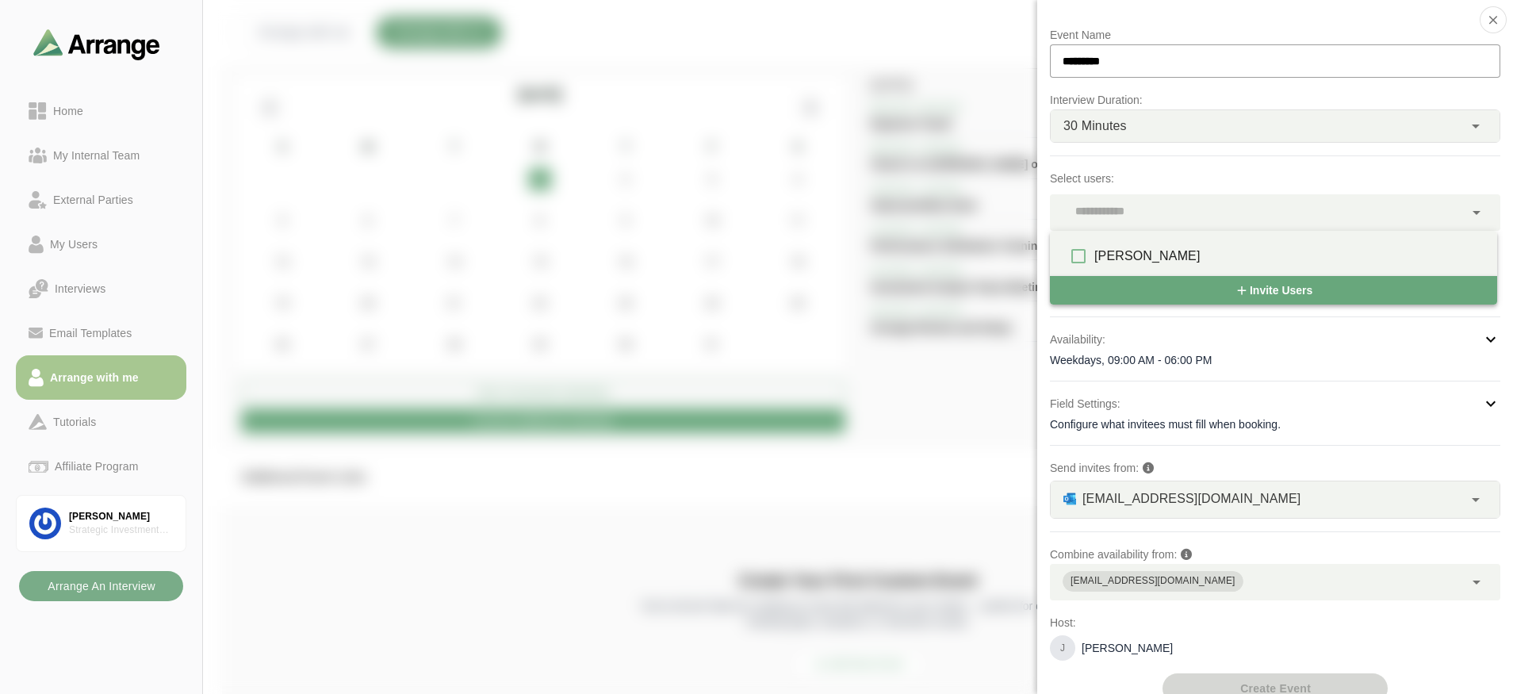
click at [1080, 48] on div at bounding box center [1415, 48] width 133 height 0
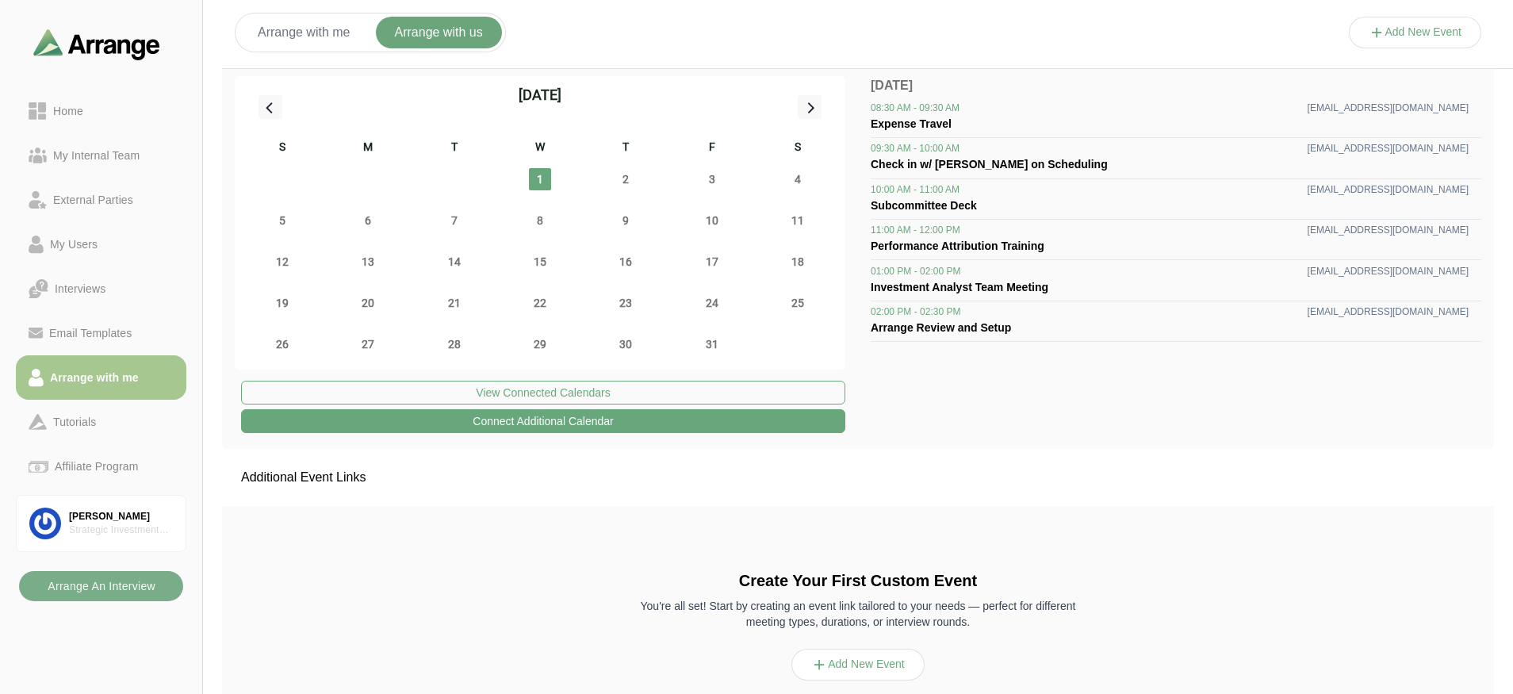
click at [362, 41] on button "Arrange with me" at bounding box center [304, 33] width 131 height 32
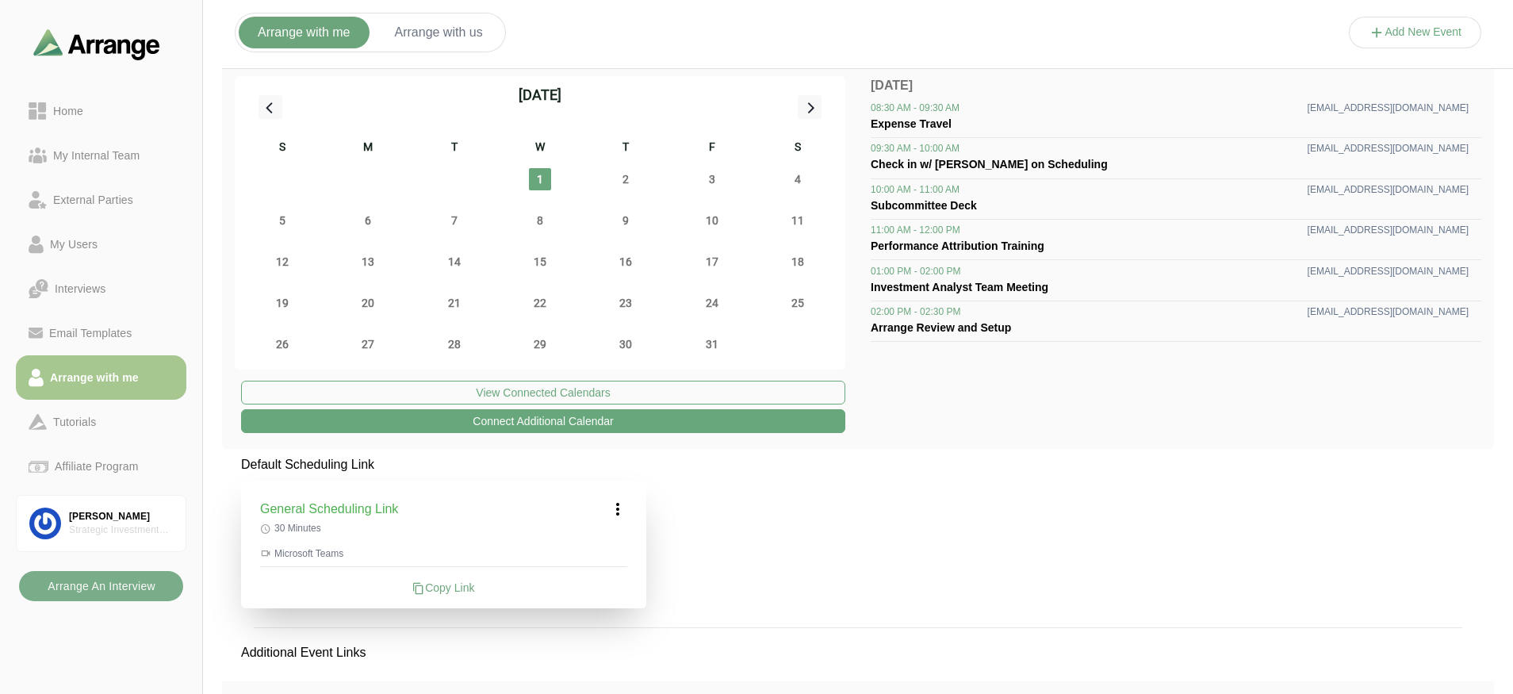
click at [617, 509] on icon at bounding box center [617, 508] width 19 height 19
click at [622, 544] on div "Edit" at bounding box center [602, 552] width 73 height 29
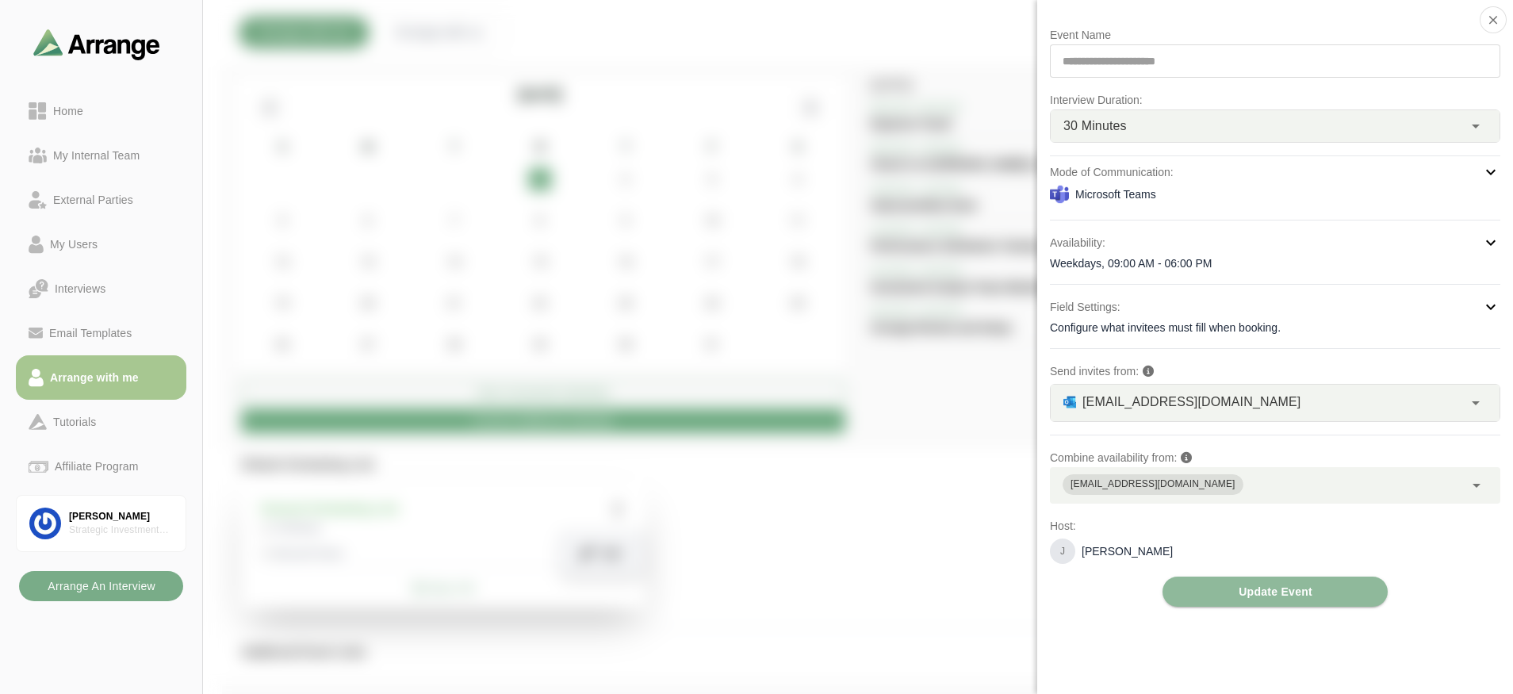
click at [1080, 57] on div "**********" at bounding box center [1275, 60] width 450 height 33
click at [1080, 16] on icon "button" at bounding box center [1493, 20] width 14 height 14
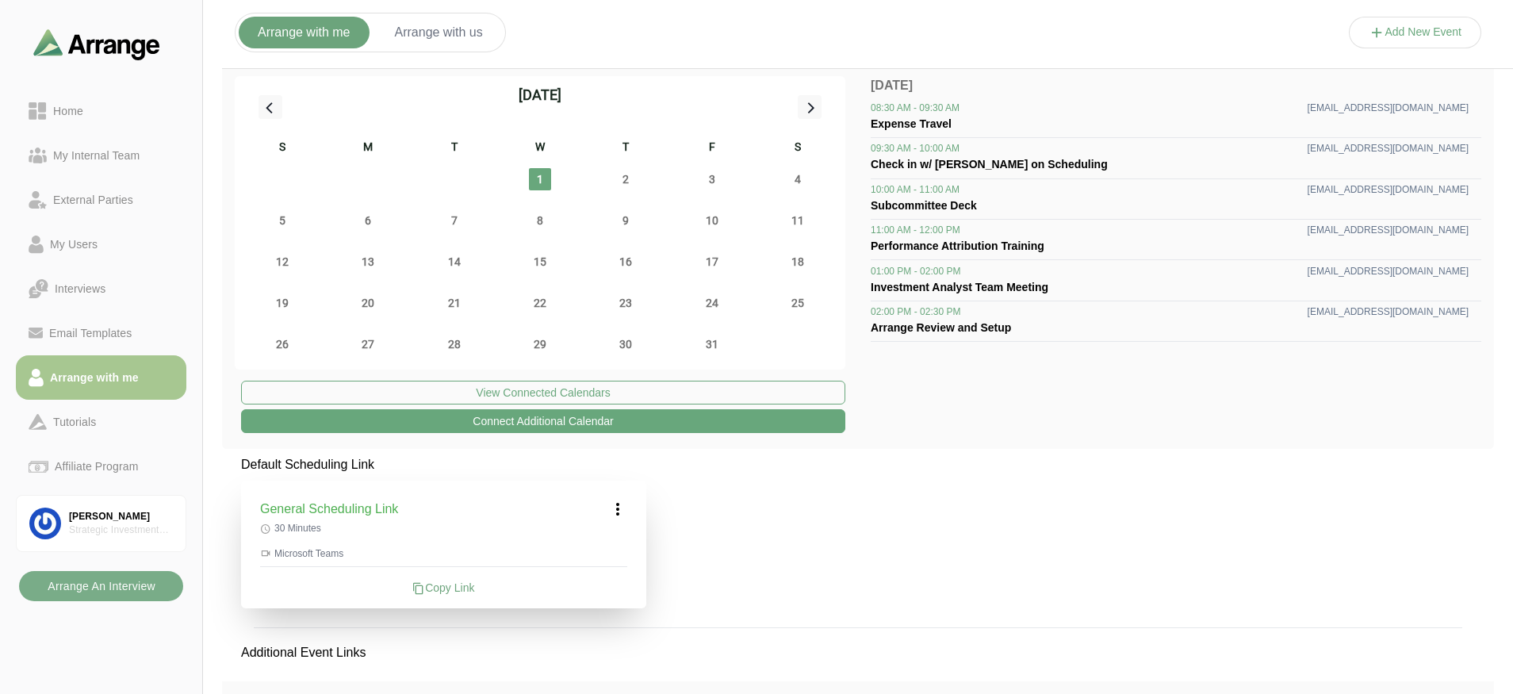
click at [396, 23] on button "Arrange with us" at bounding box center [439, 33] width 126 height 32
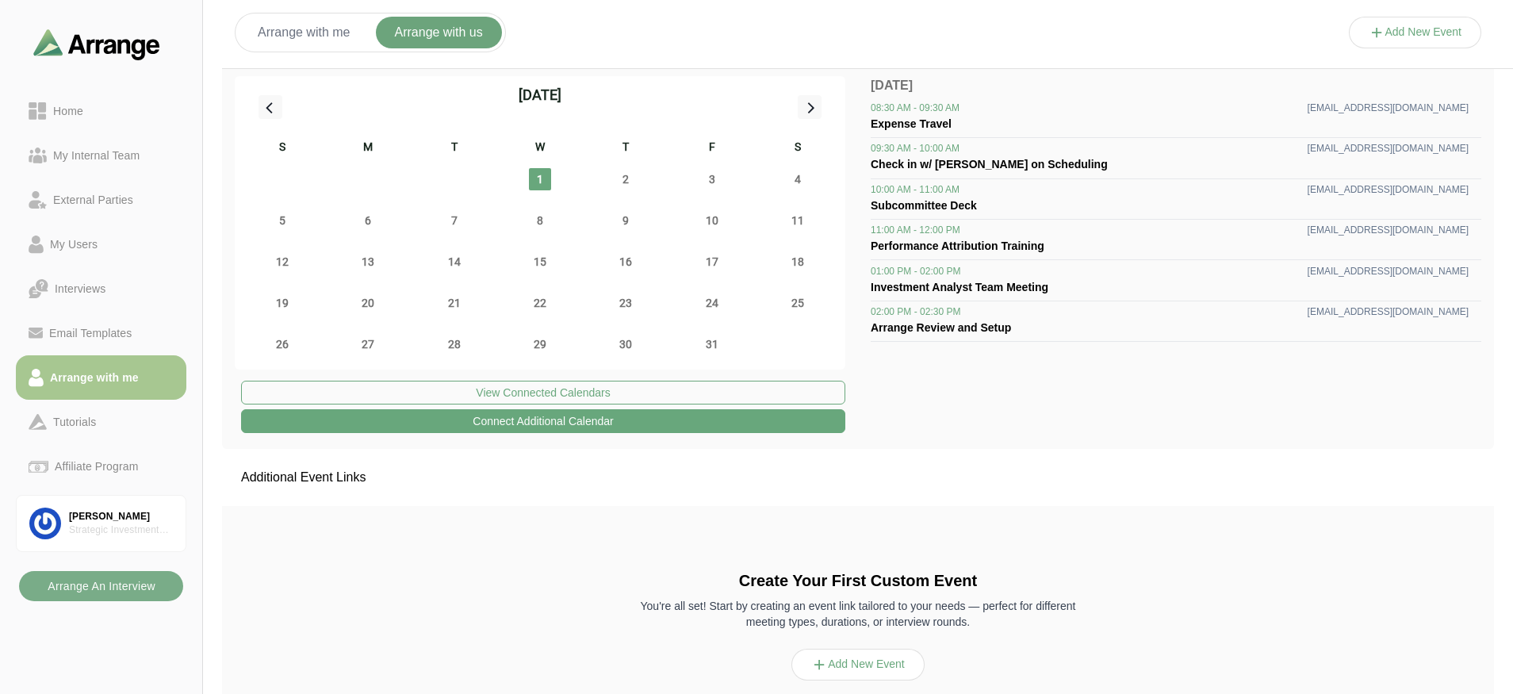
click at [1080, 36] on button "Add New Event" at bounding box center [1415, 33] width 133 height 32
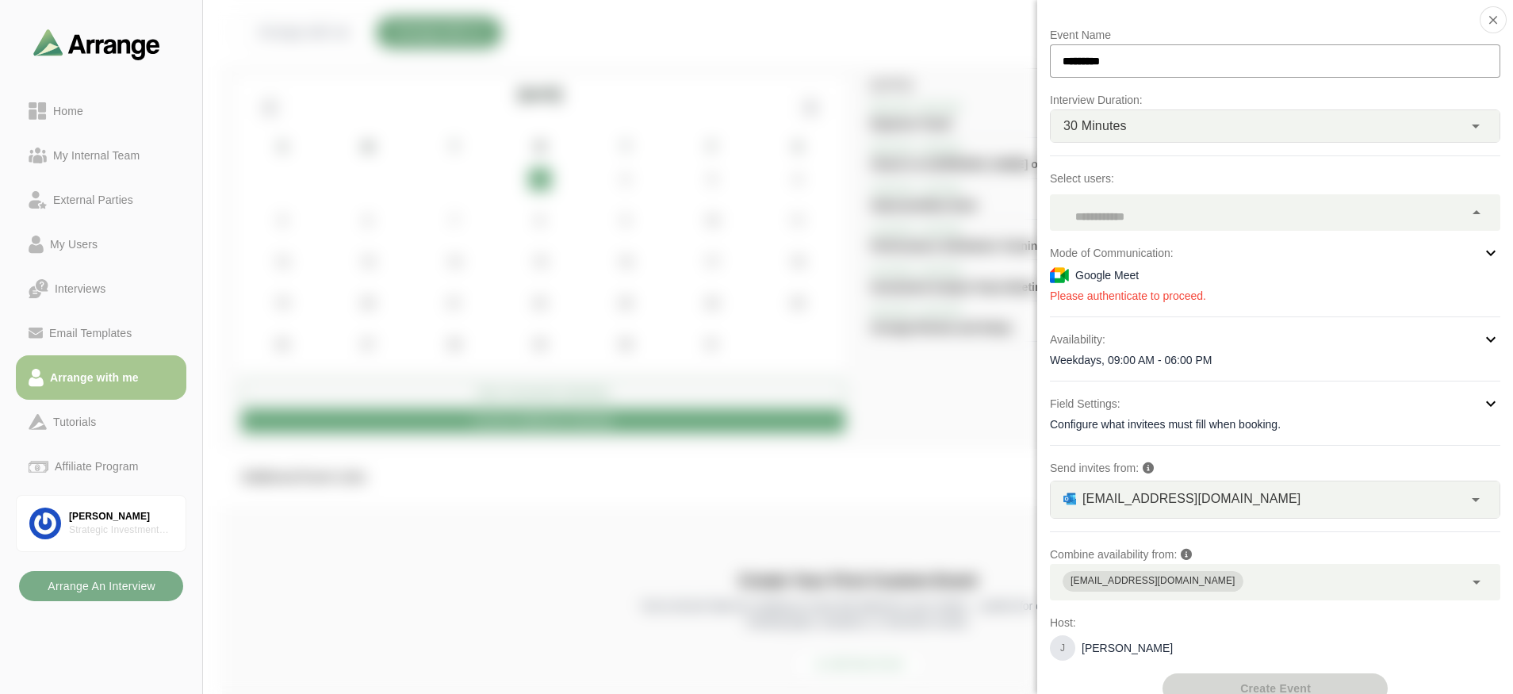
click at [1080, 220] on div at bounding box center [1257, 212] width 414 height 36
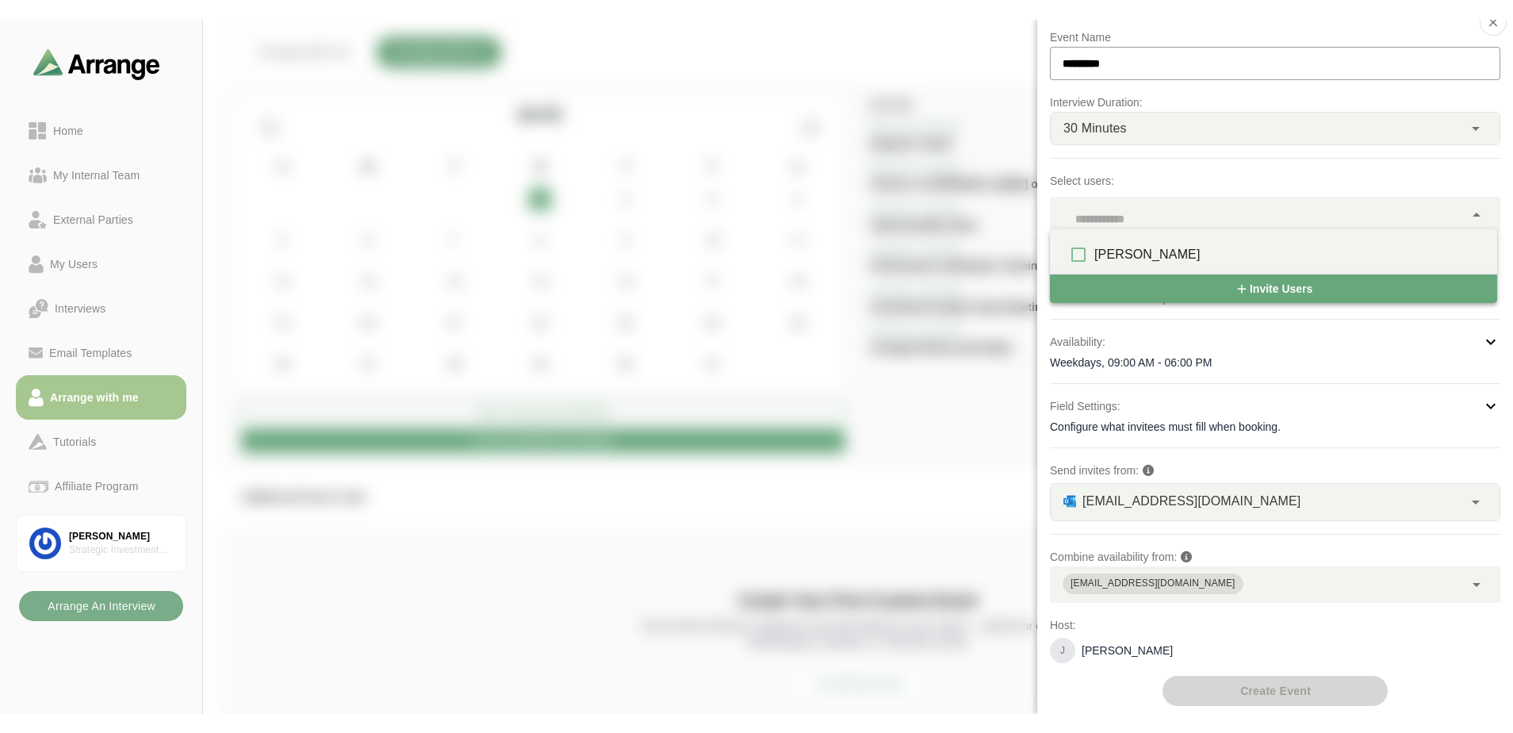
scroll to position [22, 0]
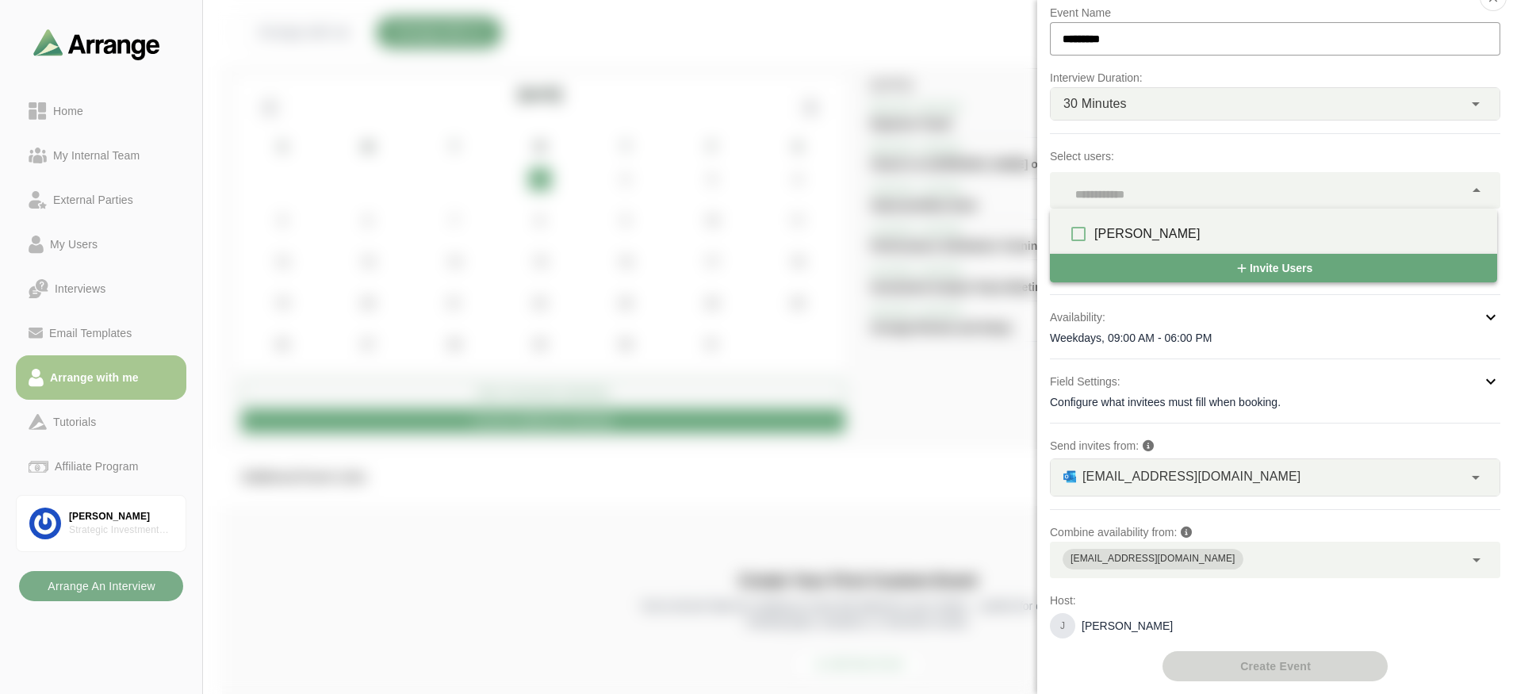
click at [1080, 182] on div at bounding box center [1257, 190] width 414 height 36
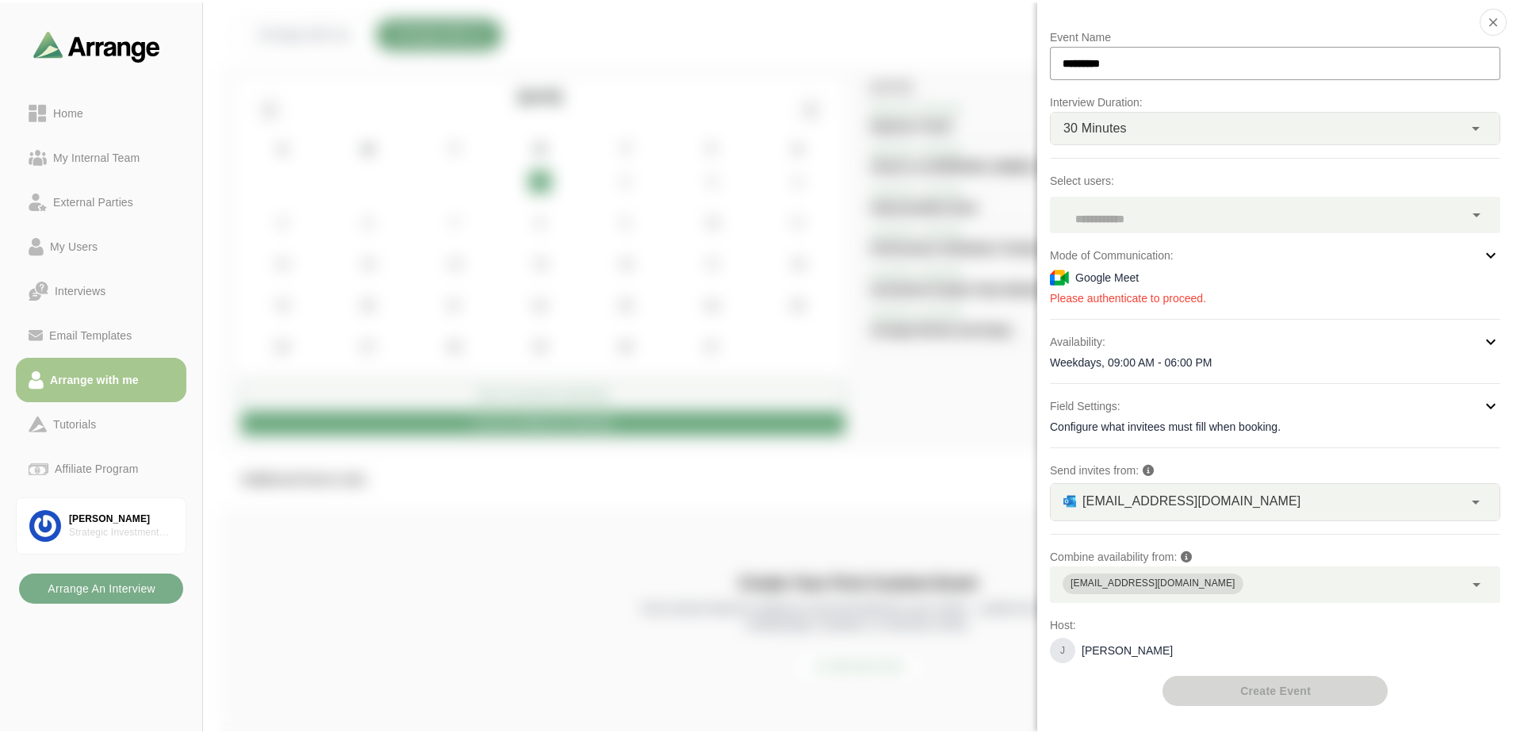
scroll to position [0, 0]
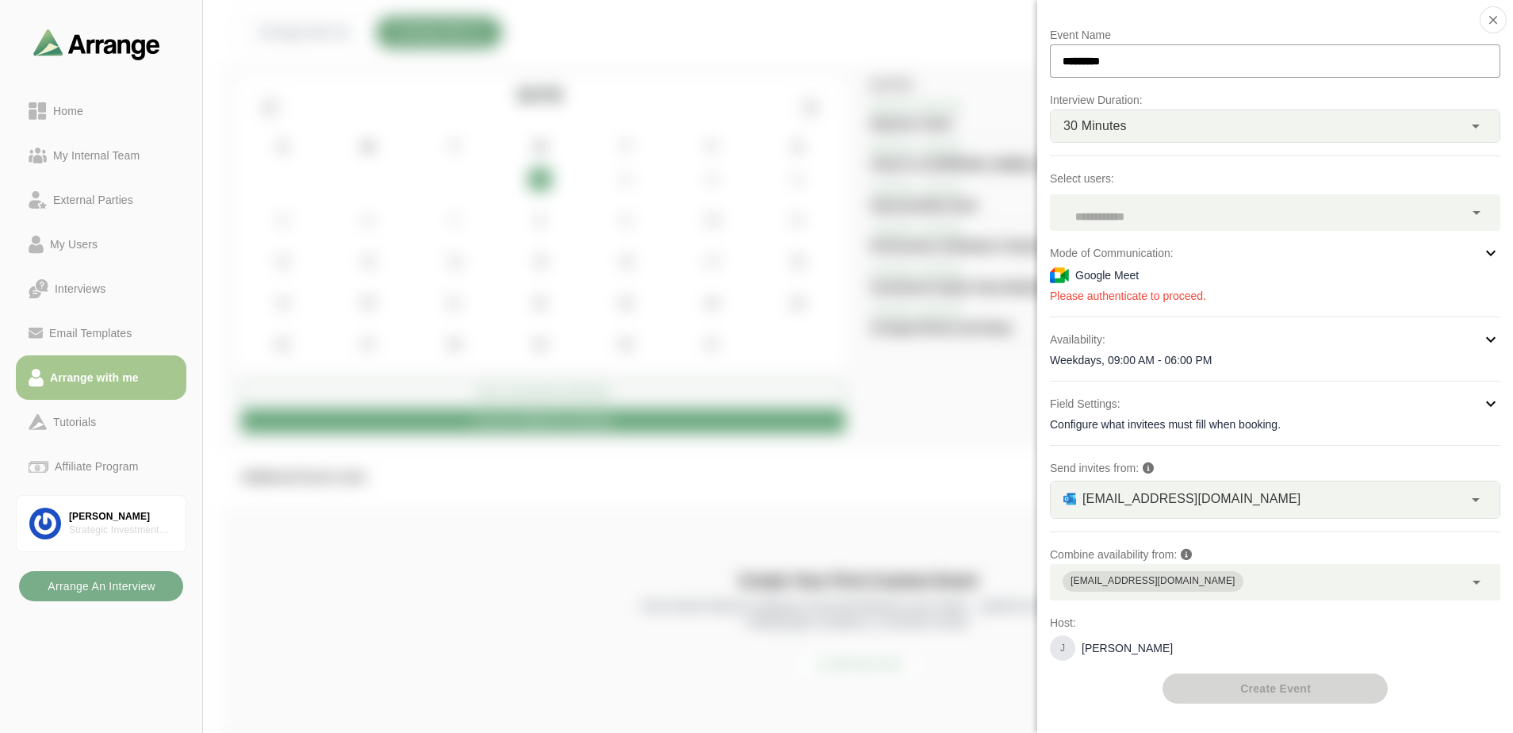
click at [1080, 48] on div at bounding box center [1415, 48] width 133 height 0
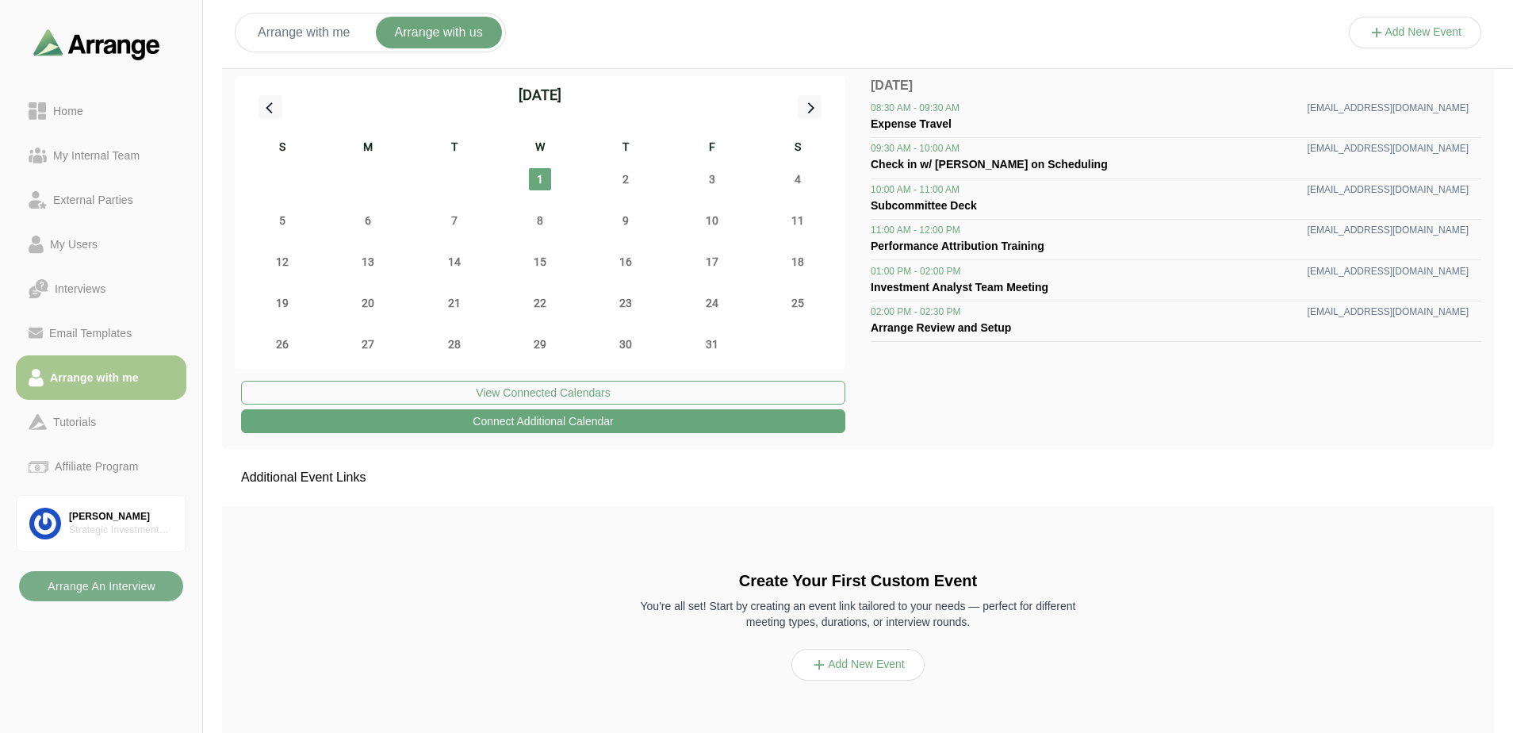
click at [1080, 30] on icon at bounding box center [1376, 33] width 17 height 17
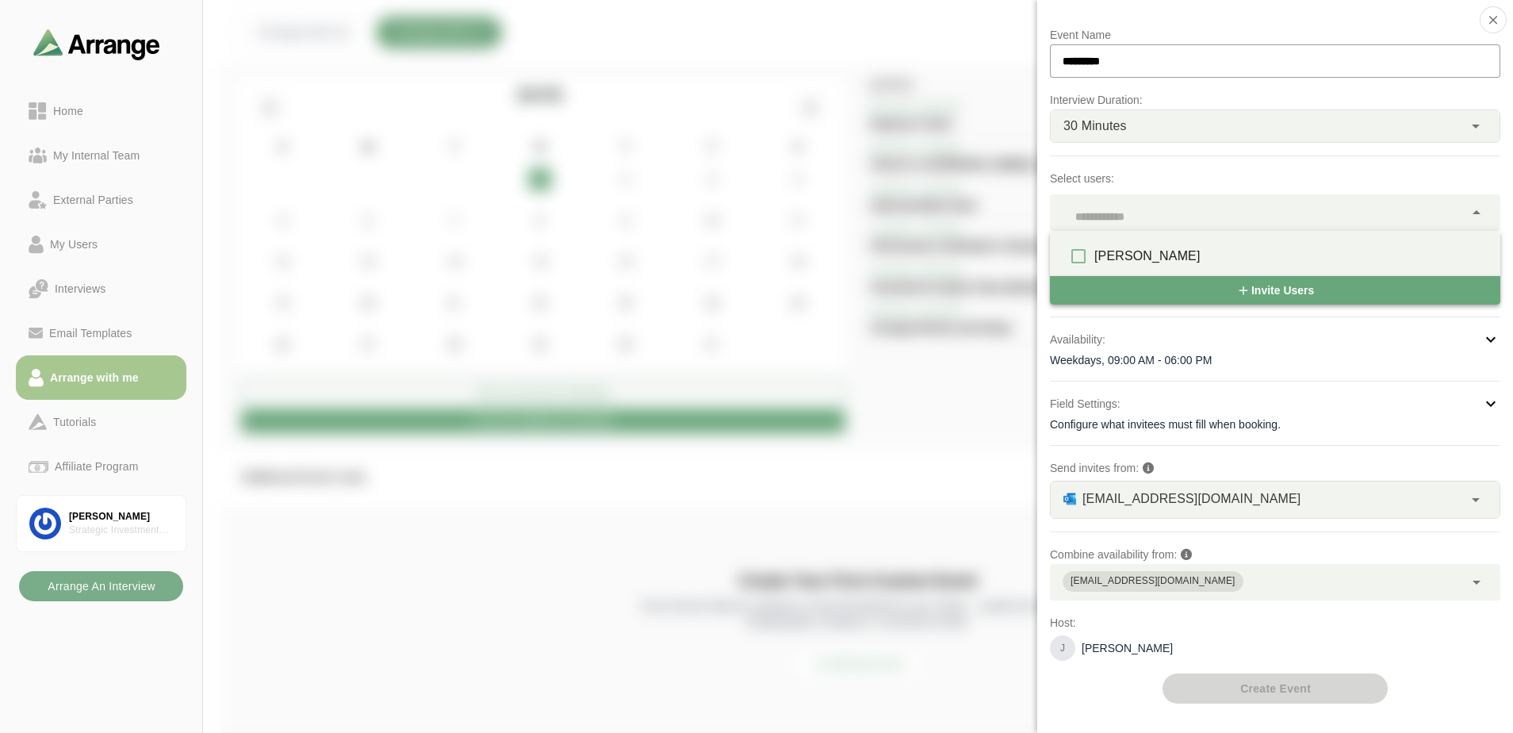
click at [1080, 224] on div at bounding box center [1257, 212] width 414 height 36
click at [1080, 282] on span "Invite Users" at bounding box center [1275, 290] width 78 height 30
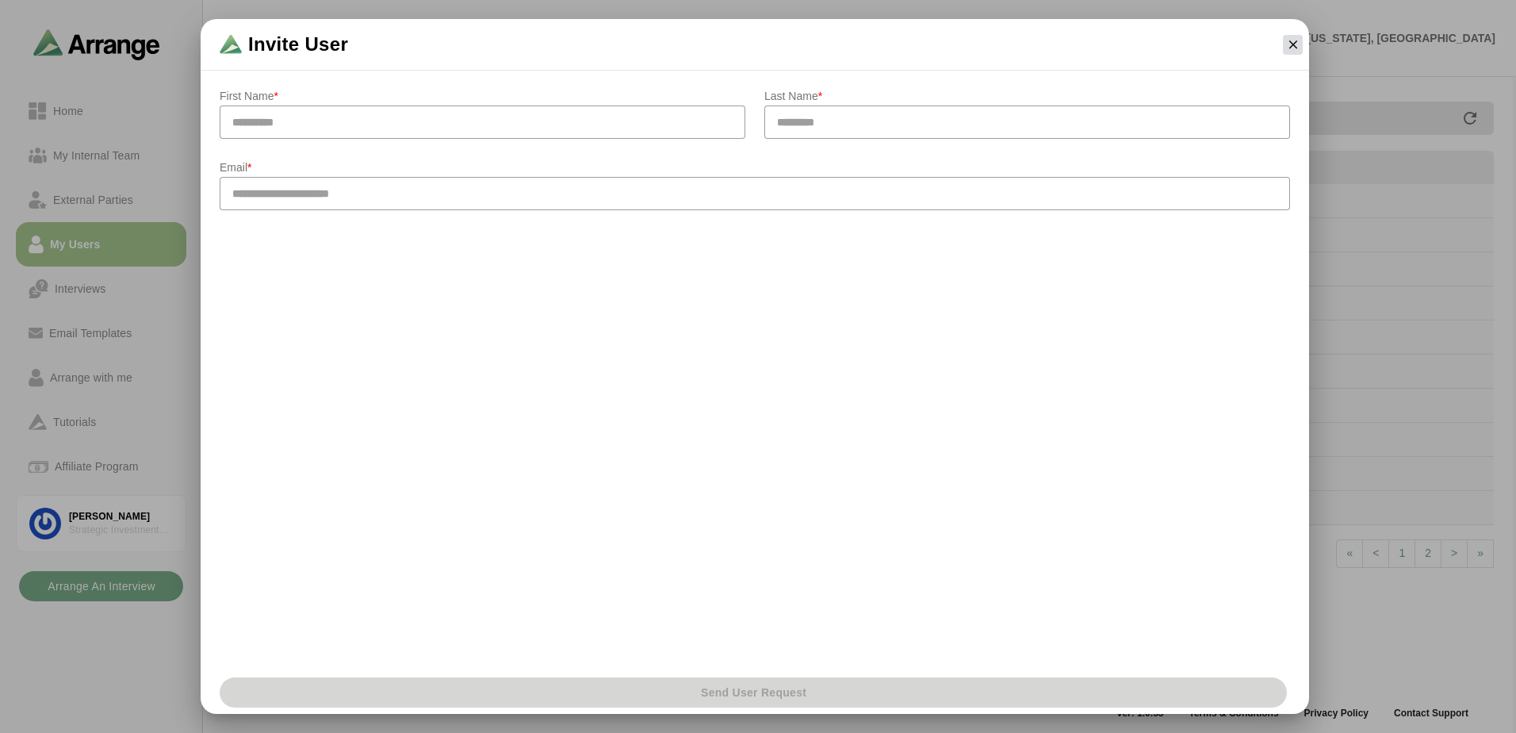
click at [1080, 48] on icon "button" at bounding box center [1293, 44] width 14 height 14
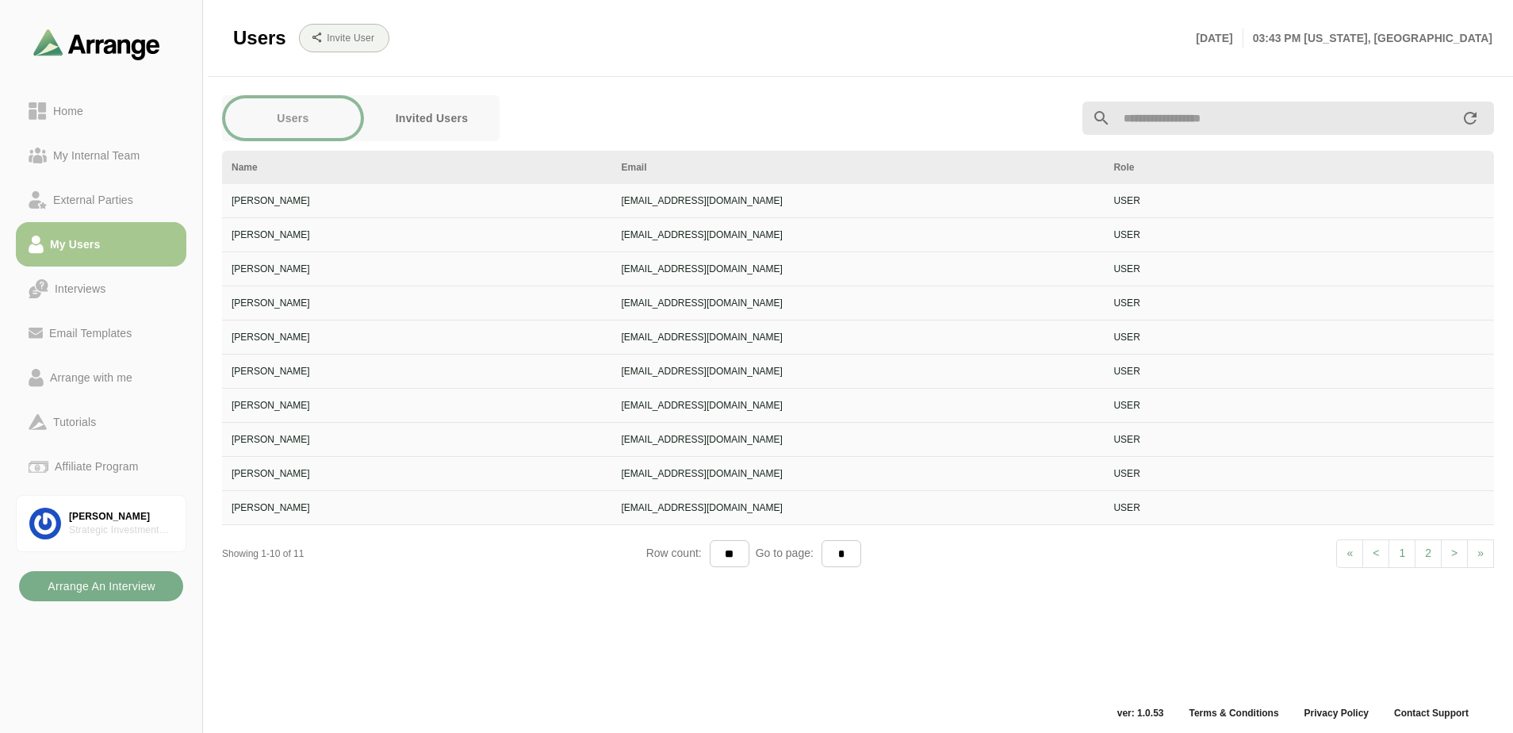
click at [997, 293] on td "[EMAIL_ADDRESS][DOMAIN_NAME]" at bounding box center [858, 303] width 492 height 34
click at [65, 384] on div "Arrange with me" at bounding box center [91, 377] width 95 height 19
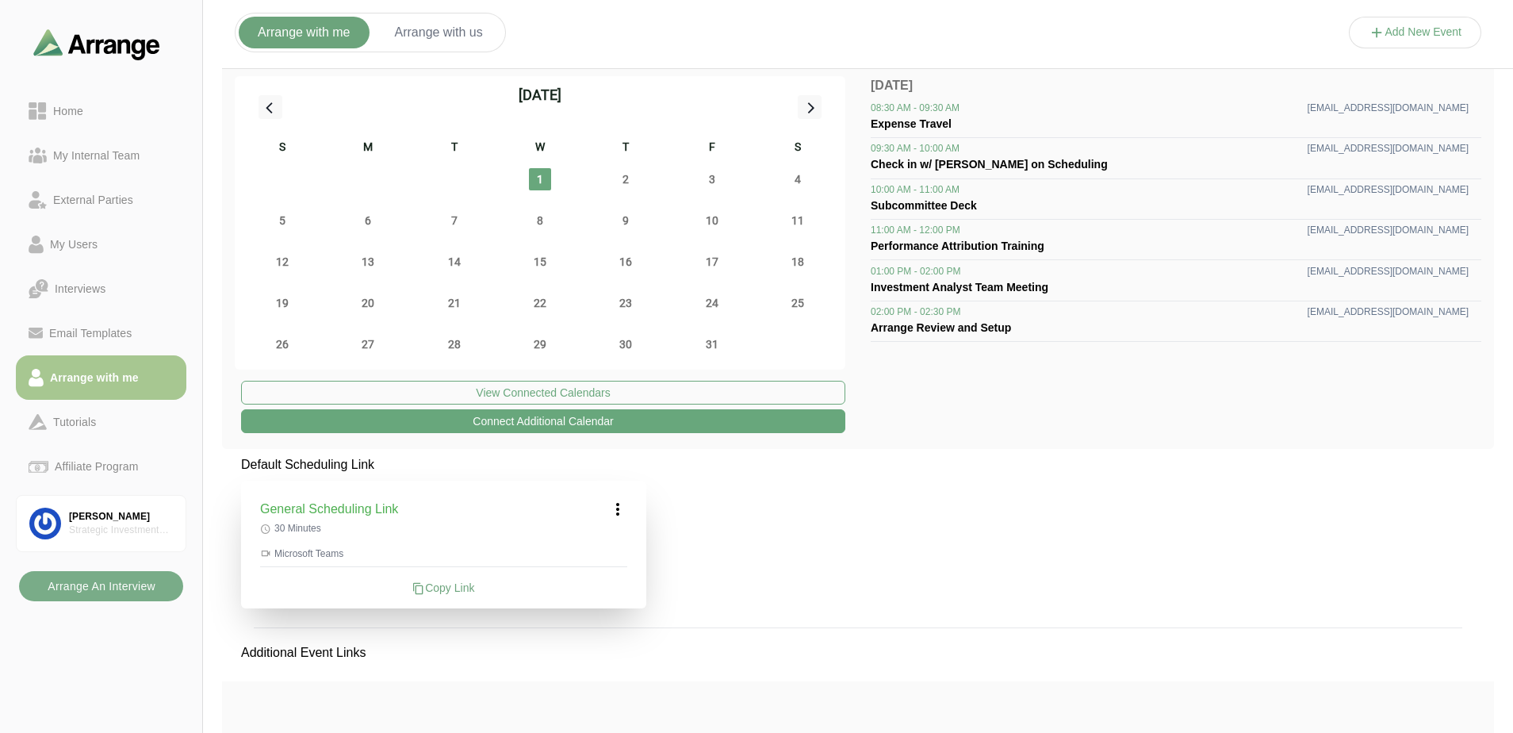
click at [1037, 509] on div "Default Scheduling Link General Scheduling Link 30 Minutes Microsoft Teams Copy…" at bounding box center [858, 693] width 1272 height 476
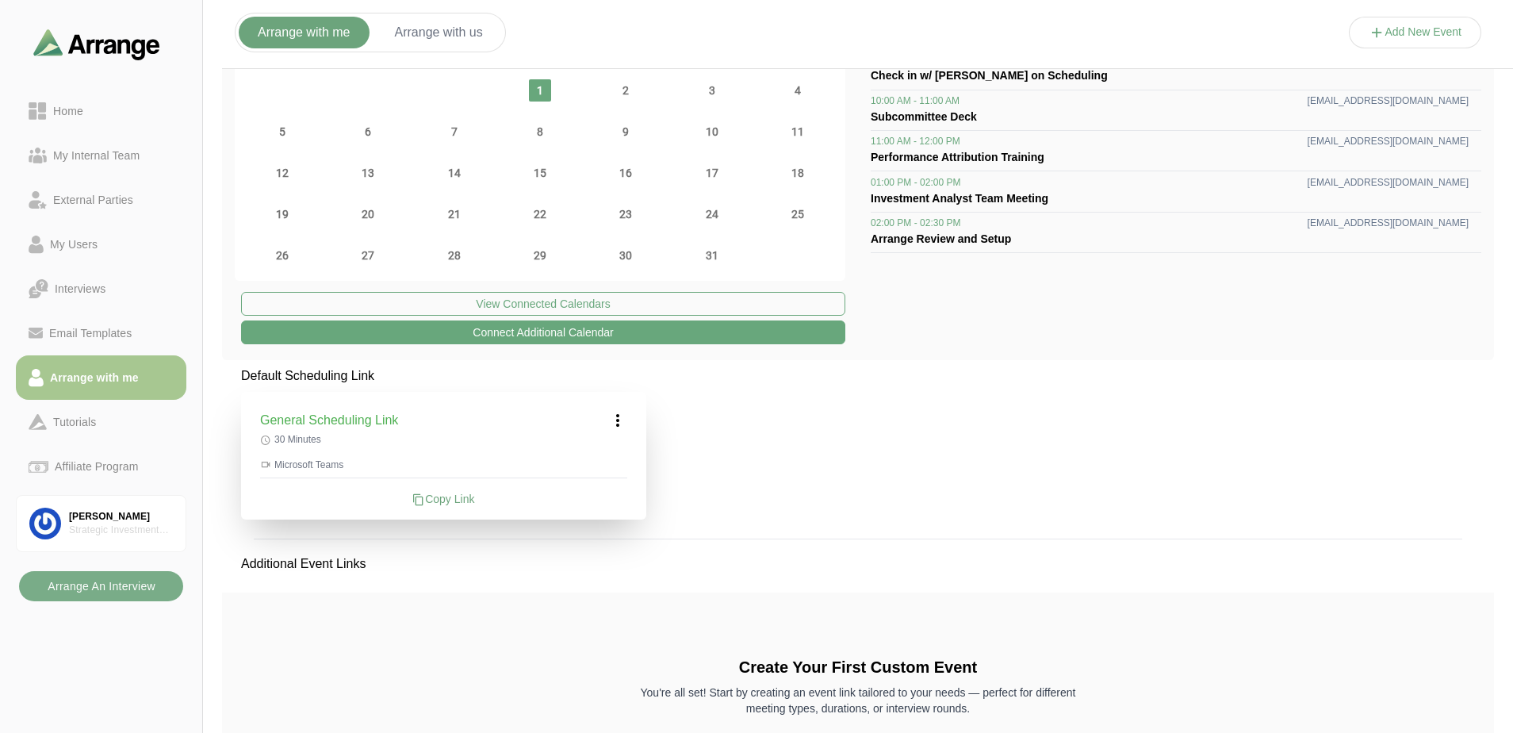
scroll to position [212, 0]
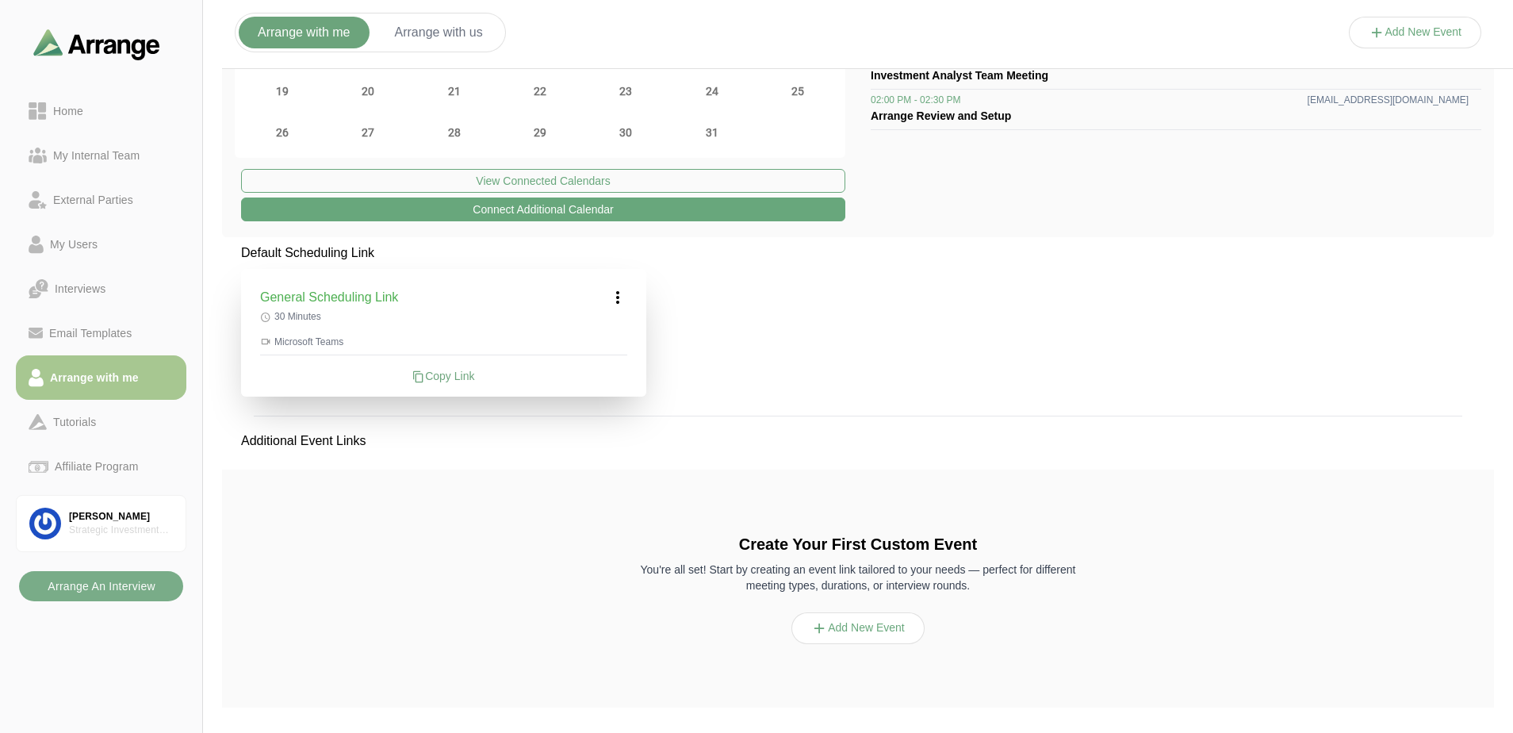
click at [611, 296] on icon at bounding box center [617, 297] width 19 height 19
click at [616, 341] on div "Edit" at bounding box center [602, 341] width 73 height 29
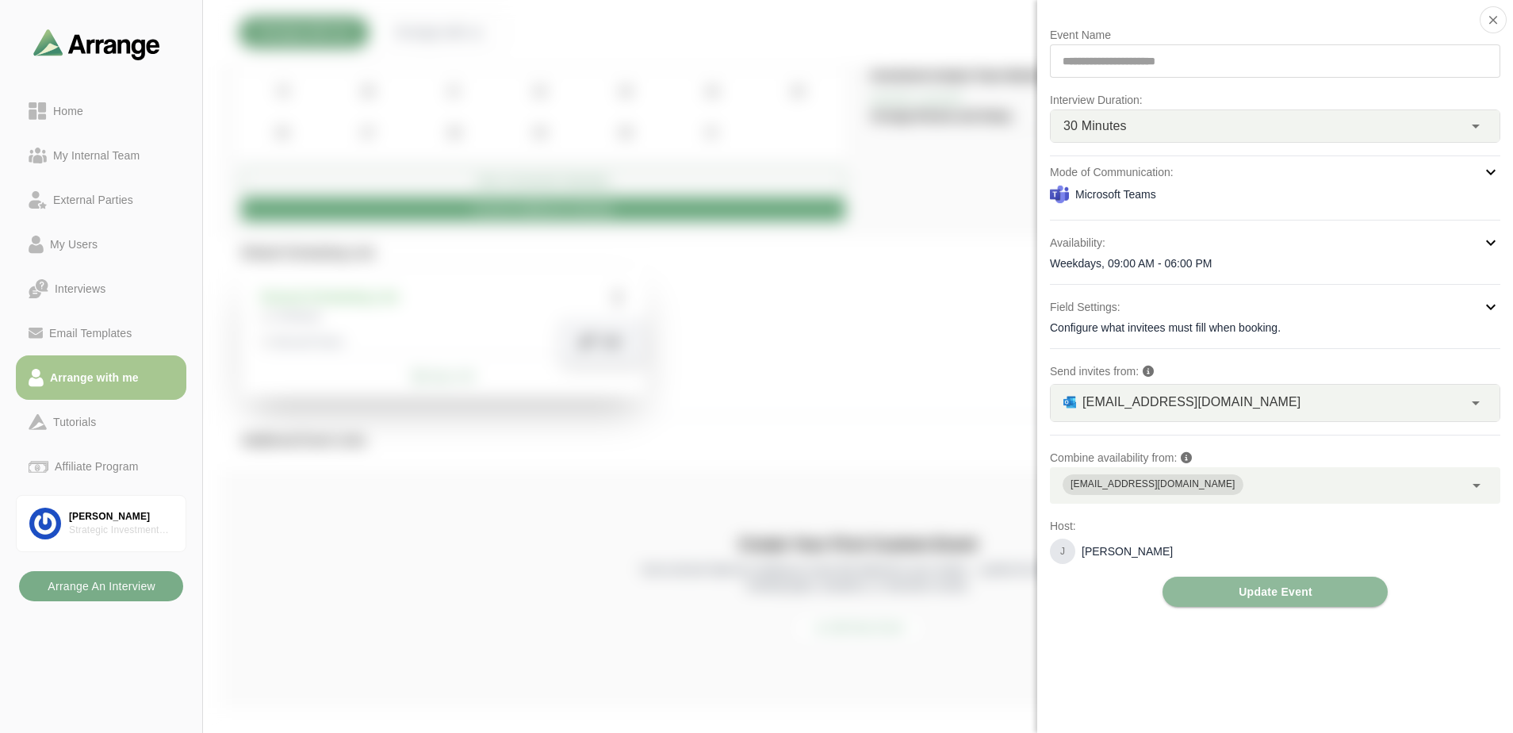
click at [1080, 323] on div "Configure what invitees must fill when booking." at bounding box center [1275, 328] width 450 height 16
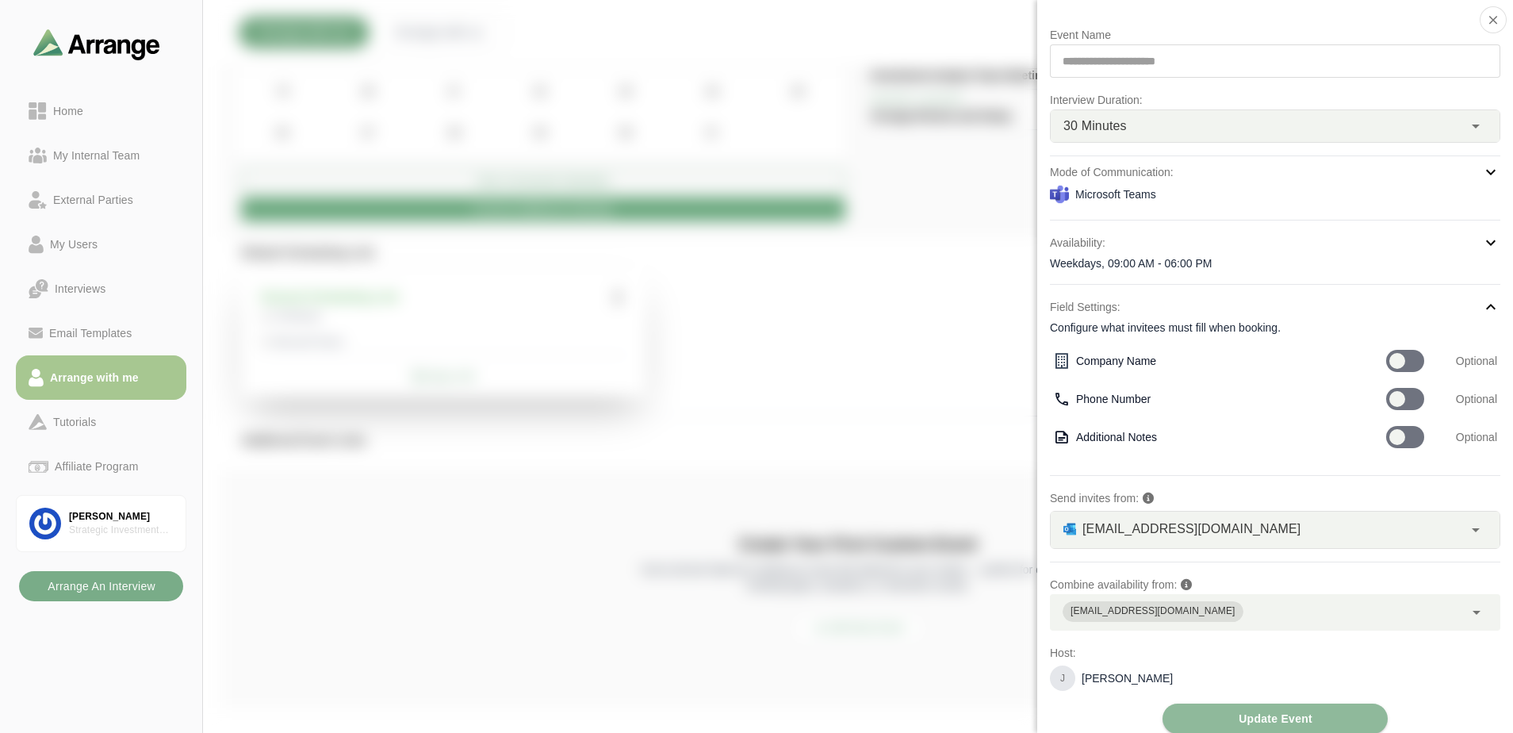
click at [1080, 323] on div "Configure what invitees must fill when booking." at bounding box center [1275, 328] width 450 height 16
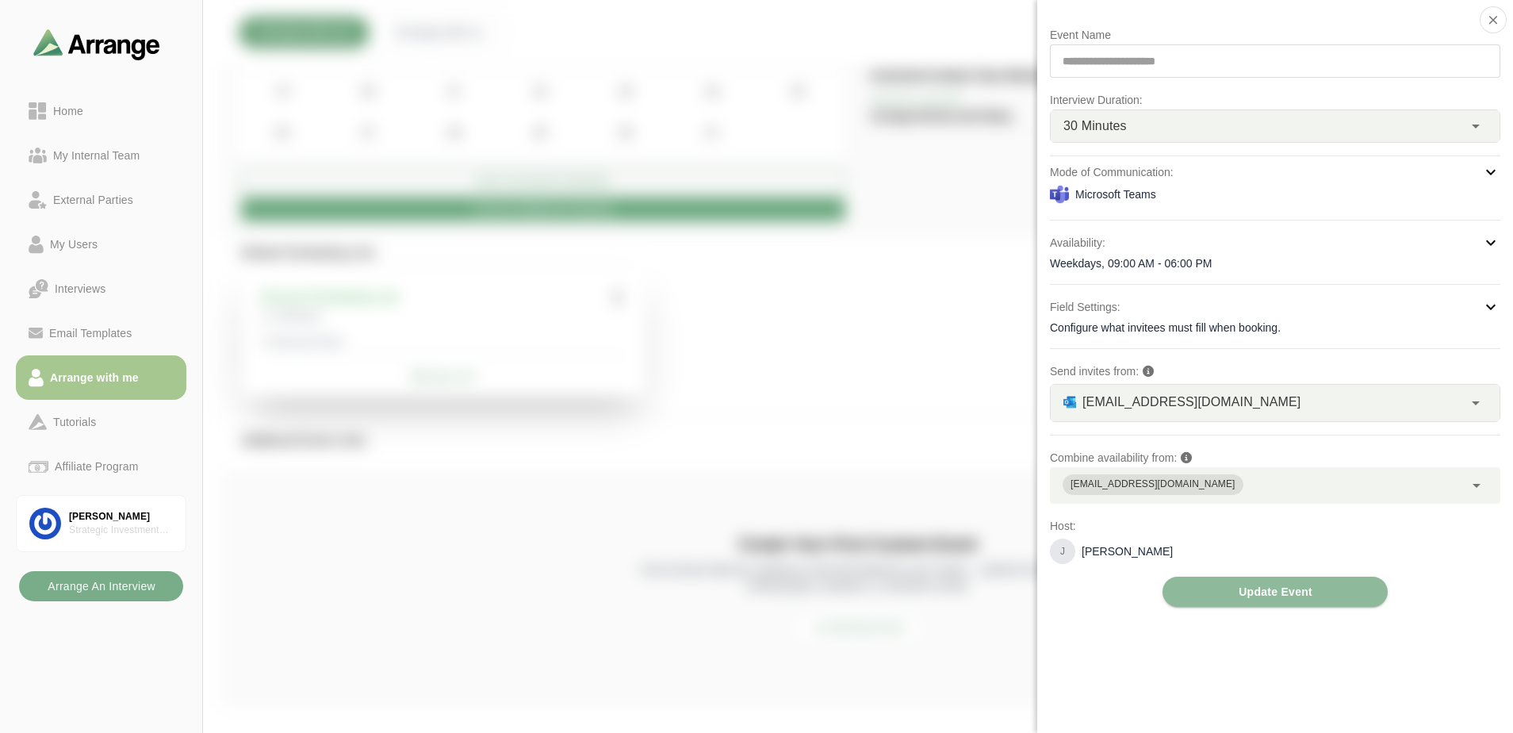
click at [1080, 65] on div "**********" at bounding box center [1275, 60] width 450 height 33
click at [1080, 132] on div "30 Minutes **" at bounding box center [1256, 126] width 412 height 32
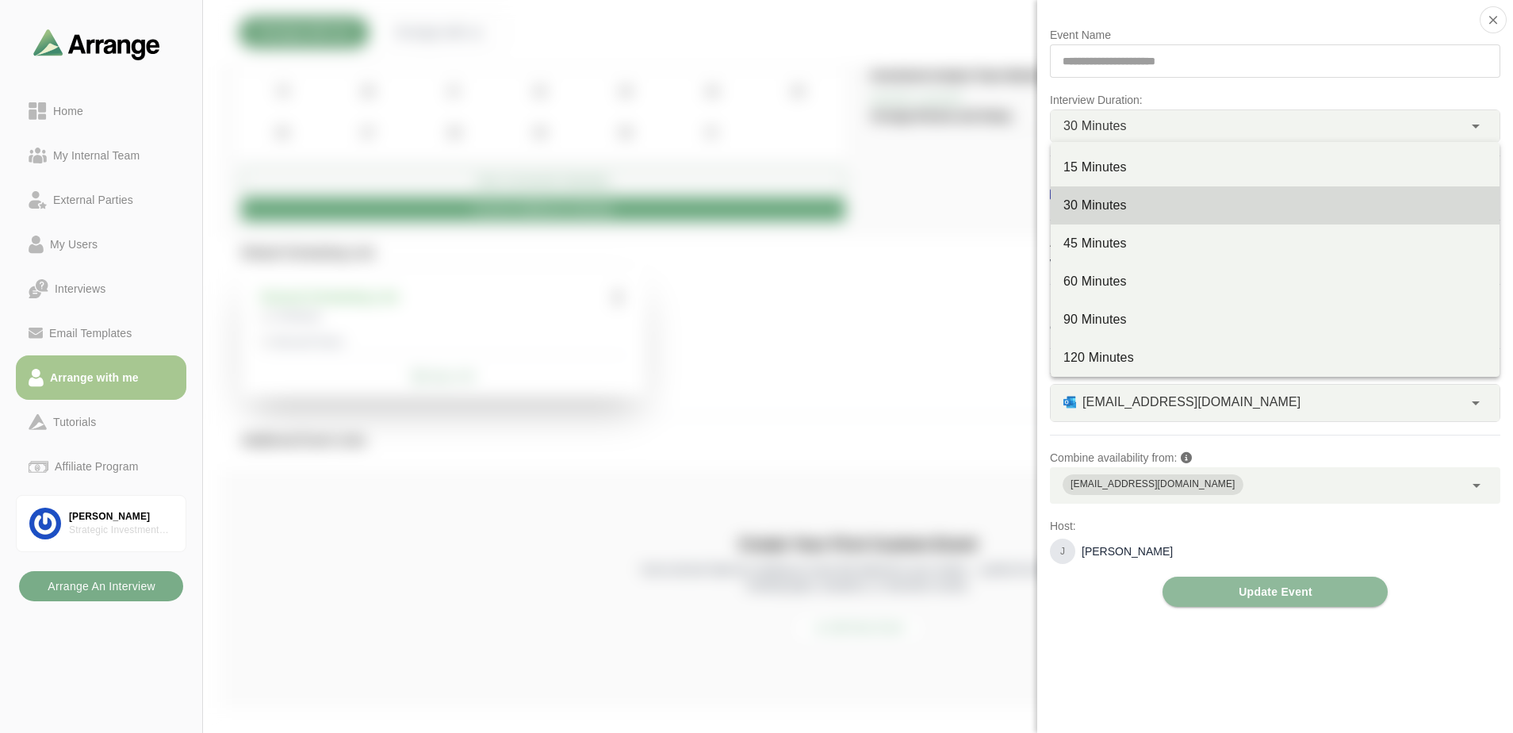
click at [1080, 132] on div "30 Minutes **" at bounding box center [1256, 126] width 412 height 32
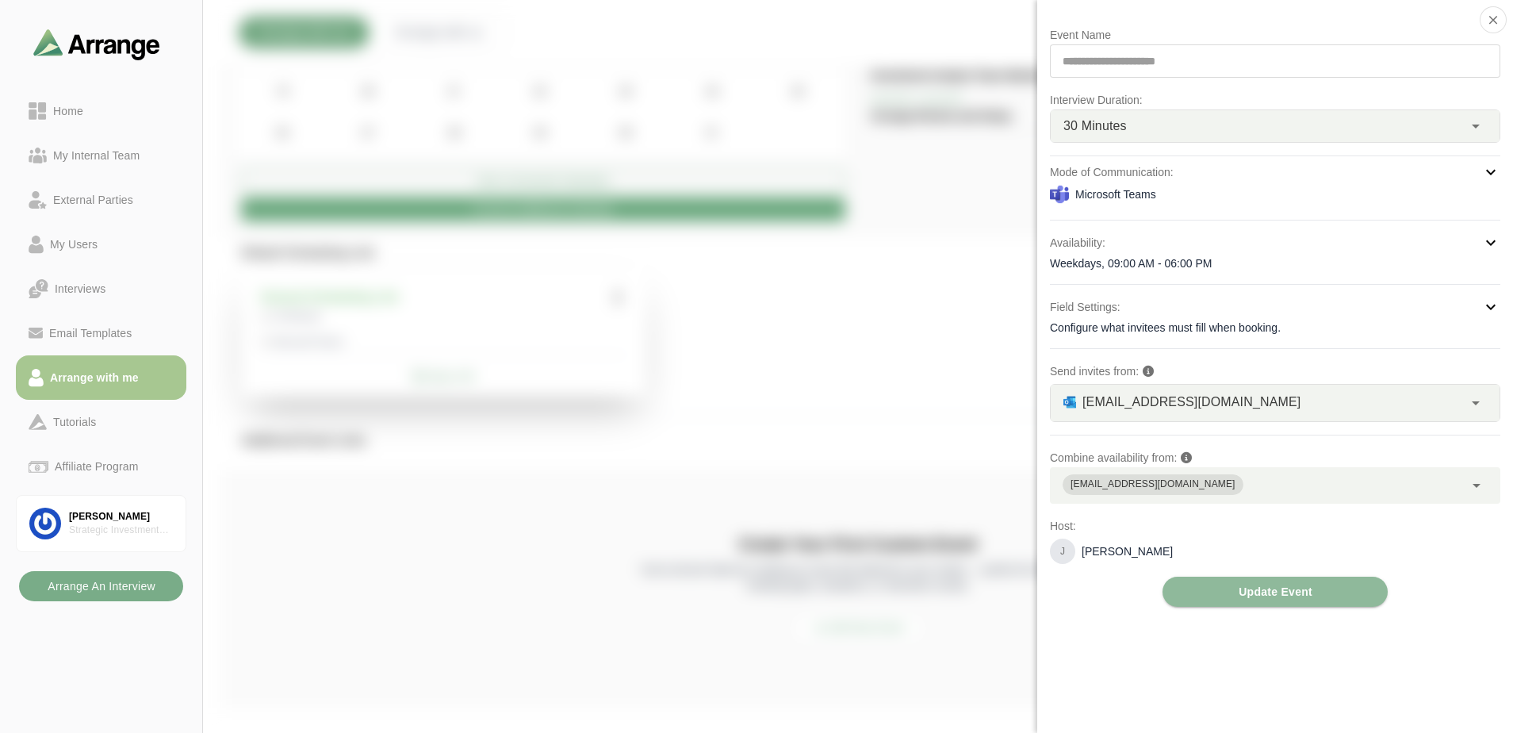
click at [1080, 63] on div "**********" at bounding box center [1275, 60] width 450 height 33
click at [1080, 14] on icon "button" at bounding box center [1493, 20] width 14 height 14
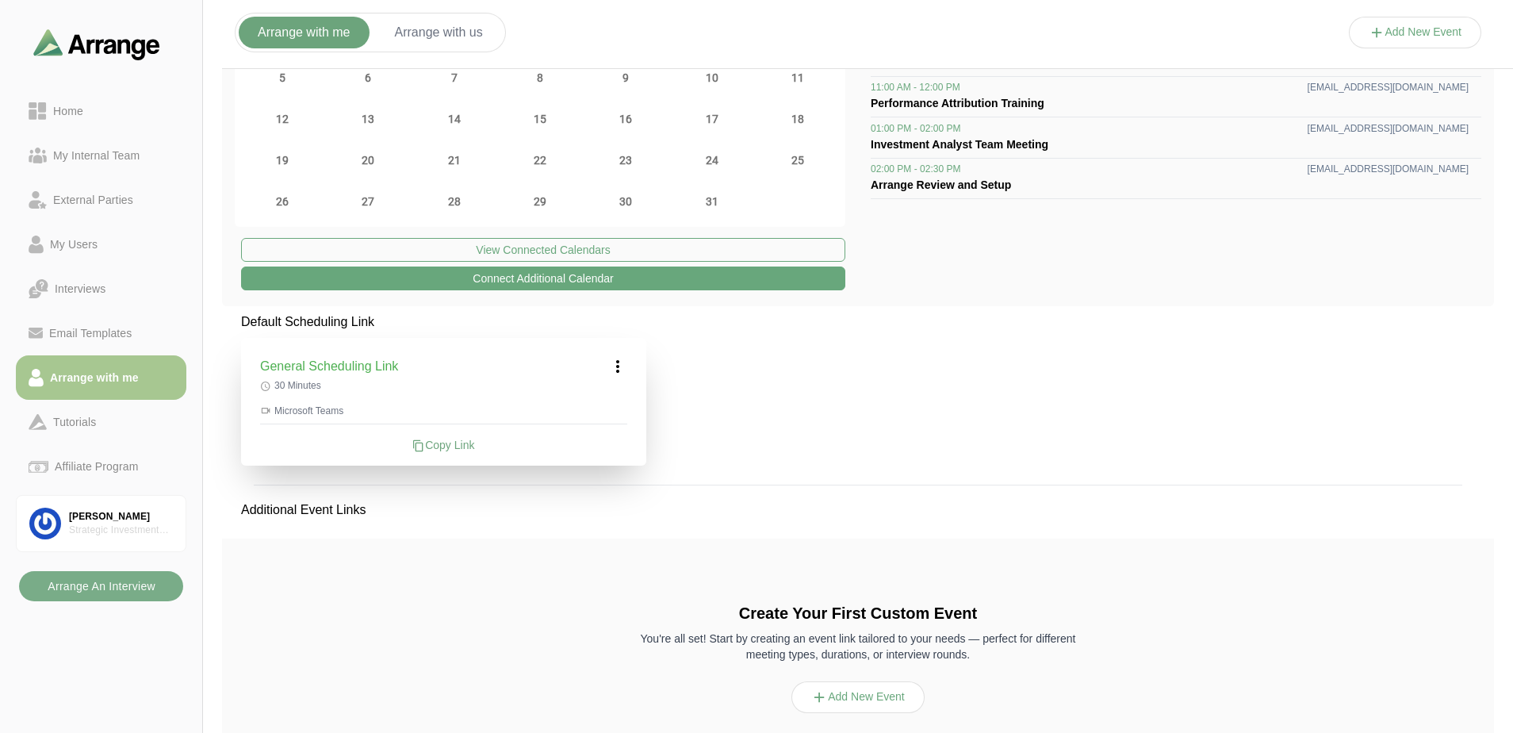
scroll to position [0, 0]
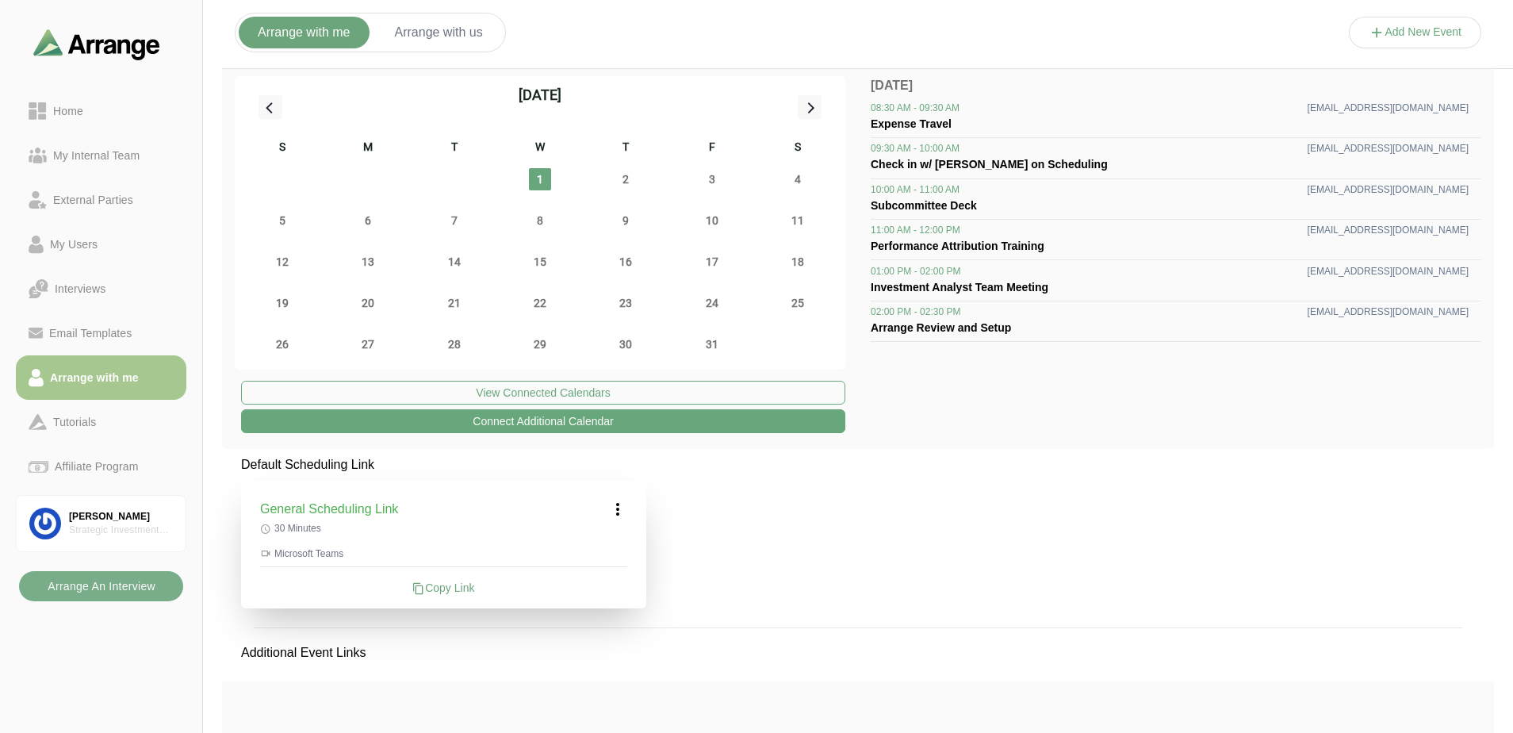
click at [1080, 44] on button "Add New Event" at bounding box center [1415, 33] width 133 height 32
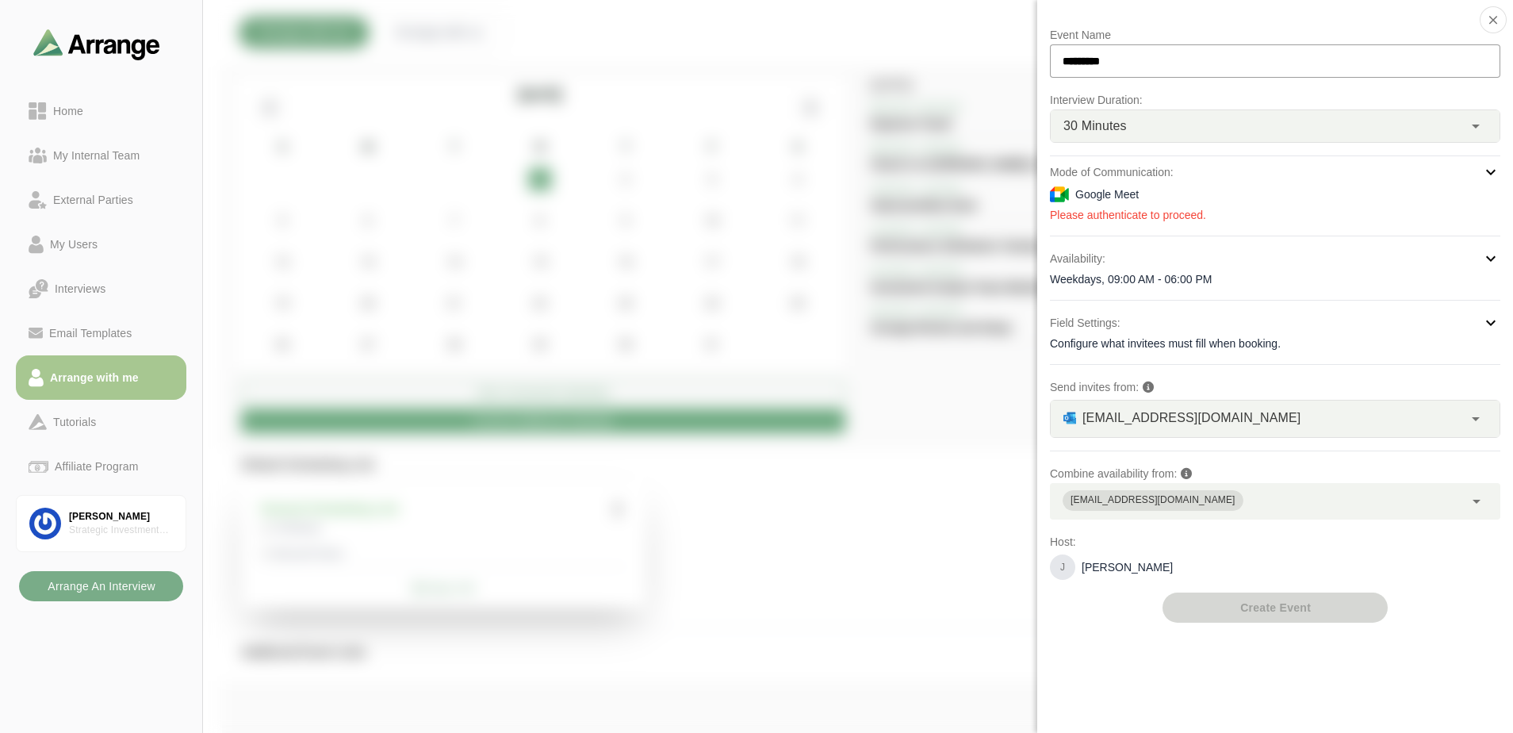
click at [1080, 117] on div "30 Minutes **" at bounding box center [1256, 126] width 412 height 32
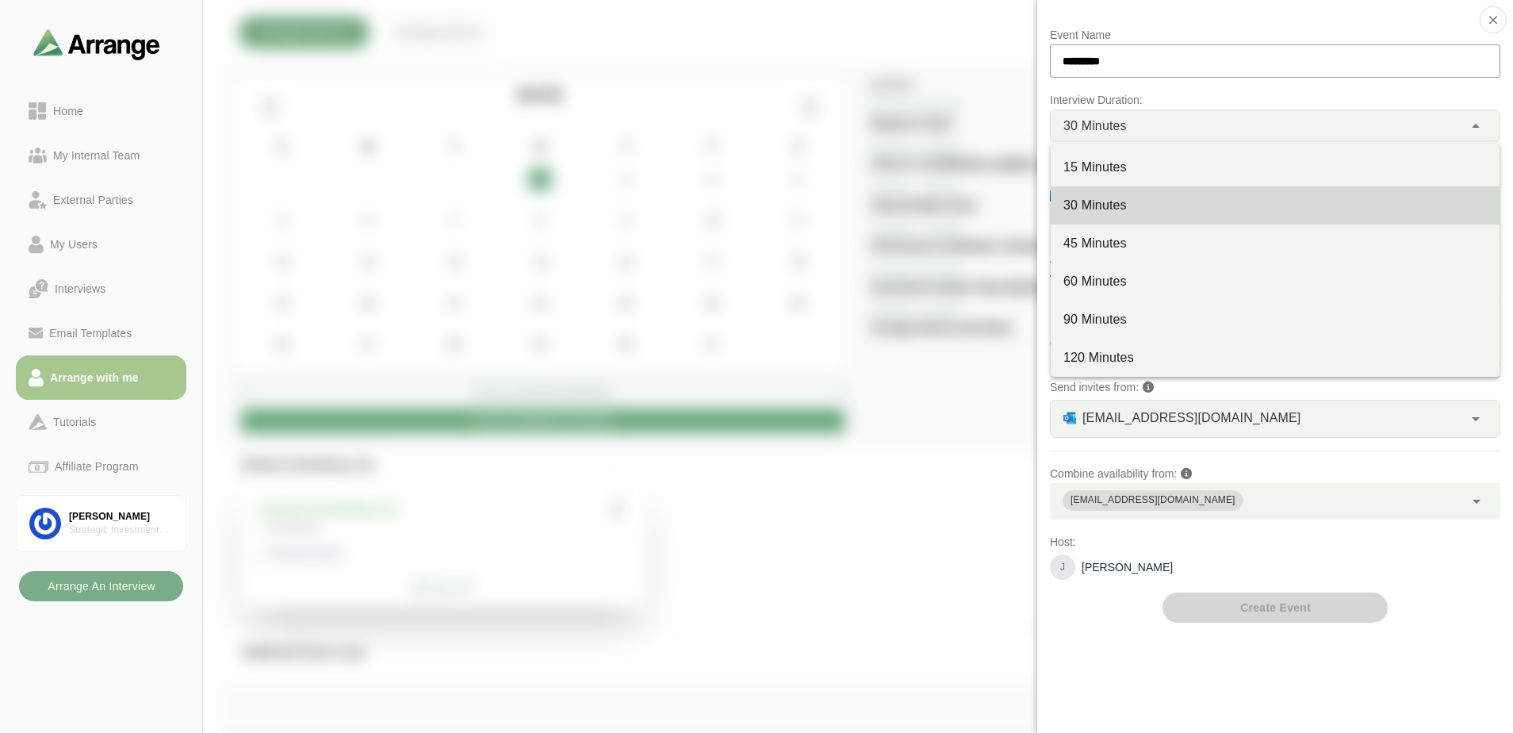
click at [1080, 117] on div "30 Minutes **" at bounding box center [1256, 126] width 412 height 32
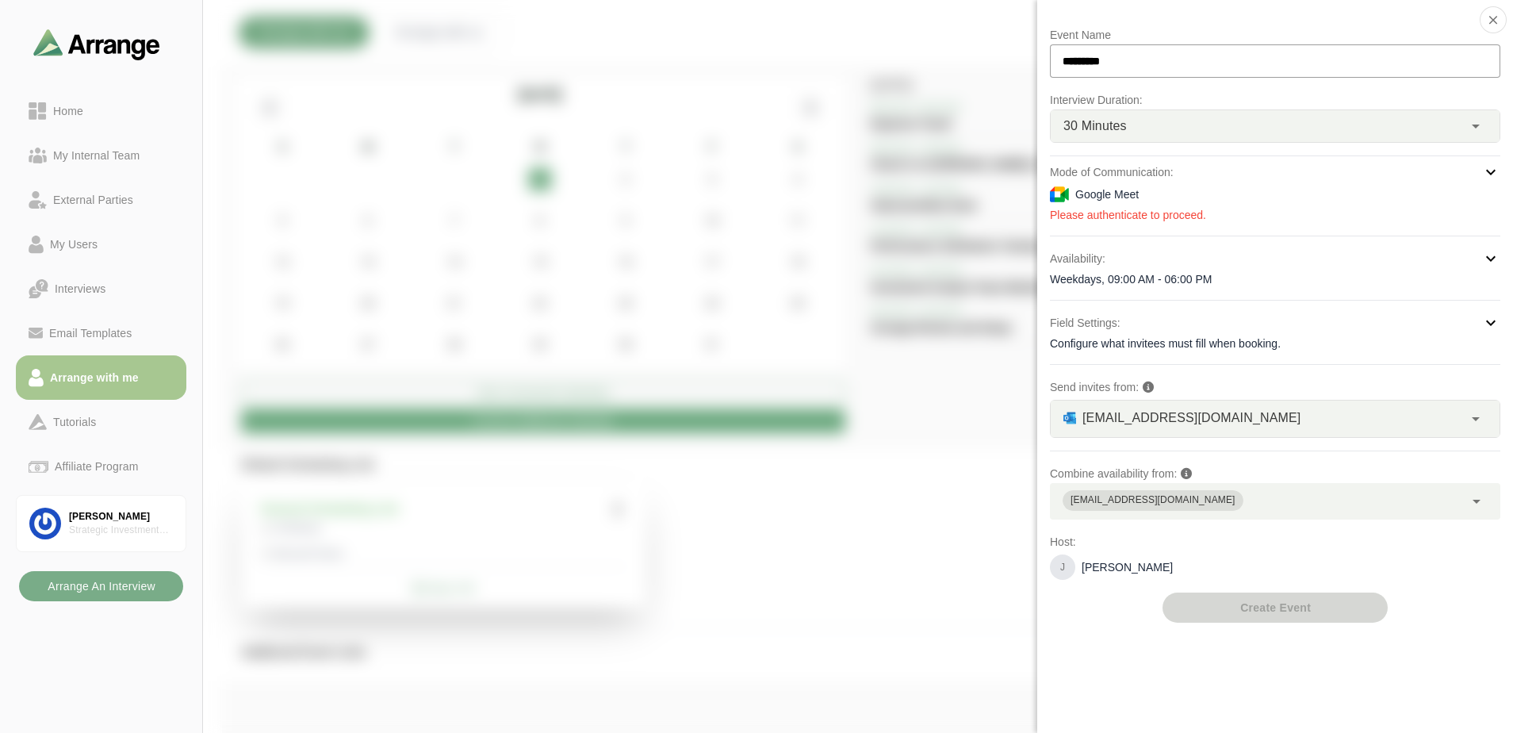
click at [1080, 223] on div "Event Name ********* Interview Duration: 30 Minutes ** Mode of Communication: G…" at bounding box center [1275, 323] width 450 height 597
click at [1080, 25] on button "button" at bounding box center [1492, 19] width 27 height 27
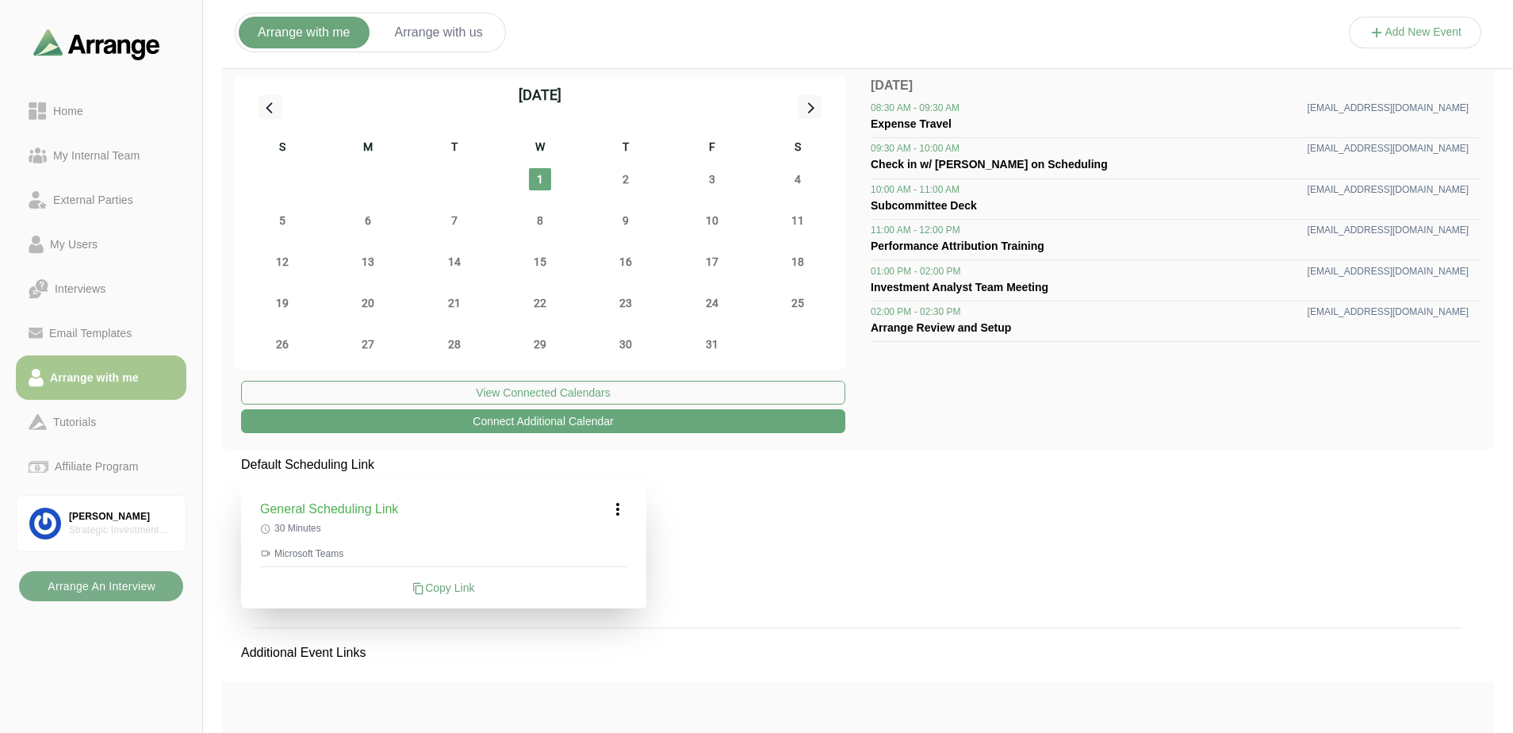
click at [452, 32] on button "Arrange with us" at bounding box center [439, 33] width 126 height 32
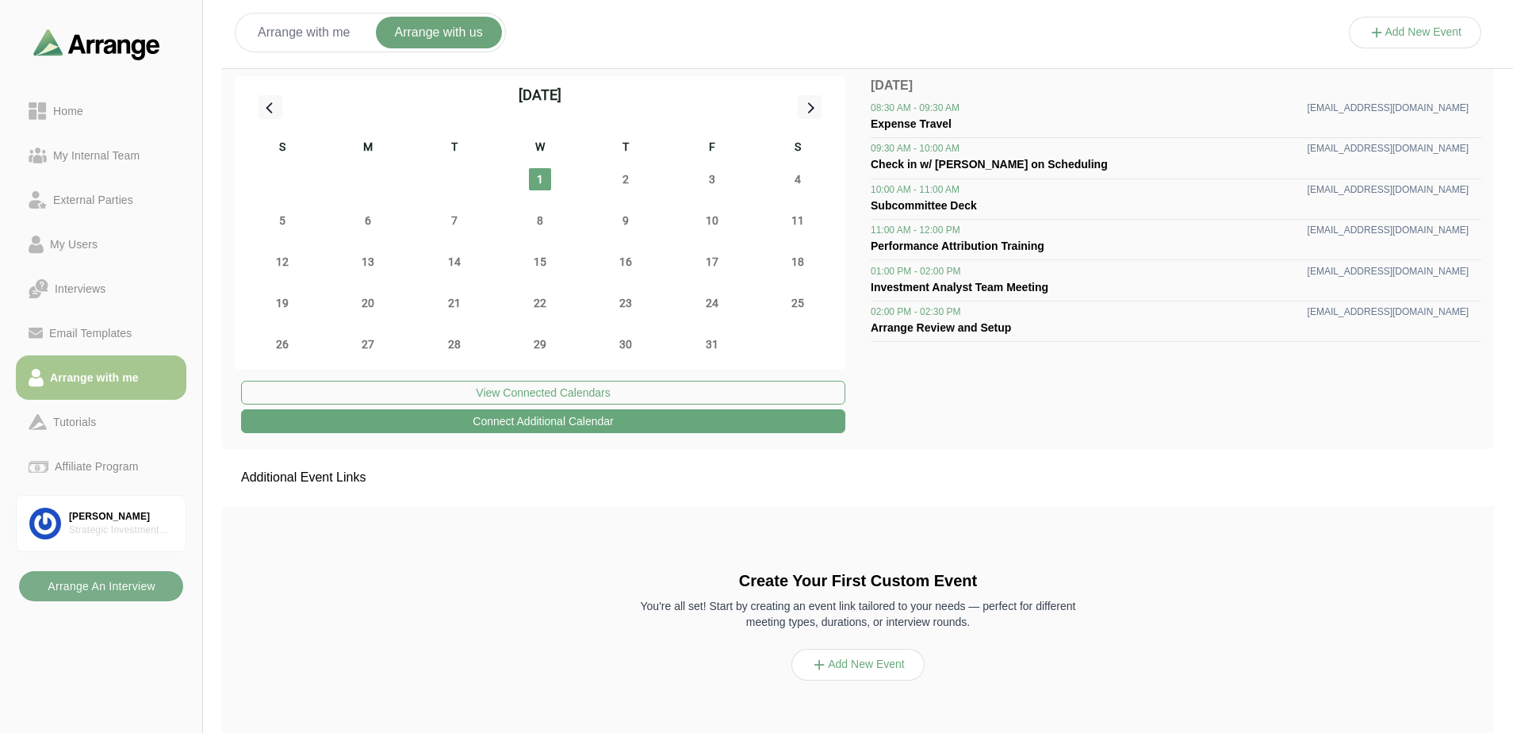
click at [1080, 28] on button "Add New Event" at bounding box center [1415, 33] width 133 height 32
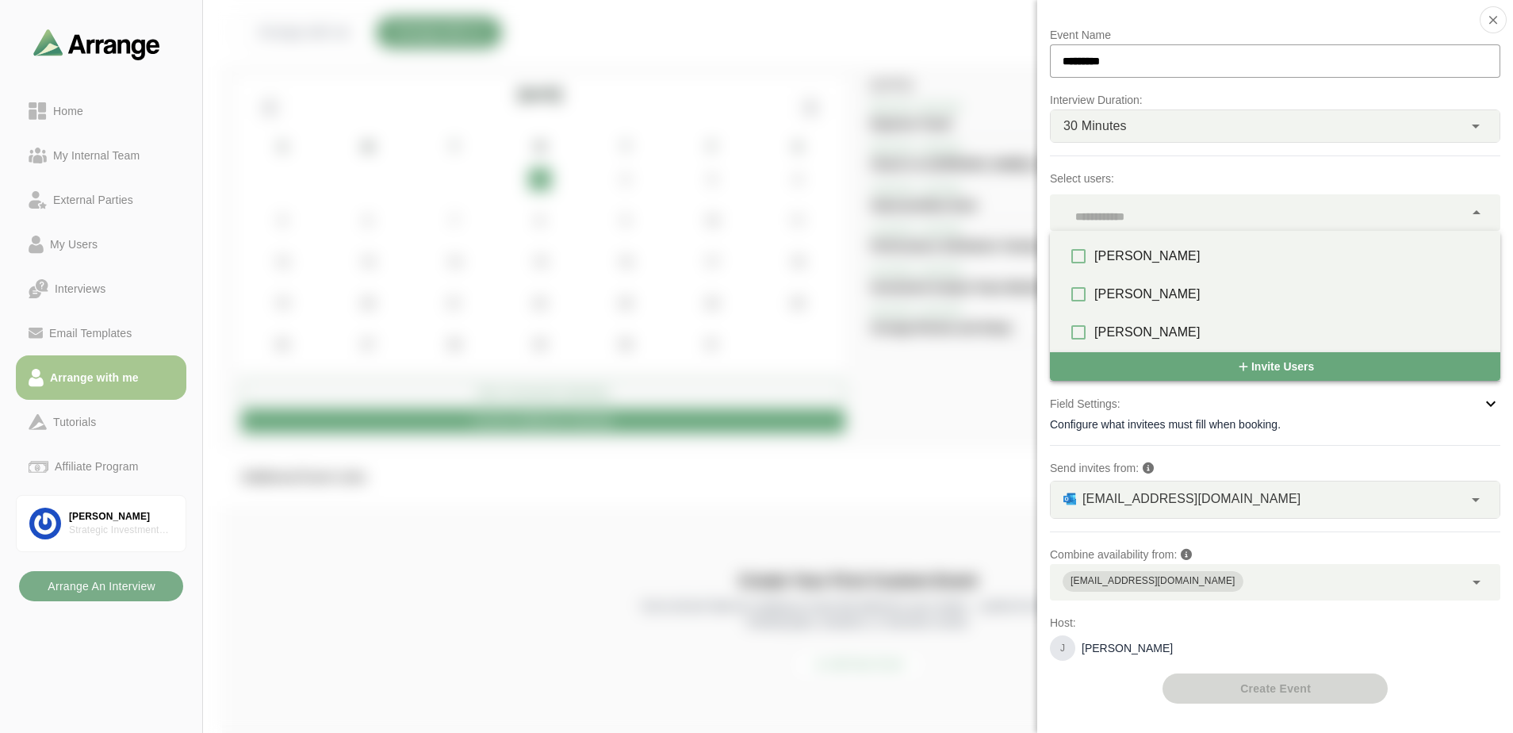
click at [1080, 215] on div at bounding box center [1257, 212] width 414 height 36
click at [1080, 207] on div at bounding box center [1257, 212] width 414 height 36
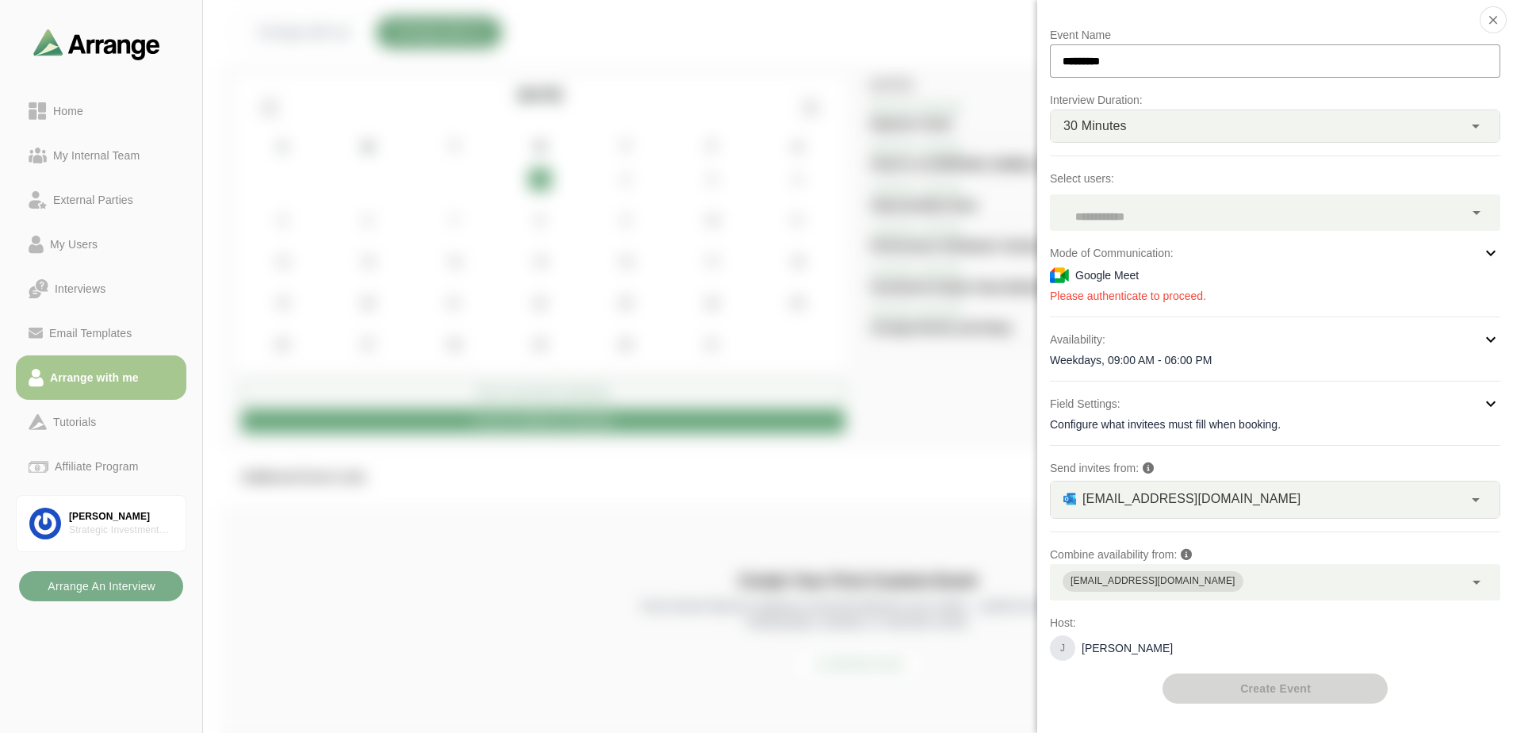
click at [1080, 207] on div at bounding box center [1257, 212] width 414 height 36
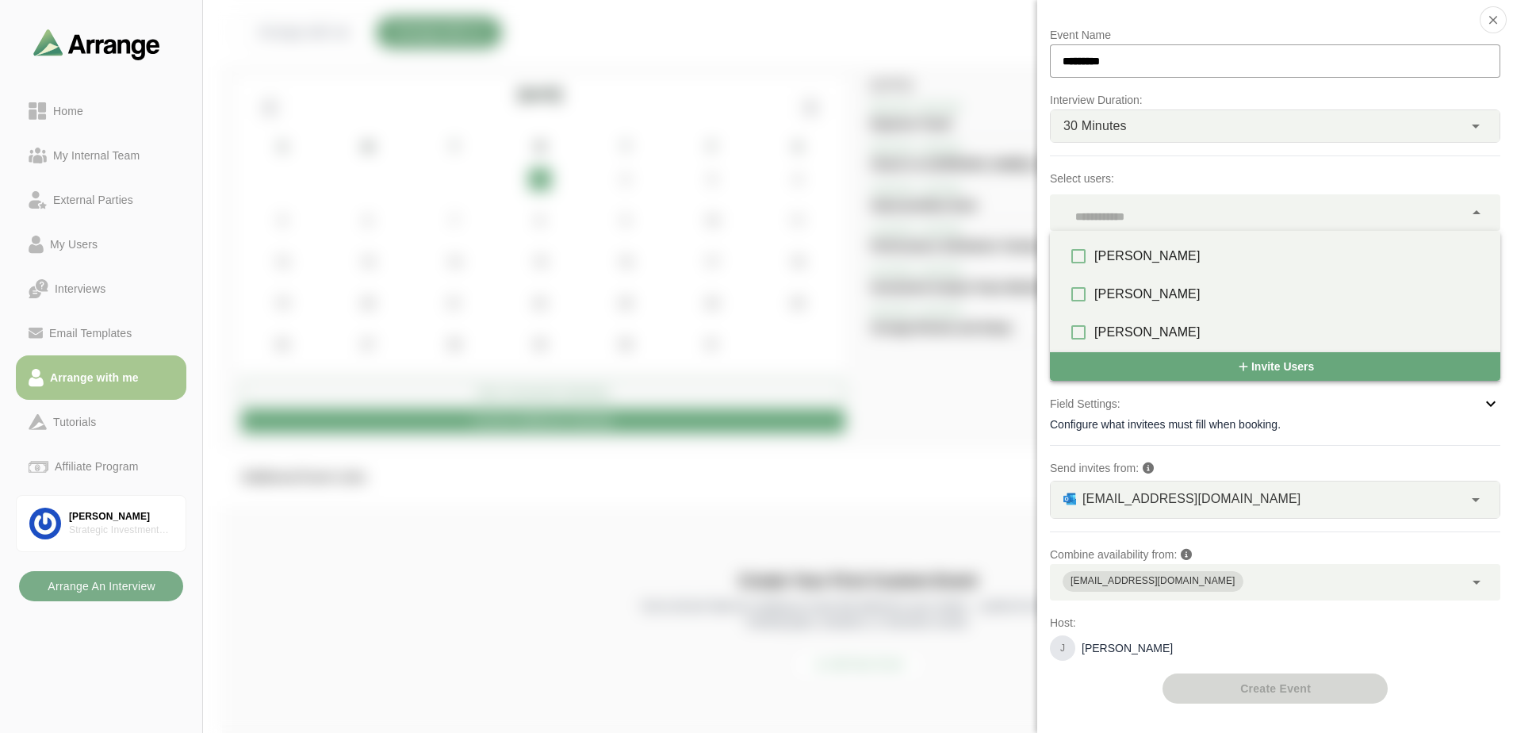
click at [1080, 167] on div "Select users:" at bounding box center [1275, 197] width 450 height 68
click at [1080, 200] on div at bounding box center [1257, 212] width 414 height 36
click at [1080, 174] on p "Select users:" at bounding box center [1275, 178] width 450 height 19
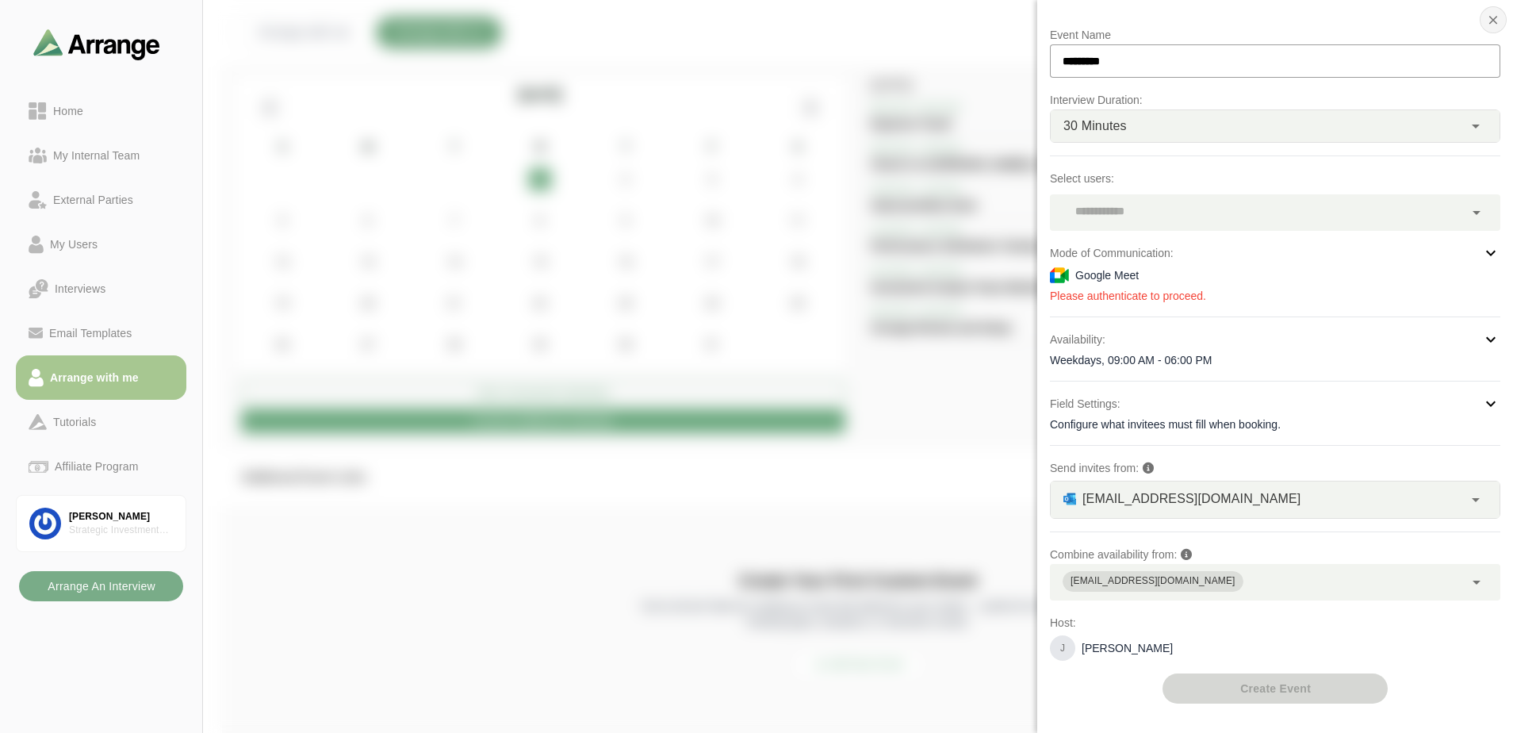
click at [1080, 17] on icon "button" at bounding box center [1493, 20] width 14 height 14
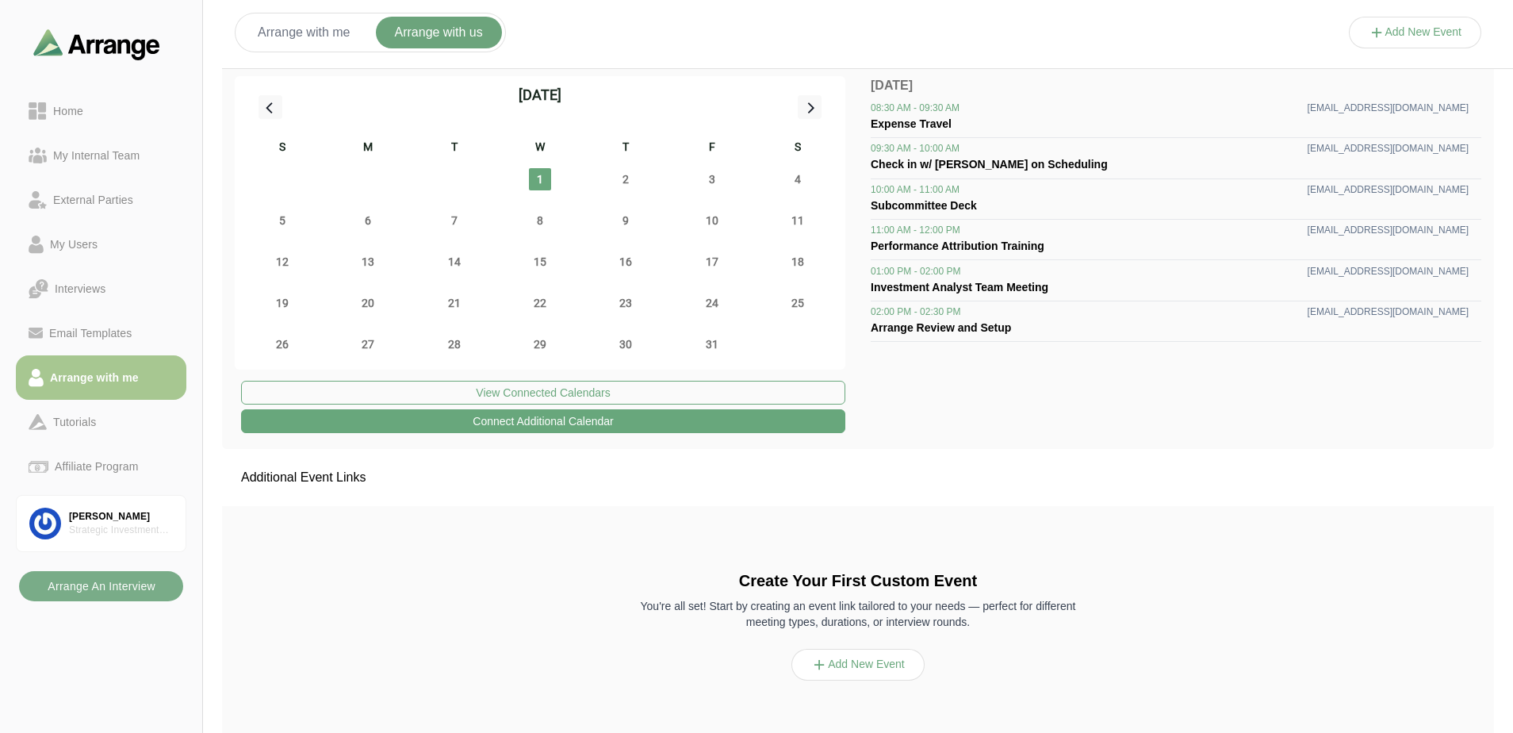
click at [907, 476] on div "Additional Event Links" at bounding box center [858, 477] width 1272 height 57
click at [327, 42] on button "Arrange with me" at bounding box center [304, 33] width 131 height 32
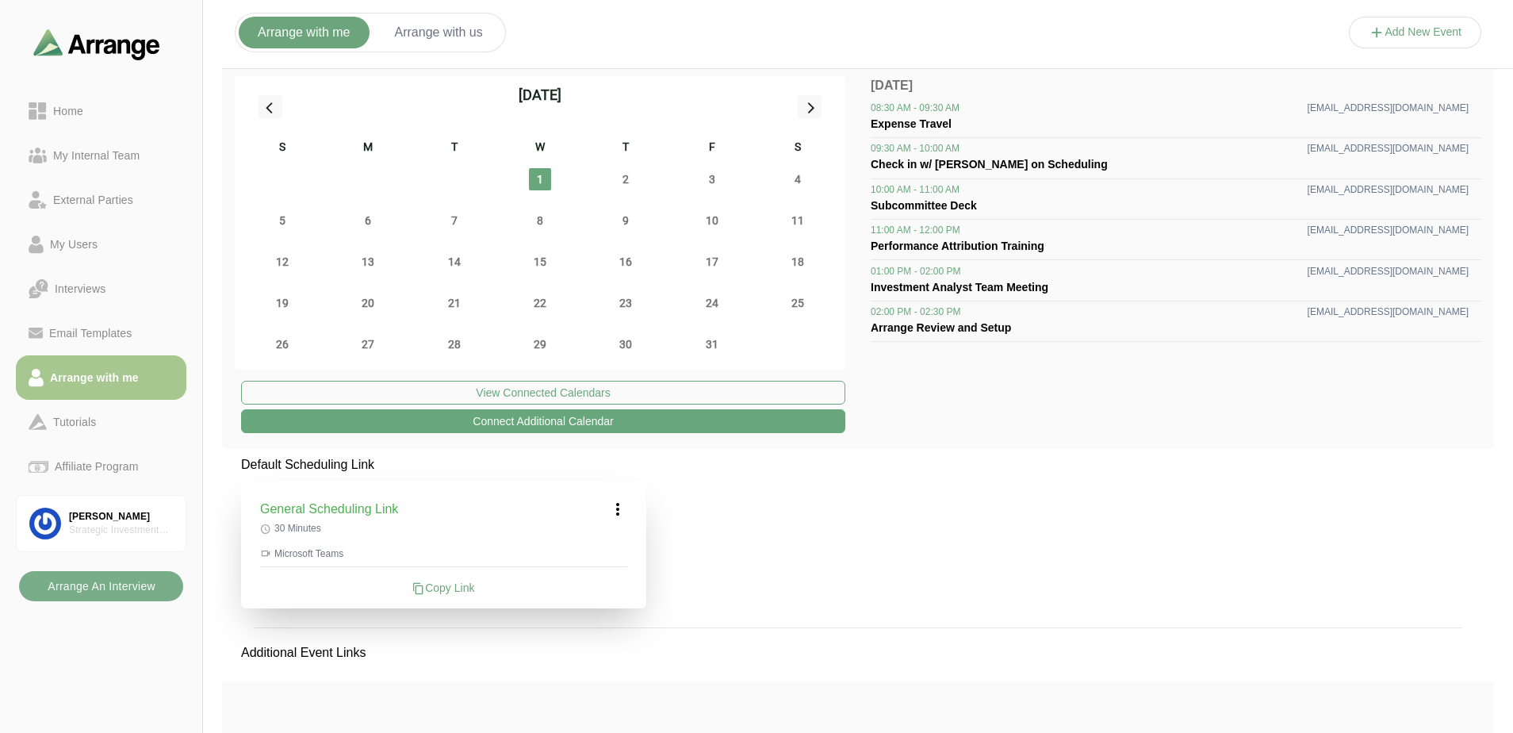
click at [626, 512] on icon at bounding box center [617, 508] width 19 height 19
click at [840, 515] on div "Default Scheduling Link General Scheduling Link Edit 30 Minutes Microsoft Teams…" at bounding box center [858, 693] width 1272 height 476
click at [445, 48] on button "Arrange with us" at bounding box center [439, 33] width 126 height 32
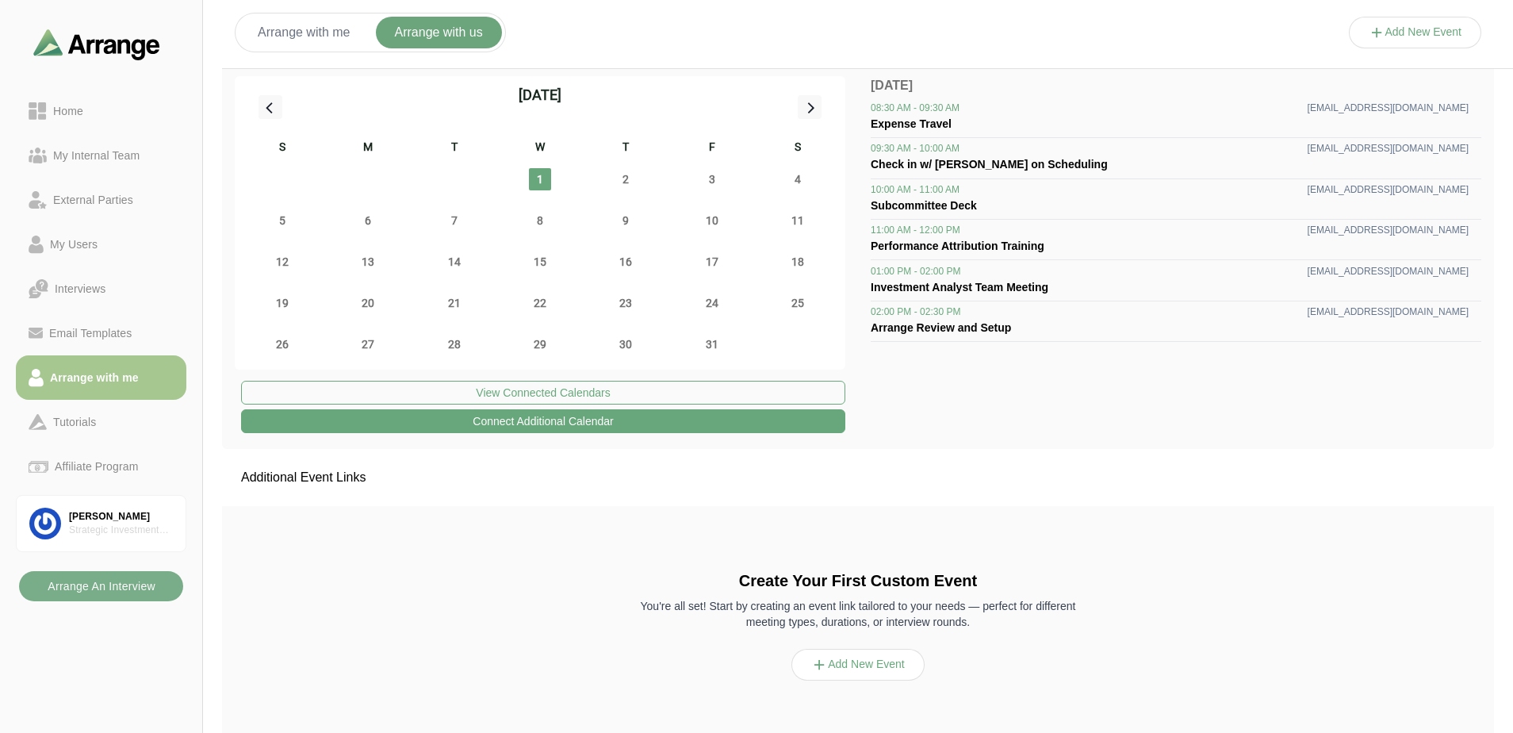
click at [1080, 31] on button "Add New Event" at bounding box center [1415, 33] width 133 height 32
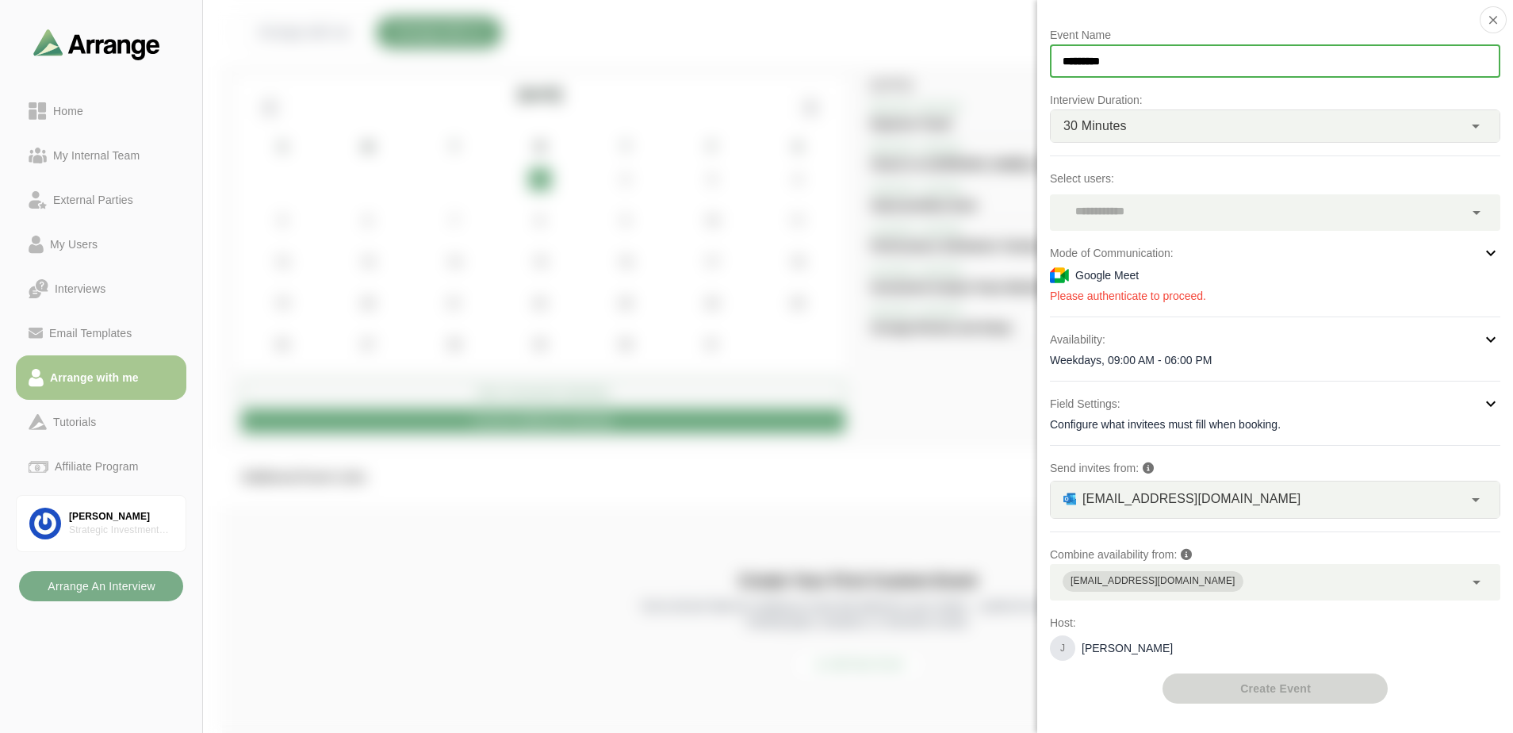
click at [1080, 59] on input "*********" at bounding box center [1275, 60] width 450 height 33
type input "*******"
click at [1080, 219] on div at bounding box center [1257, 212] width 414 height 36
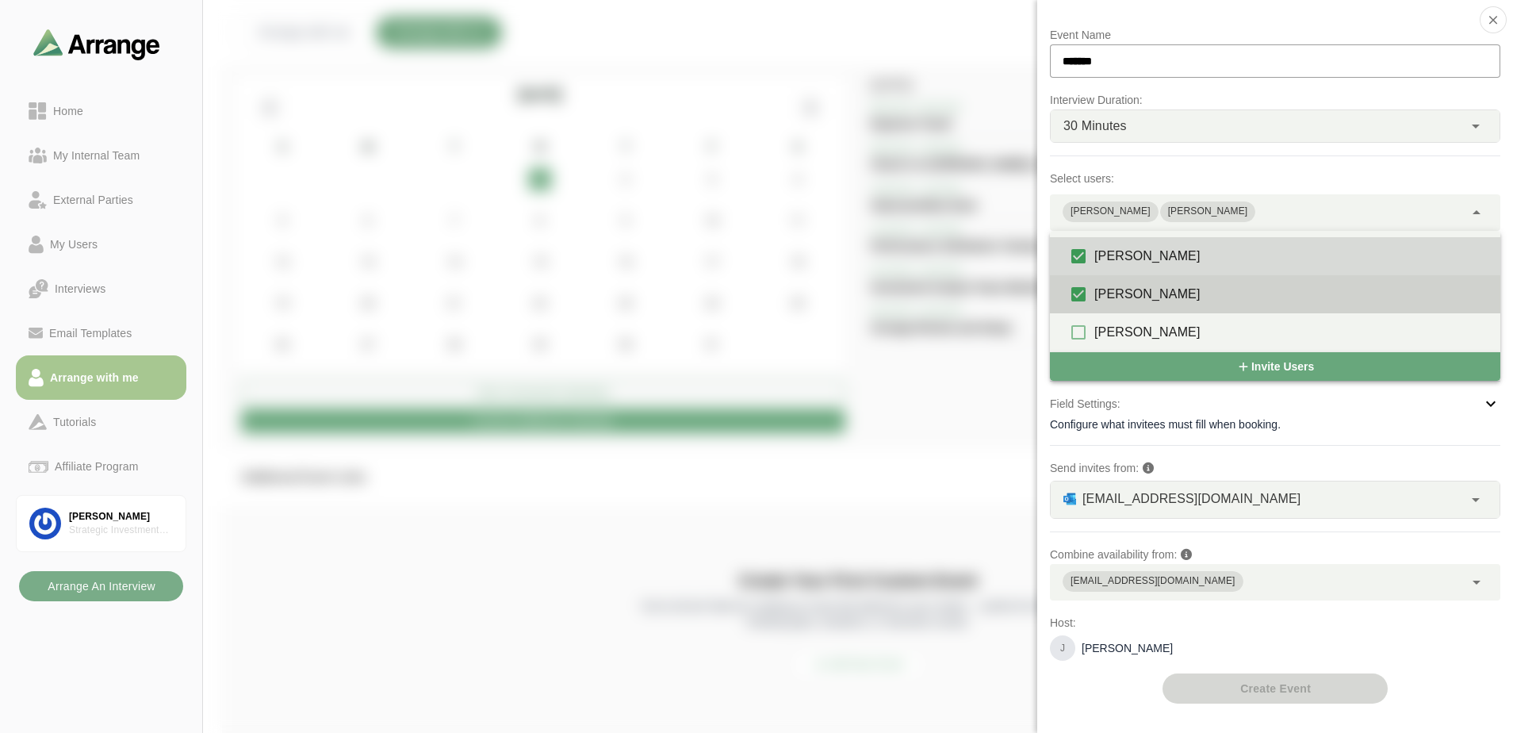
type input "**********"
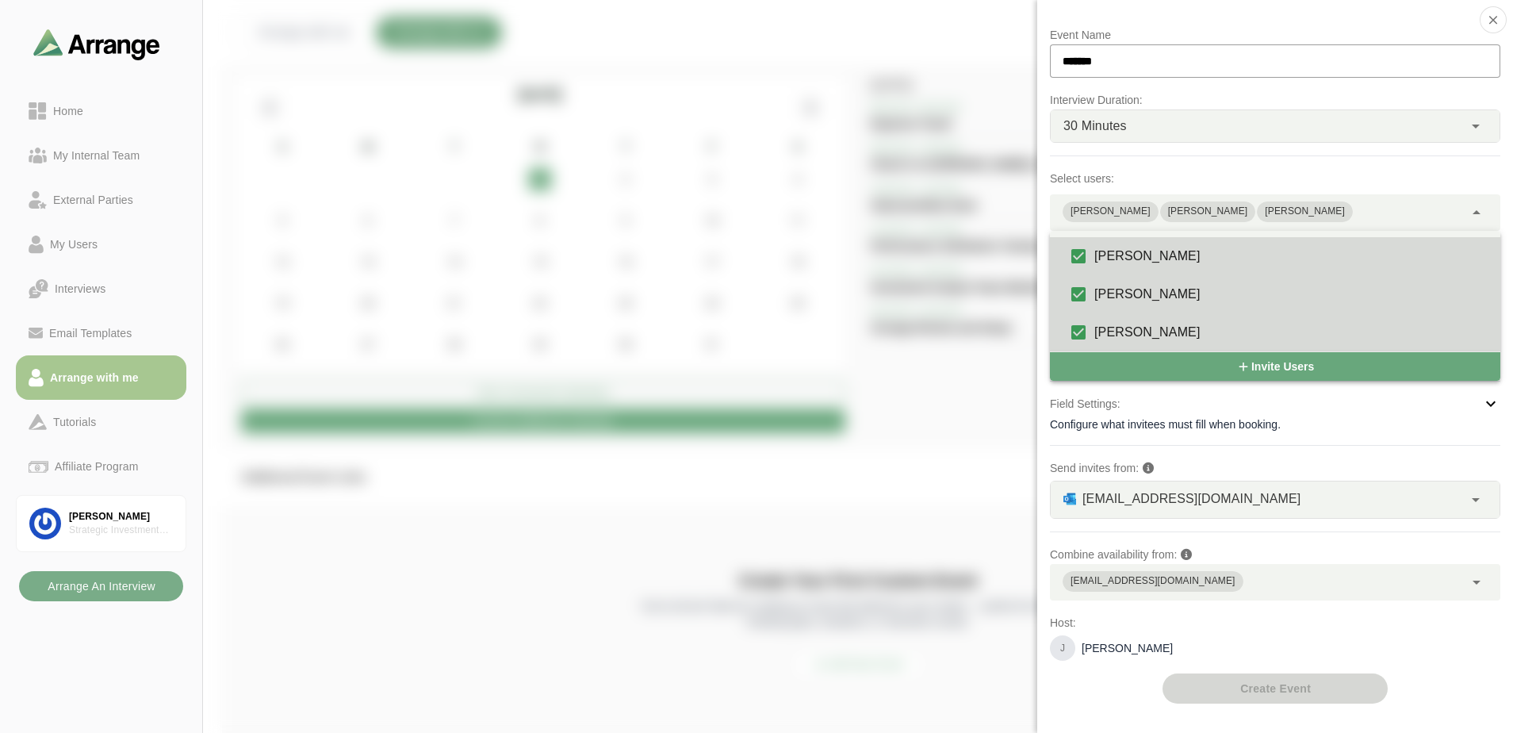
click at [1080, 471] on p "Send invites from:" at bounding box center [1275, 467] width 450 height 19
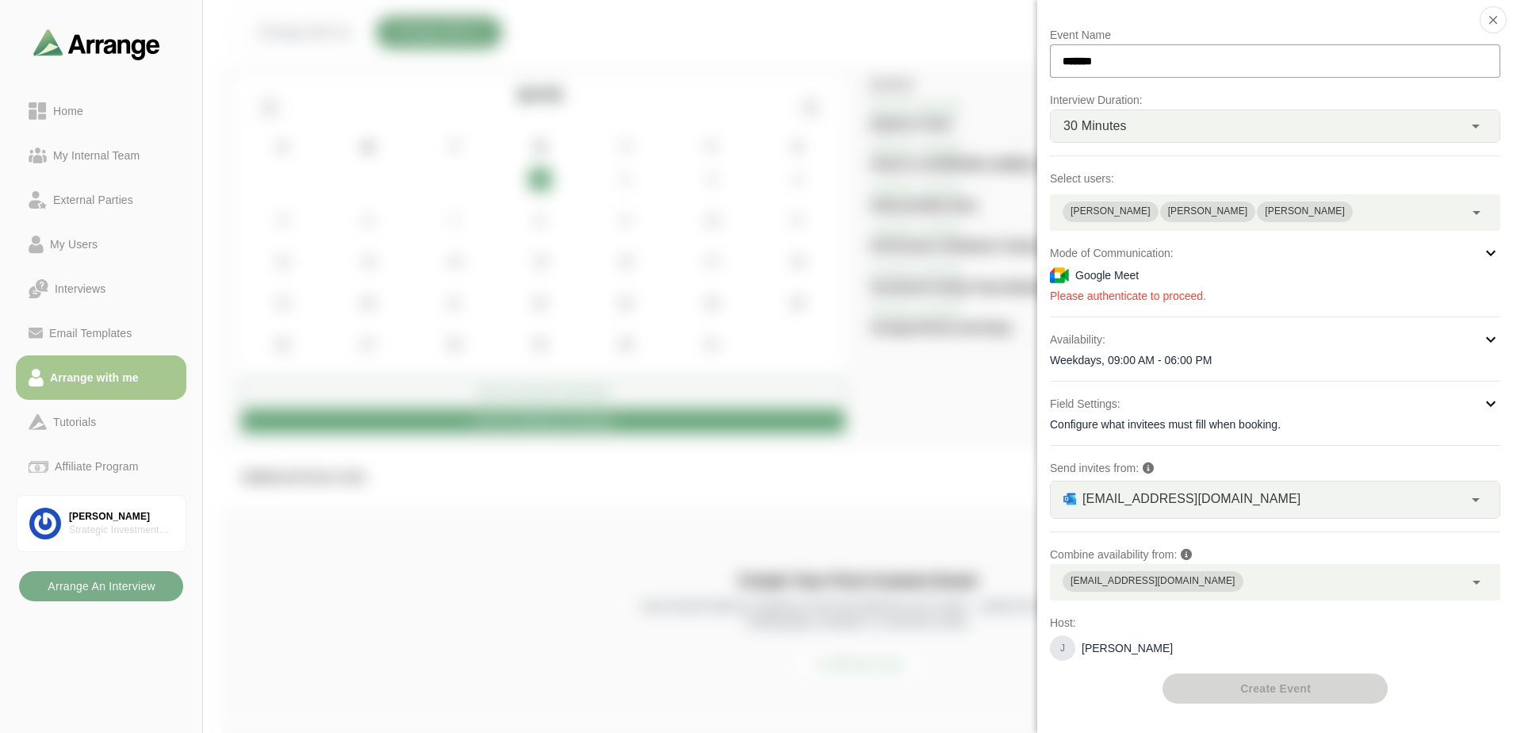
click at [1080, 281] on div "Google Meet" at bounding box center [1275, 275] width 450 height 19
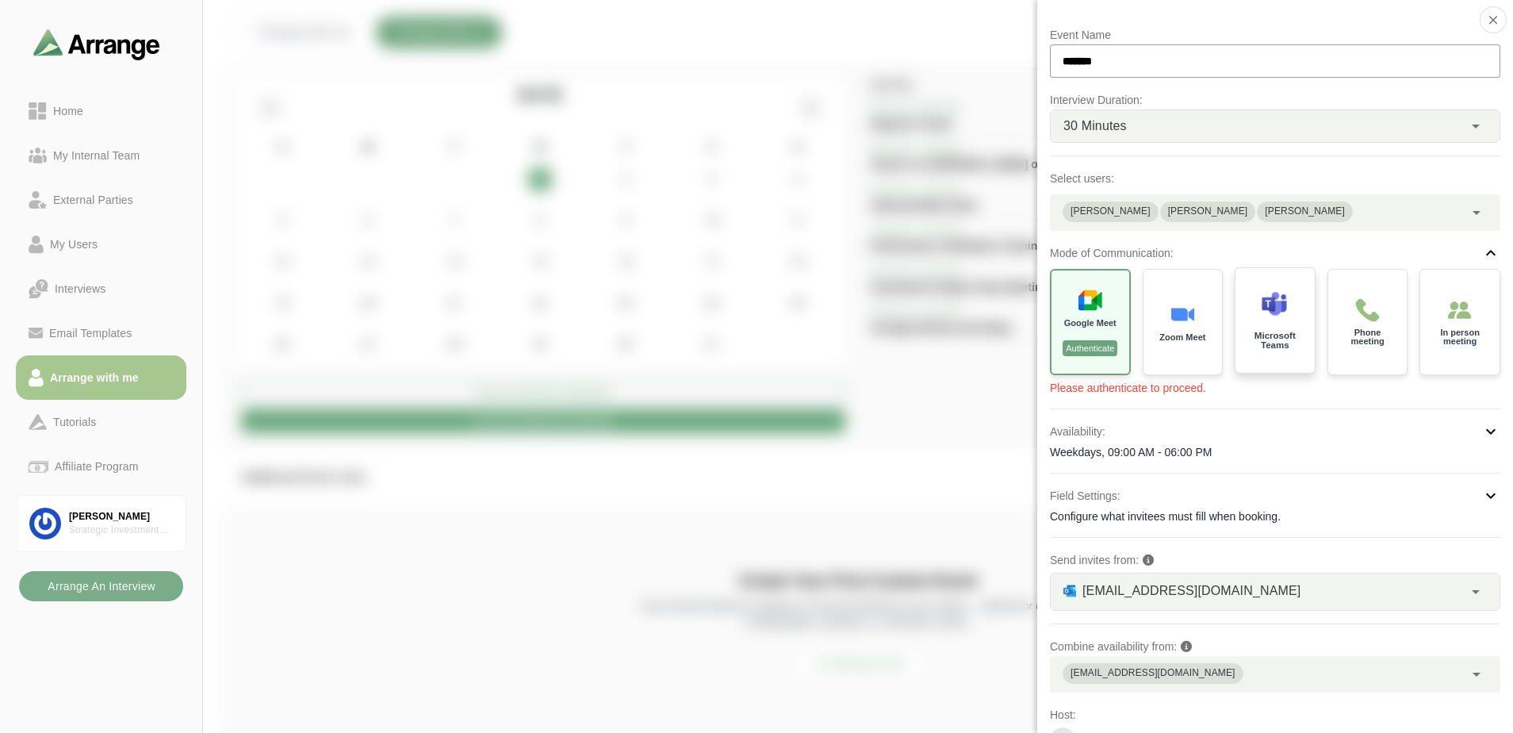
click at [1080, 299] on div "Microsoft Teams" at bounding box center [1275, 321] width 83 height 110
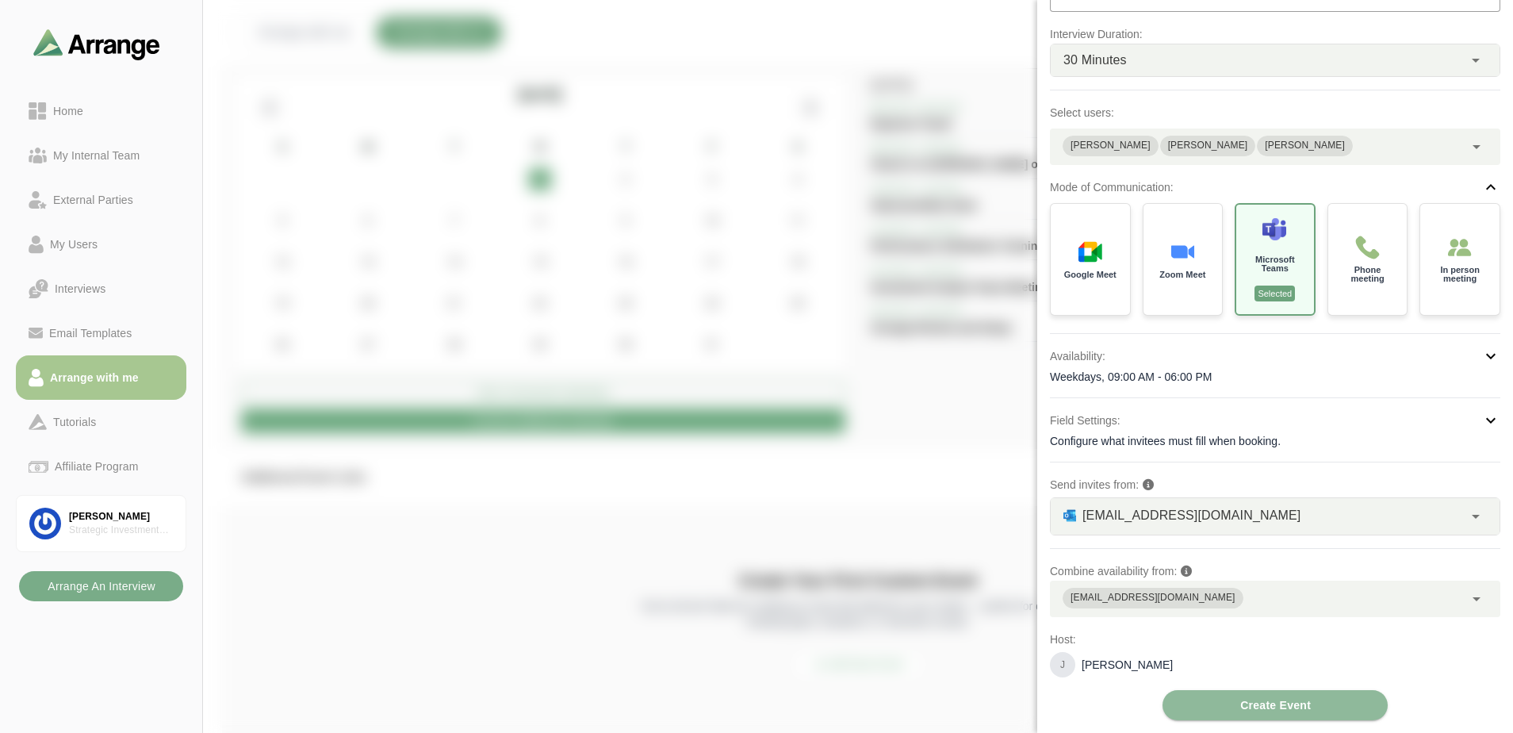
scroll to position [59, 0]
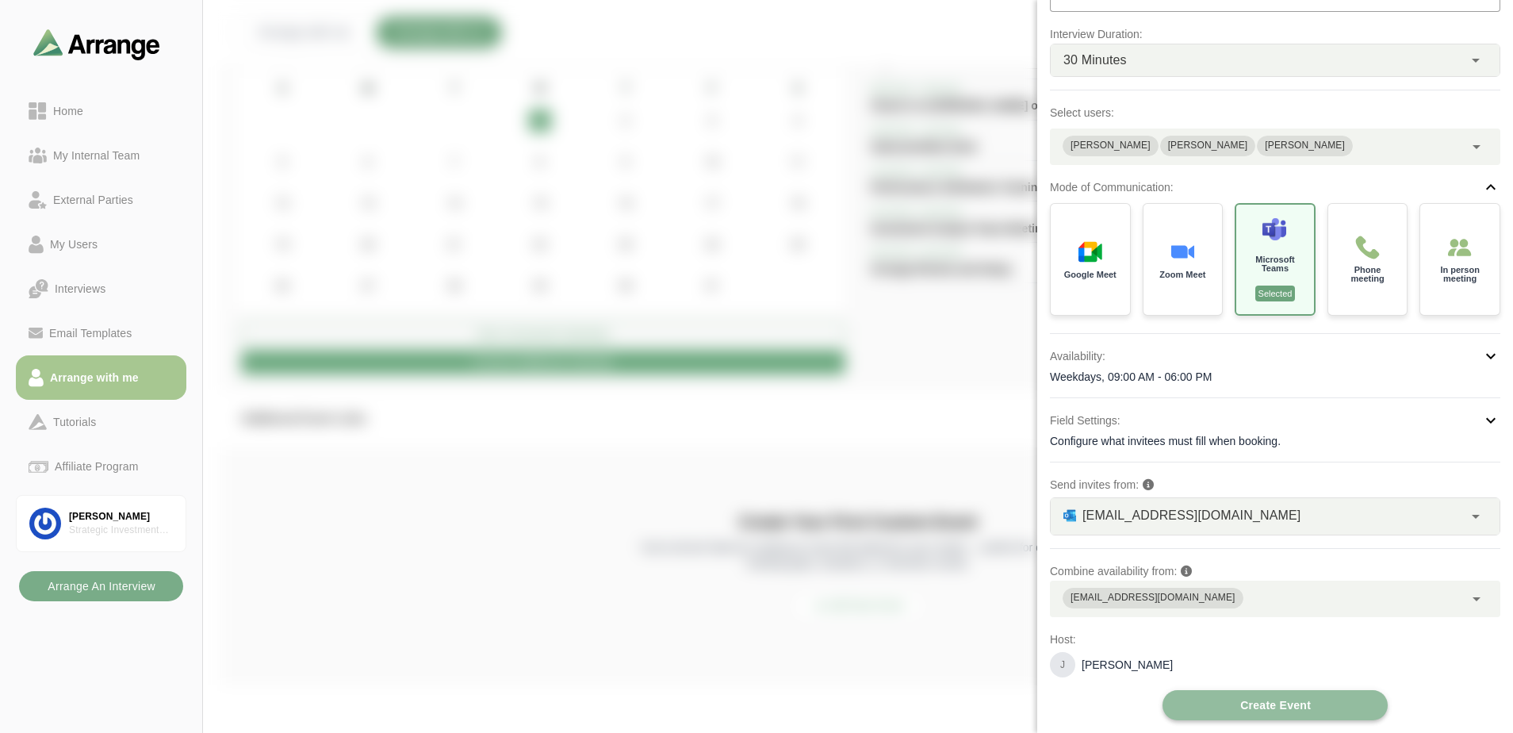
click at [1080, 591] on span "Create Event" at bounding box center [1274, 705] width 71 height 30
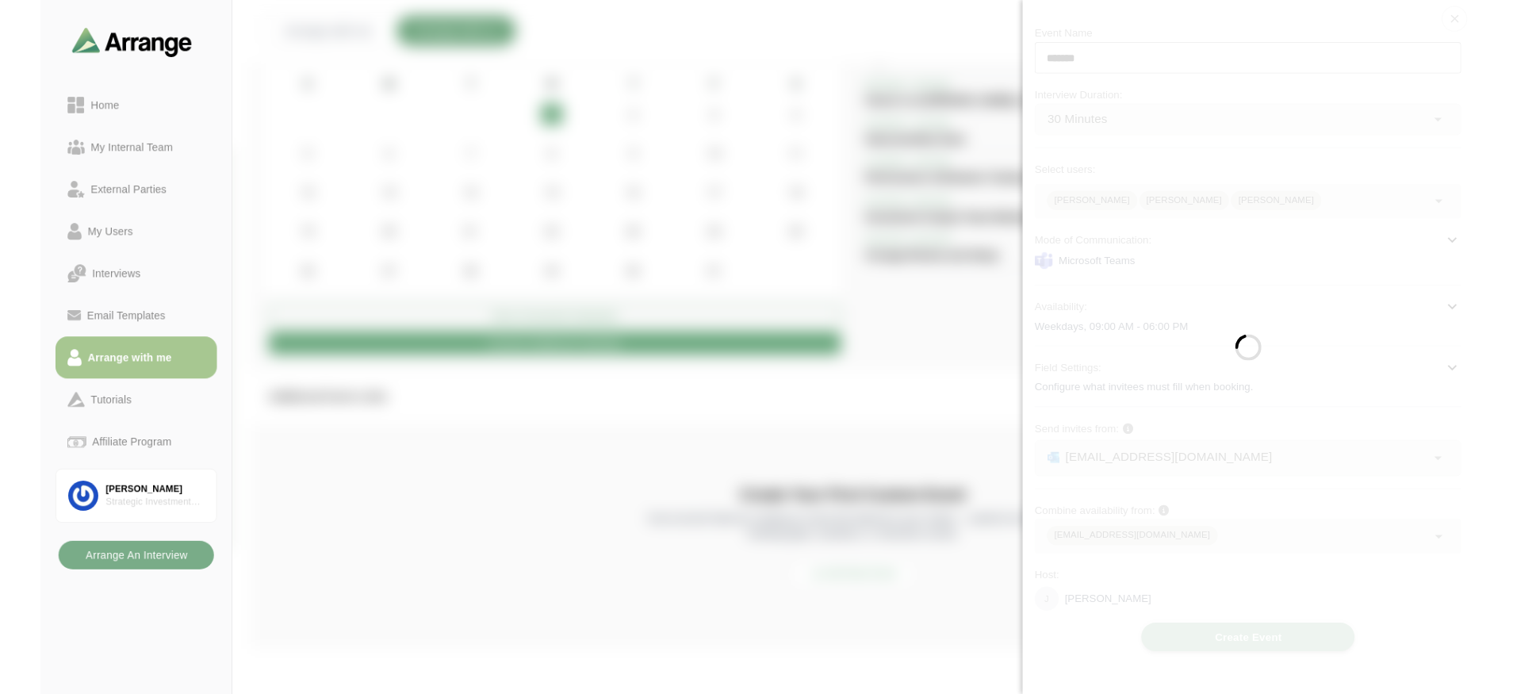
scroll to position [0, 0]
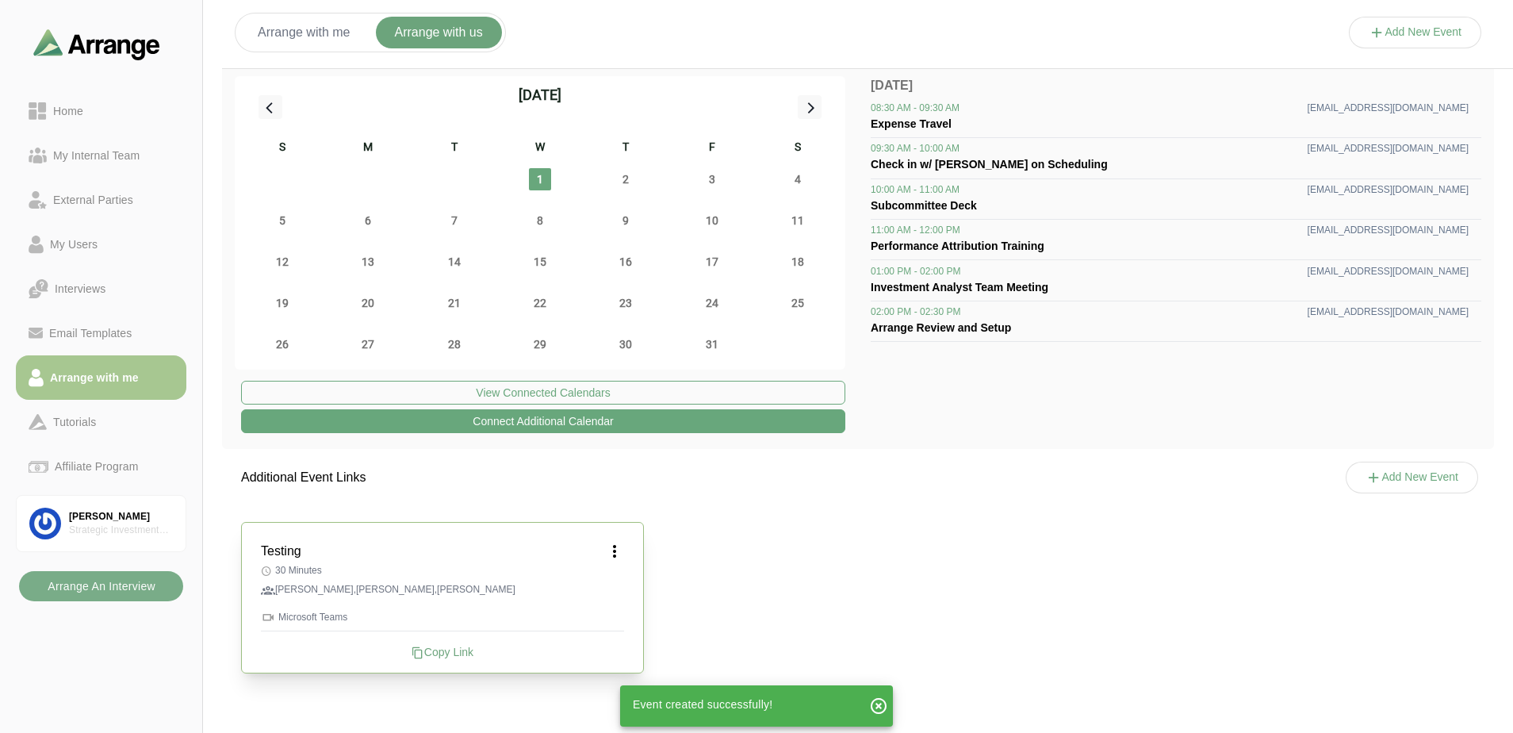
click at [690, 591] on div "Event created successfully!" at bounding box center [745, 706] width 244 height 38
click at [691, 591] on span "Event created successfully!" at bounding box center [703, 704] width 140 height 13
click at [289, 552] on h3 "Testing" at bounding box center [281, 550] width 40 height 19
click at [296, 548] on h3 "Testing" at bounding box center [281, 550] width 40 height 19
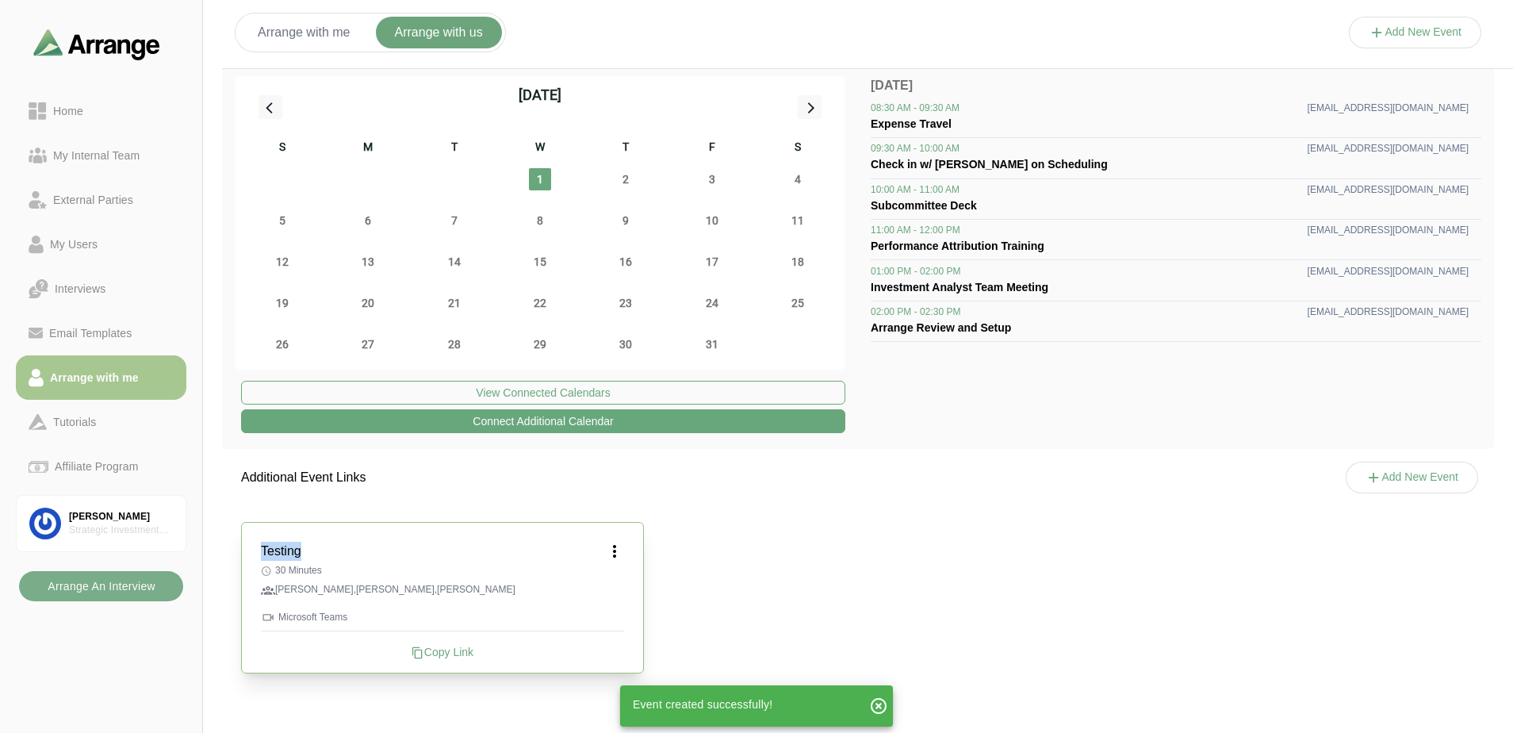
click at [618, 550] on icon at bounding box center [614, 550] width 19 height 19
click at [454, 574] on p "30 Minutes" at bounding box center [442, 570] width 363 height 13
click at [309, 552] on div "Testing" at bounding box center [442, 550] width 363 height 19
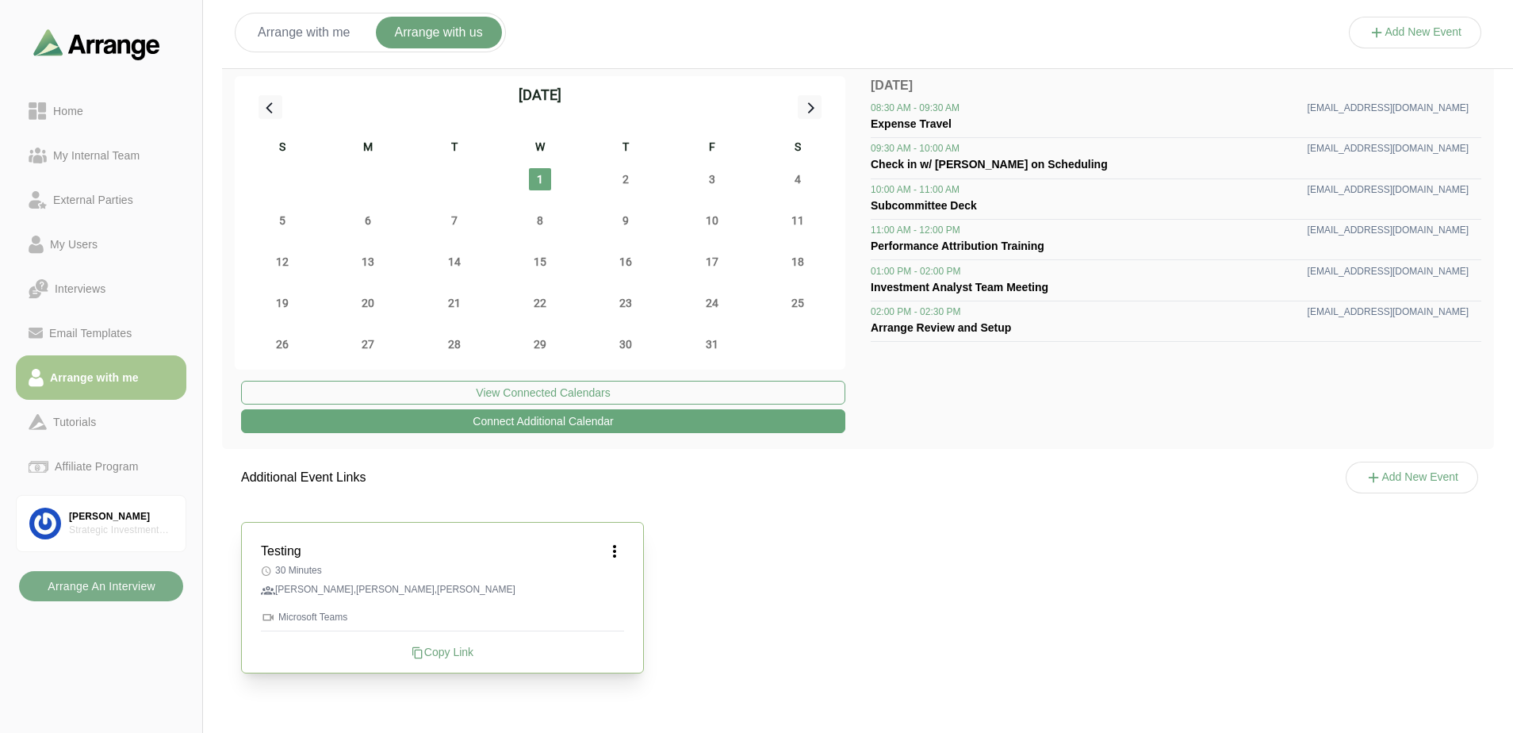
click at [623, 545] on icon at bounding box center [614, 550] width 19 height 19
click at [601, 591] on div "Edit" at bounding box center [599, 594] width 73 height 29
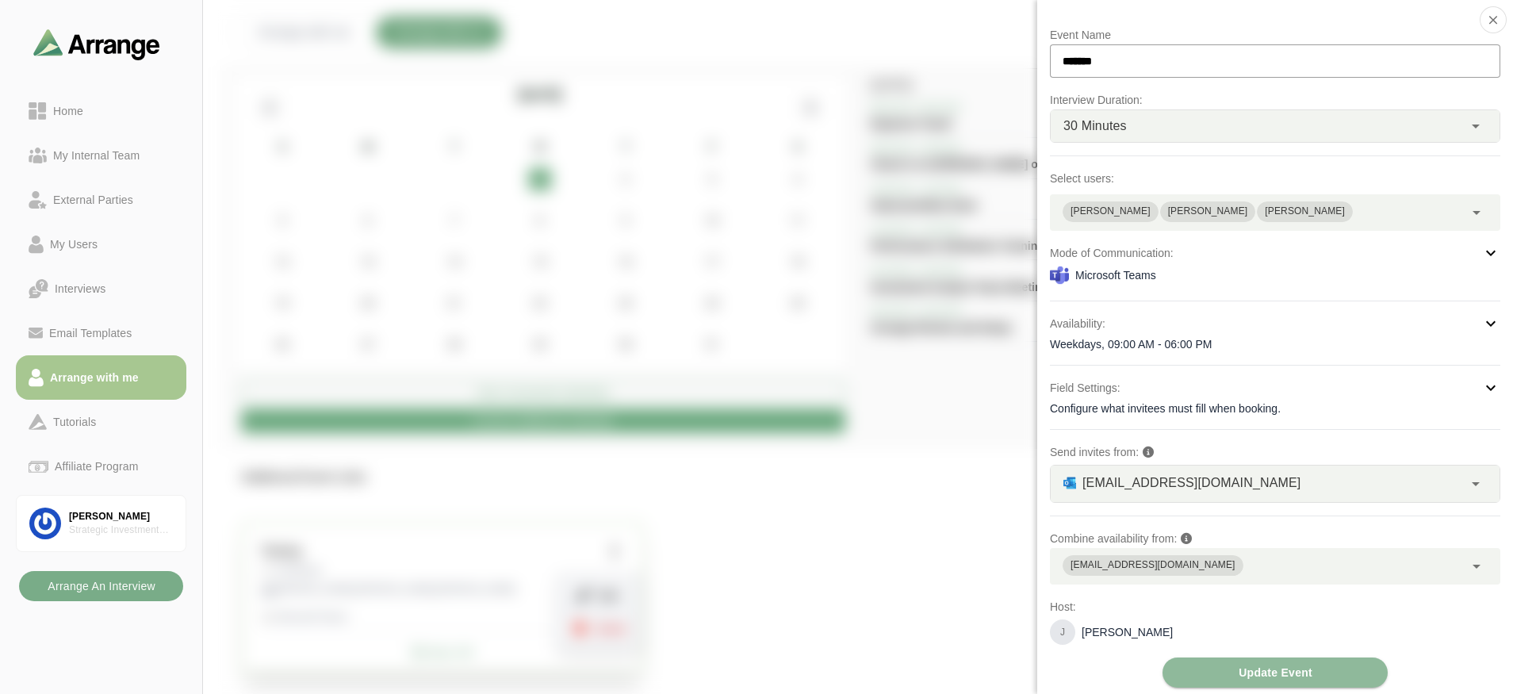
scroll to position [6, 0]
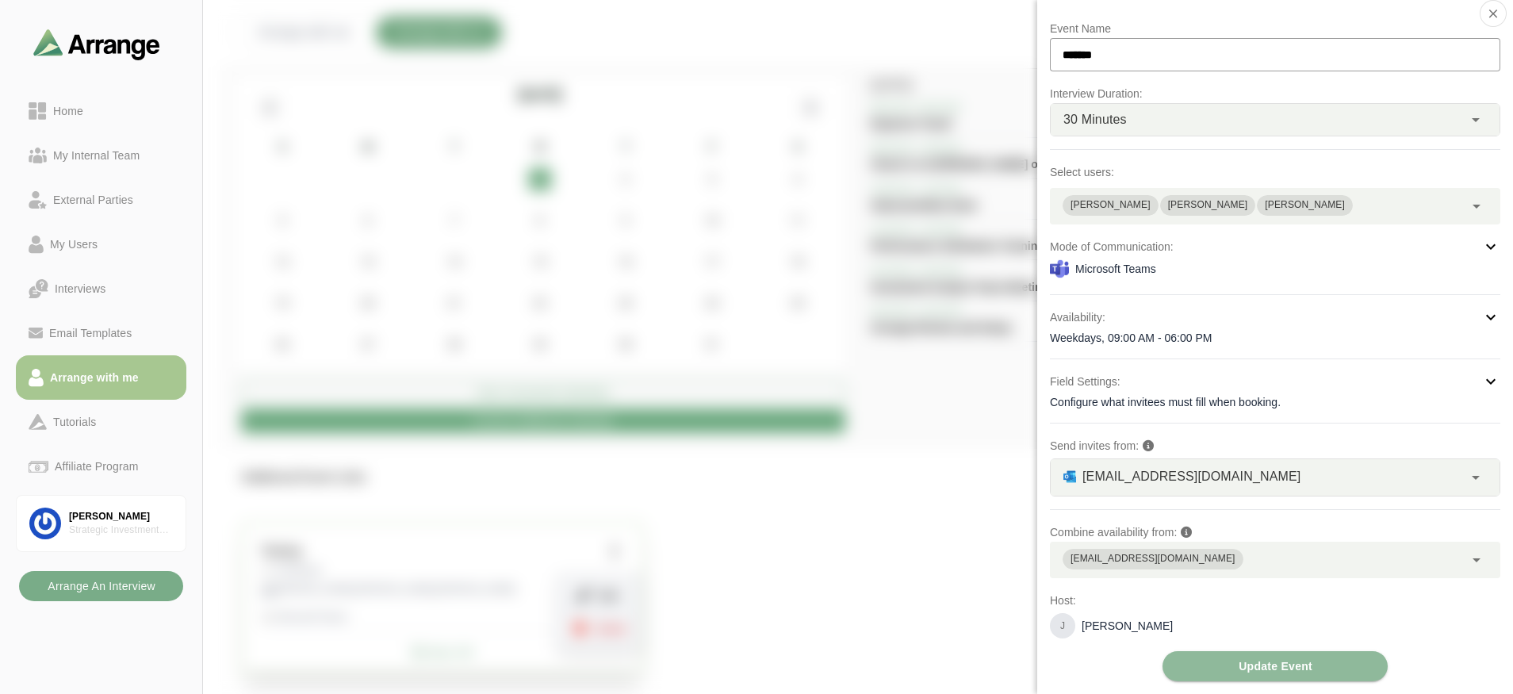
click at [1080, 55] on input "*******" at bounding box center [1275, 54] width 450 height 33
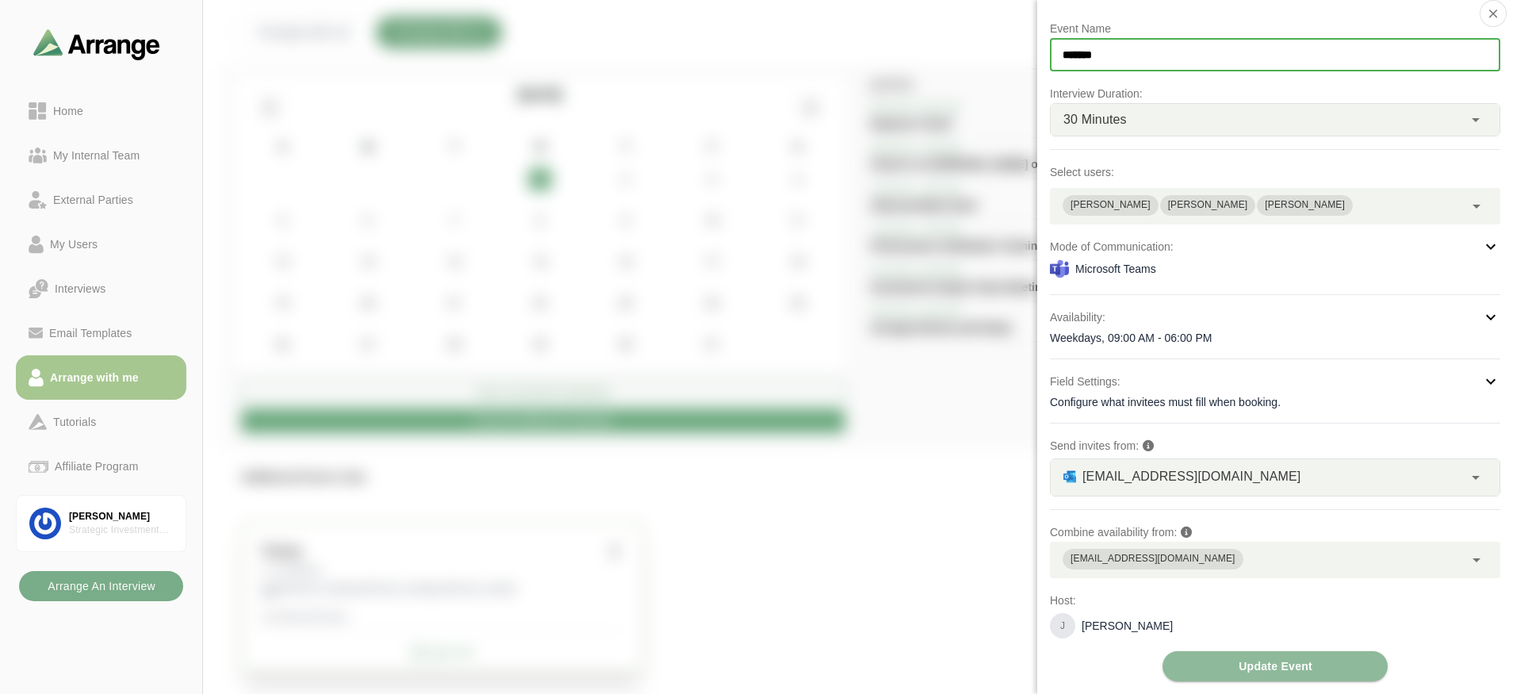
click at [1080, 122] on div "30 Minutes **" at bounding box center [1256, 120] width 412 height 32
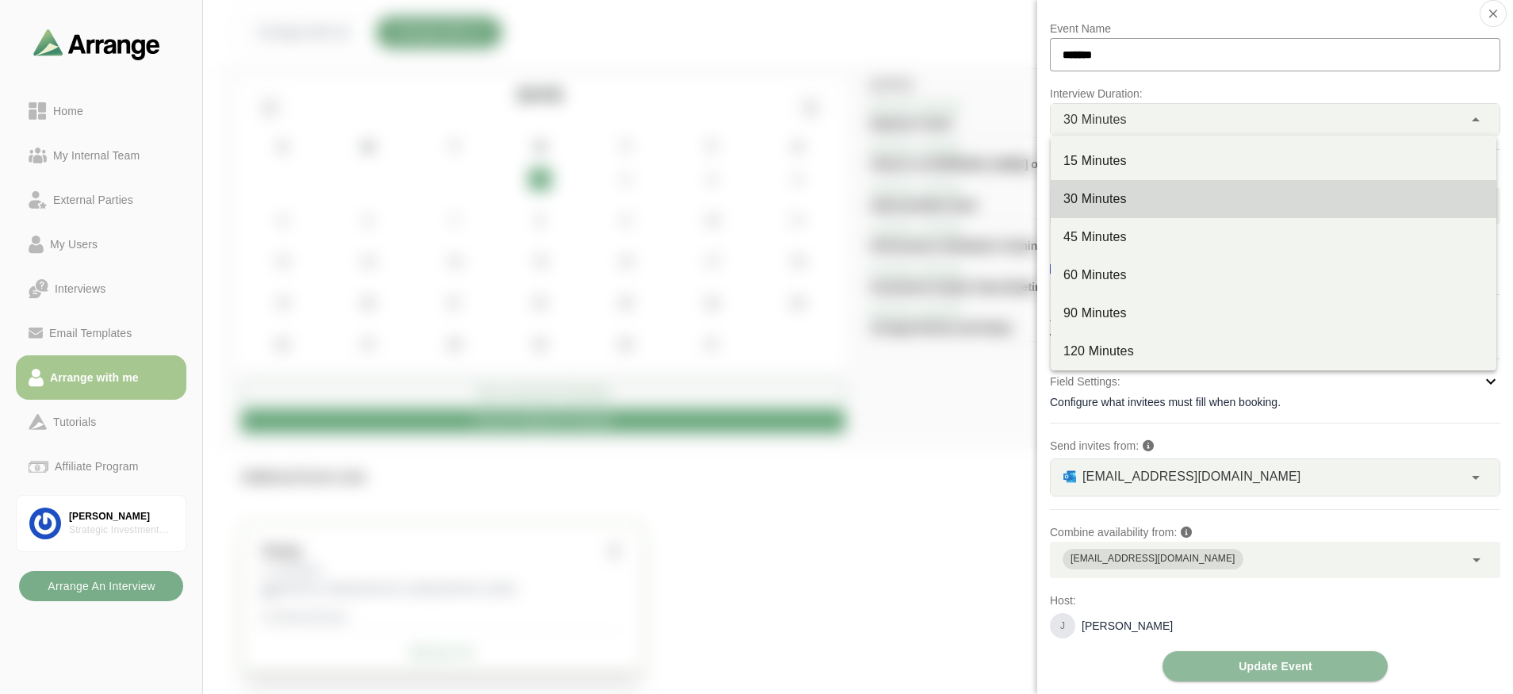
click at [1080, 396] on div "Configure what invitees must fill when booking." at bounding box center [1275, 402] width 450 height 16
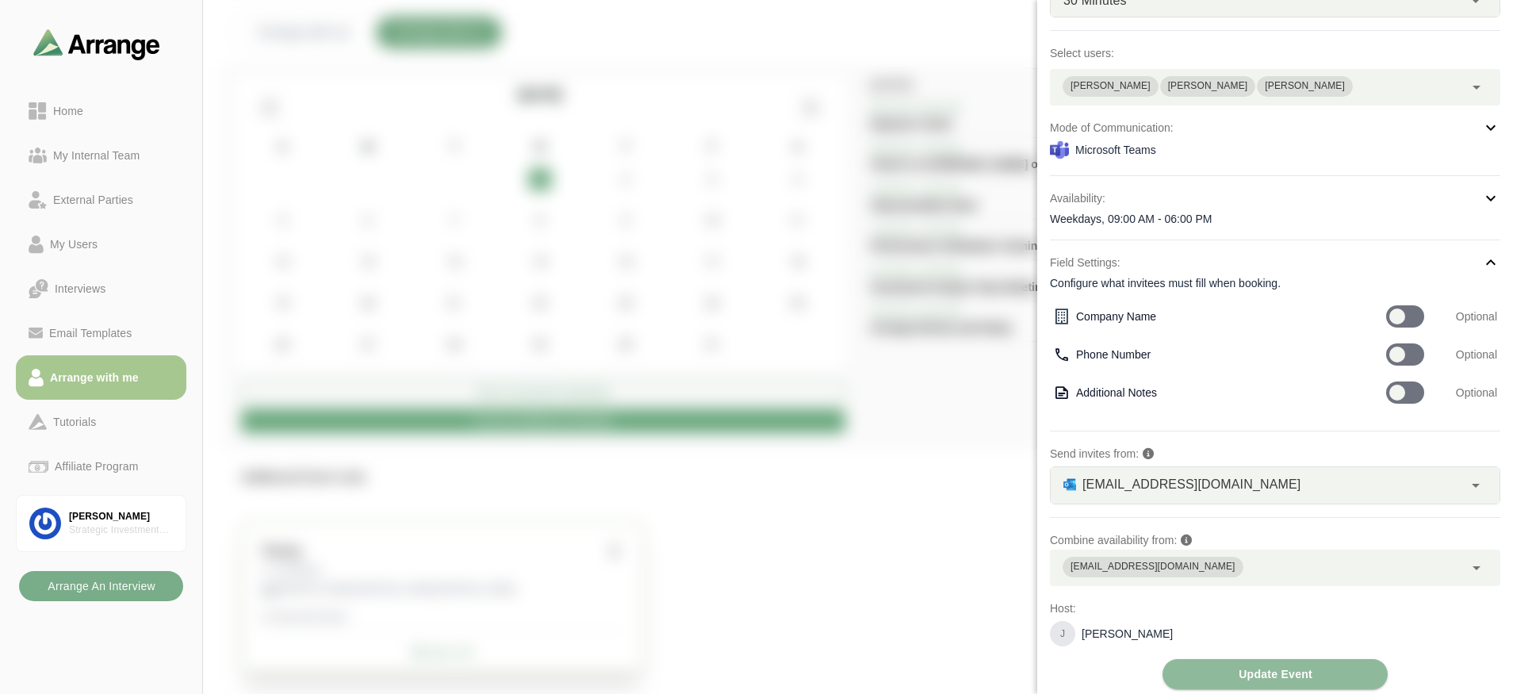
scroll to position [133, 0]
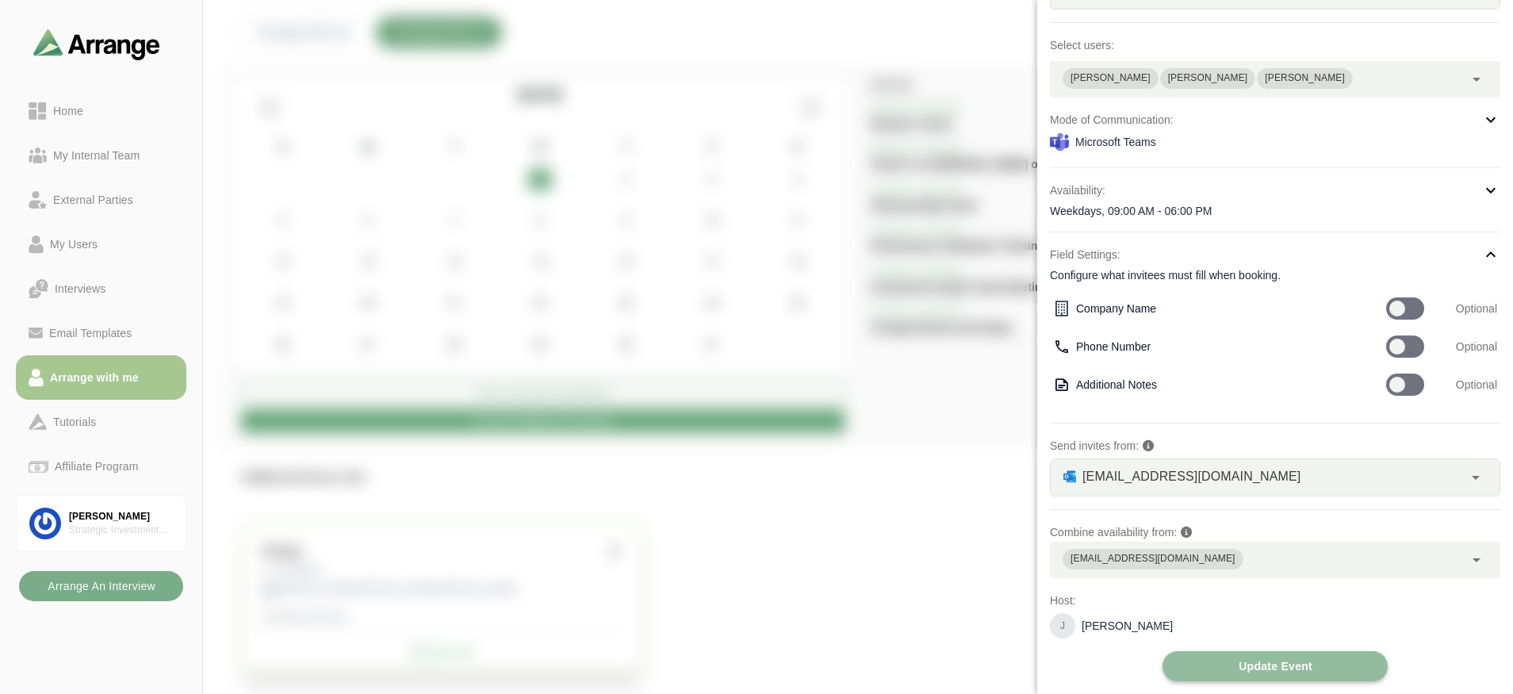
click at [1080, 591] on span "Update Event" at bounding box center [1275, 666] width 75 height 30
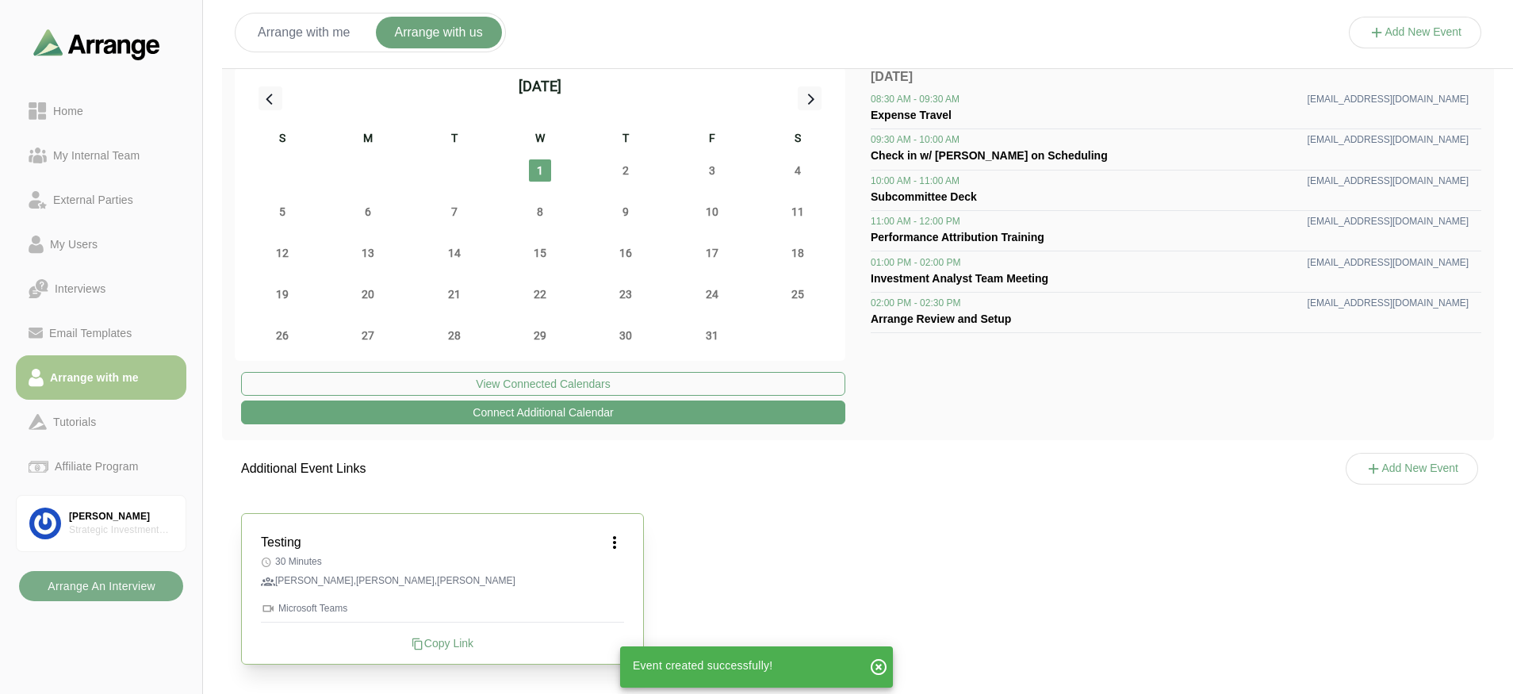
scroll to position [11, 0]
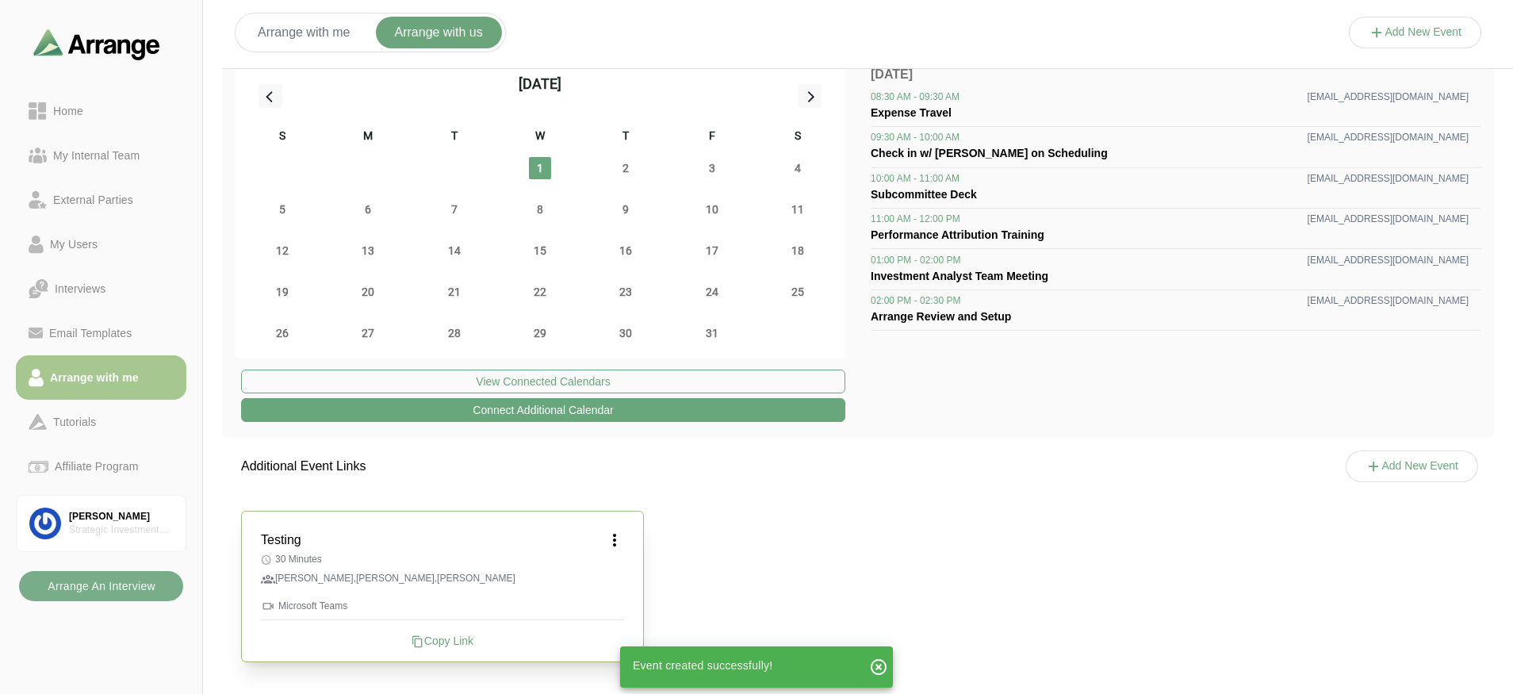
click at [281, 543] on h3 "Testing" at bounding box center [281, 539] width 40 height 19
click at [406, 526] on div "Testing 30 Minutes [PERSON_NAME],[PERSON_NAME],[PERSON_NAME] Microsoft Teams Co…" at bounding box center [442, 586] width 403 height 151
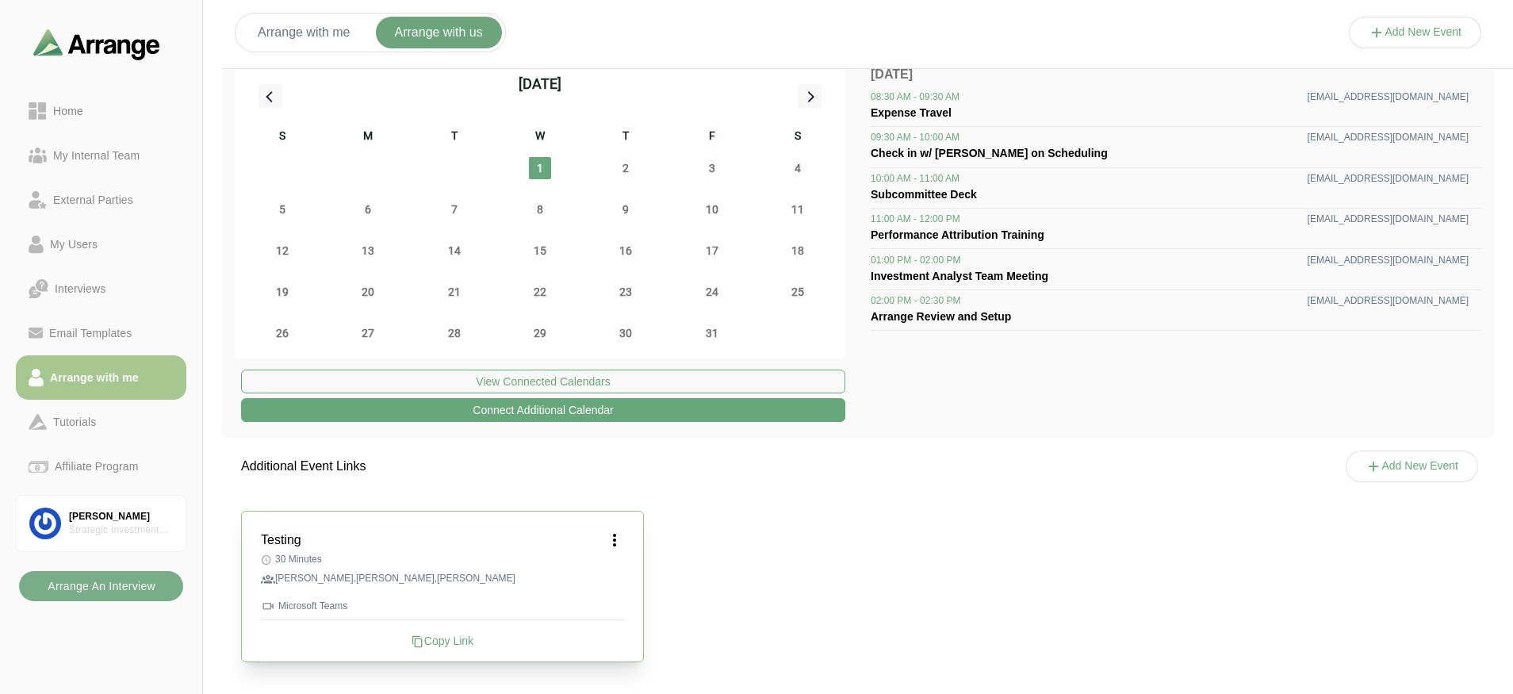
click at [416, 591] on icon at bounding box center [417, 641] width 13 height 13
click at [832, 562] on div "Testing 30 Minutes [PERSON_NAME],[PERSON_NAME],[PERSON_NAME] Microsoft Teams Co…" at bounding box center [858, 586] width 1272 height 189
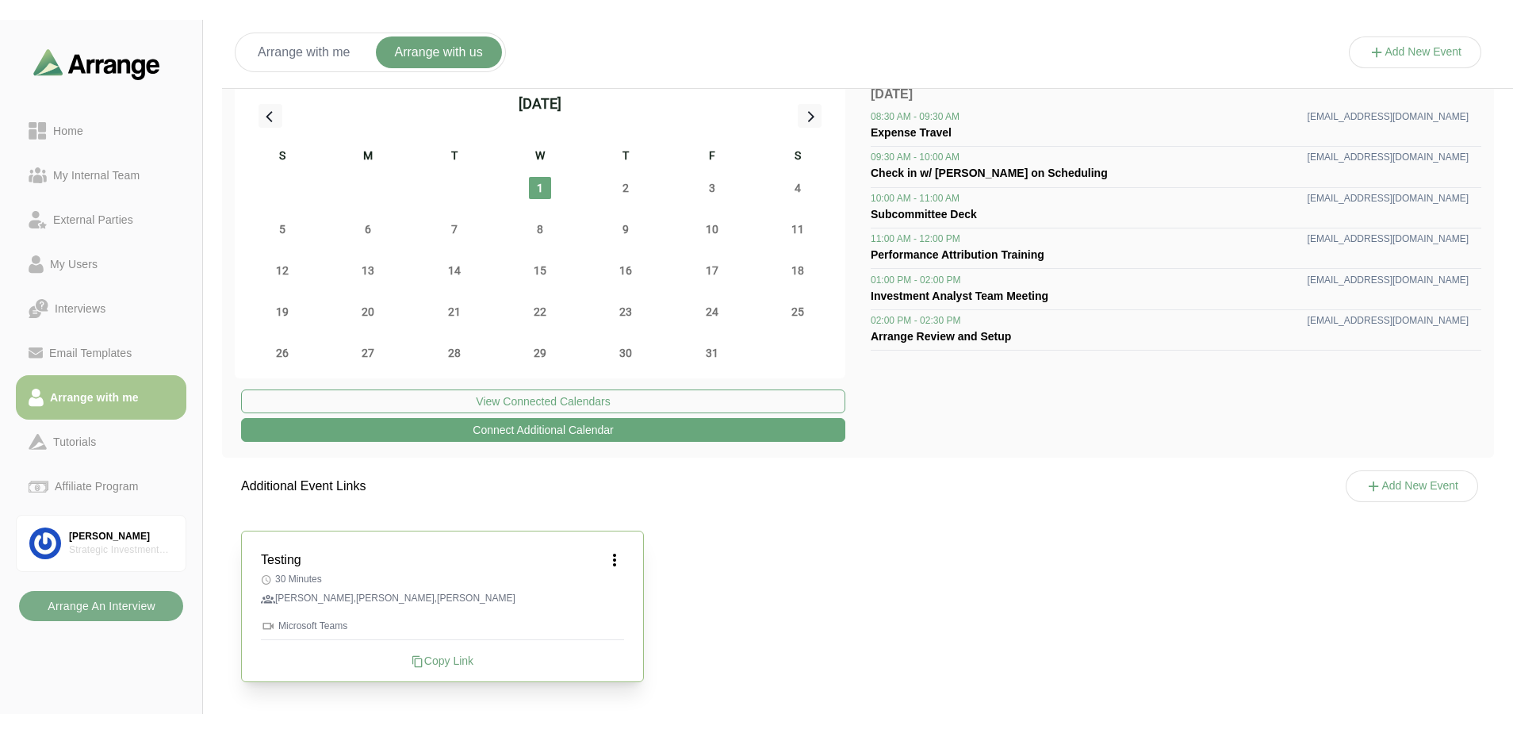
scroll to position [0, 0]
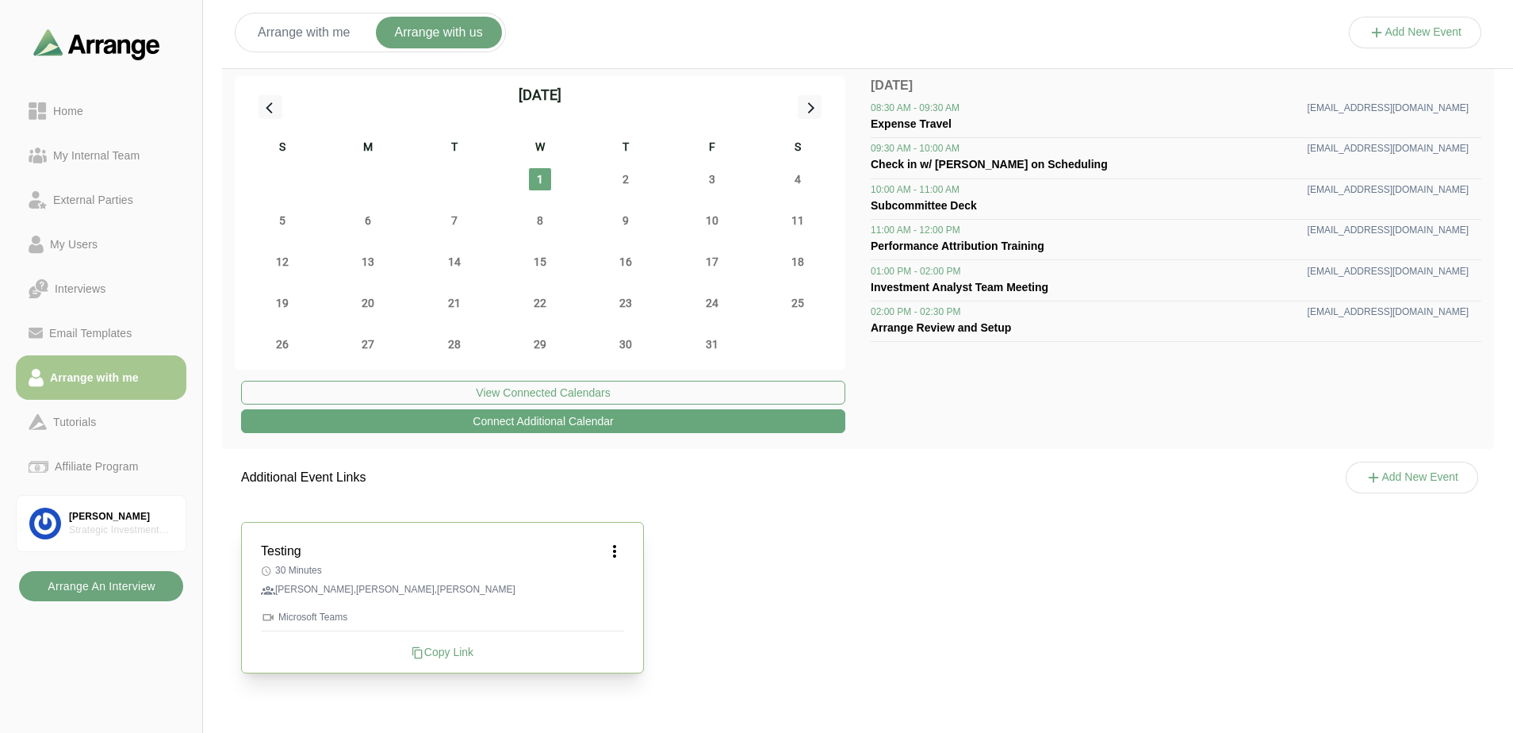
click at [86, 583] on b "Arrange An Interview" at bounding box center [101, 586] width 109 height 30
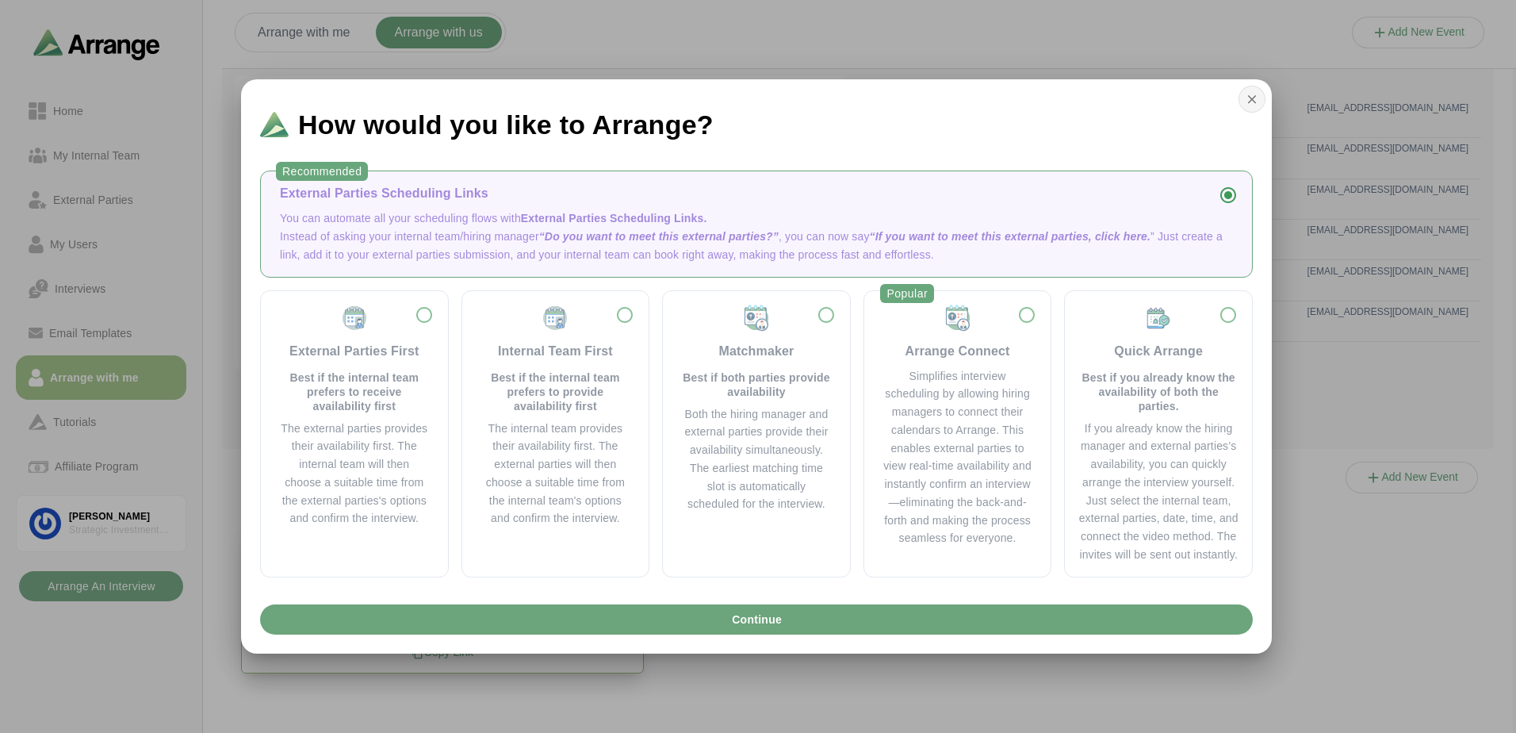
click at [1080, 97] on icon "button" at bounding box center [1252, 99] width 14 height 14
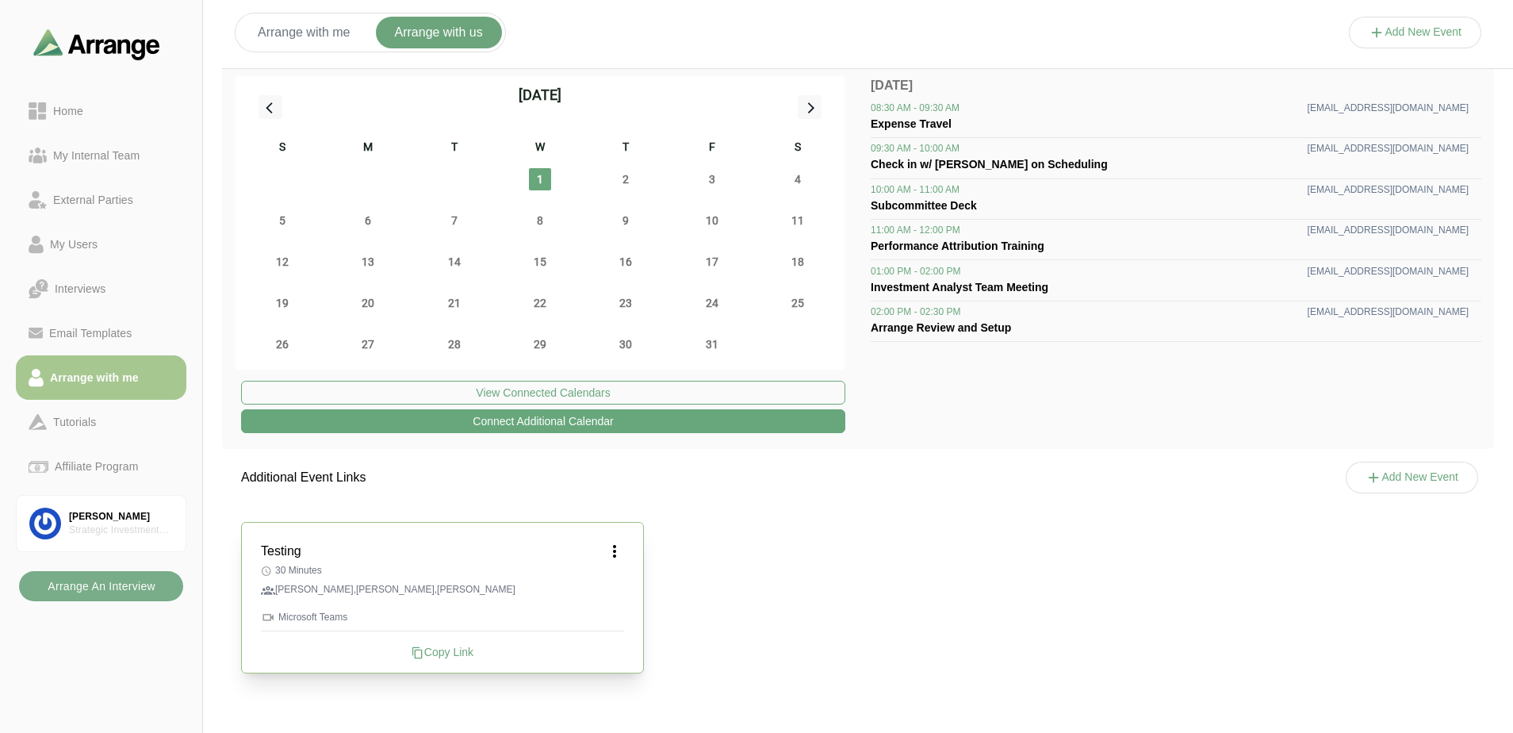
click at [616, 557] on icon at bounding box center [614, 550] width 19 height 19
click at [604, 583] on div "Edit" at bounding box center [599, 594] width 73 height 29
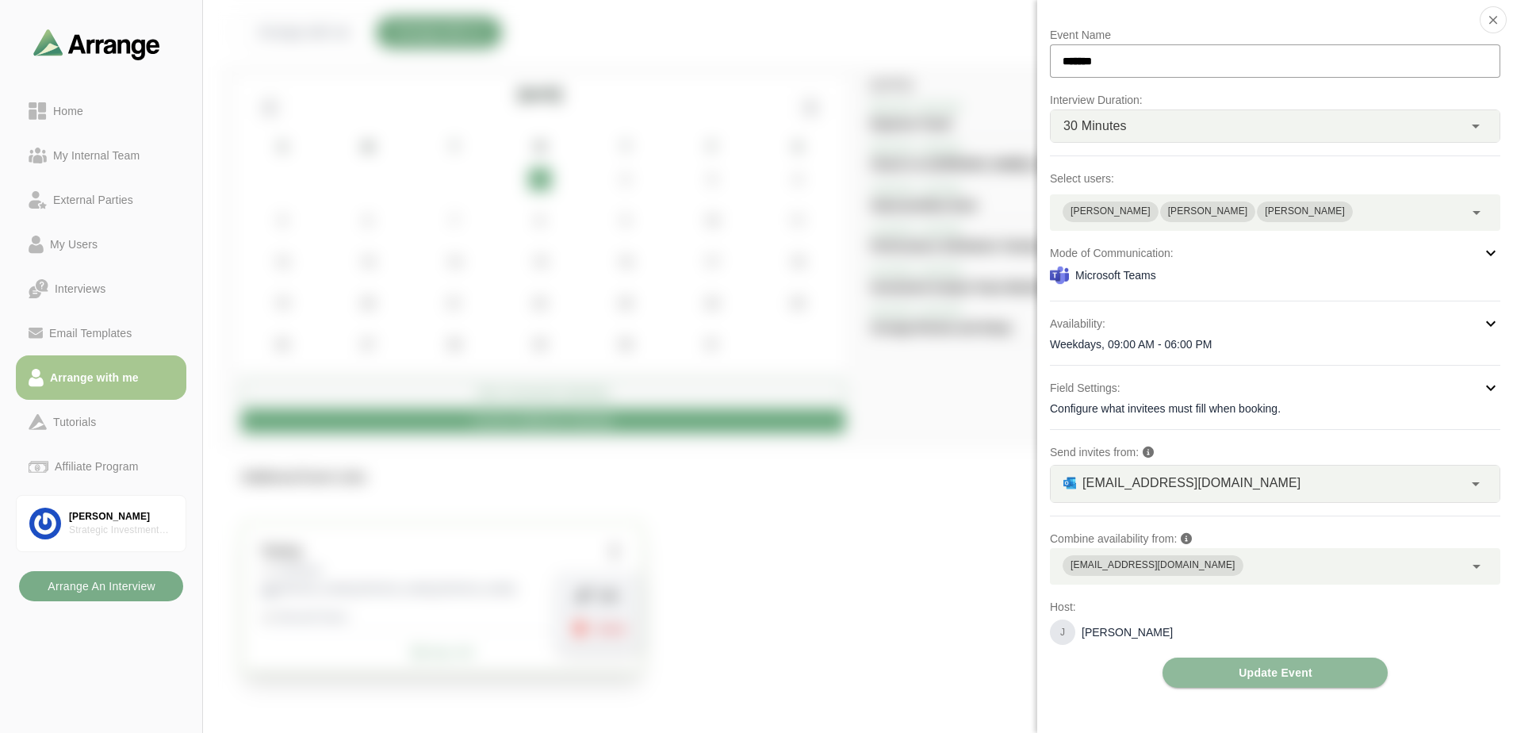
click at [1080, 275] on div "Microsoft Teams" at bounding box center [1275, 275] width 450 height 19
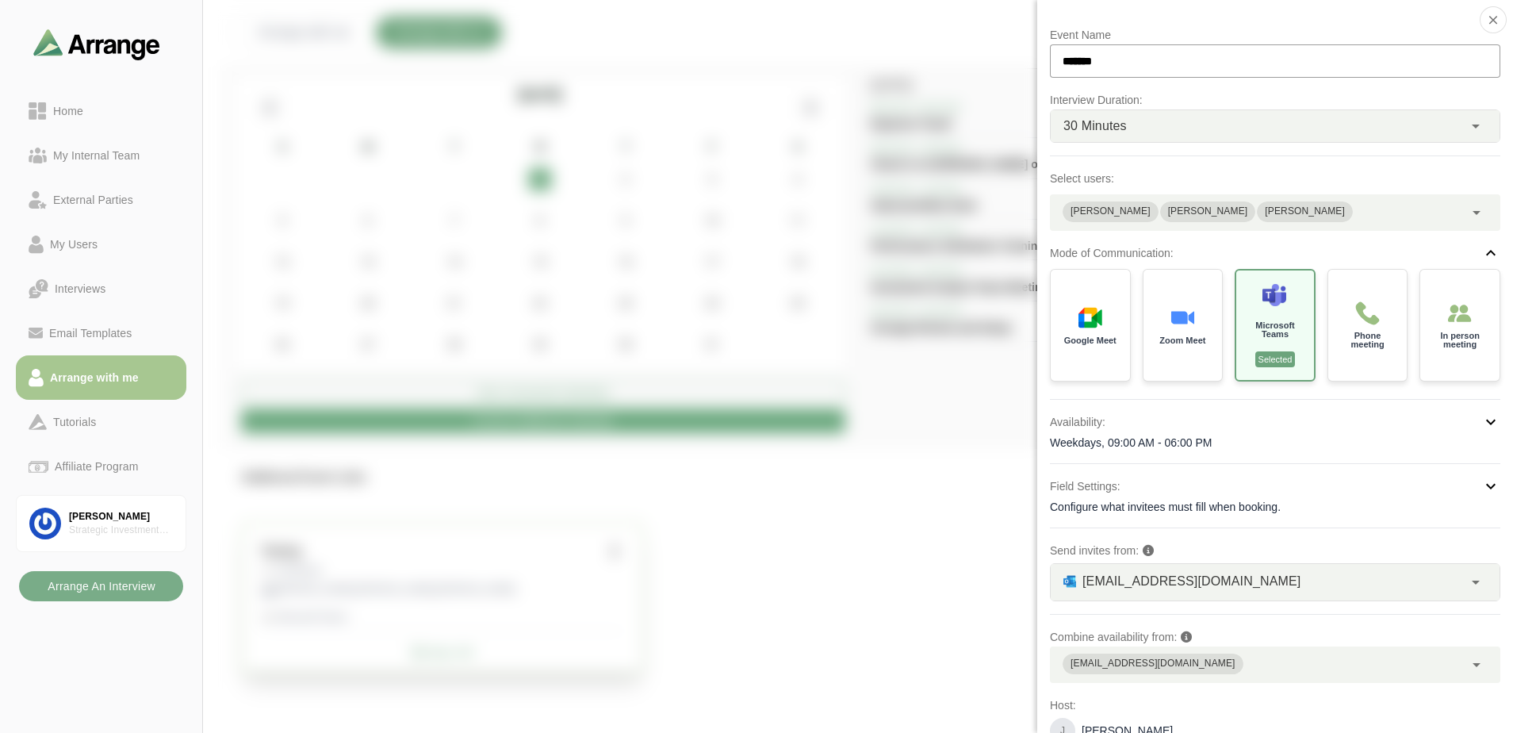
click at [1080, 243] on div "**********" at bounding box center [1275, 405] width 450 height 760
click at [1080, 209] on div "**********" at bounding box center [1257, 212] width 414 height 36
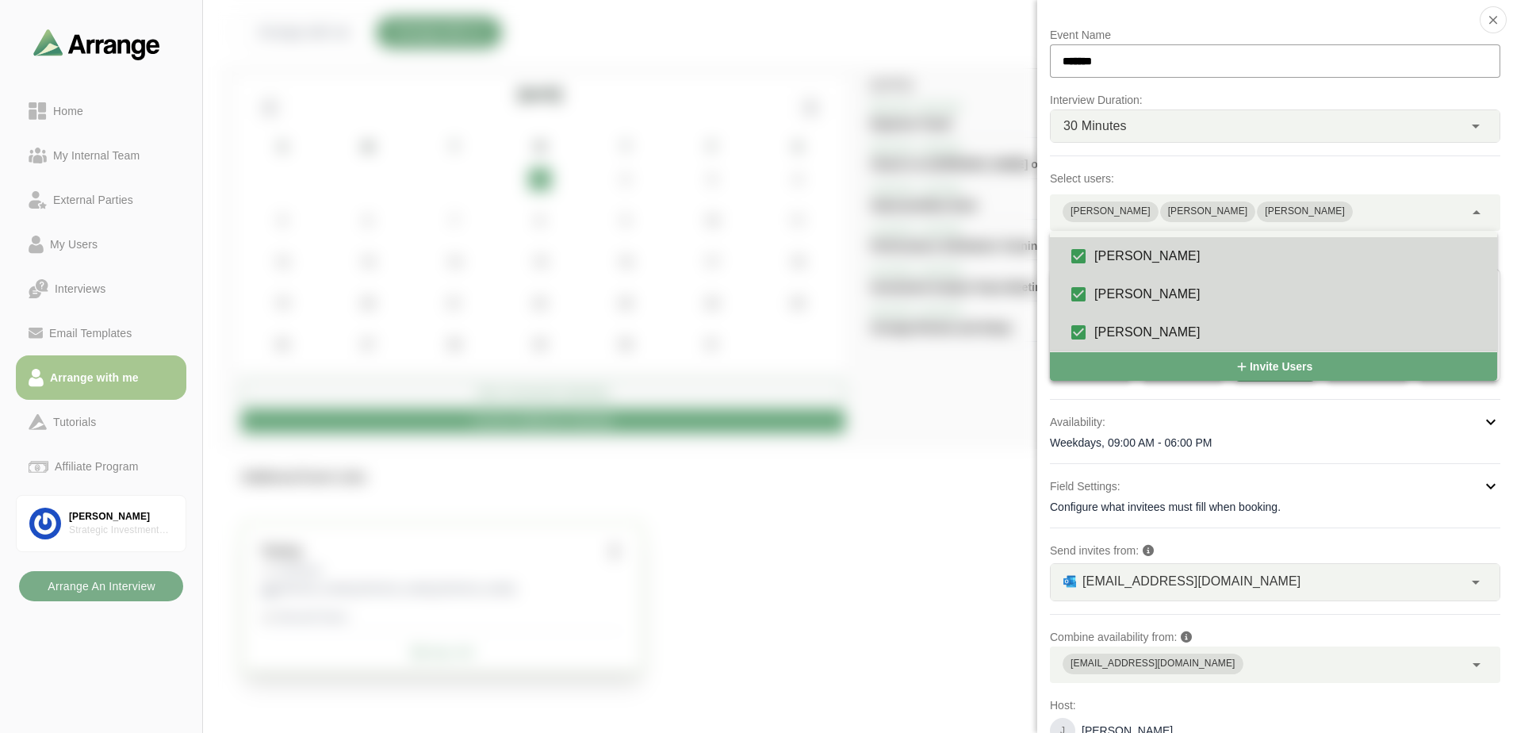
click at [1080, 209] on div "**********" at bounding box center [1257, 212] width 414 height 36
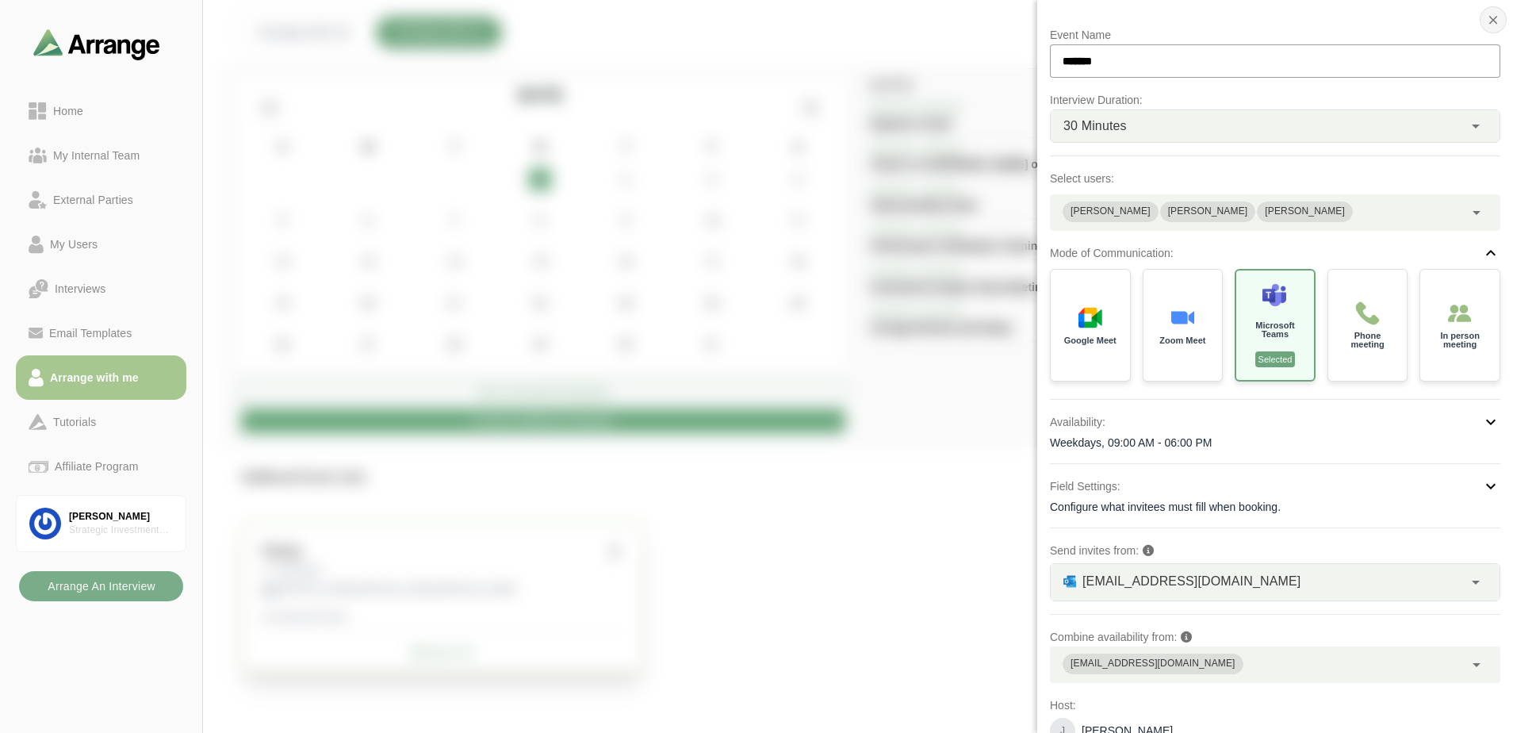
click at [1080, 23] on button "button" at bounding box center [1492, 19] width 27 height 27
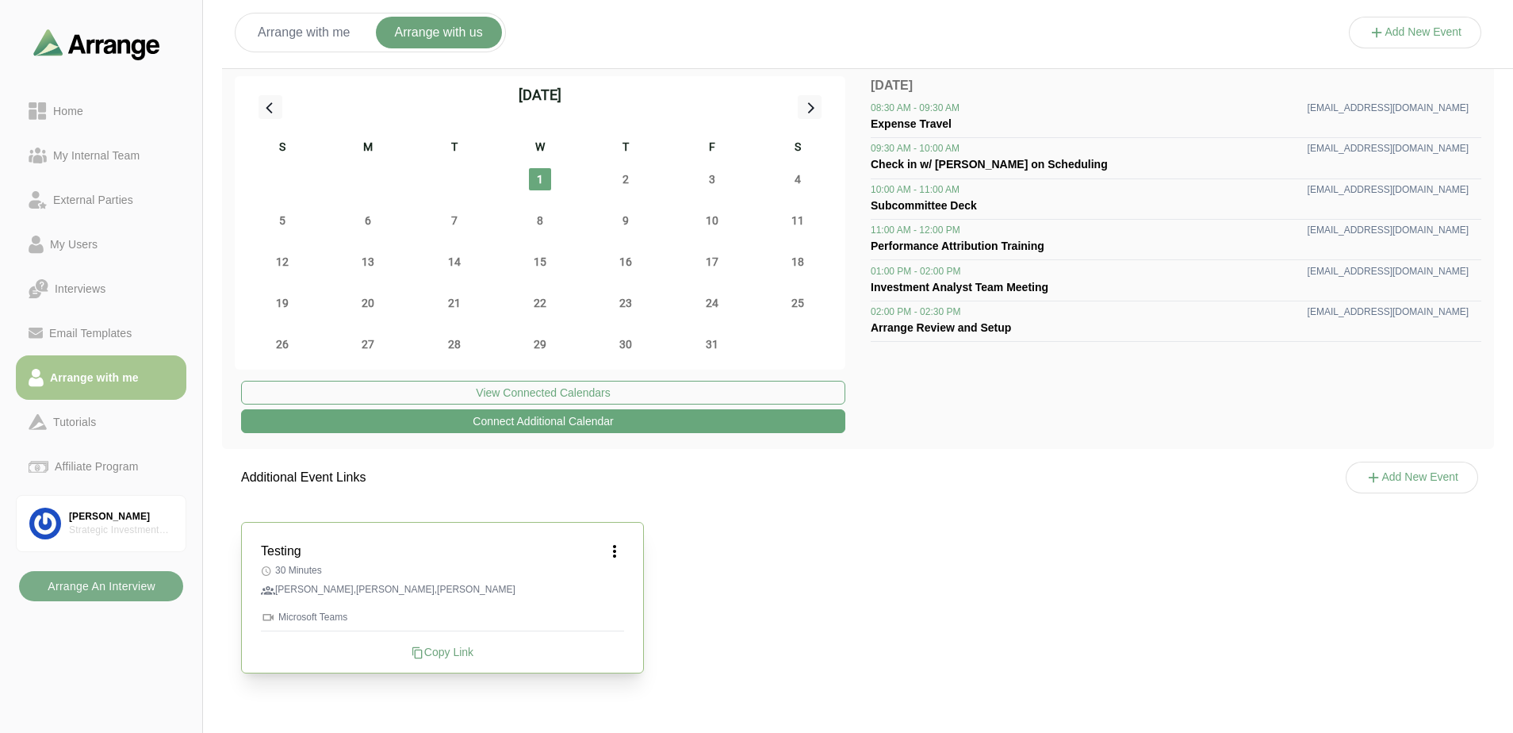
click at [1005, 531] on div "Testing 30 Minutes [PERSON_NAME],[PERSON_NAME],[PERSON_NAME] Microsoft Teams Co…" at bounding box center [858, 597] width 1272 height 189
click at [617, 551] on icon at bounding box center [614, 550] width 19 height 19
click at [614, 591] on div "Edit" at bounding box center [599, 594] width 73 height 29
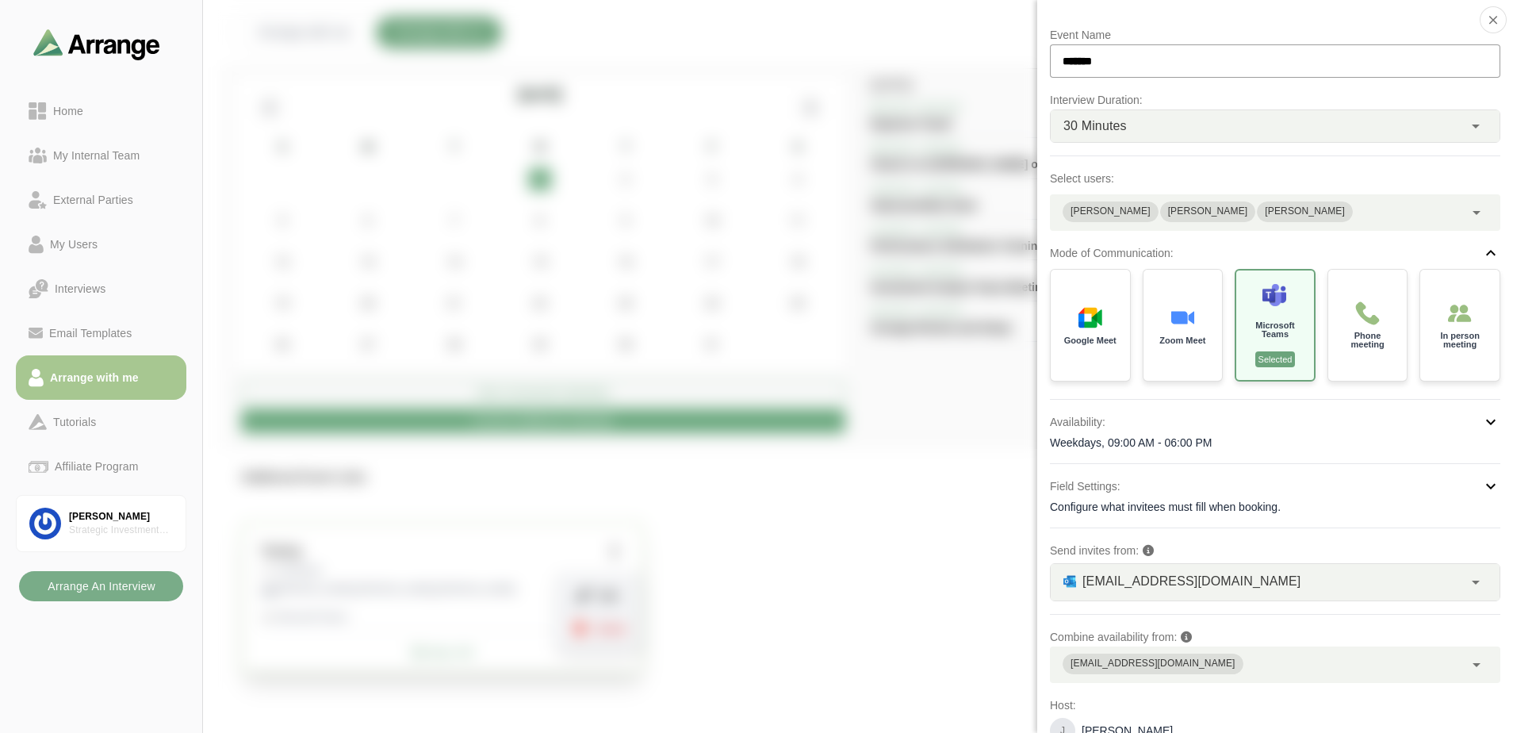
click at [1080, 512] on div "Configure what invitees must fill when booking." at bounding box center [1275, 507] width 450 height 16
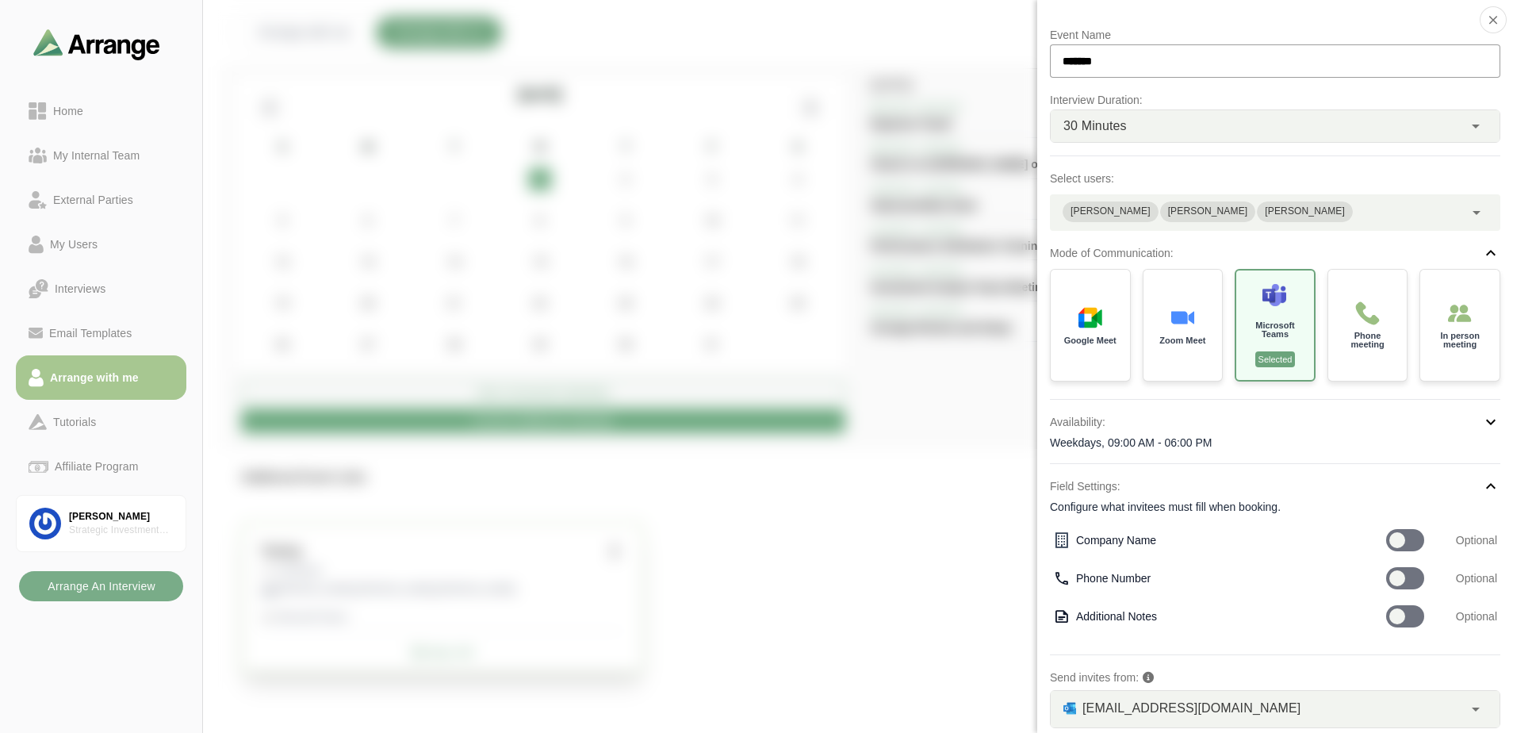
click at [1080, 507] on div "Configure what invitees must fill when booking." at bounding box center [1275, 507] width 450 height 16
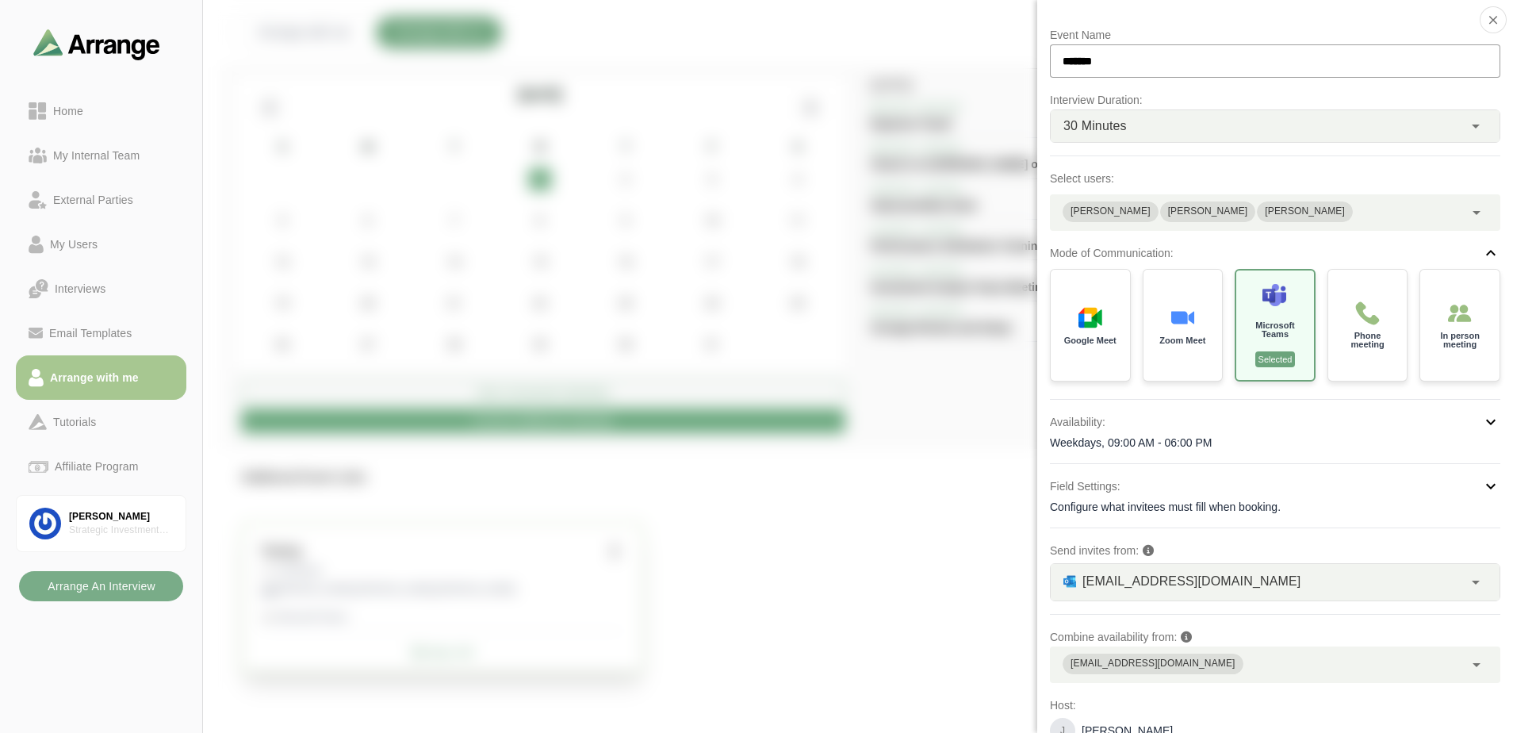
click at [1080, 446] on div "Weekdays, 09:00 AM - 06:00 PM" at bounding box center [1275, 442] width 450 height 16
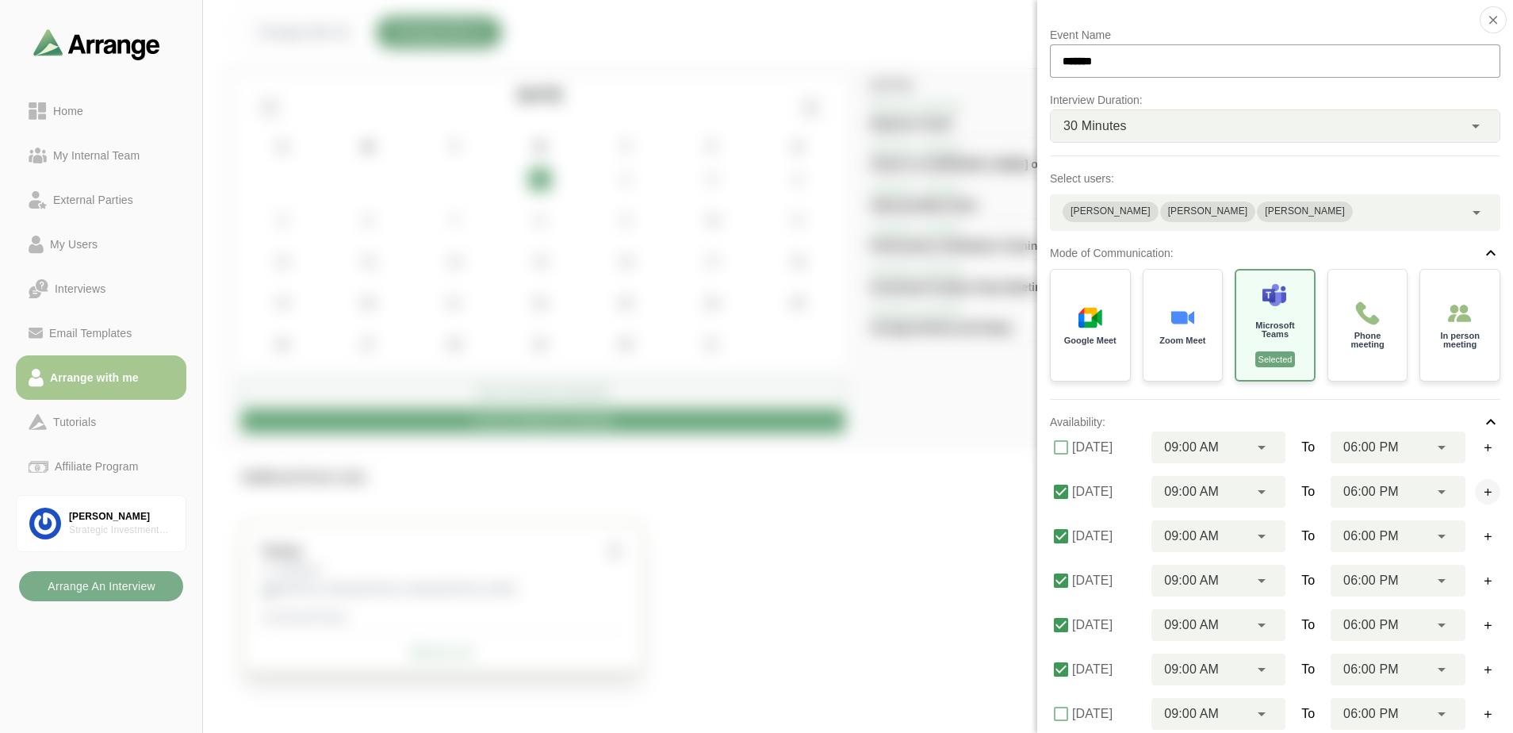
click at [1080, 488] on icon "button" at bounding box center [1488, 492] width 12 height 12
click at [1080, 535] on icon "button" at bounding box center [1488, 533] width 12 height 12
click at [1080, 48] on div at bounding box center [1415, 48] width 133 height 0
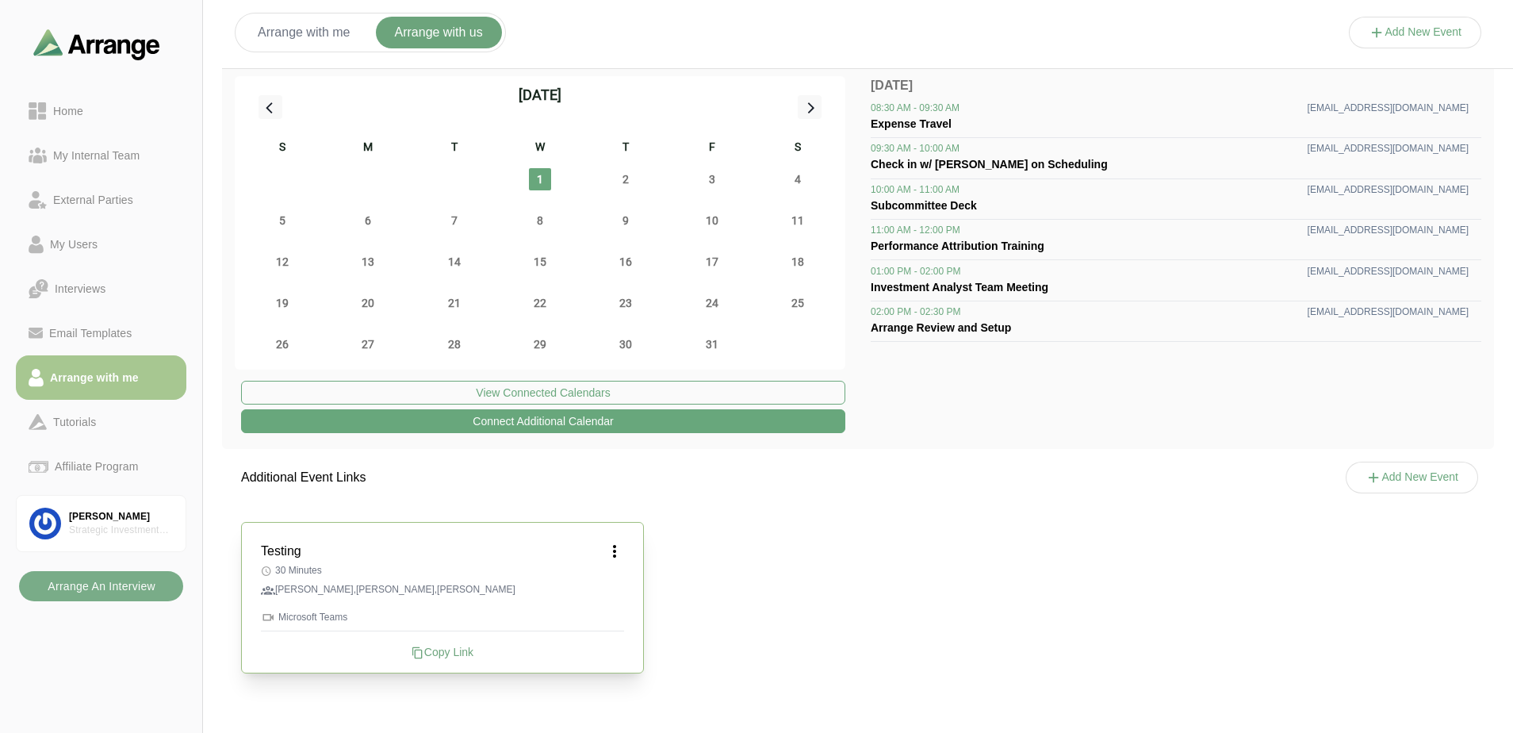
click at [611, 552] on icon at bounding box center [614, 550] width 19 height 19
click at [614, 590] on div "Edit" at bounding box center [599, 594] width 73 height 29
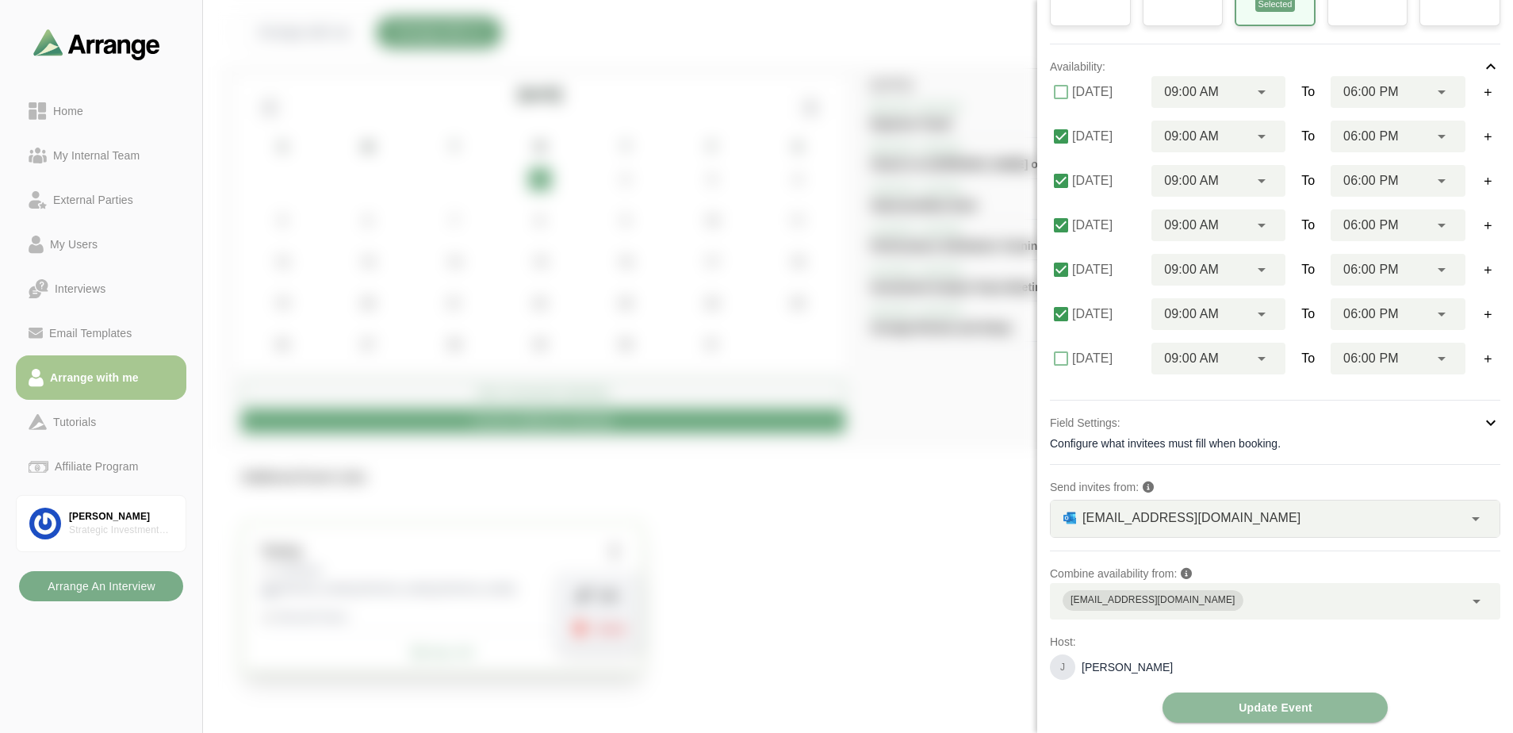
scroll to position [358, 0]
click at [1080, 436] on div "Configure what invitees must fill when booking." at bounding box center [1275, 441] width 450 height 16
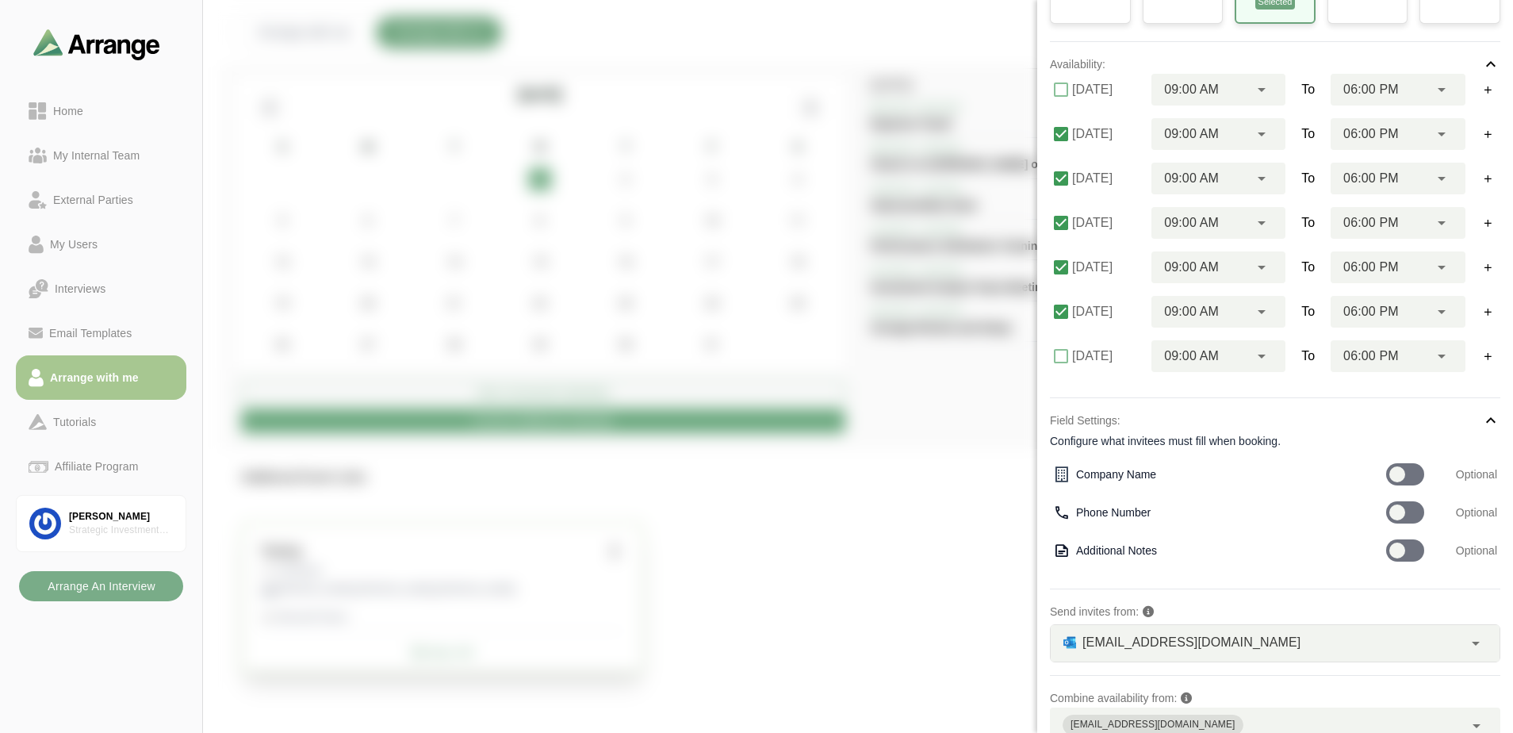
click at [1080, 436] on div "Configure what invitees must fill when booking." at bounding box center [1275, 441] width 450 height 16
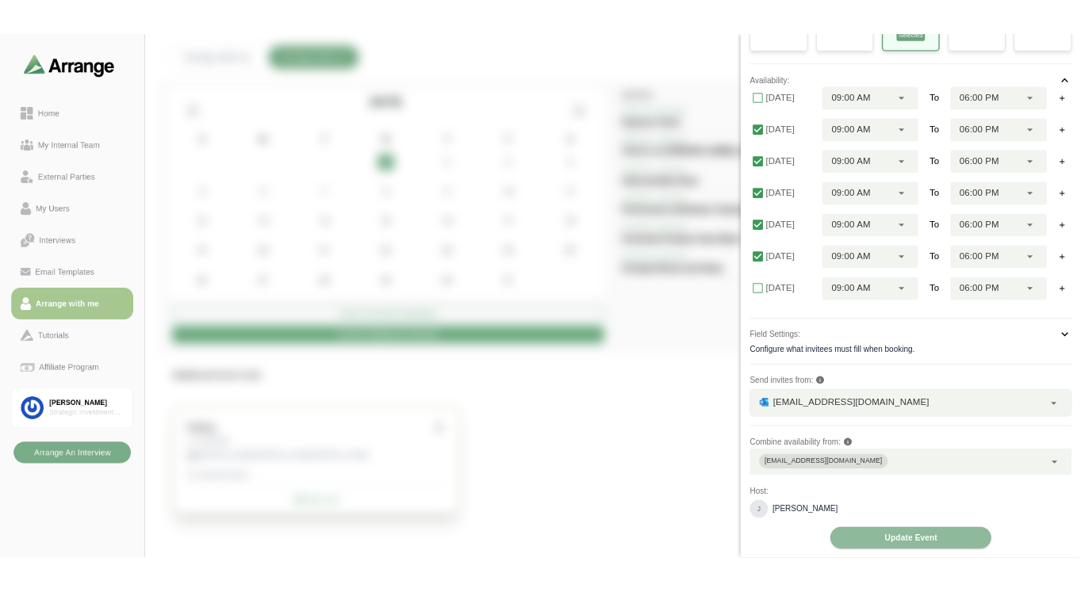
scroll to position [0, 0]
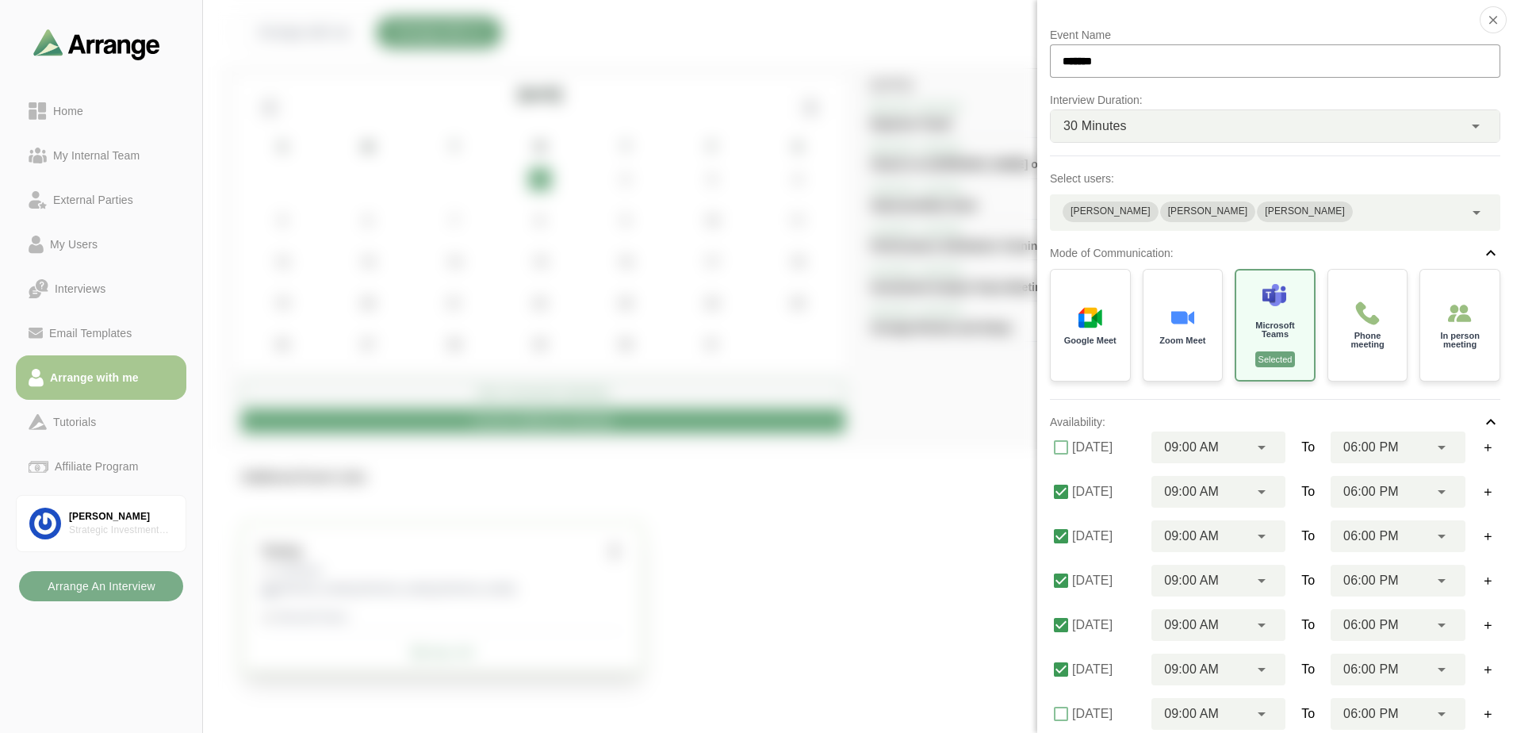
click at [1080, 119] on icon at bounding box center [1475, 126] width 19 height 19
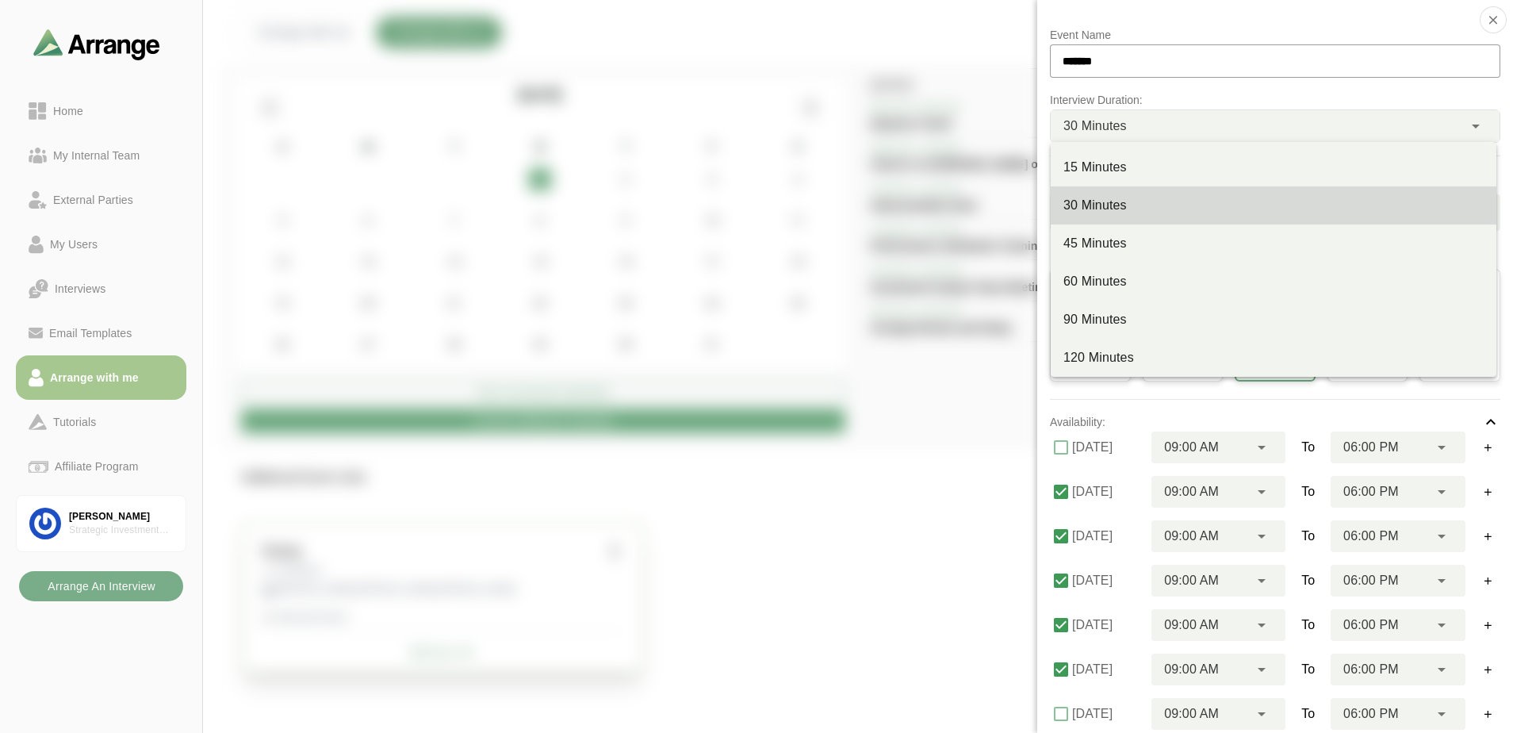
click at [1080, 119] on icon at bounding box center [1475, 126] width 19 height 19
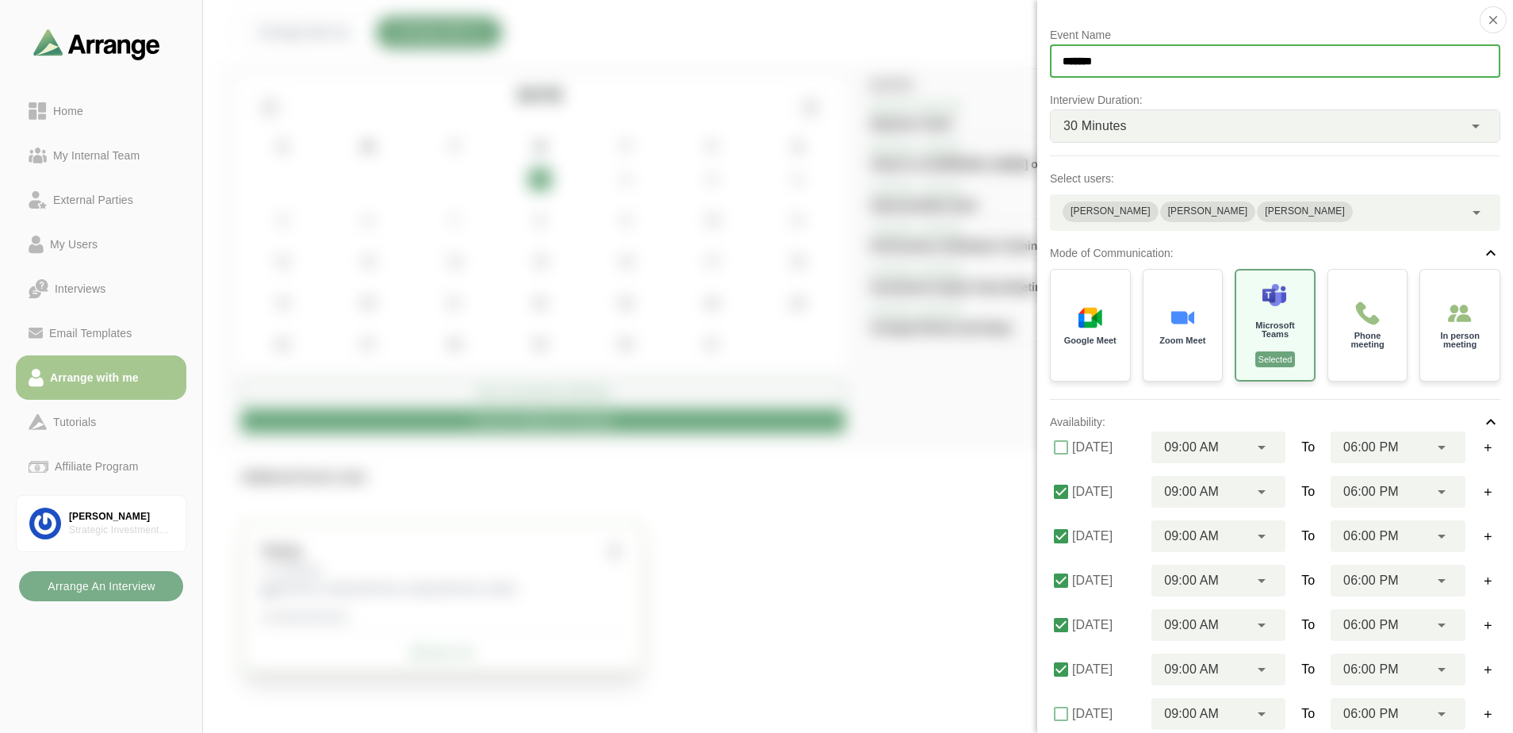
click at [1080, 68] on input "*******" at bounding box center [1275, 60] width 450 height 33
click at [1080, 14] on icon "button" at bounding box center [1493, 20] width 14 height 14
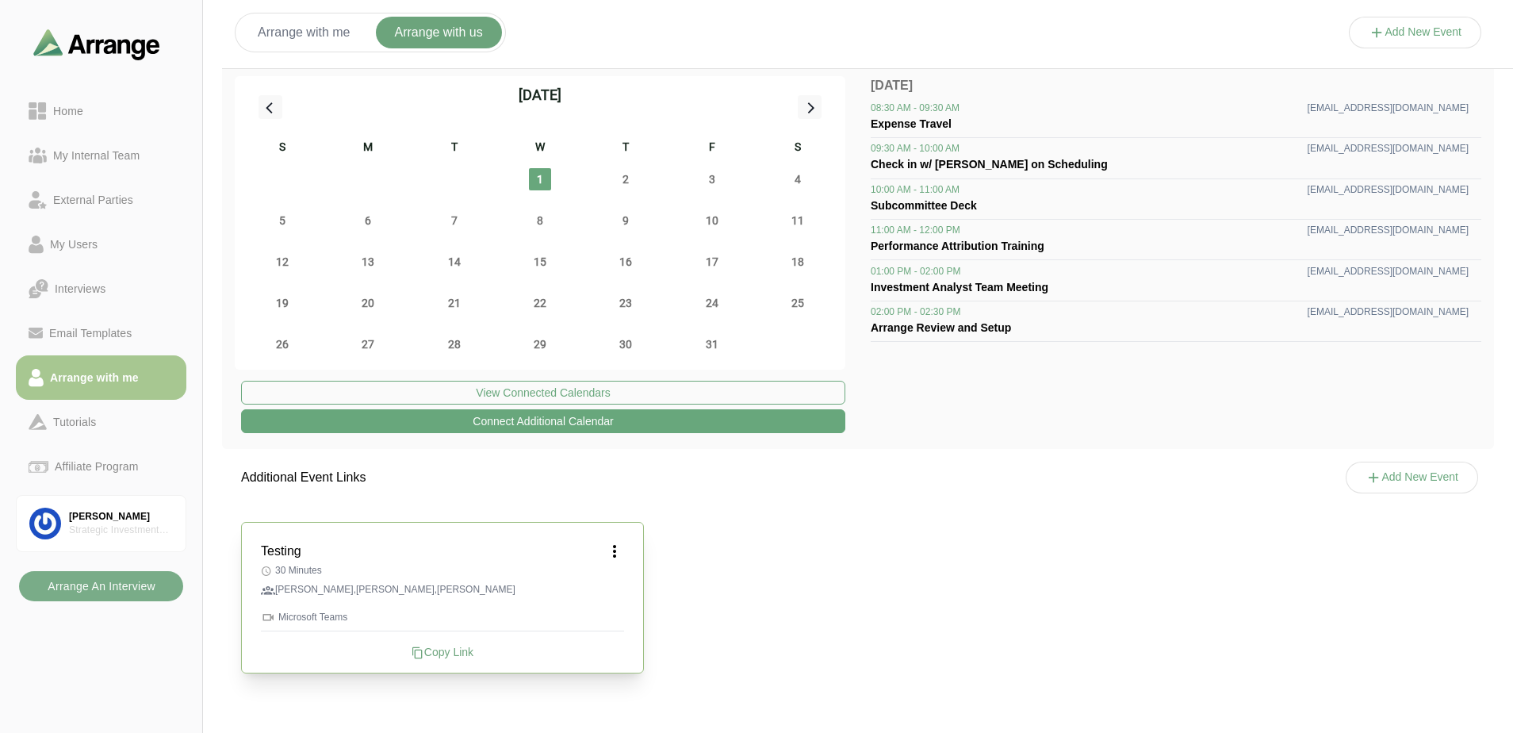
click at [1012, 532] on div "Testing 30 Minutes [PERSON_NAME],[PERSON_NAME],[PERSON_NAME] Microsoft Teams Co…" at bounding box center [858, 597] width 1272 height 189
click at [1008, 591] on div "Testing 30 Minutes [PERSON_NAME],[PERSON_NAME],[PERSON_NAME] Microsoft Teams Co…" at bounding box center [858, 597] width 1272 height 189
click at [614, 552] on icon at bounding box center [614, 550] width 19 height 19
click at [752, 562] on div "Testing Edit Delete 30 Minutes [PERSON_NAME],[PERSON_NAME],[PERSON_NAME] Micros…" at bounding box center [858, 597] width 1272 height 189
